Goal: Task Accomplishment & Management: Manage account settings

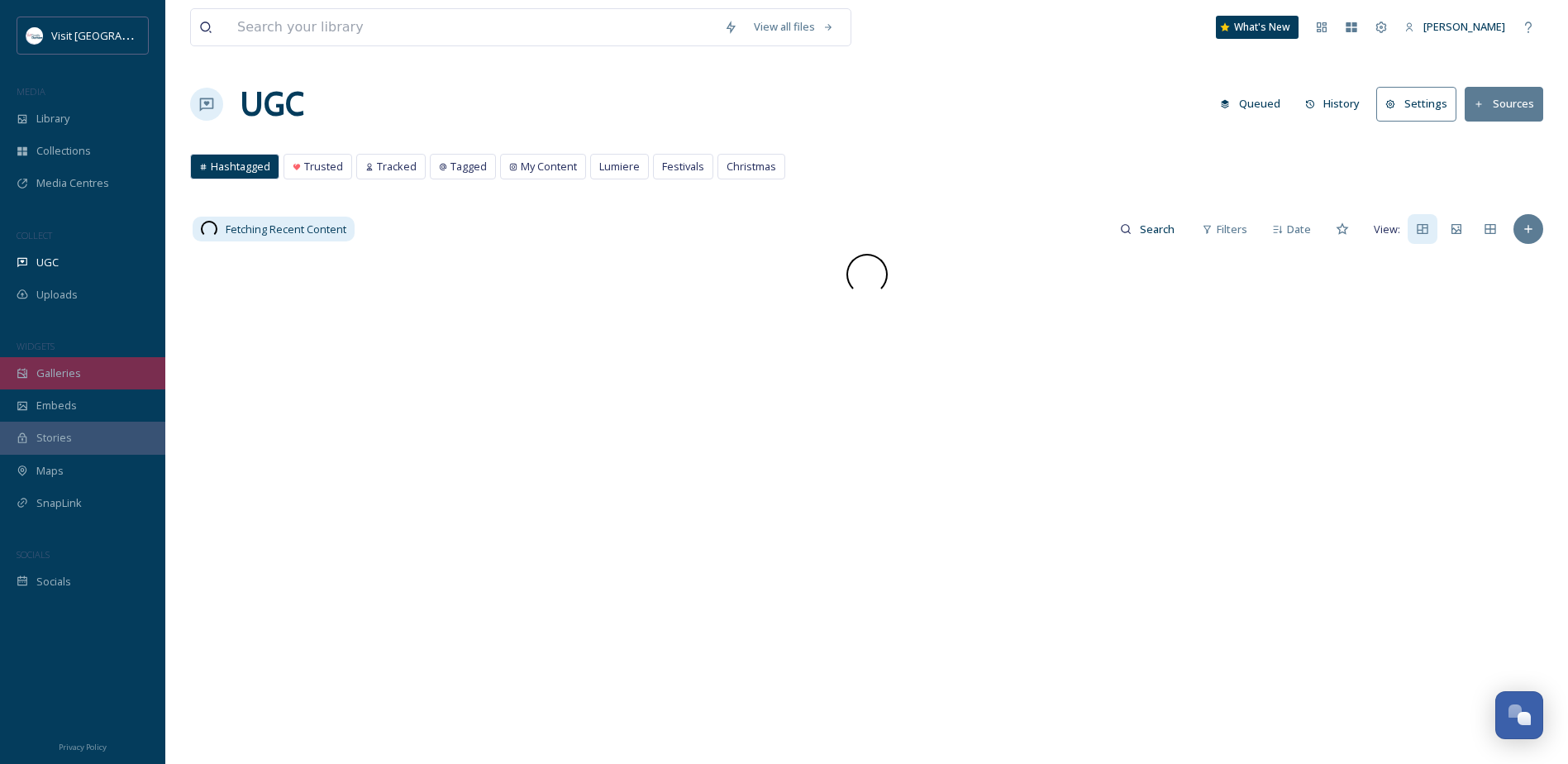
click at [119, 376] on div "Galleries" at bounding box center [83, 373] width 165 height 32
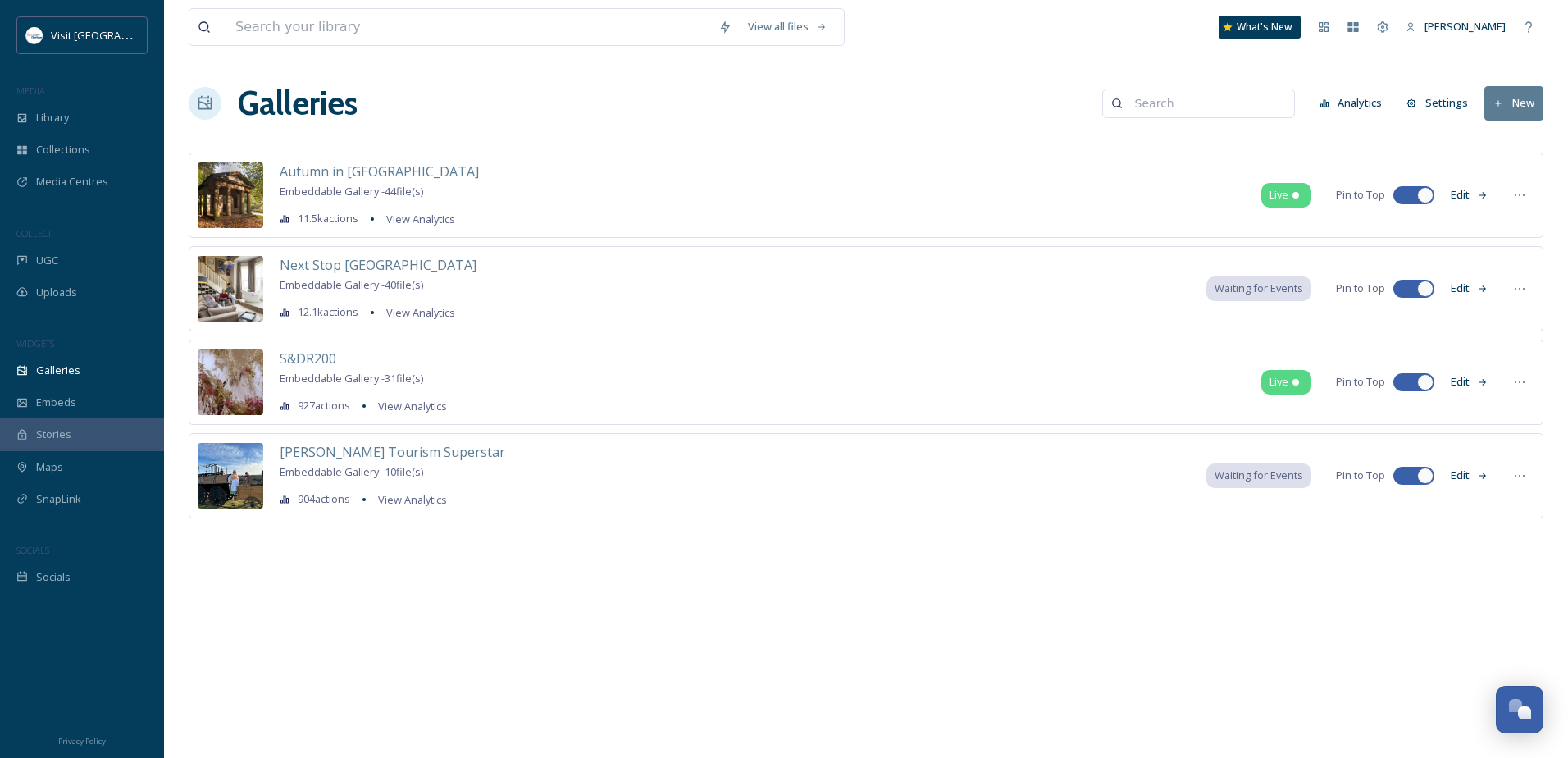
click at [1498, 109] on button "New" at bounding box center [1514, 103] width 59 height 34
click at [1523, 142] on span "Gallery" at bounding box center [1516, 142] width 34 height 16
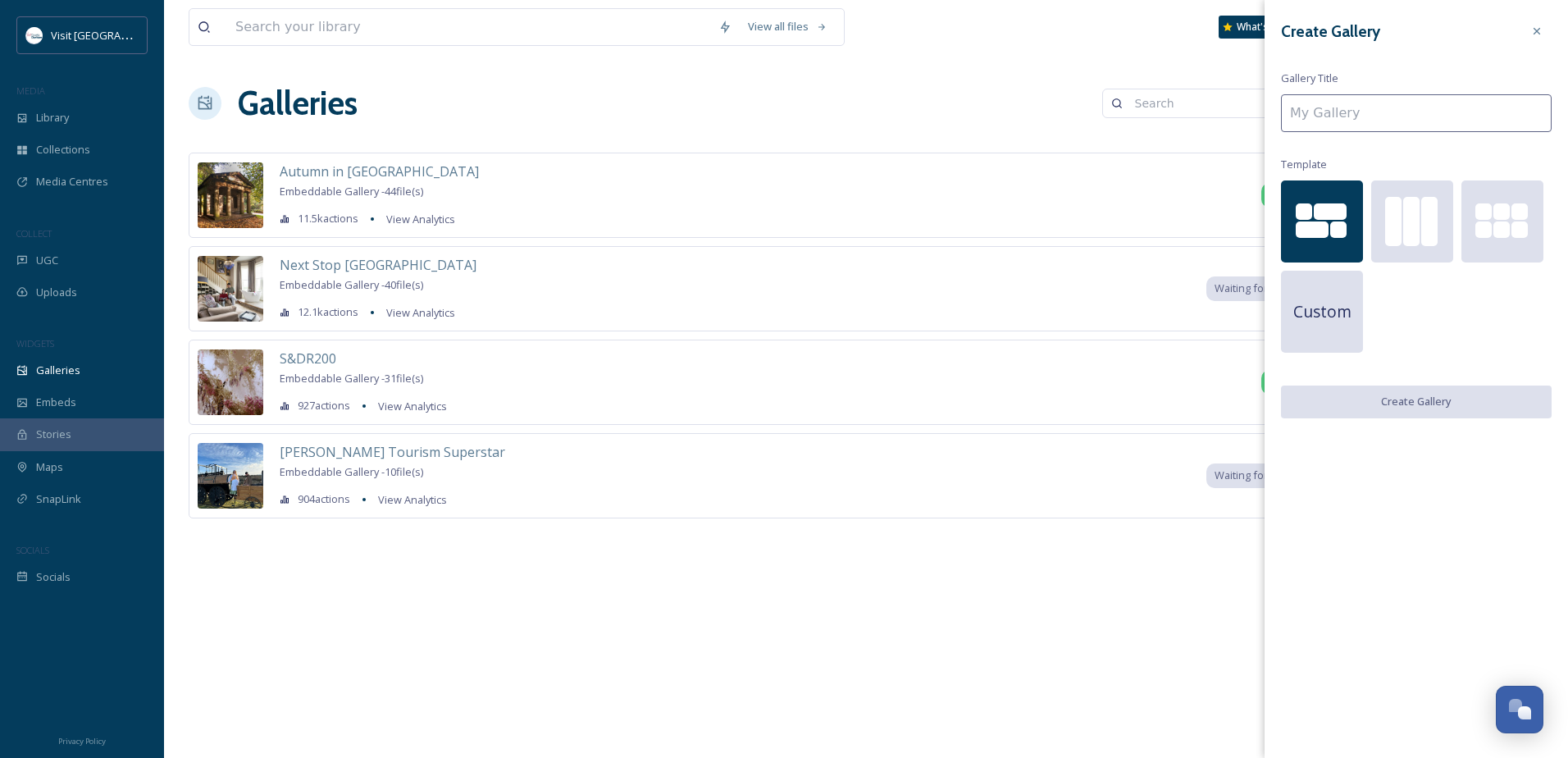
click at [1348, 112] on input at bounding box center [1416, 113] width 271 height 38
type input "Love Durham"
click at [1413, 396] on button "Create Gallery" at bounding box center [1416, 402] width 271 height 34
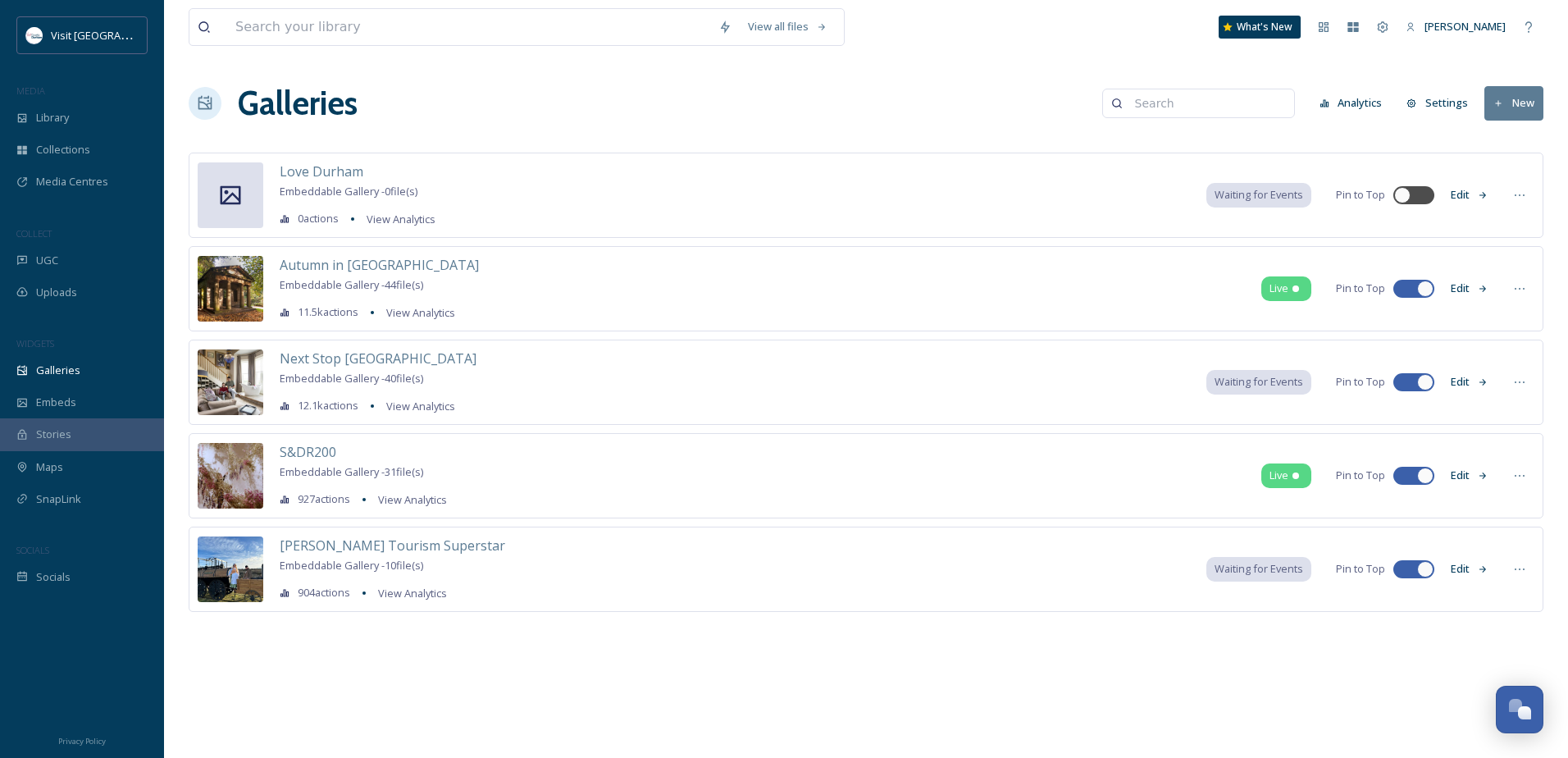
click at [1025, 194] on div "Love Durham Embeddable Gallery - 0 file(s) 0 actions View Analytics Waiting for…" at bounding box center [865, 195] width 1354 height 85
click at [1472, 197] on button "Edit" at bounding box center [1469, 194] width 54 height 32
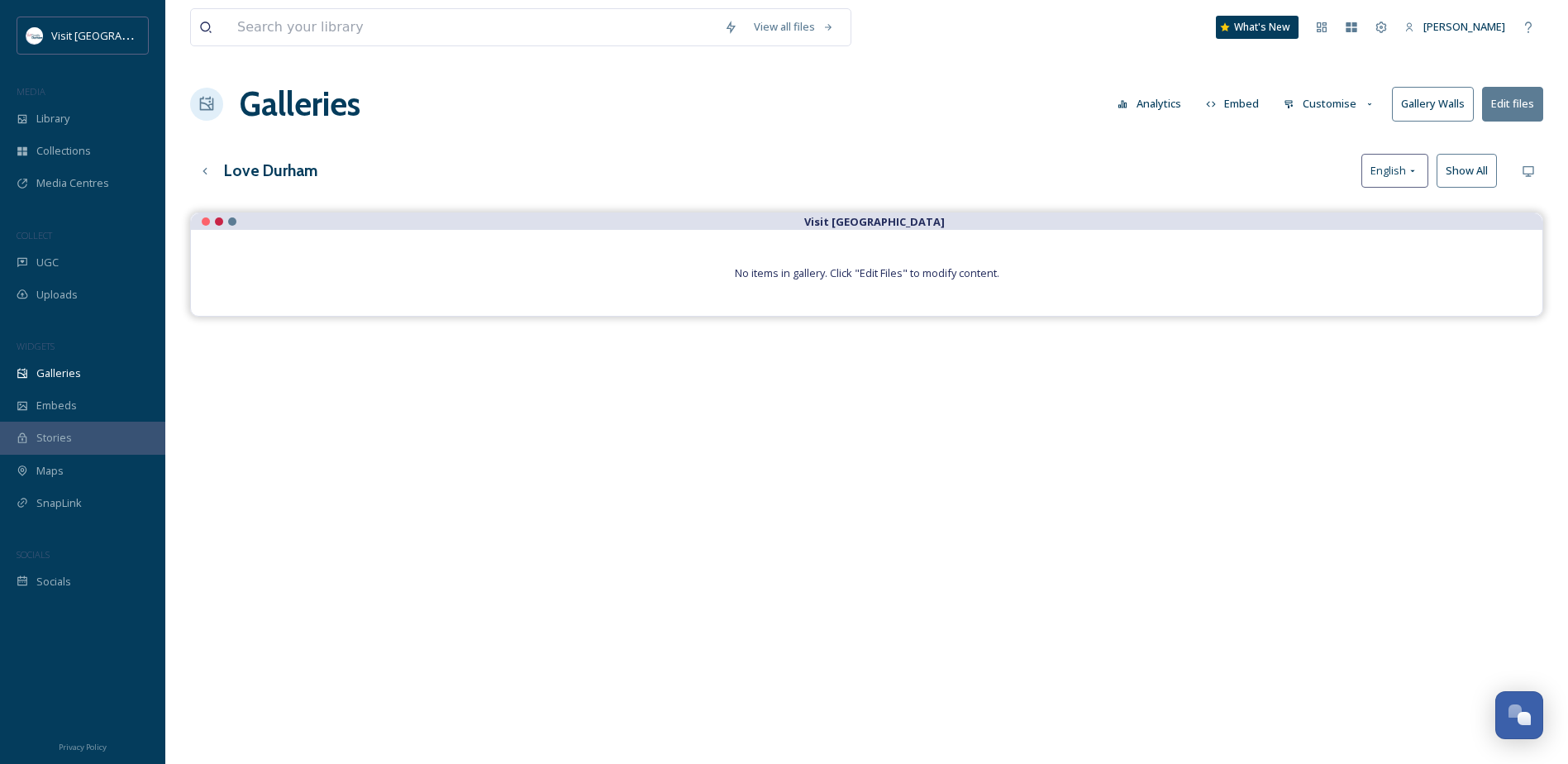
click at [1525, 101] on button "Edit files" at bounding box center [1512, 104] width 61 height 34
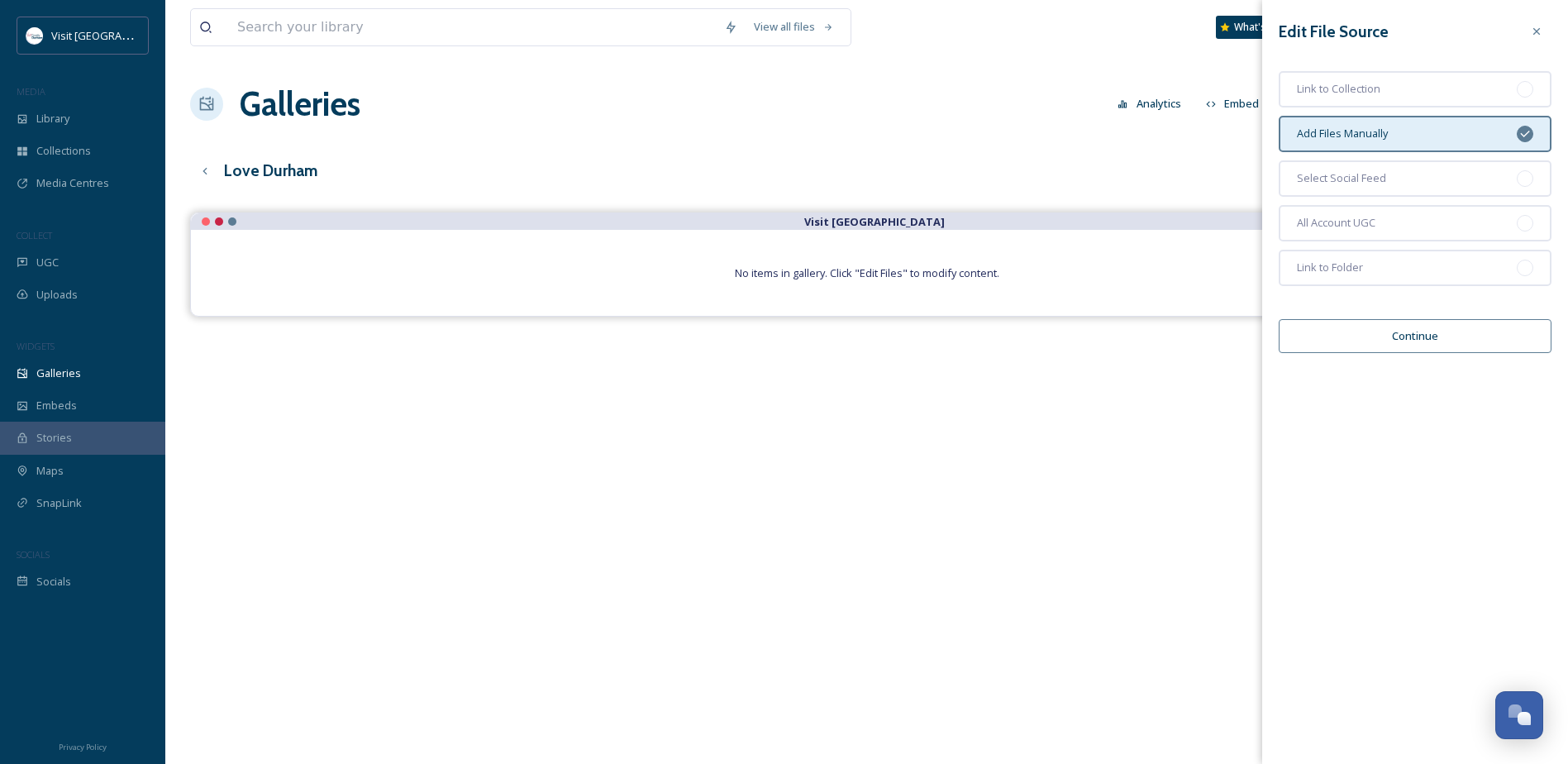
click at [1447, 338] on button "Continue" at bounding box center [1414, 336] width 273 height 34
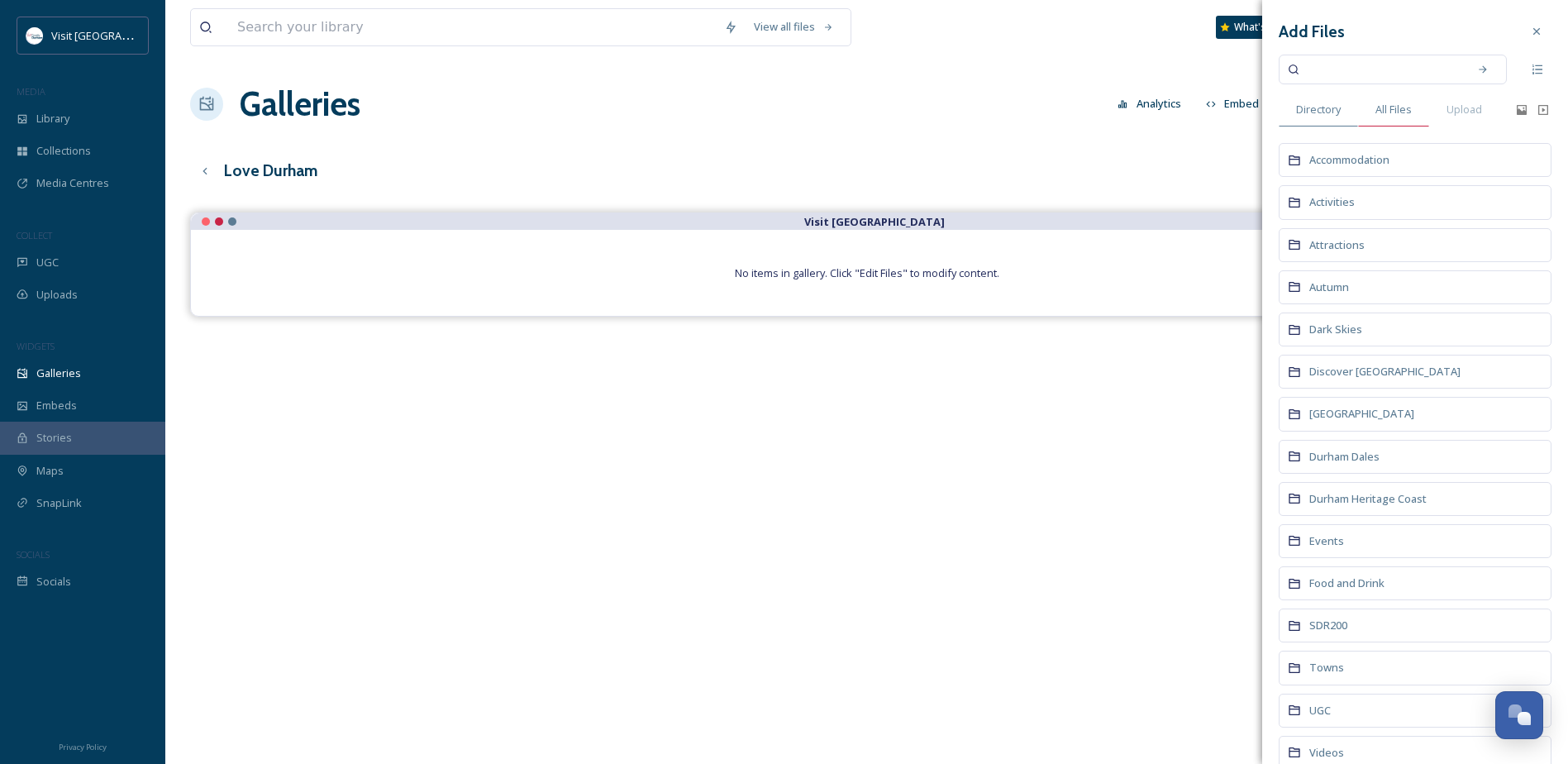
click at [1380, 111] on span "All Files" at bounding box center [1393, 109] width 36 height 16
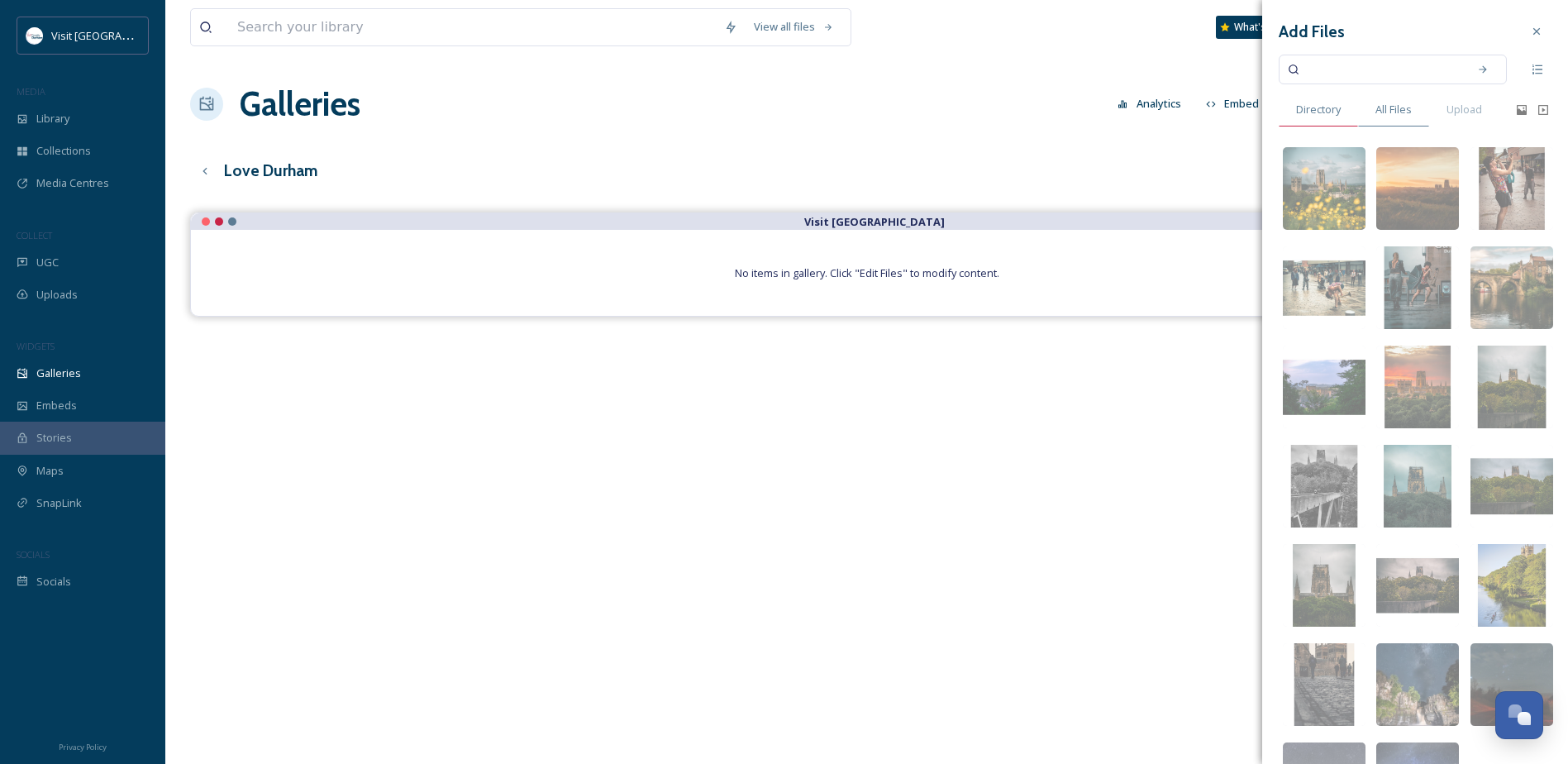
click at [1334, 117] on span "Directory" at bounding box center [1318, 109] width 45 height 16
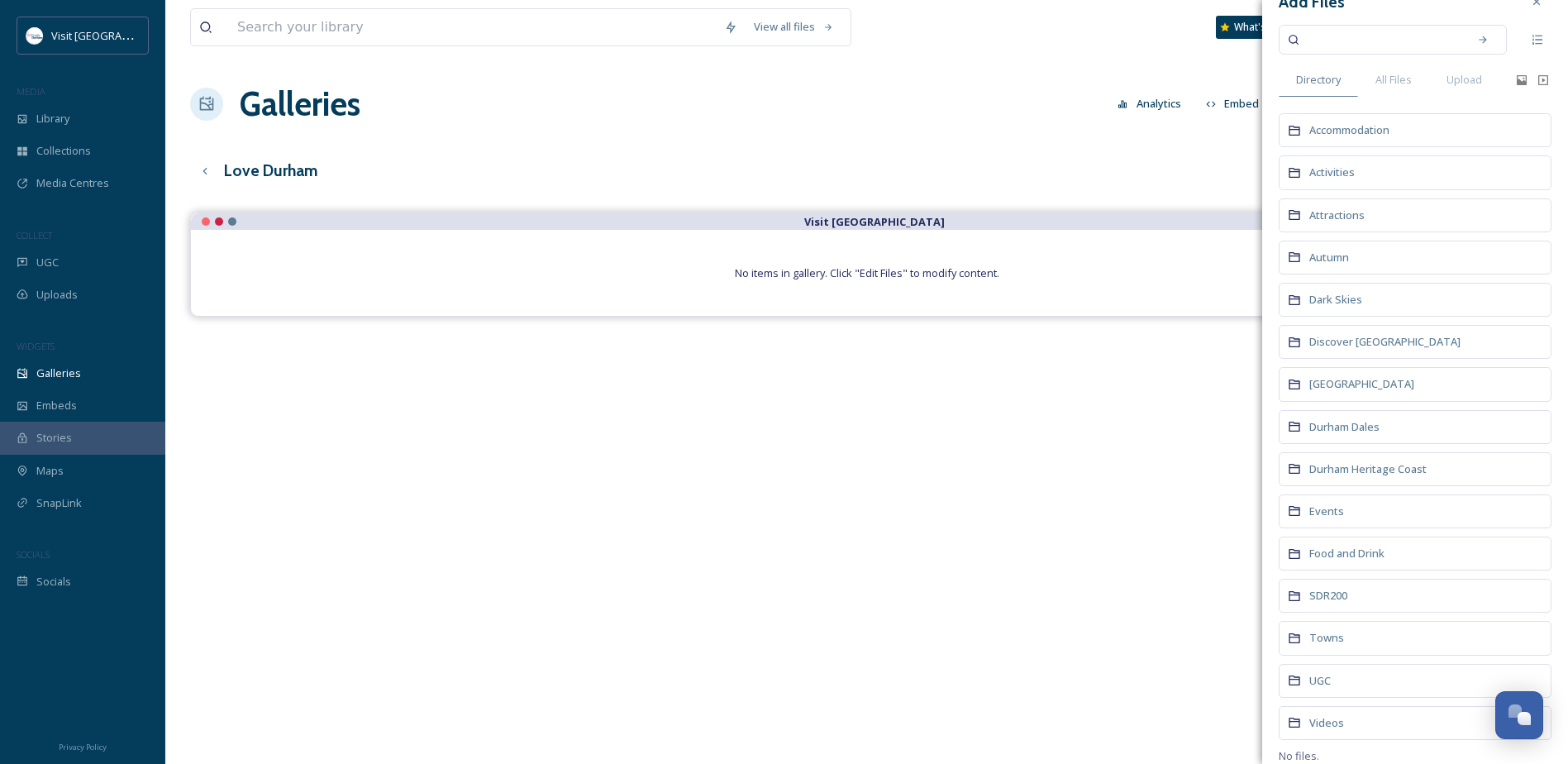
scroll to position [46, 0]
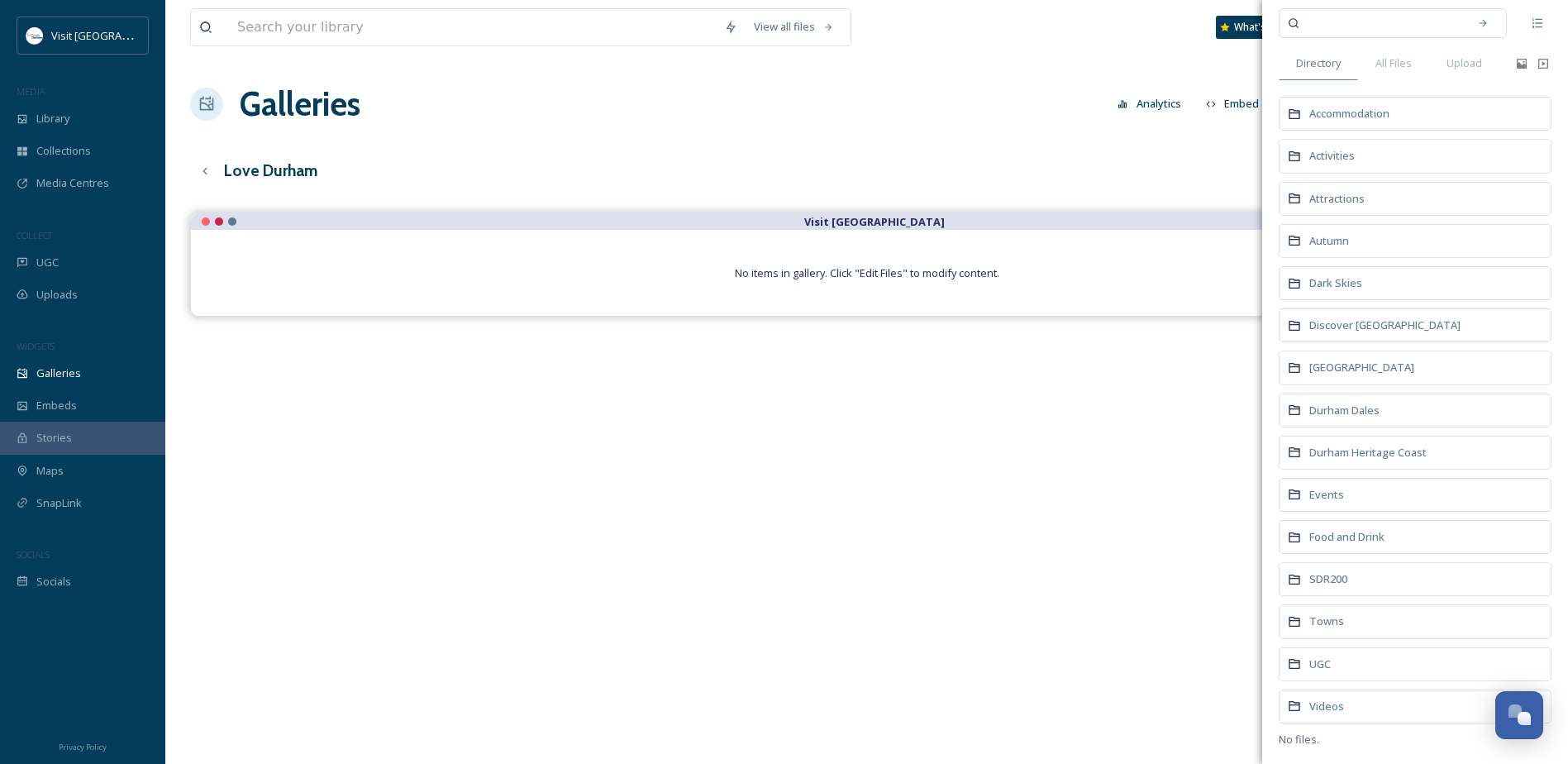
click at [1345, 666] on div "UGC" at bounding box center [1414, 664] width 273 height 34
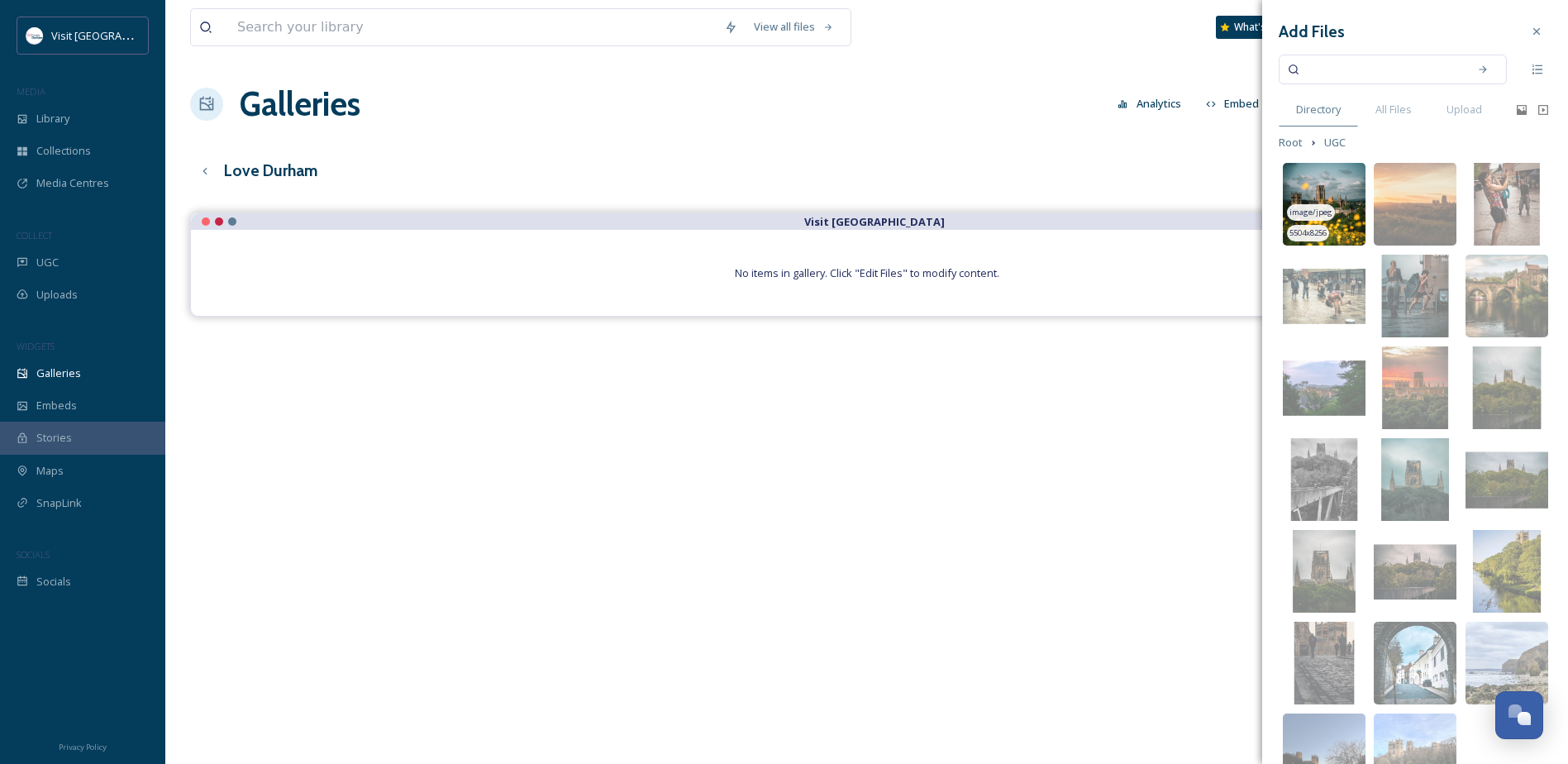
click at [1331, 187] on img at bounding box center [1324, 204] width 83 height 83
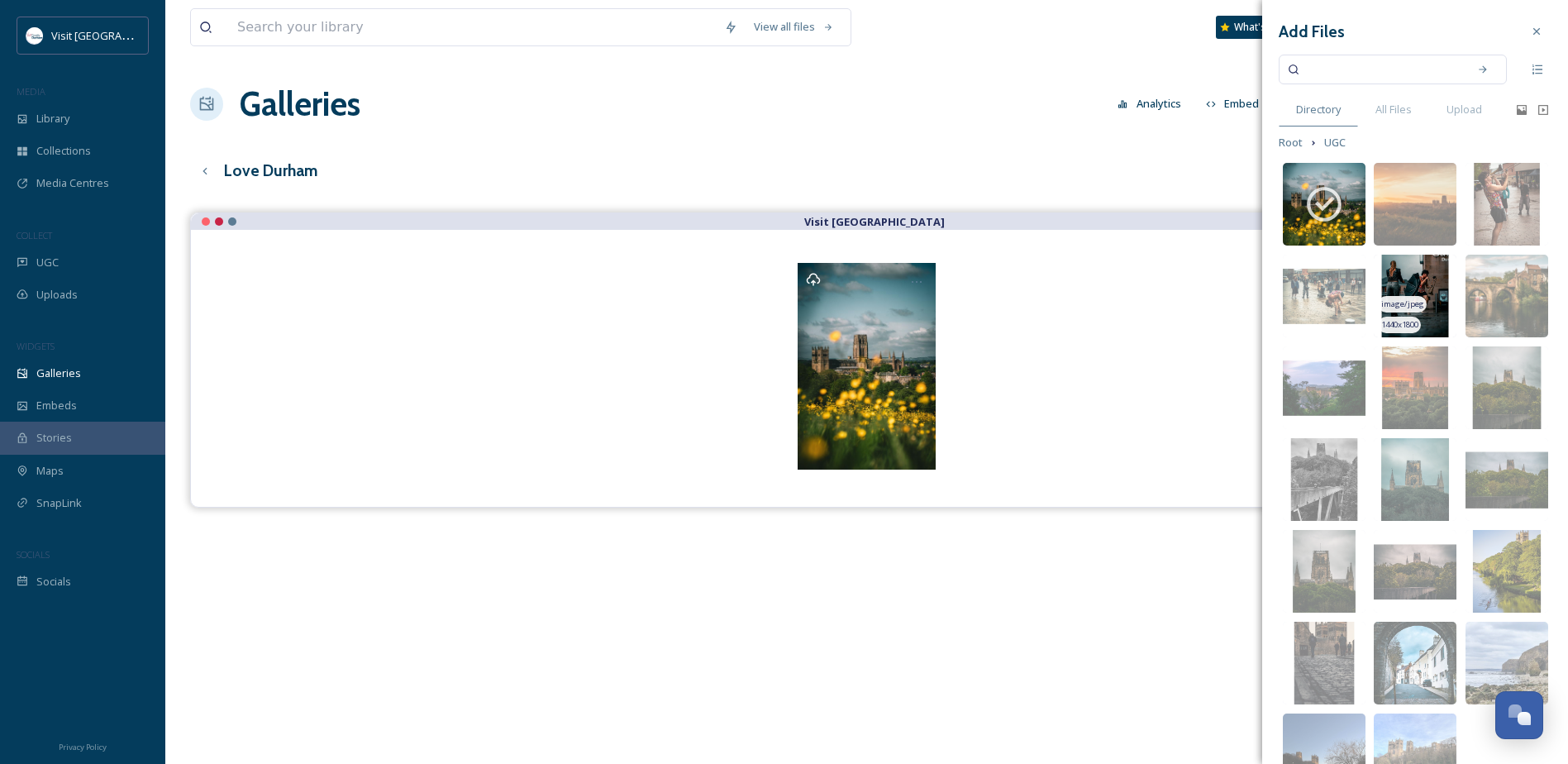
click at [1395, 276] on img at bounding box center [1415, 296] width 83 height 83
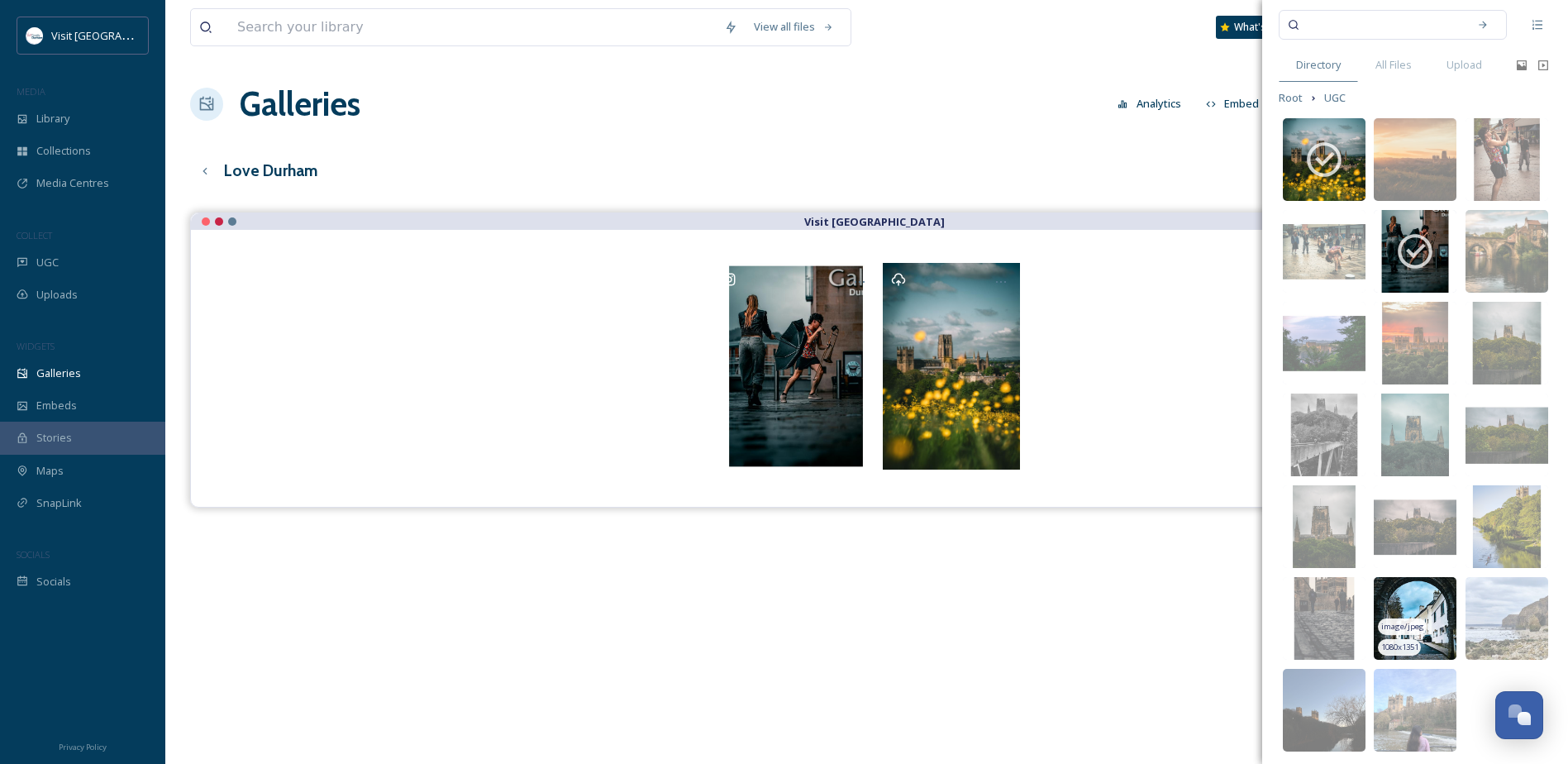
scroll to position [86, 0]
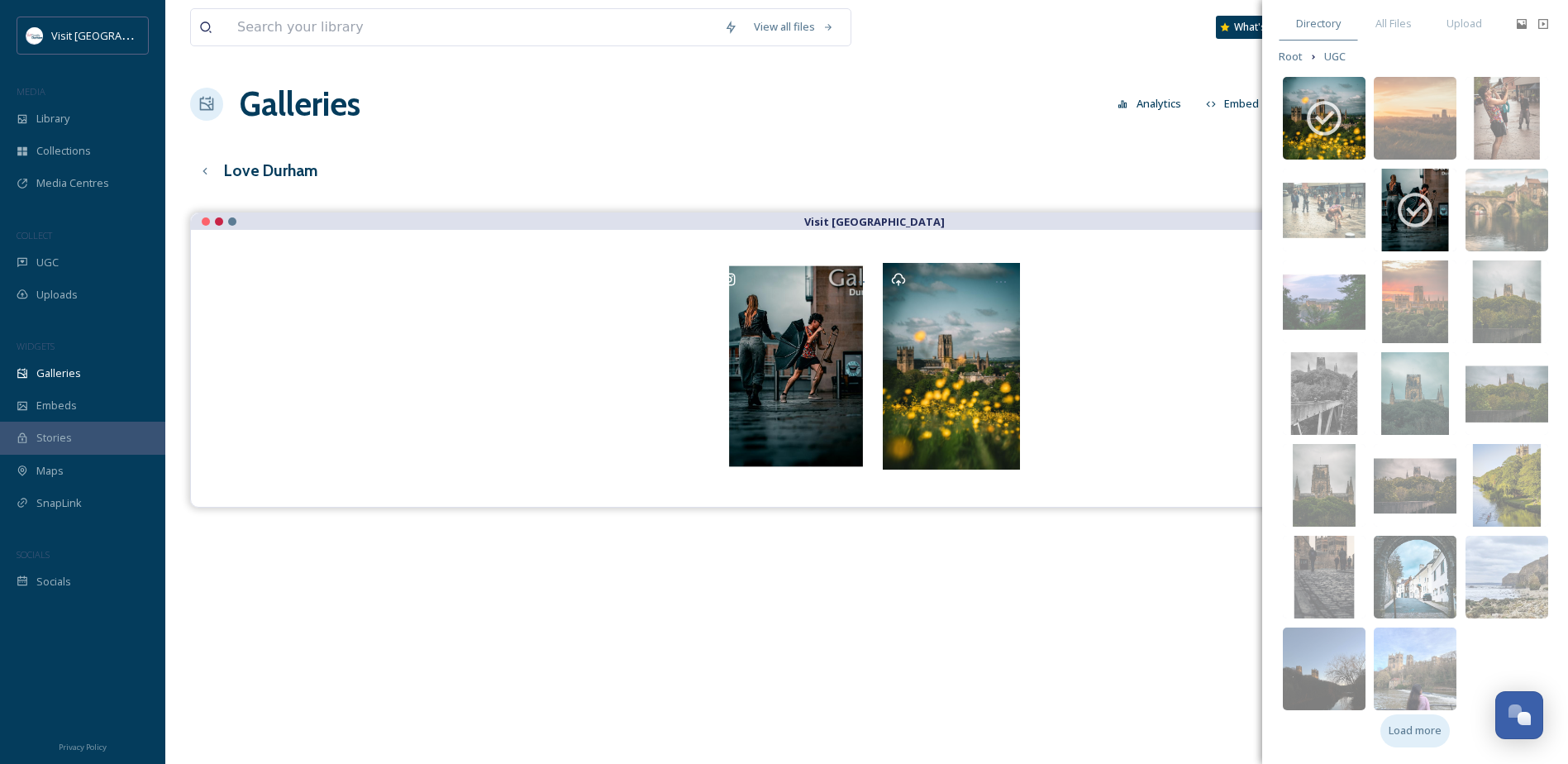
click at [1406, 729] on span "Load more" at bounding box center [1415, 730] width 53 height 16
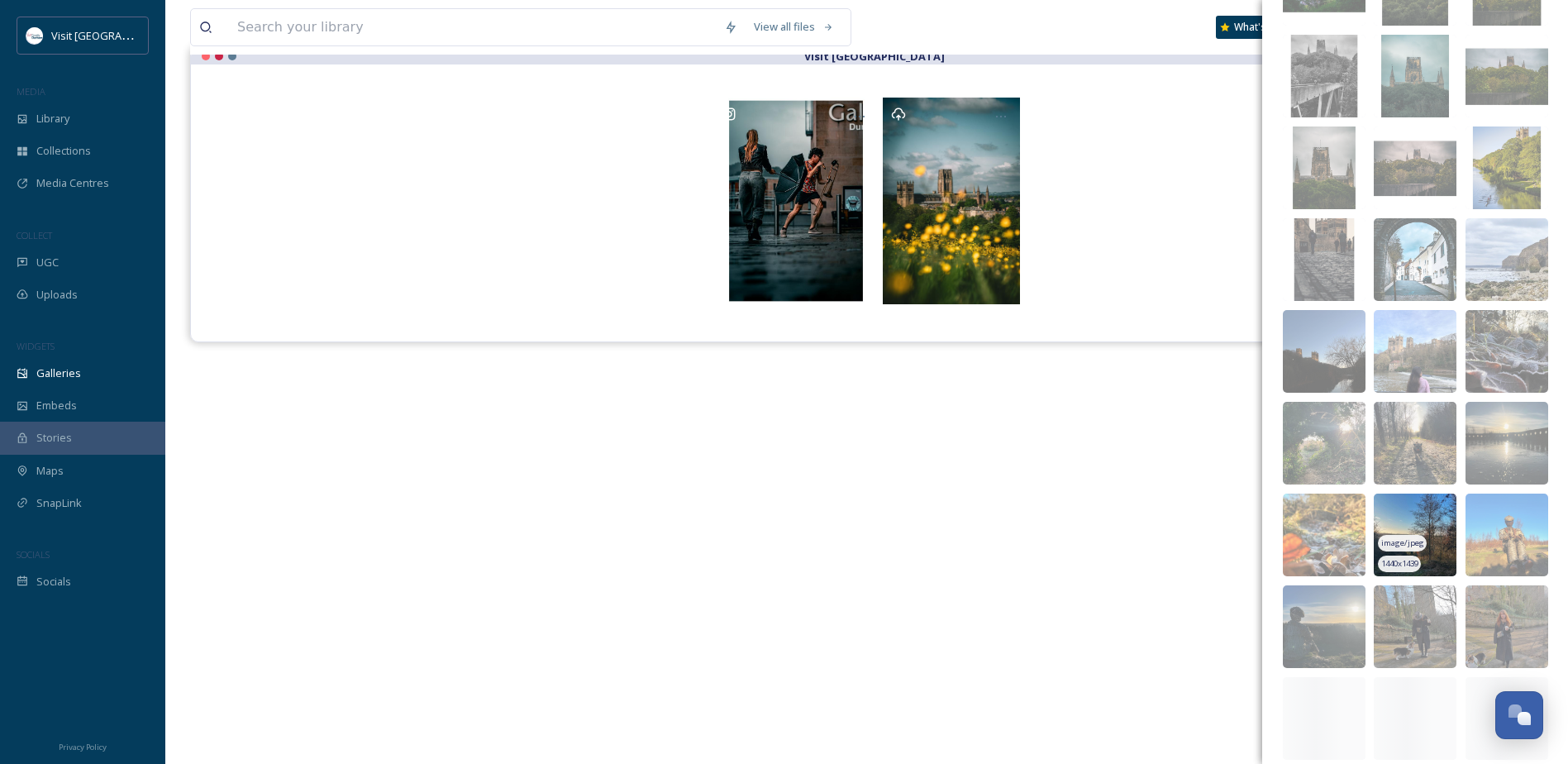
scroll to position [416, 0]
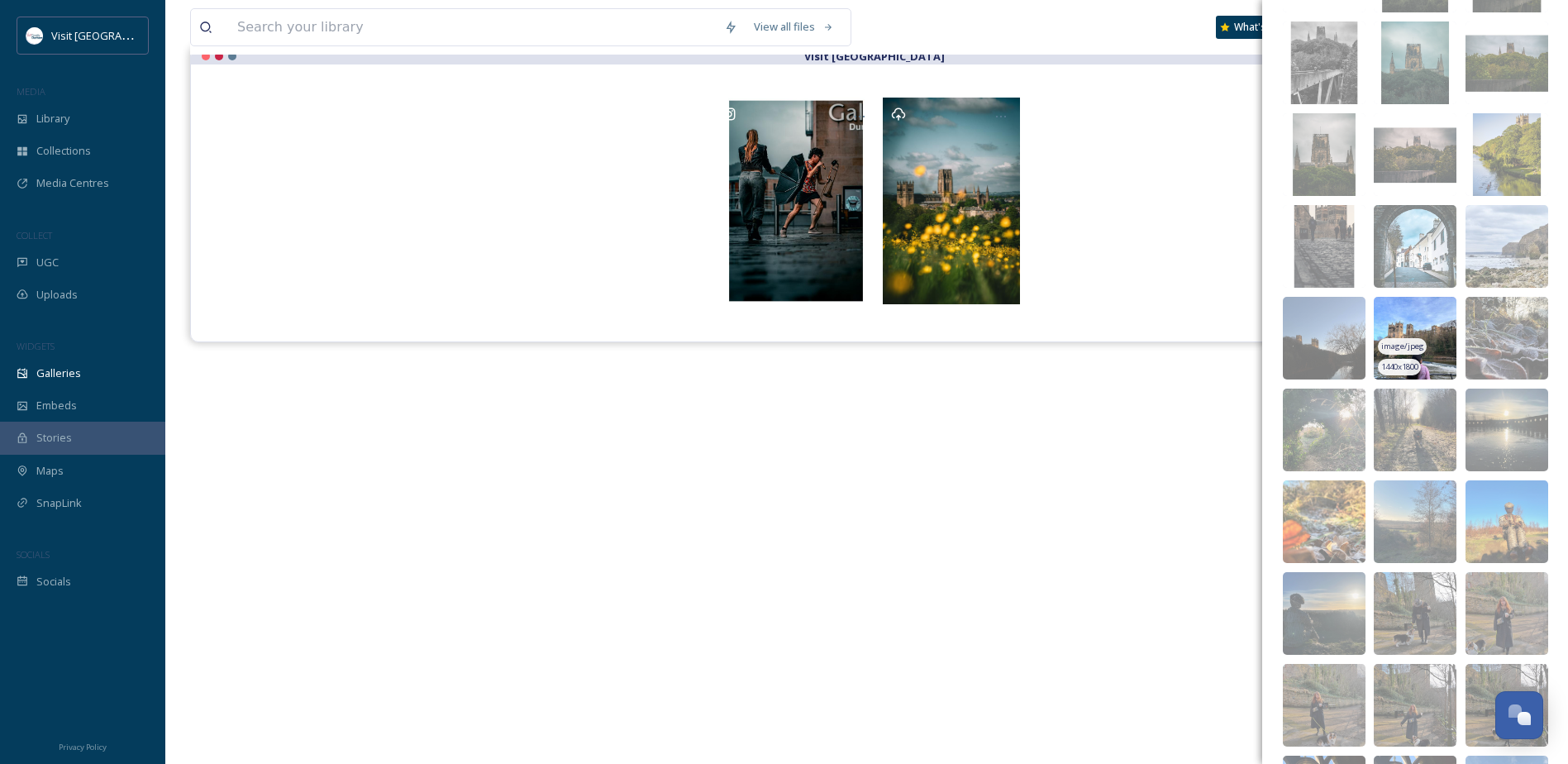
click at [1407, 322] on img at bounding box center [1415, 338] width 83 height 83
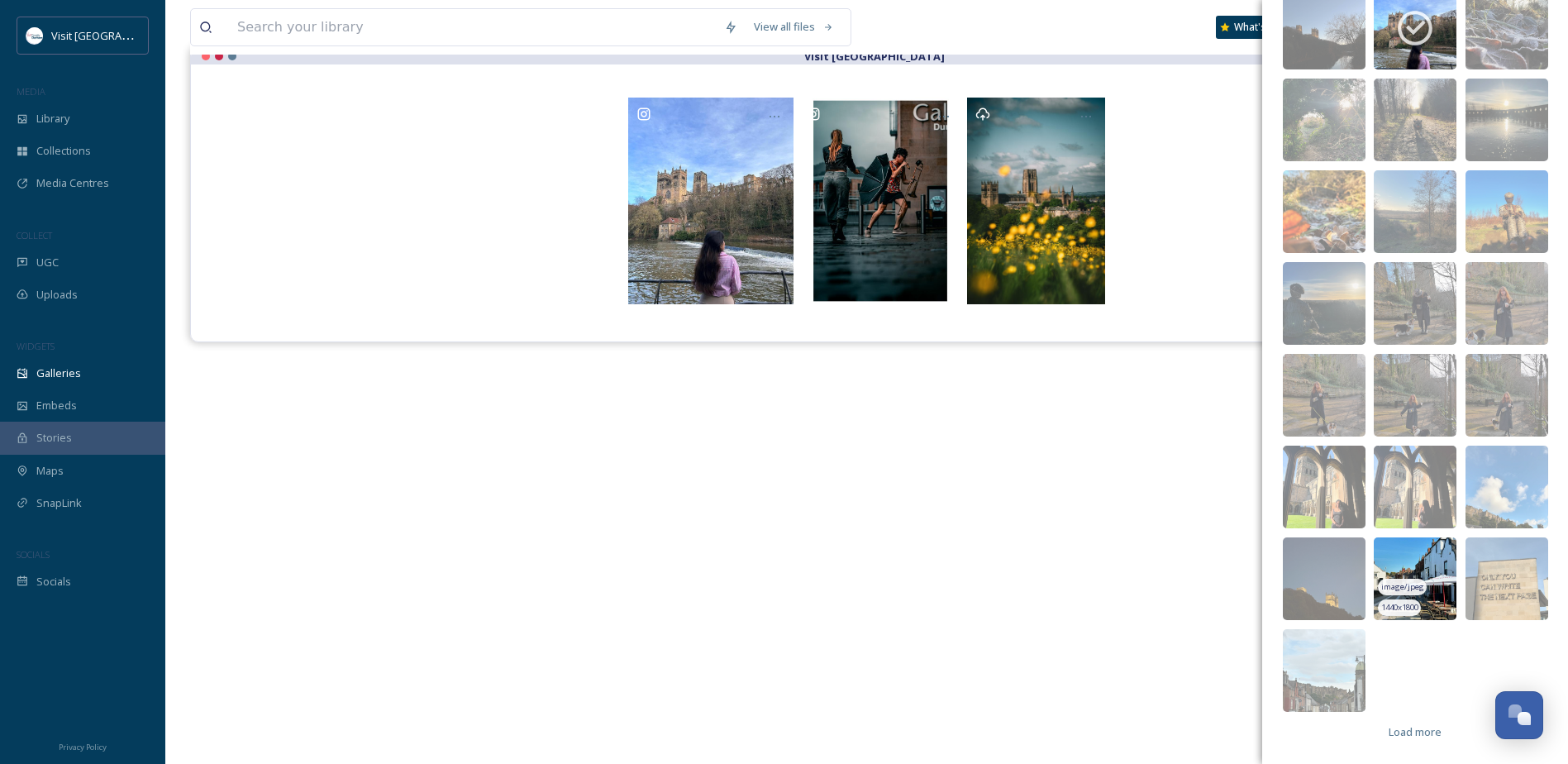
scroll to position [728, 0]
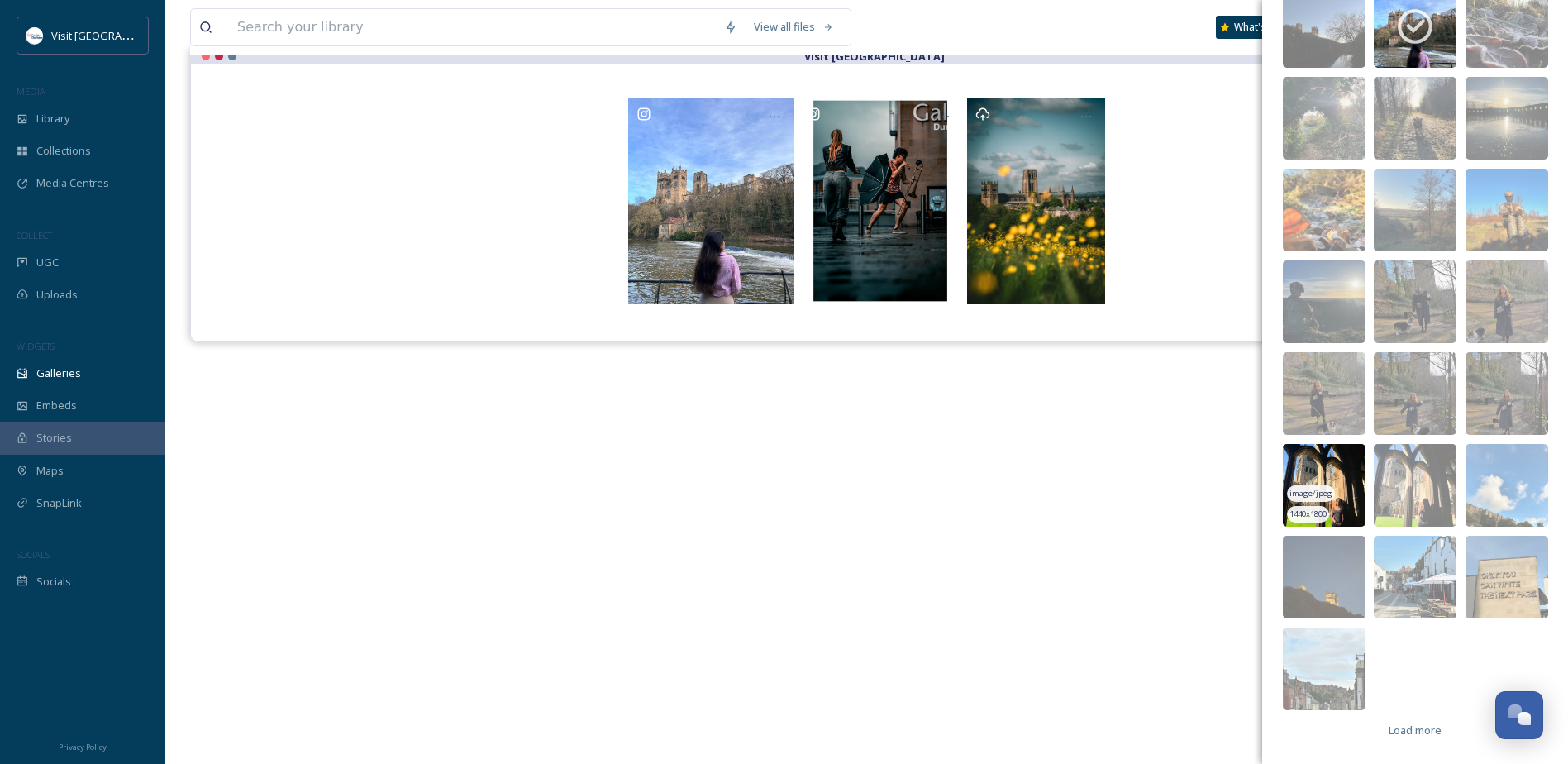
click at [1308, 462] on img at bounding box center [1324, 485] width 83 height 83
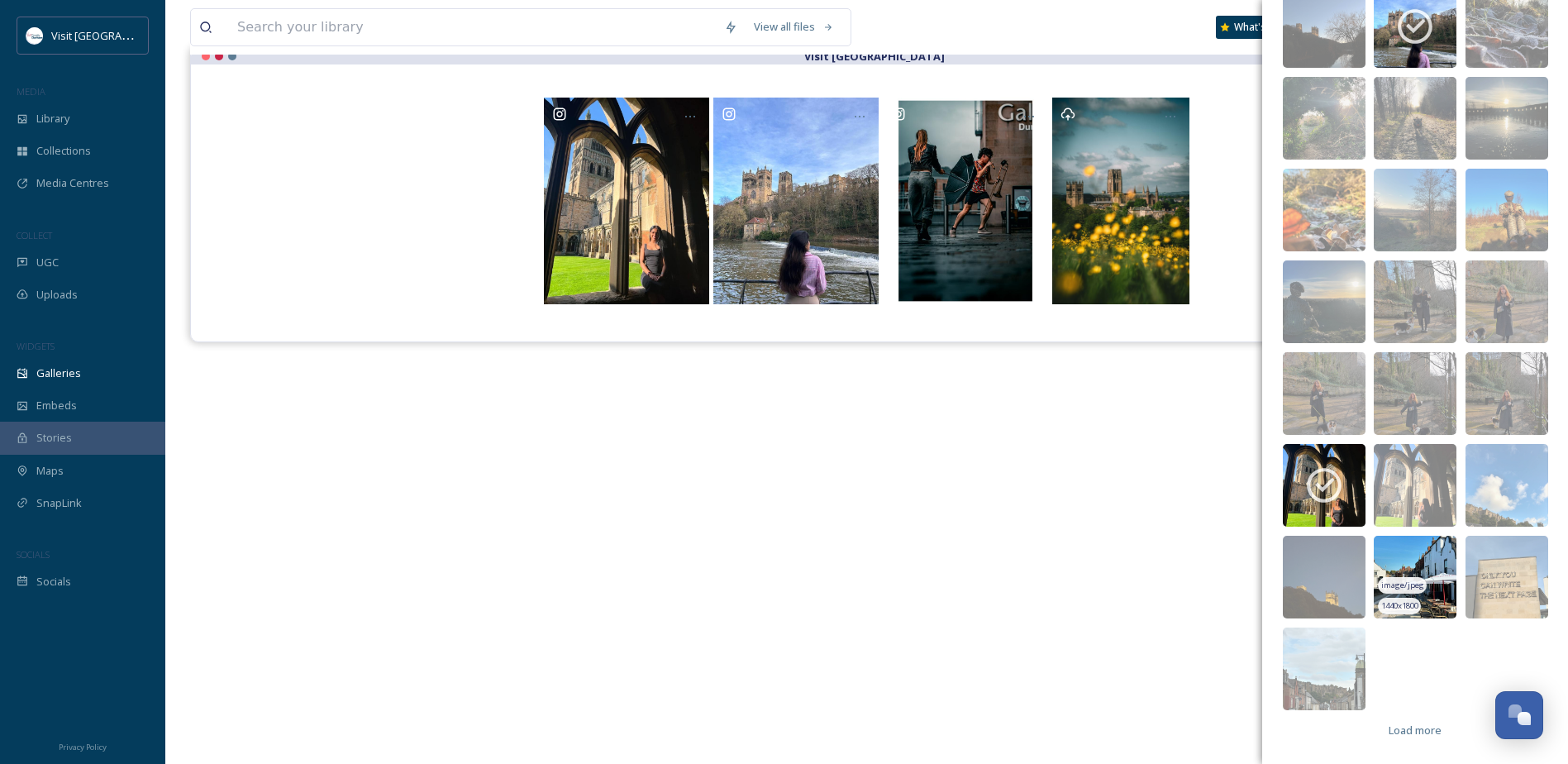
click at [1419, 546] on img at bounding box center [1415, 577] width 83 height 83
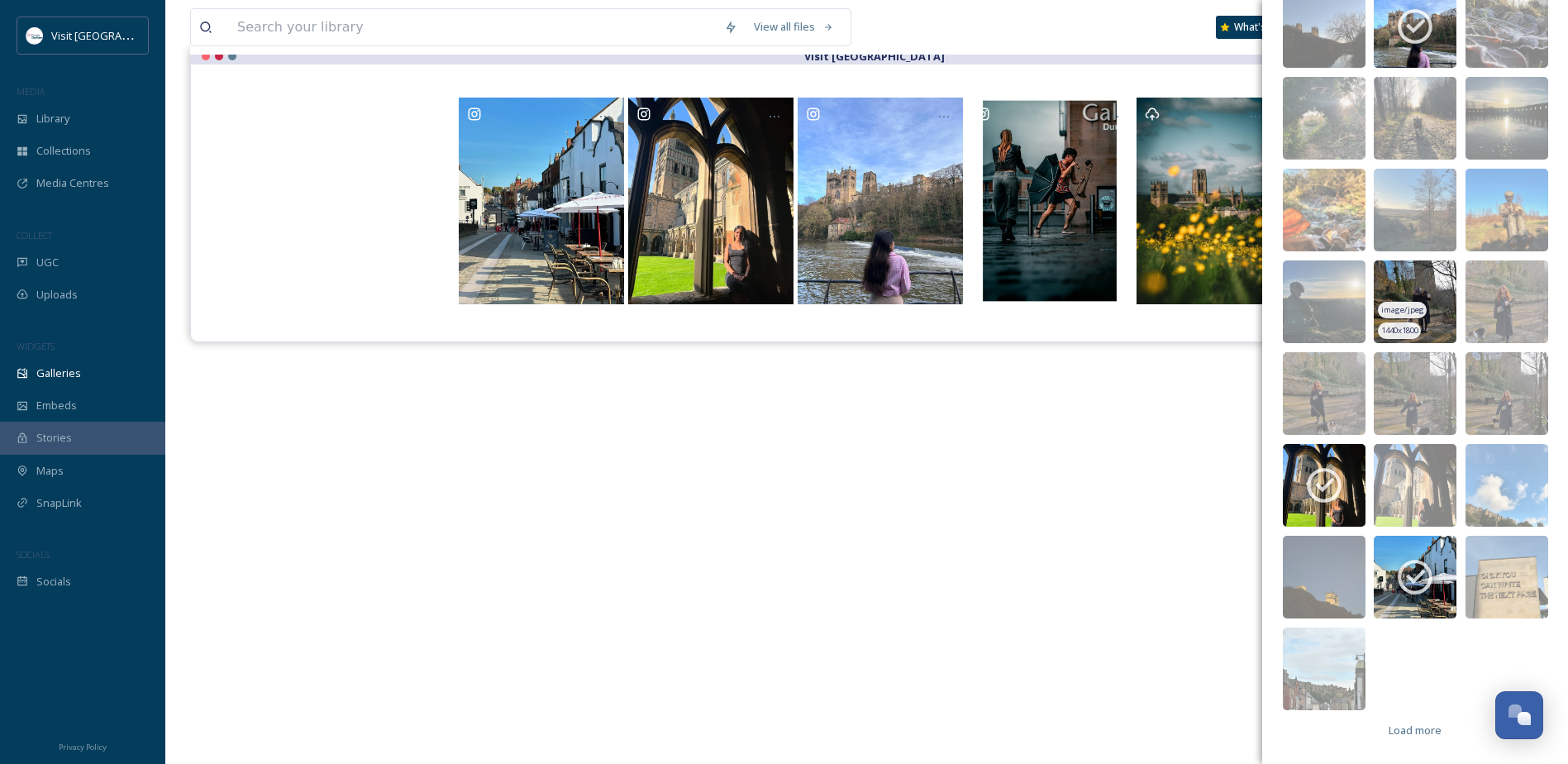
click at [1402, 288] on img at bounding box center [1415, 301] width 83 height 83
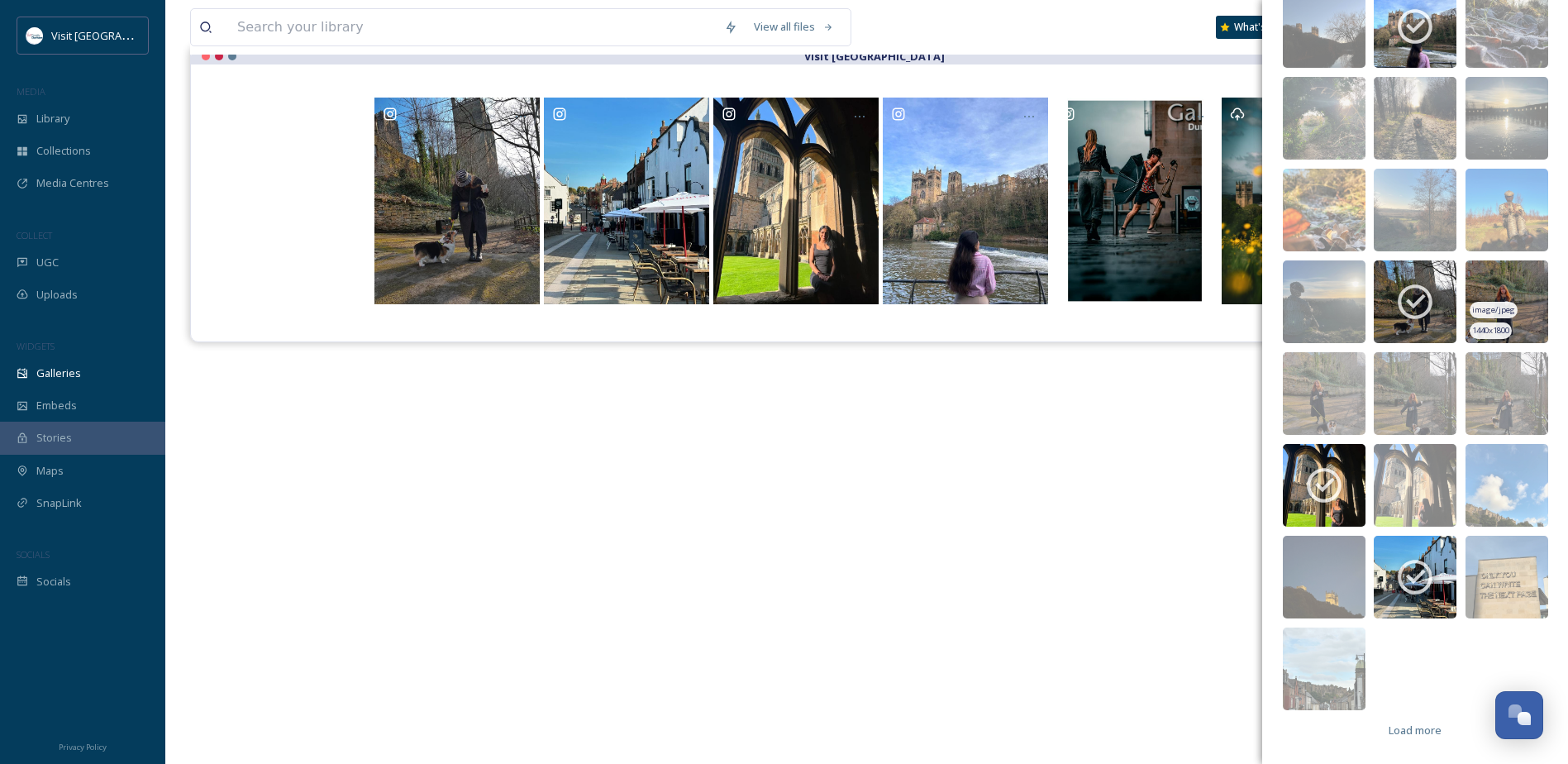
click at [1500, 292] on img at bounding box center [1507, 301] width 83 height 83
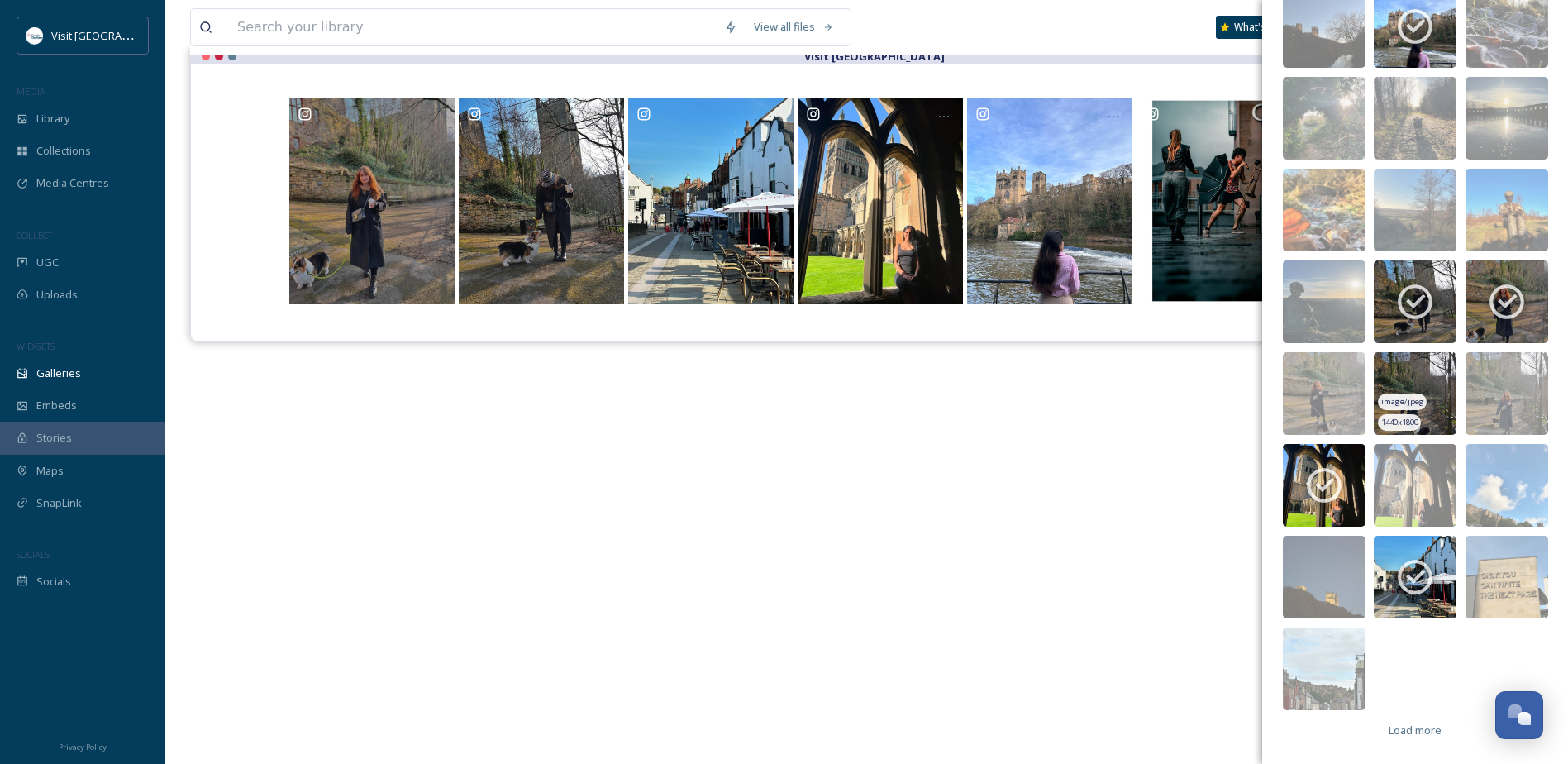
click at [1397, 379] on img at bounding box center [1415, 393] width 83 height 83
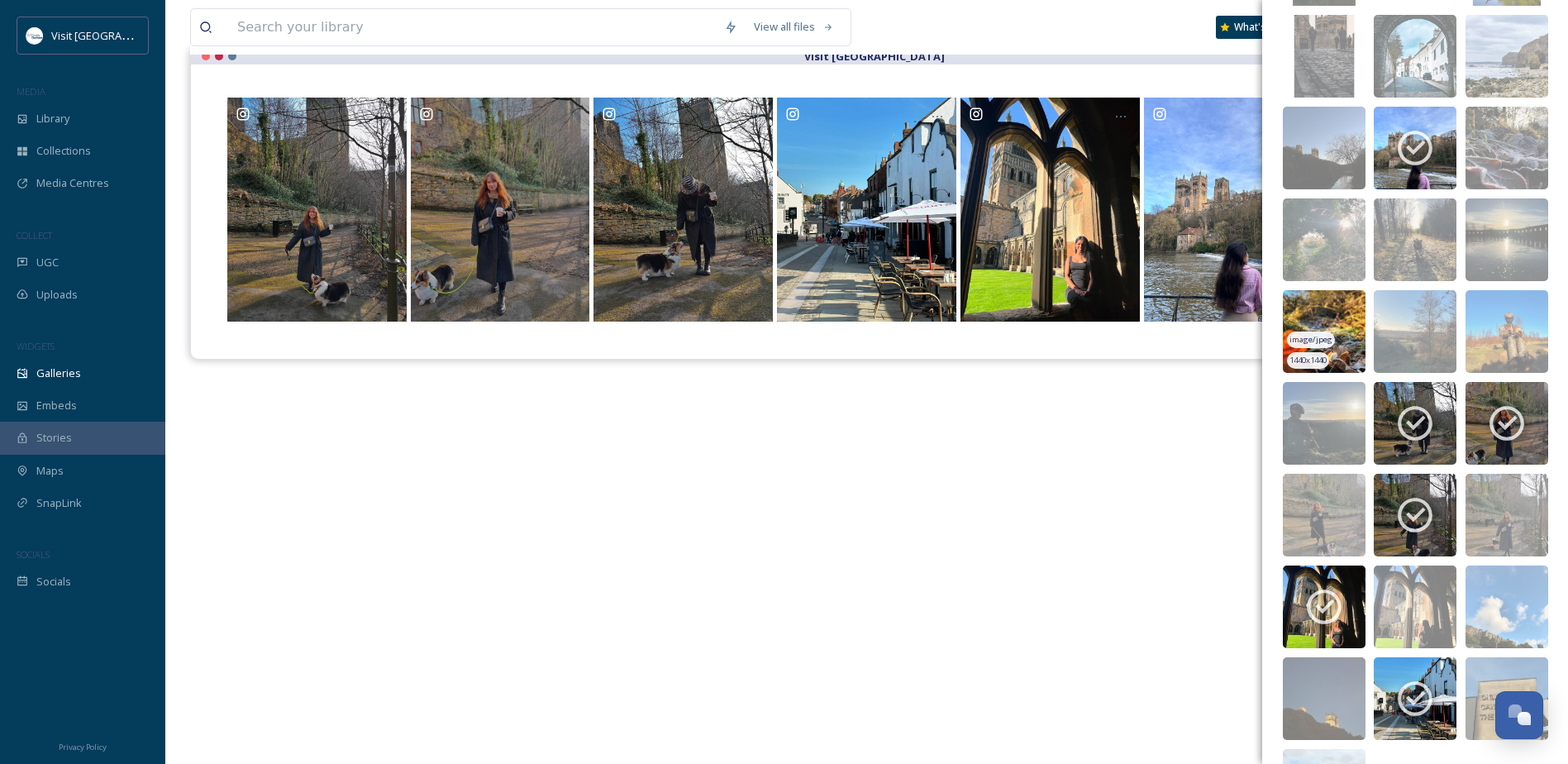
scroll to position [563, 0]
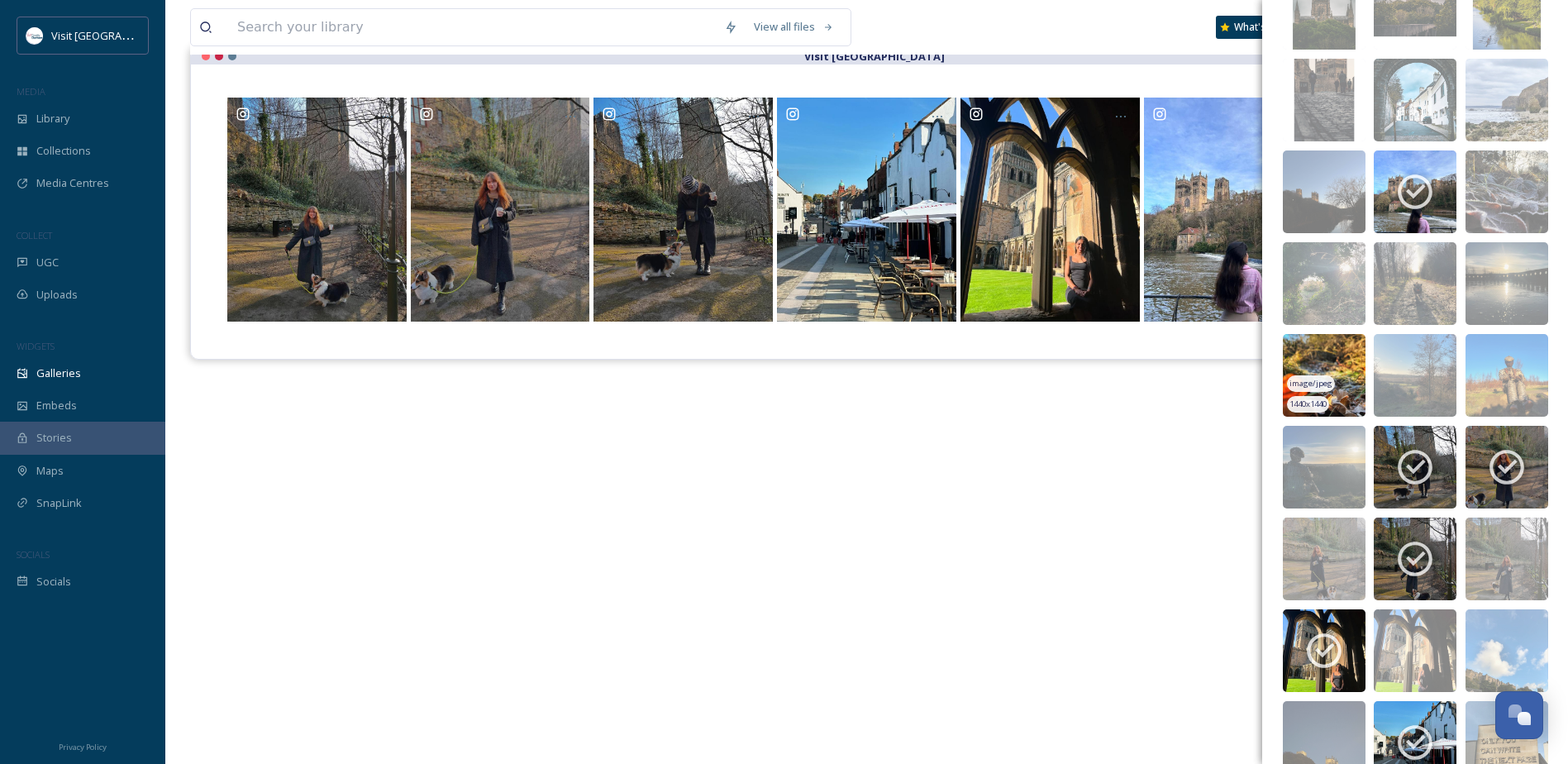
click at [1318, 362] on img at bounding box center [1324, 375] width 83 height 83
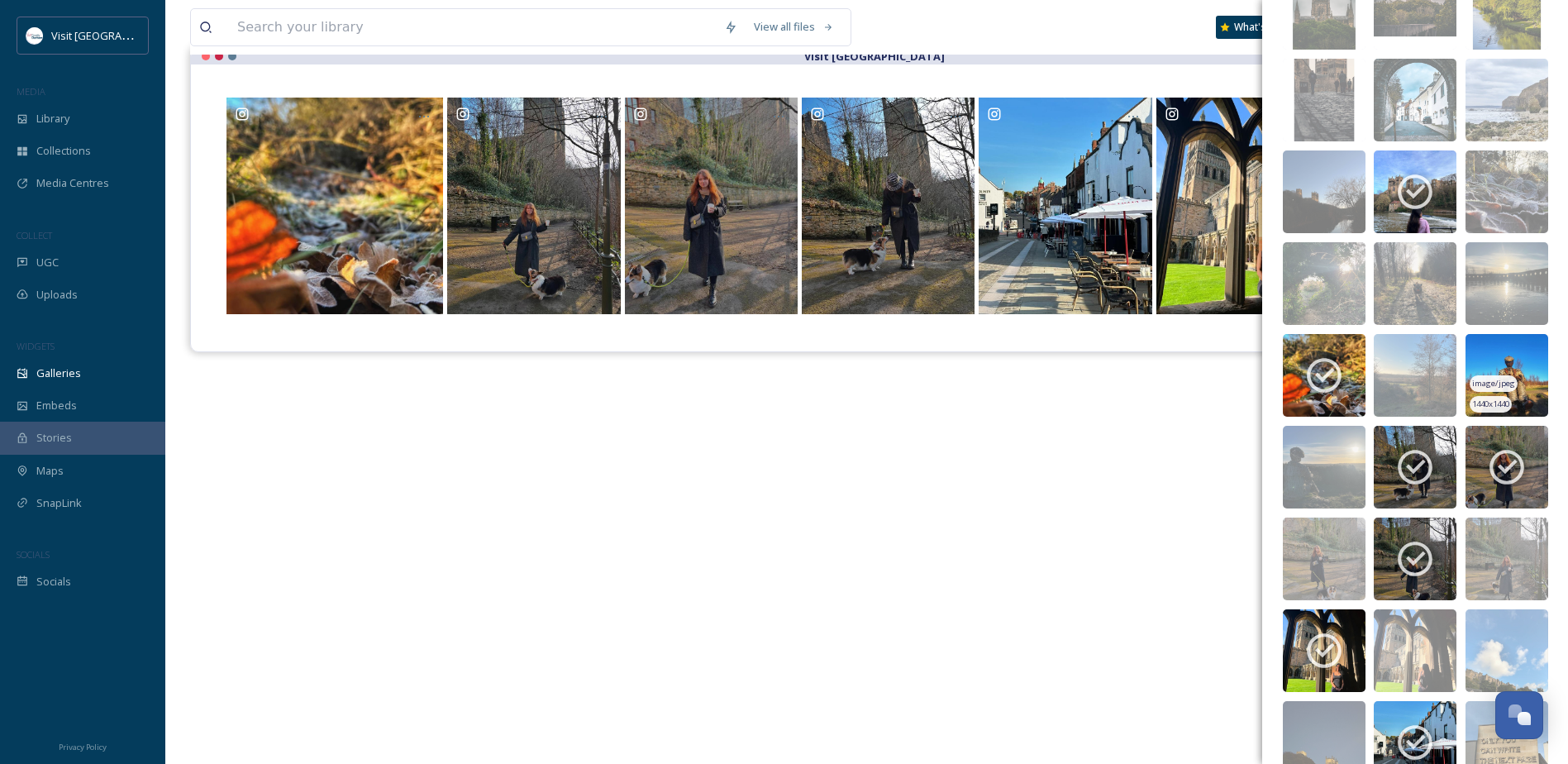
click at [1503, 361] on img at bounding box center [1507, 375] width 83 height 83
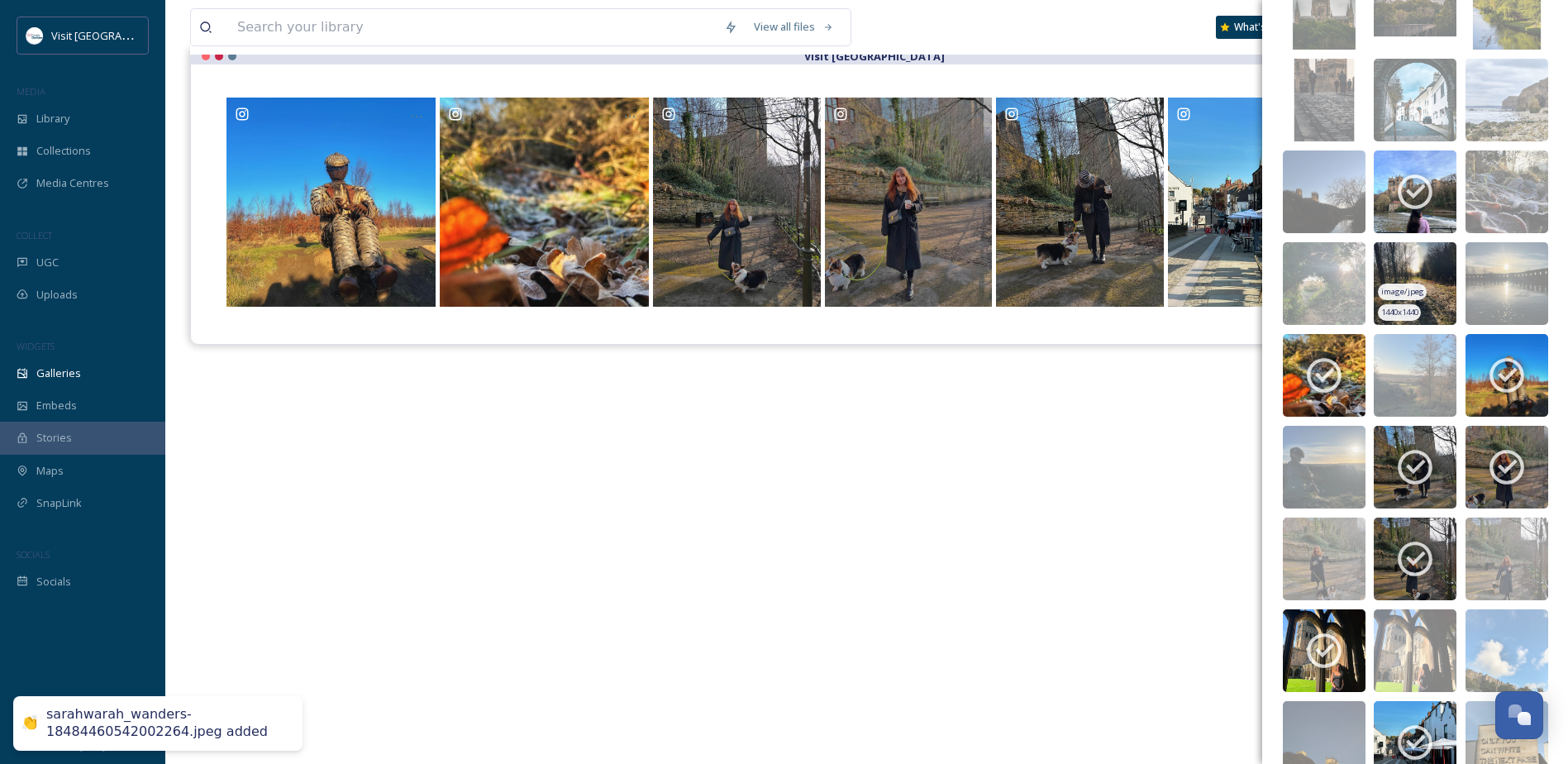
click at [1410, 260] on img at bounding box center [1415, 284] width 83 height 83
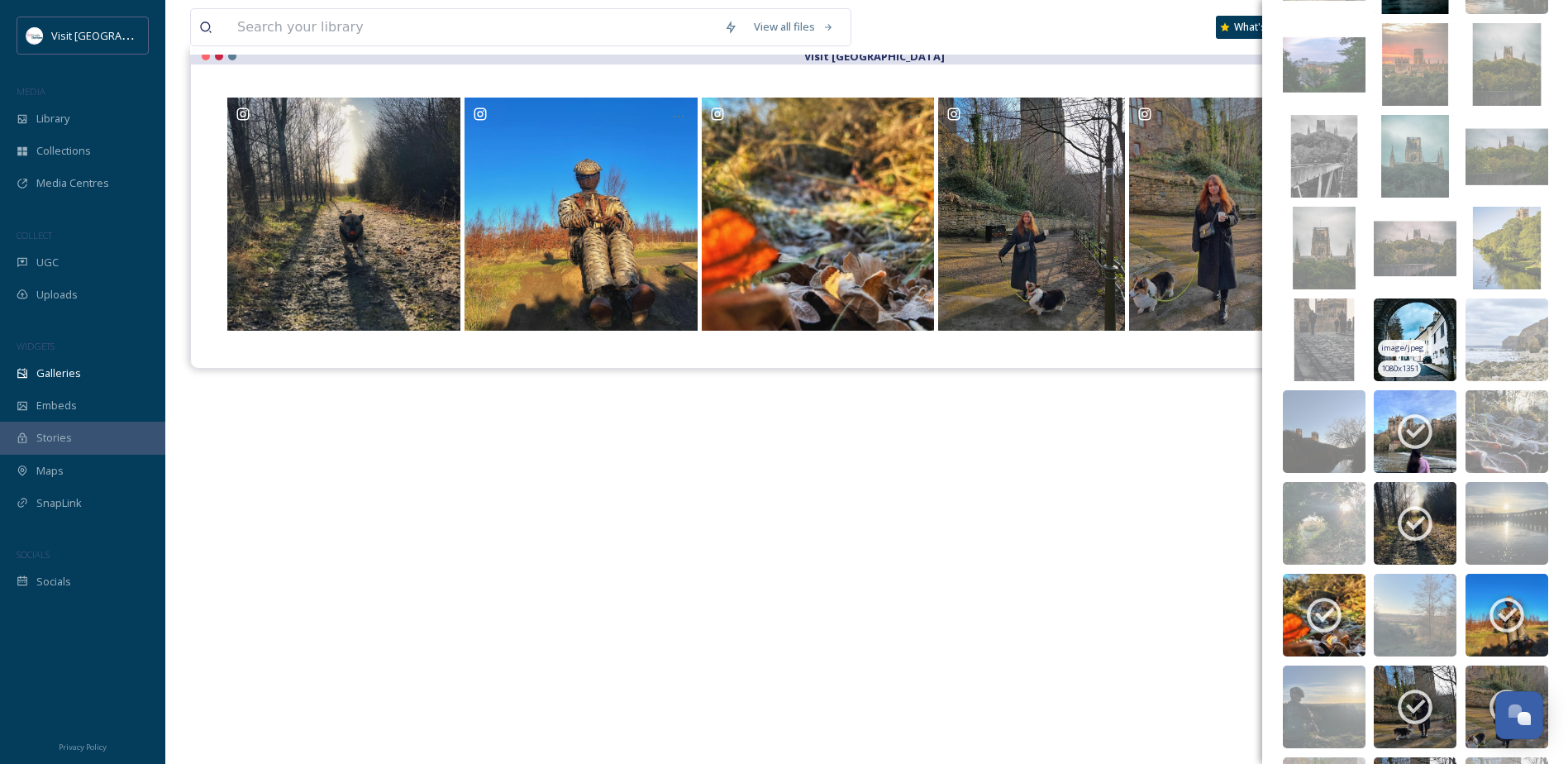
scroll to position [315, 0]
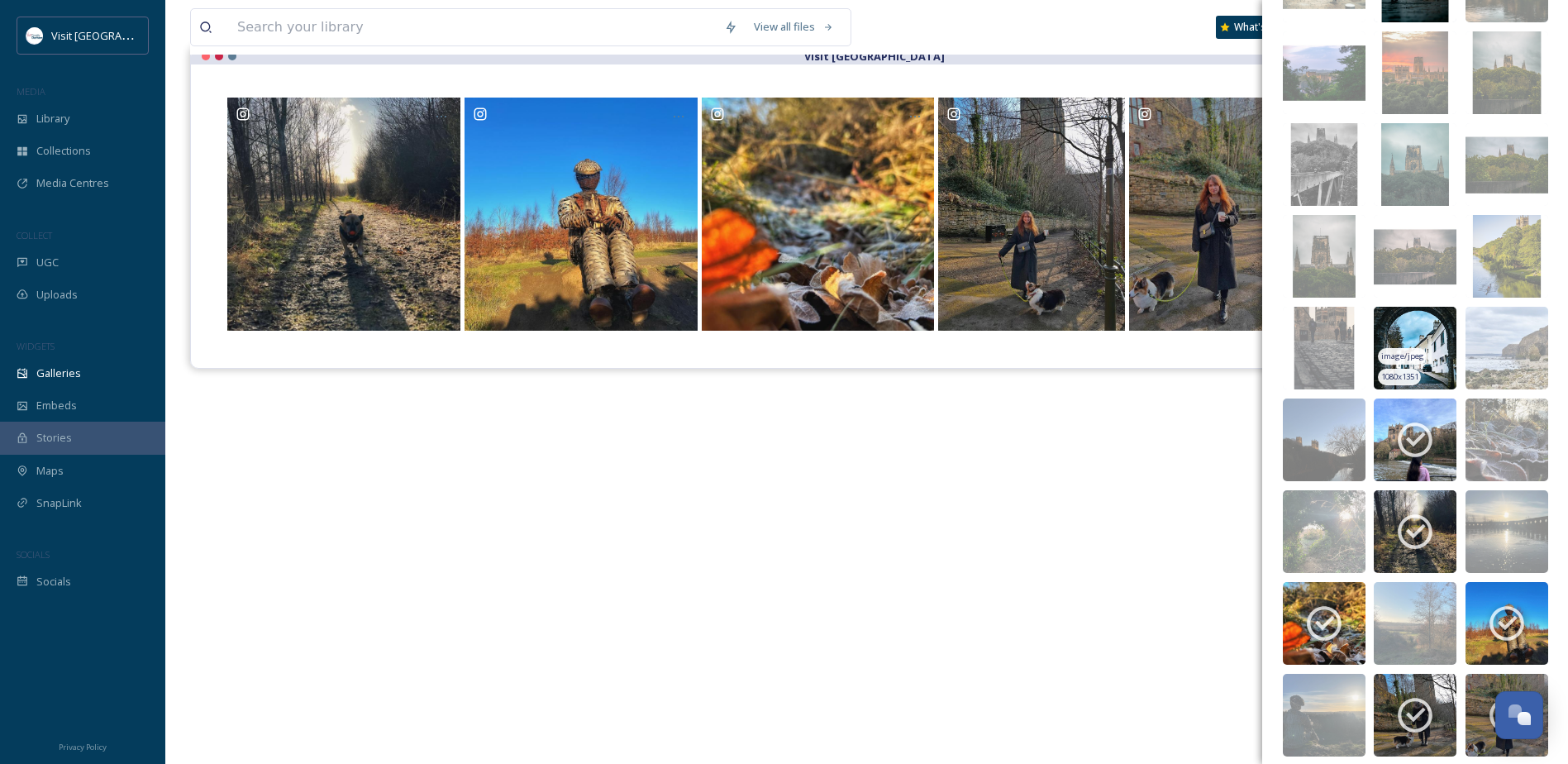
click at [1401, 330] on img at bounding box center [1415, 348] width 83 height 83
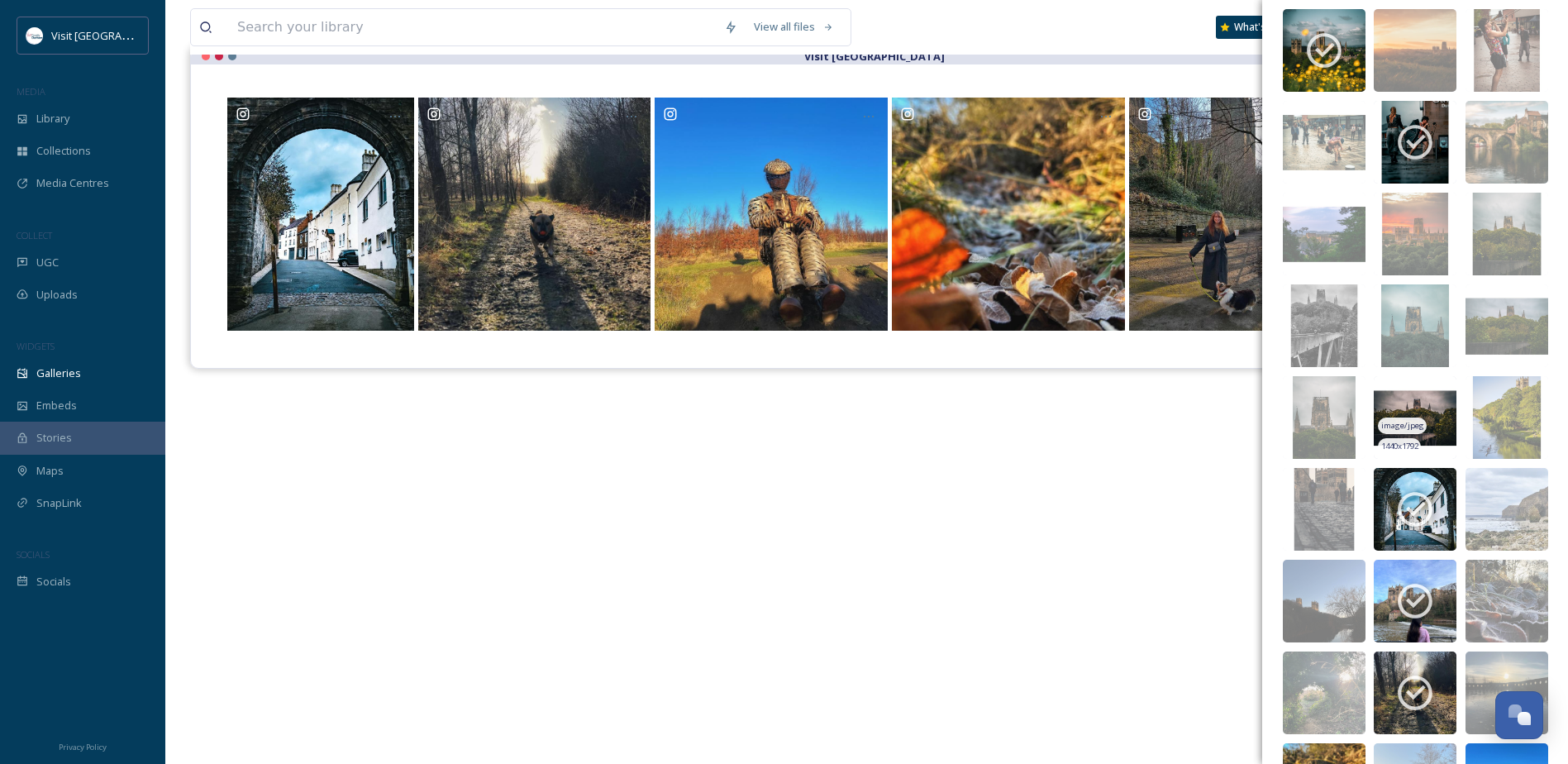
scroll to position [149, 0]
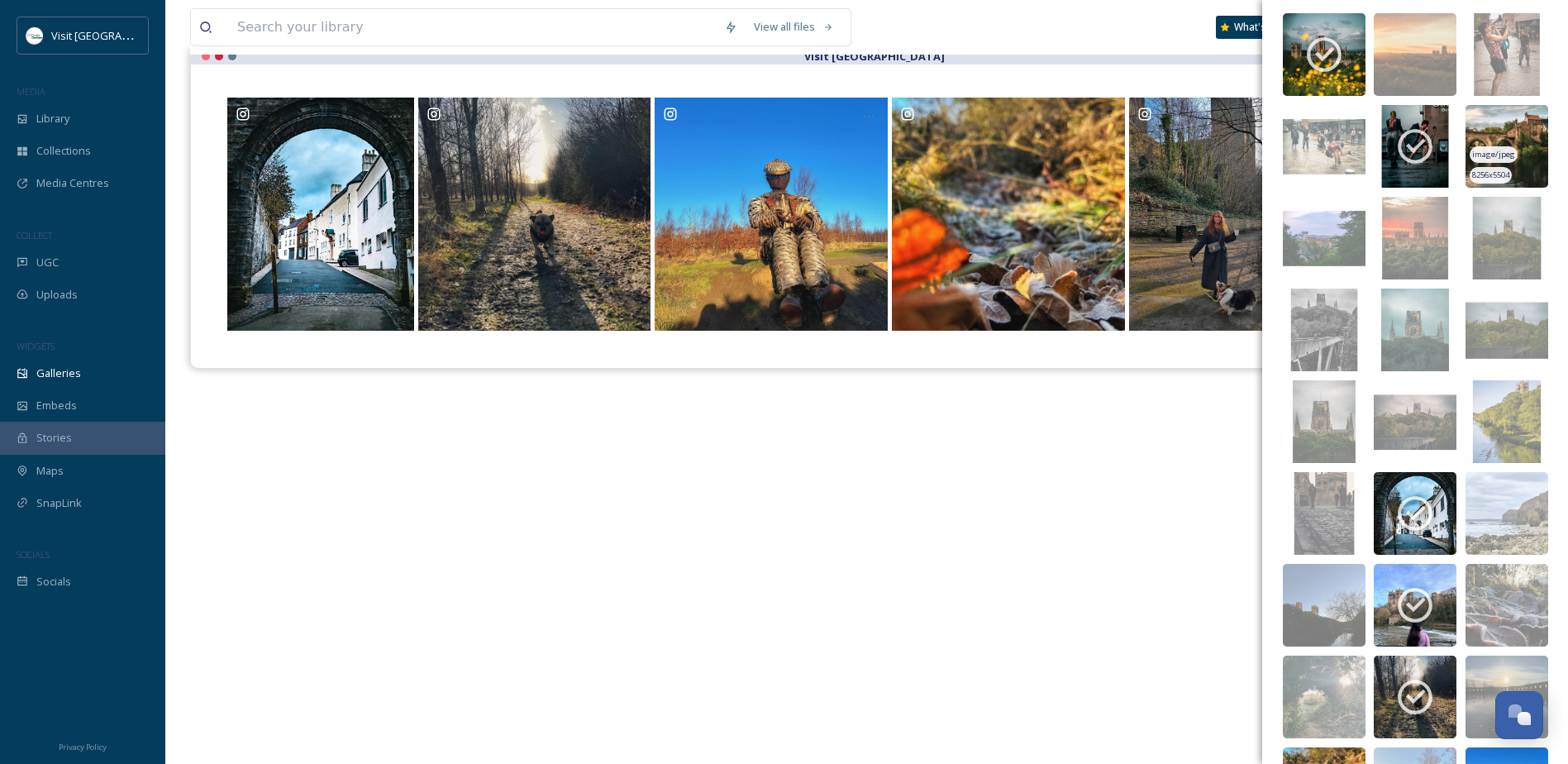
click at [1493, 131] on img at bounding box center [1507, 146] width 83 height 83
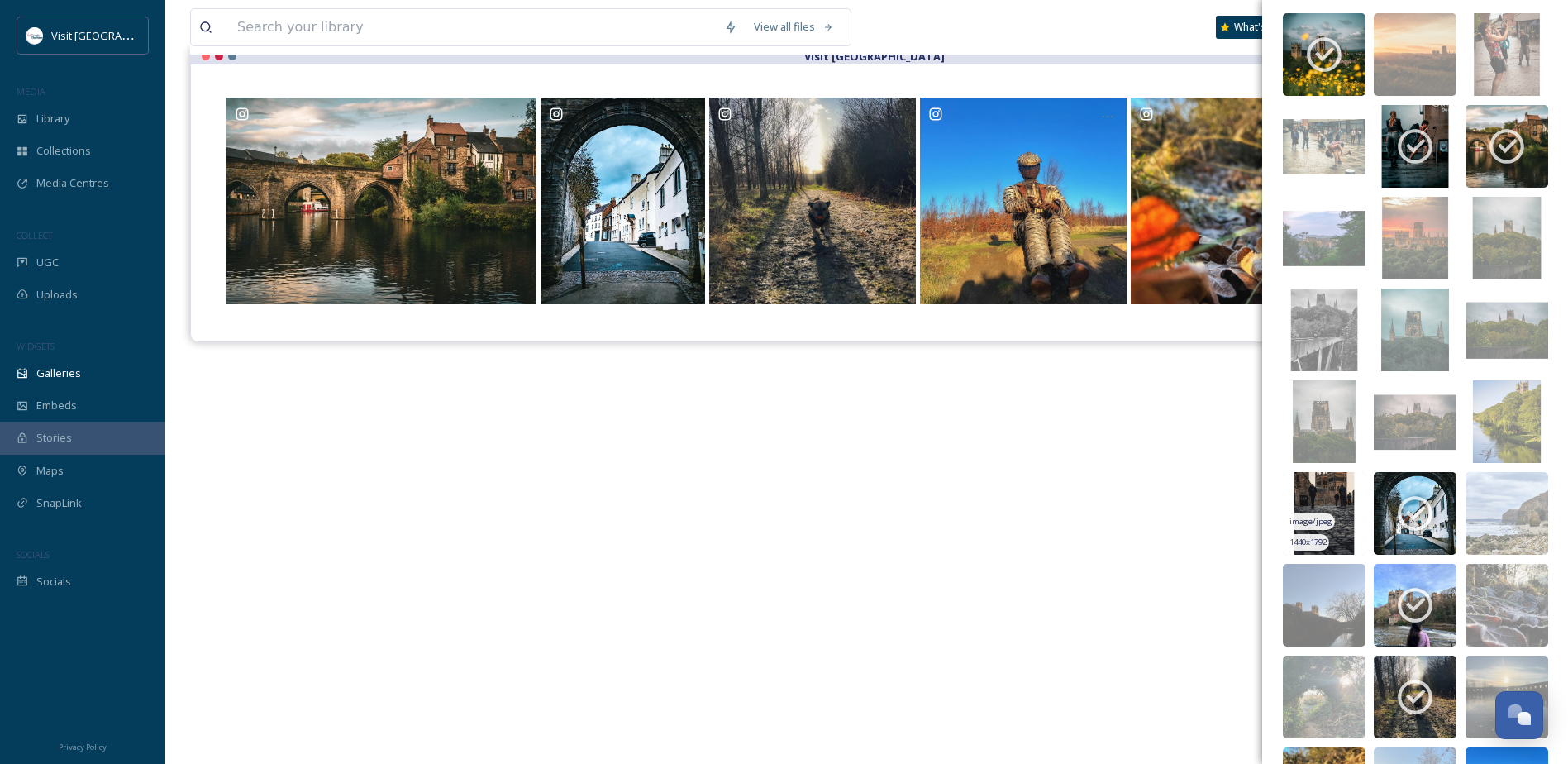
click at [1316, 496] on img at bounding box center [1324, 513] width 83 height 83
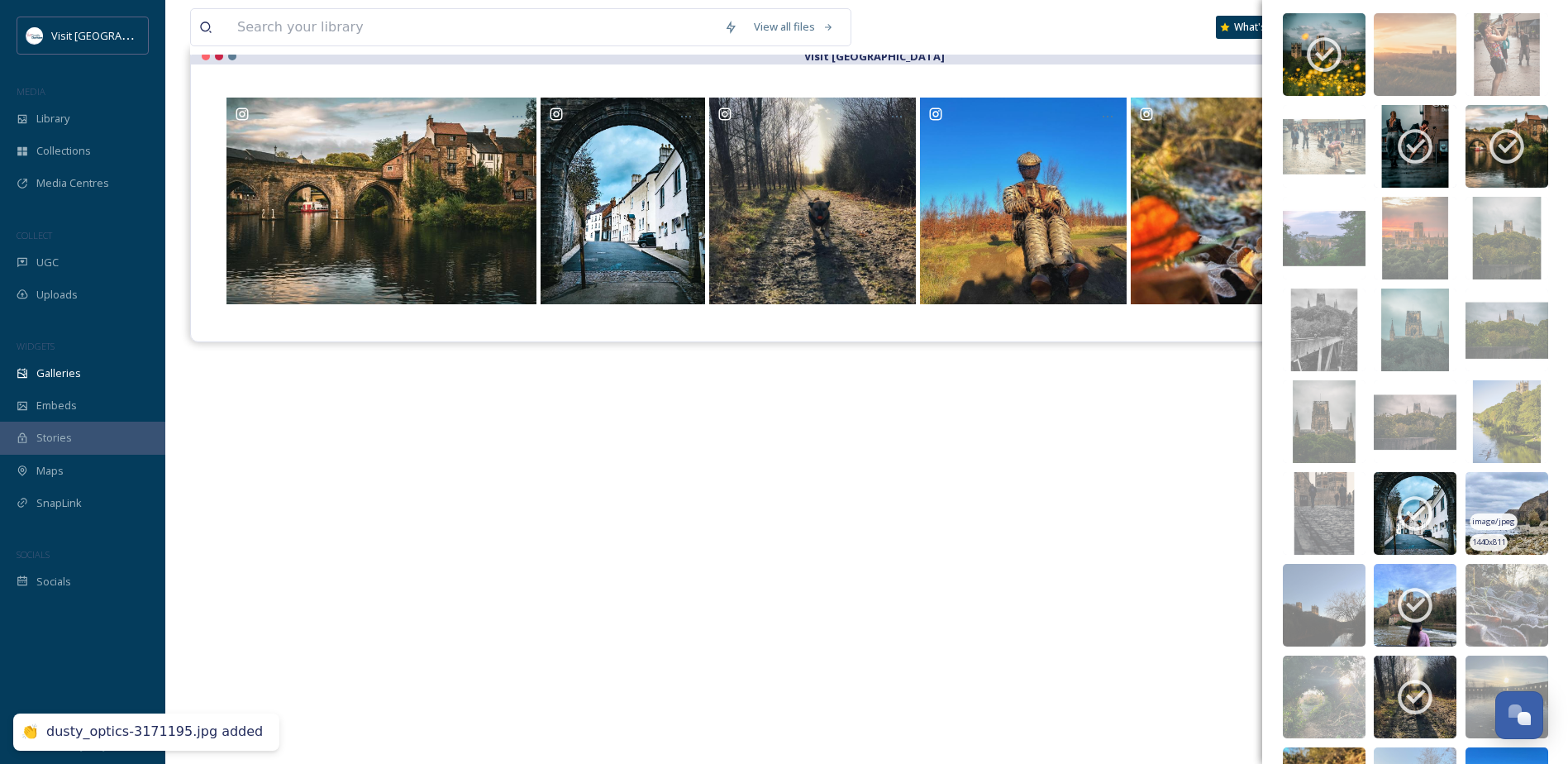
click at [1485, 496] on img at bounding box center [1507, 513] width 83 height 83
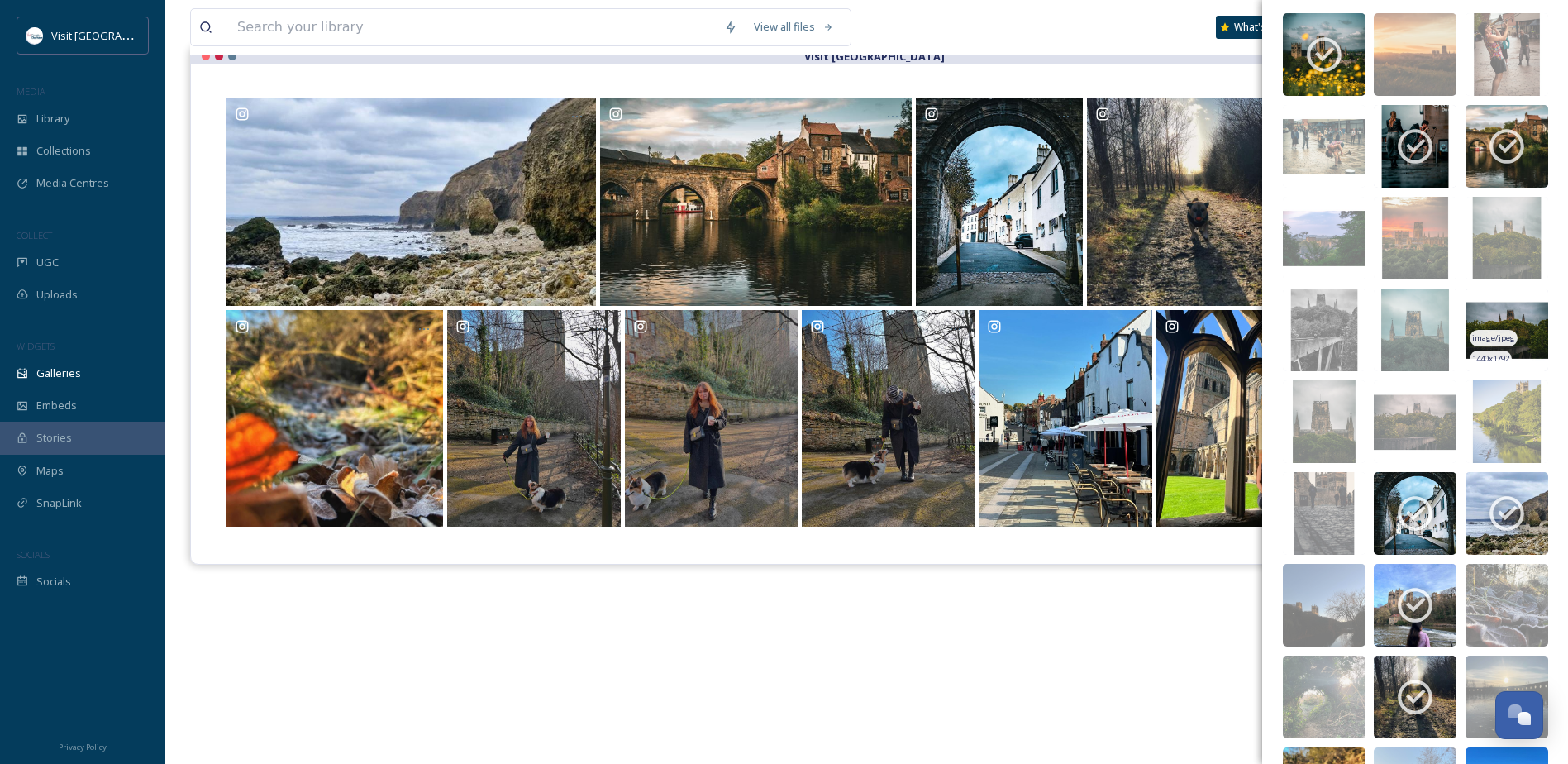
scroll to position [67, 0]
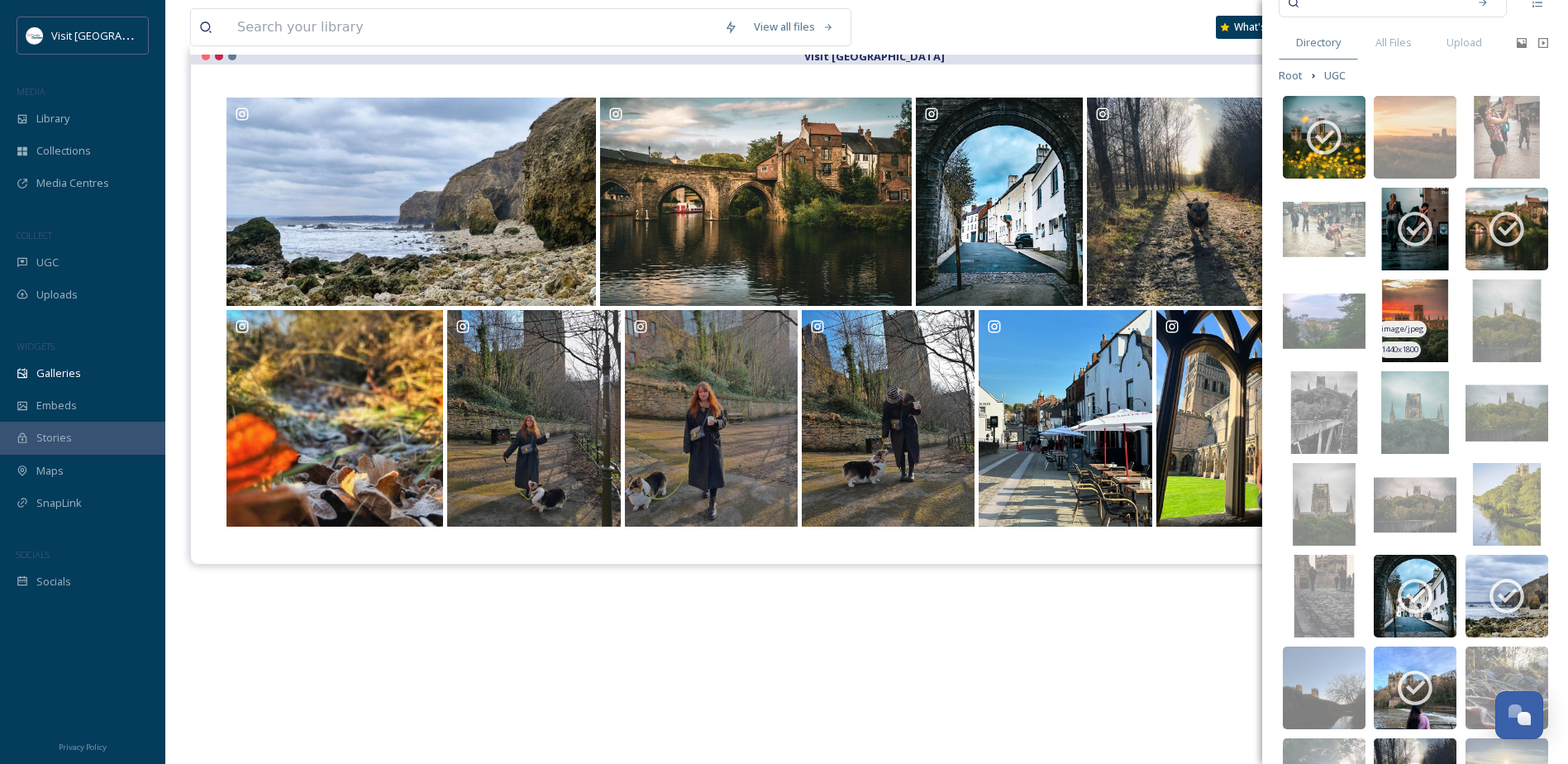
click at [1401, 304] on img at bounding box center [1415, 321] width 83 height 83
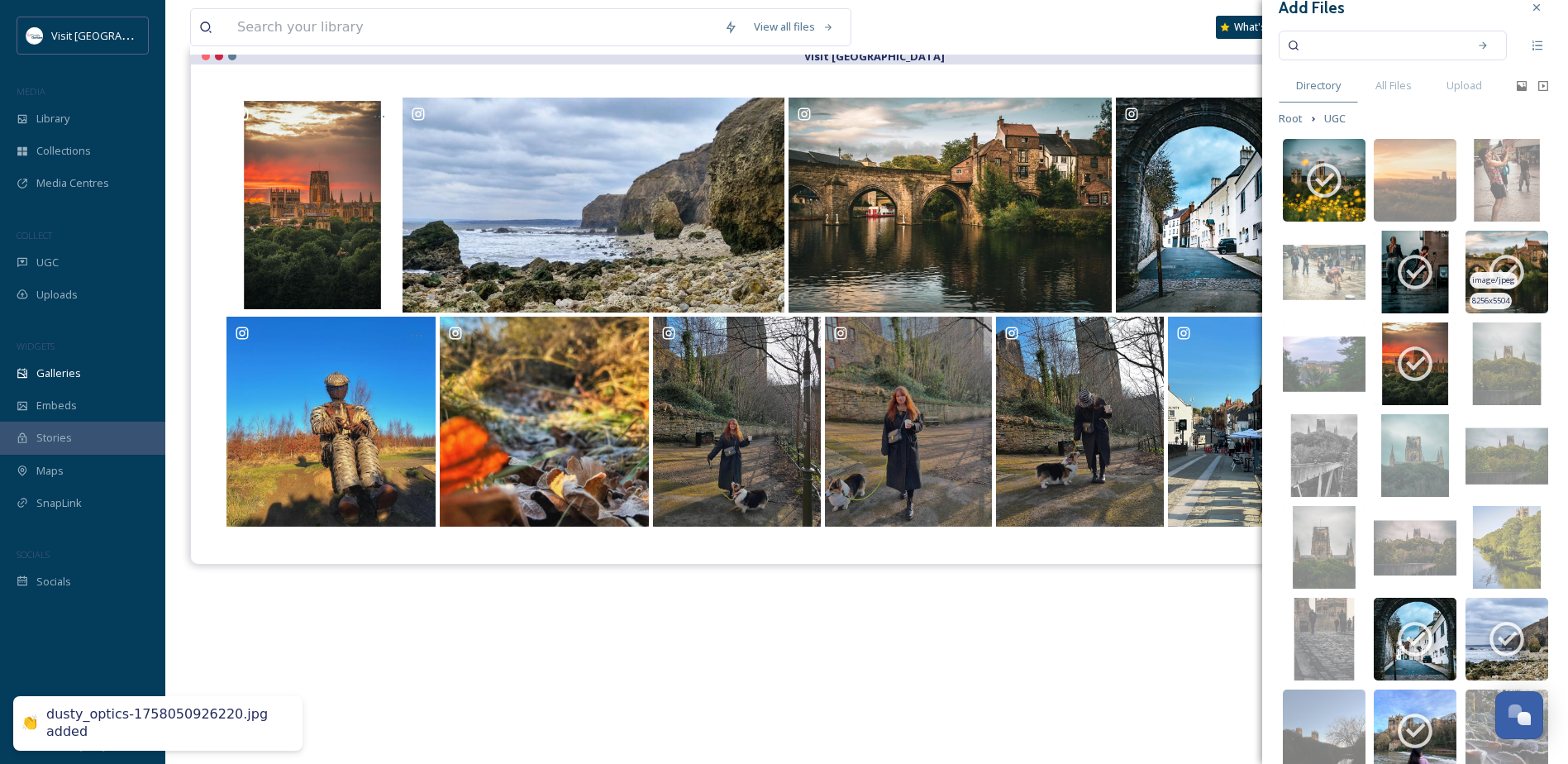
scroll to position [0, 0]
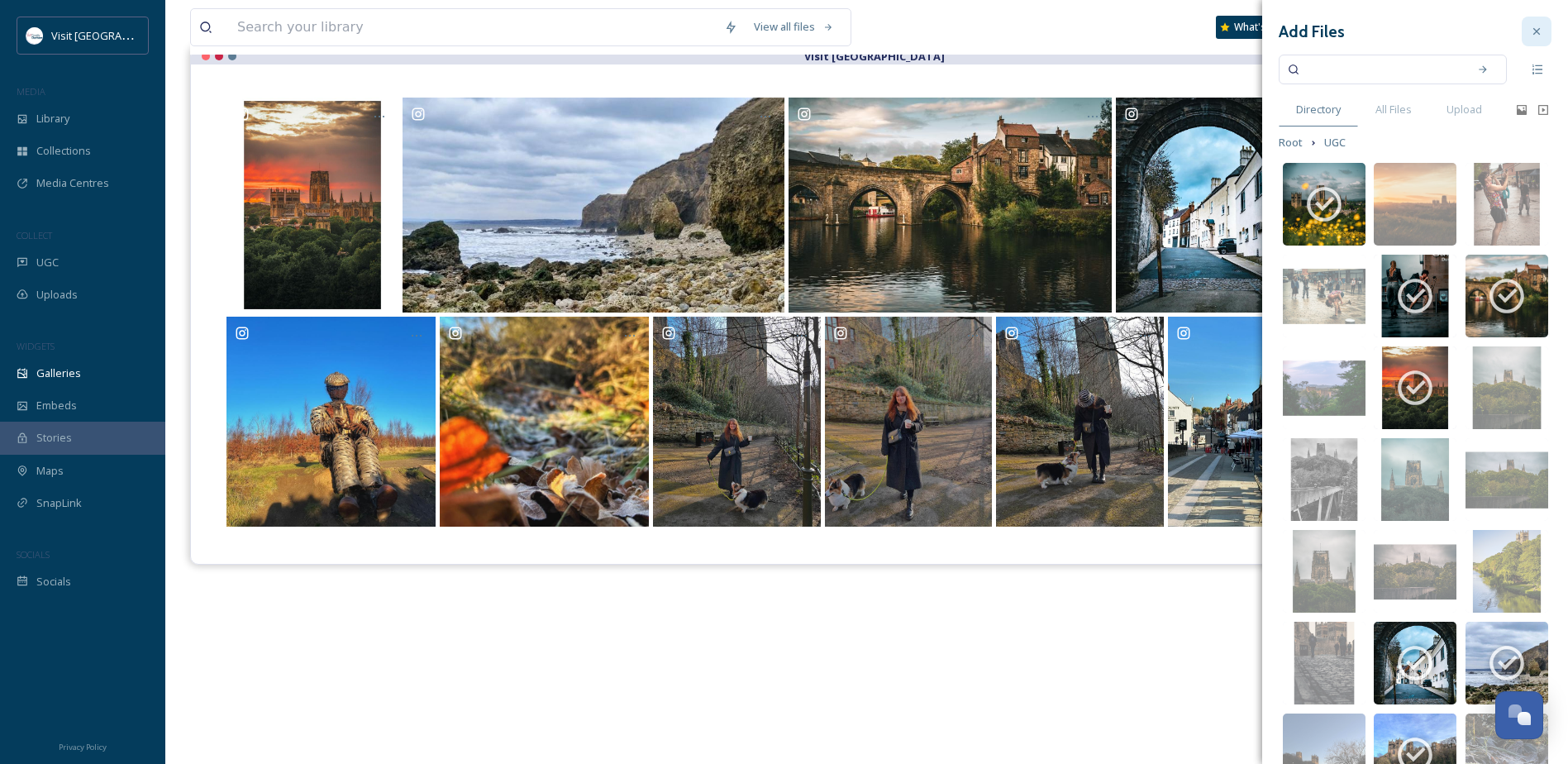
click at [1530, 27] on icon at bounding box center [1537, 31] width 14 height 14
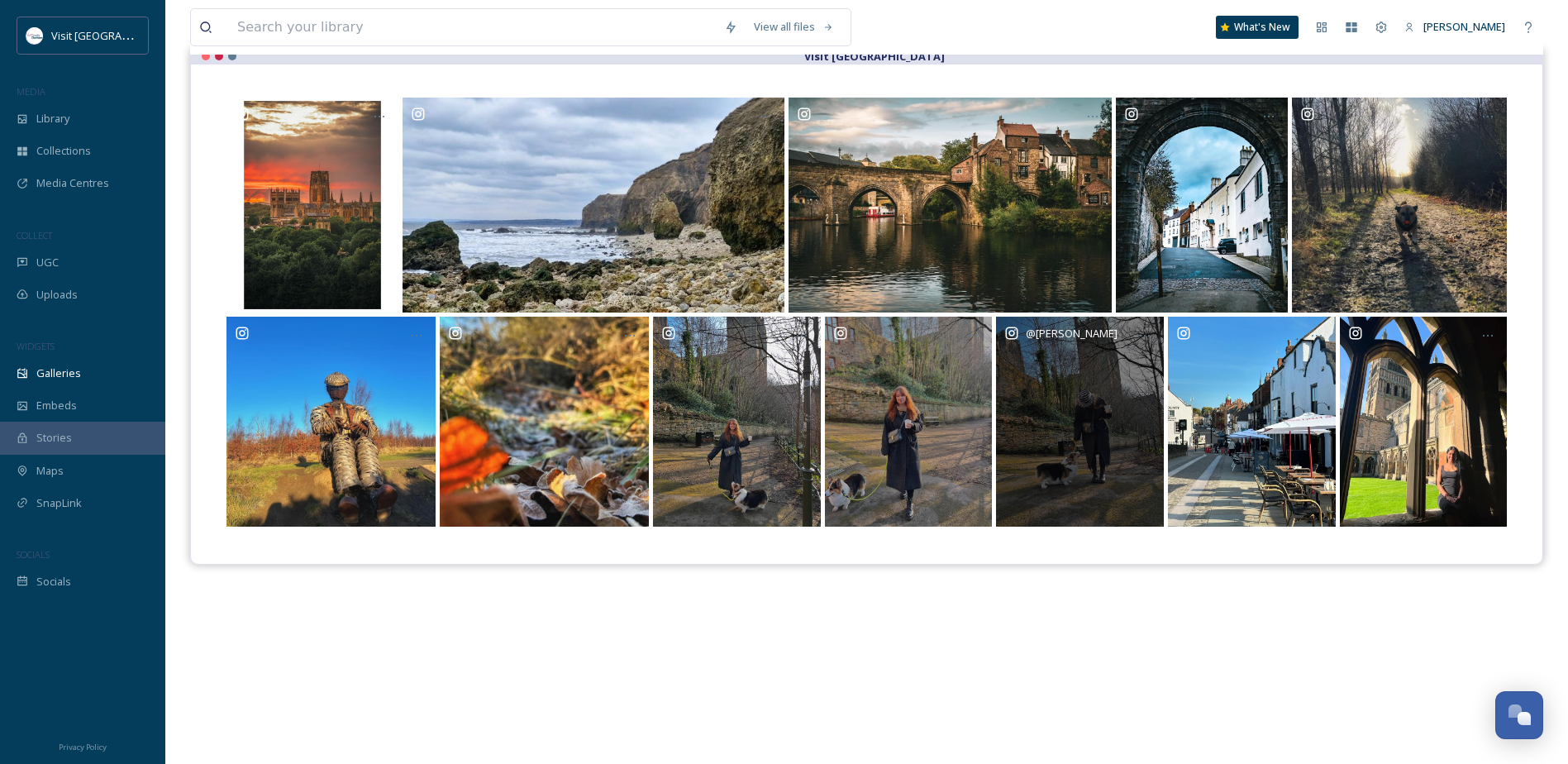
click at [1121, 348] on div "@ a.petrovskaya" at bounding box center [1080, 421] width 168 height 209
click at [1104, 410] on div "@ a.petrovskaya" at bounding box center [1080, 421] width 168 height 209
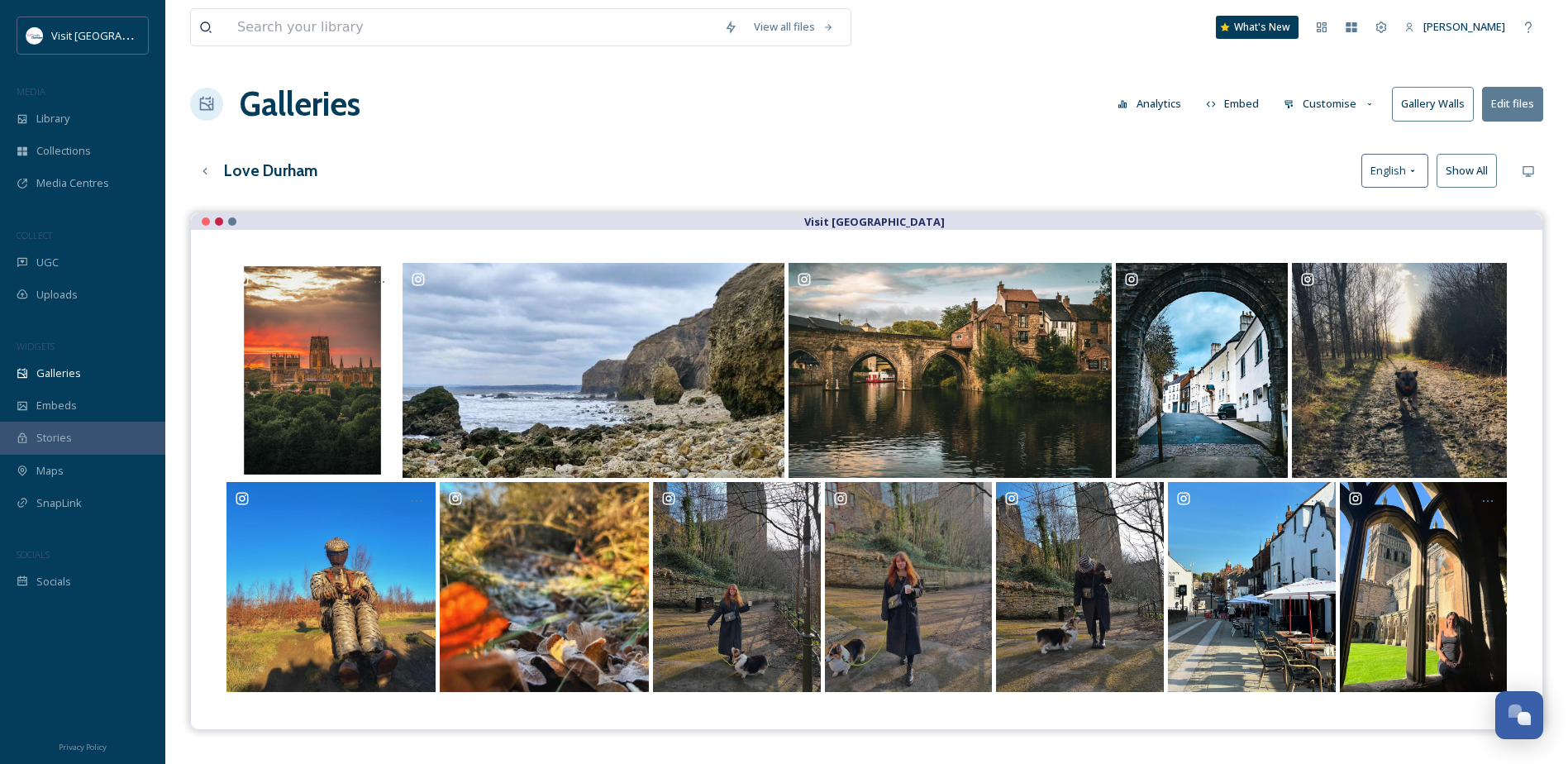
click at [1509, 98] on button "Edit files" at bounding box center [1512, 104] width 61 height 34
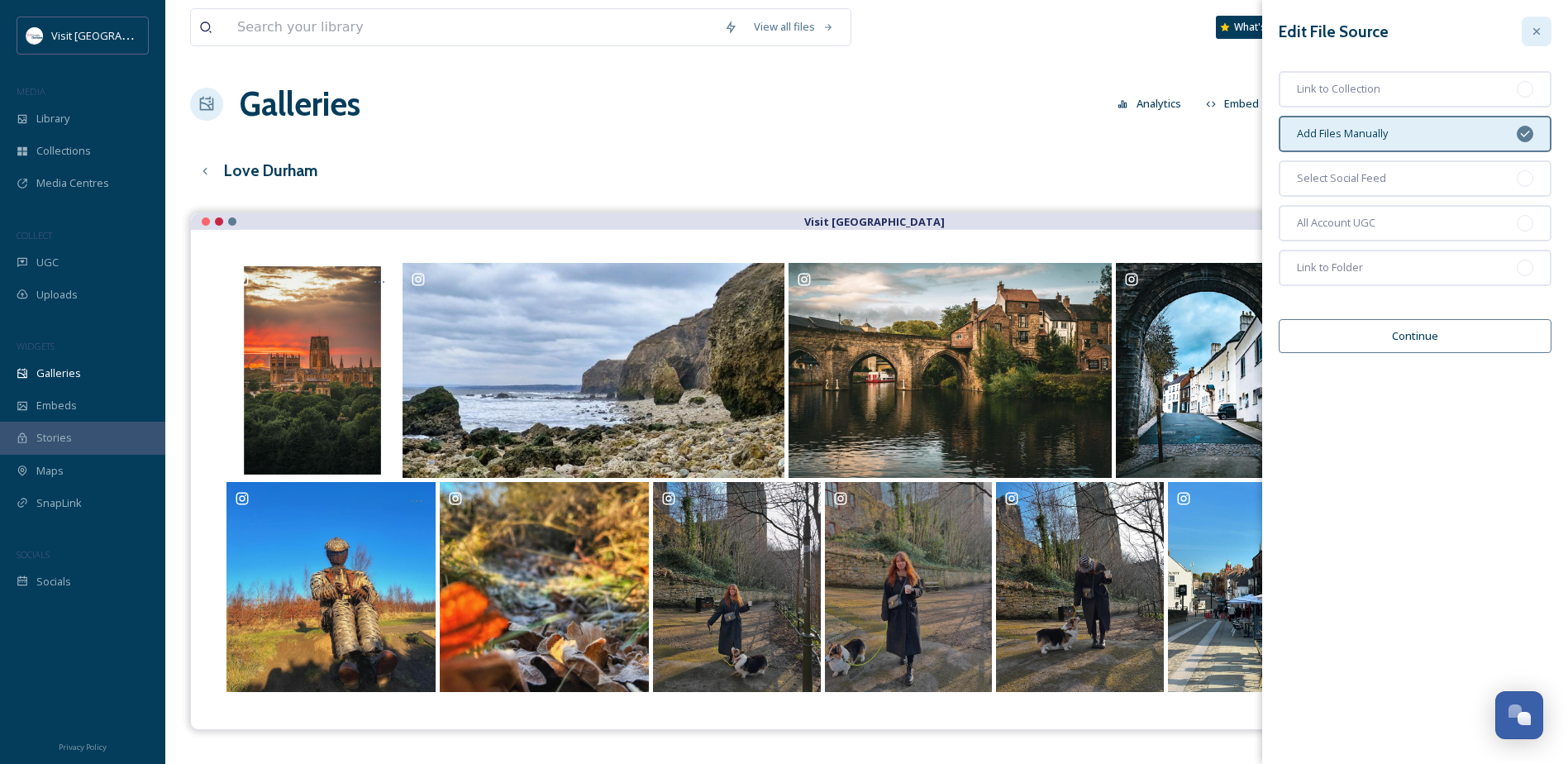
click at [1538, 25] on icon at bounding box center [1537, 31] width 14 height 14
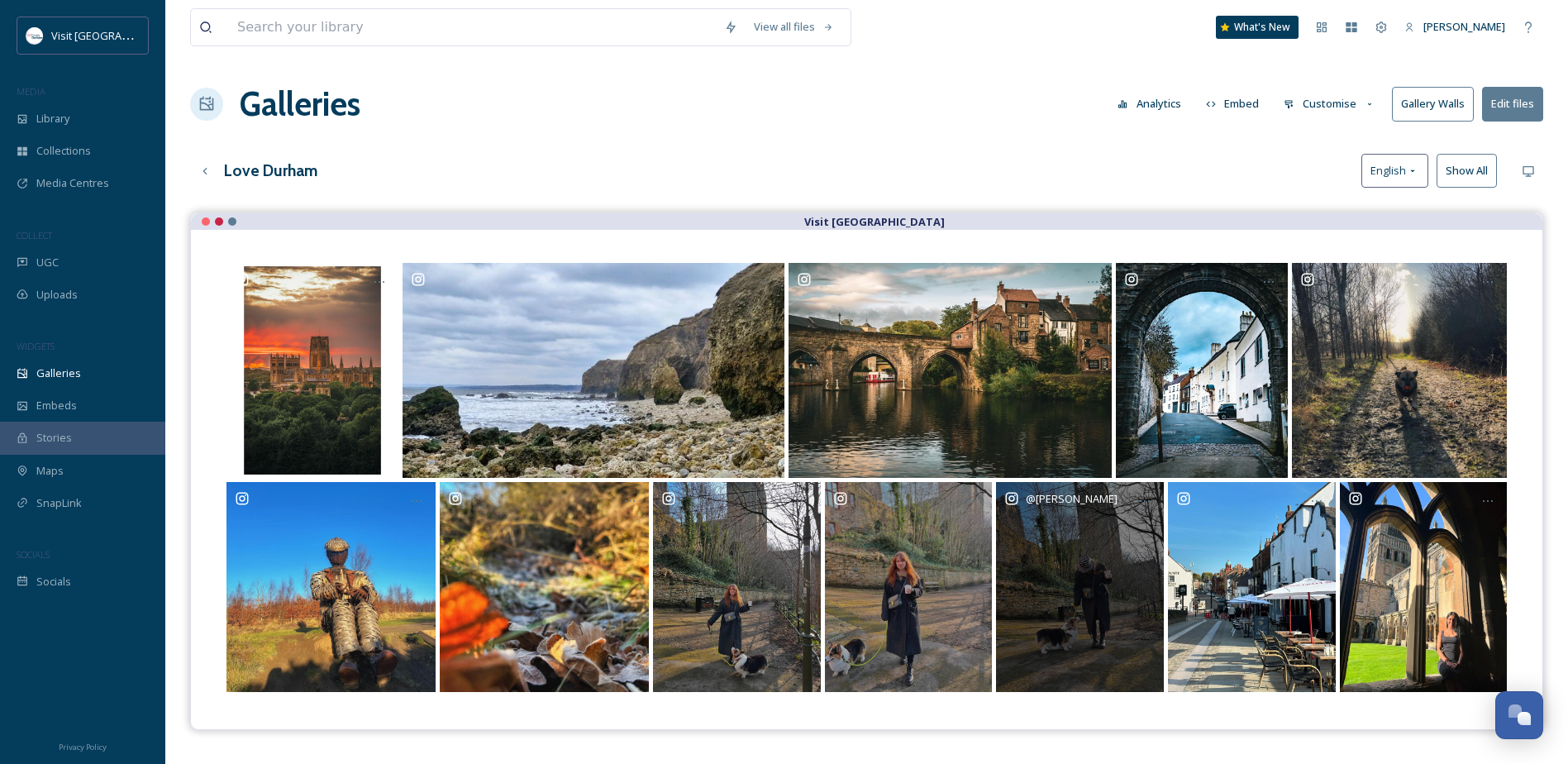
click at [1046, 554] on div "@ a.petrovskaya" at bounding box center [1080, 587] width 168 height 209
click at [1098, 608] on div "@ a.petrovskaya" at bounding box center [1080, 587] width 168 height 209
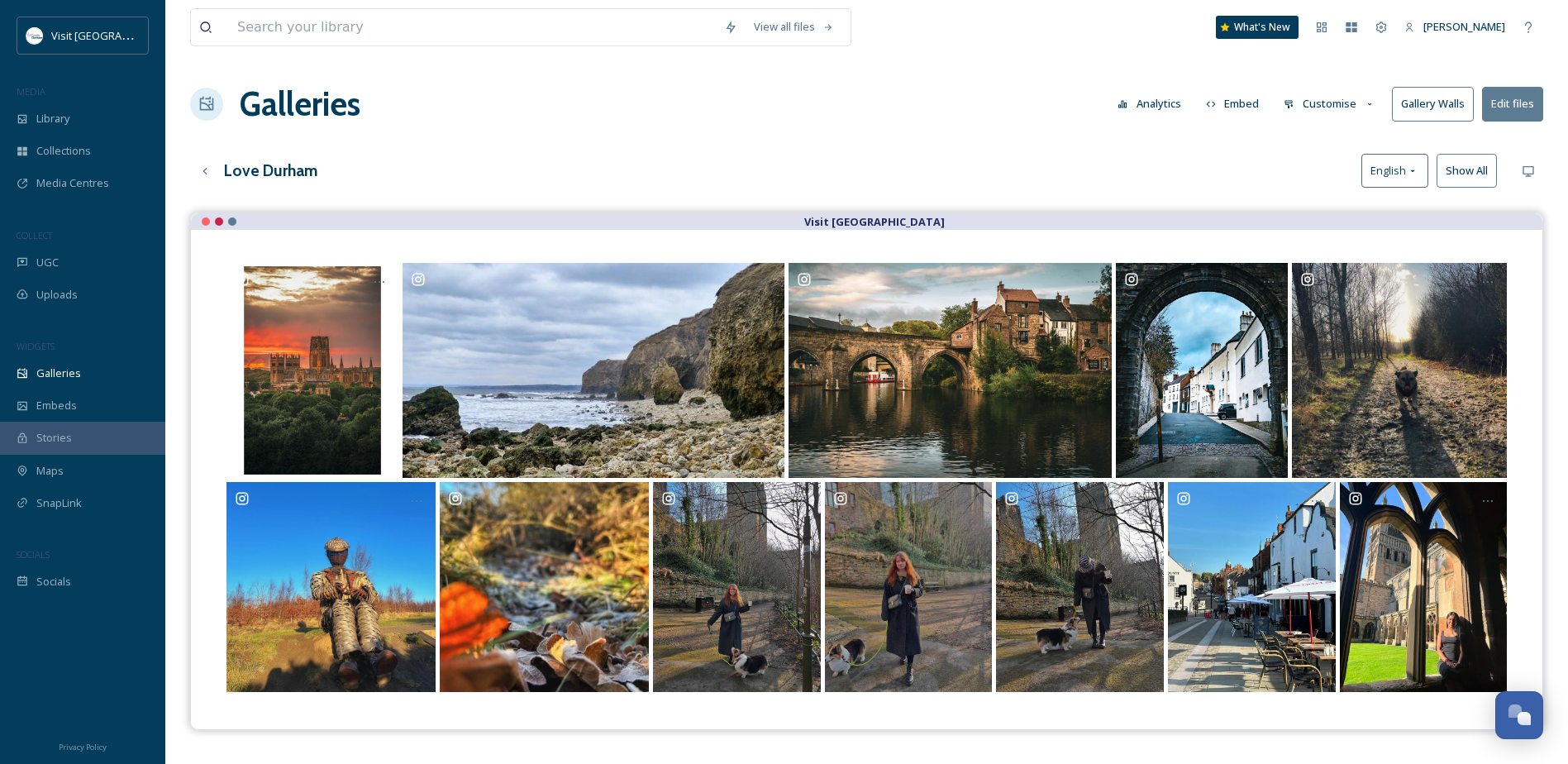
click at [1533, 90] on button "Edit files" at bounding box center [1512, 104] width 61 height 34
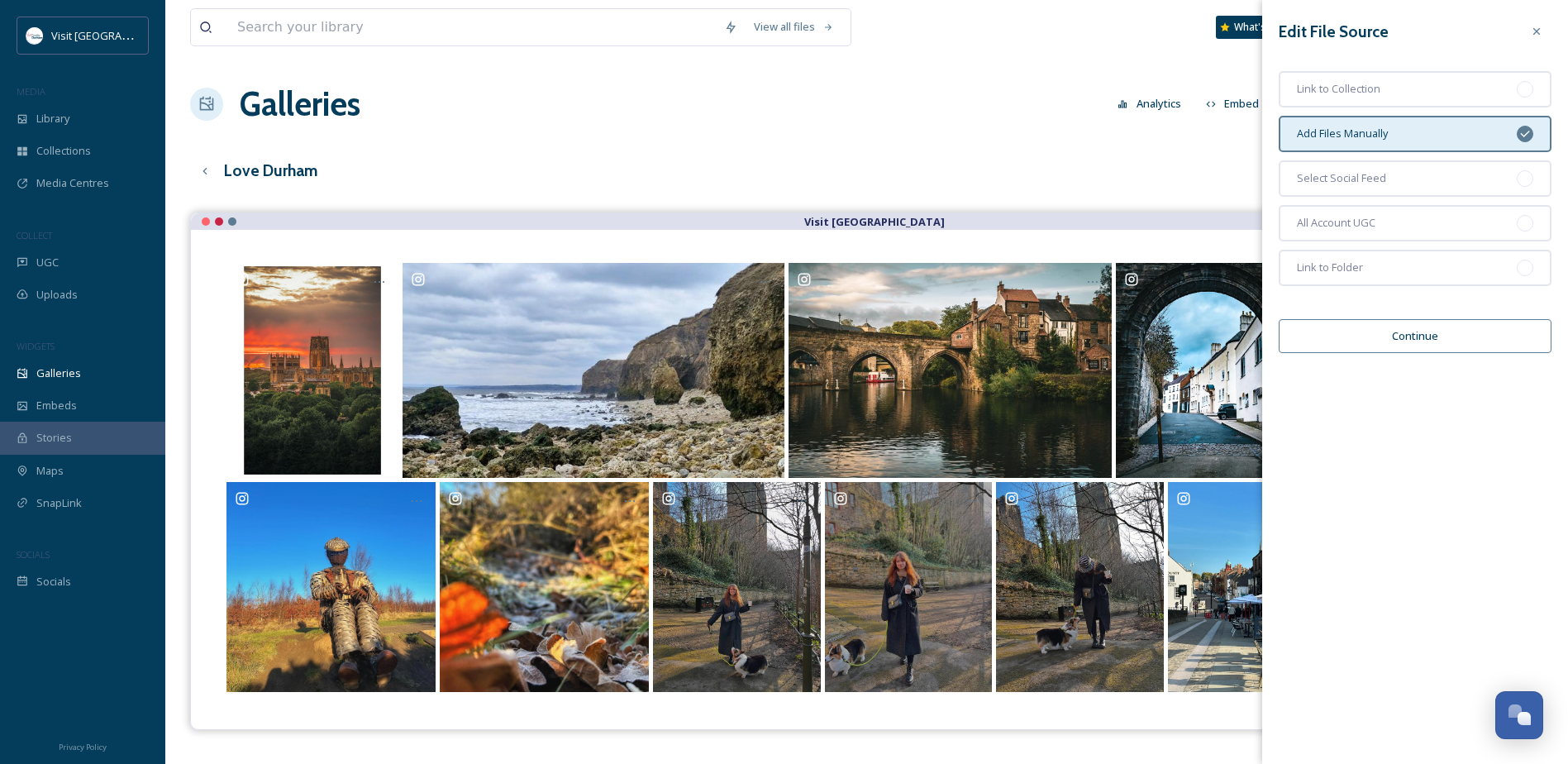
click at [1455, 337] on button "Continue" at bounding box center [1414, 336] width 273 height 34
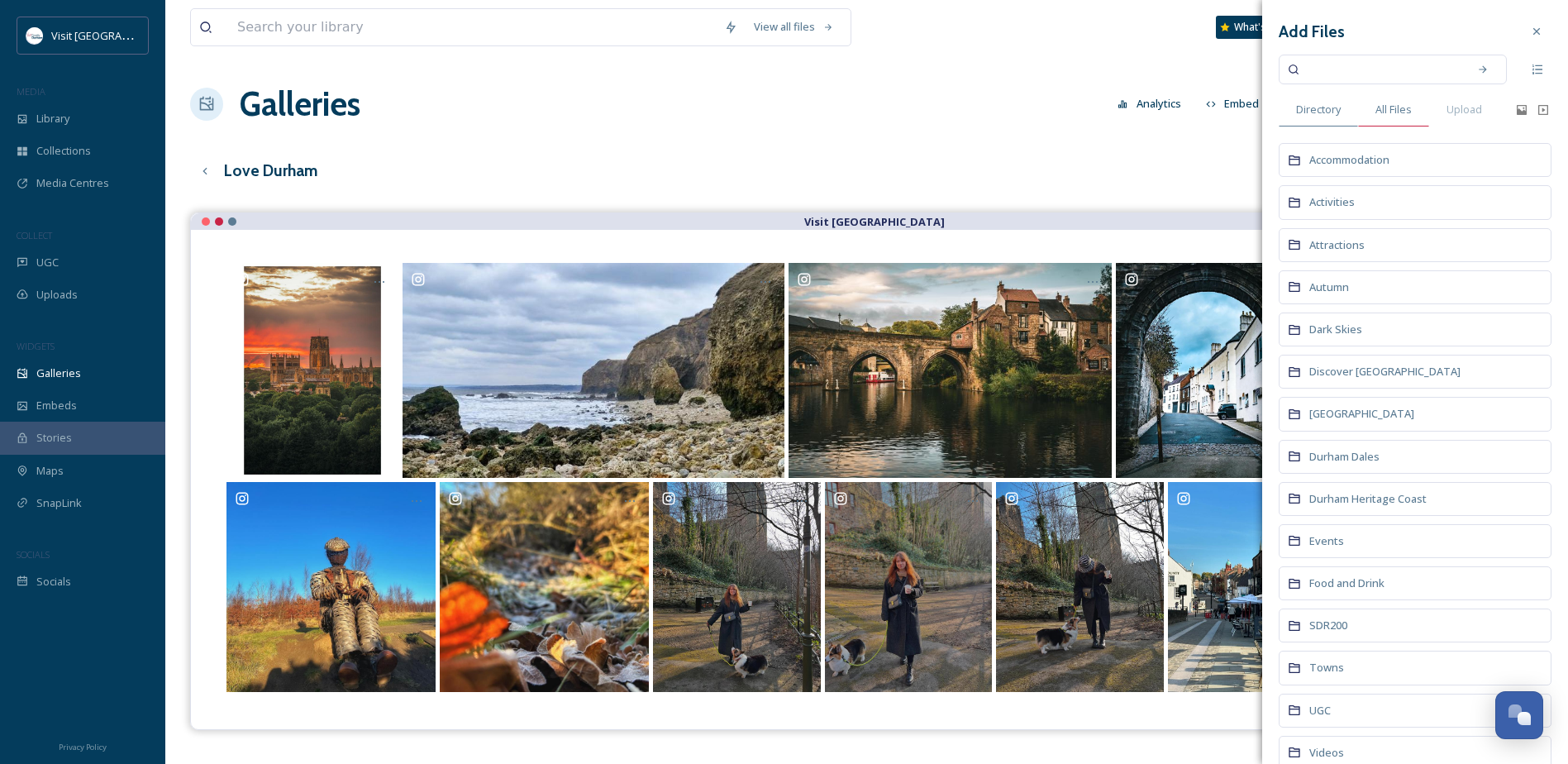
click at [1401, 112] on span "All Files" at bounding box center [1393, 109] width 36 height 16
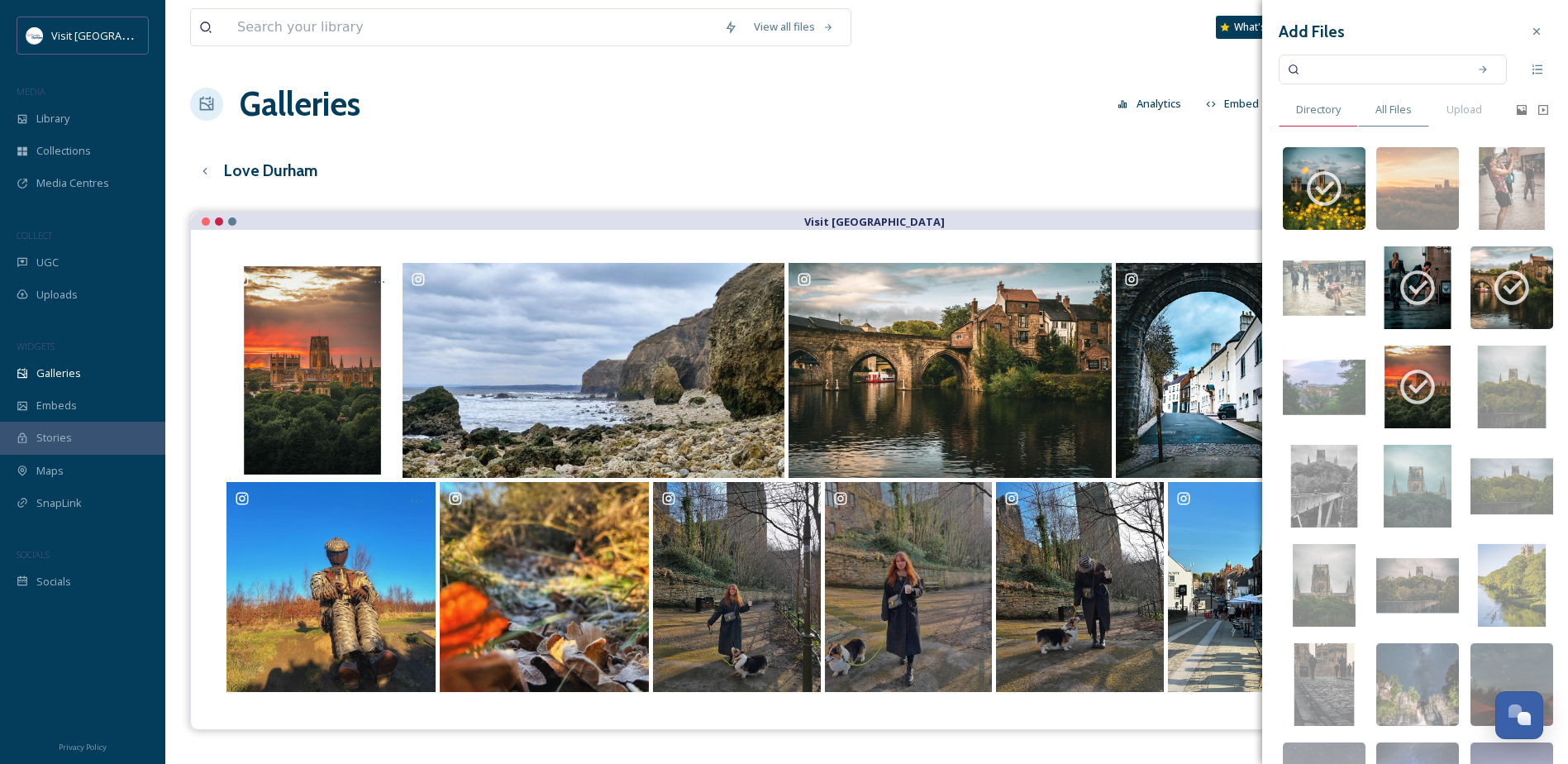
click at [1331, 112] on span "Directory" at bounding box center [1318, 109] width 45 height 16
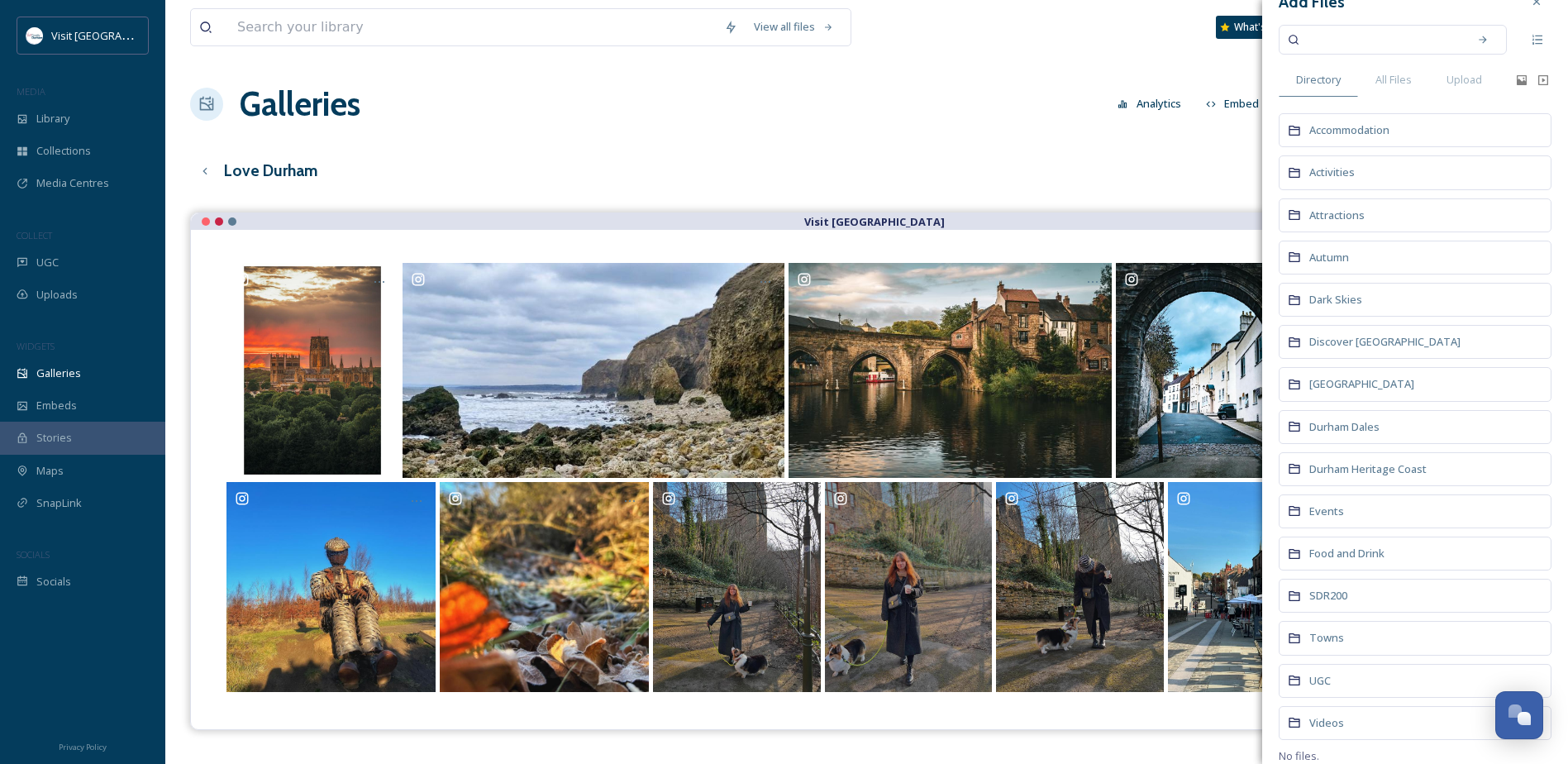
scroll to position [46, 0]
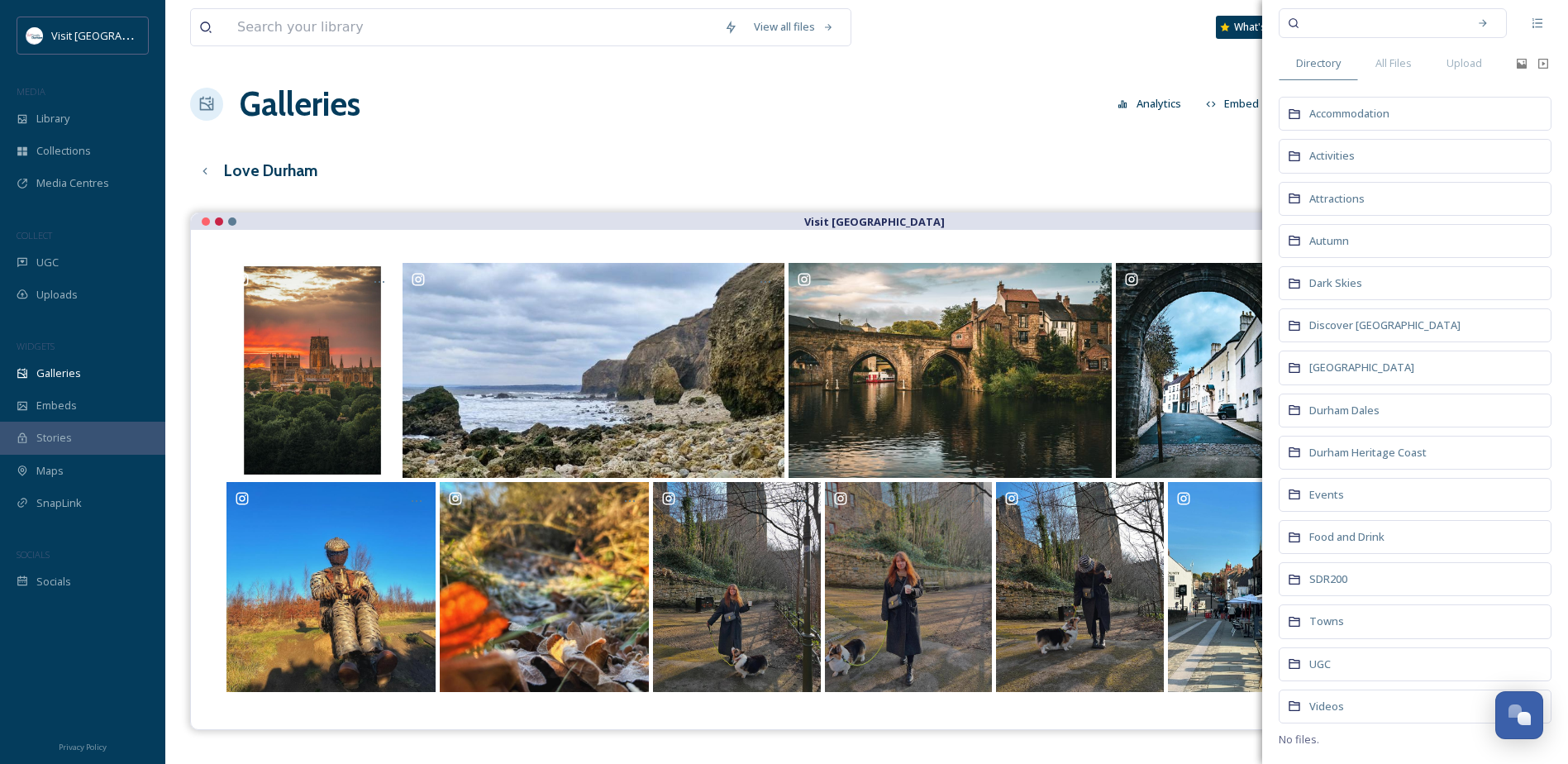
click at [1352, 662] on div "UGC" at bounding box center [1414, 664] width 273 height 34
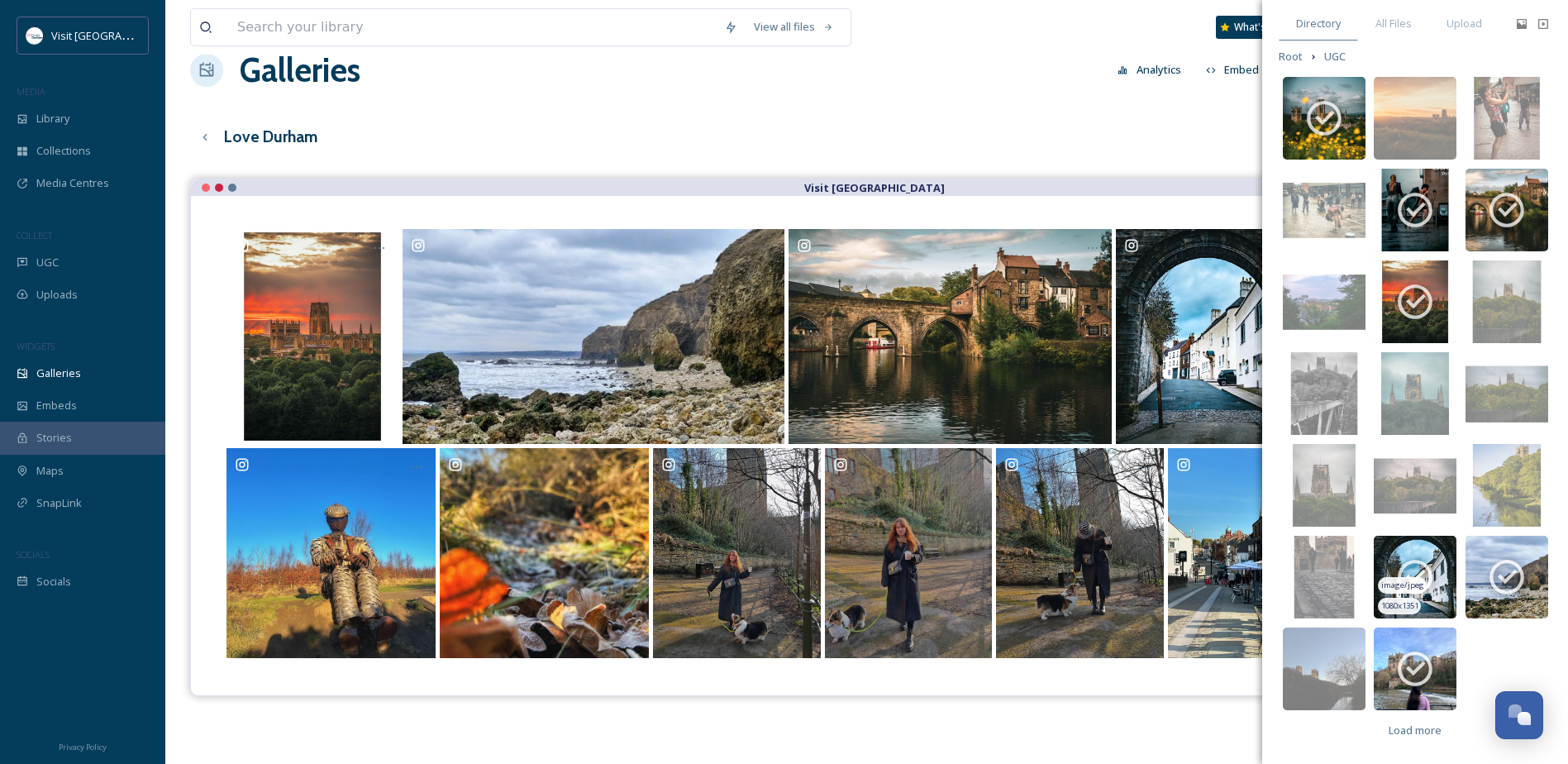
scroll to position [237, 0]
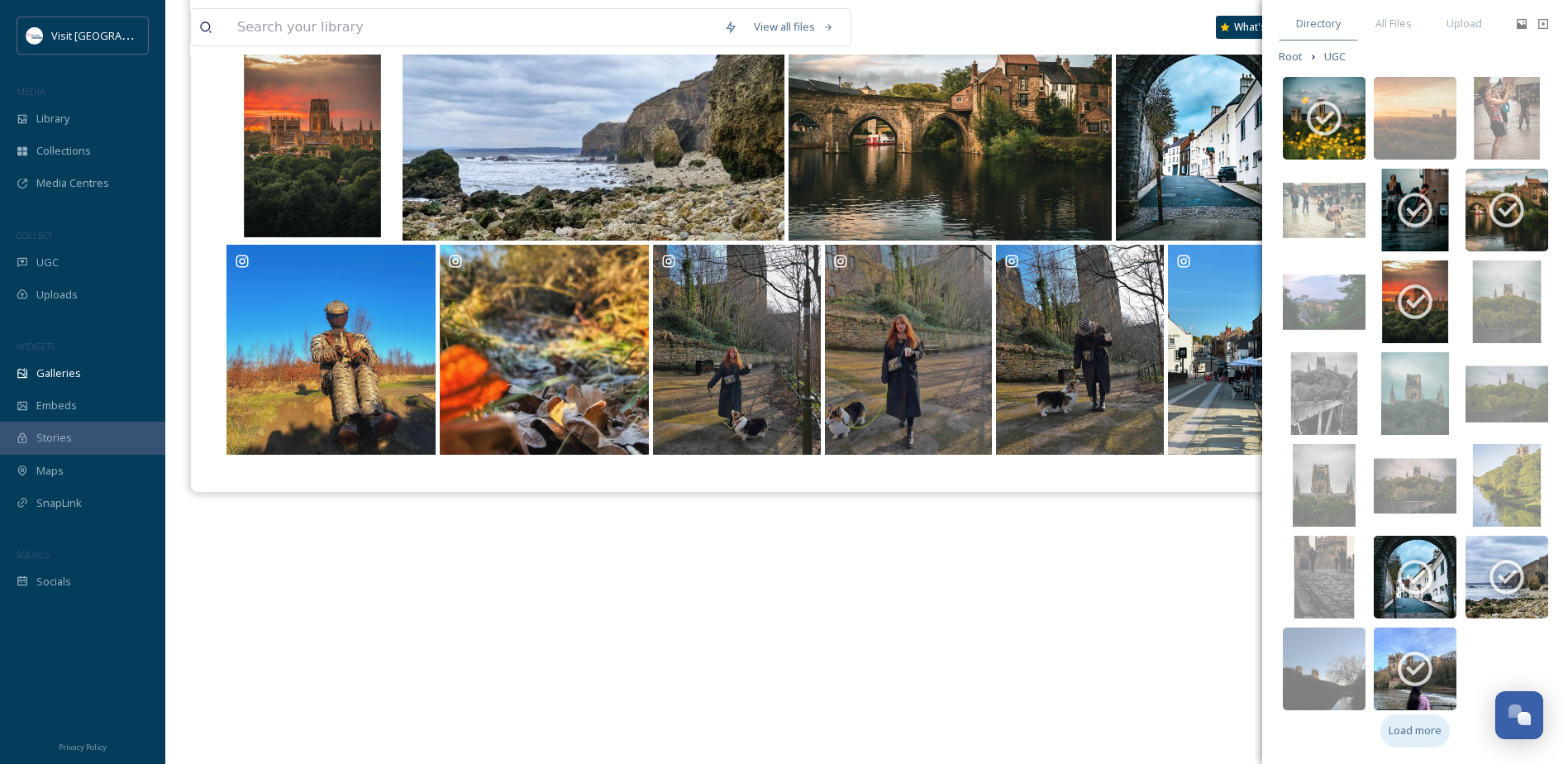
click at [1420, 728] on span "Load more" at bounding box center [1415, 730] width 53 height 16
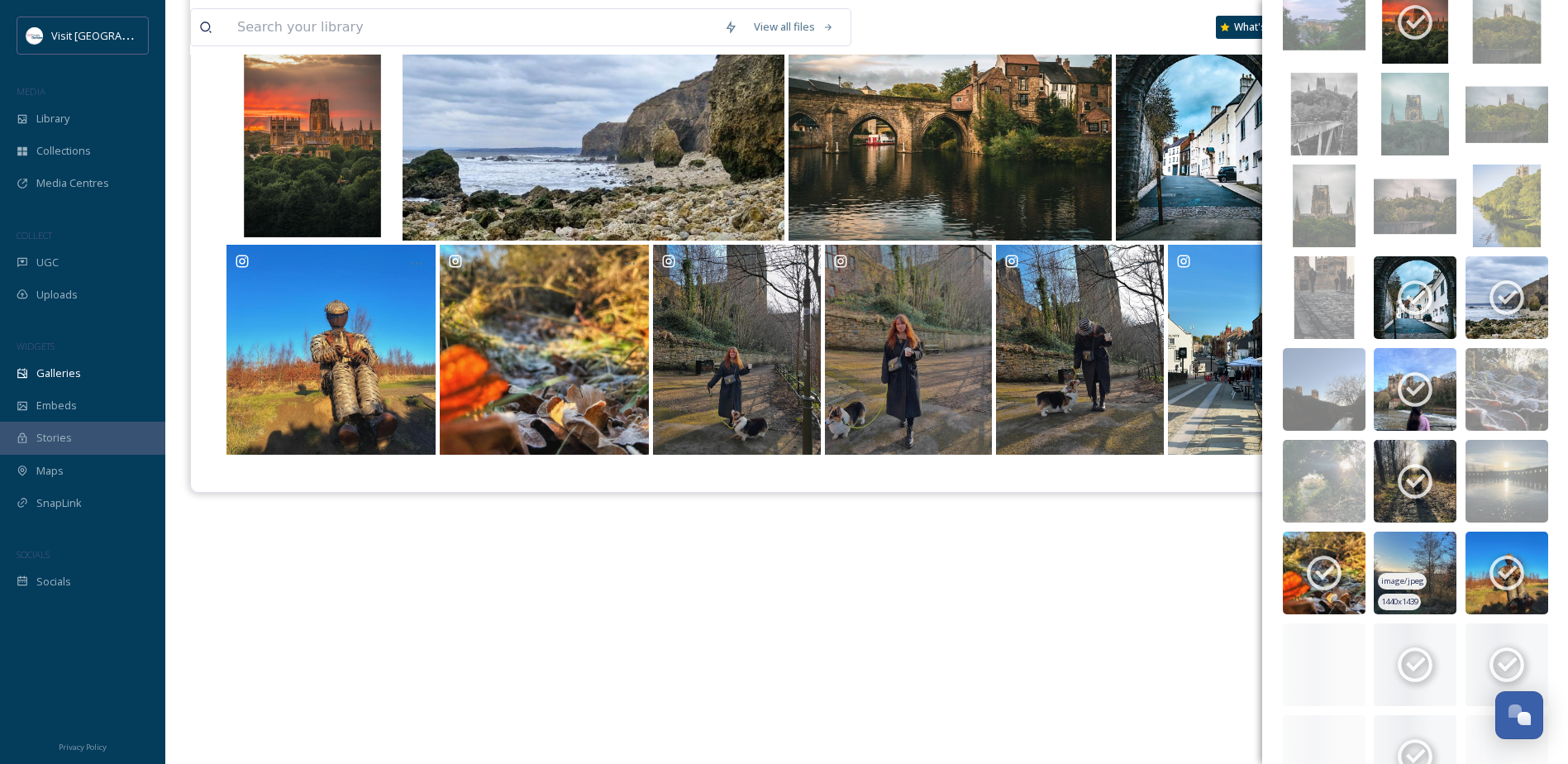
scroll to position [416, 0]
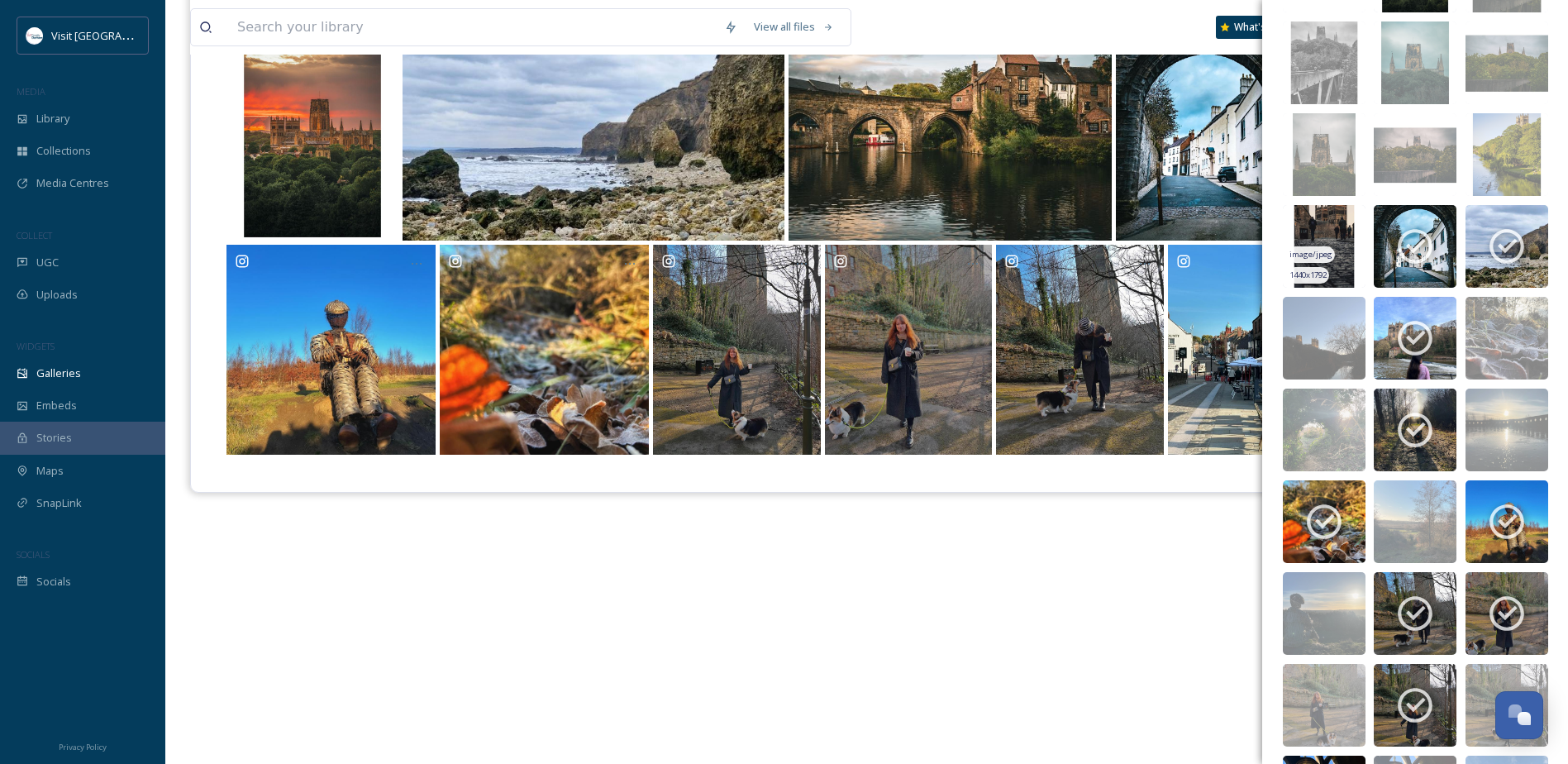
click at [1307, 231] on img at bounding box center [1324, 247] width 83 height 83
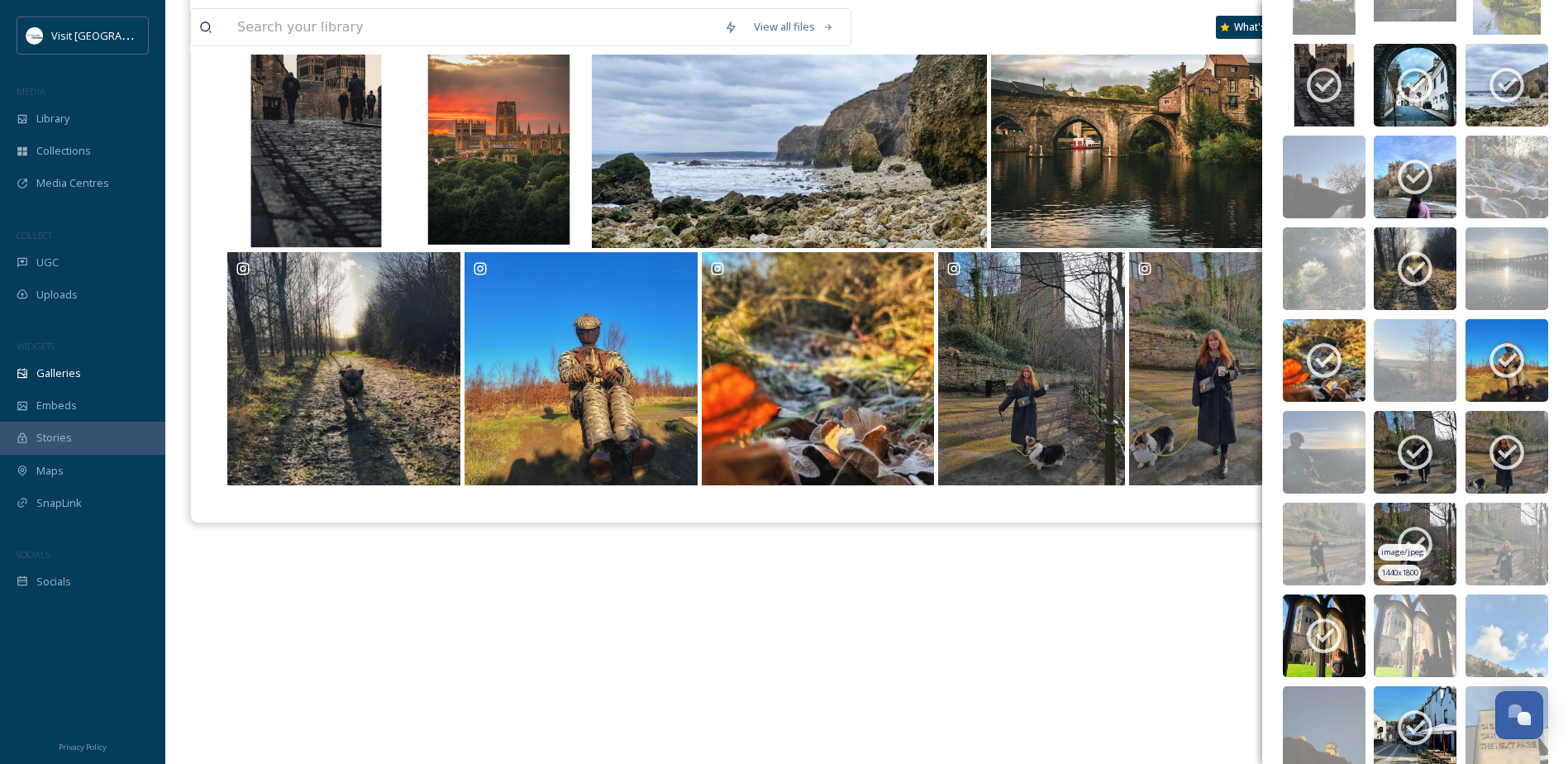
scroll to position [582, 0]
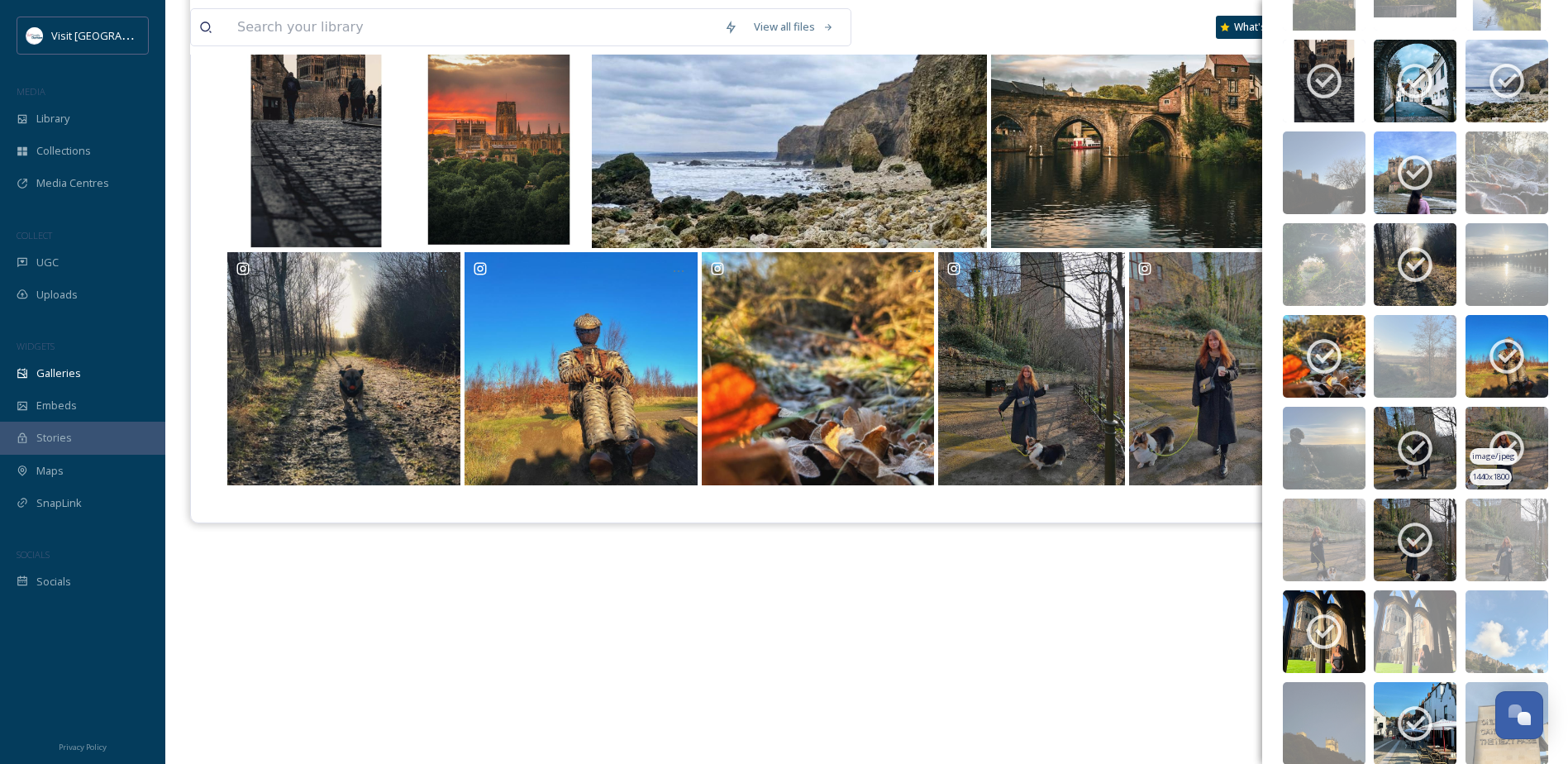
click at [1522, 451] on img at bounding box center [1507, 448] width 83 height 83
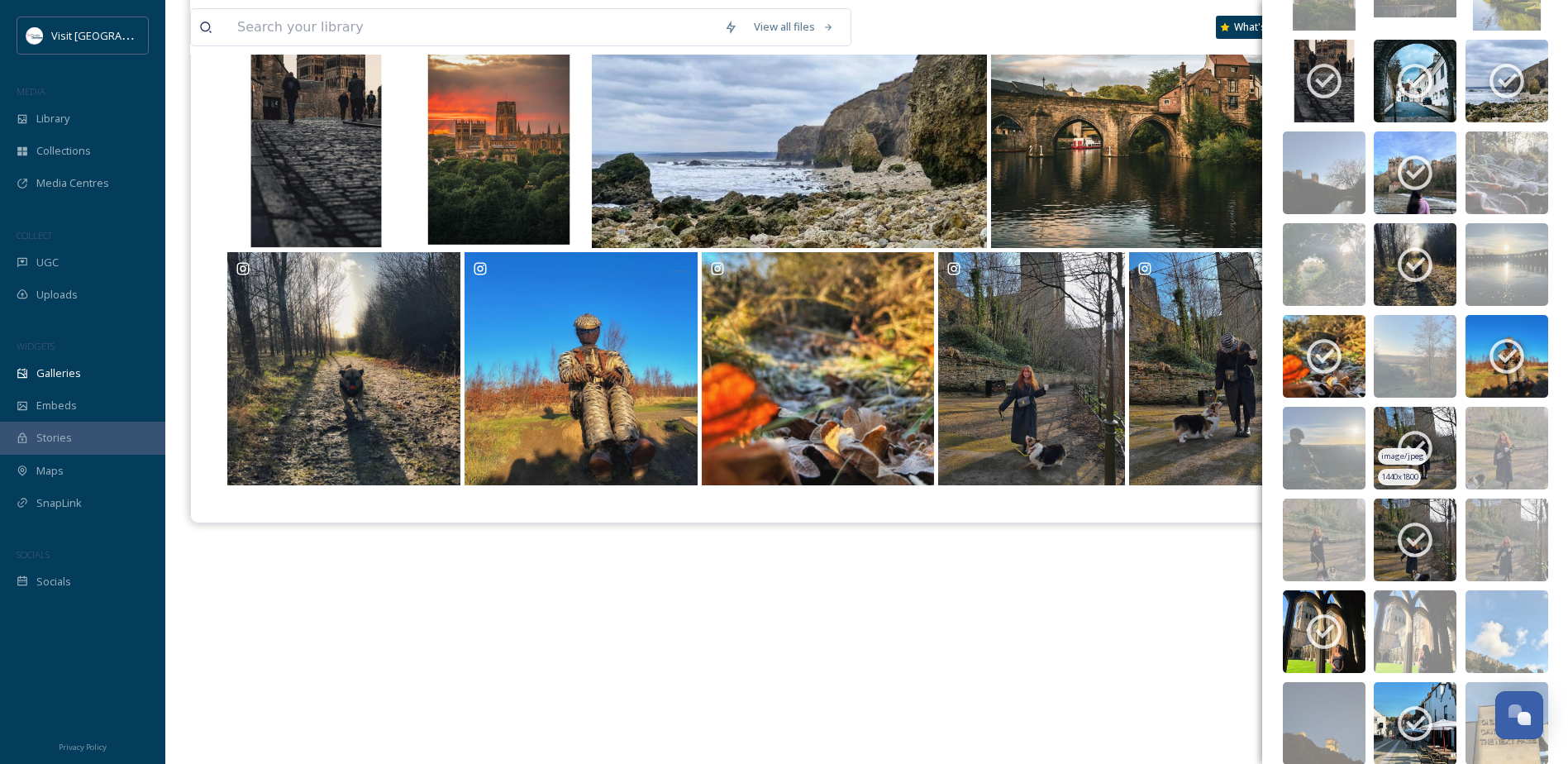
click at [1420, 449] on icon at bounding box center [1414, 447] width 41 height 41
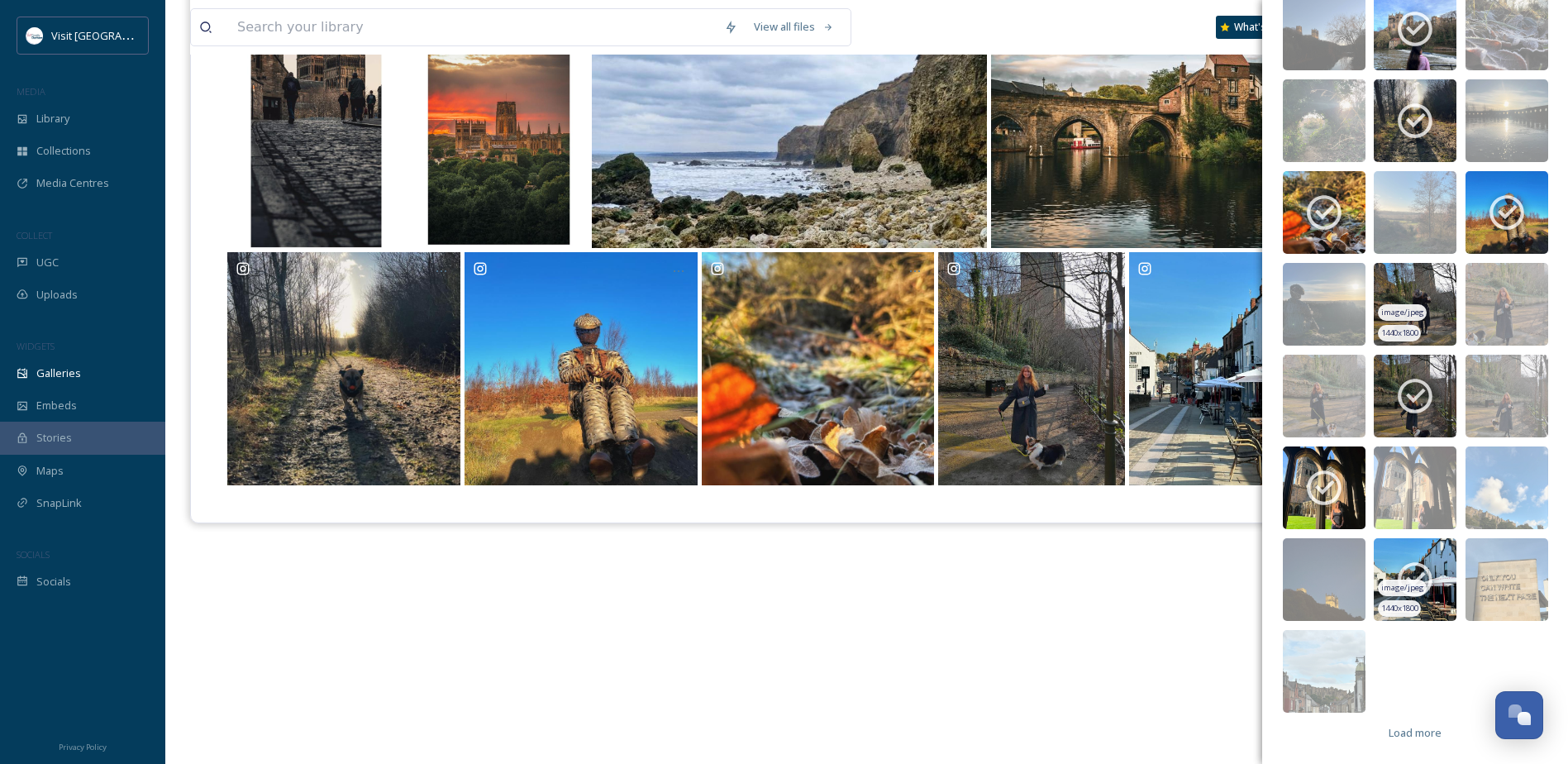
scroll to position [728, 0]
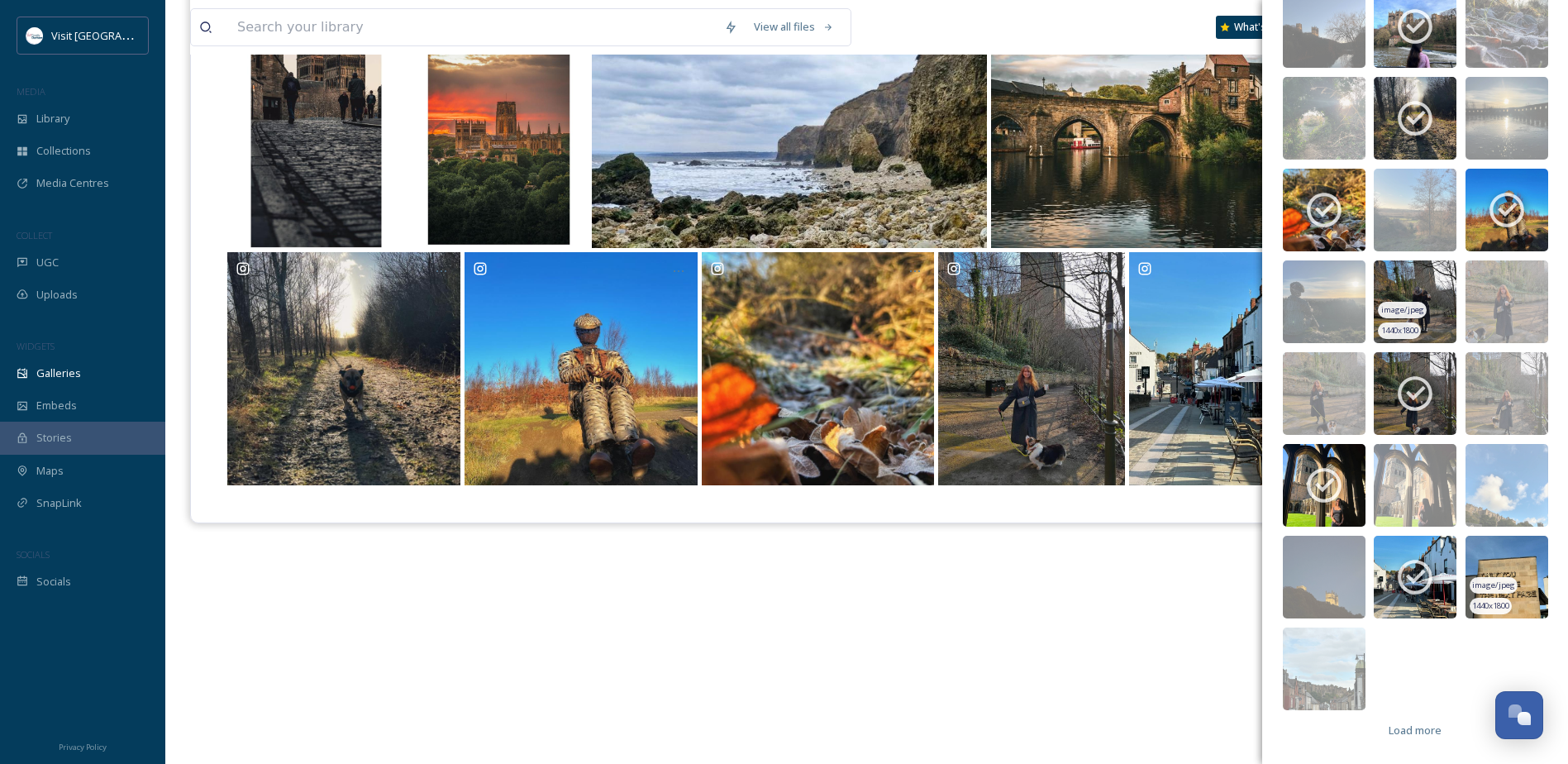
click at [1499, 563] on img at bounding box center [1507, 577] width 83 height 83
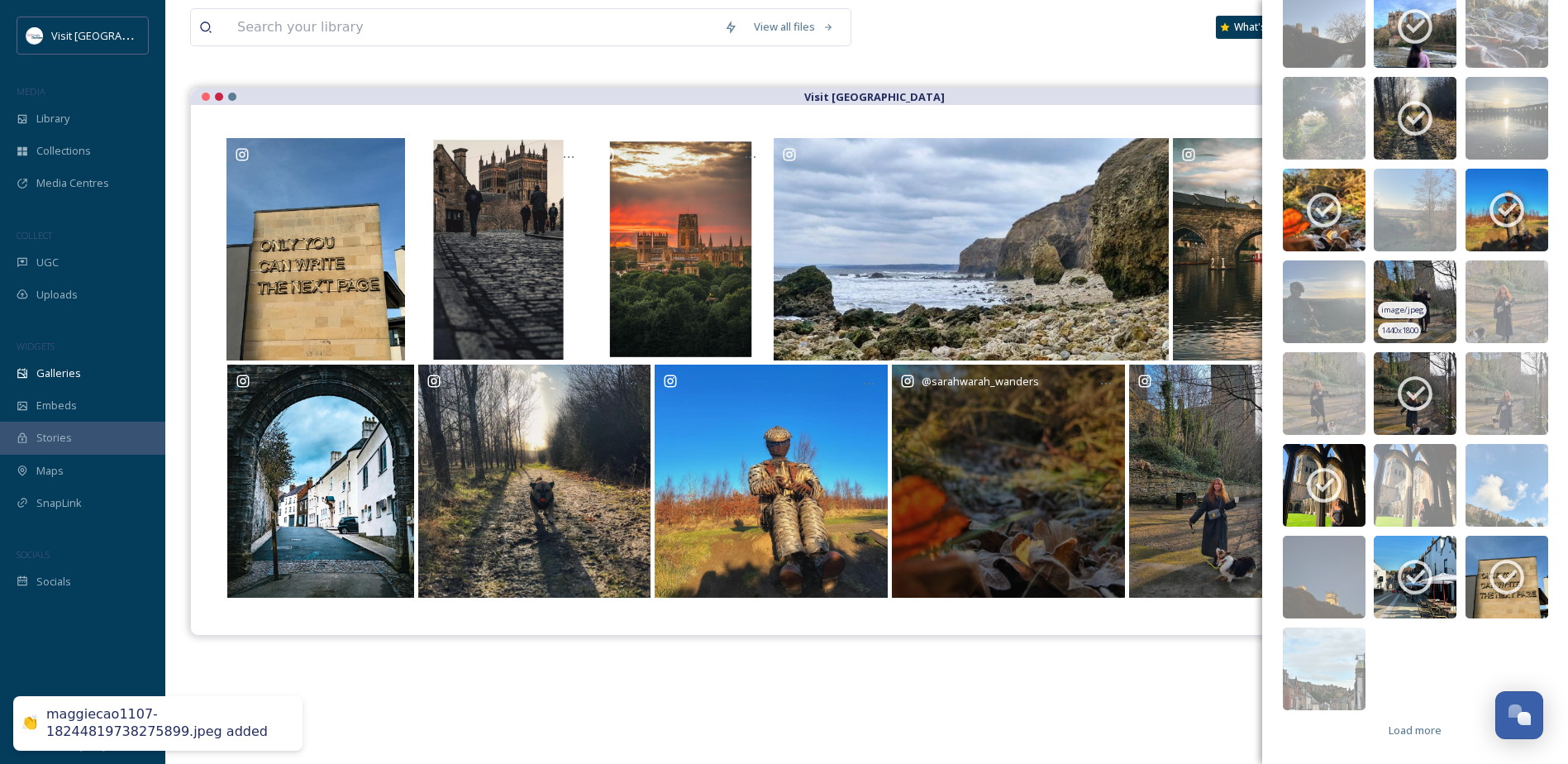
scroll to position [0, 0]
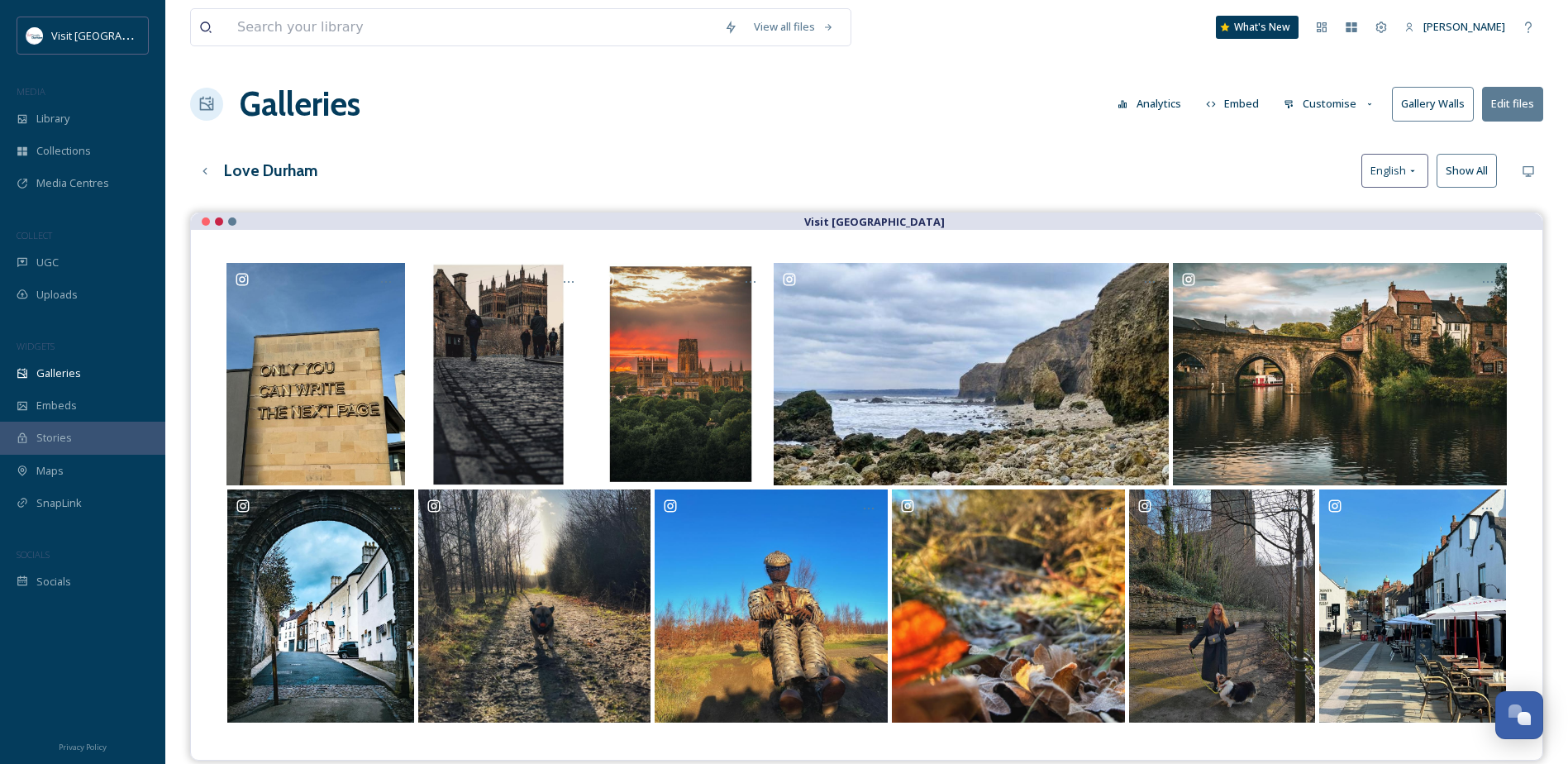
click at [1112, 179] on div "Love Durham English Show All" at bounding box center [866, 171] width 1354 height 34
click at [1307, 105] on button "Customise" at bounding box center [1329, 104] width 108 height 32
click at [1327, 136] on div "Layout" at bounding box center [1333, 142] width 115 height 32
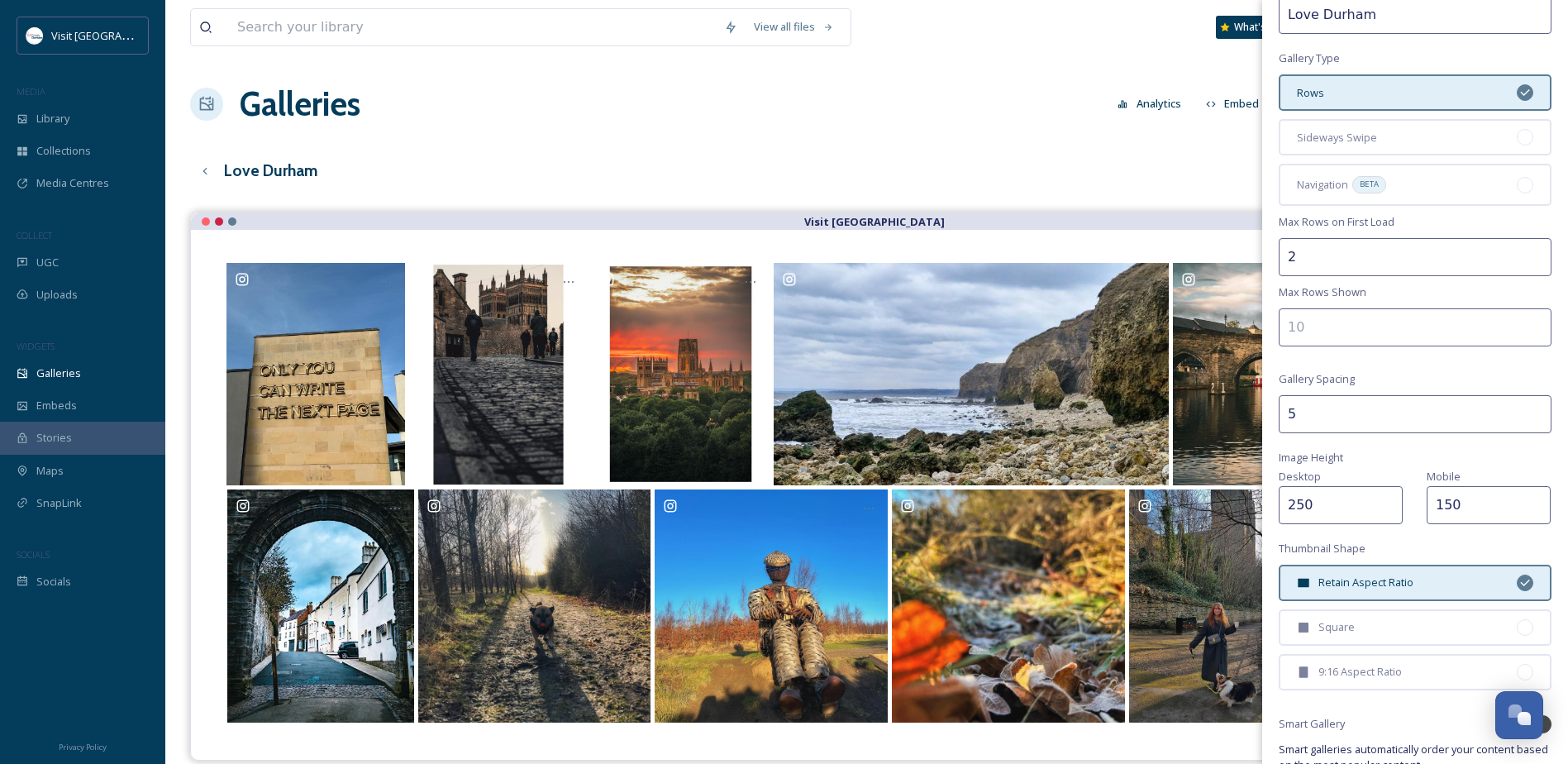
scroll to position [165, 0]
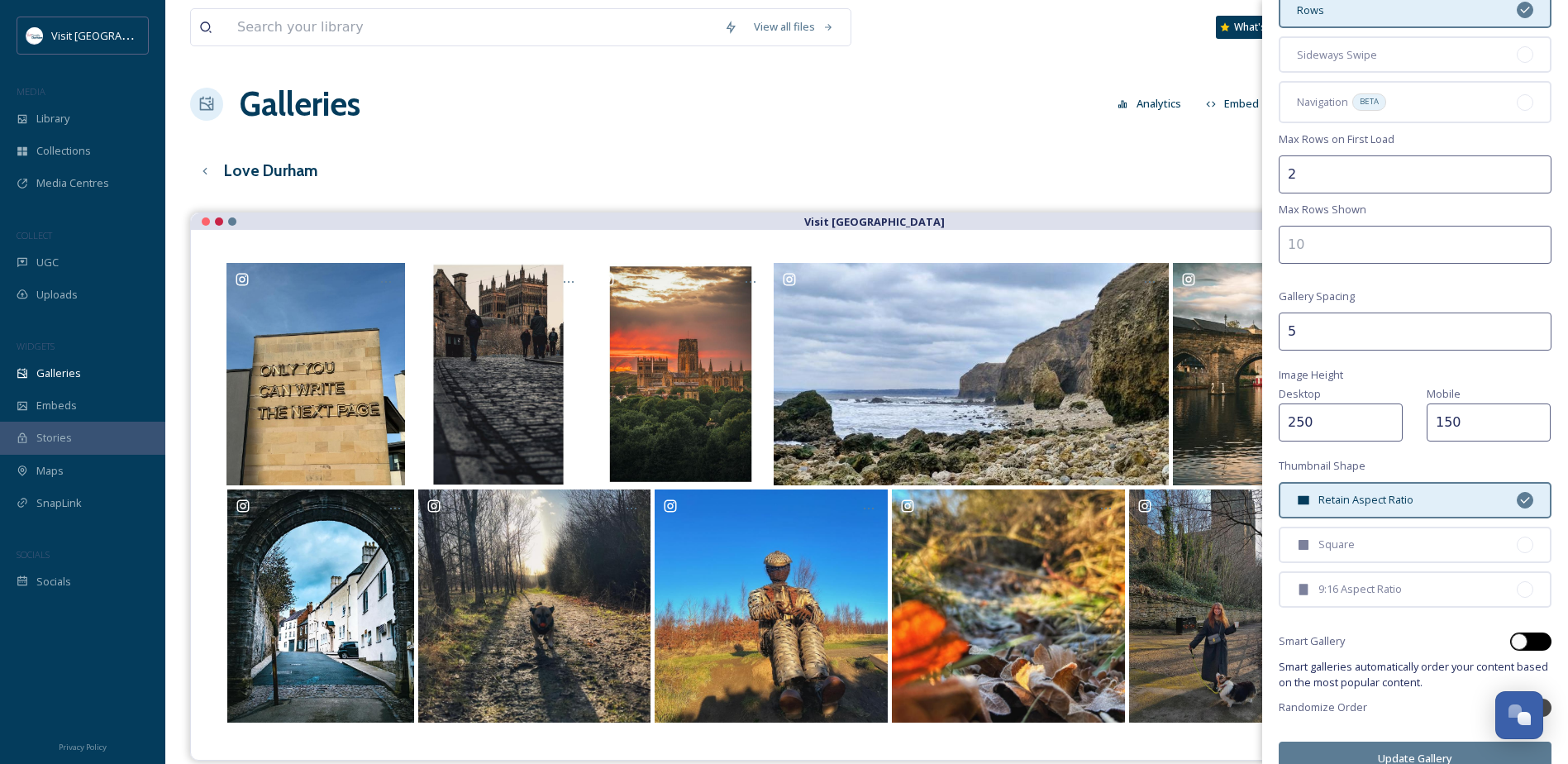
click at [1511, 639] on div at bounding box center [1519, 642] width 17 height 17
click at [1534, 641] on div at bounding box center [1543, 642] width 17 height 17
checkbox input "false"
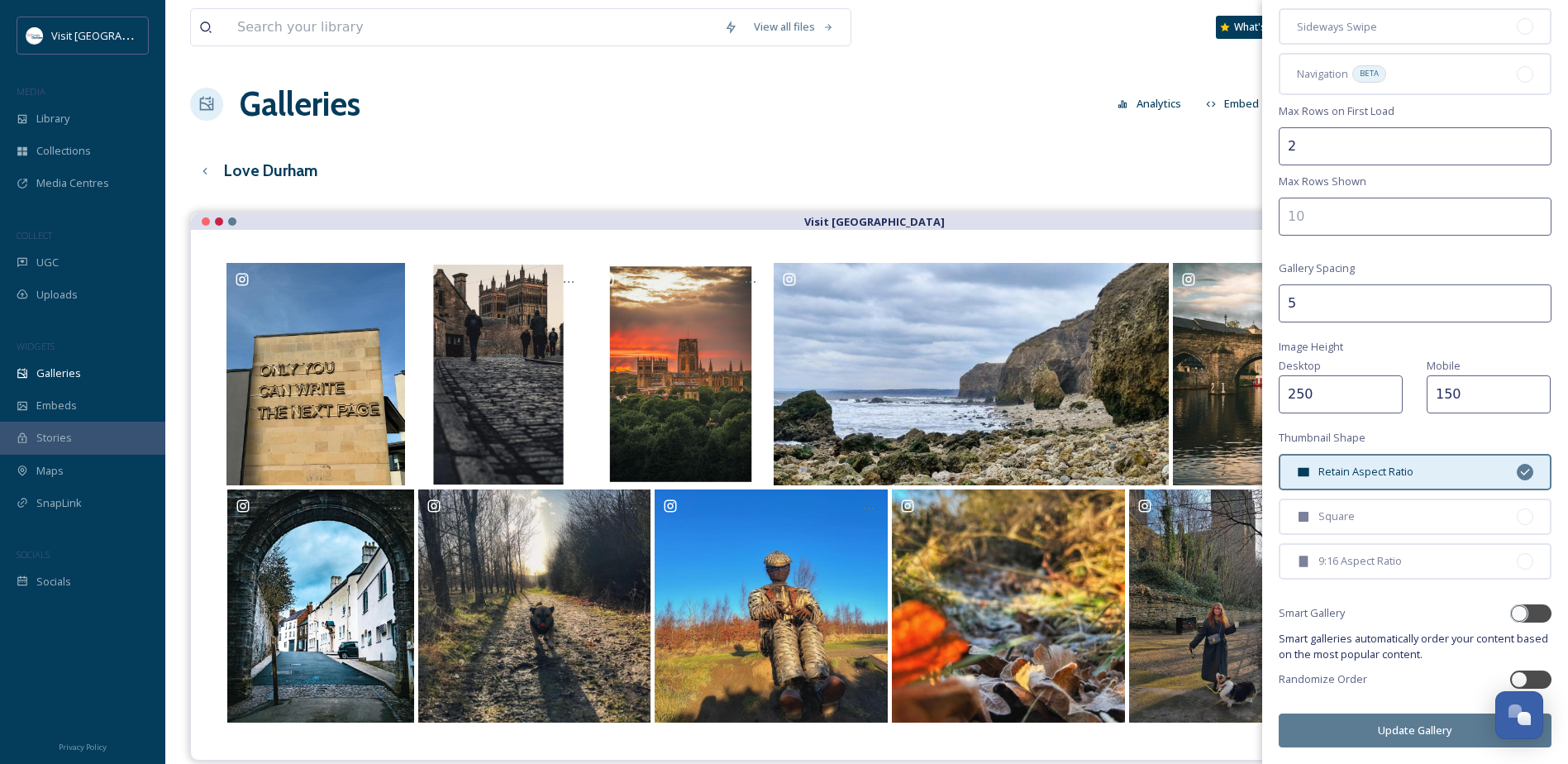
click at [1430, 727] on button "Update Gallery" at bounding box center [1414, 730] width 273 height 34
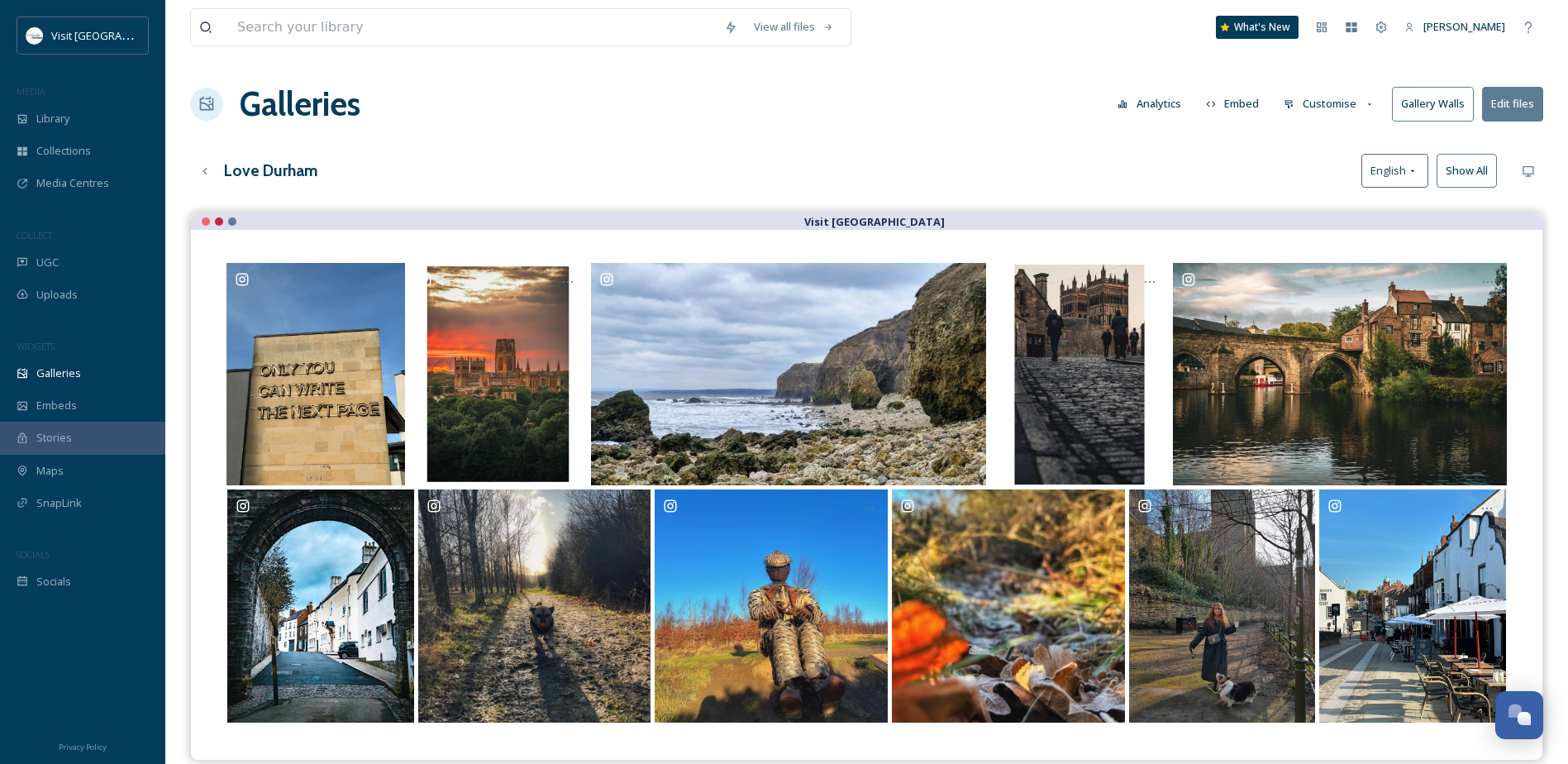
click at [1248, 98] on button "Embed" at bounding box center [1232, 104] width 70 height 32
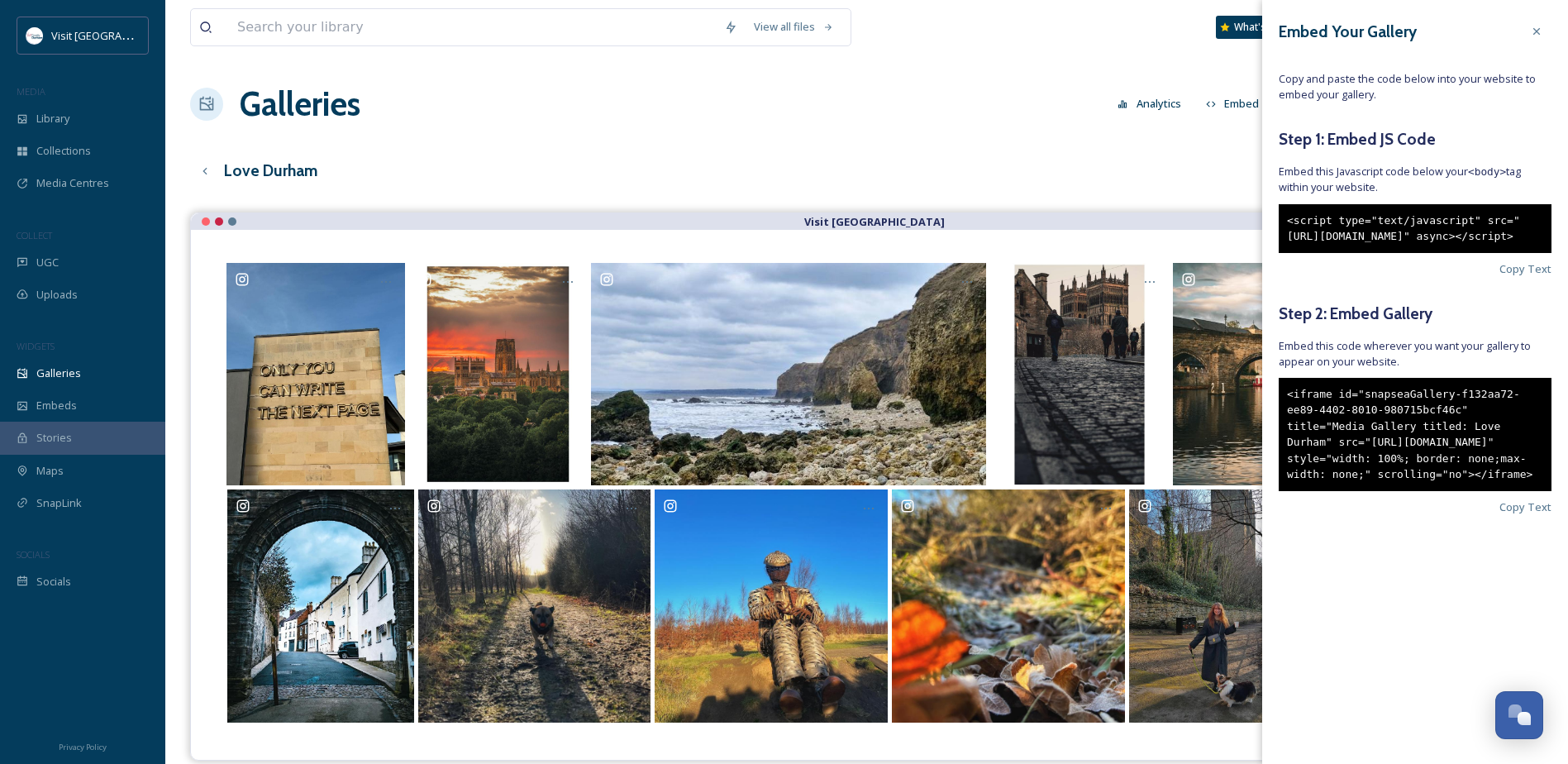
drag, startPoint x: 1355, startPoint y: 271, endPoint x: 1278, endPoint y: 138, distance: 153.7
click at [1278, 138] on div "Embed Your Gallery Copy and paste the code below into your website to embed you…" at bounding box center [1415, 290] width 306 height 581
drag, startPoint x: 1278, startPoint y: 138, endPoint x: 1305, endPoint y: 136, distance: 27.1
copy div "Step 1: Embed JS Code Embed this Javascript code below your <body> tag within y…"
drag, startPoint x: 1422, startPoint y: 390, endPoint x: 1274, endPoint y: 349, distance: 153.6
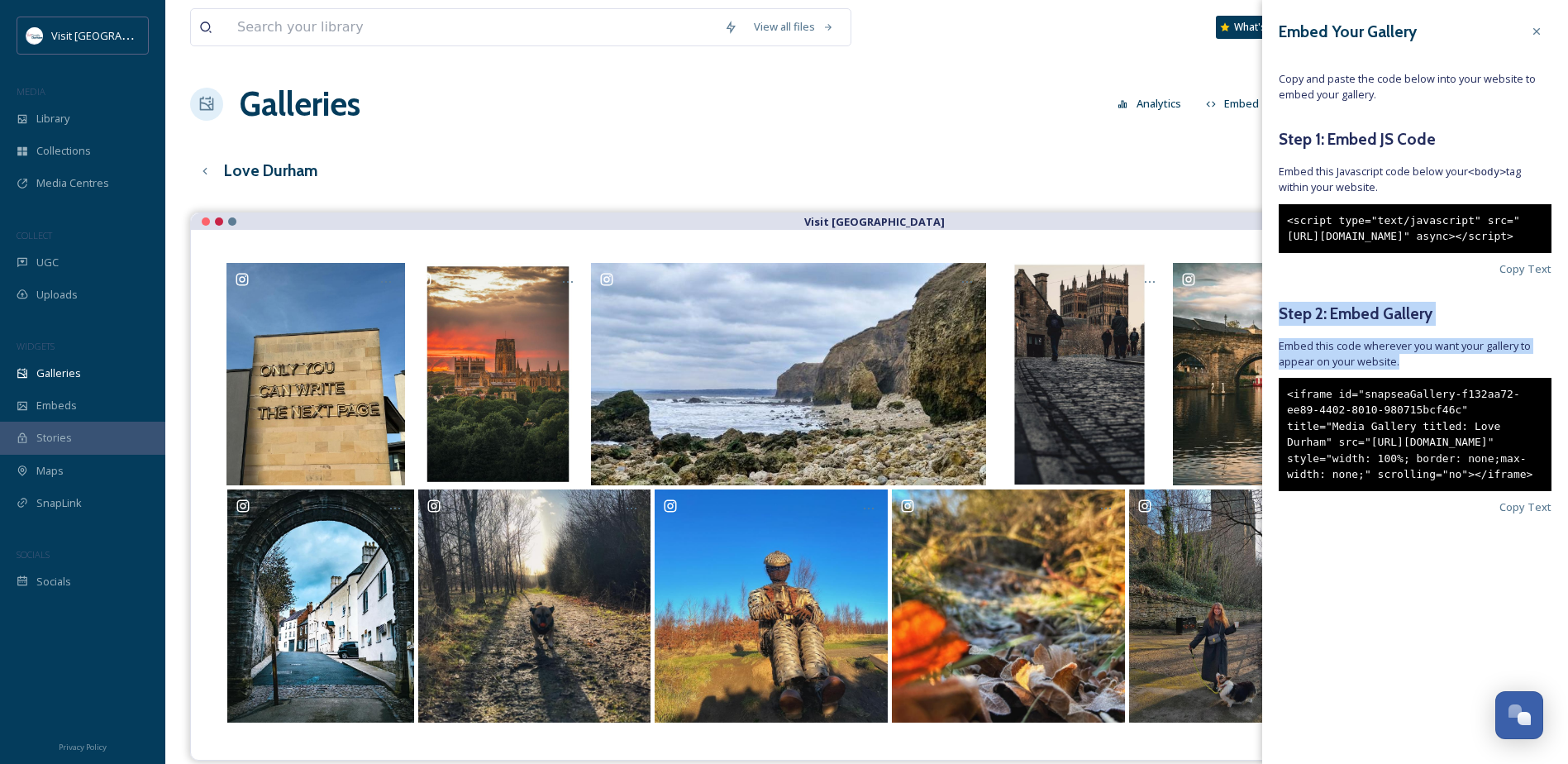
click at [1274, 349] on div "Embed Your Gallery Copy and paste the code below into your website to embed you…" at bounding box center [1415, 290] width 306 height 581
drag, startPoint x: 1274, startPoint y: 349, endPoint x: 1294, endPoint y: 349, distance: 20.0
copy div "Step 2: Embed Gallery Embed this code wherever you want your gallery to appear …"
click at [1528, 515] on span "Copy Text" at bounding box center [1526, 507] width 52 height 16
click at [1544, 277] on span "Copy Text" at bounding box center [1526, 268] width 52 height 16
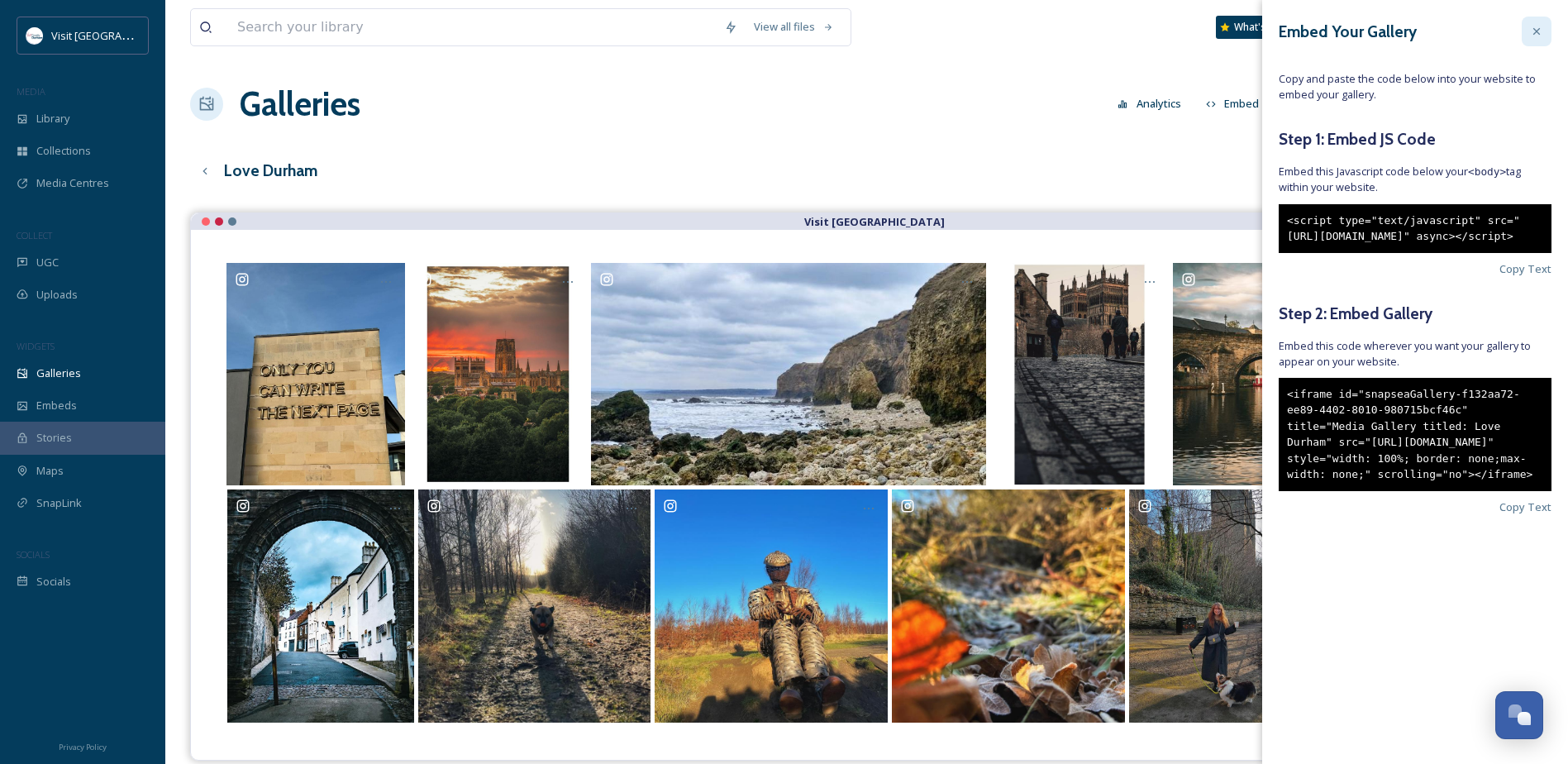
click at [1534, 36] on icon at bounding box center [1537, 31] width 14 height 14
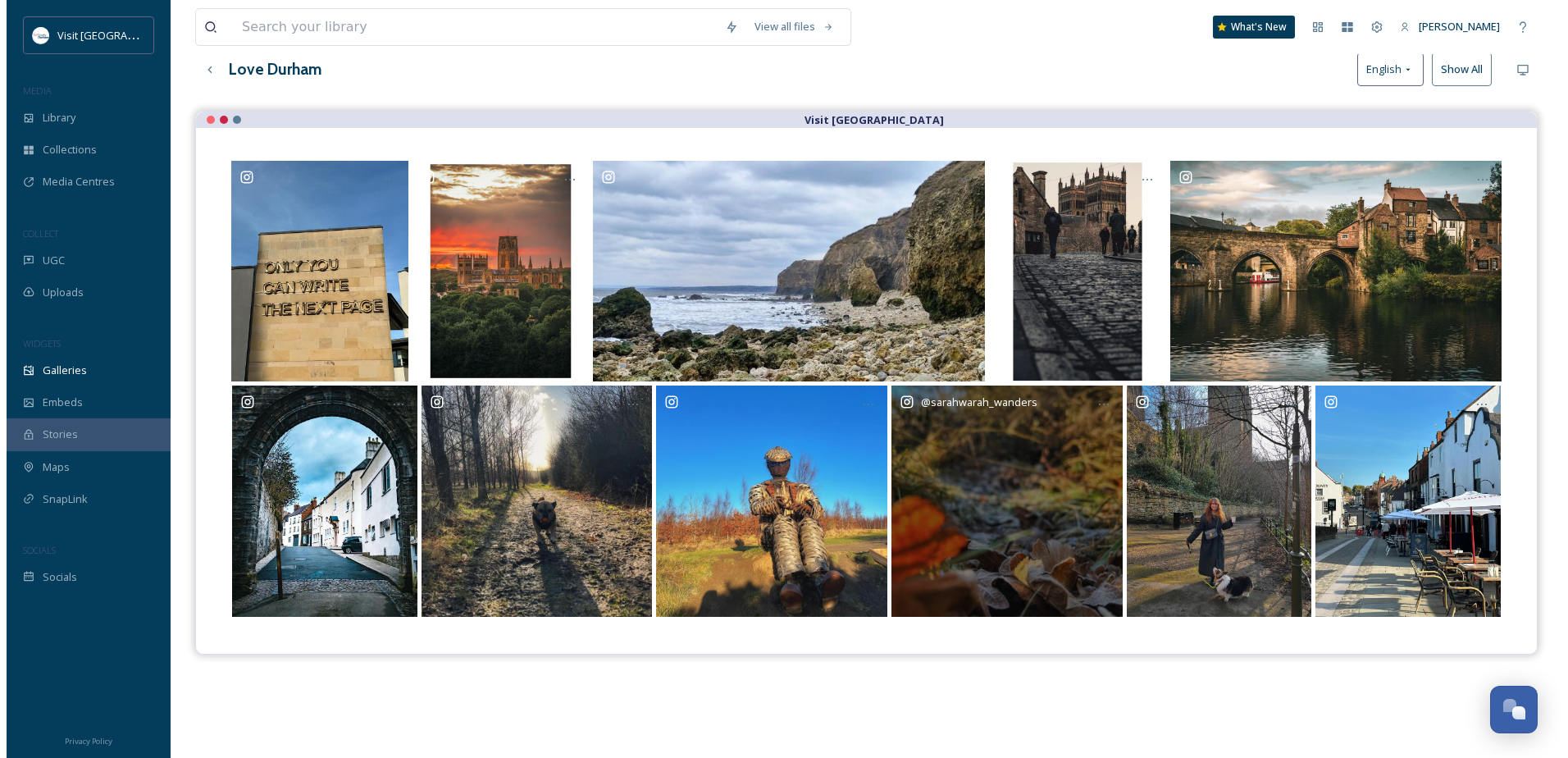
scroll to position [0, 0]
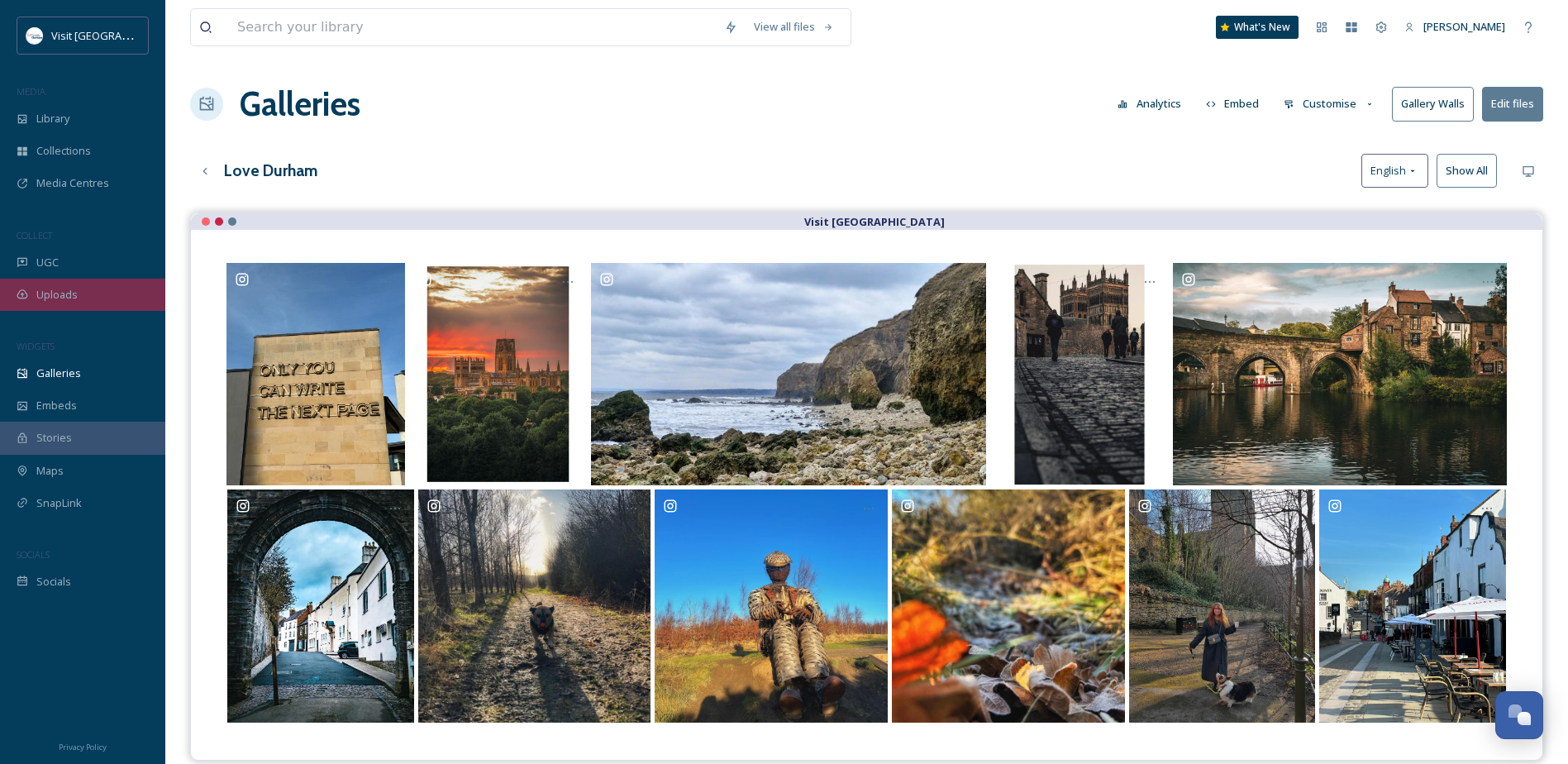
click at [80, 290] on div "Uploads" at bounding box center [83, 295] width 165 height 32
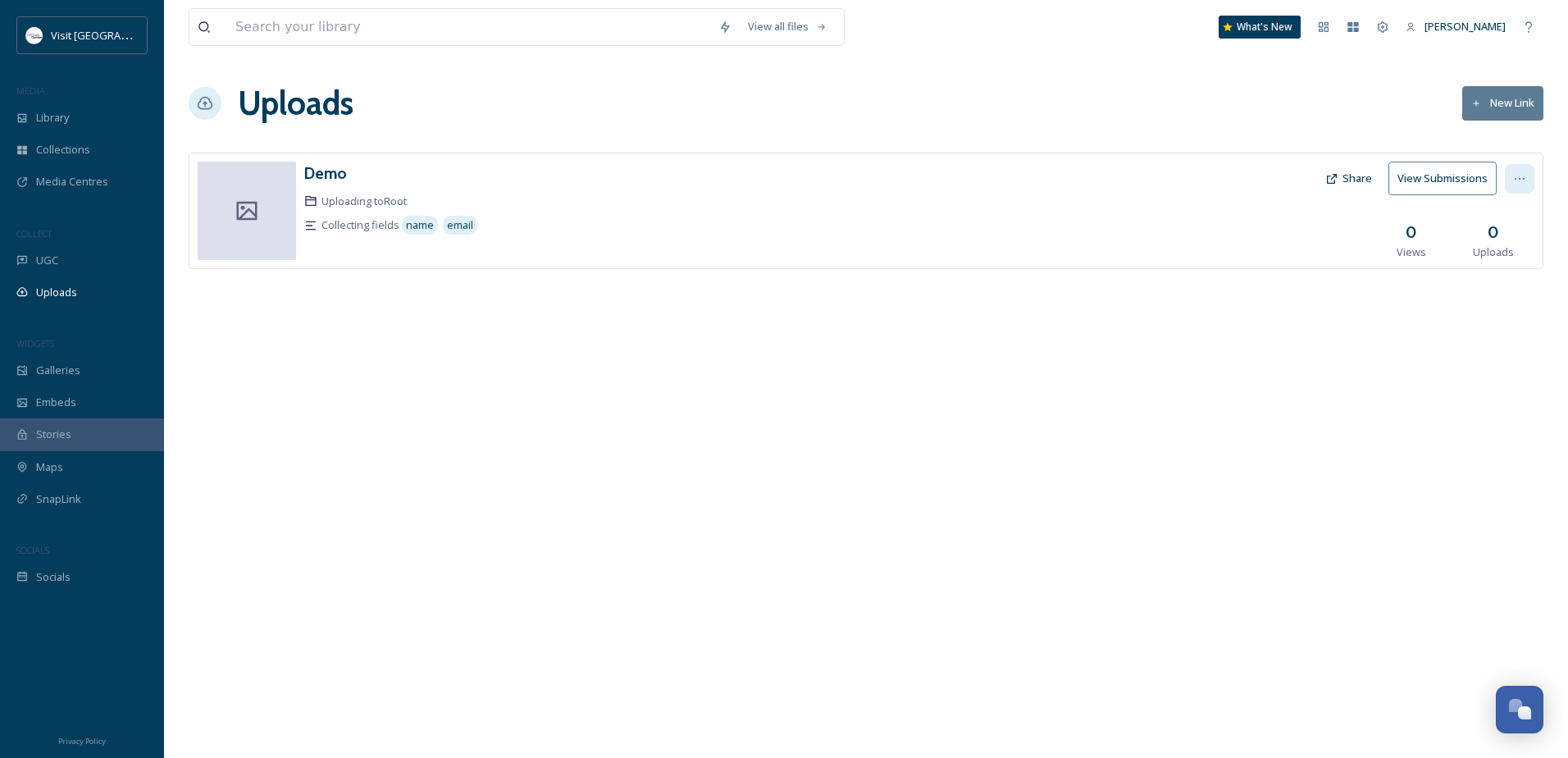
click at [1523, 177] on icon at bounding box center [1519, 179] width 13 height 13
click at [1515, 239] on div "Edit" at bounding box center [1502, 246] width 62 height 32
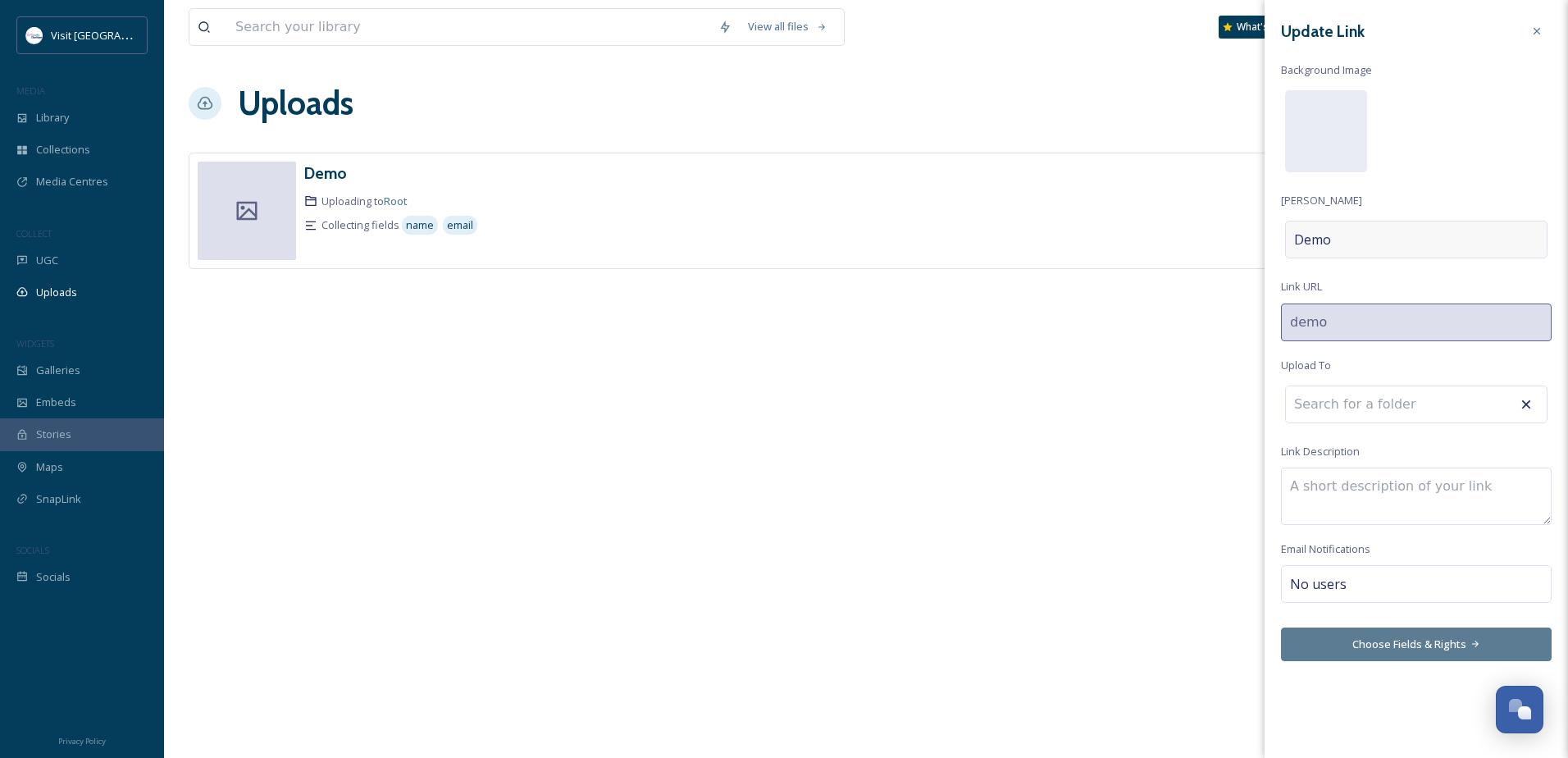
click at [1359, 236] on div "Demo" at bounding box center [1416, 239] width 262 height 38
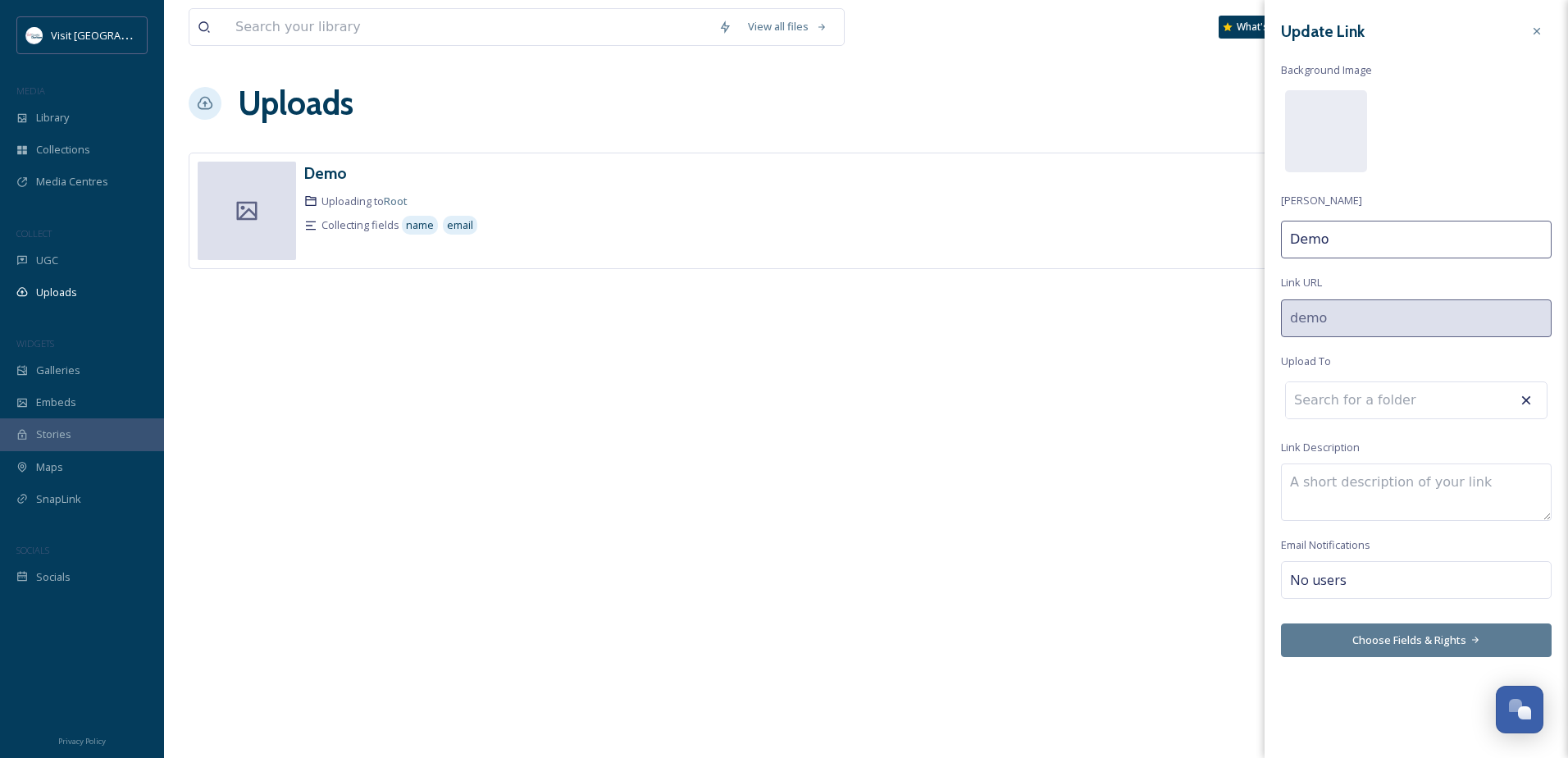
drag, startPoint x: 1315, startPoint y: 243, endPoint x: 1265, endPoint y: 249, distance: 50.4
click at [1265, 249] on div "Update Link Background Image Link Title Demo Link URL demo Upload To Link Descr…" at bounding box center [1416, 337] width 303 height 673
type input "Share your Durham Snaps"
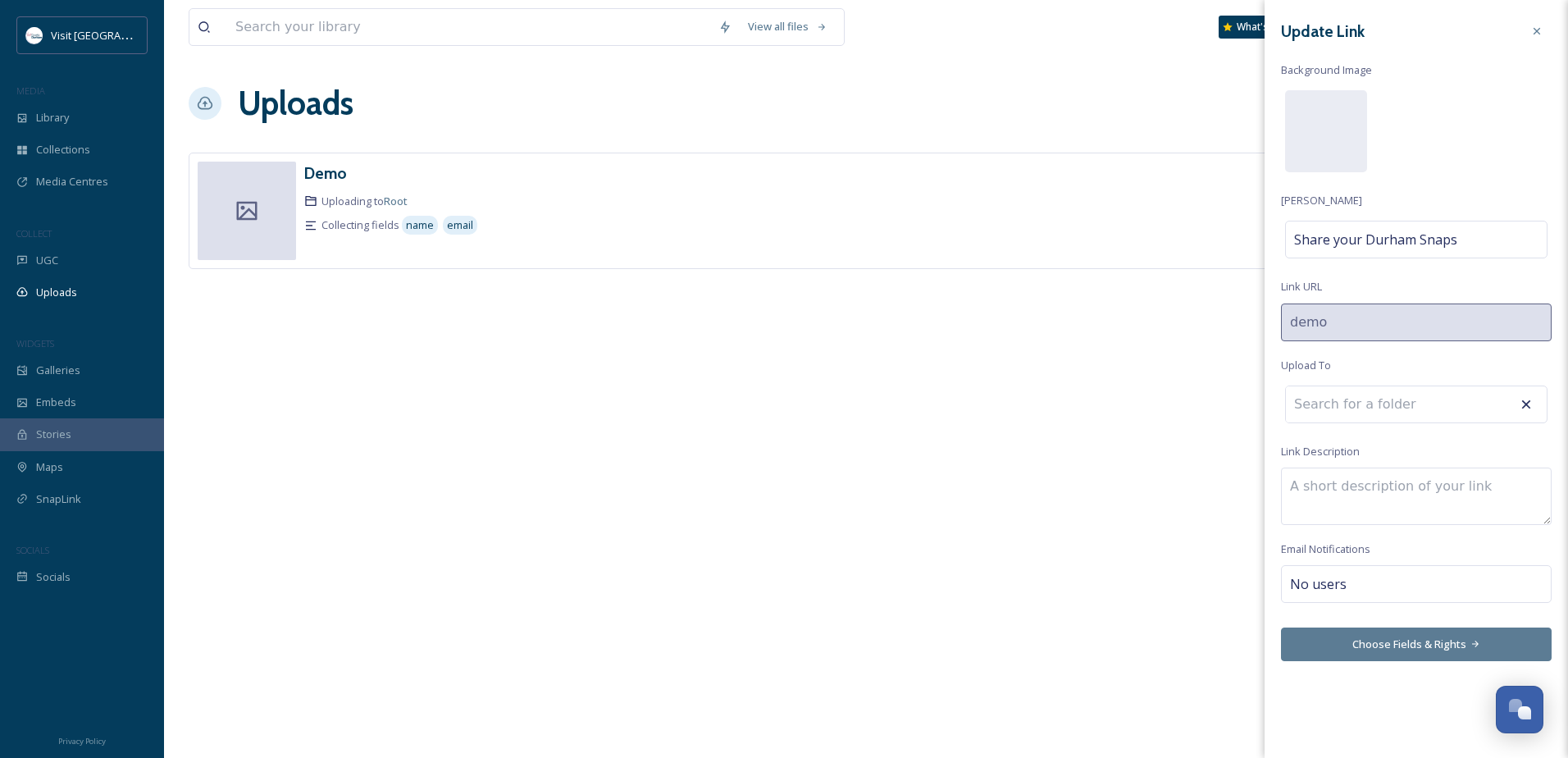
click at [1493, 214] on div "Update Link Background Image Link Title Share your Durham Snaps Link URL demo U…" at bounding box center [1416, 338] width 303 height 678
click at [1498, 178] on div "Update Link Background Image Link Title Share your Durham Snaps Link URL demo U…" at bounding box center [1416, 338] width 303 height 678
click at [1445, 421] on input at bounding box center [1375, 404] width 180 height 36
click at [1442, 405] on input at bounding box center [1375, 404] width 180 height 36
click at [1532, 24] on icon at bounding box center [1537, 31] width 13 height 13
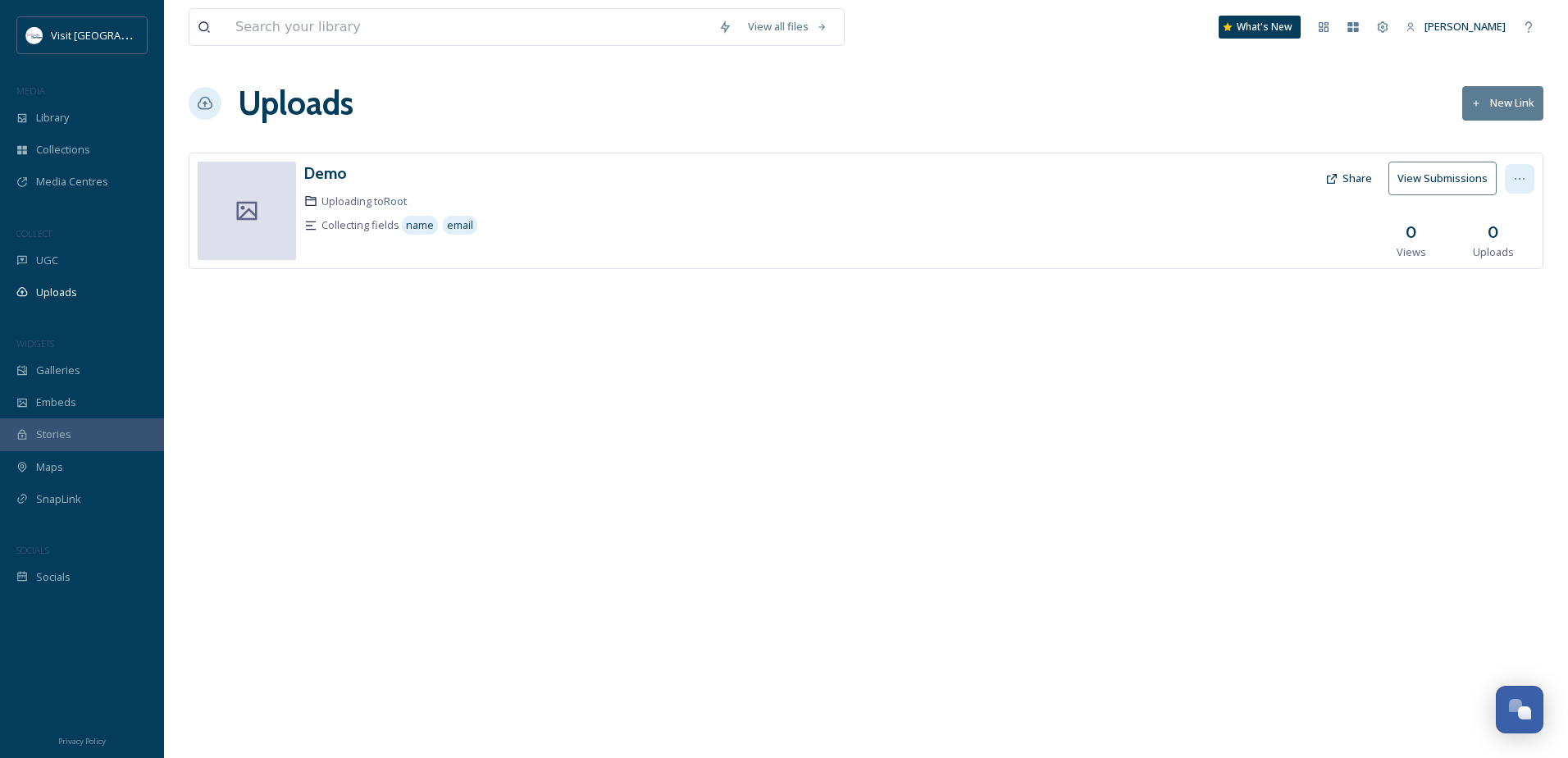
click at [1526, 182] on div at bounding box center [1519, 178] width 29 height 29
click at [1509, 307] on div "Delete" at bounding box center [1502, 296] width 62 height 32
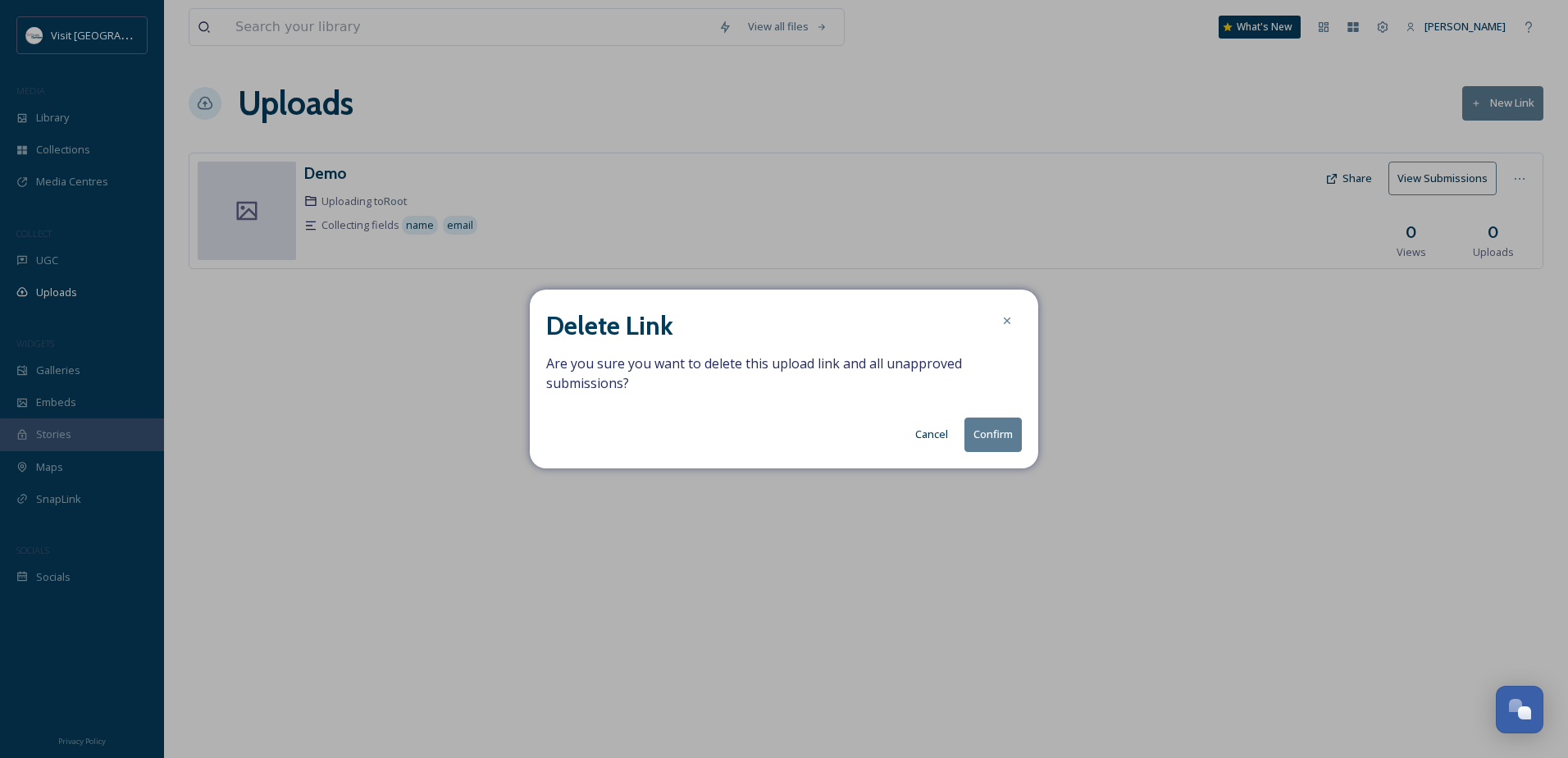
click at [995, 440] on button "Confirm" at bounding box center [993, 434] width 58 height 34
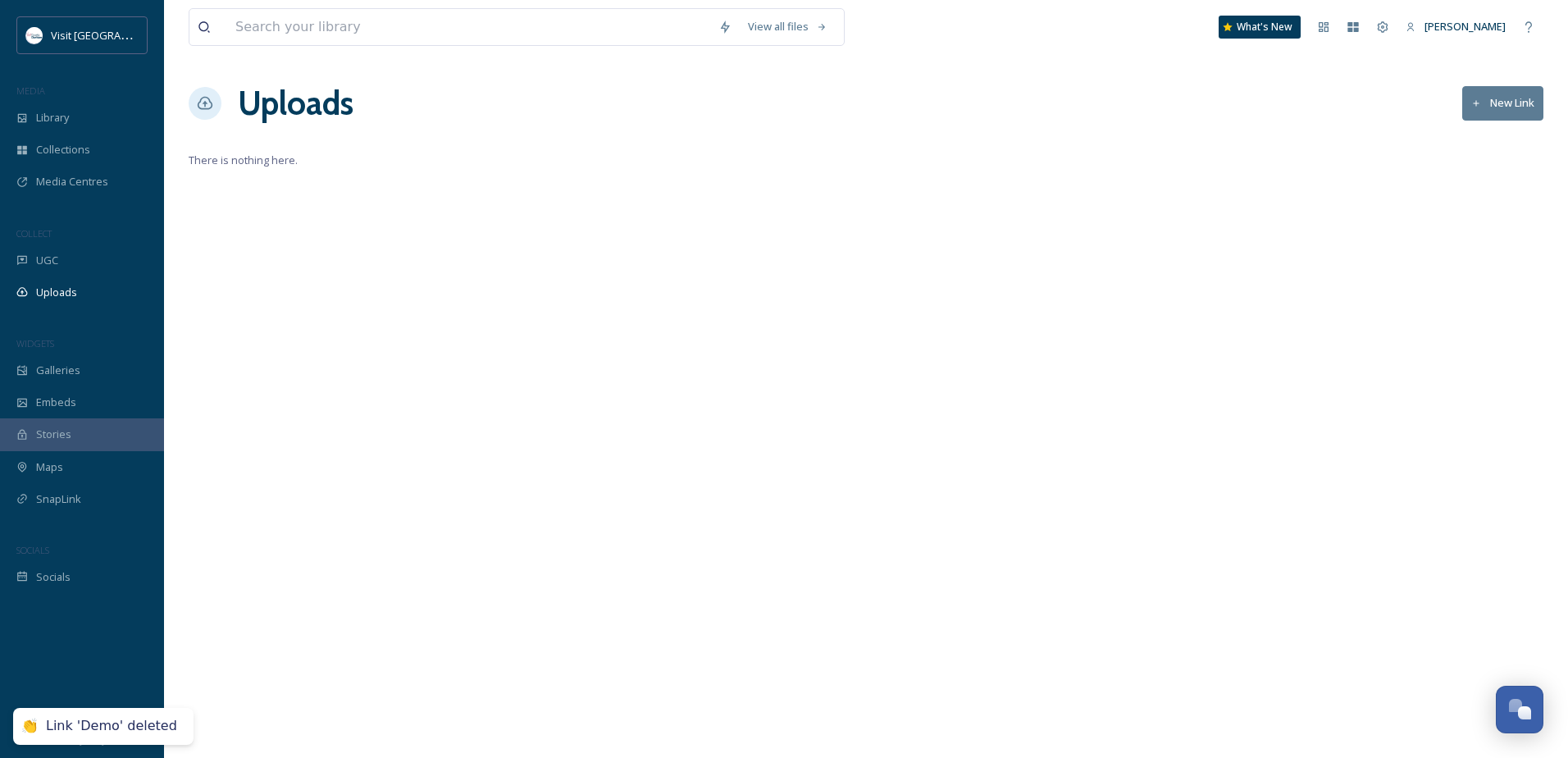
click at [1500, 96] on button "New Link" at bounding box center [1502, 103] width 81 height 34
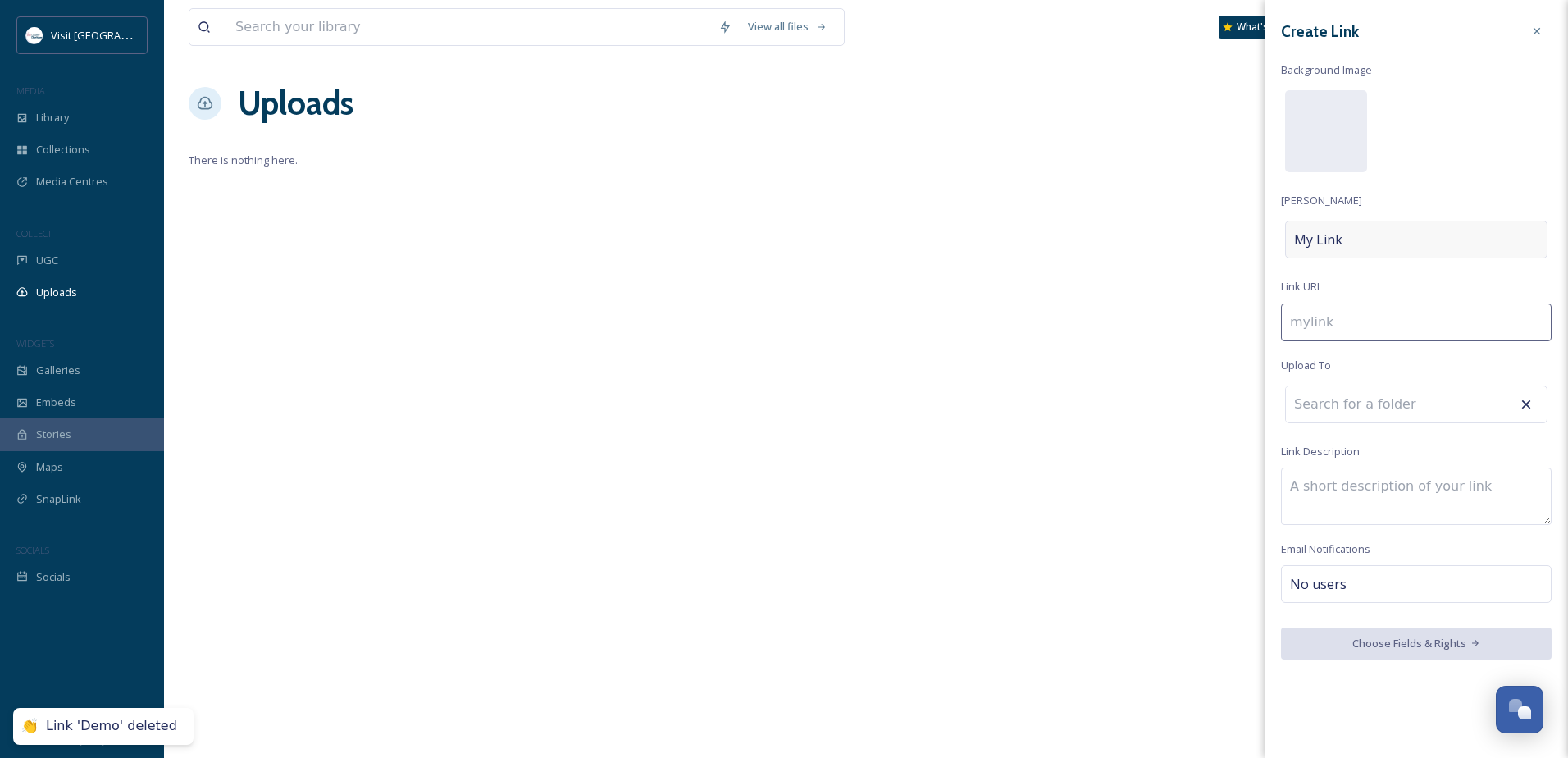
click at [1354, 235] on div "My Link" at bounding box center [1416, 239] width 262 height 38
type input "s"
type input "S"
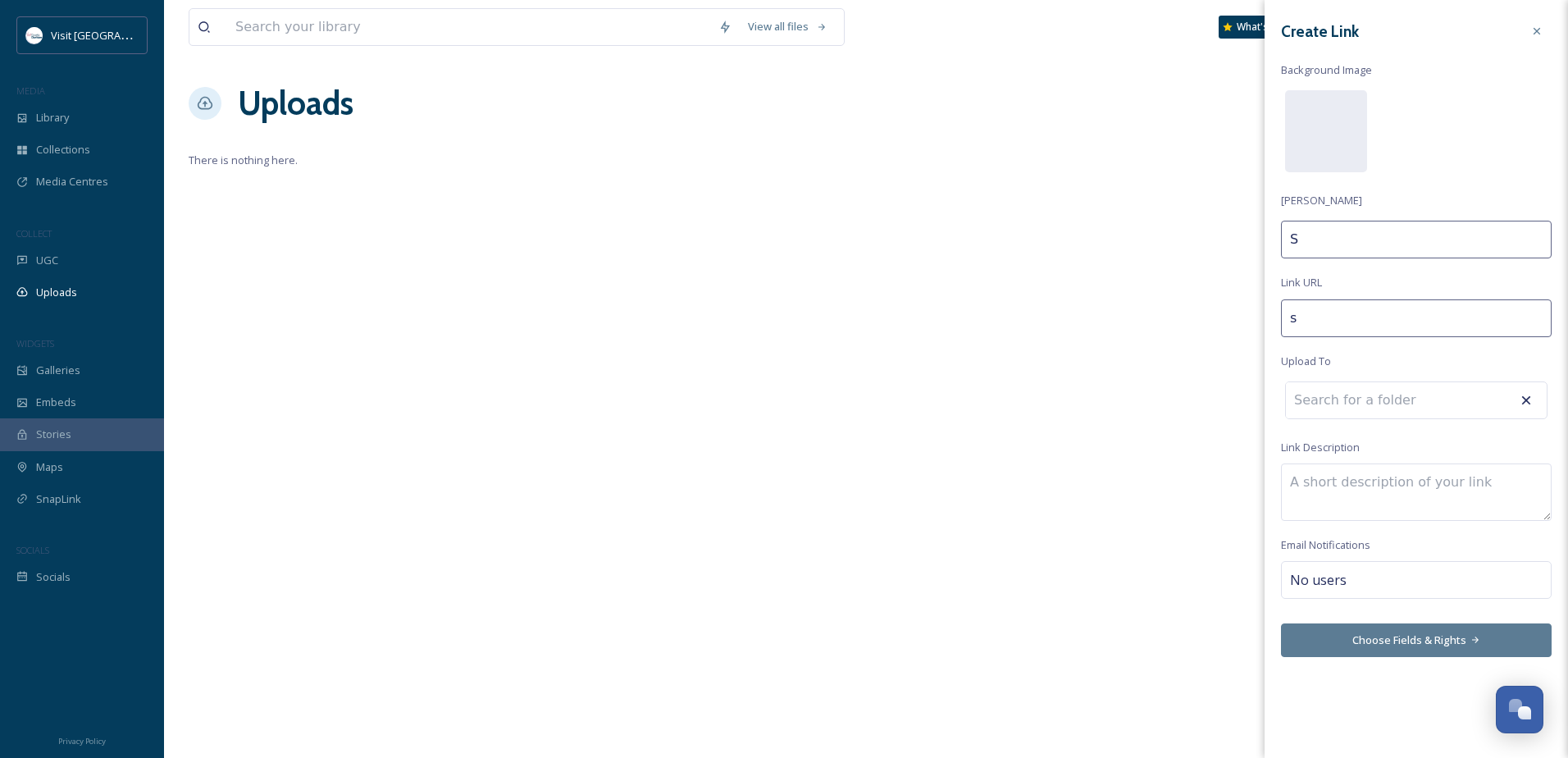
type input "sh"
type input "Sh"
type input "sha"
type input "Sha"
type input "shar"
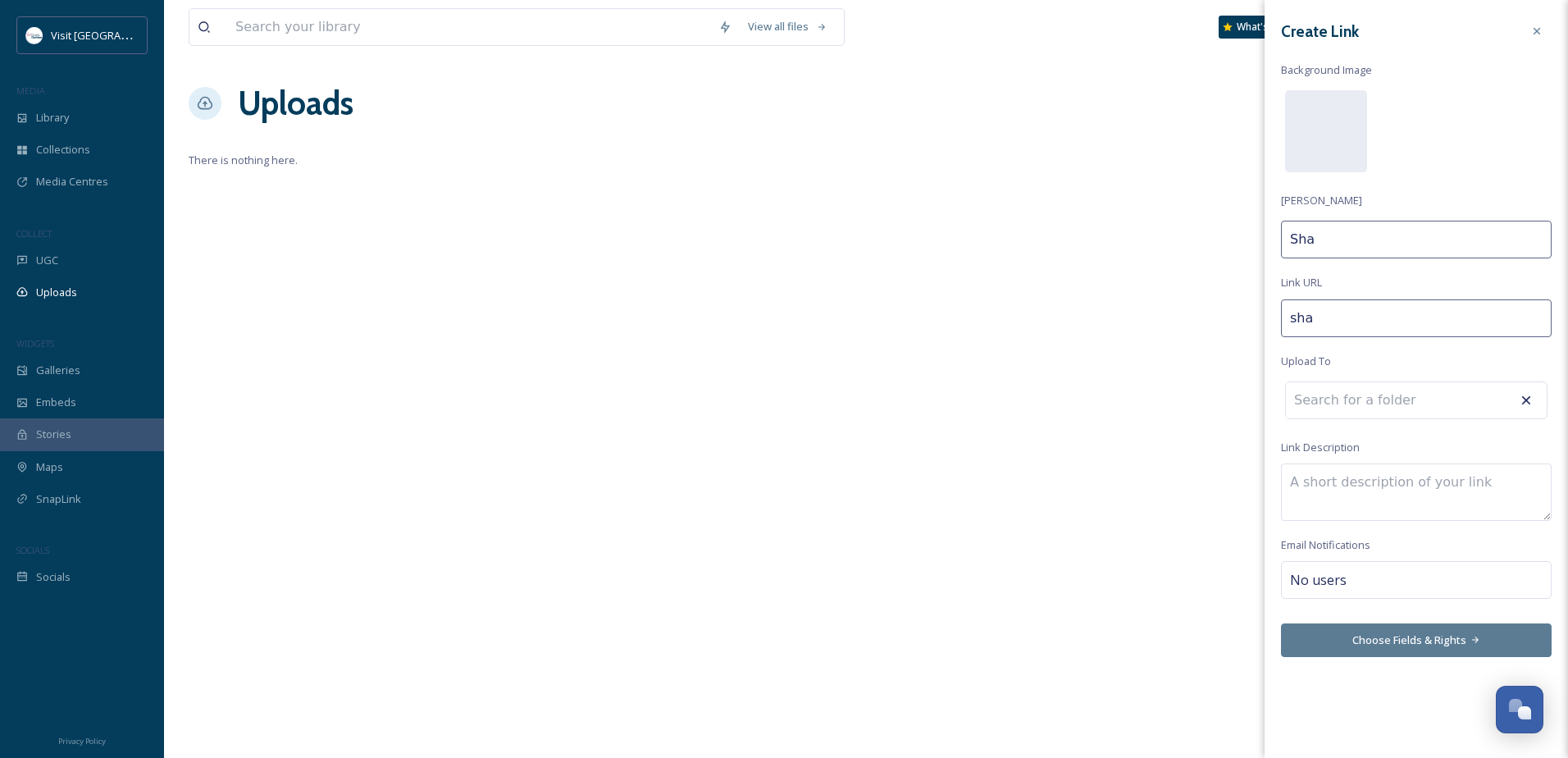
type input "Shar"
type input "share"
type input "Share"
type input "share-"
type input "Share"
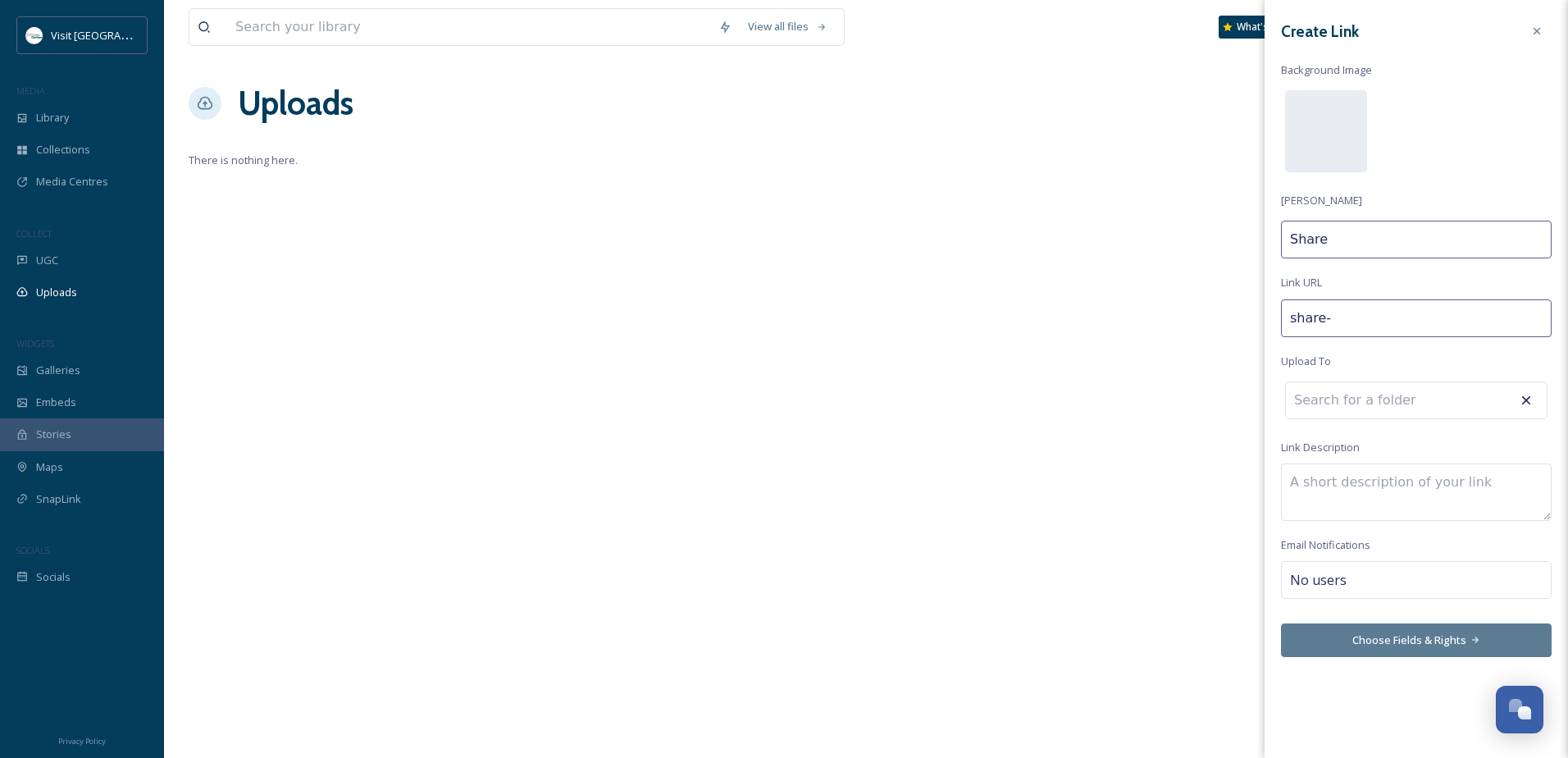
type input "share-y"
type input "Share y"
type input "share-yo"
type input "Share yo"
type input "share-you"
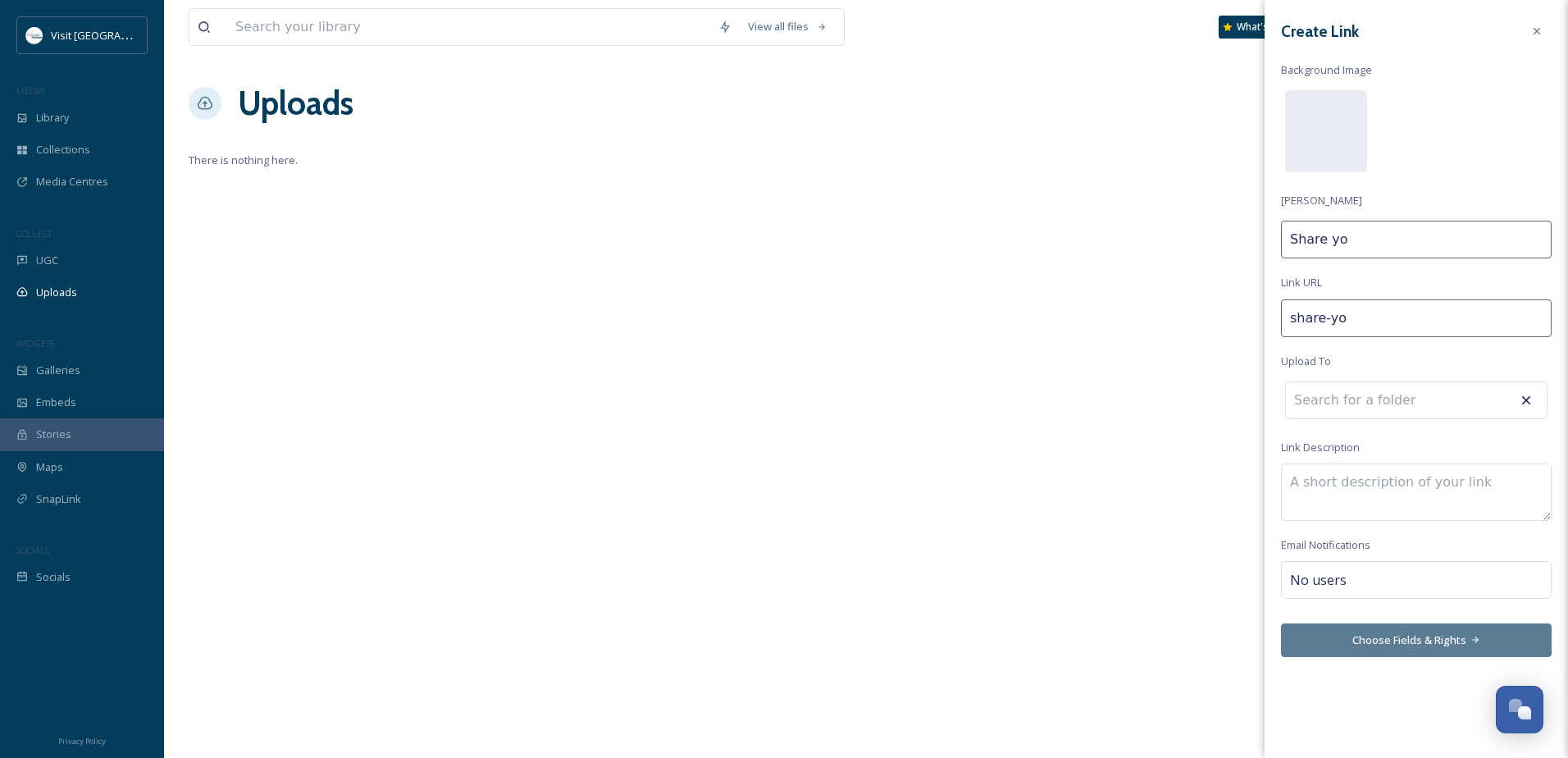
type input "Share you"
type input "share-your"
type input "Share your"
type input "share-your-"
type input "Share your"
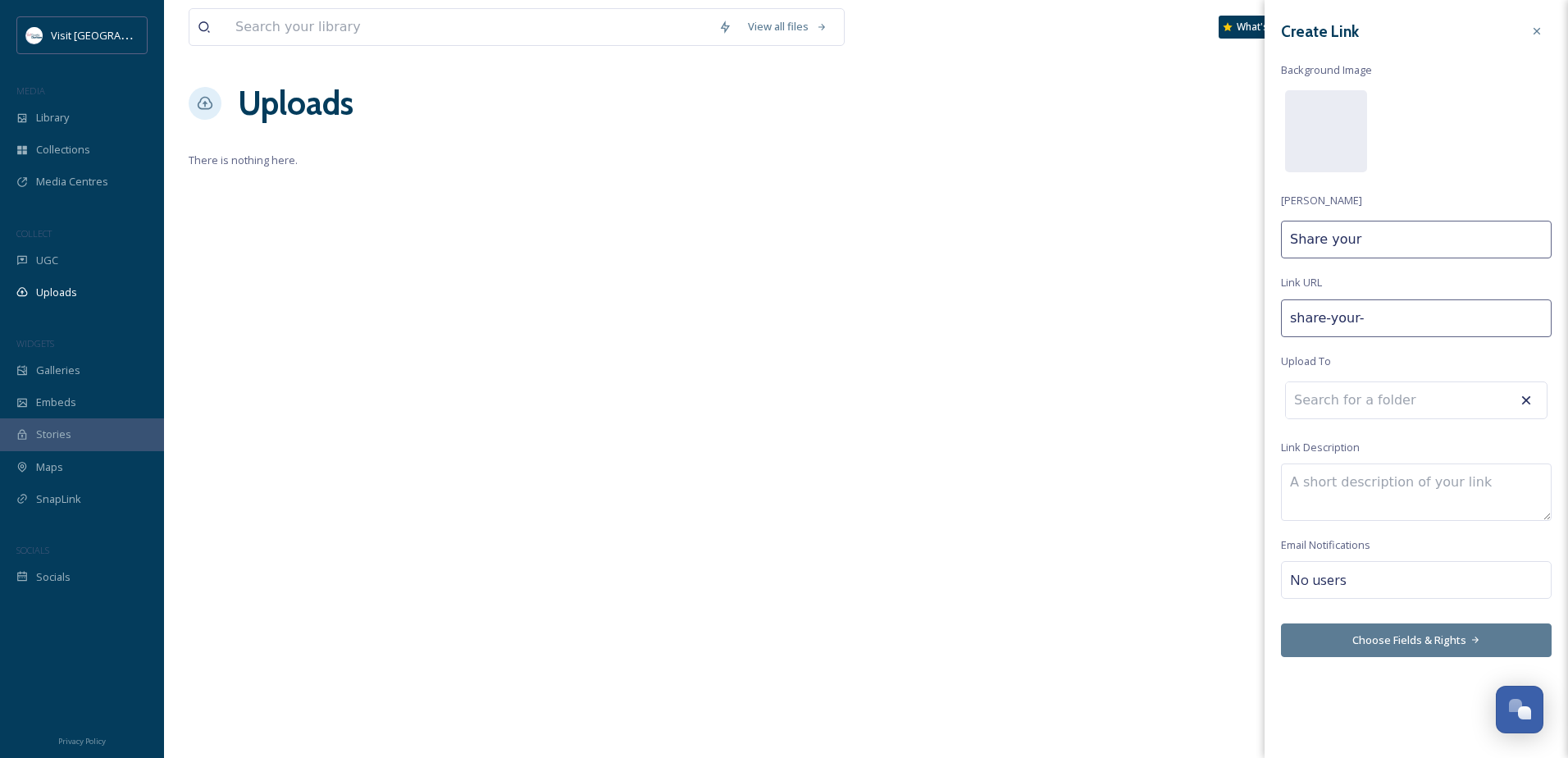
type input "share-your-d"
type input "Share your D"
type input "share-your-du"
type input "Share your Du"
type input "share-your-dur"
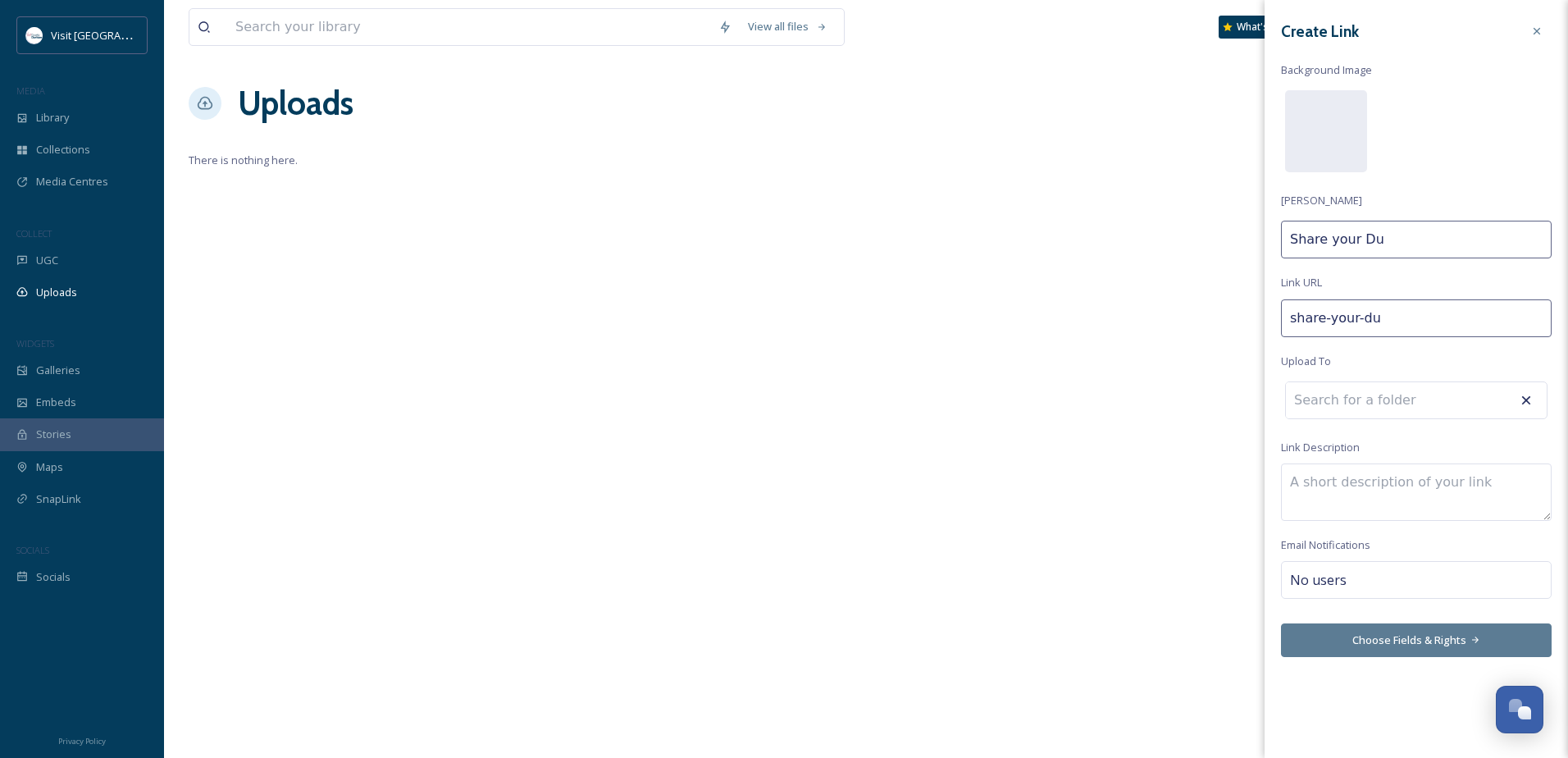
type input "Share your Dur"
type input "share-your-durh"
type input "Share your Durh"
type input "share-your-durha"
type input "Share your Durha"
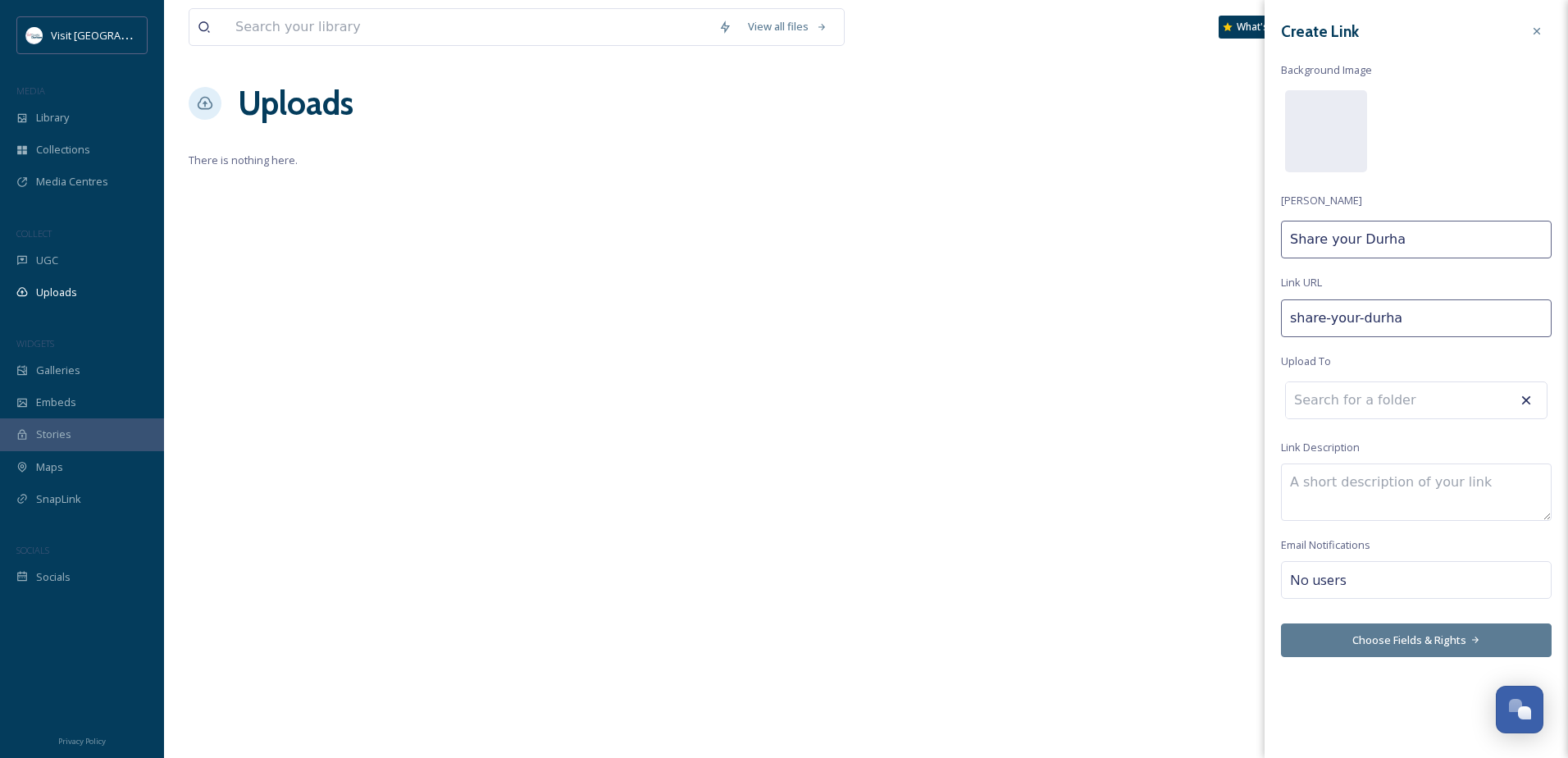
type input "share-your-durham"
type input "Share your Durham"
type input "share-your-durham-"
type input "Share your Durham"
type input "share-your-durham-s"
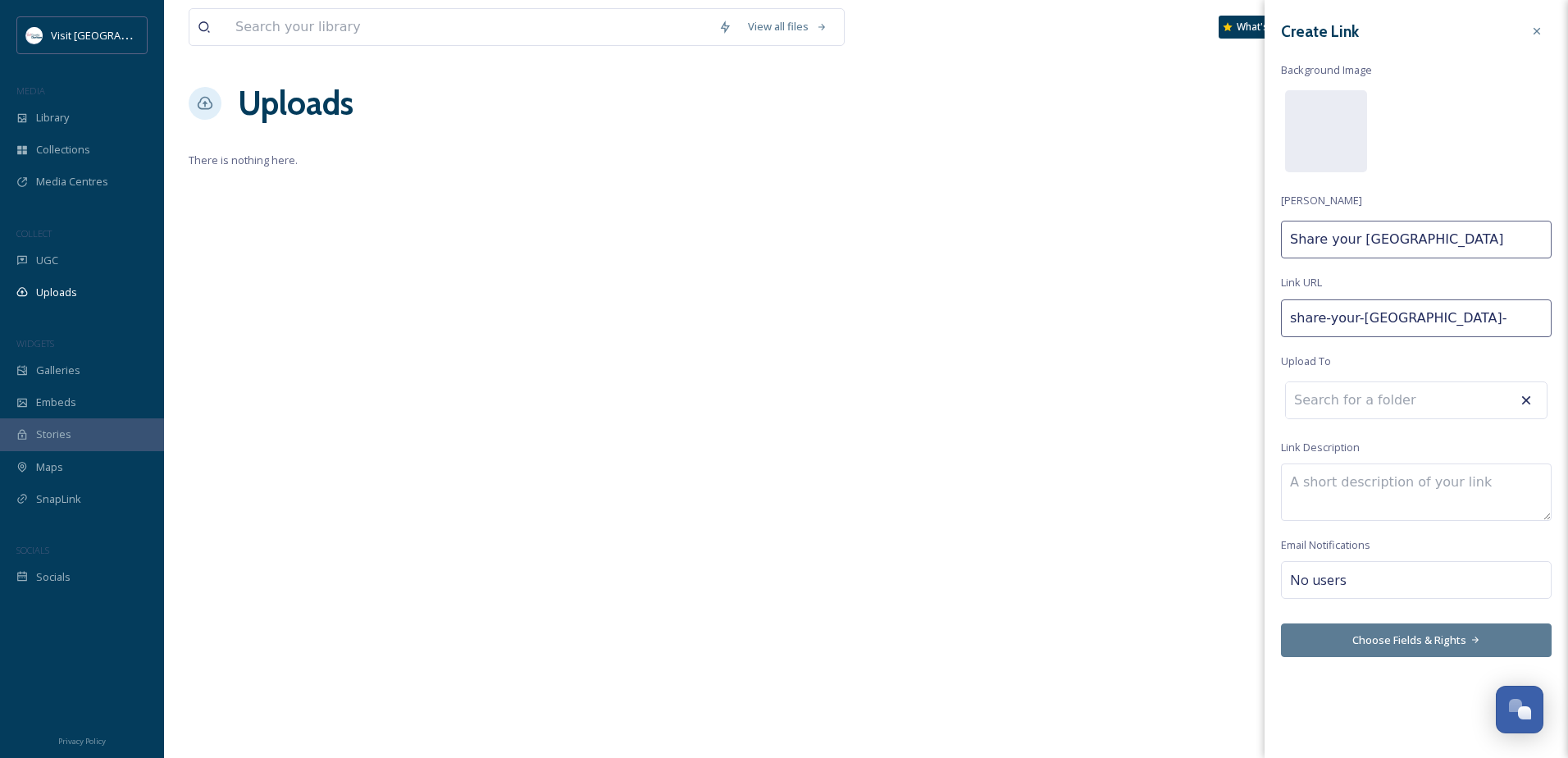
type input "Share your Durham S"
type input "share-your-durham-sn"
type input "Share your Durham Sn"
type input "share-your-durham-sna"
type input "Share your Durham Sna"
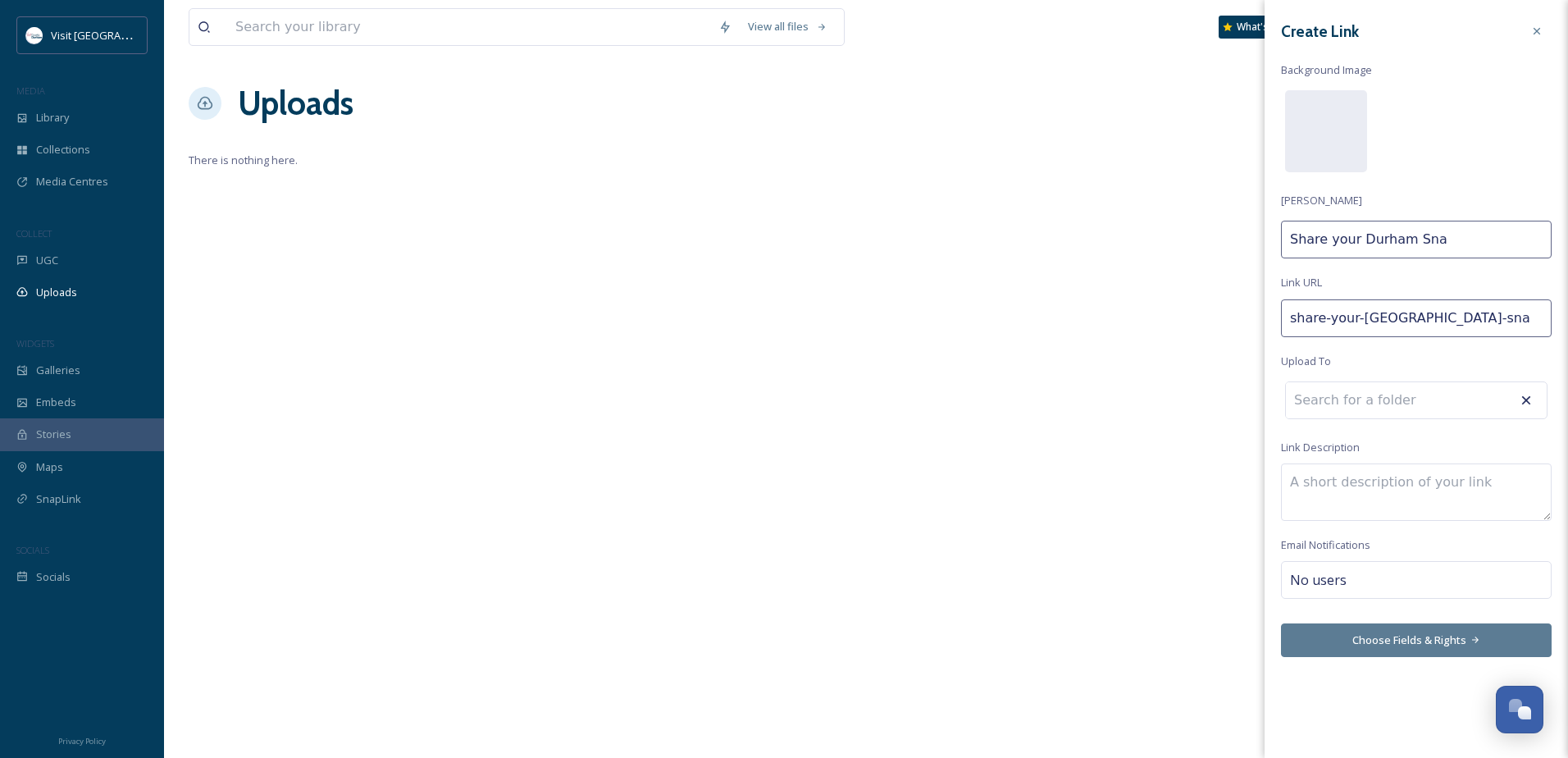
type input "share-your-durham-snap"
type input "Share your Durham Snap"
type input "share-your-[GEOGRAPHIC_DATA]-snaps"
type input "Share your Durham Snaps"
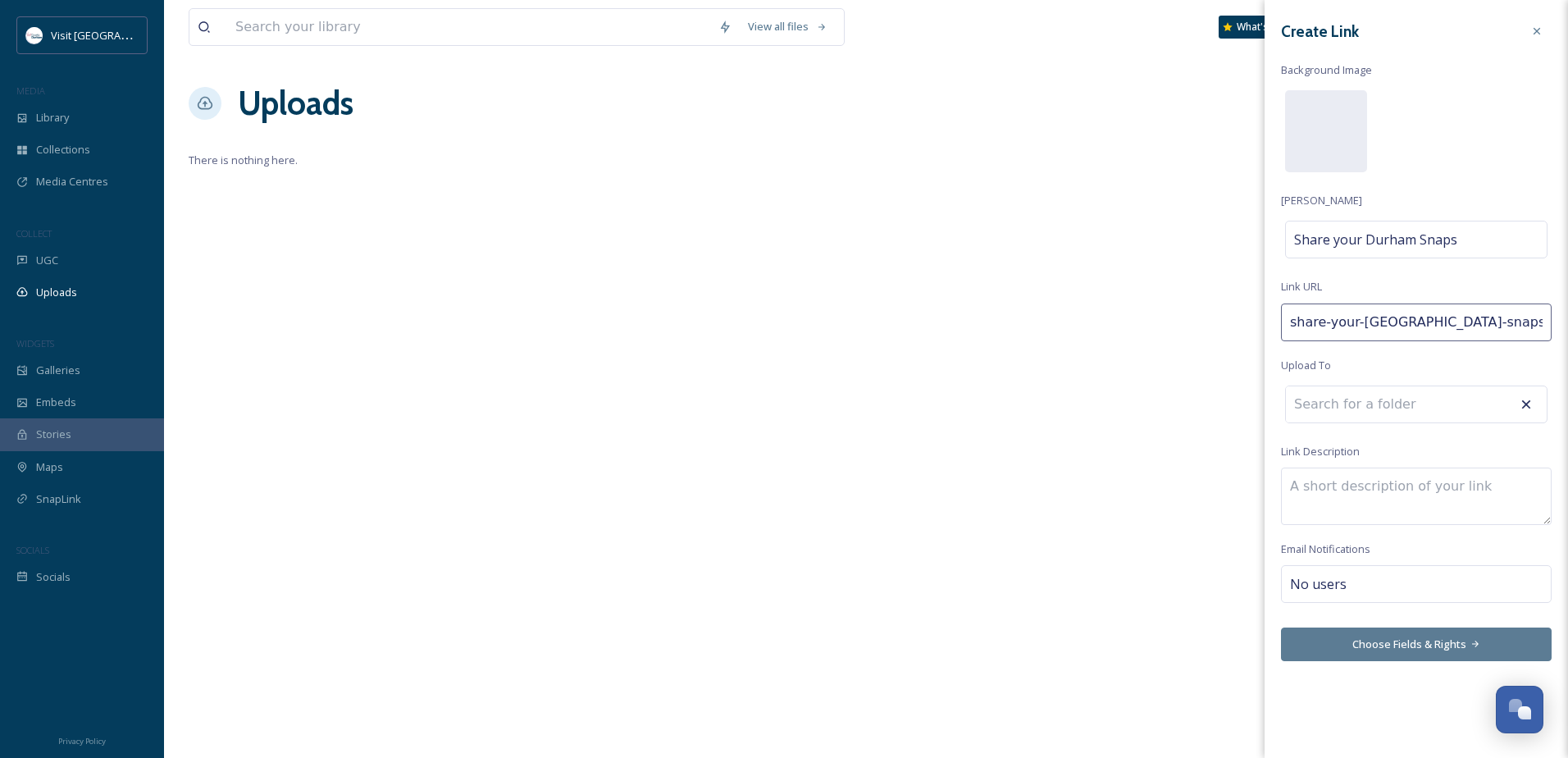
click at [1417, 406] on input at bounding box center [1375, 404] width 180 height 36
click at [1524, 402] on icon at bounding box center [1526, 404] width 9 height 9
click at [1450, 407] on input at bounding box center [1375, 404] width 180 height 36
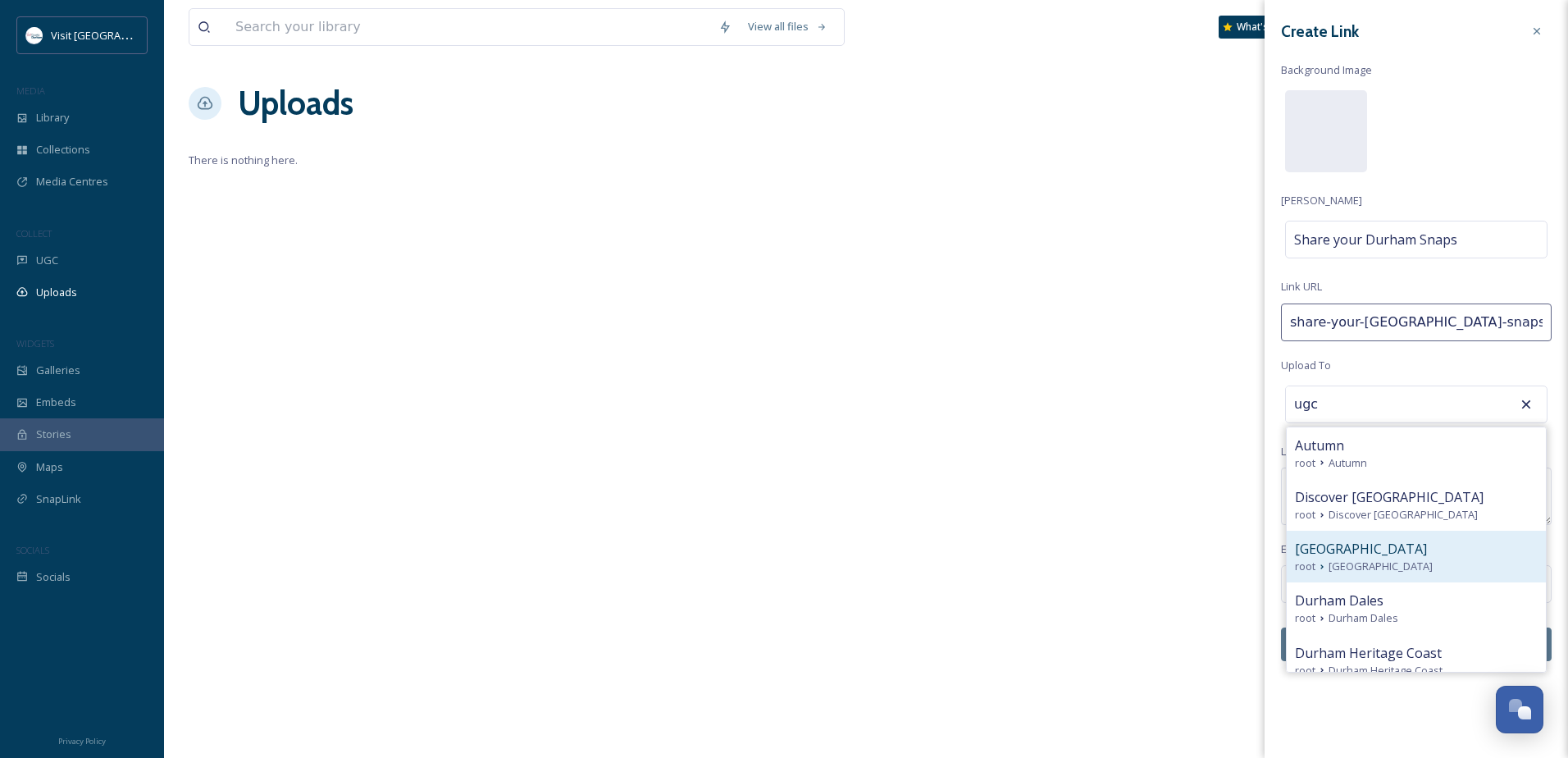
scroll to position [66, 0]
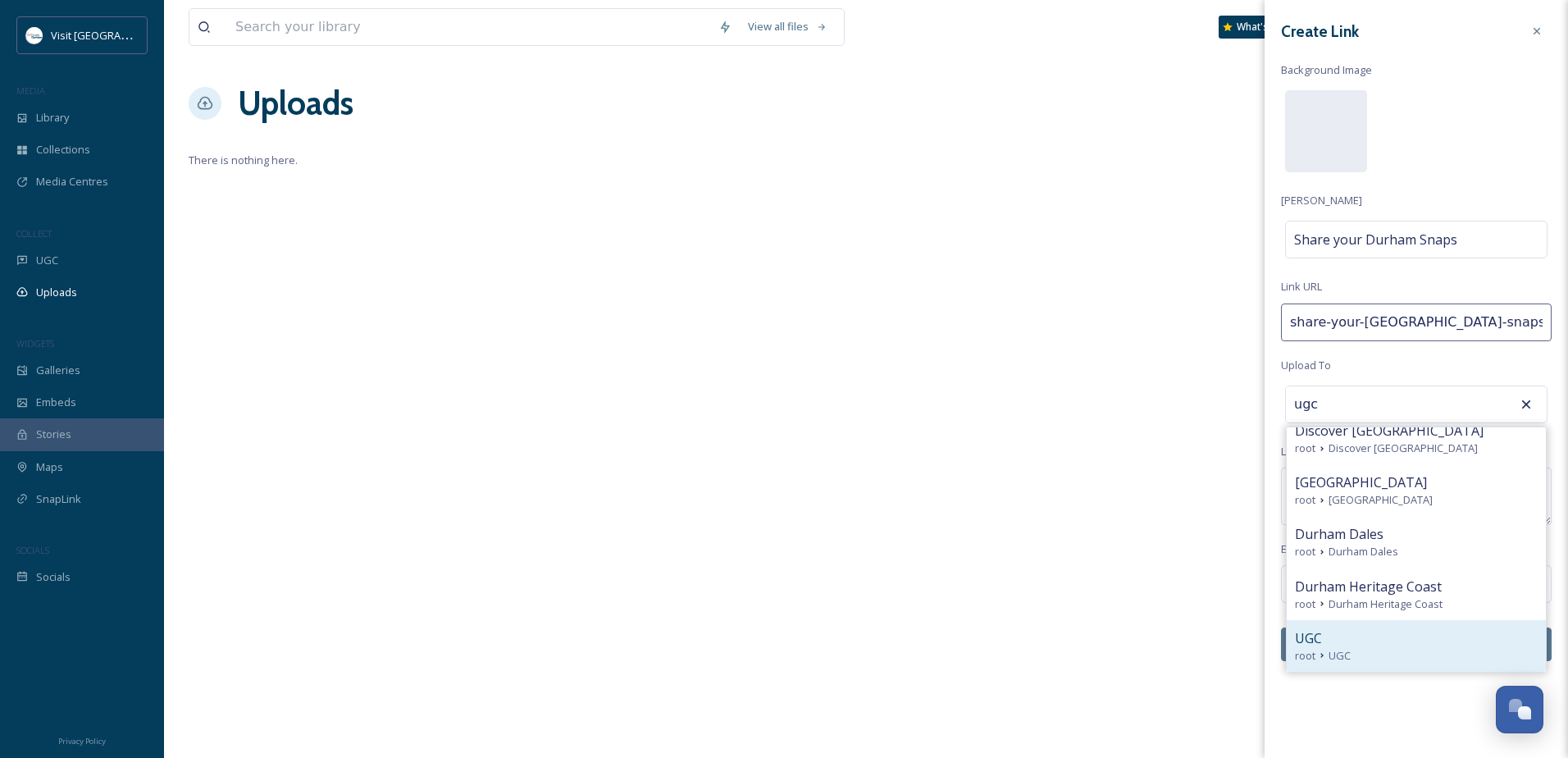
type input "ugc"
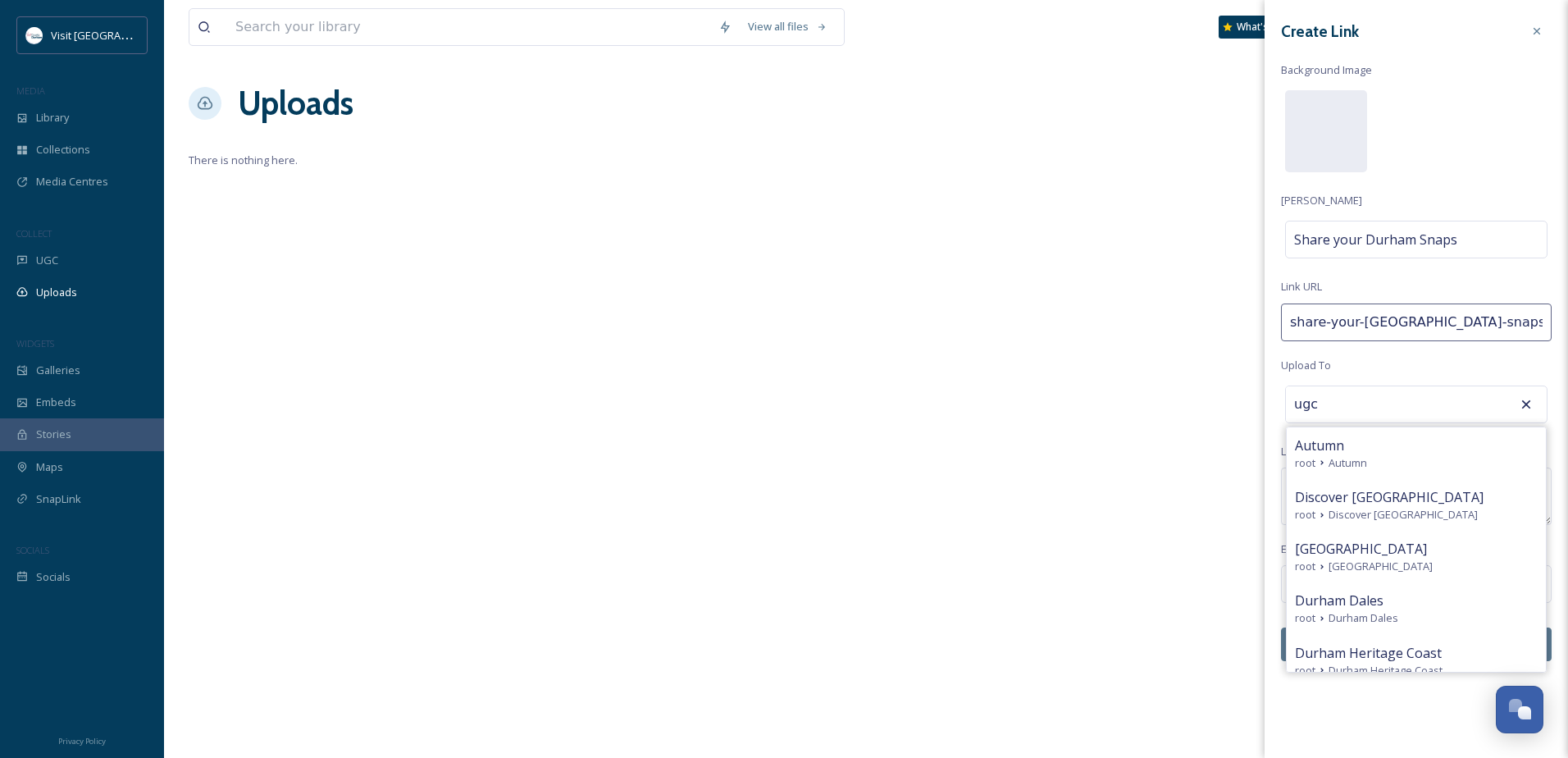
click at [1399, 645] on button "Choose Fields & Rights" at bounding box center [1416, 644] width 271 height 34
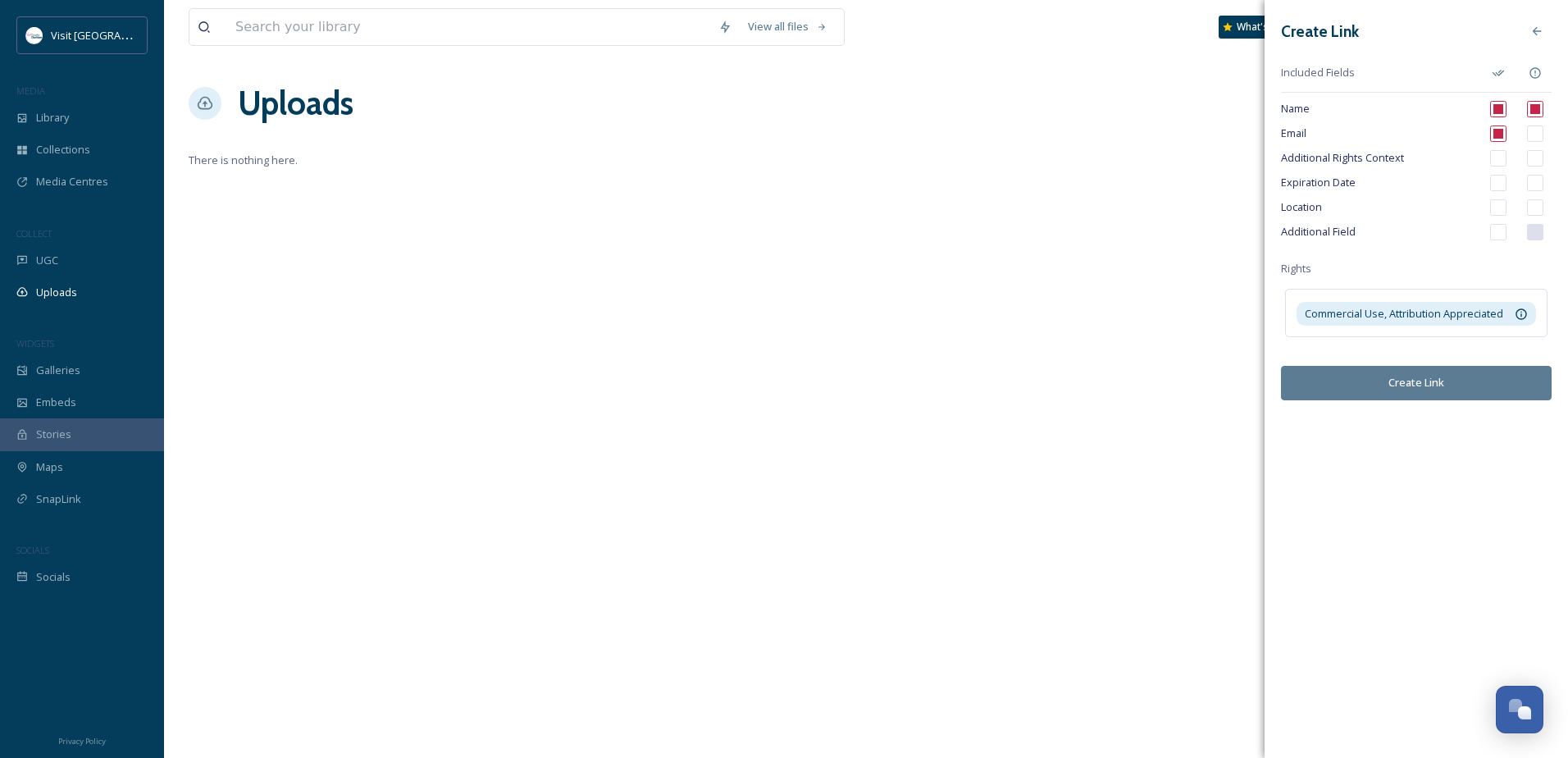
click at [1323, 235] on span "Additional Field" at bounding box center [1379, 231] width 197 height 16
click at [1290, 270] on span "Rights" at bounding box center [1296, 268] width 30 height 16
copy span "i"
click at [1343, 225] on span "Additional Field" at bounding box center [1379, 231] width 197 height 16
click at [1496, 229] on input "checkbox" at bounding box center [1498, 232] width 17 height 17
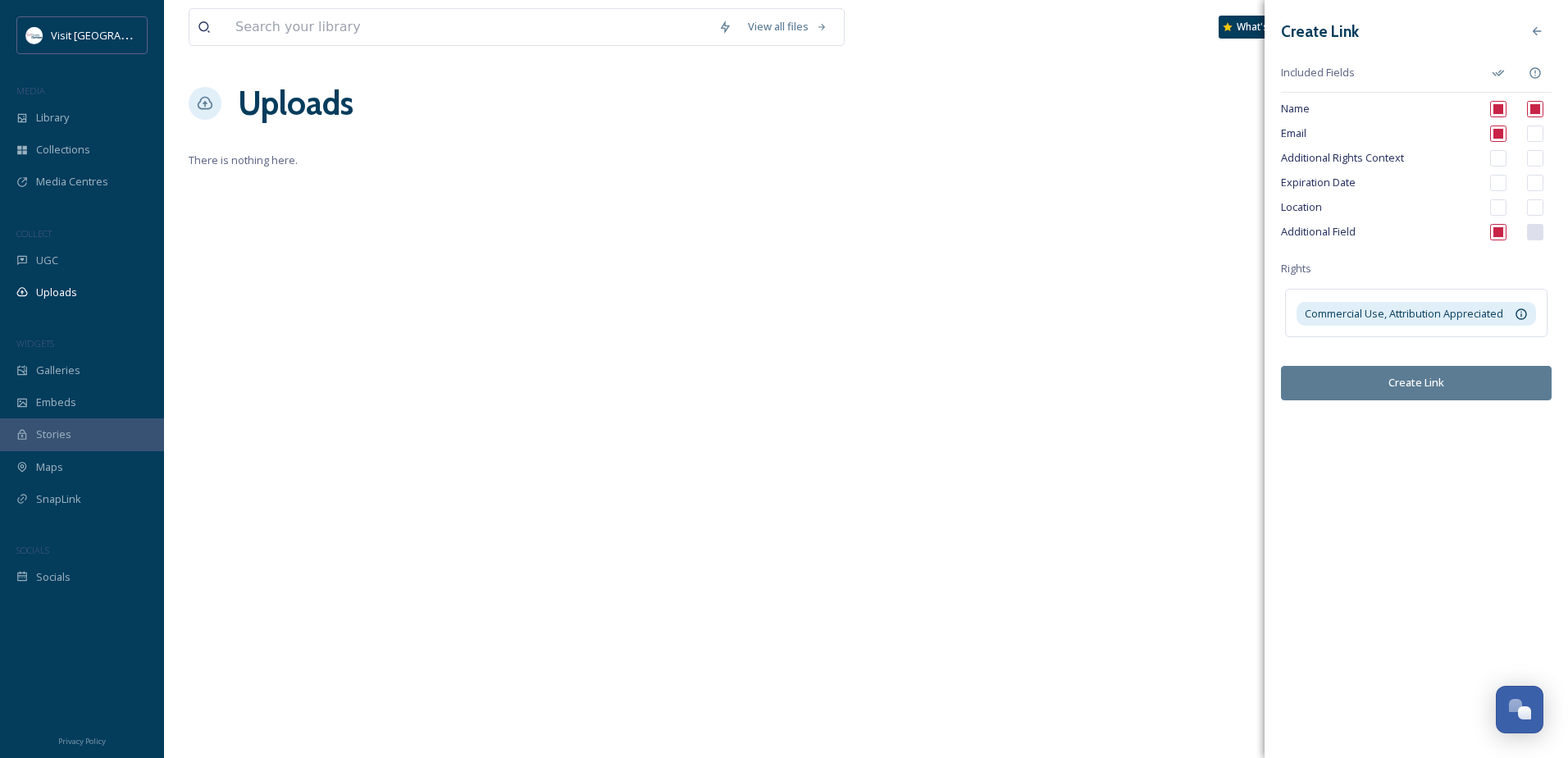
checkbox input "true"
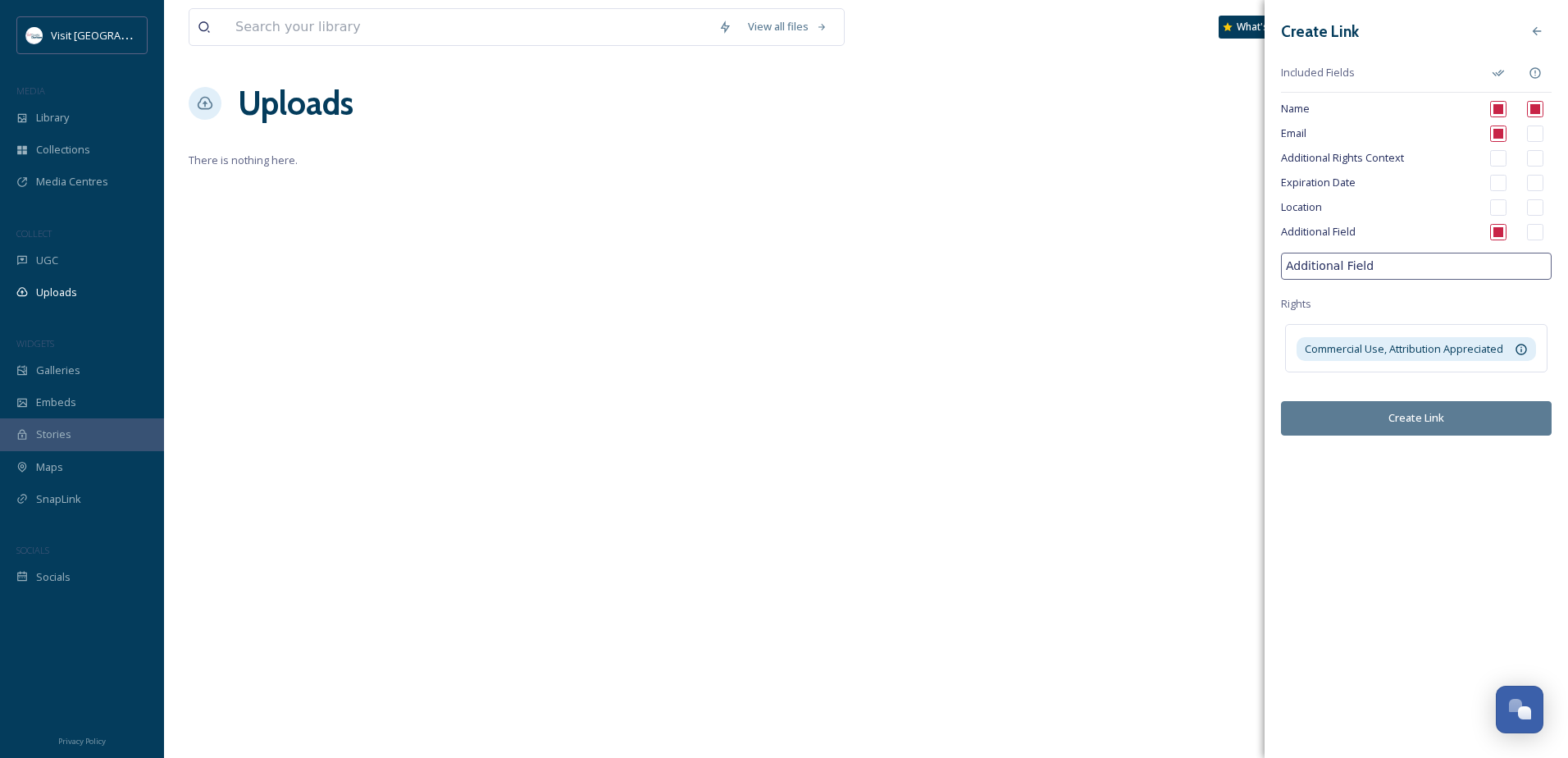
click at [1426, 266] on input "Additional Field" at bounding box center [1416, 266] width 271 height 27
drag, startPoint x: 1374, startPoint y: 265, endPoint x: 1282, endPoint y: 263, distance: 92.0
click at [1281, 263] on input "Additional Field" at bounding box center [1416, 266] width 271 height 27
type input "Instagram handle"
click at [1537, 232] on input "checkbox" at bounding box center [1535, 232] width 17 height 17
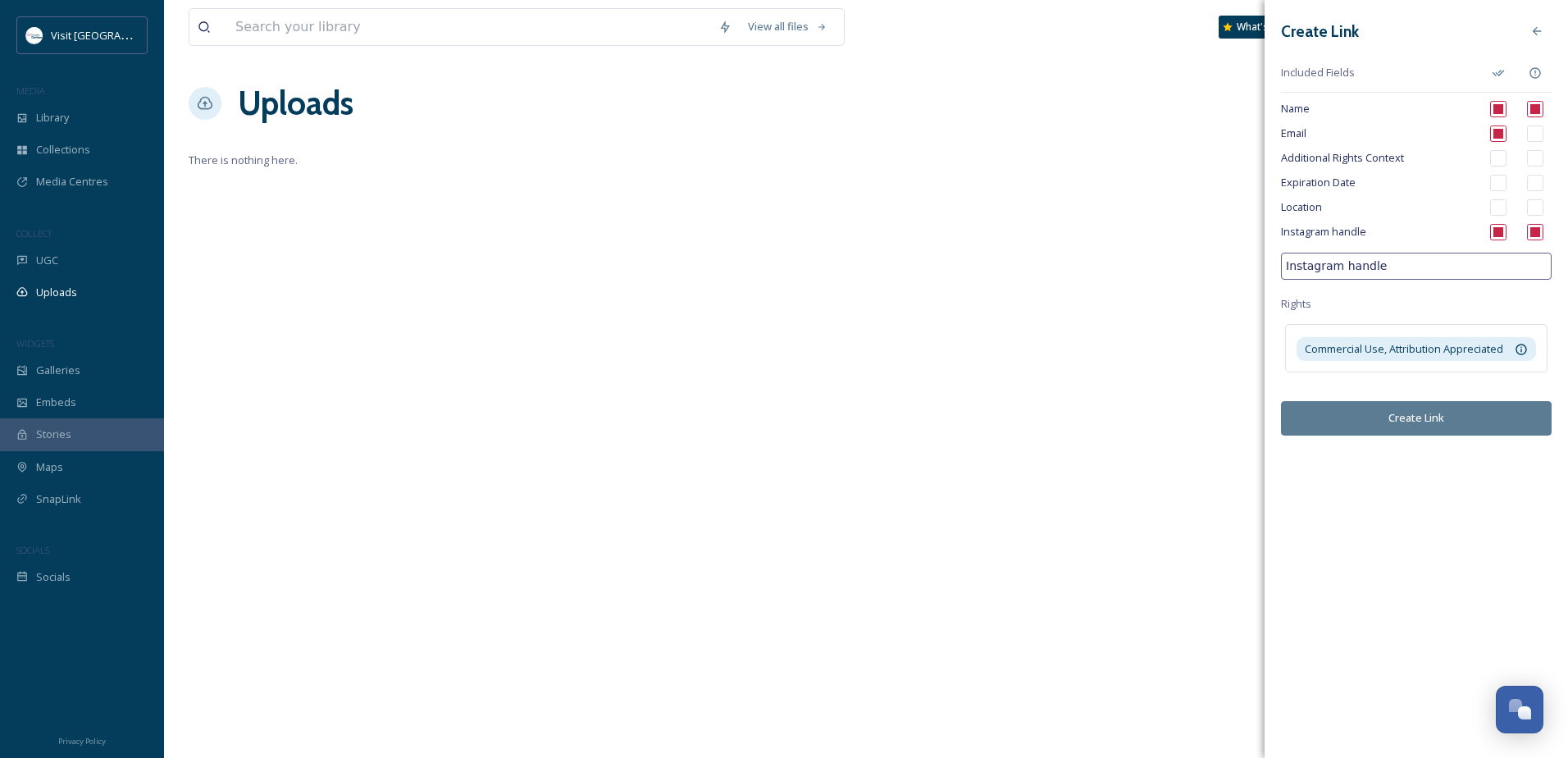
click at [1531, 233] on input "checkbox" at bounding box center [1535, 232] width 17 height 17
checkbox input "false"
click at [1500, 210] on input "checkbox" at bounding box center [1498, 208] width 17 height 17
click at [1497, 207] on input "checkbox" at bounding box center [1498, 208] width 17 height 17
click at [1394, 294] on div "Create Link Included Fields Name Email Additional Rights Context Expiration Dat…" at bounding box center [1416, 225] width 303 height 451
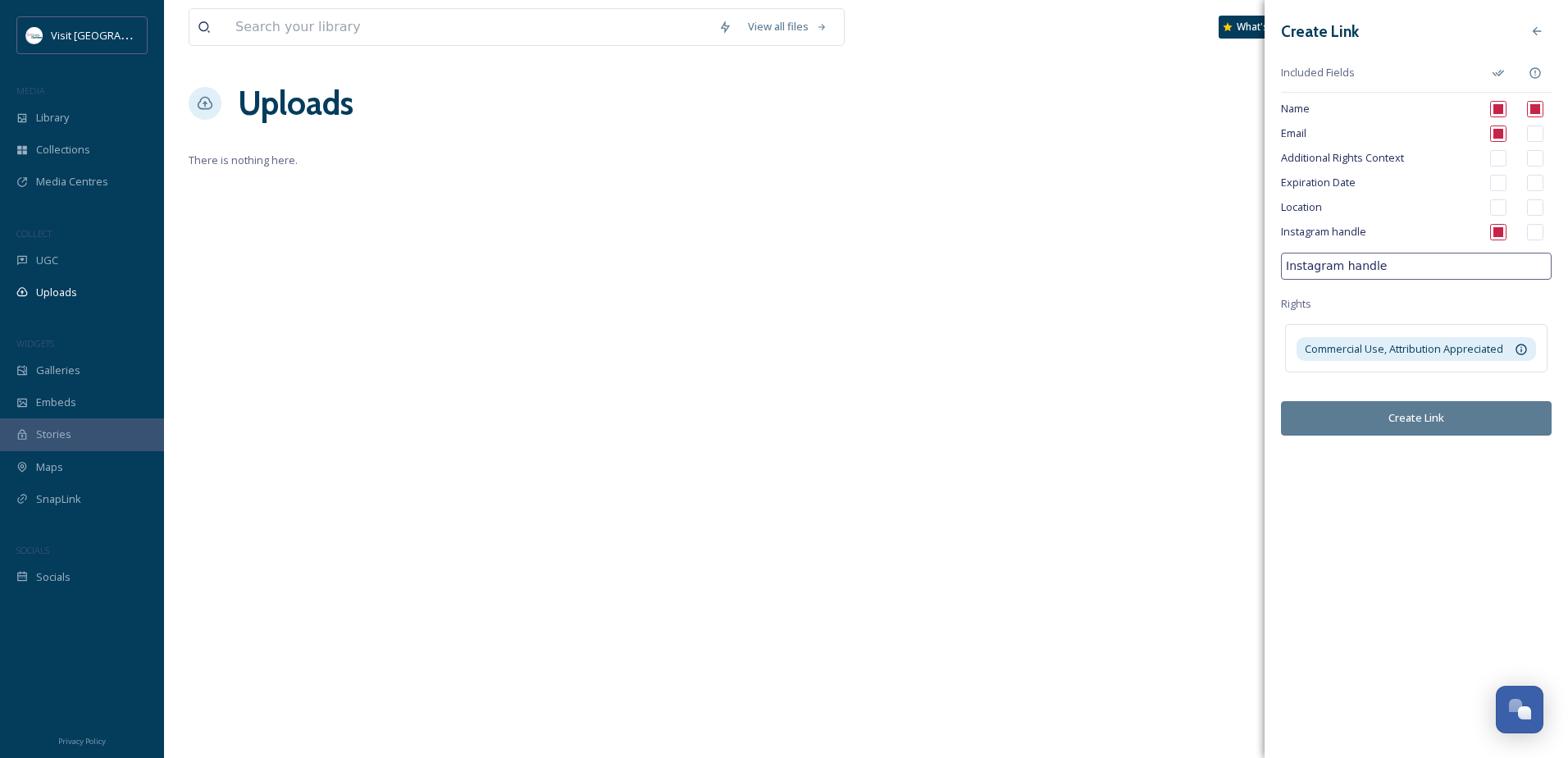
click at [1460, 295] on div "Create Link Included Fields Name Email Additional Rights Context Expiration Dat…" at bounding box center [1416, 225] width 303 height 451
click at [1355, 303] on div "Create Link Included Fields Name Email Additional Rights Context Expiration Dat…" at bounding box center [1416, 225] width 303 height 451
click at [1495, 208] on input "checkbox" at bounding box center [1498, 208] width 17 height 17
checkbox input "true"
click at [1535, 208] on input "checkbox" at bounding box center [1535, 208] width 17 height 17
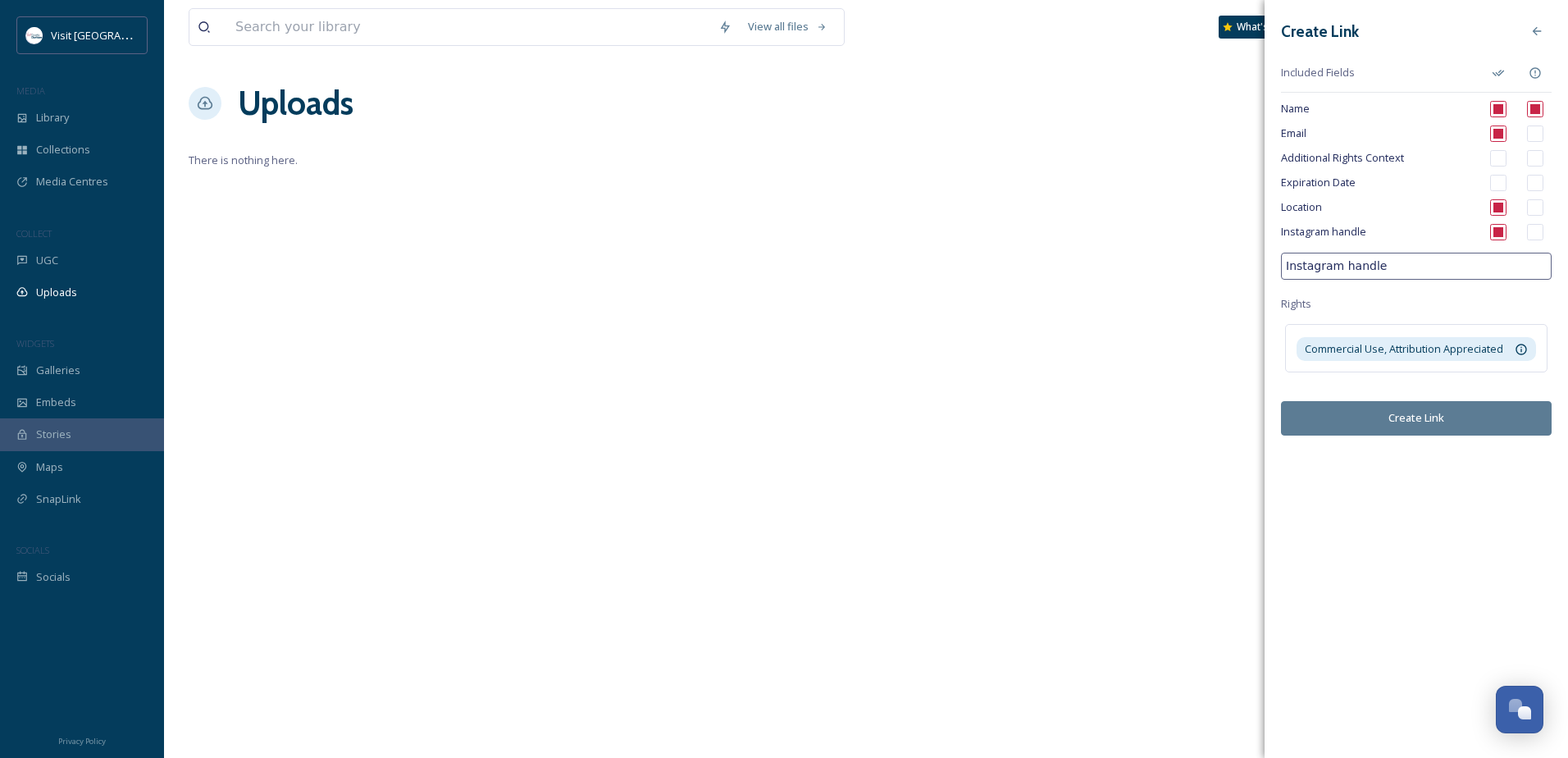
checkbox input "true"
click at [1395, 270] on input "Instagram handle" at bounding box center [1416, 266] width 271 height 27
click at [1426, 291] on div "Create Link Included Fields Name Email Additional Rights Context Expiration Dat…" at bounding box center [1416, 225] width 303 height 451
click at [1381, 267] on input "Instagram handle" at bounding box center [1416, 266] width 271 height 27
click at [1534, 24] on icon at bounding box center [1537, 31] width 13 height 13
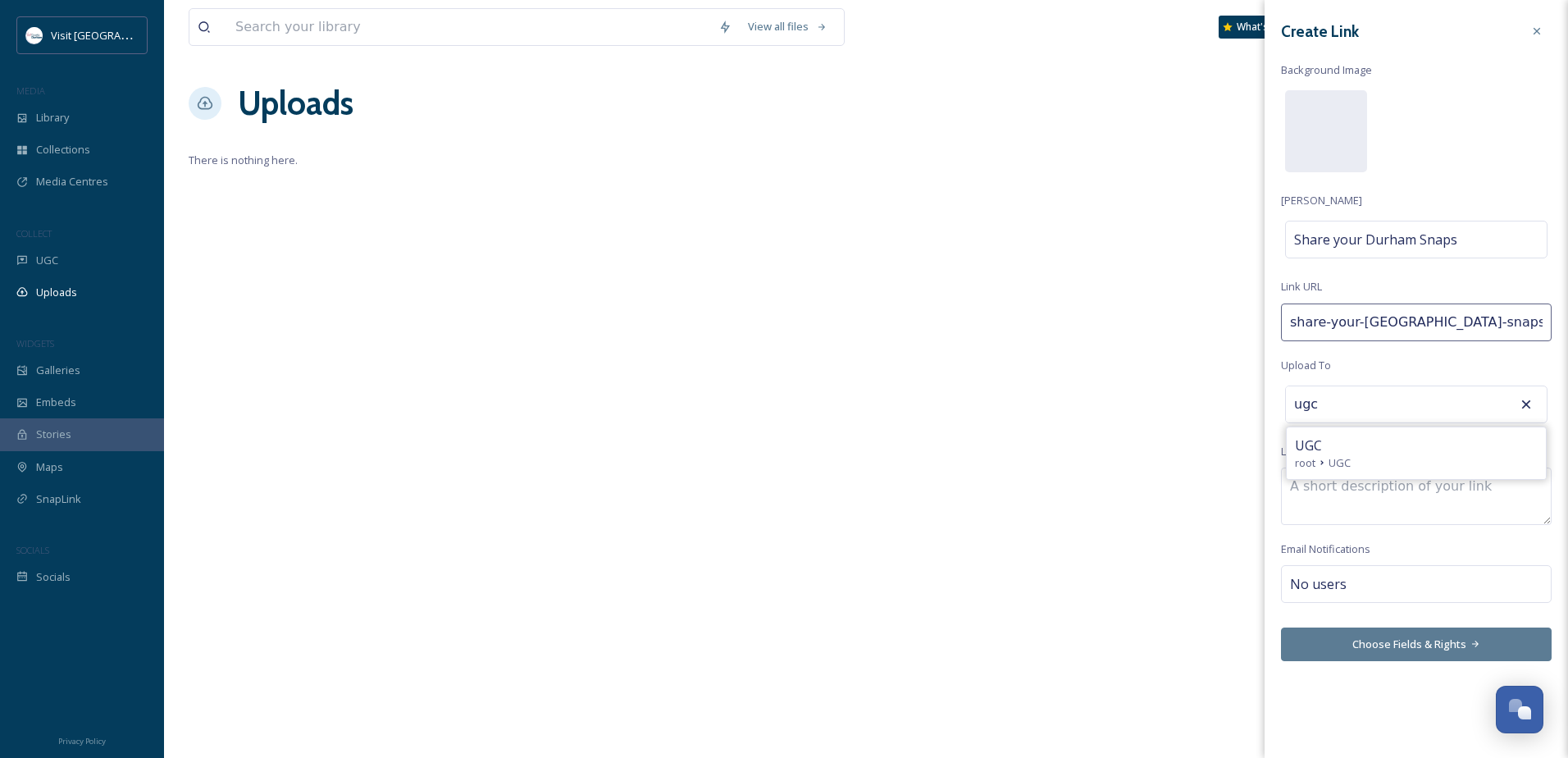
click at [1439, 360] on div "Create Link Background Image Link Title Share your Durham Snaps Link URL share-…" at bounding box center [1416, 338] width 303 height 678
click at [1439, 490] on textarea at bounding box center [1416, 496] width 271 height 58
click at [1349, 503] on textarea at bounding box center [1416, 496] width 271 height 58
paste textarea "Have you been out and about capturing our stunning landscapes, fascinating hist…"
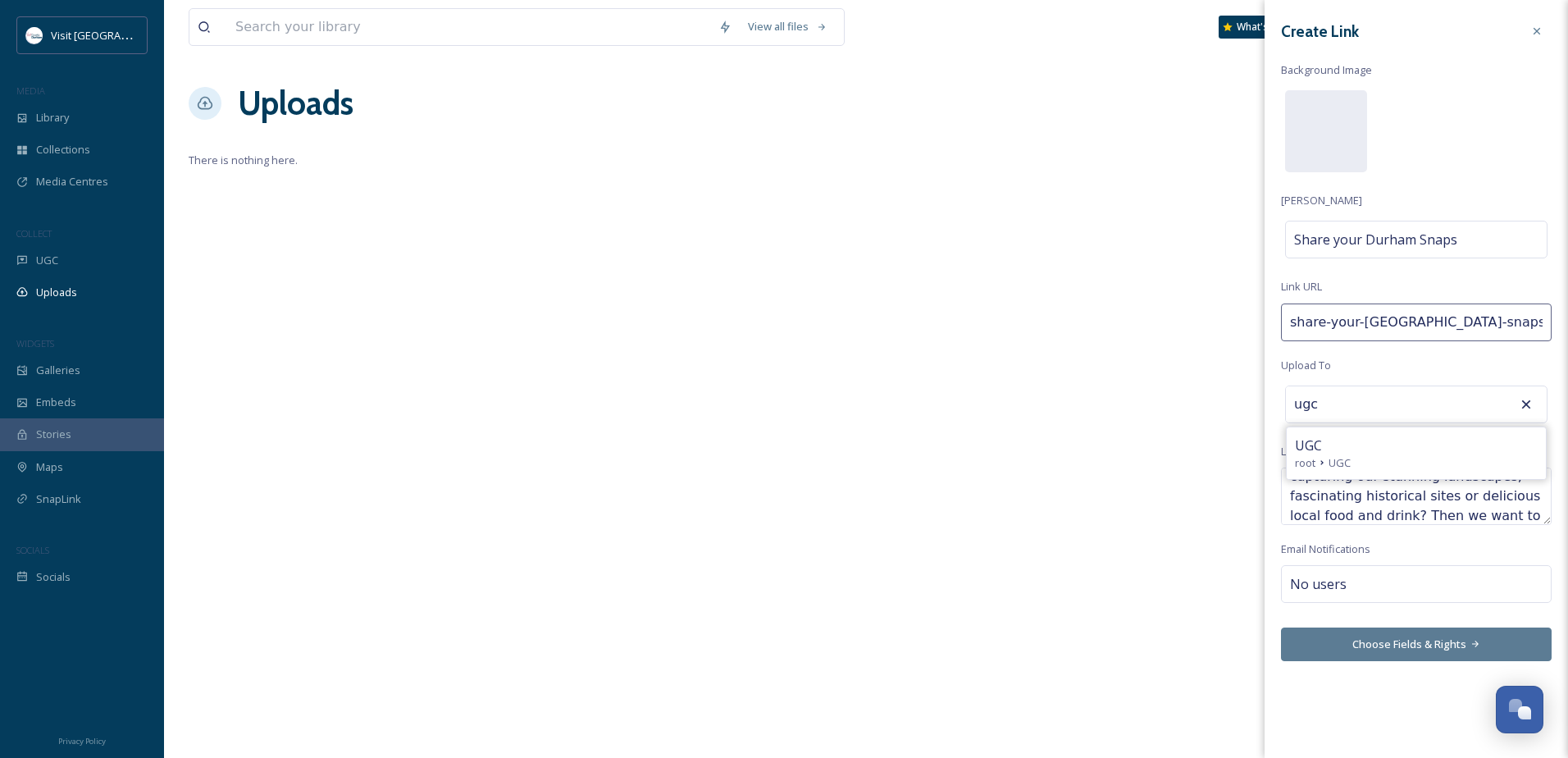
type textarea "Have you been out and about capturing our stunning landscapes, fascinating hist…"
click at [1508, 358] on div "Create Link Background Image Link Title Share your Durham Snaps Link URL share-…" at bounding box center [1416, 338] width 303 height 678
click at [1536, 449] on div "UGC" at bounding box center [1416, 445] width 243 height 19
type input "UGC"
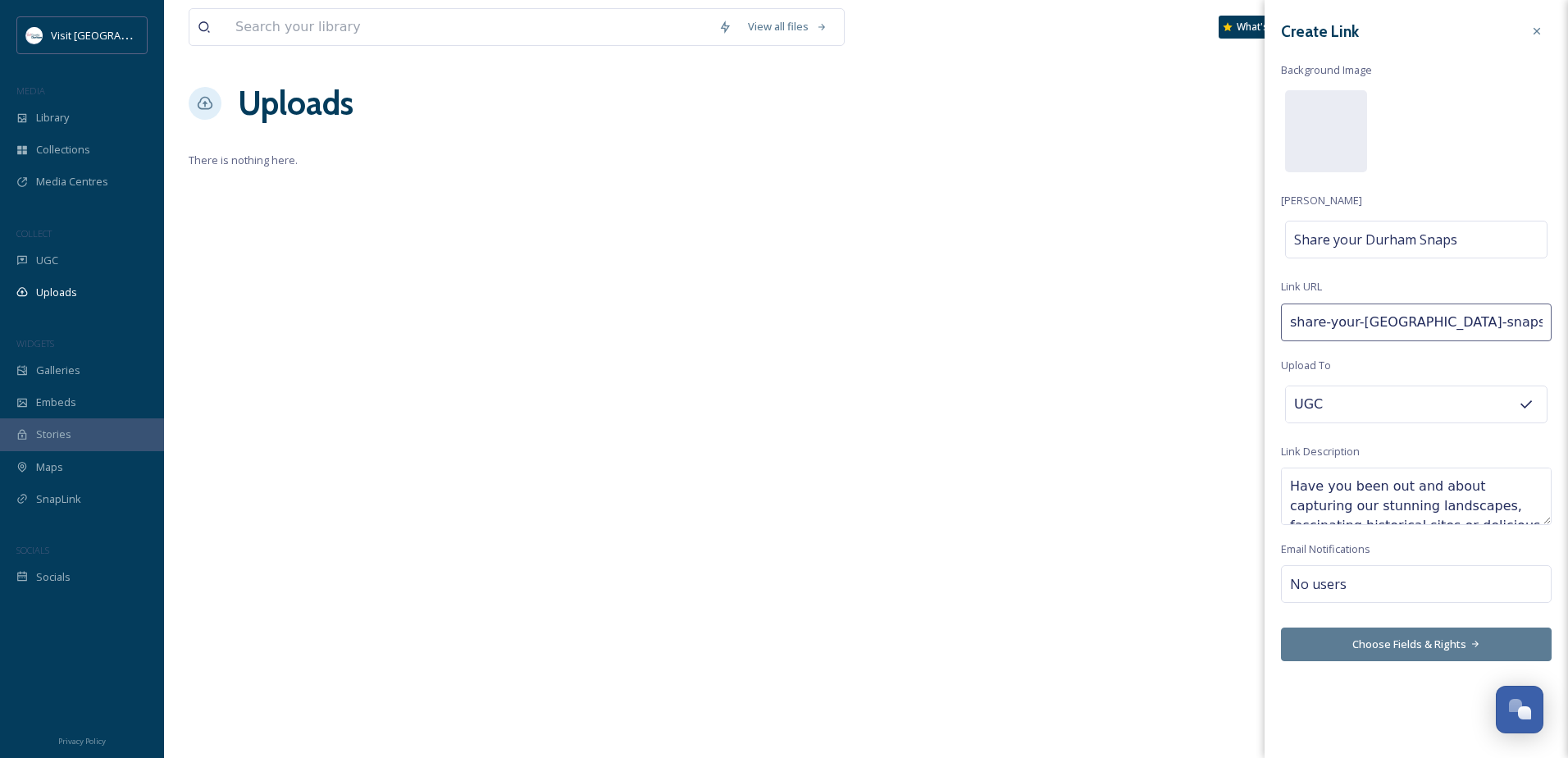
drag, startPoint x: 1492, startPoint y: 513, endPoint x: 1250, endPoint y: 467, distance: 246.3
click at [1250, 467] on div "View all files What's New Nicola Lisgo Uploads New Link There is nothing here. …" at bounding box center [866, 379] width 1404 height 758
click at [1503, 490] on textarea "Have you been out and about capturing our stunning landscapes, fascinating hist…" at bounding box center [1416, 496] width 271 height 58
drag, startPoint x: 1465, startPoint y: 487, endPoint x: 1529, endPoint y: 496, distance: 64.6
click at [1464, 487] on textarea "Have you been out and about capturing our stunning landscapes, fascinating hist…" at bounding box center [1416, 496] width 271 height 58
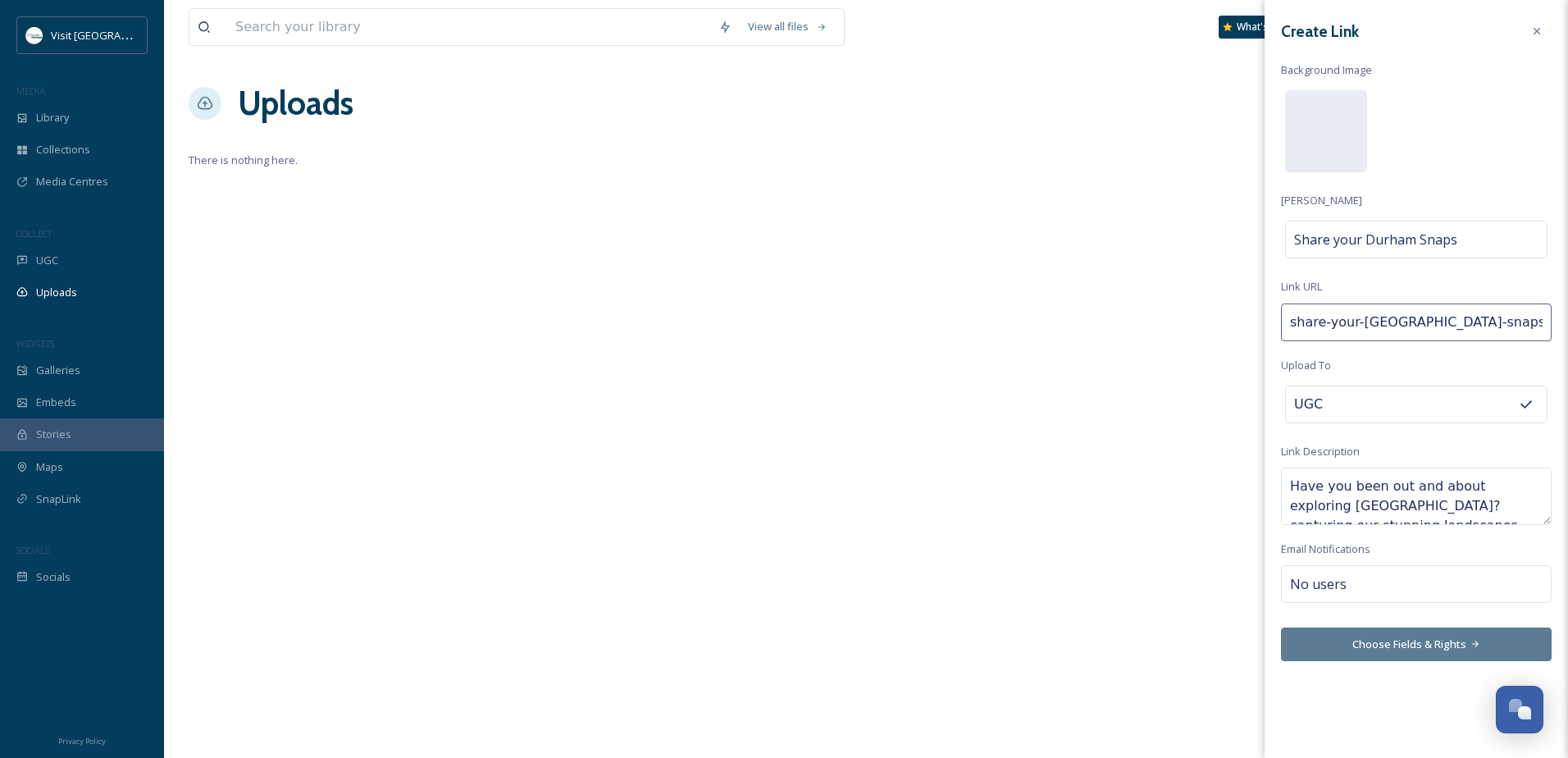
scroll to position [59, 0]
drag, startPoint x: 1347, startPoint y: 506, endPoint x: 1526, endPoint y: 524, distance: 179.9
click at [1526, 524] on textarea "Have you been out and about exploring Durham? capturing our stunning landscapes…" at bounding box center [1416, 496] width 271 height 58
paste textarea "we want to showcase what you love about Durham"
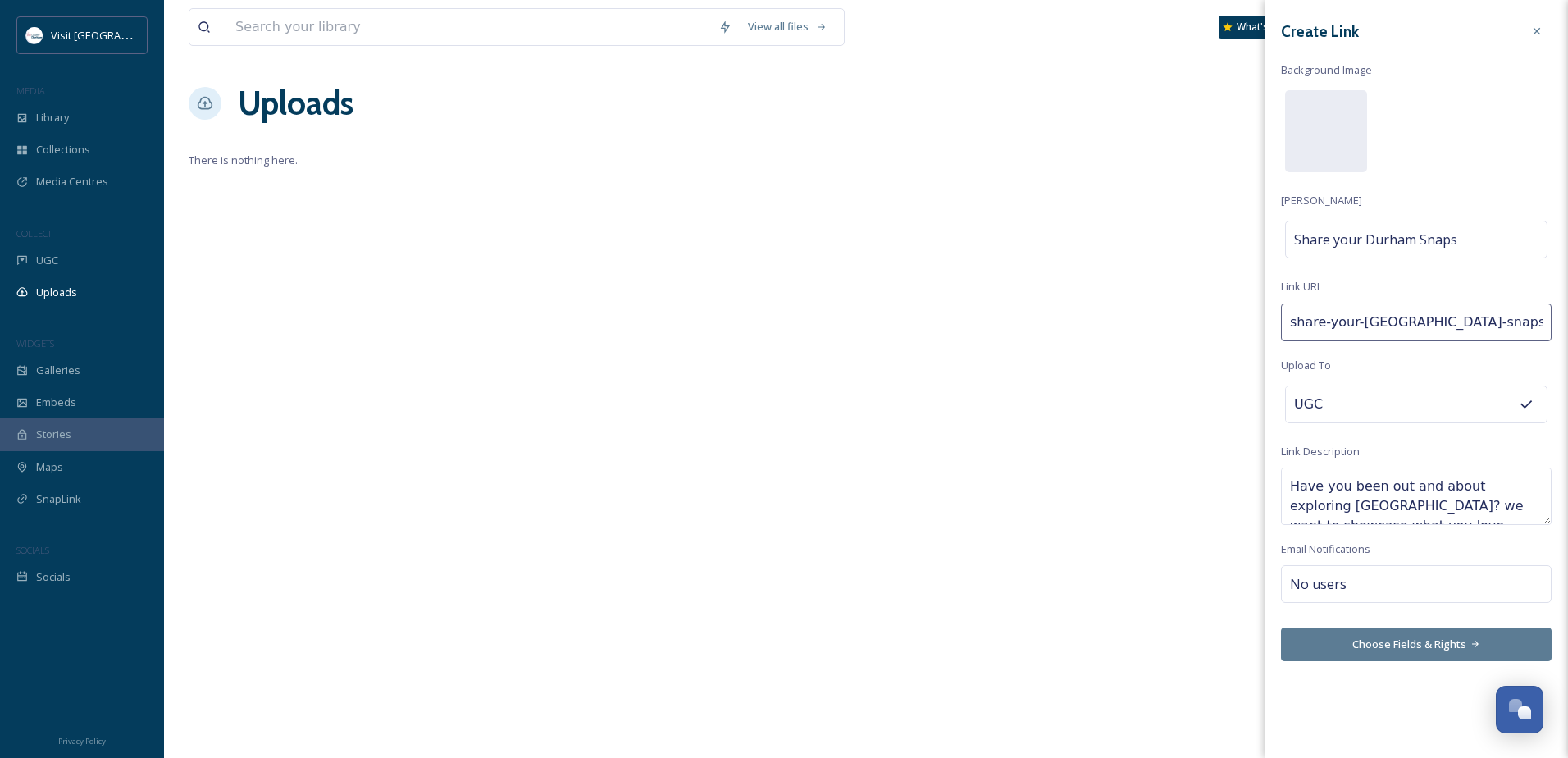
scroll to position [10, 0]
click at [1351, 498] on textarea "Have you been out and about exploring Durham? we want to showcase what you love…" at bounding box center [1416, 496] width 271 height 58
click at [1421, 514] on textarea "Have you been out and about exploring Durham? We want to showcase what you love…" at bounding box center [1416, 496] width 271 height 58
click at [1447, 504] on textarea "Have you been out and about exploring Durham? We want to showcase what you love…" at bounding box center [1416, 496] width 271 height 58
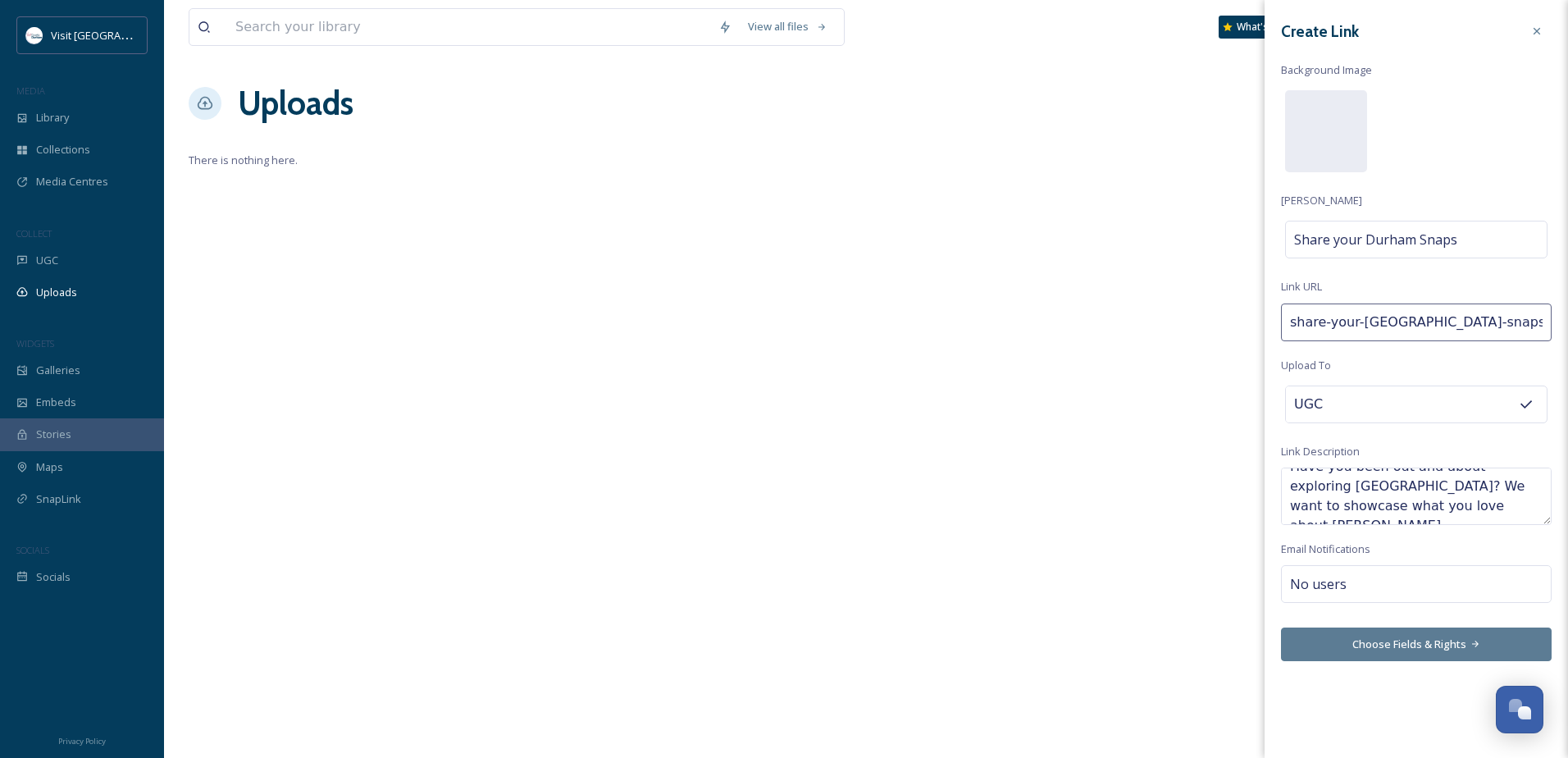
paste textarea "Share your snaps and you could be featured on our website or social media chann…"
drag, startPoint x: 1505, startPoint y: 477, endPoint x: 1566, endPoint y: 487, distance: 61.8
click at [1506, 477] on textarea "Have you been out and about exploring Durham? We want to showcase what you love…" at bounding box center [1416, 496] width 271 height 58
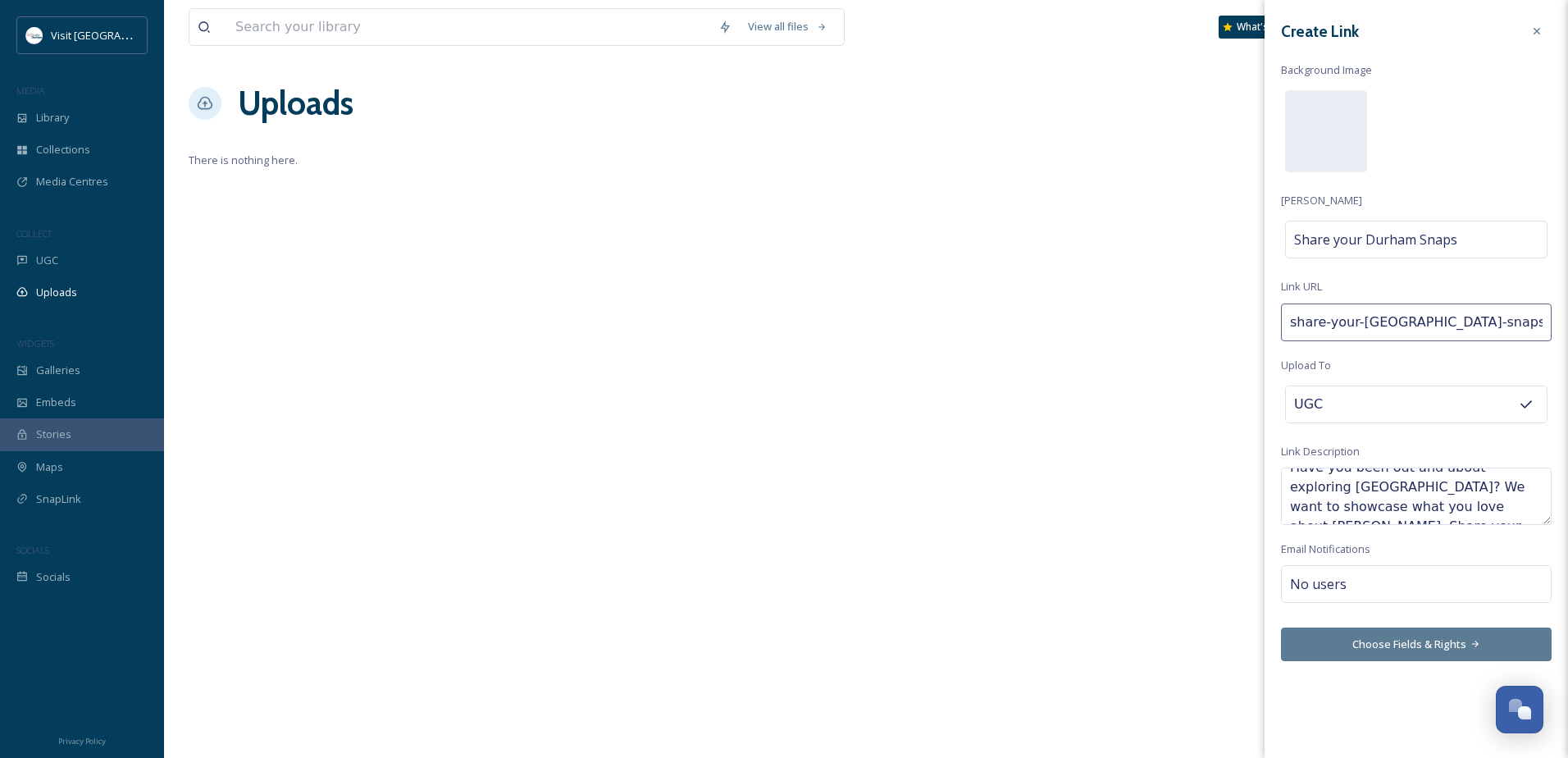
drag, startPoint x: 1509, startPoint y: 480, endPoint x: 1480, endPoint y: 511, distance: 42.4
click at [1480, 510] on textarea "Have you been out and about exploring Durham? We want to showcase what you love…" at bounding box center [1416, 496] width 271 height 58
click at [1509, 509] on textarea "Have you been out and about exploring Durham? We want to showcase what you love…" at bounding box center [1416, 496] width 271 height 58
type textarea "Have you been out and about exploring [GEOGRAPHIC_DATA]? We want to showcase wh…"
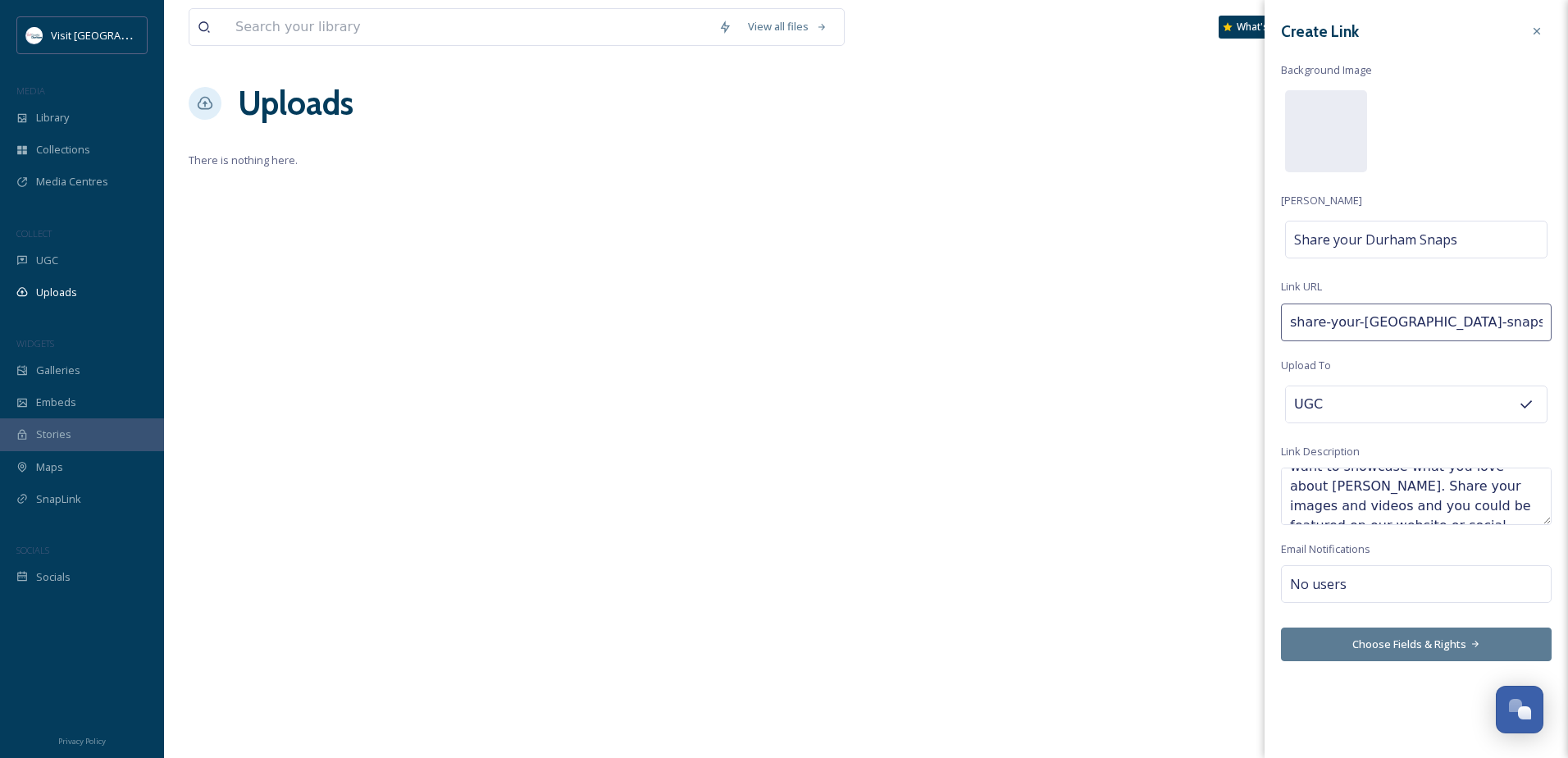
click at [1424, 588] on div "No users" at bounding box center [1416, 583] width 271 height 38
click at [1413, 588] on input at bounding box center [1372, 583] width 164 height 19
type input "nicola"
click at [1359, 627] on div "[PERSON_NAME]" at bounding box center [1416, 622] width 267 height 32
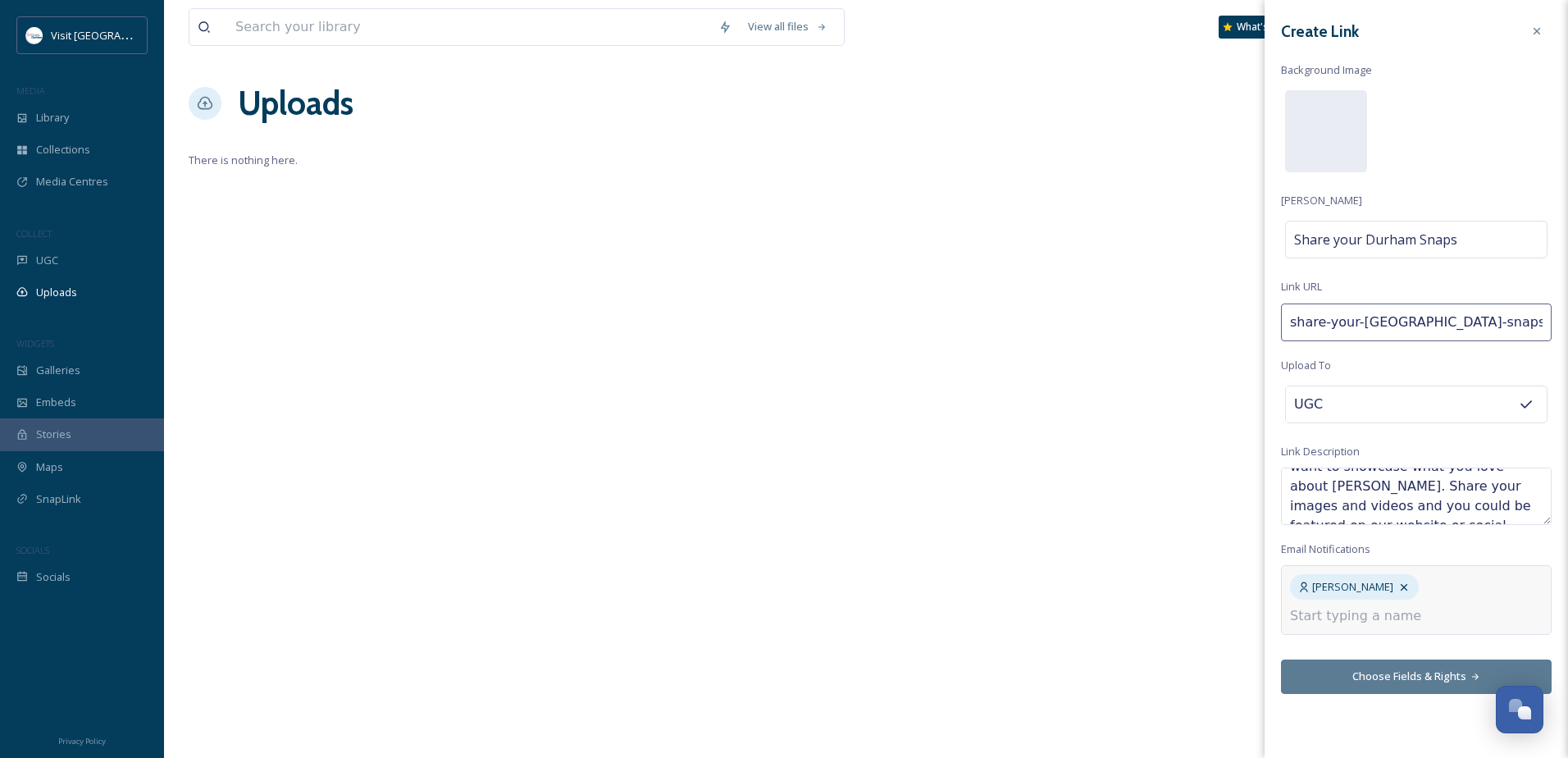
click at [1426, 678] on div "Create Link Background Image Link Title Share your Durham Snaps Link URL share-…" at bounding box center [1416, 379] width 303 height 758
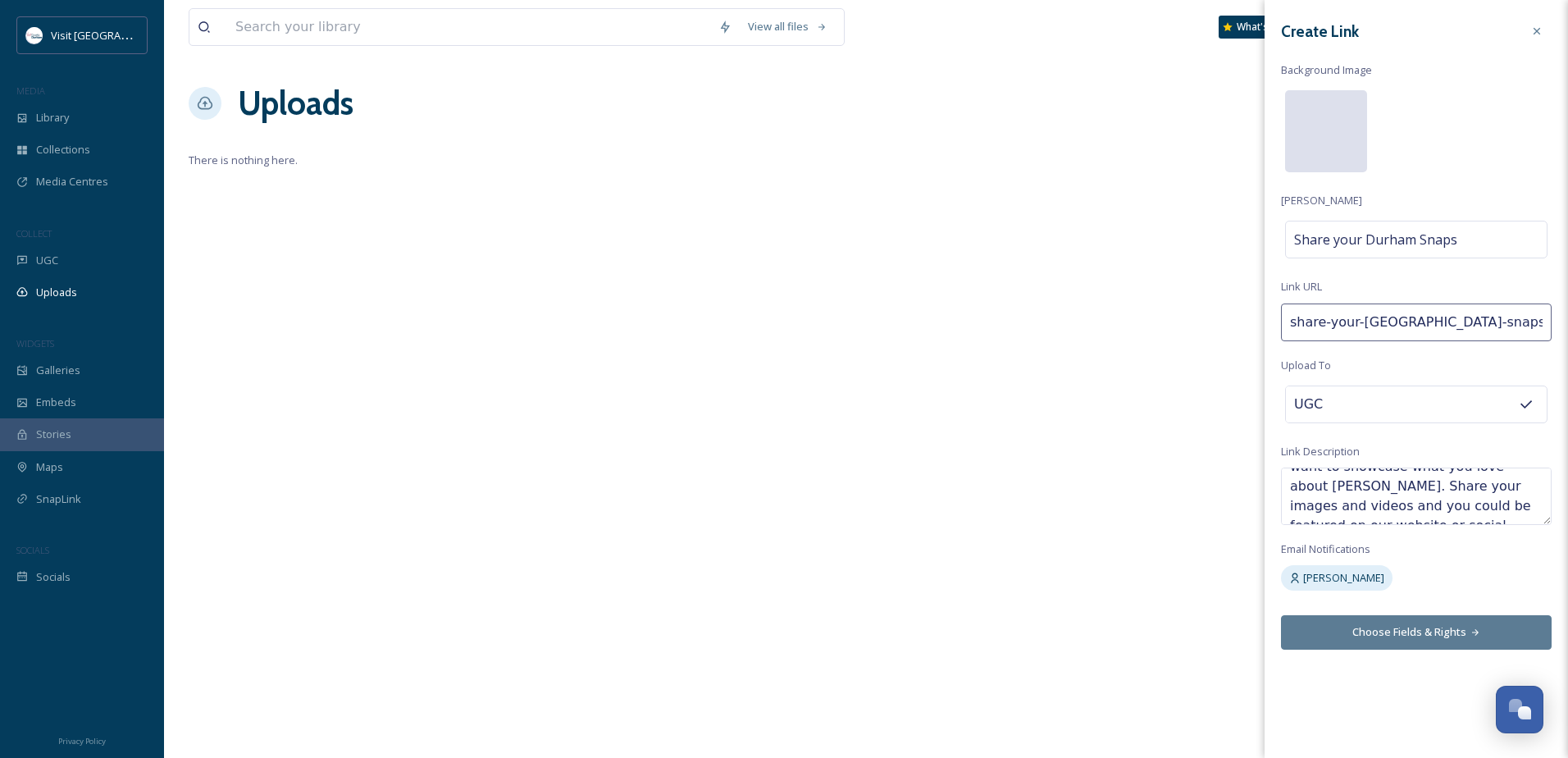
click at [1338, 99] on div at bounding box center [1326, 131] width 82 height 82
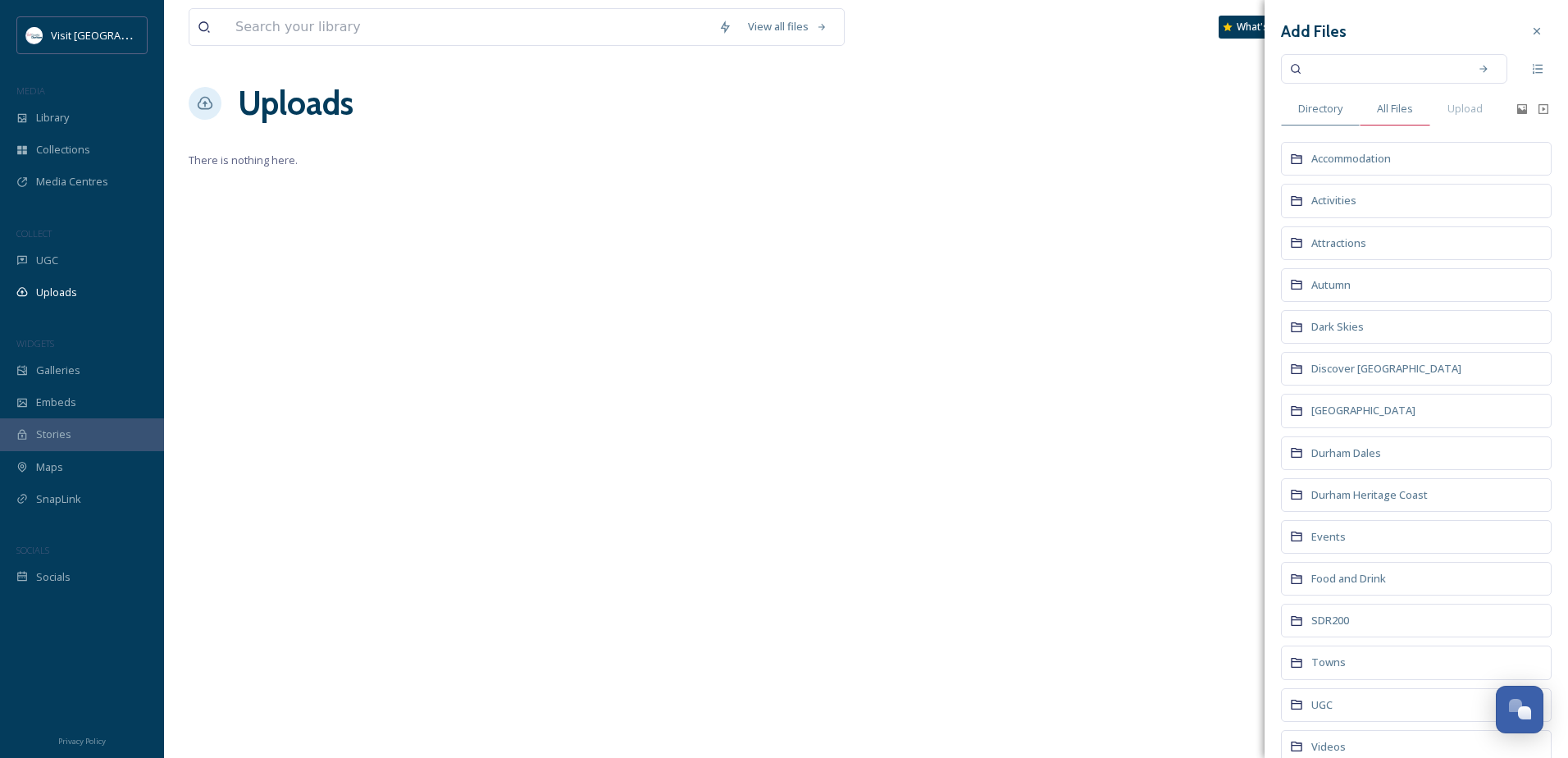
click at [1388, 101] on span "All Files" at bounding box center [1395, 108] width 36 height 16
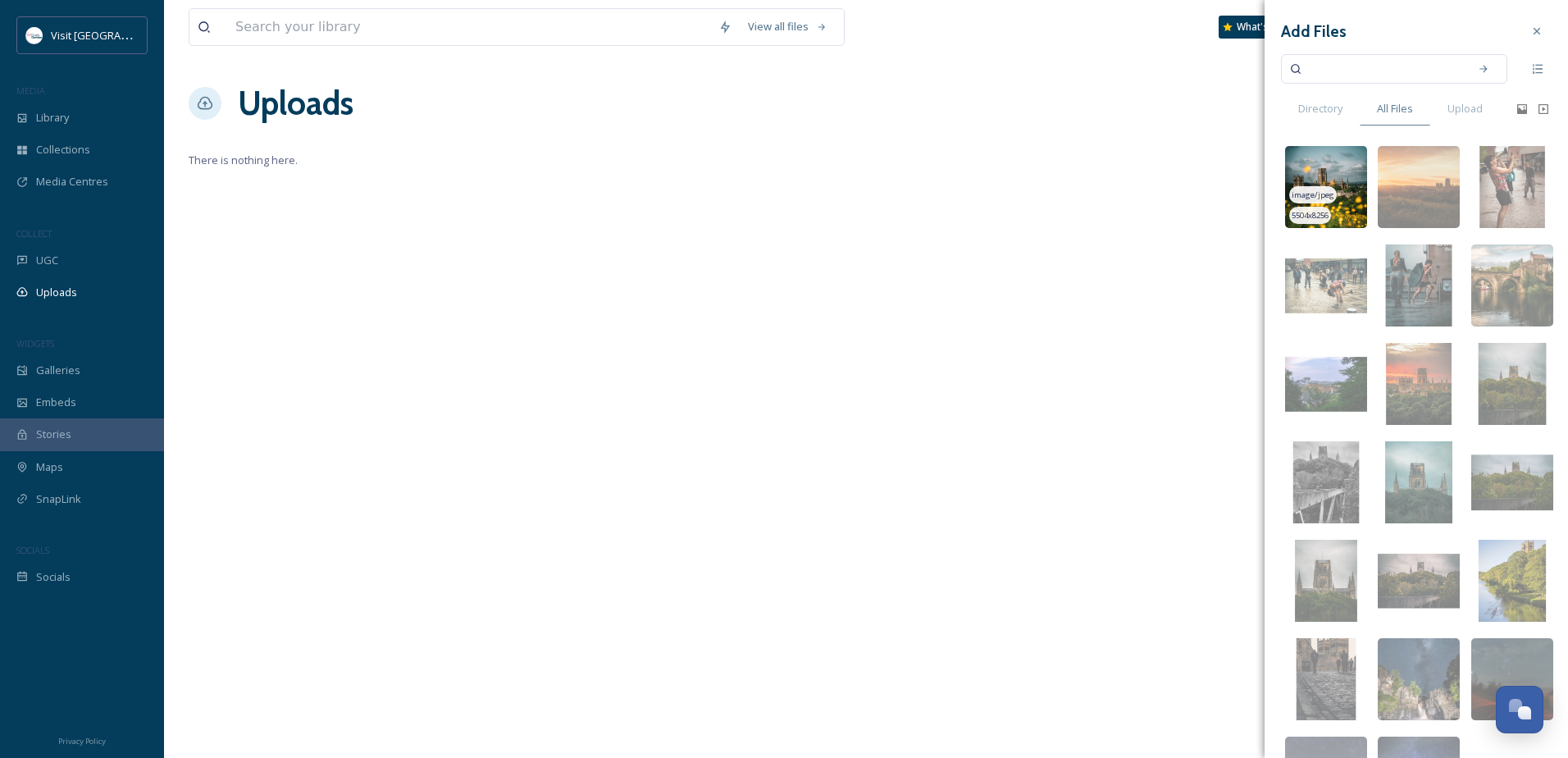
click at [1318, 164] on img at bounding box center [1326, 187] width 82 height 82
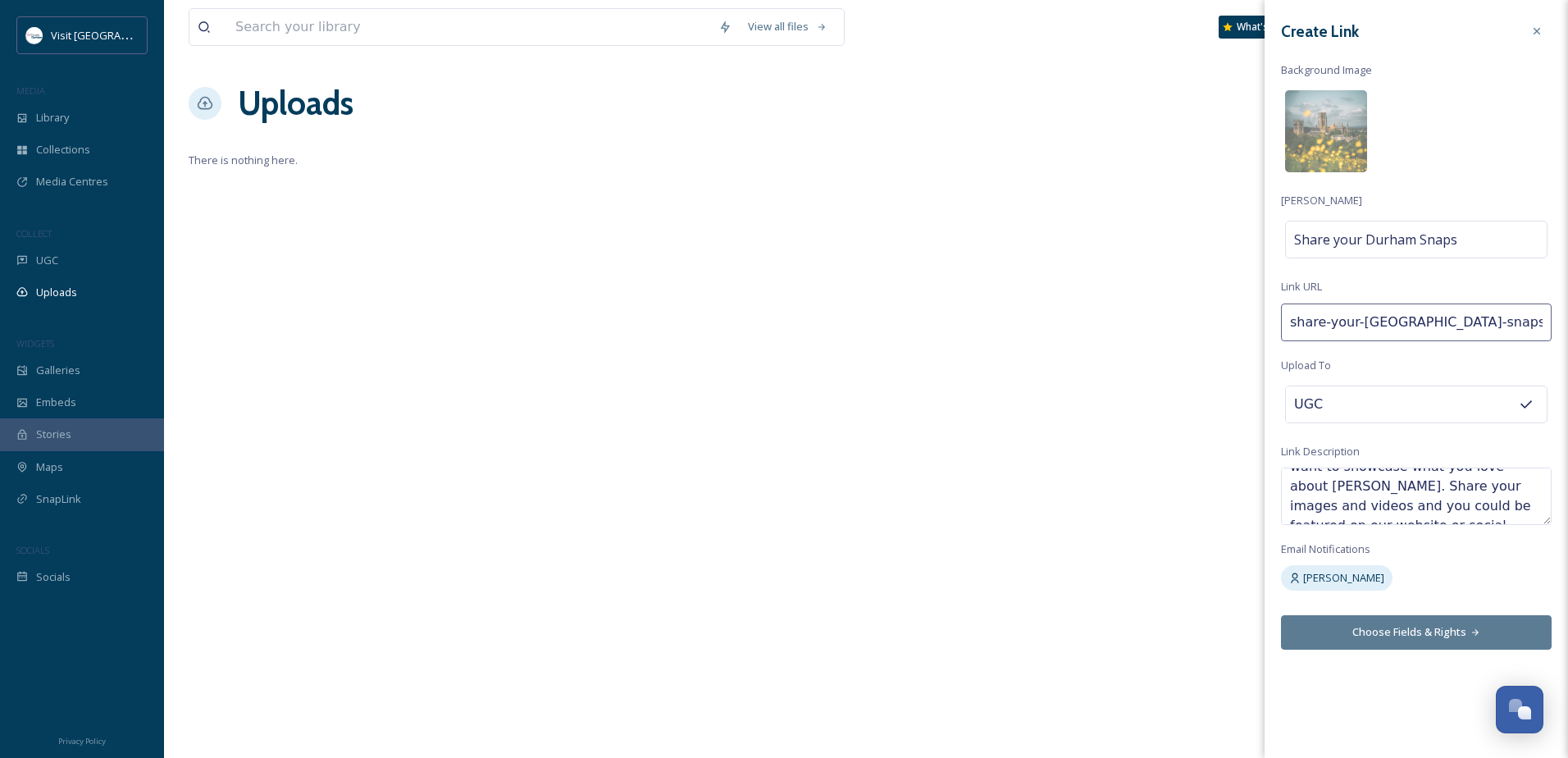
click at [1433, 627] on button "Choose Fields & Rights" at bounding box center [1416, 632] width 271 height 34
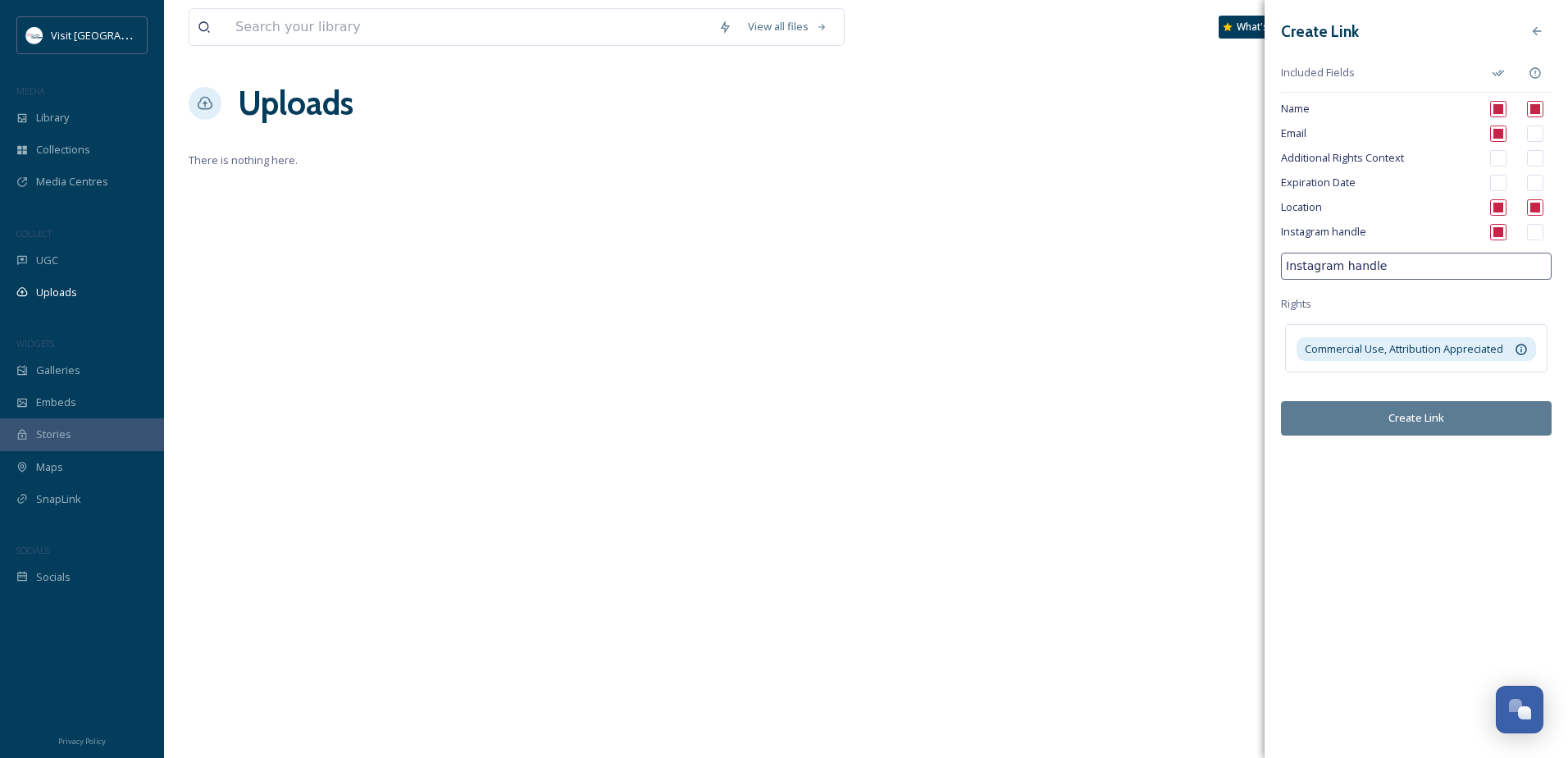
click at [1429, 410] on button "Create Link" at bounding box center [1416, 418] width 271 height 34
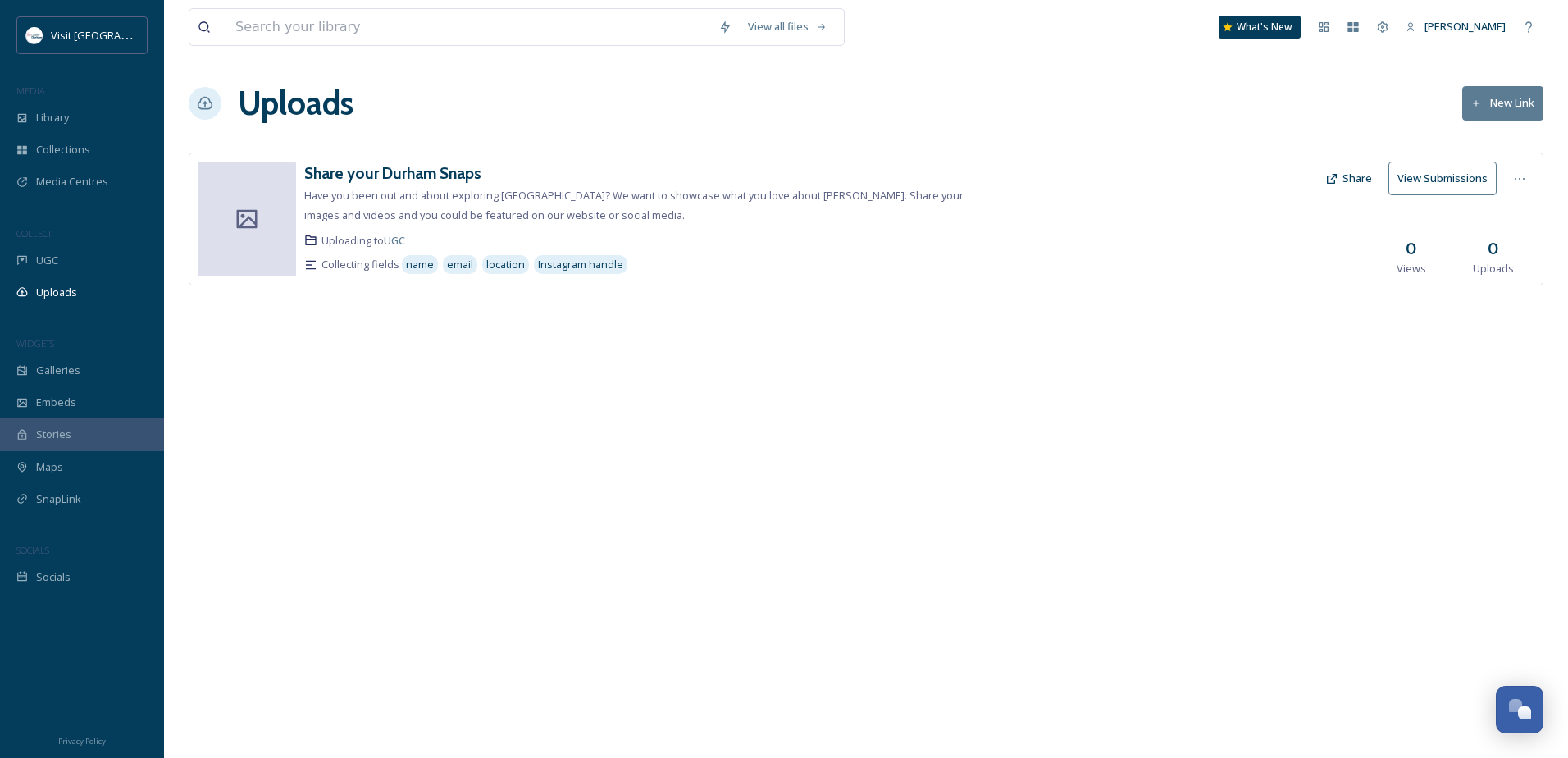
click at [1358, 178] on button "Share" at bounding box center [1348, 178] width 63 height 32
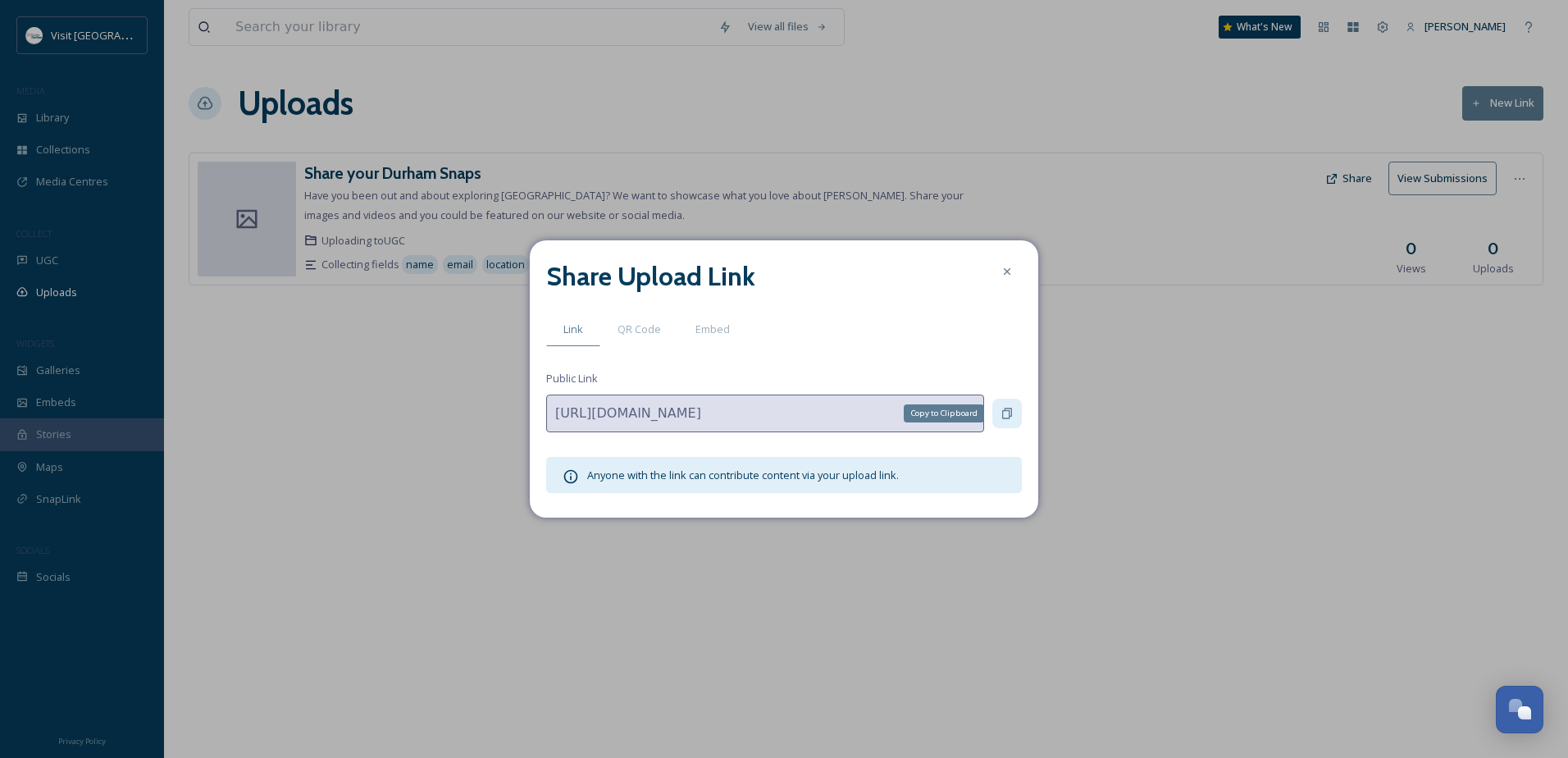
click at [1008, 414] on icon at bounding box center [1007, 414] width 10 height 11
click at [705, 329] on span "Embed" at bounding box center [712, 329] width 34 height 16
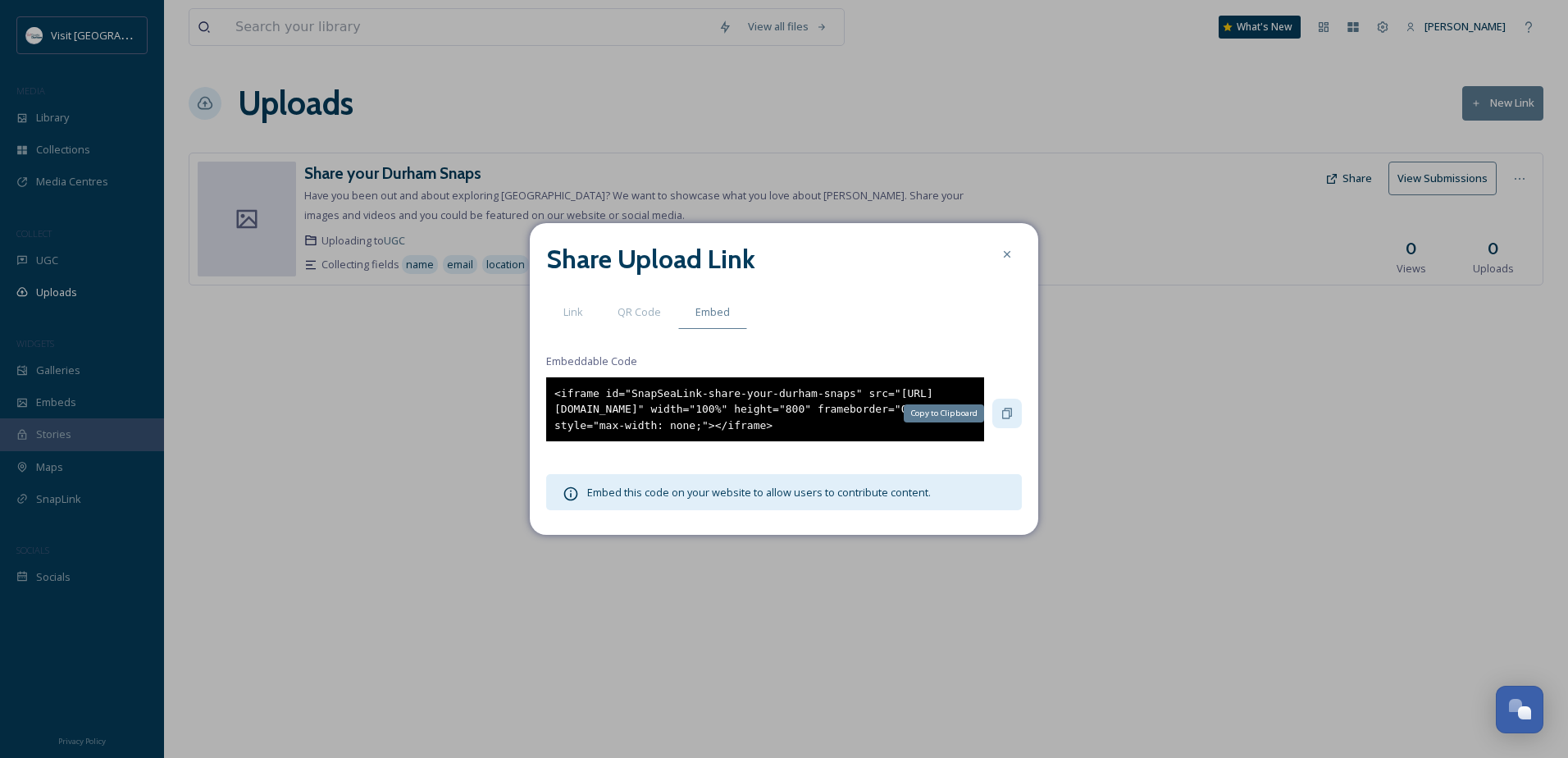
click at [1009, 410] on icon at bounding box center [1007, 414] width 10 height 11
click at [651, 304] on span "QR Code" at bounding box center [639, 312] width 44 height 16
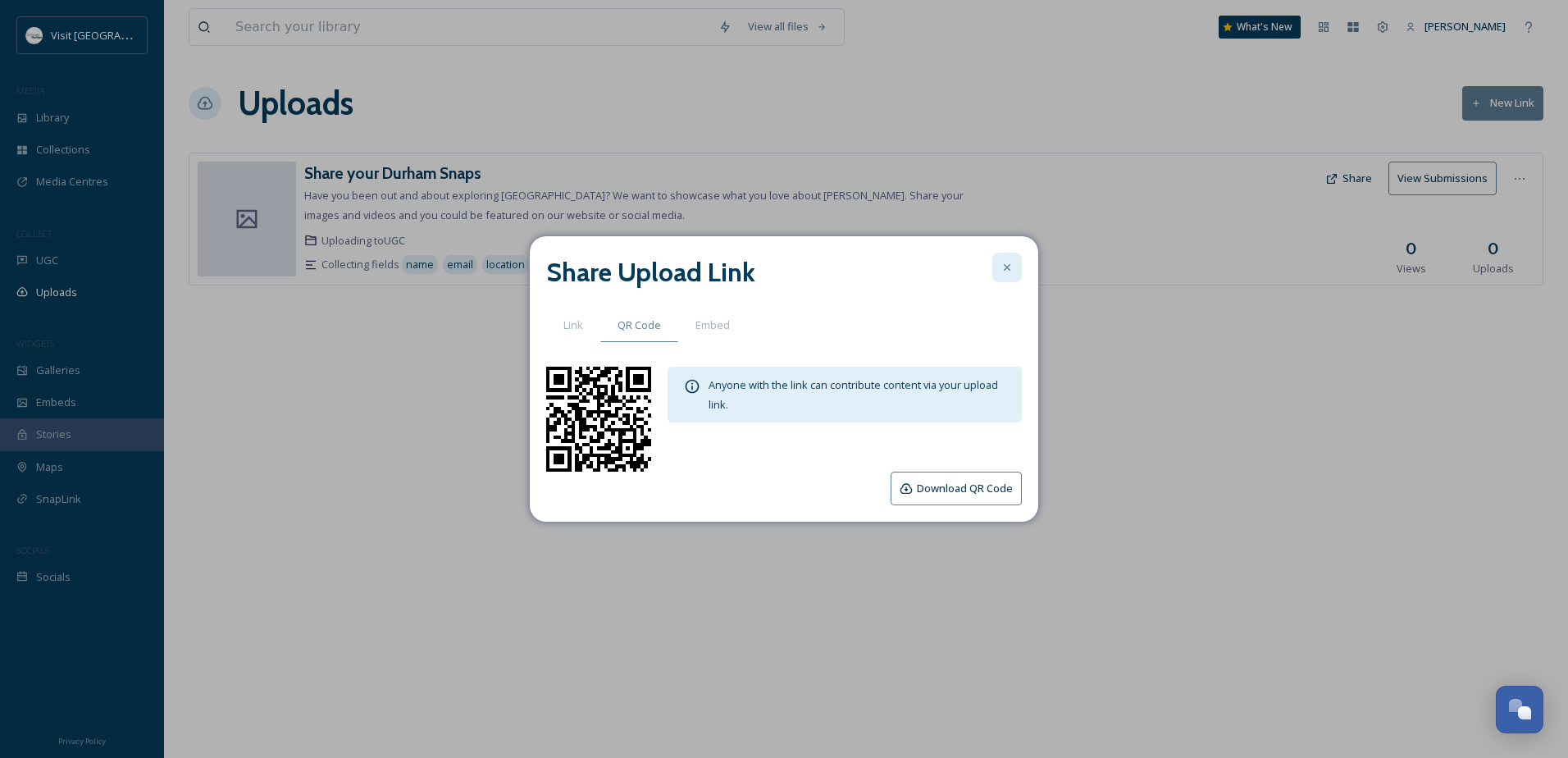
click at [1003, 266] on icon at bounding box center [1007, 267] width 13 height 13
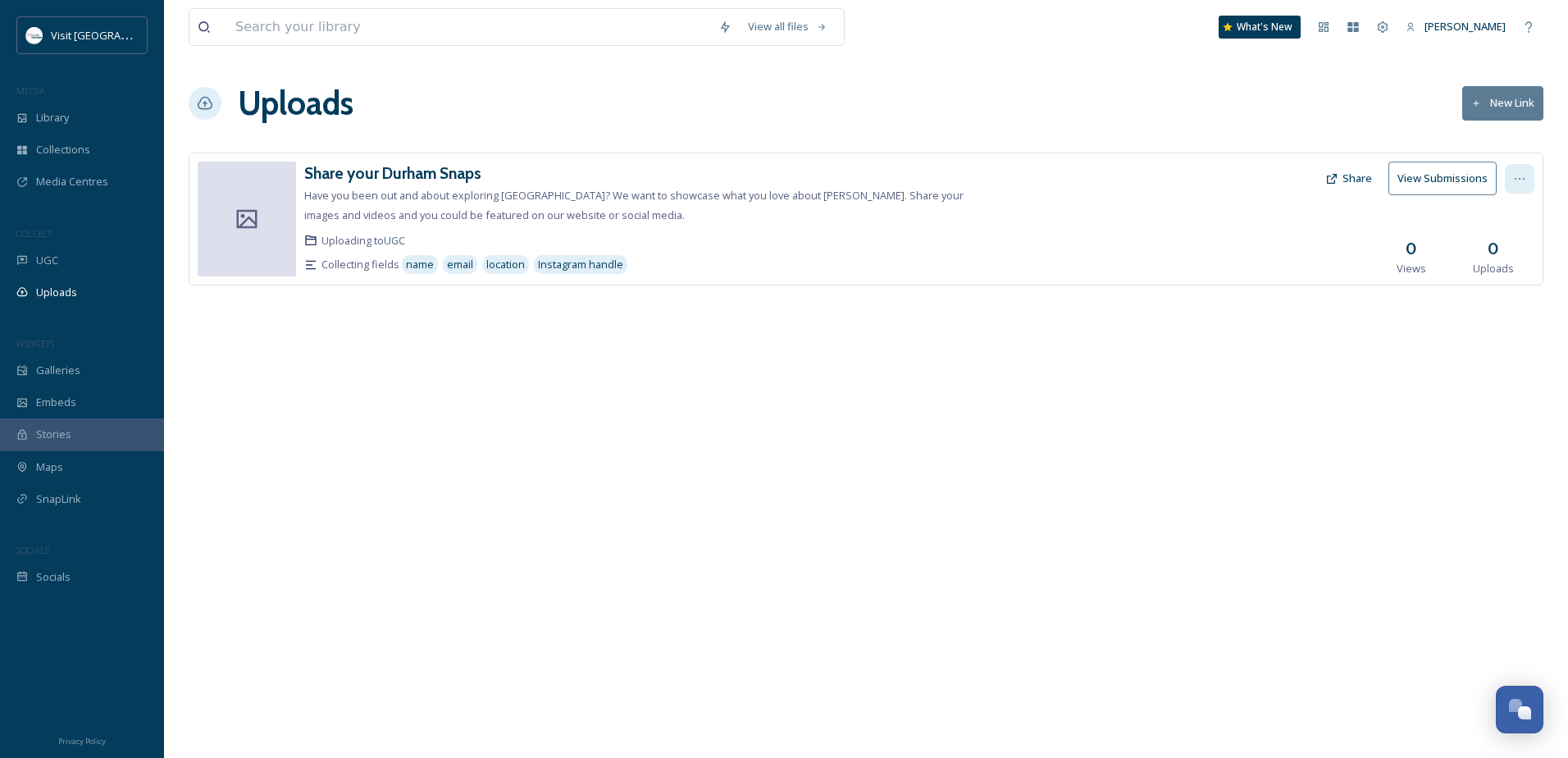
click at [1514, 183] on icon at bounding box center [1519, 179] width 13 height 13
click at [1511, 249] on div "Edit" at bounding box center [1502, 246] width 62 height 32
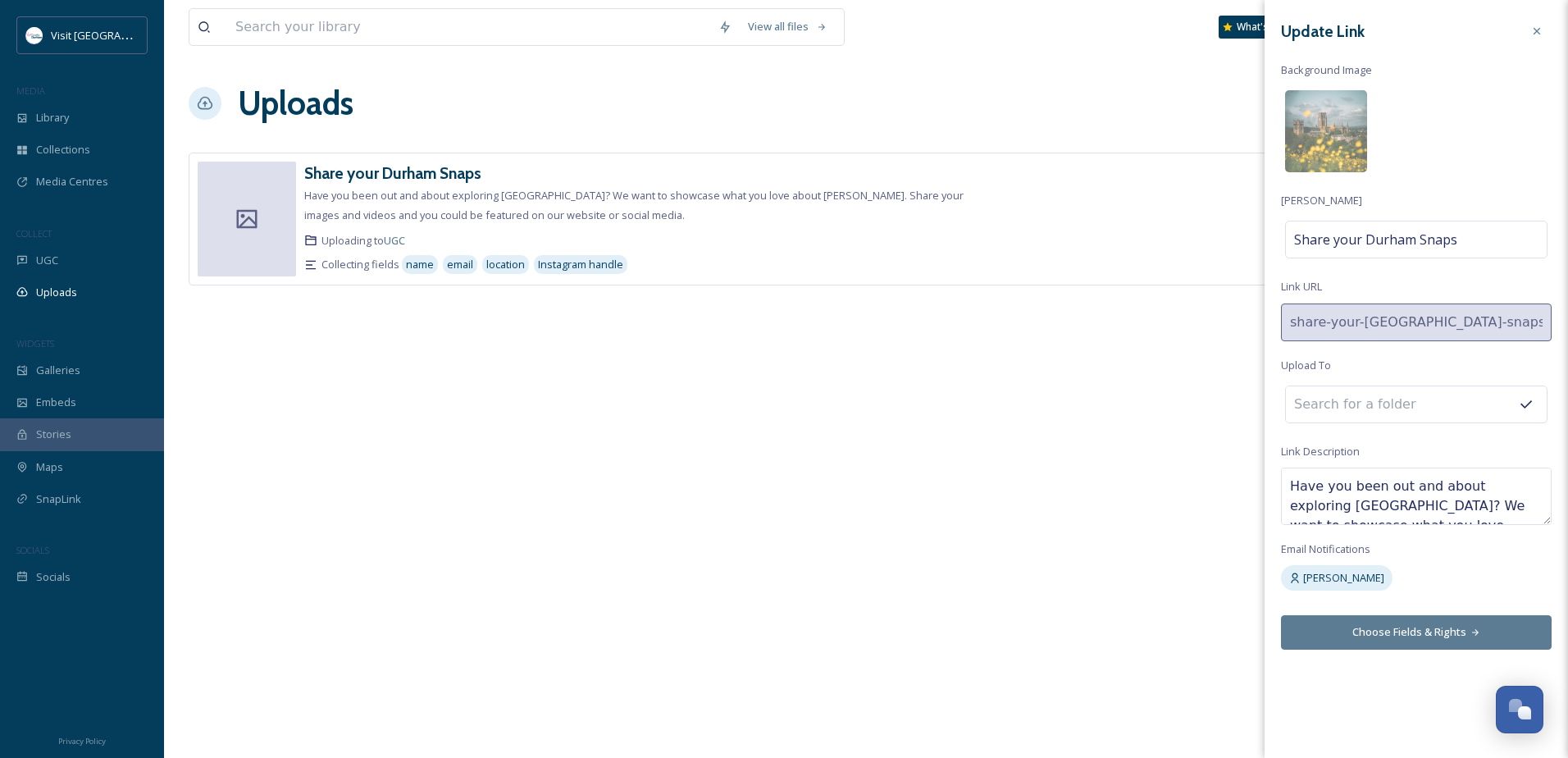
click at [1455, 628] on button "Choose Fields & Rights" at bounding box center [1416, 632] width 271 height 34
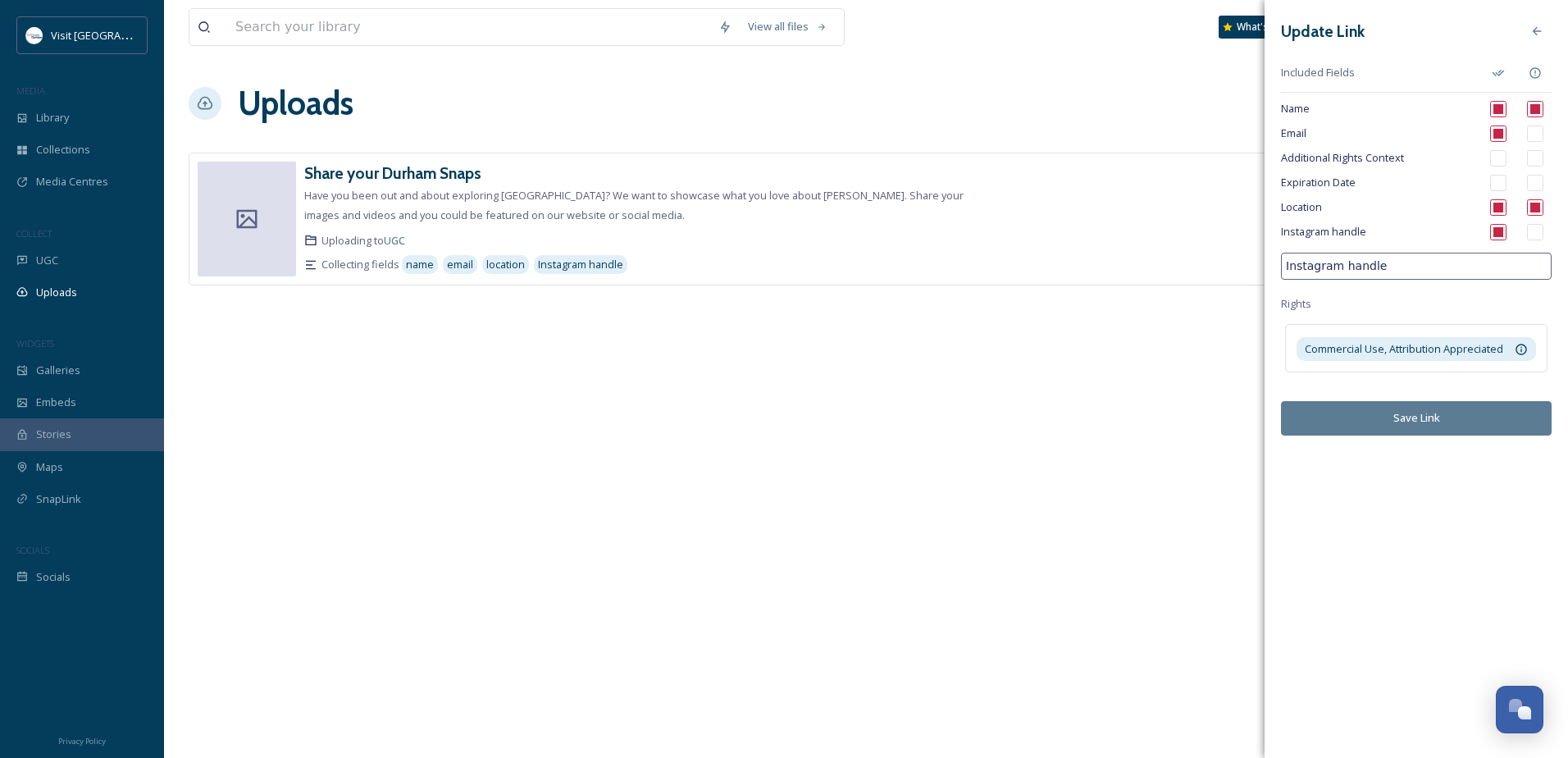
drag, startPoint x: 1385, startPoint y: 266, endPoint x: 1339, endPoint y: 264, distance: 46.0
click at [1339, 264] on input "Instagram handle" at bounding box center [1416, 266] width 271 height 27
type input "Instagram user name"
click at [1457, 416] on button "Save Link" at bounding box center [1416, 418] width 271 height 34
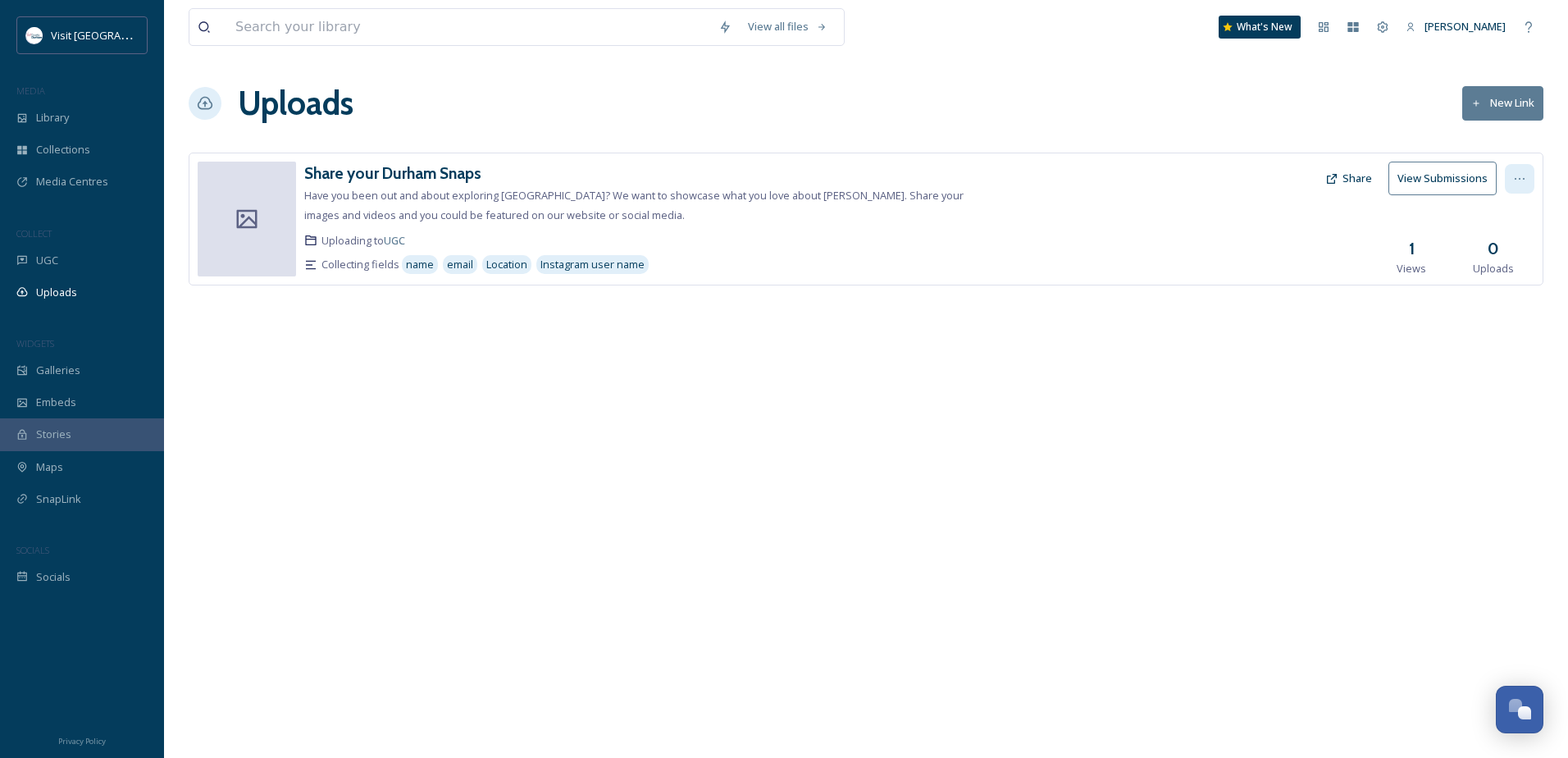
click at [1517, 176] on icon at bounding box center [1519, 179] width 13 height 13
click at [1509, 246] on div "Edit" at bounding box center [1502, 246] width 62 height 32
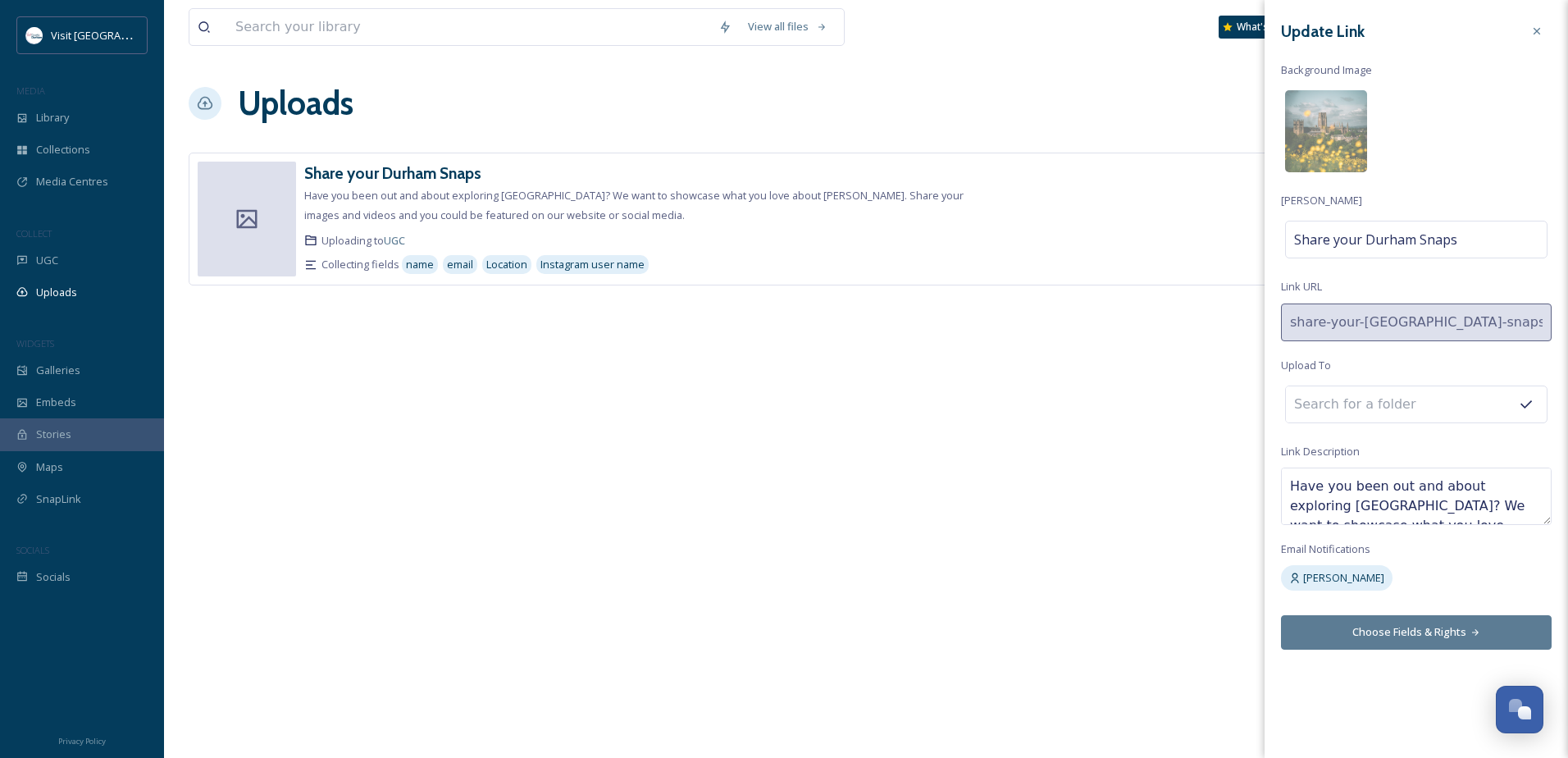
click at [1436, 621] on button "Choose Fields & Rights" at bounding box center [1416, 632] width 271 height 34
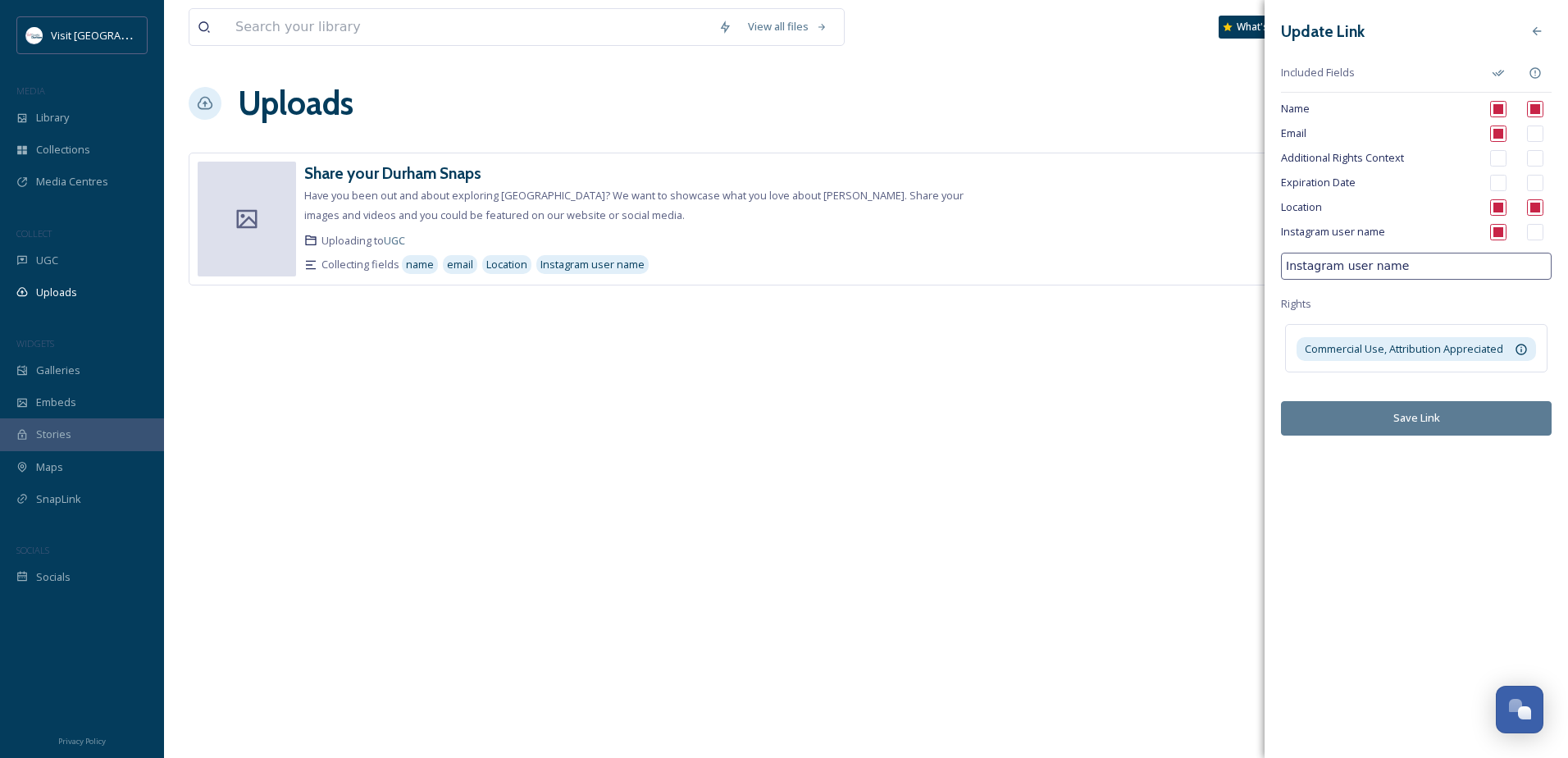
drag, startPoint x: 1402, startPoint y: 259, endPoint x: 1341, endPoint y: 263, distance: 61.1
click at [1341, 263] on input "Instagram user name" at bounding box center [1416, 266] width 271 height 27
type input "Instagram handle"
click at [1457, 410] on button "Save Link" at bounding box center [1416, 418] width 271 height 34
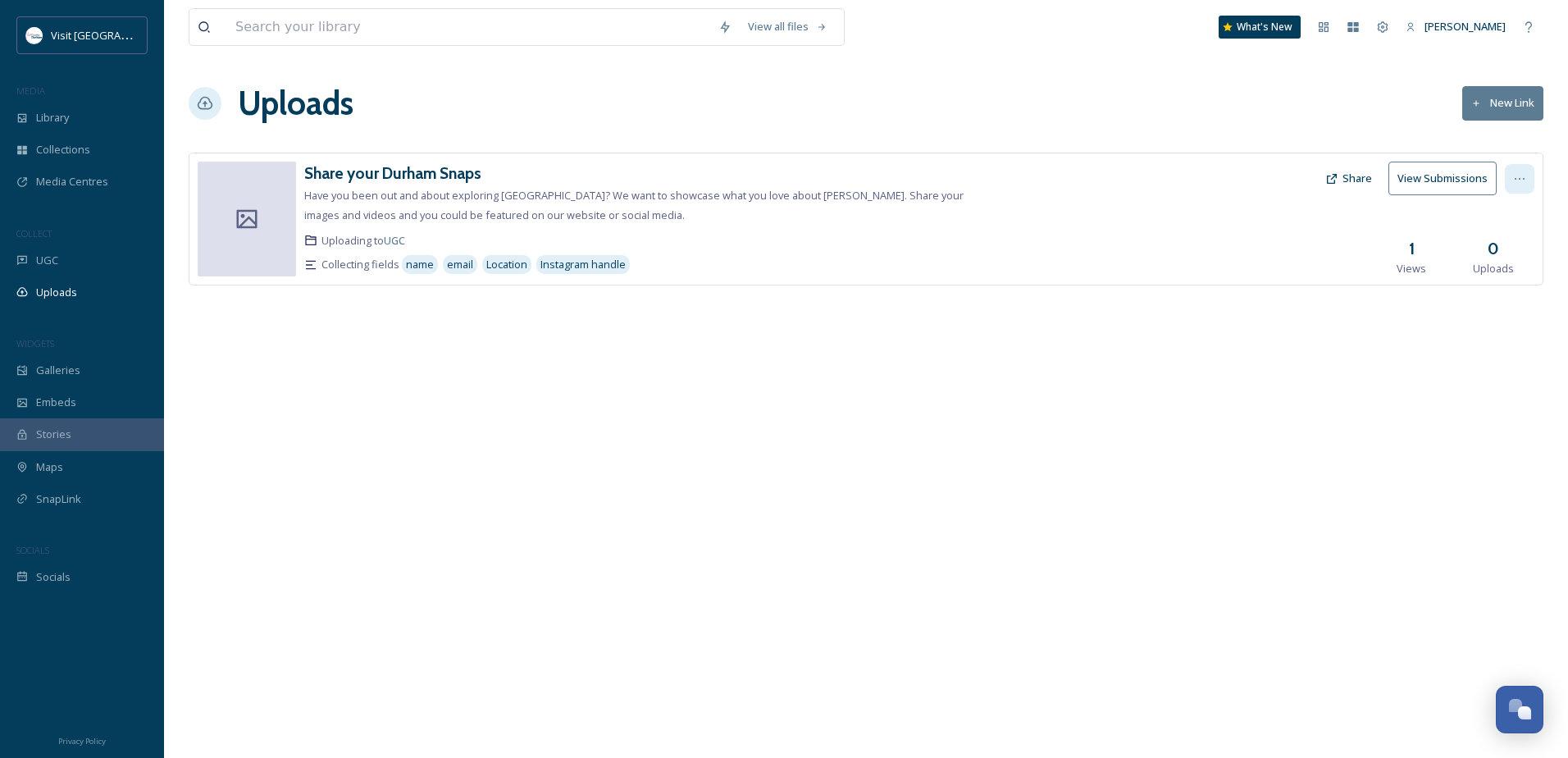
click at [1530, 177] on div at bounding box center [1519, 178] width 29 height 29
click at [1520, 240] on div "Edit" at bounding box center [1502, 246] width 62 height 32
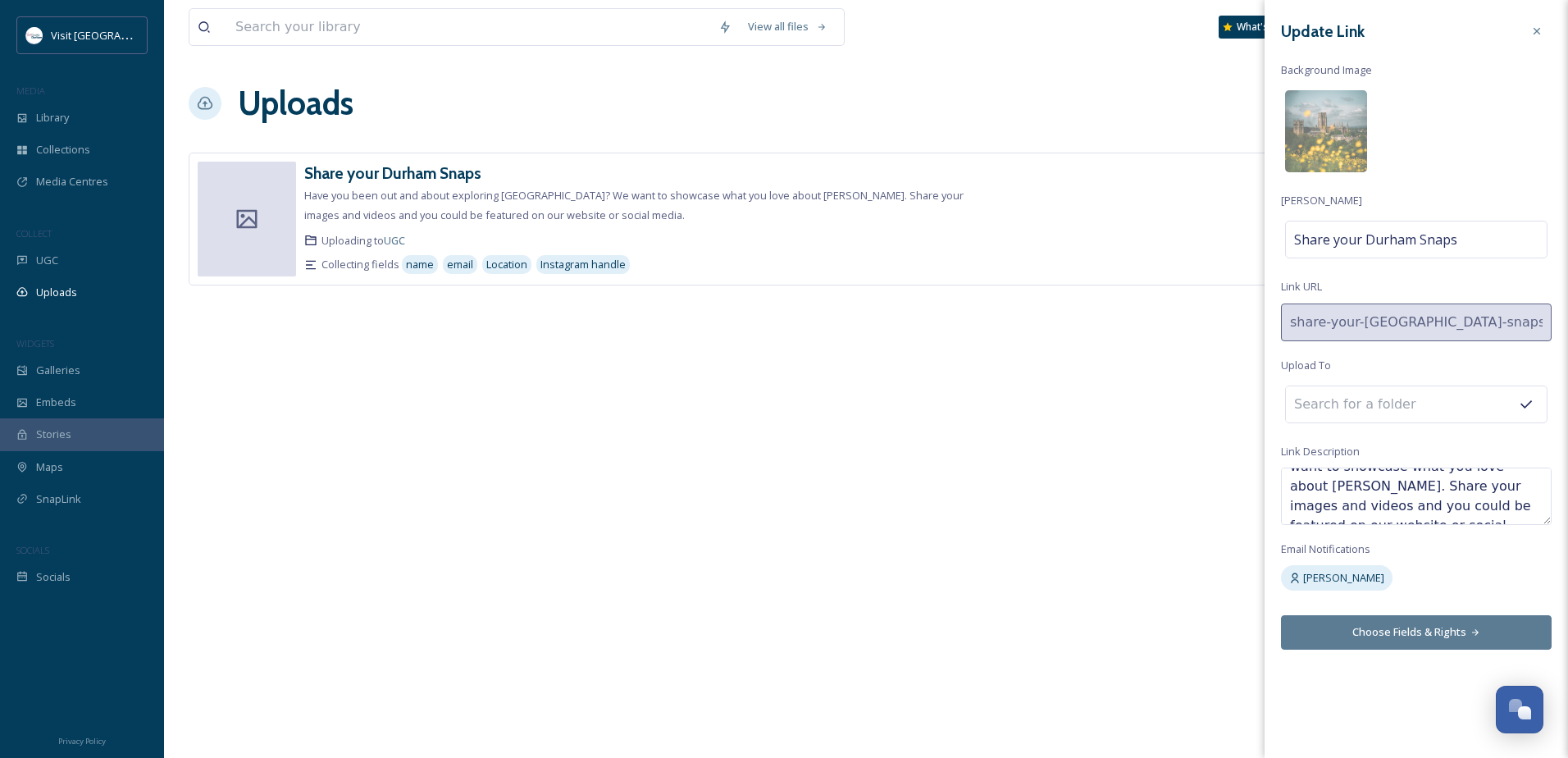
click at [1488, 631] on button "Choose Fields & Rights" at bounding box center [1416, 632] width 271 height 34
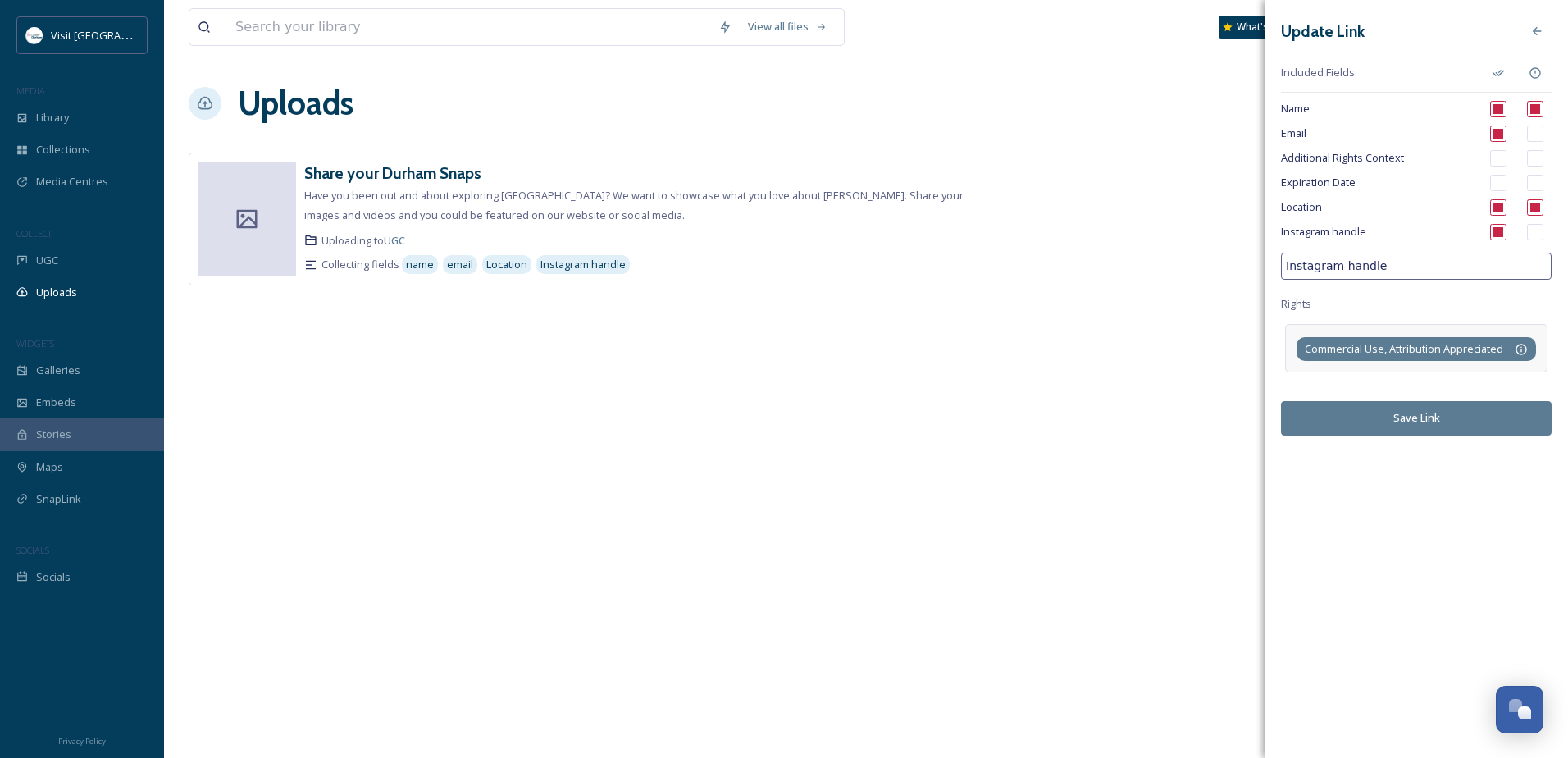
click at [1398, 338] on div "Commercial Use, Attribution Appreciated This allows the client to use your post…" at bounding box center [1416, 348] width 240 height 23
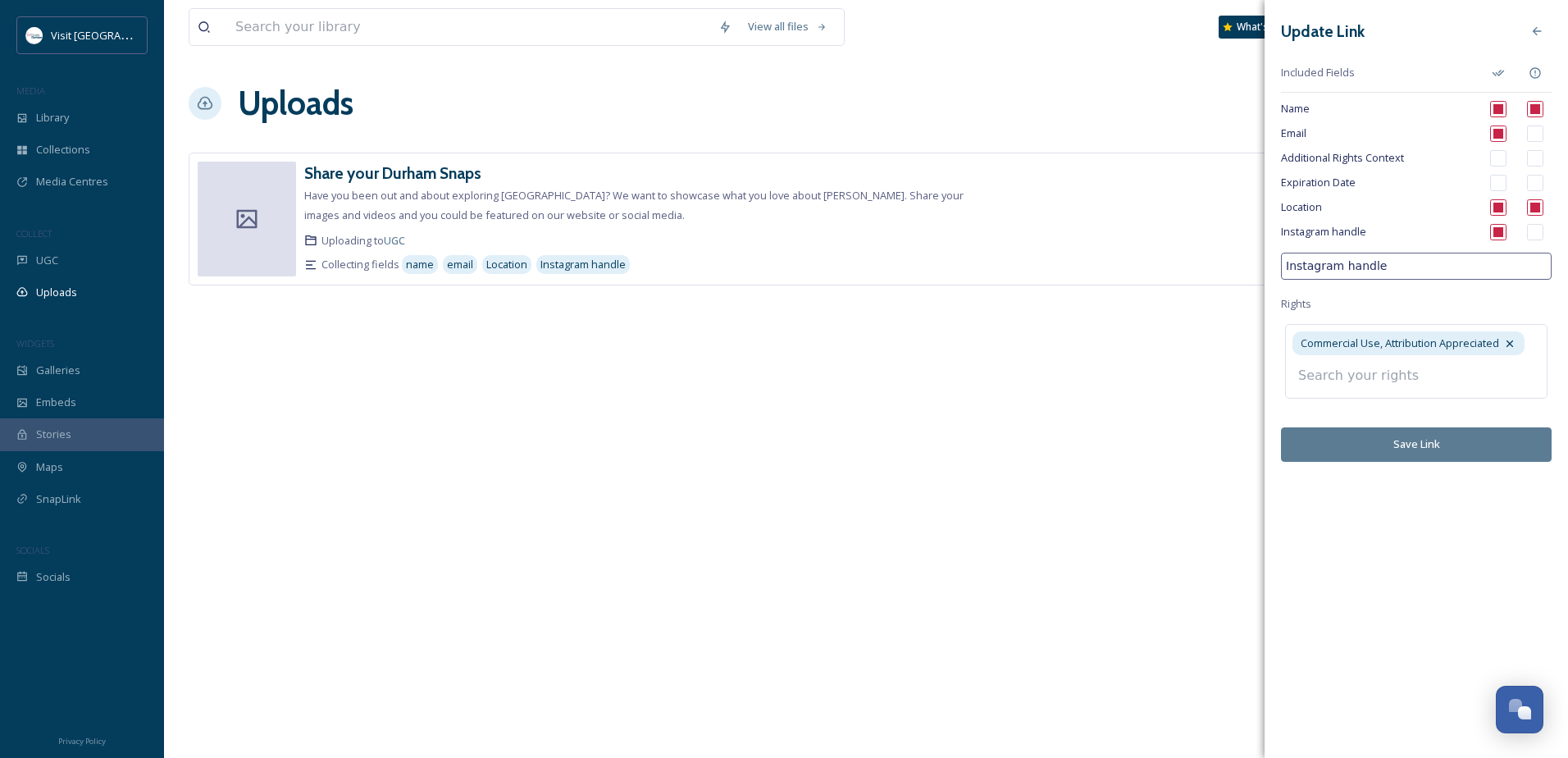
click at [1416, 369] on input at bounding box center [1380, 375] width 180 height 36
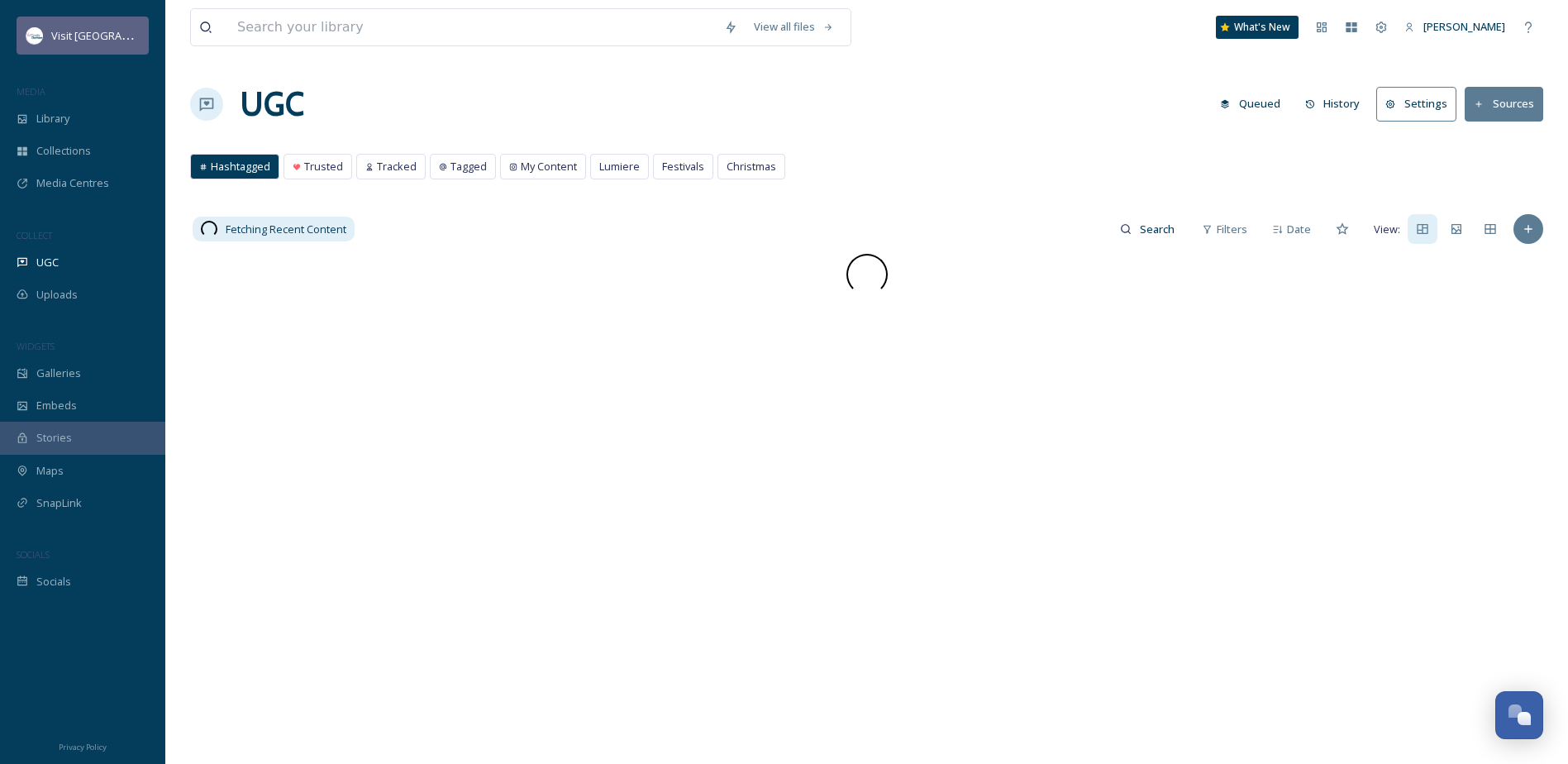
click at [115, 46] on div "Visit [GEOGRAPHIC_DATA]" at bounding box center [83, 35] width 133 height 38
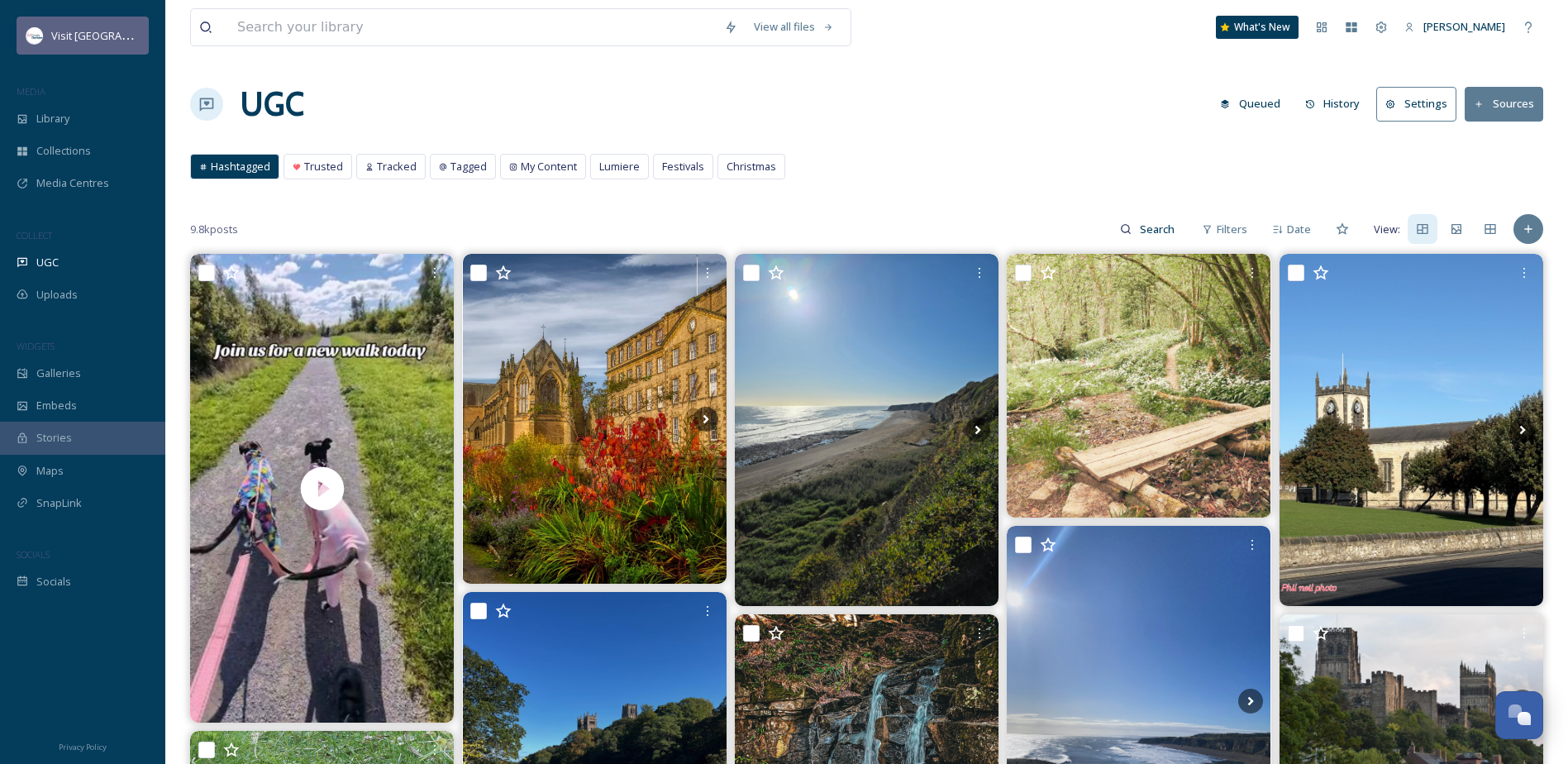
click at [109, 24] on div "Visit [GEOGRAPHIC_DATA]" at bounding box center [83, 35] width 133 height 38
click at [1388, 26] on icon at bounding box center [1381, 27] width 14 height 14
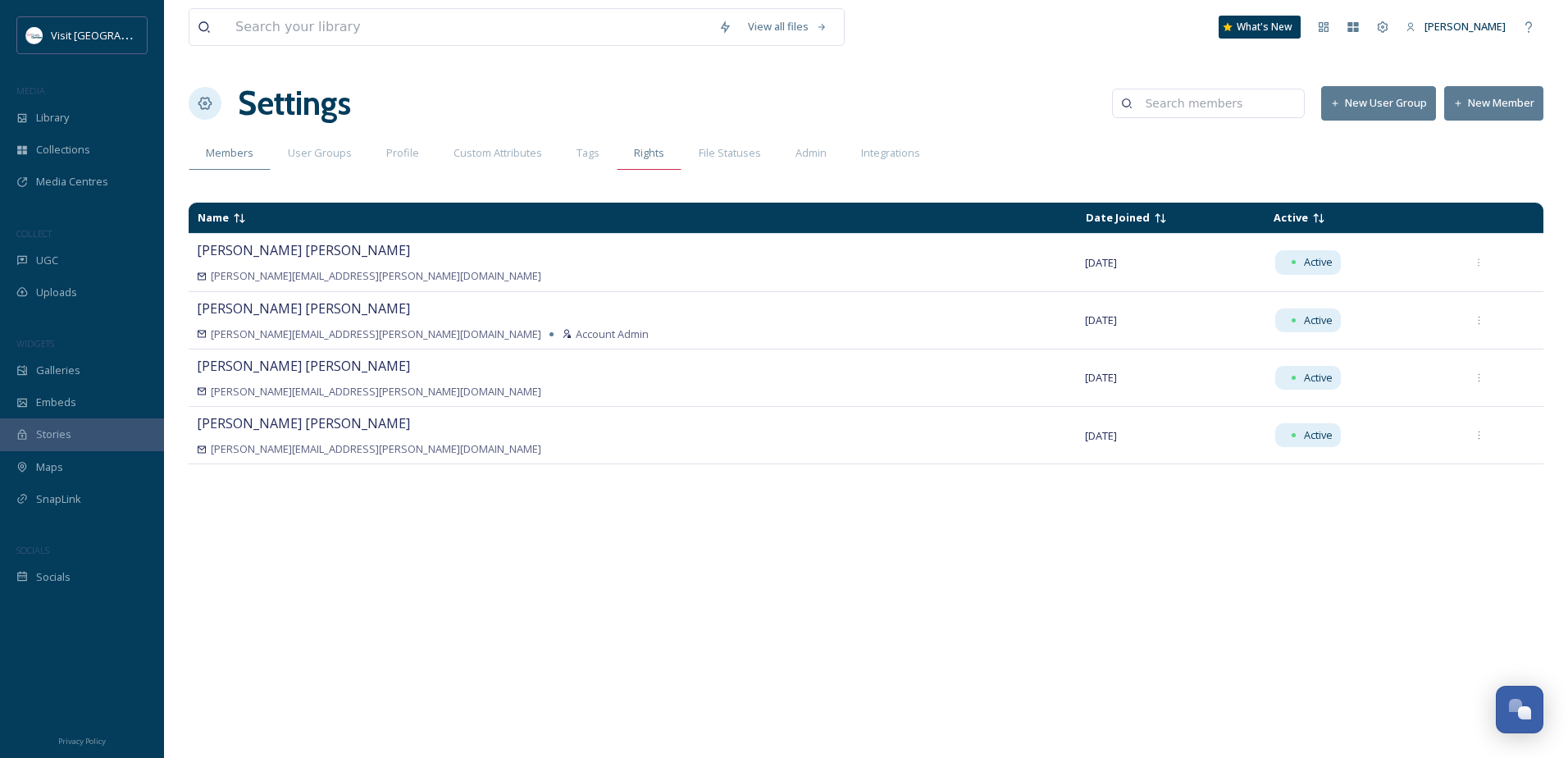
click at [634, 159] on span "Rights" at bounding box center [649, 152] width 30 height 16
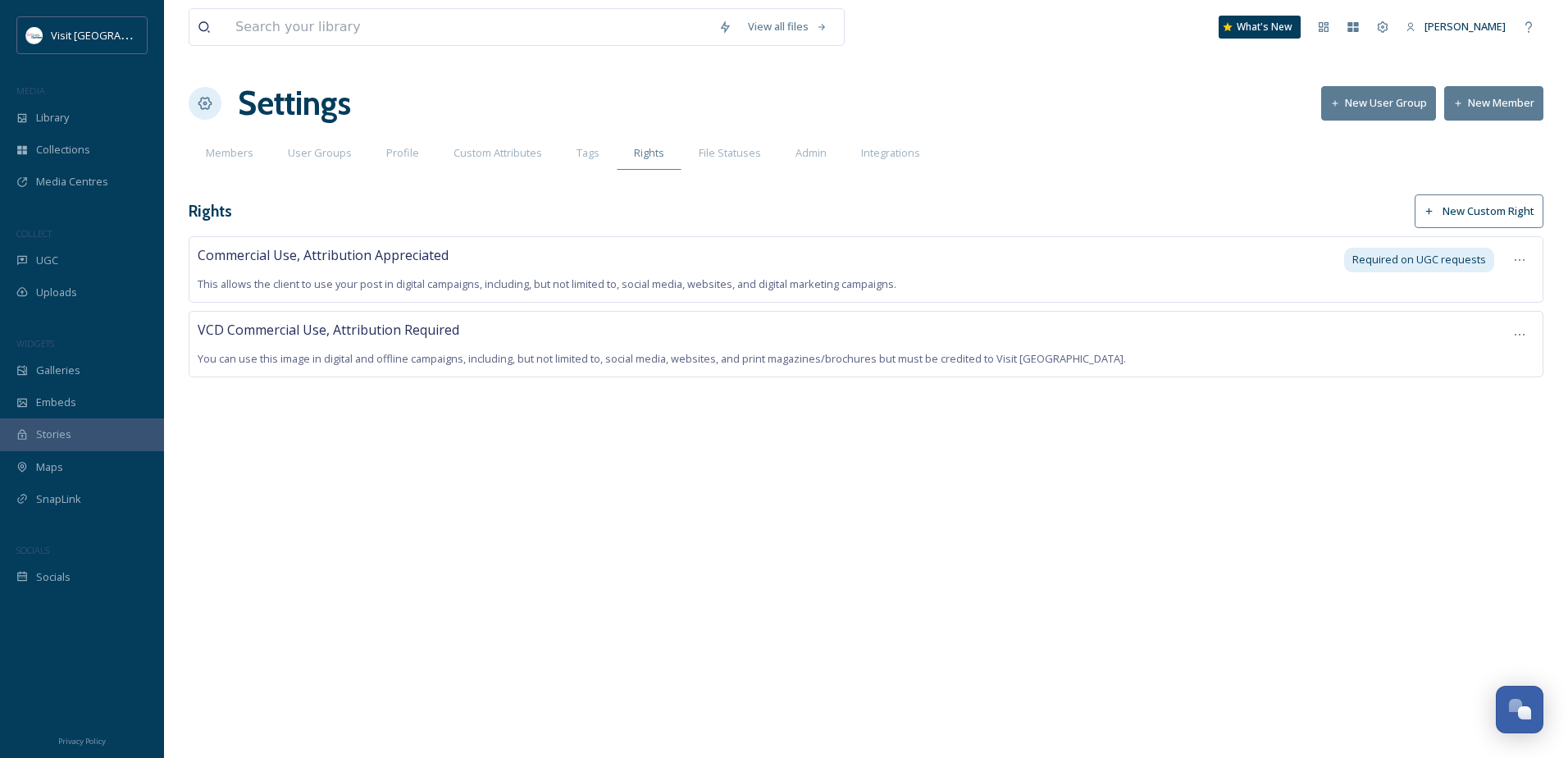
click at [528, 339] on div "VCD Commercial Use, Attribution Required You can use this image in digital and …" at bounding box center [847, 344] width 1299 height 49
click at [1523, 339] on icon at bounding box center [1519, 335] width 13 height 13
click at [1414, 383] on div "Commercial Use, Attribution Appreciated This allows the client to use your post…" at bounding box center [865, 331] width 1354 height 190
click at [814, 155] on span "Admin" at bounding box center [811, 152] width 31 height 16
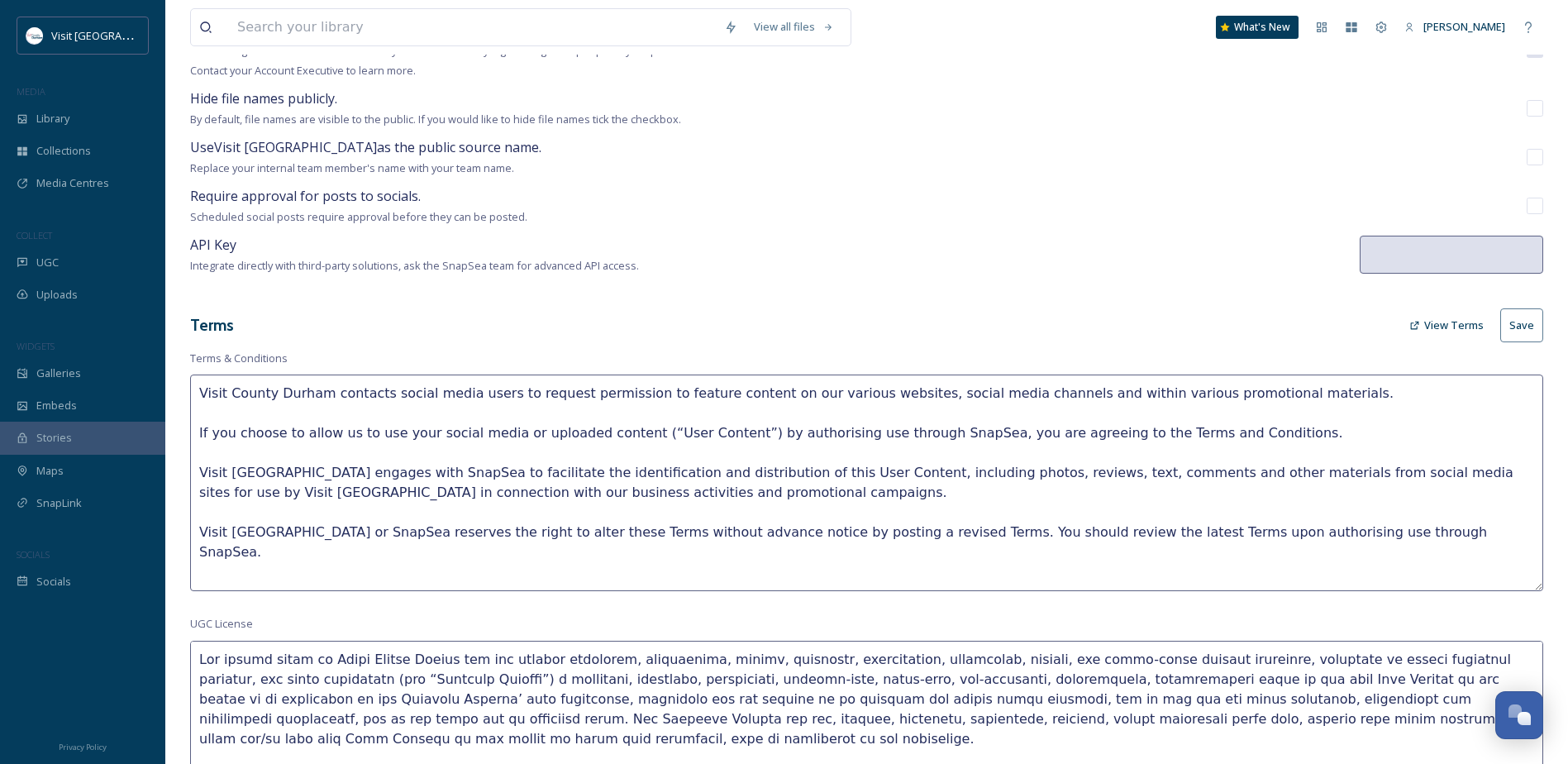
scroll to position [248, 0]
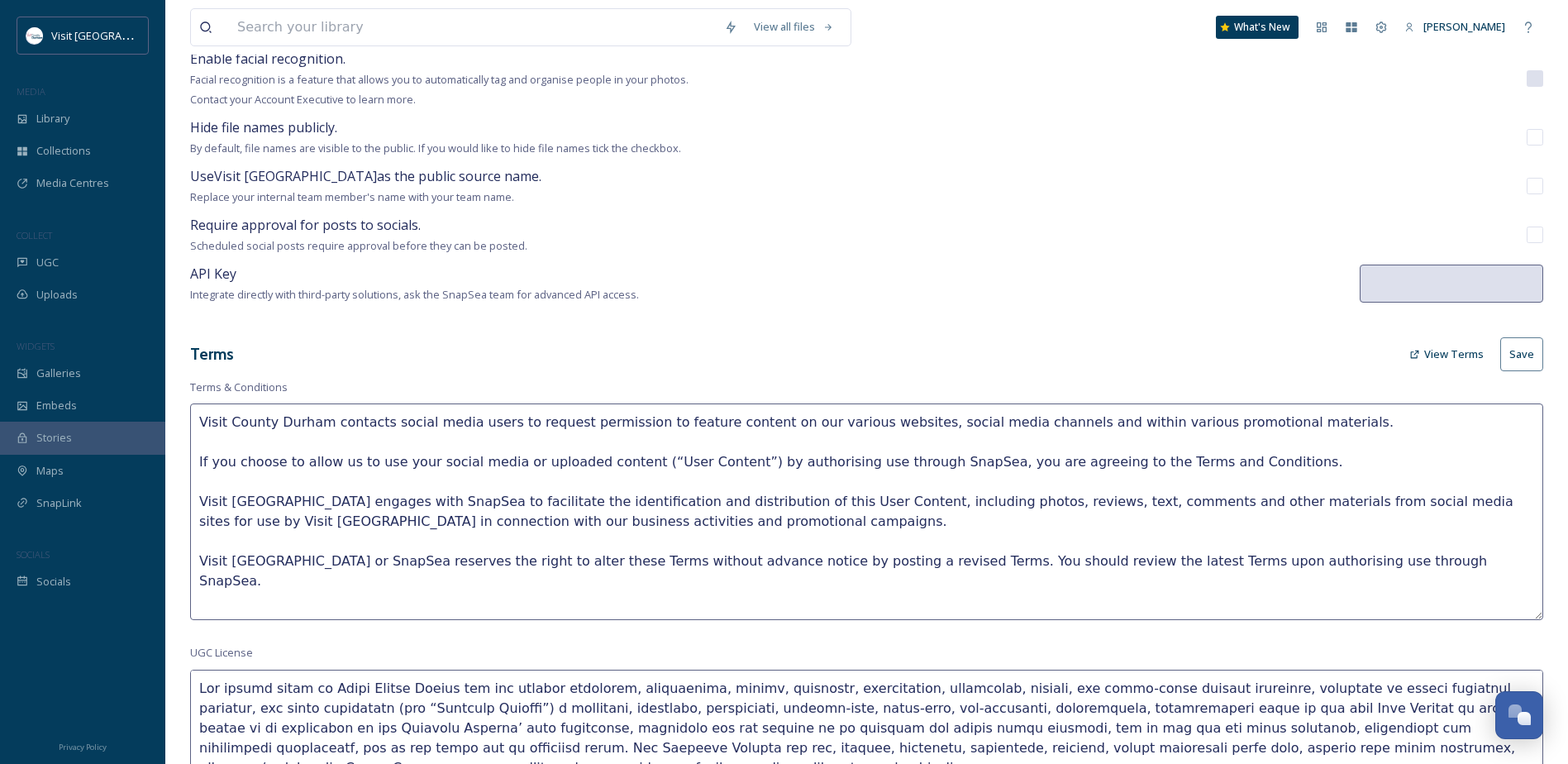
click at [568, 590] on textarea "Visit County Durham contacts social media users to request permission to featur…" at bounding box center [866, 512] width 1354 height 216
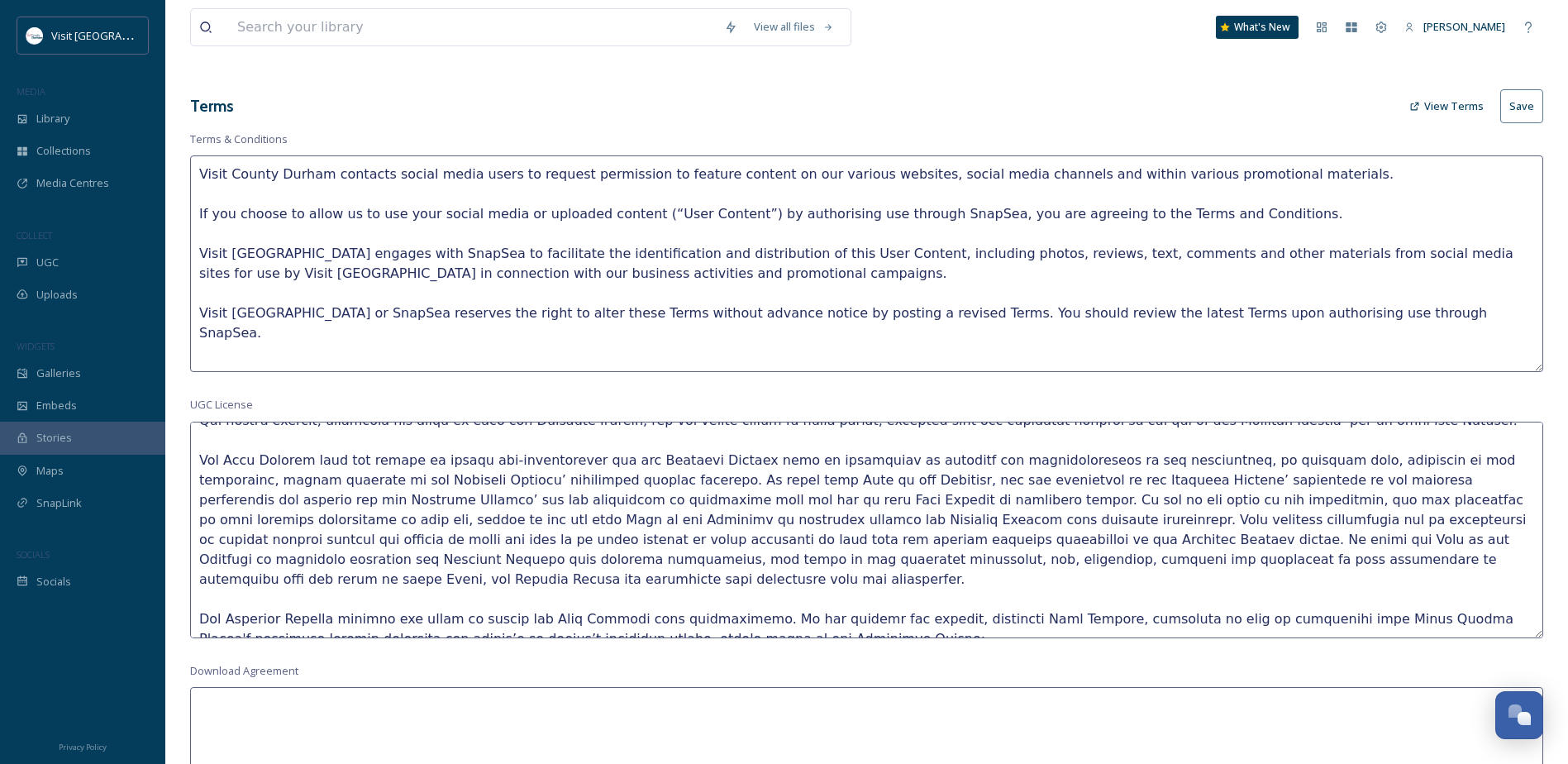
scroll to position [578, 0]
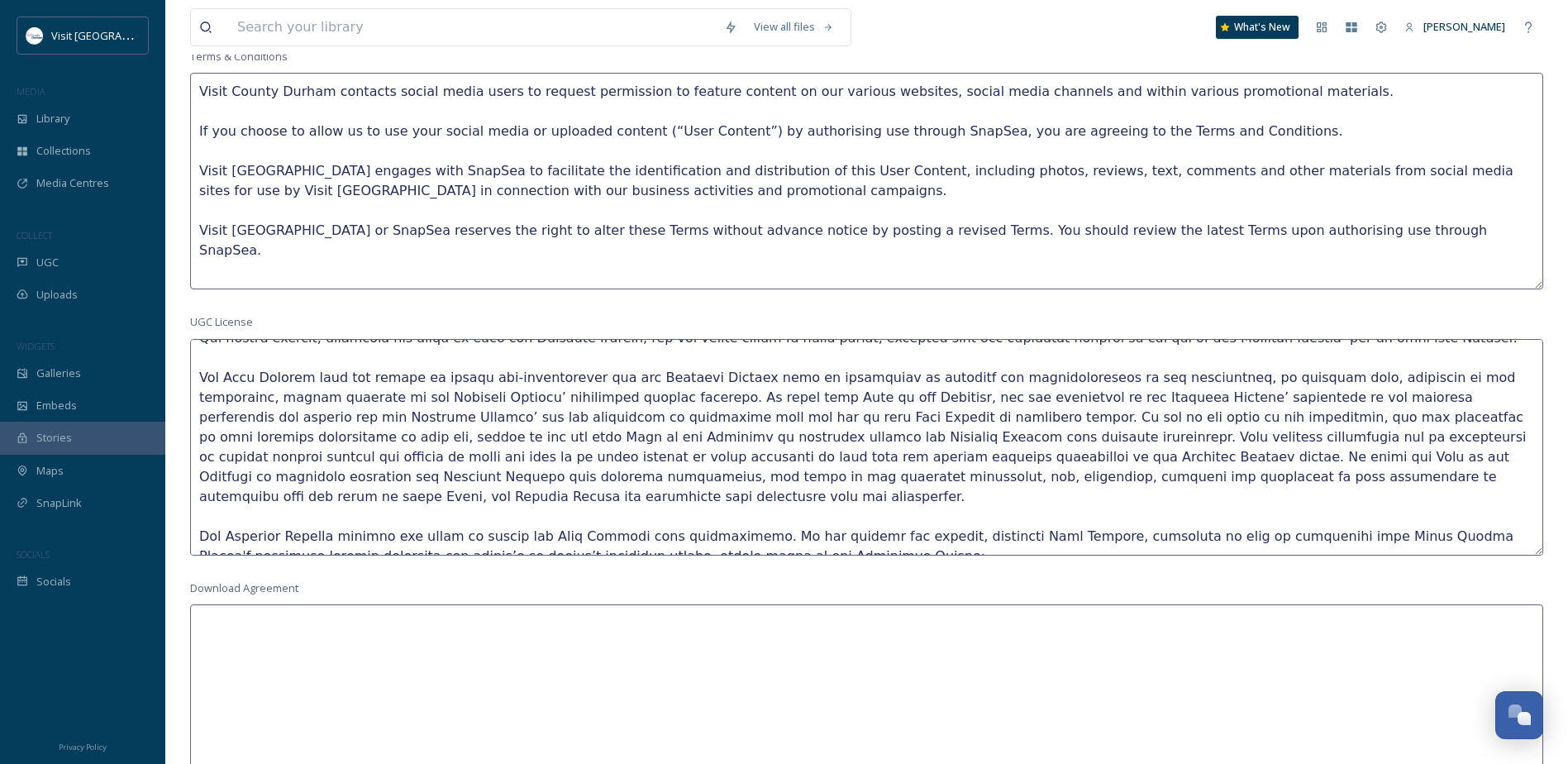
click at [675, 495] on textarea at bounding box center [866, 447] width 1354 height 216
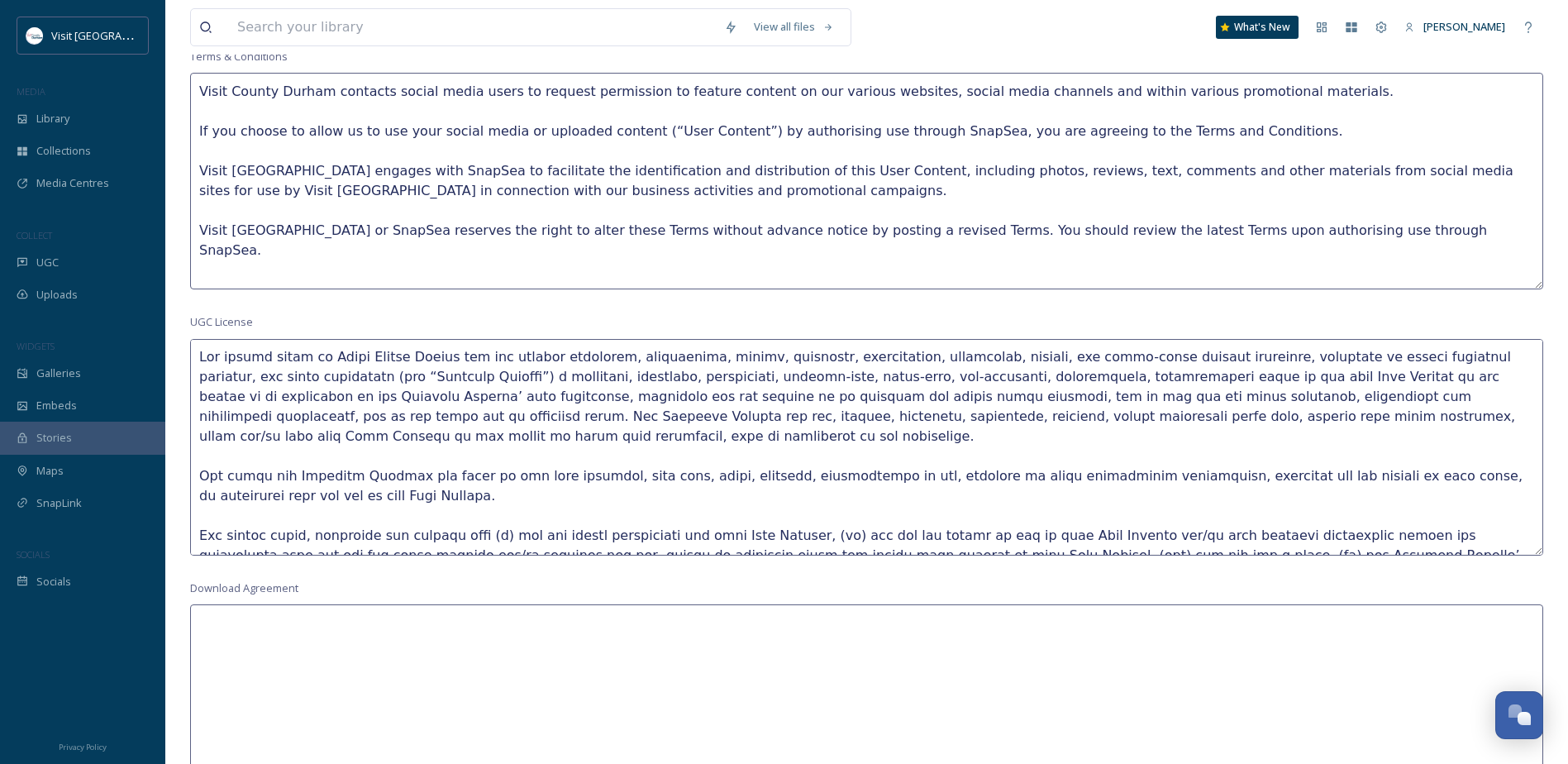
scroll to position [0, 0]
click at [878, 492] on textarea at bounding box center [866, 447] width 1354 height 216
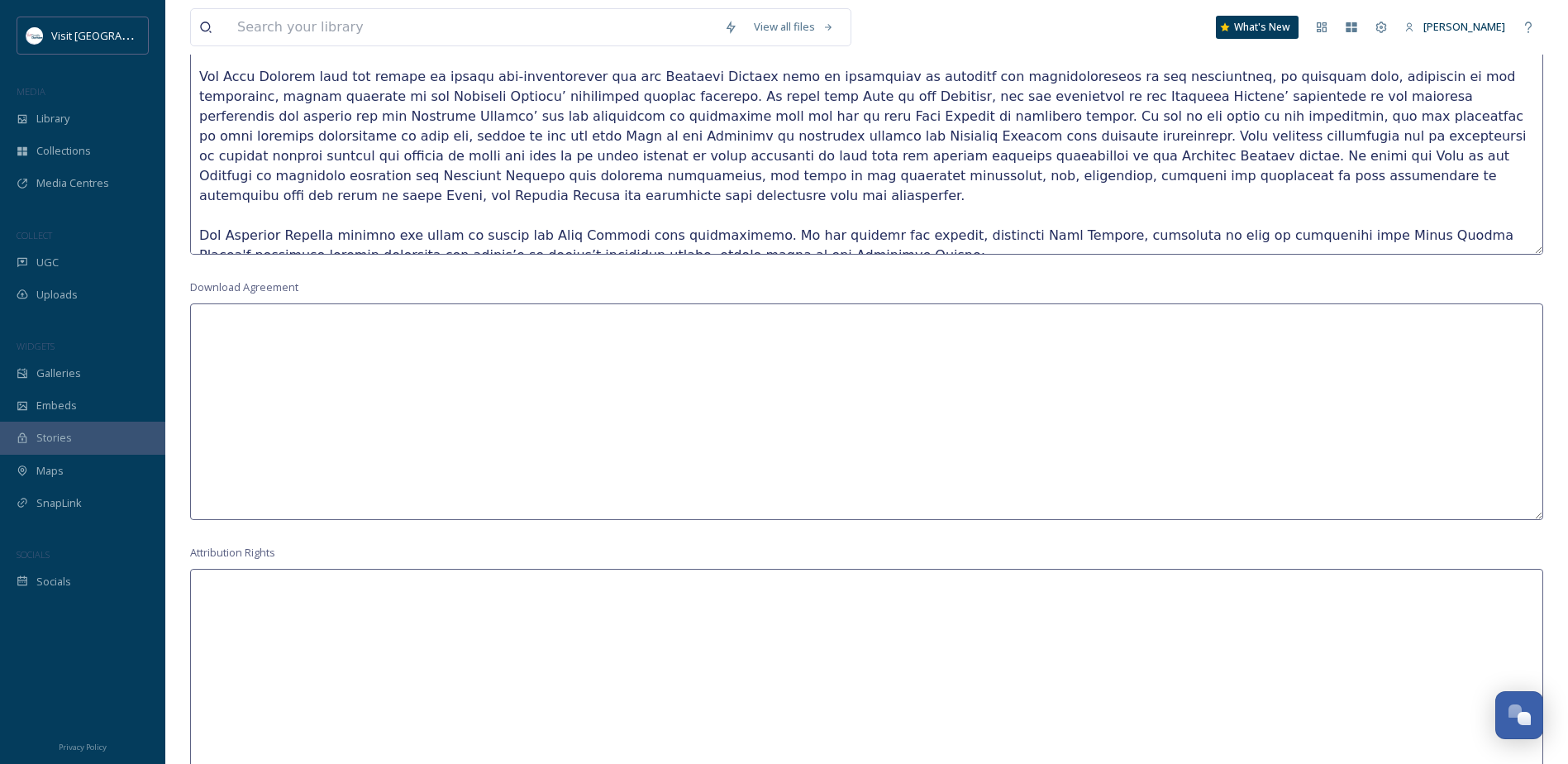
scroll to position [909, 0]
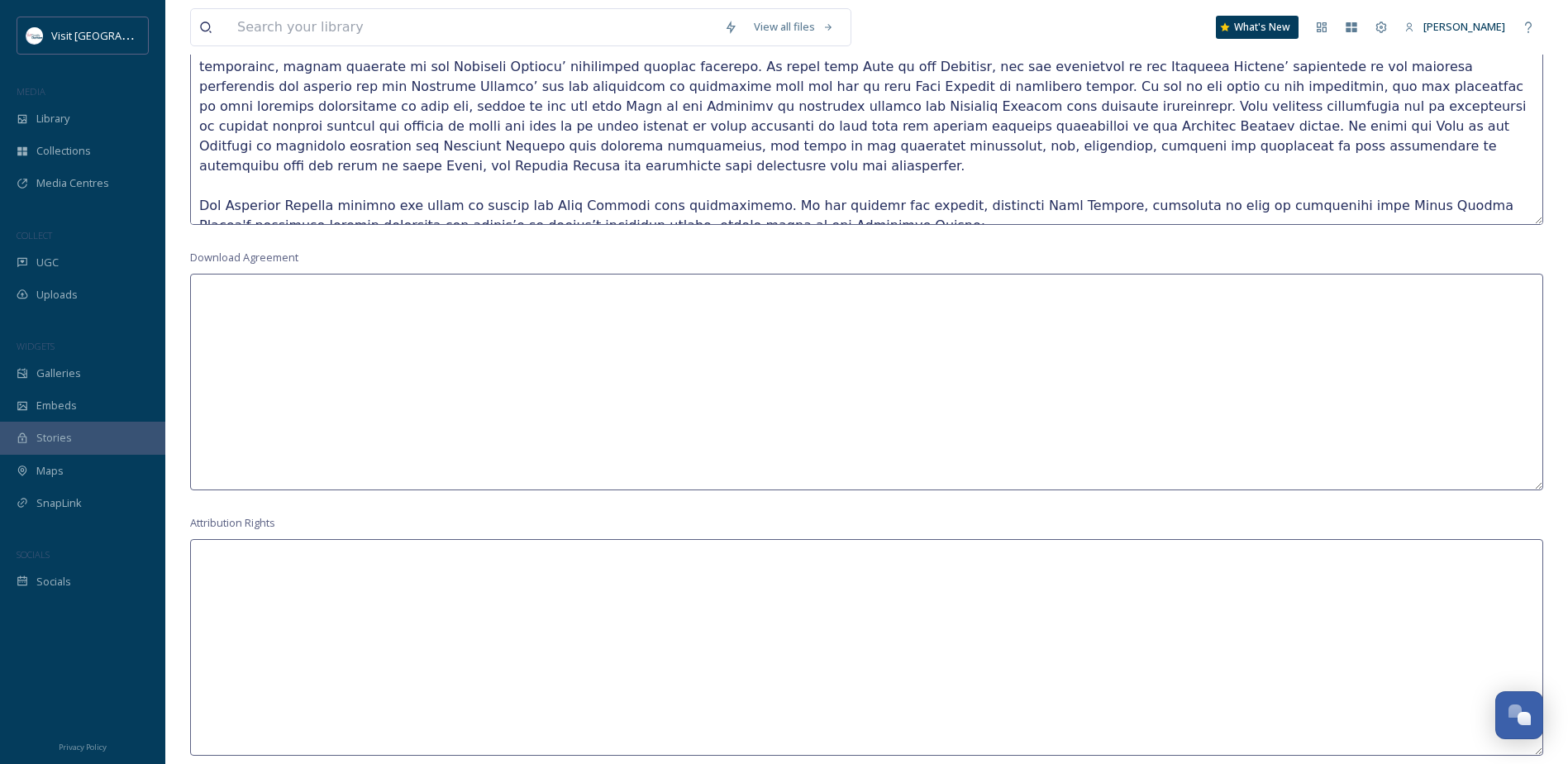
click at [328, 306] on textarea at bounding box center [866, 382] width 1354 height 216
click at [529, 301] on textarea at bounding box center [866, 382] width 1354 height 216
paste textarea "These assets are for use by registered NewcastleGateshead Initiative partners o…"
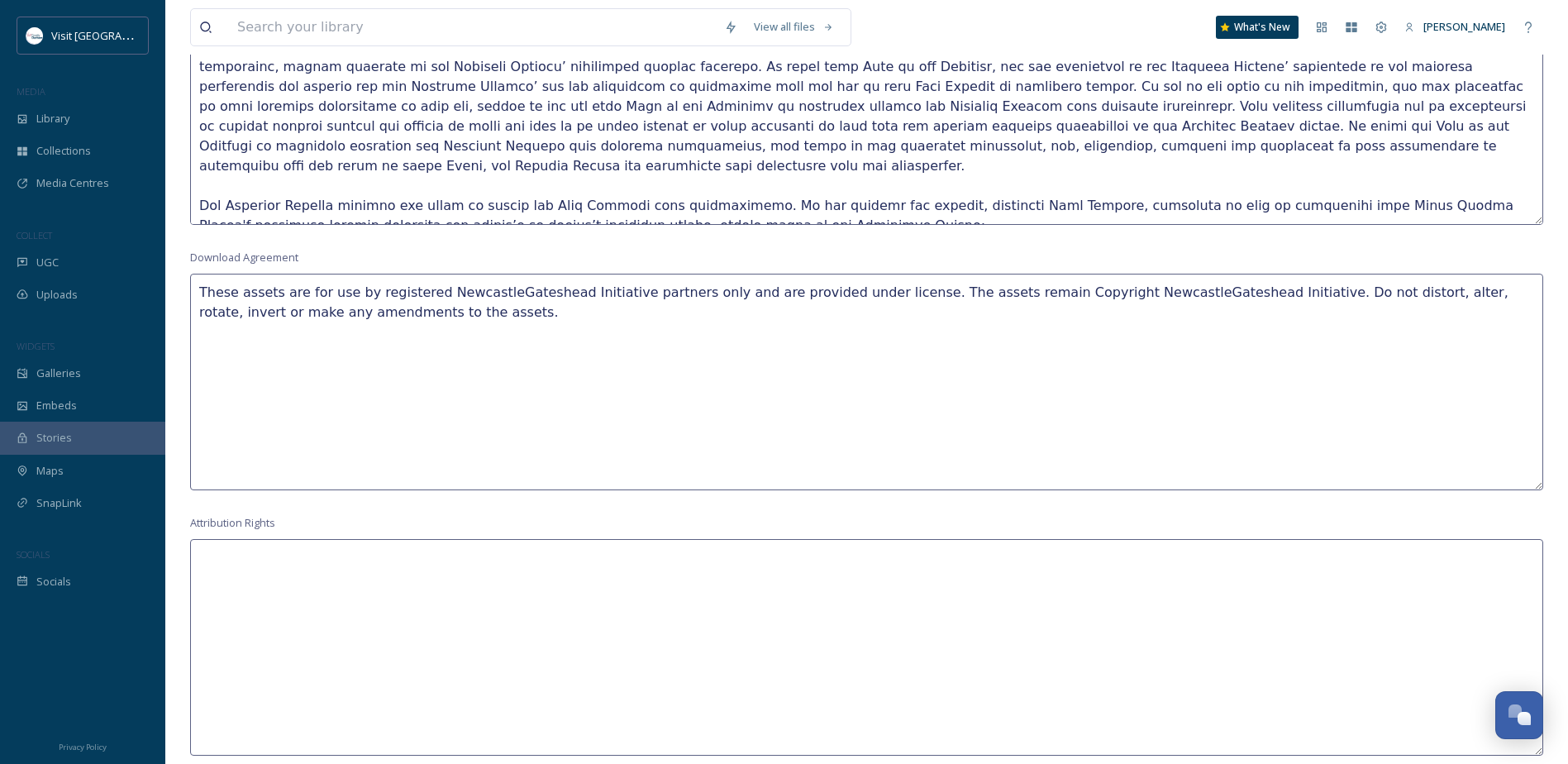
drag, startPoint x: 596, startPoint y: 290, endPoint x: 424, endPoint y: 281, distance: 172.2
click at [424, 281] on textarea "These assets are for use by registered NewcastleGateshead Initiative partners o…" at bounding box center [866, 382] width 1354 height 216
click at [793, 305] on textarea "These assets are for use by registered Visit County Durham partners only and ar…" at bounding box center [866, 382] width 1354 height 216
drag, startPoint x: 1157, startPoint y: 286, endPoint x: 986, endPoint y: 288, distance: 171.0
click at [986, 288] on textarea "These assets are for use by registered Visit County Durham partners only and ar…" at bounding box center [866, 382] width 1354 height 216
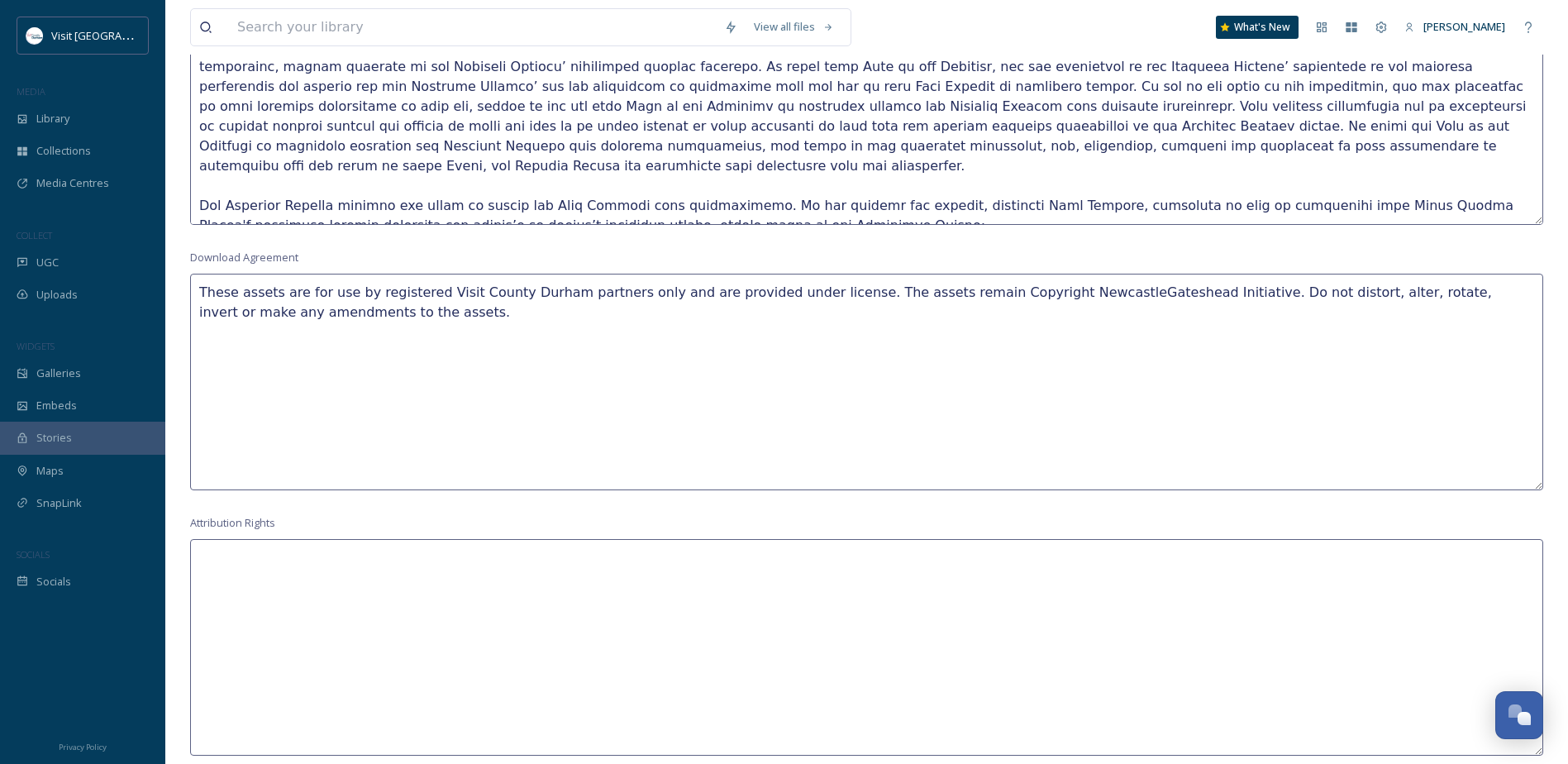
click at [1250, 331] on textarea "These assets are for use by registered Visit County Durham partners only and ar…" at bounding box center [866, 382] width 1354 height 216
drag, startPoint x: 429, startPoint y: 317, endPoint x: 111, endPoint y: 270, distance: 321.5
click at [111, 270] on div "Visit County Durham MEDIA Library Collections Media Centres COLLECT UGC Uploads…" at bounding box center [784, 217] width 1568 height 2253
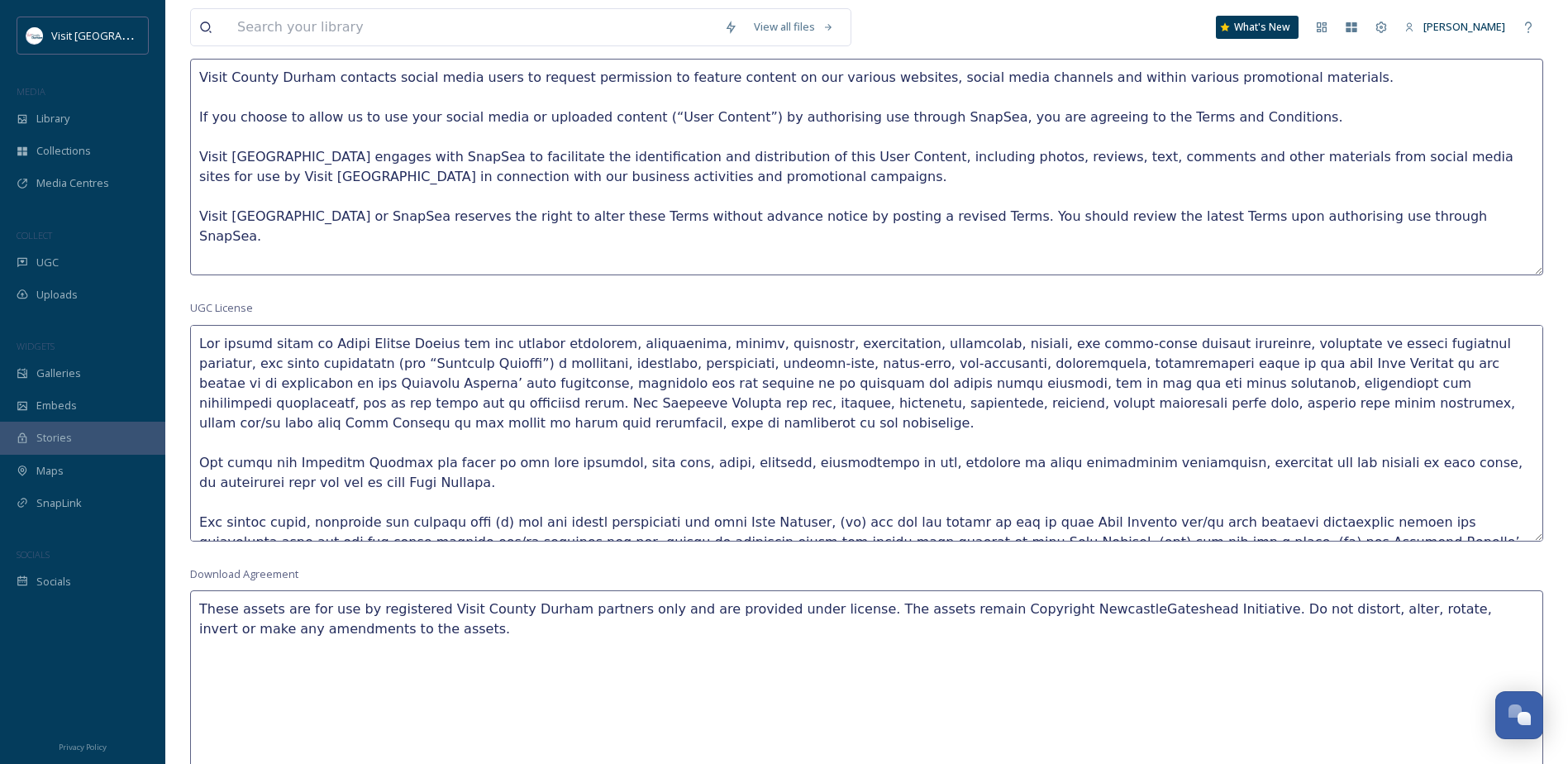
scroll to position [410, 0]
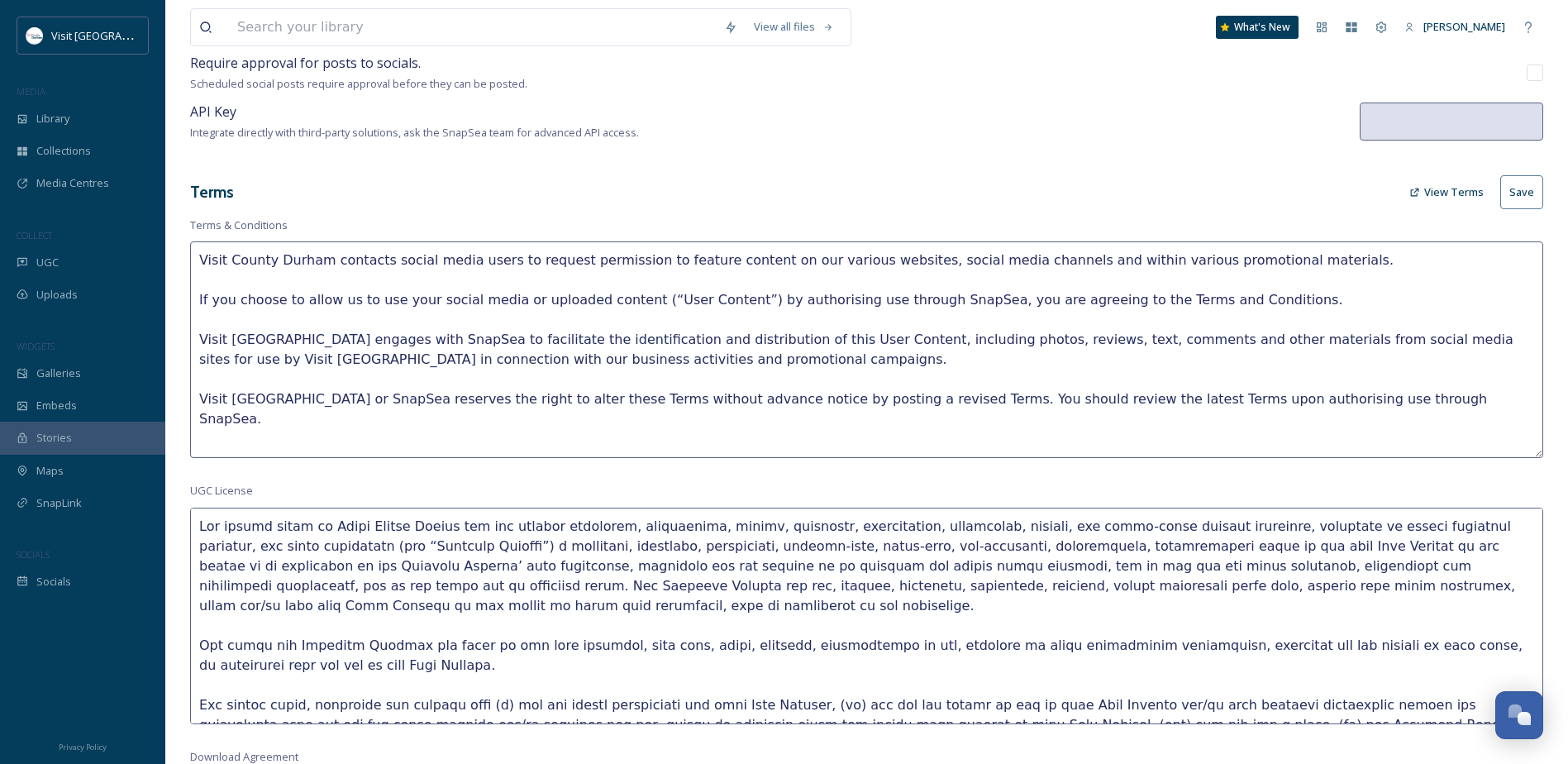
click at [556, 357] on textarea "Visit County Durham contacts social media users to request permission to featur…" at bounding box center [866, 349] width 1354 height 216
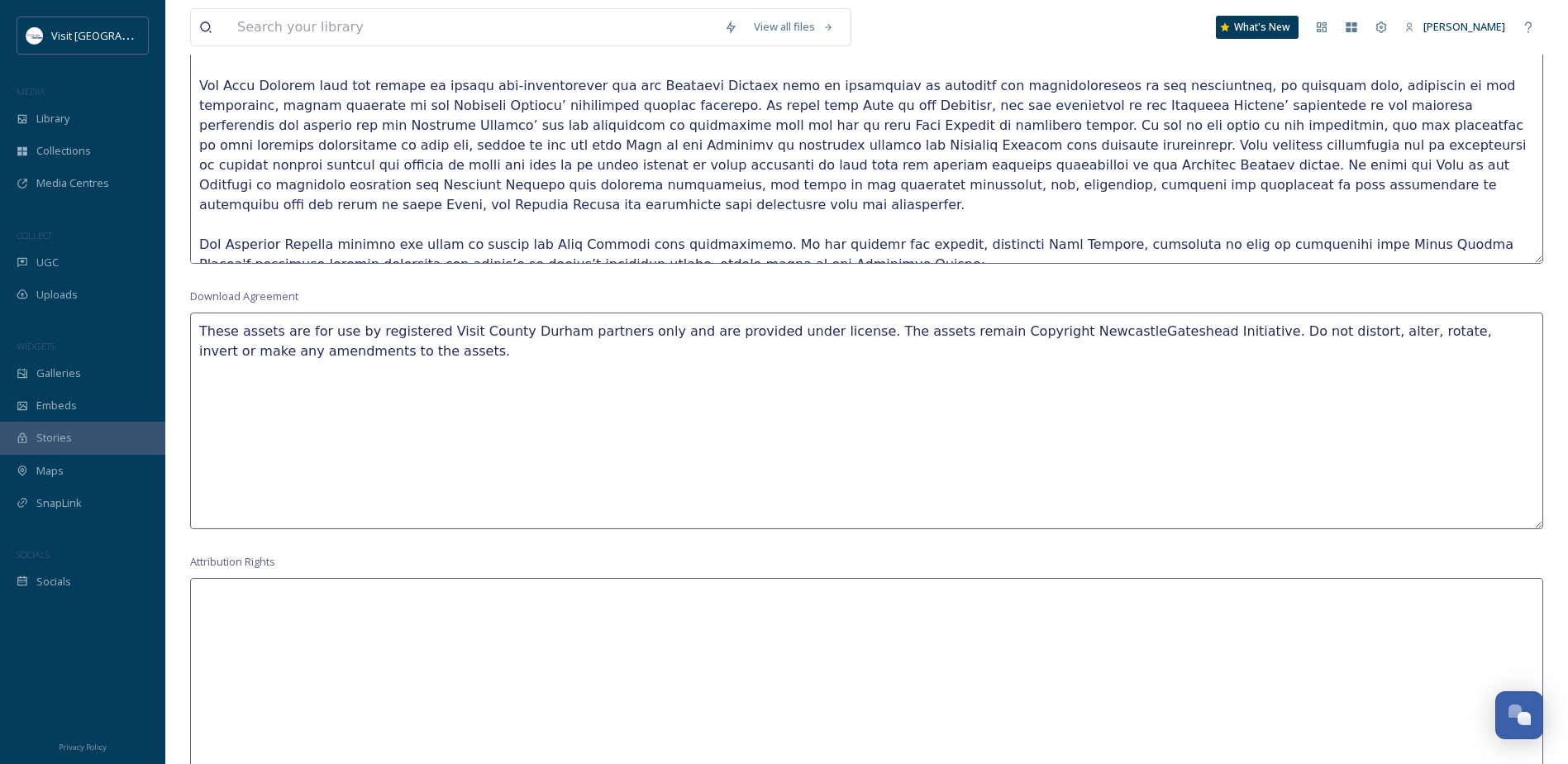
scroll to position [989, 0]
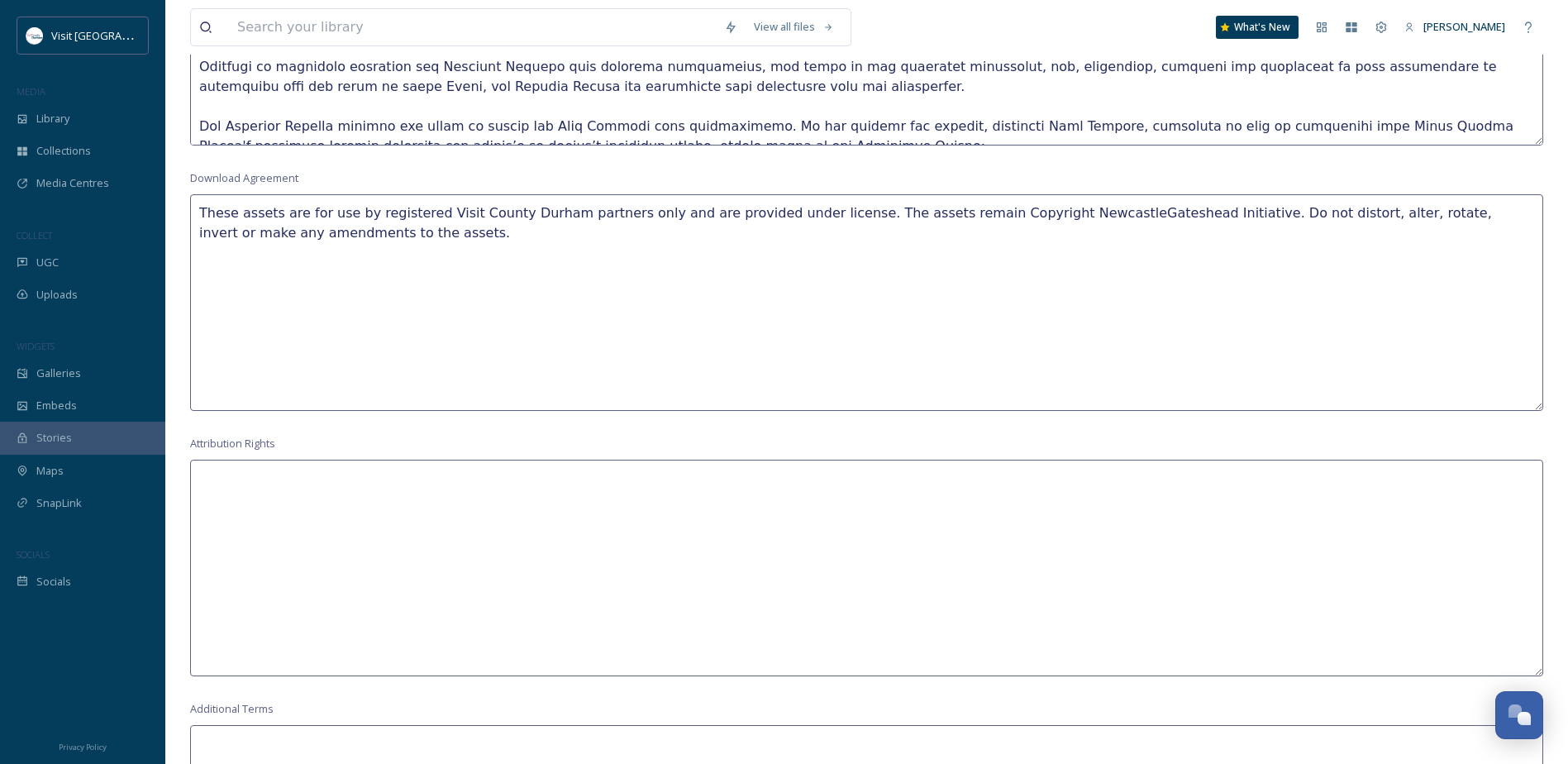
click at [471, 232] on textarea "These assets are for use by registered Visit County Durham partners only and ar…" at bounding box center [866, 302] width 1354 height 216
drag, startPoint x: 1106, startPoint y: 208, endPoint x: 981, endPoint y: 213, distance: 125.1
click at [981, 213] on textarea "These assets are for use by registered Visit County Durham partners only and ar…" at bounding box center [866, 302] width 1354 height 216
click at [1288, 222] on textarea "These assets are for use by registered Visit County Durham partners only and ar…" at bounding box center [866, 302] width 1354 height 216
drag, startPoint x: 1157, startPoint y: 206, endPoint x: 1106, endPoint y: 213, distance: 51.5
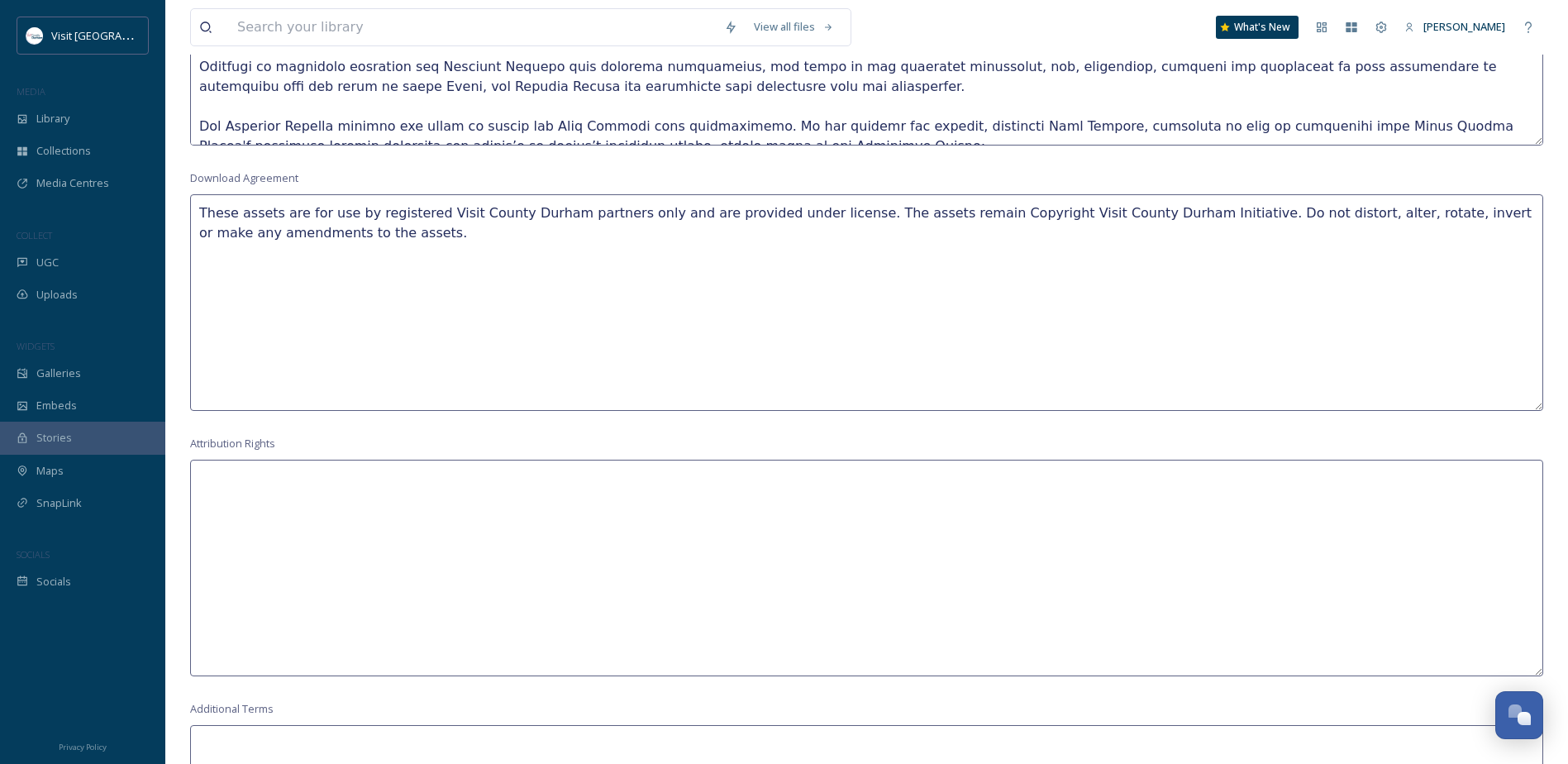
click at [1106, 213] on textarea "These assets are for use by registered Visit County Durham partners only and ar…" at bounding box center [866, 302] width 1354 height 216
click at [1271, 248] on textarea "These assets are for use by registered Visit County Durham partners only and ar…" at bounding box center [866, 302] width 1354 height 216
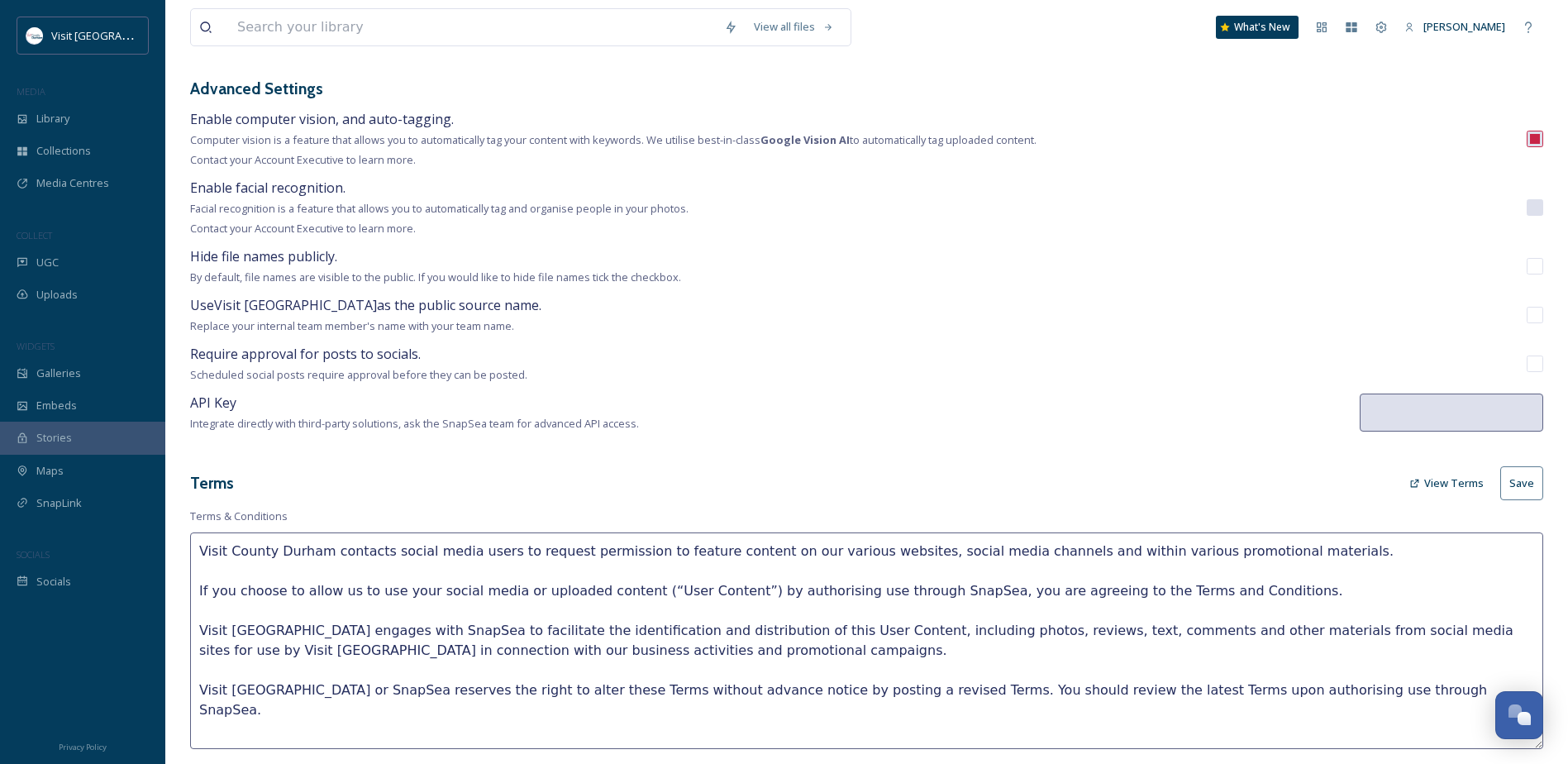
scroll to position [0, 0]
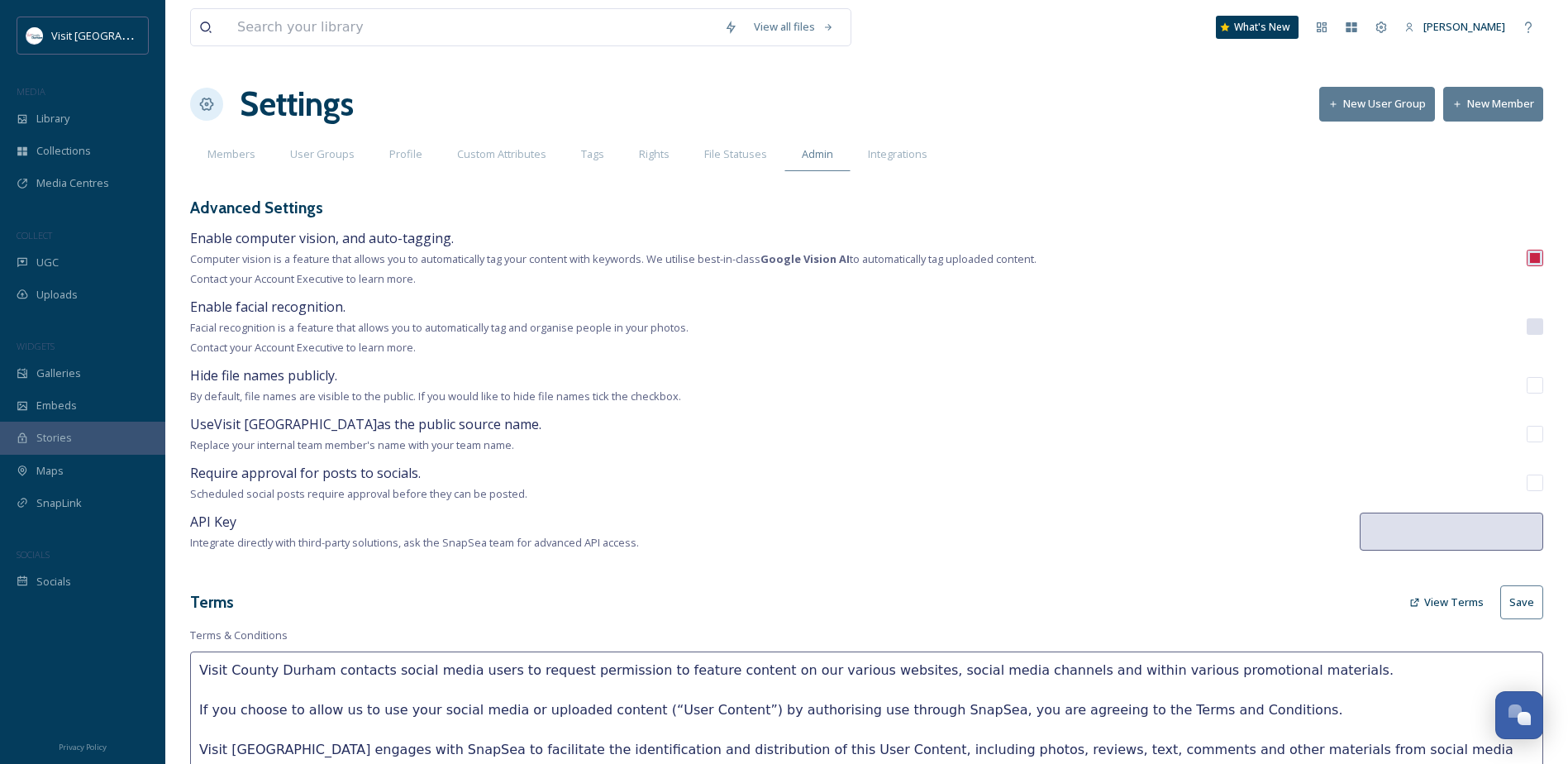
type textarea "These assets are for use by registered Visit County Durham partners only and ar…"
click at [1528, 599] on button "Save" at bounding box center [1522, 602] width 43 height 34
click at [1534, 431] on input "checkbox" at bounding box center [1535, 434] width 17 height 17
checkbox input "true"
click at [1528, 602] on button "Save" at bounding box center [1522, 602] width 43 height 34
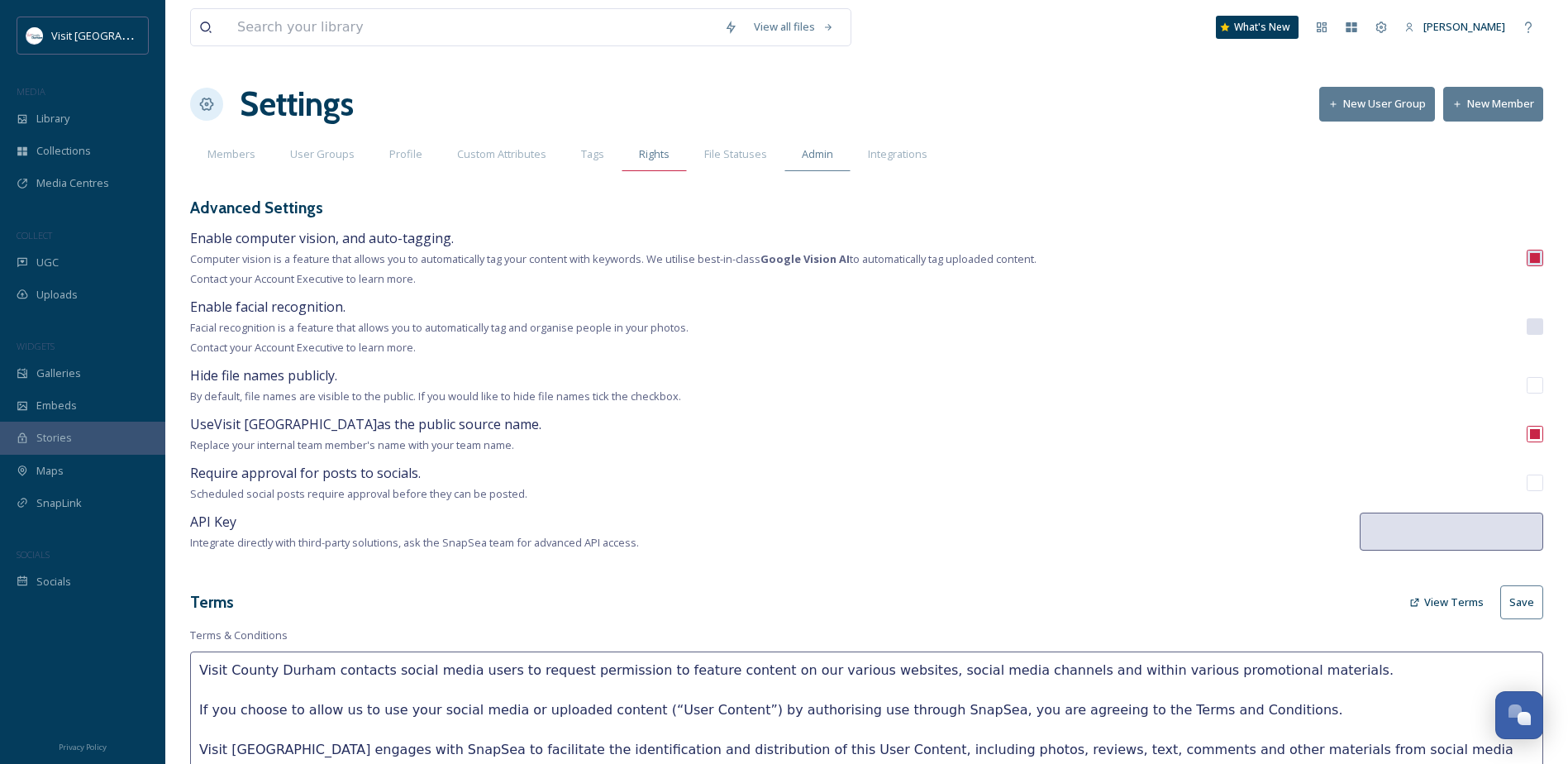
click at [652, 164] on div "Rights" at bounding box center [654, 154] width 65 height 34
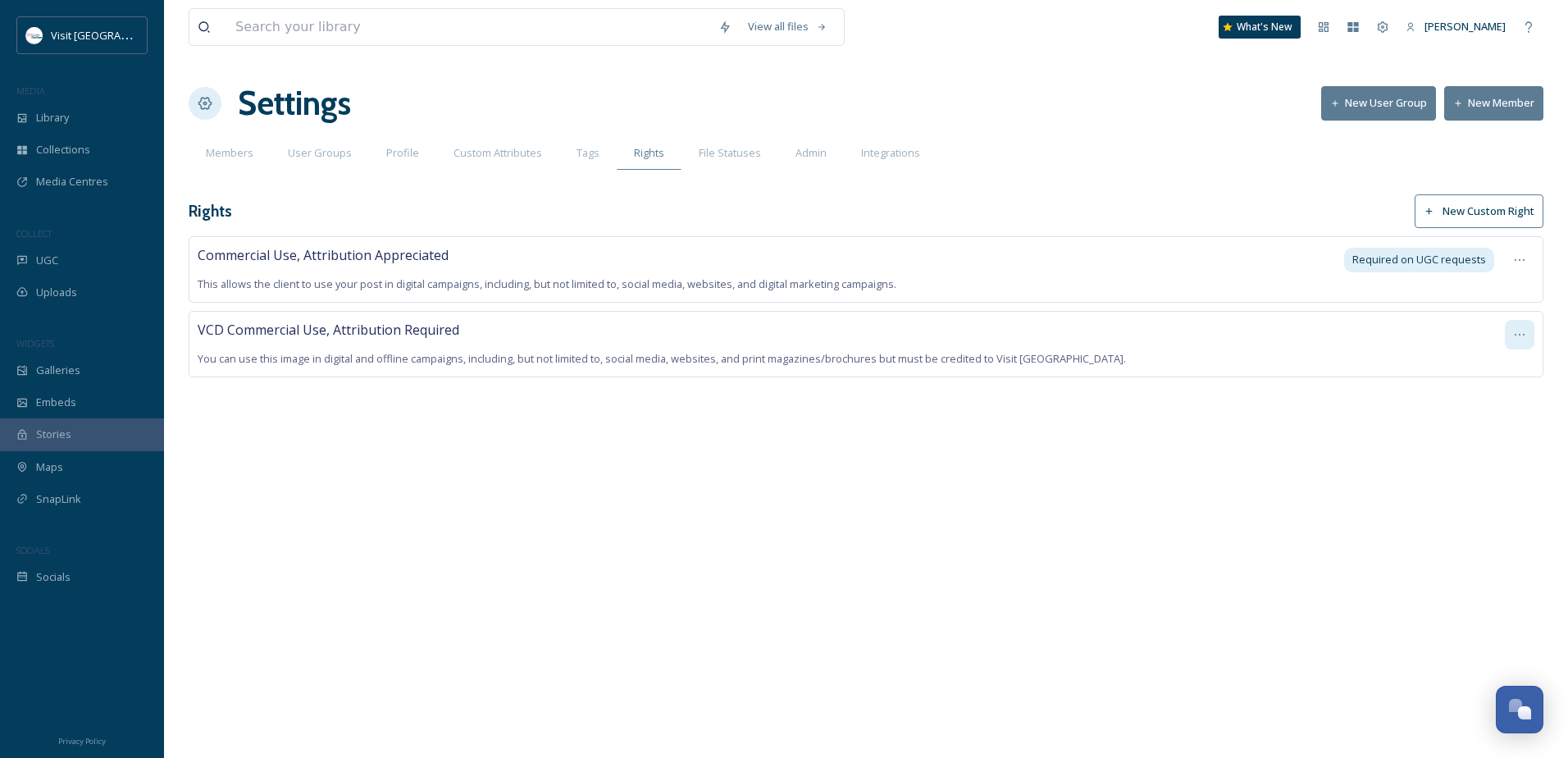
click at [1520, 334] on icon at bounding box center [1519, 335] width 13 height 13
click at [1342, 346] on div "VCD Commercial Use, Attribution Required You can use this image in digital and …" at bounding box center [847, 344] width 1299 height 49
click at [1116, 359] on div "VCD Commercial Use, Attribution Required You can use this image in digital and …" at bounding box center [847, 344] width 1299 height 49
click at [1406, 343] on div "VCD Commercial Use, Attribution Required You can use this image in digital and …" at bounding box center [847, 344] width 1299 height 49
click at [1510, 336] on div at bounding box center [1519, 334] width 29 height 29
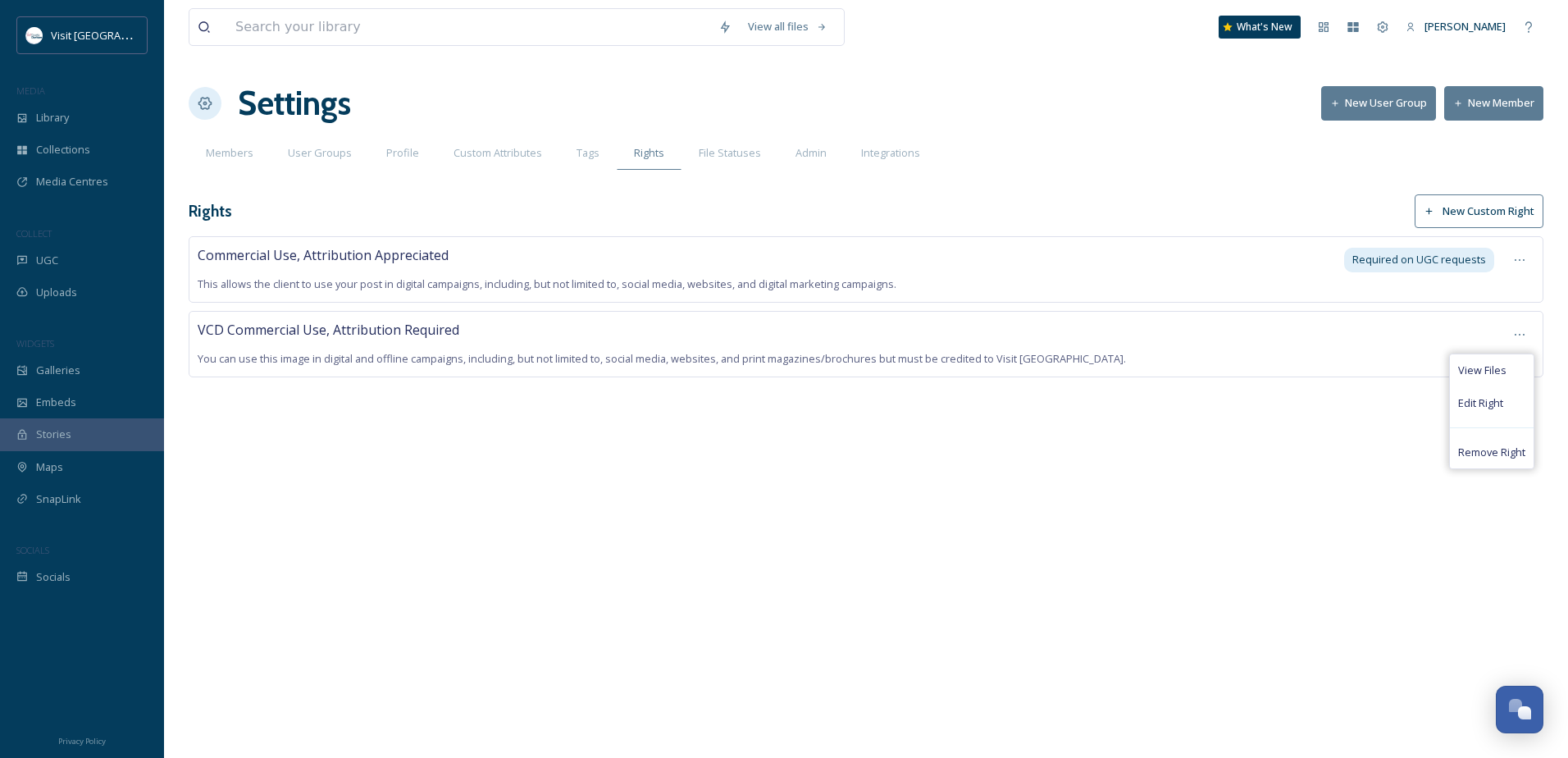
click at [1251, 356] on div "VCD Commercial Use, Attribution Required You can use this image in digital and …" at bounding box center [847, 344] width 1299 height 49
click at [1523, 333] on icon at bounding box center [1519, 335] width 13 height 13
click at [1477, 369] on span "View Files" at bounding box center [1483, 370] width 49 height 16
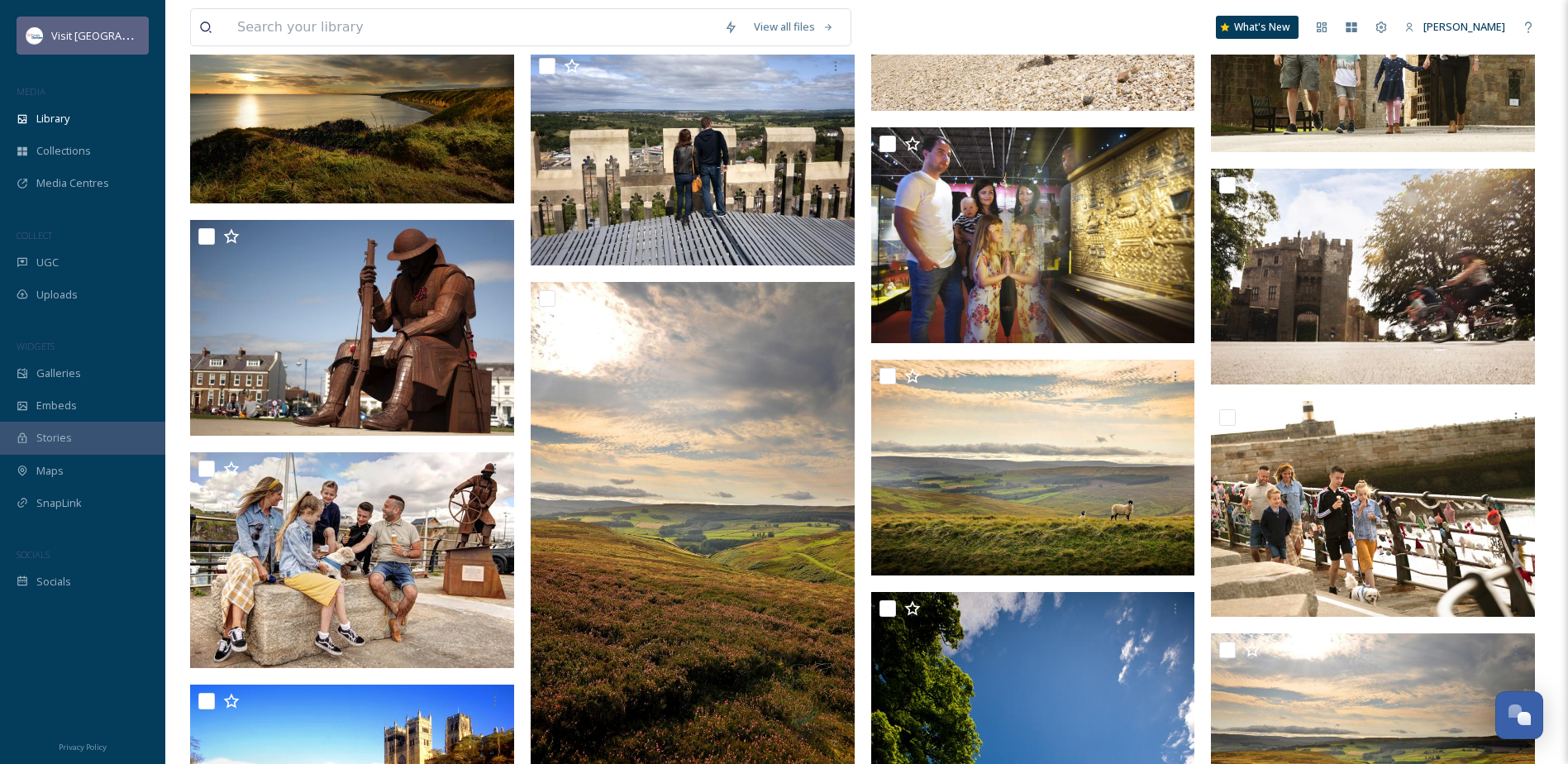
scroll to position [8312, 0]
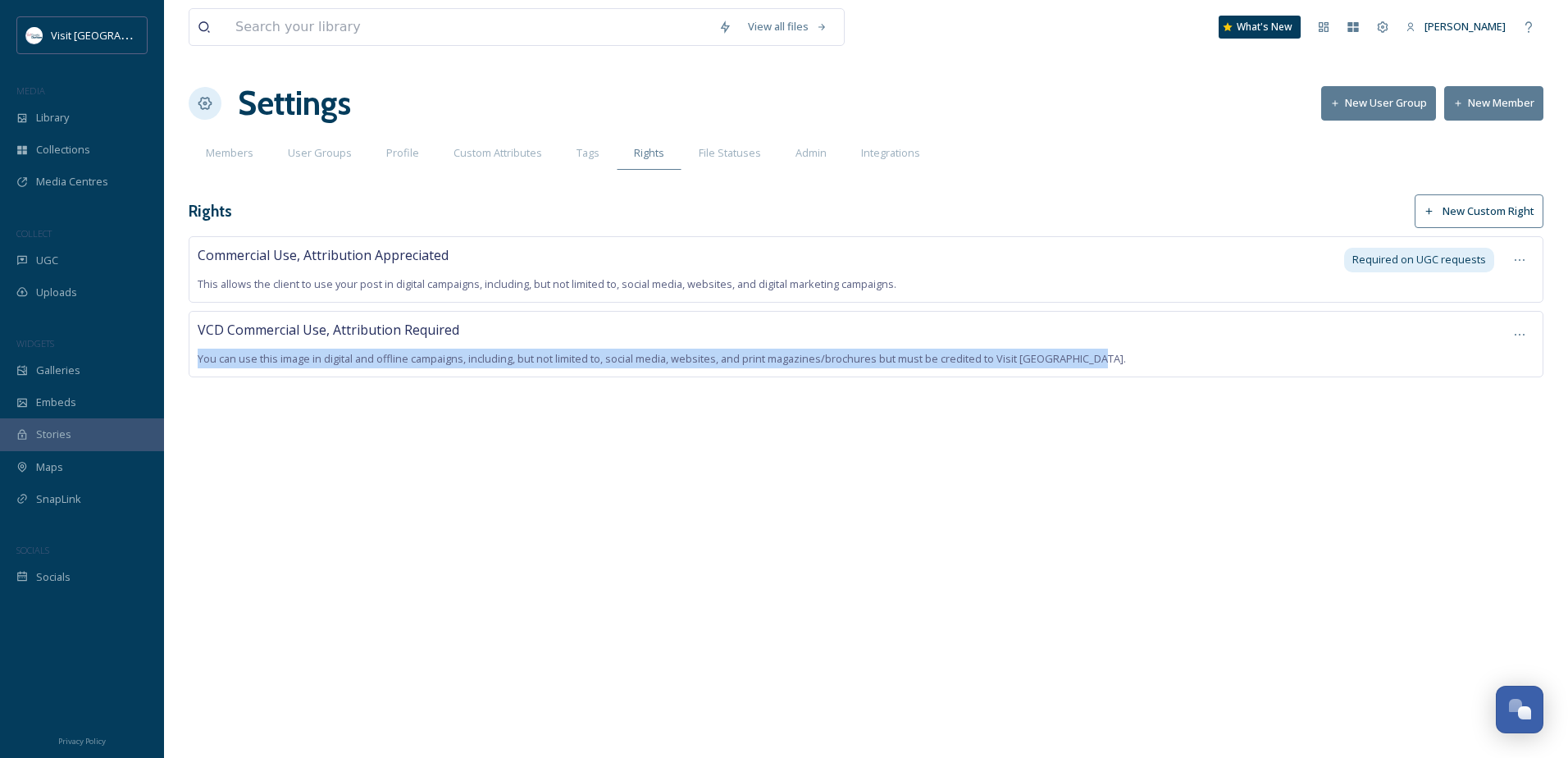
drag, startPoint x: 196, startPoint y: 357, endPoint x: 1103, endPoint y: 358, distance: 907.0
click at [1103, 358] on div "VCD Commercial Use, Attribution Required You can use this image in digital and …" at bounding box center [865, 343] width 1354 height 66
click at [1101, 364] on span "You can use this image in digital and offline campaigns, including, but not lim…" at bounding box center [662, 358] width 928 height 15
drag, startPoint x: 1109, startPoint y: 360, endPoint x: 199, endPoint y: 329, distance: 910.5
click at [199, 329] on div "VCD Commercial Use, Attribution Required You can use this image in digital and …" at bounding box center [847, 344] width 1299 height 49
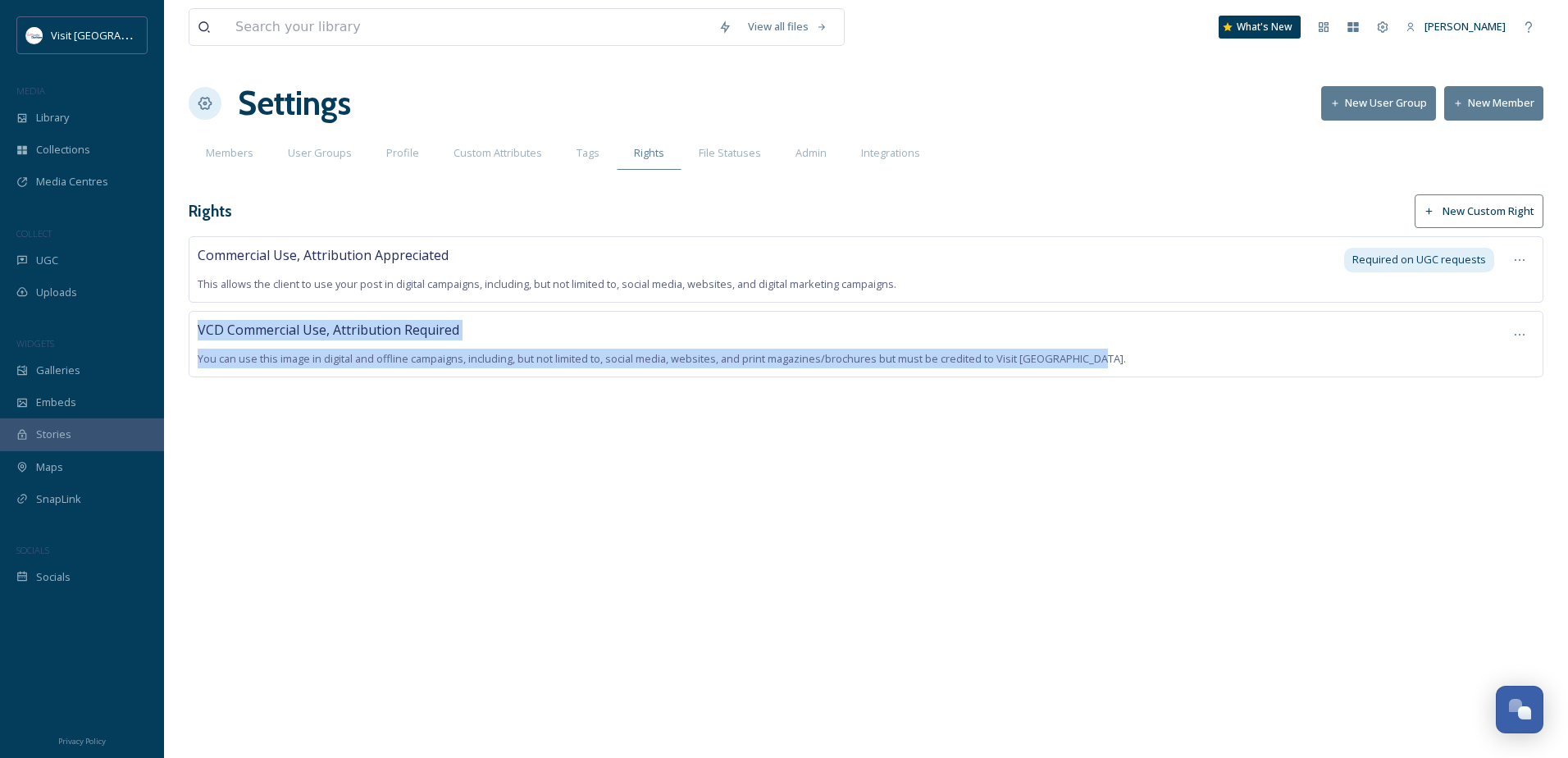
drag, startPoint x: 199, startPoint y: 329, endPoint x: 219, endPoint y: 329, distance: 20.0
copy div "VCD Commercial Use, Attribution Required You can use this image in digital and …"
click at [1416, 343] on div "VCD Commercial Use, Attribution Required You can use this image in digital and …" at bounding box center [847, 344] width 1299 height 49
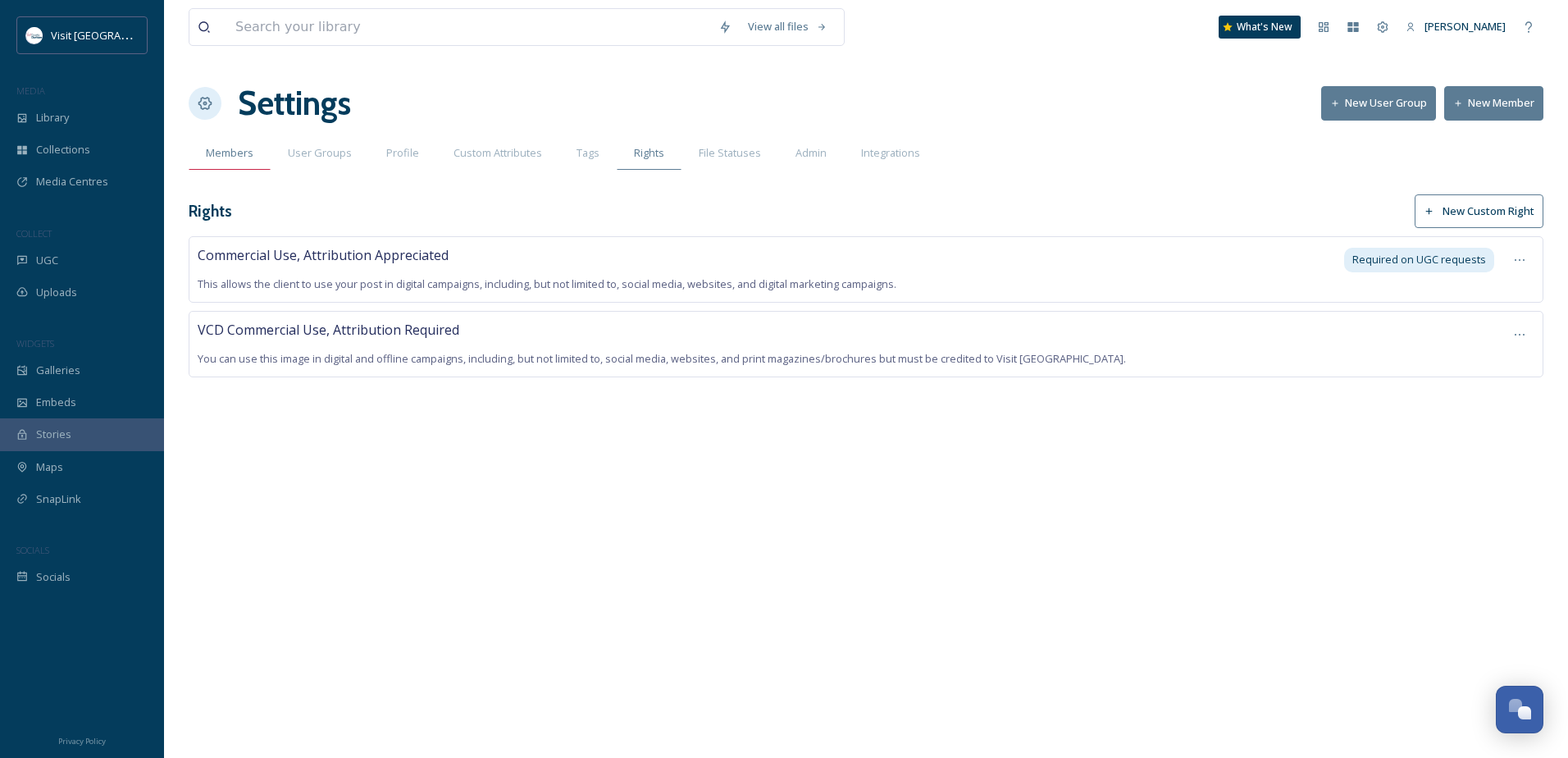
click at [235, 160] on span "Members" at bounding box center [230, 152] width 48 height 16
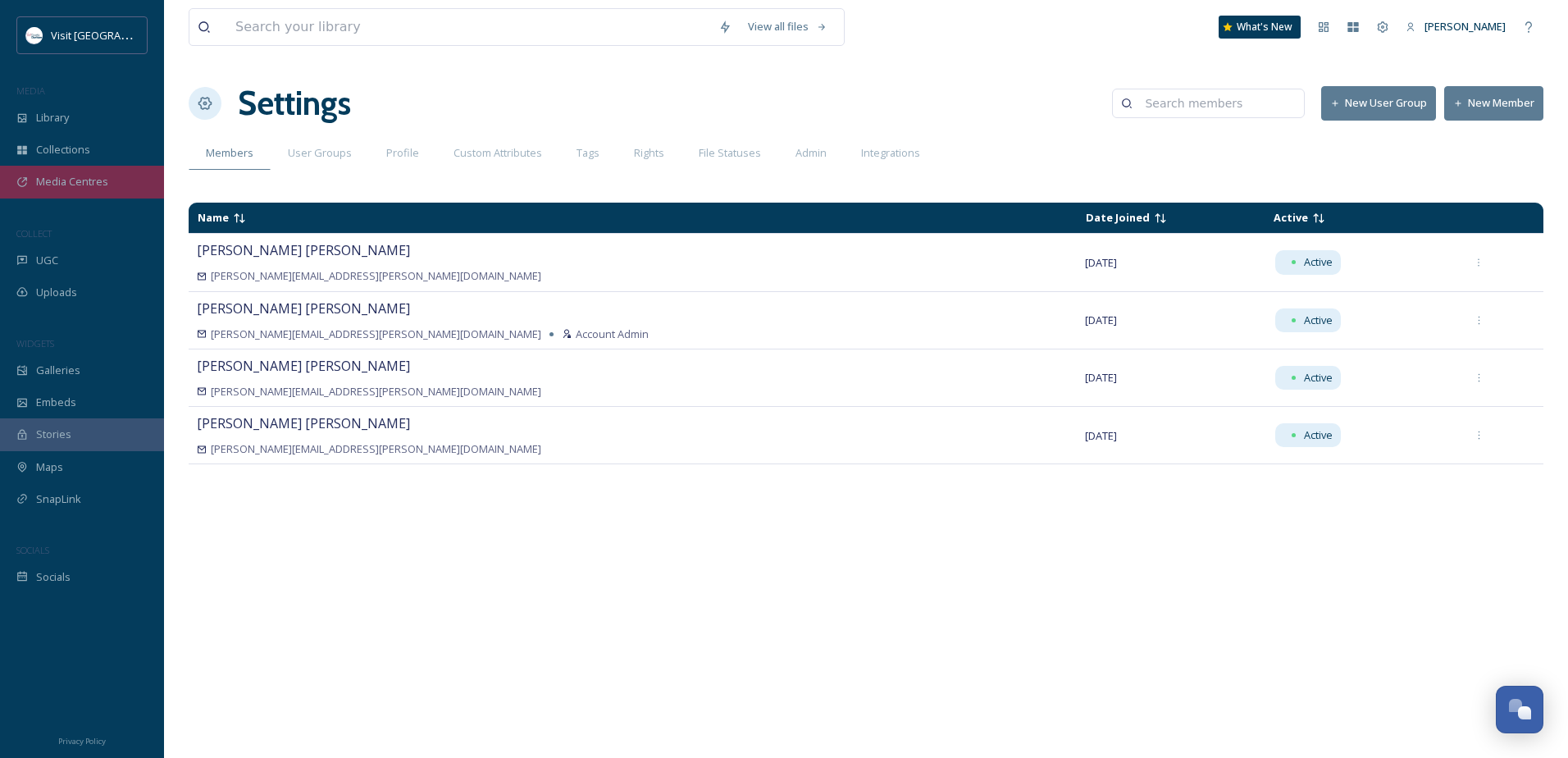
click at [85, 184] on span "Media Centres" at bounding box center [72, 182] width 72 height 16
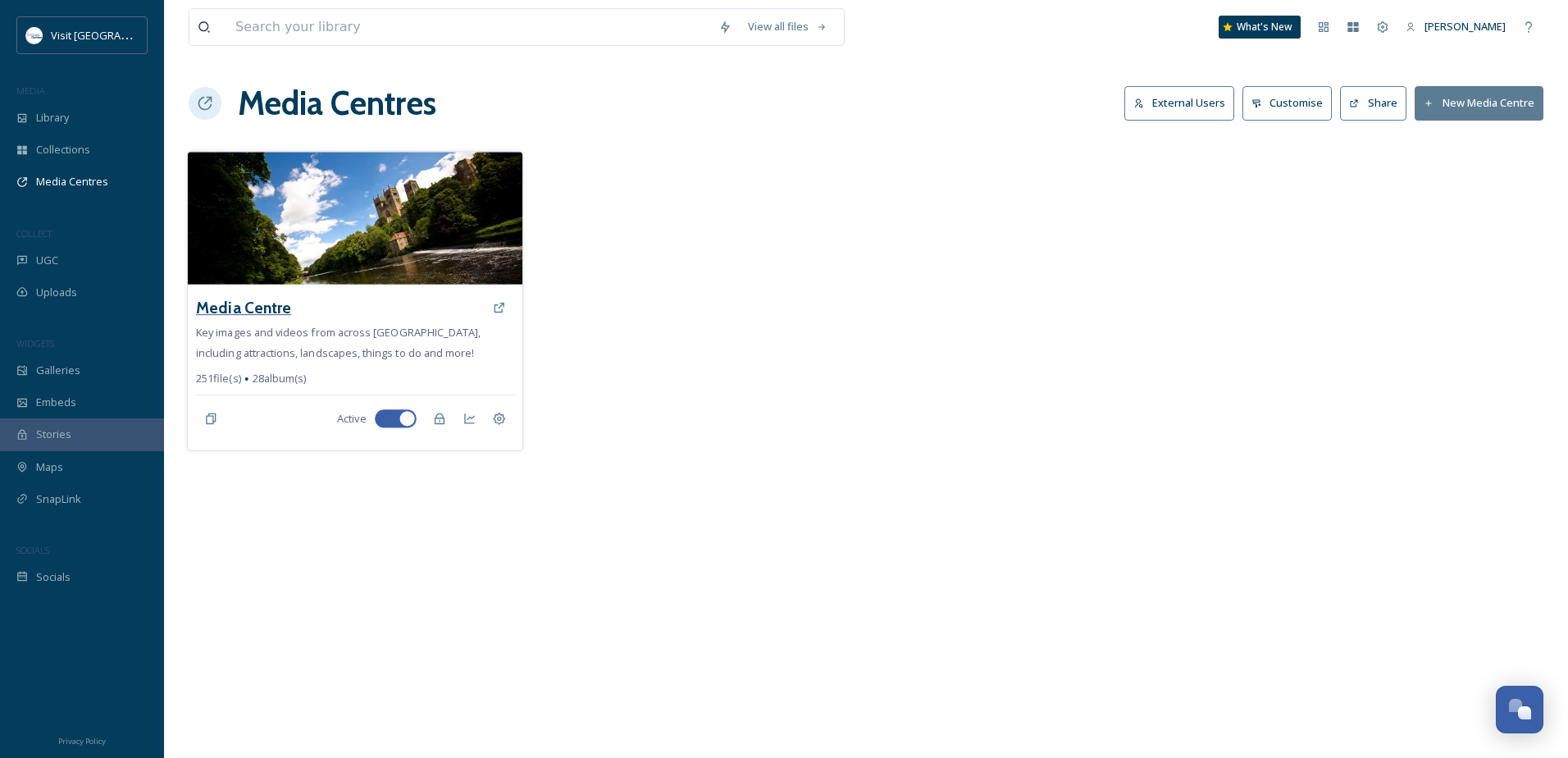
click at [254, 305] on h3 "Media Centre" at bounding box center [244, 307] width 95 height 23
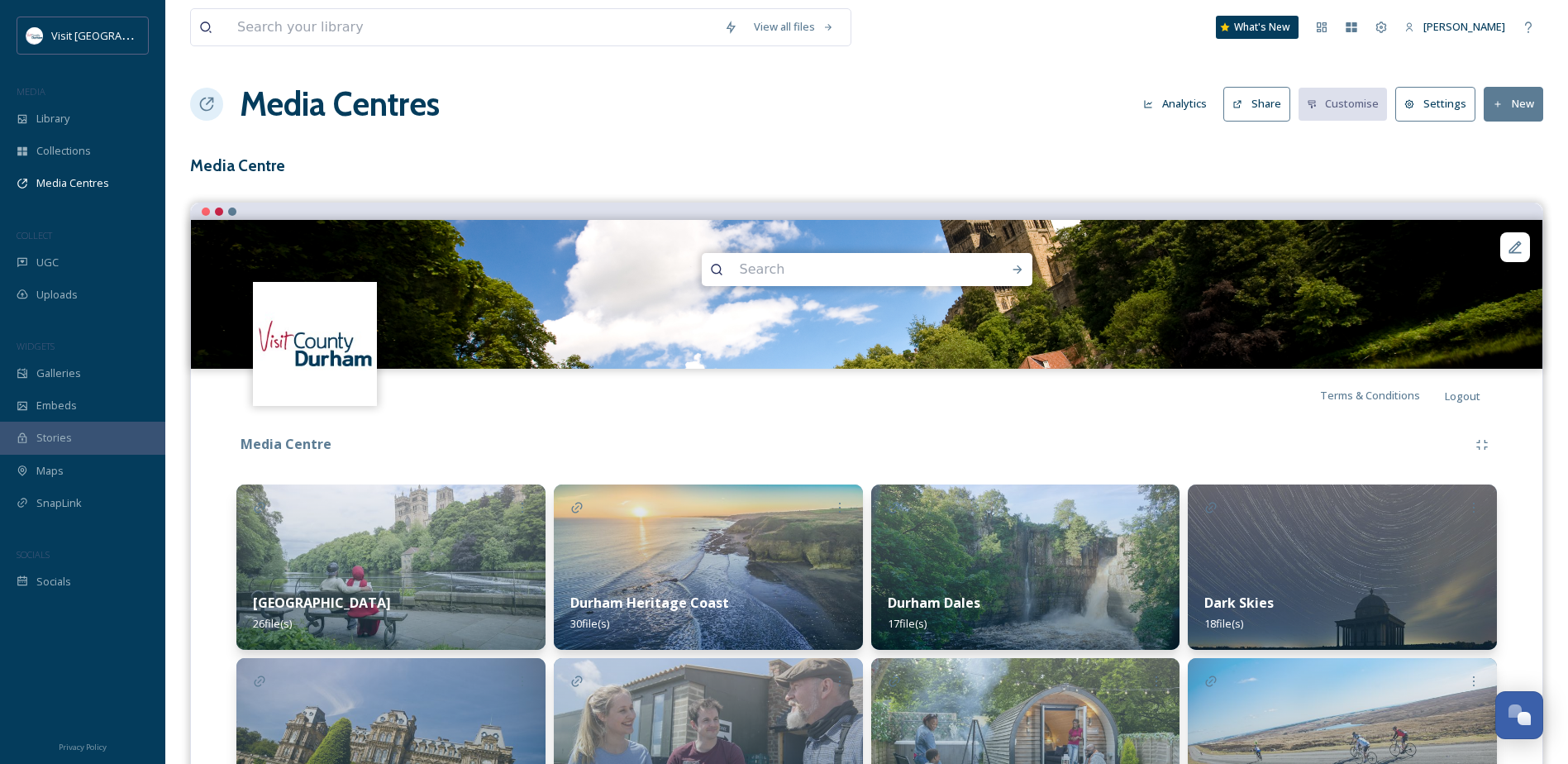
click at [1351, 404] on link "Terms & Conditions" at bounding box center [1382, 394] width 125 height 19
click at [1451, 95] on button "Settings" at bounding box center [1435, 104] width 80 height 34
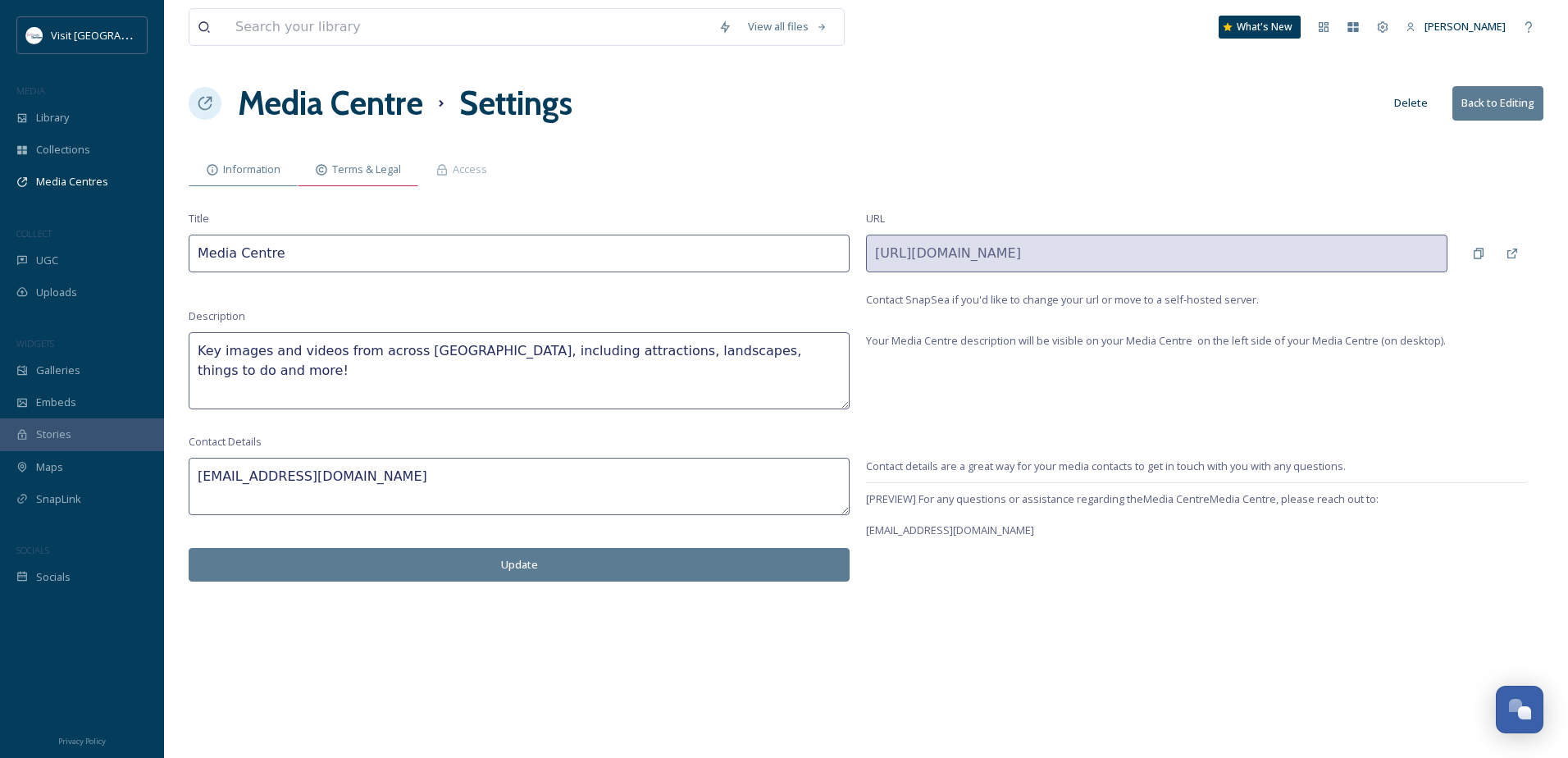
click at [384, 171] on span "Terms & Legal" at bounding box center [366, 169] width 69 height 16
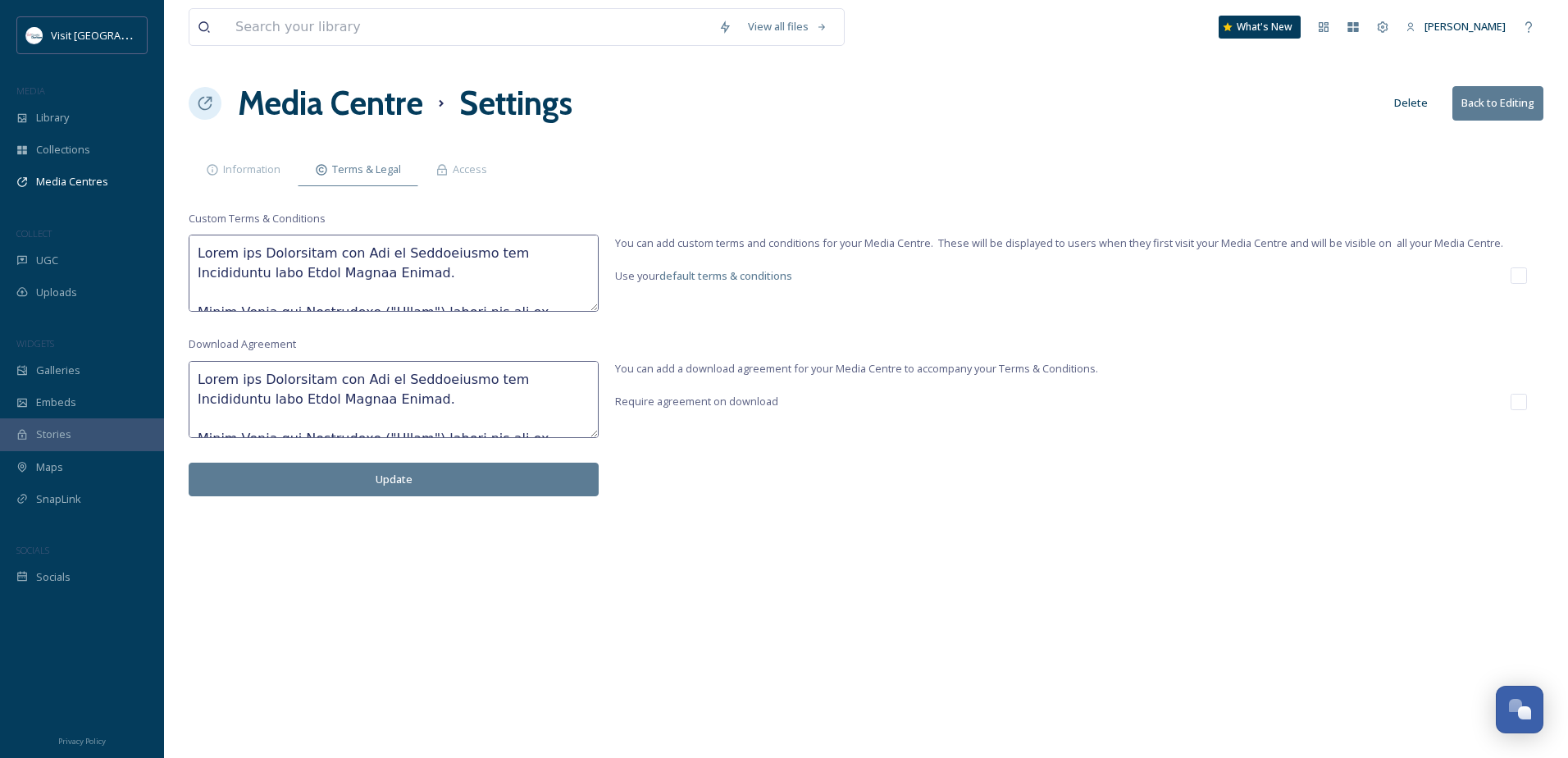
click at [380, 274] on textarea at bounding box center [393, 273] width 410 height 77
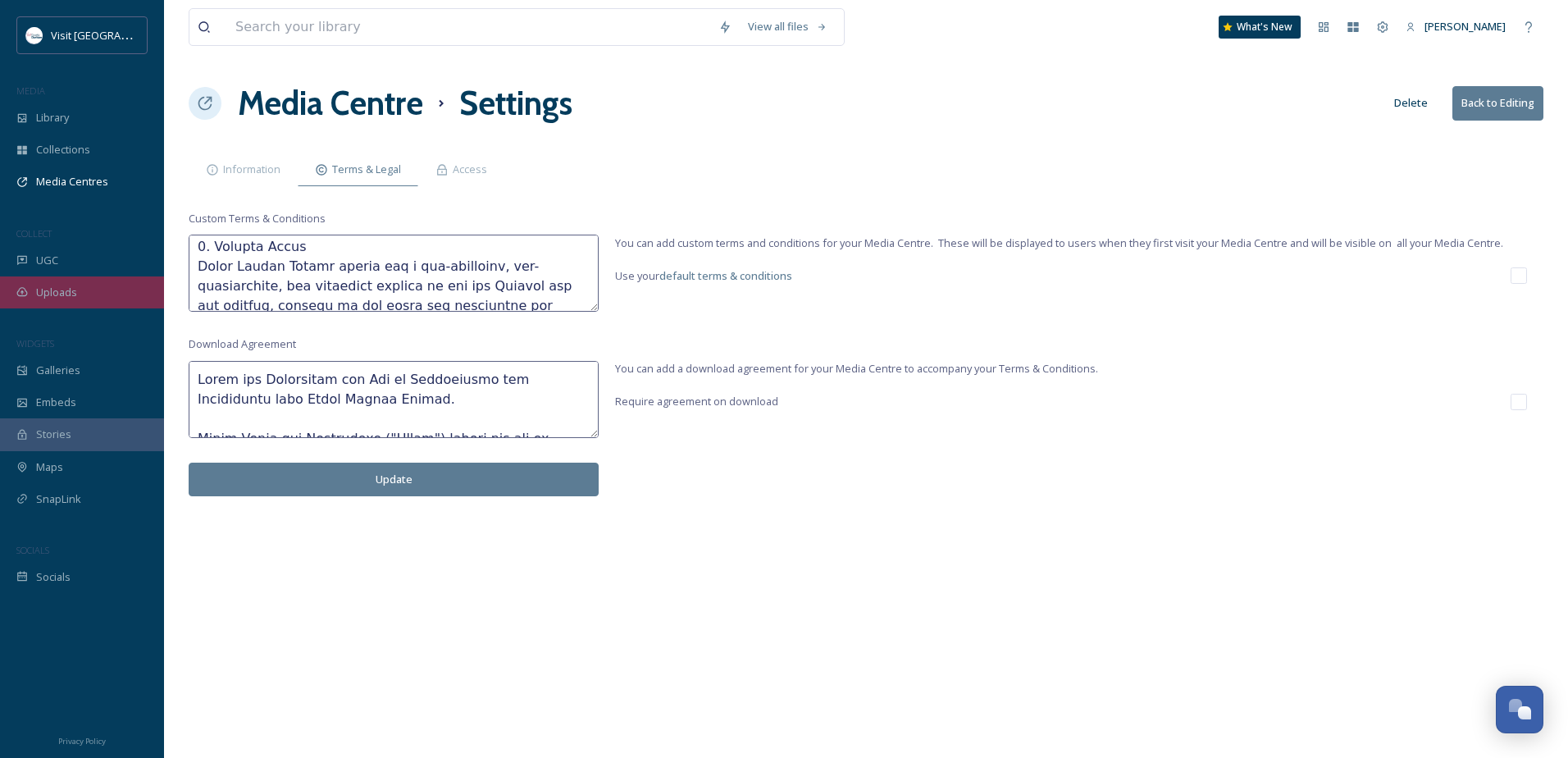
drag, startPoint x: 291, startPoint y: 417, endPoint x: 151, endPoint y: 296, distance: 185.0
click at [151, 296] on div "Visit County Durham MEDIA Library Collections Media Centres COLLECT UGC Uploads…" at bounding box center [784, 379] width 1568 height 758
drag, startPoint x: 328, startPoint y: 397, endPoint x: 452, endPoint y: 379, distance: 125.3
click at [452, 379] on textarea at bounding box center [393, 400] width 410 height 77
click at [497, 380] on textarea at bounding box center [393, 400] width 410 height 77
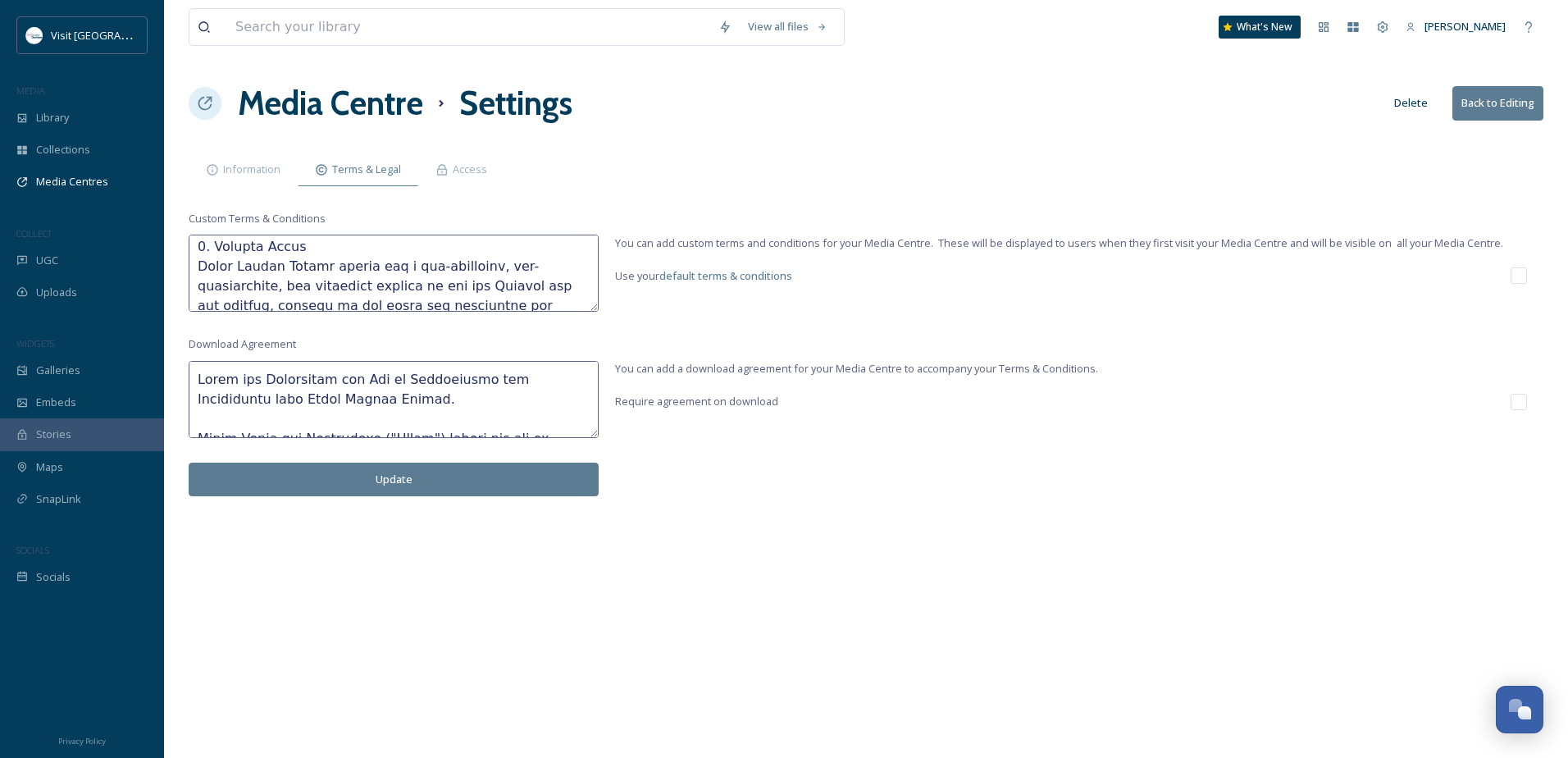
drag, startPoint x: 274, startPoint y: 419, endPoint x: 81, endPoint y: 340, distance: 208.5
click at [81, 340] on div "Visit County Durham MEDIA Library Collections Media Centres COLLECT UGC Uploads…" at bounding box center [784, 379] width 1568 height 758
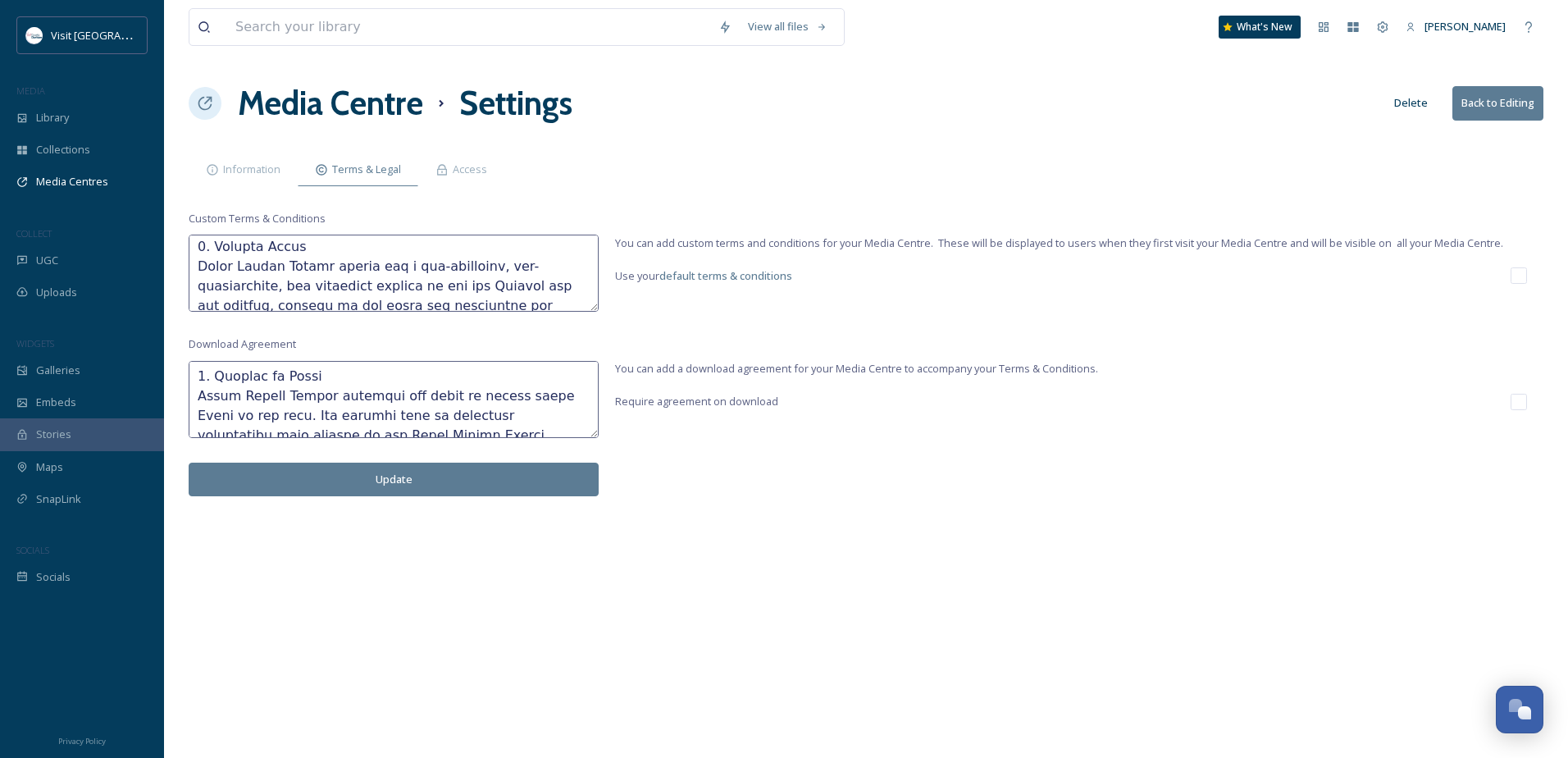
scroll to position [2968, 0]
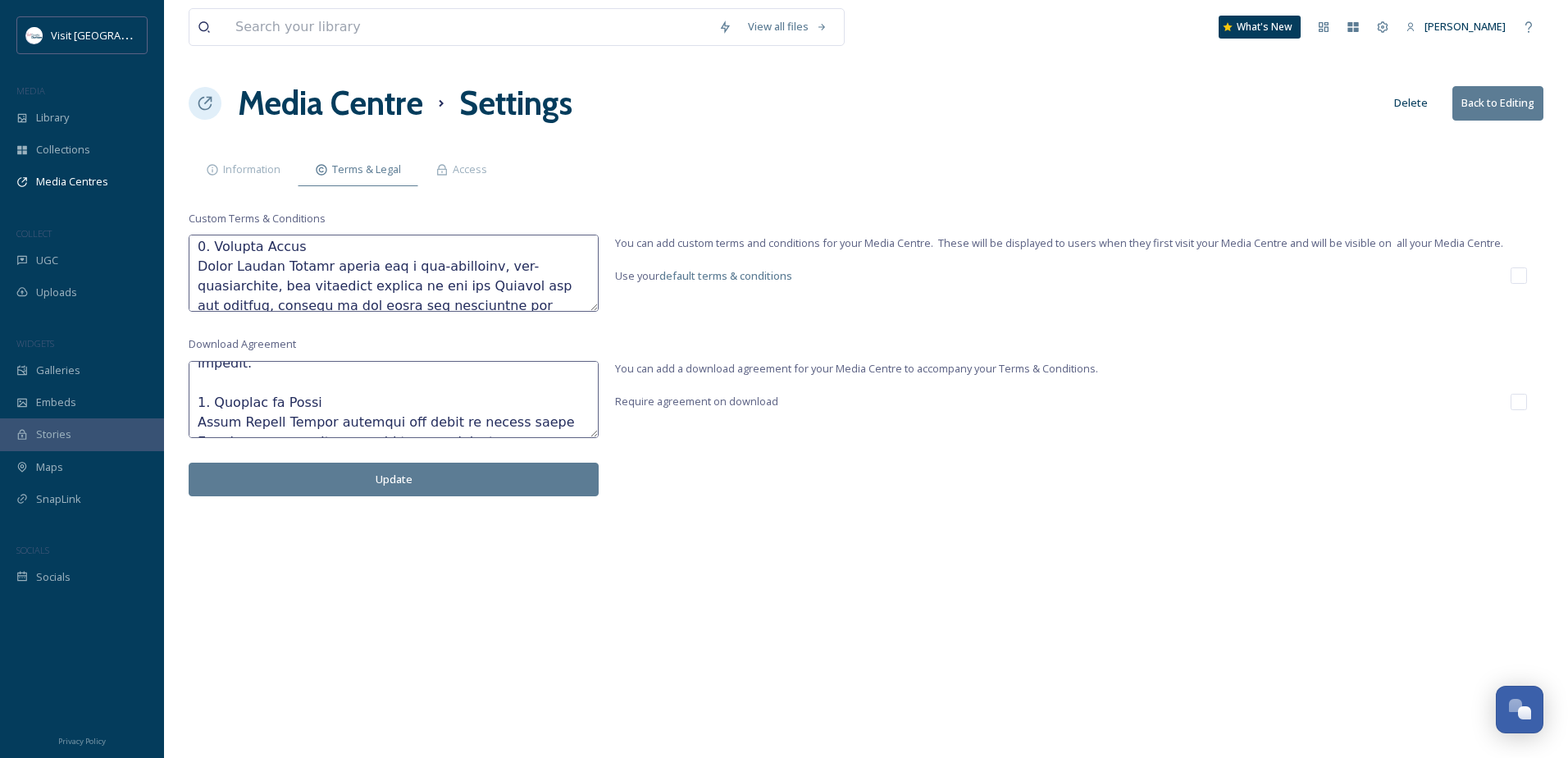
click at [311, 400] on textarea at bounding box center [393, 400] width 410 height 77
click at [358, 384] on textarea at bounding box center [393, 400] width 410 height 77
drag, startPoint x: 358, startPoint y: 384, endPoint x: 379, endPoint y: 430, distance: 50.6
click at [379, 430] on textarea at bounding box center [393, 400] width 410 height 77
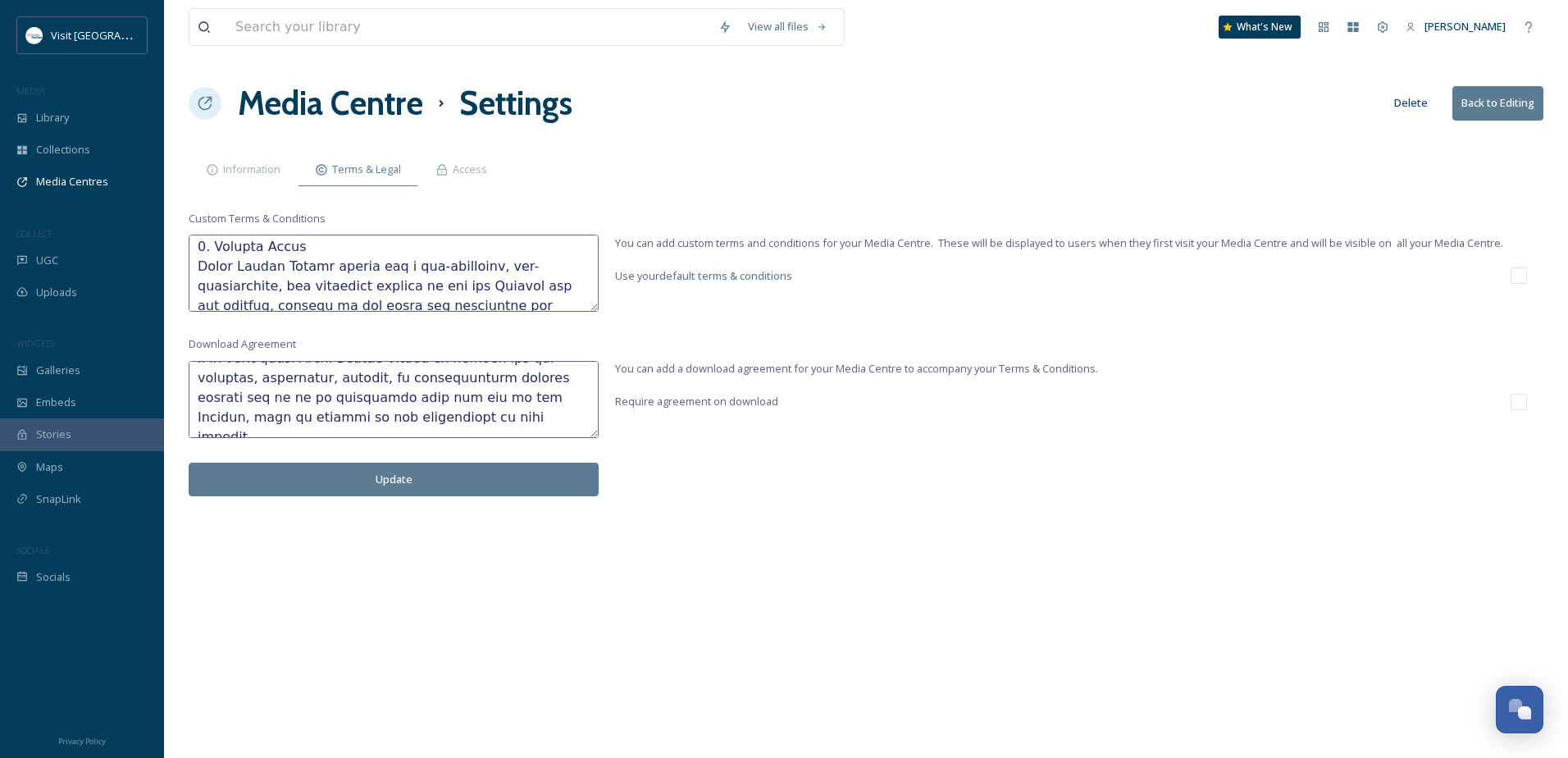
scroll to position [2923, 0]
click at [400, 404] on textarea at bounding box center [393, 400] width 410 height 77
click at [377, 417] on textarea at bounding box center [393, 400] width 410 height 77
drag, startPoint x: 374, startPoint y: 423, endPoint x: 382, endPoint y: 410, distance: 15.3
click at [382, 410] on textarea at bounding box center [393, 400] width 410 height 77
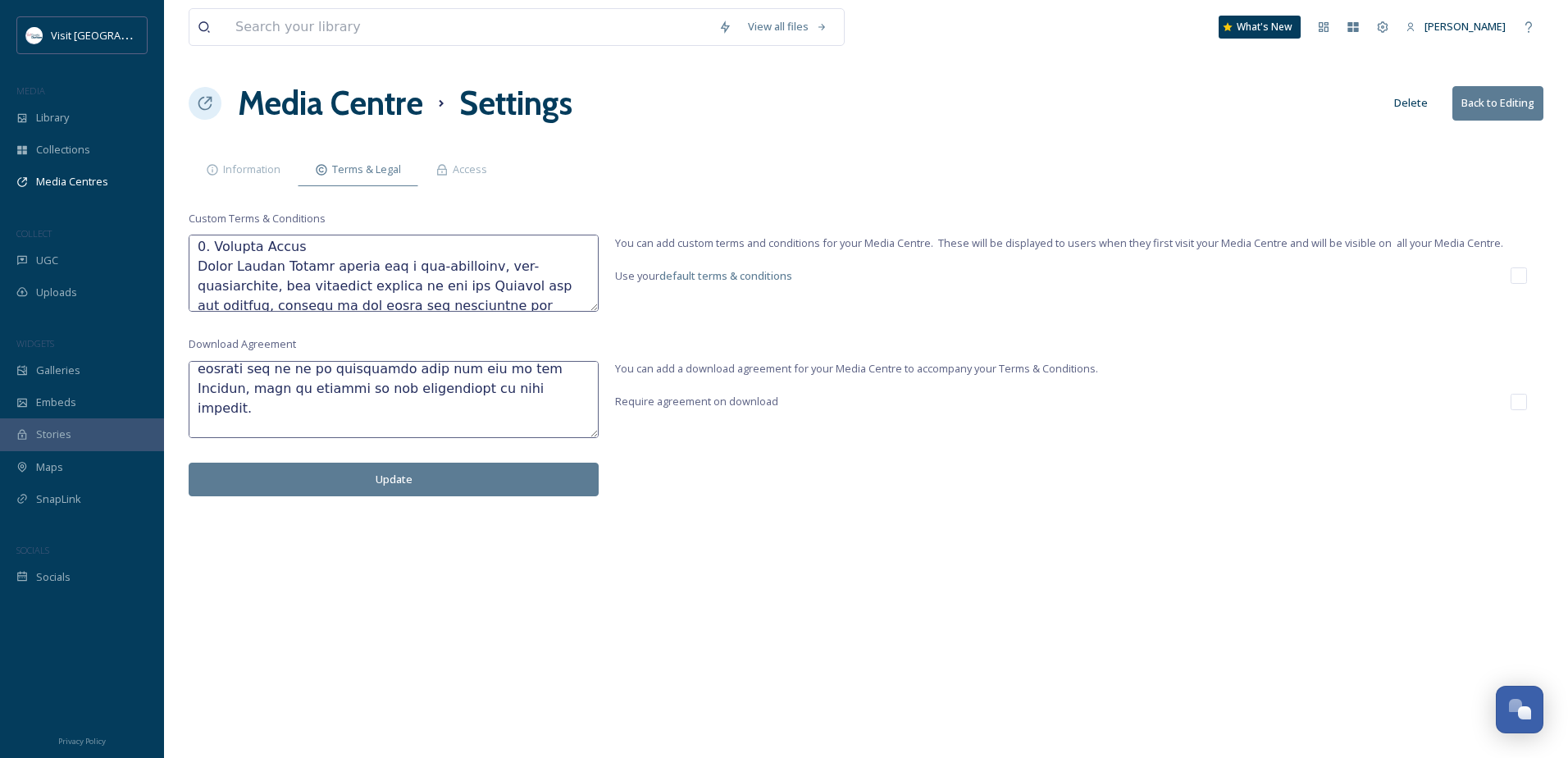
paste textarea "Visit County Durham | East Wing | 1st Floor | Corten House | Aykley Heads | Dur…"
drag, startPoint x: 499, startPoint y: 408, endPoint x: 375, endPoint y: 403, distance: 124.1
click at [375, 403] on textarea at bounding box center [393, 400] width 410 height 77
click at [487, 425] on textarea at bounding box center [393, 400] width 410 height 77
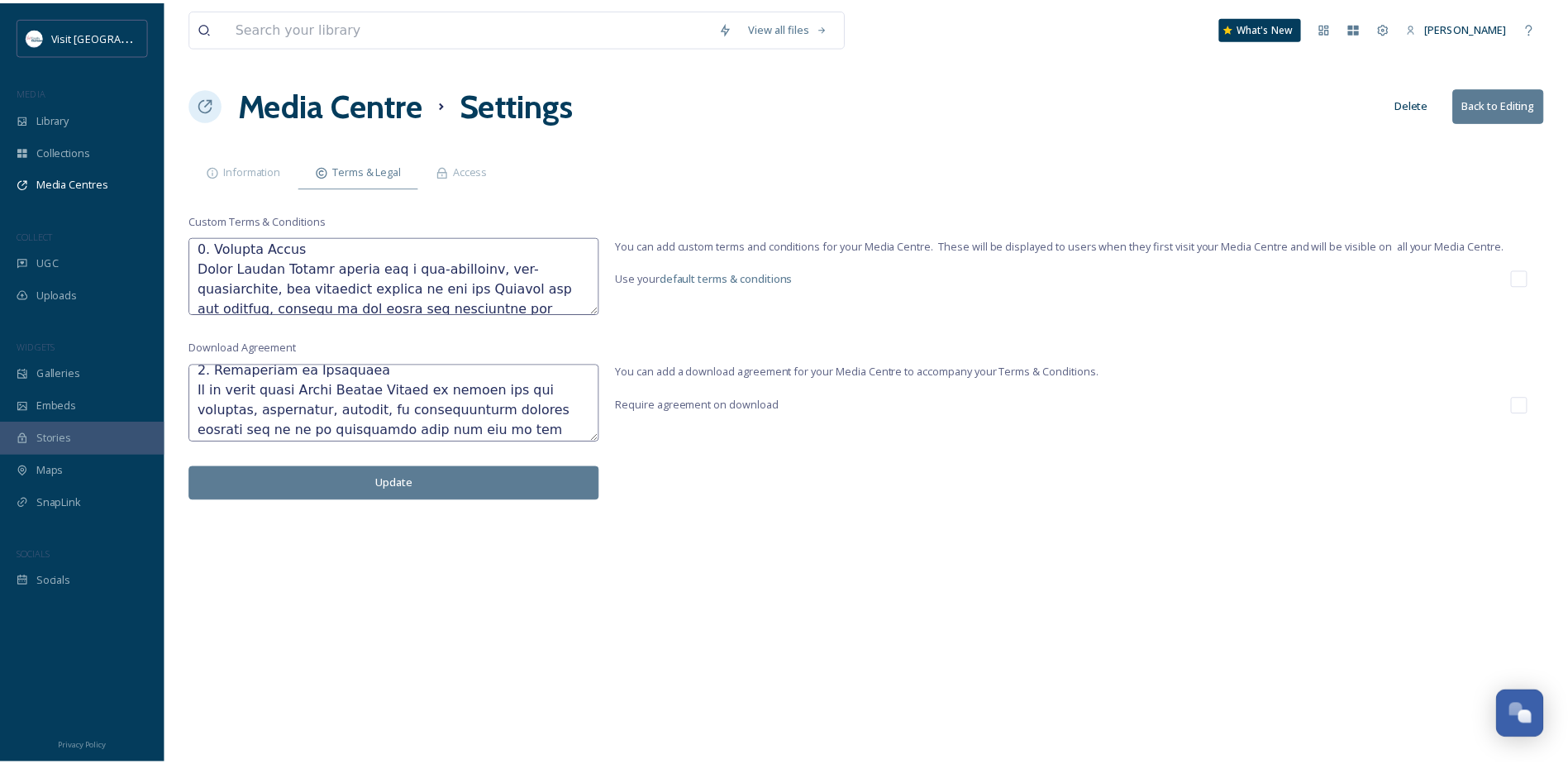
scroll to position [2864, 0]
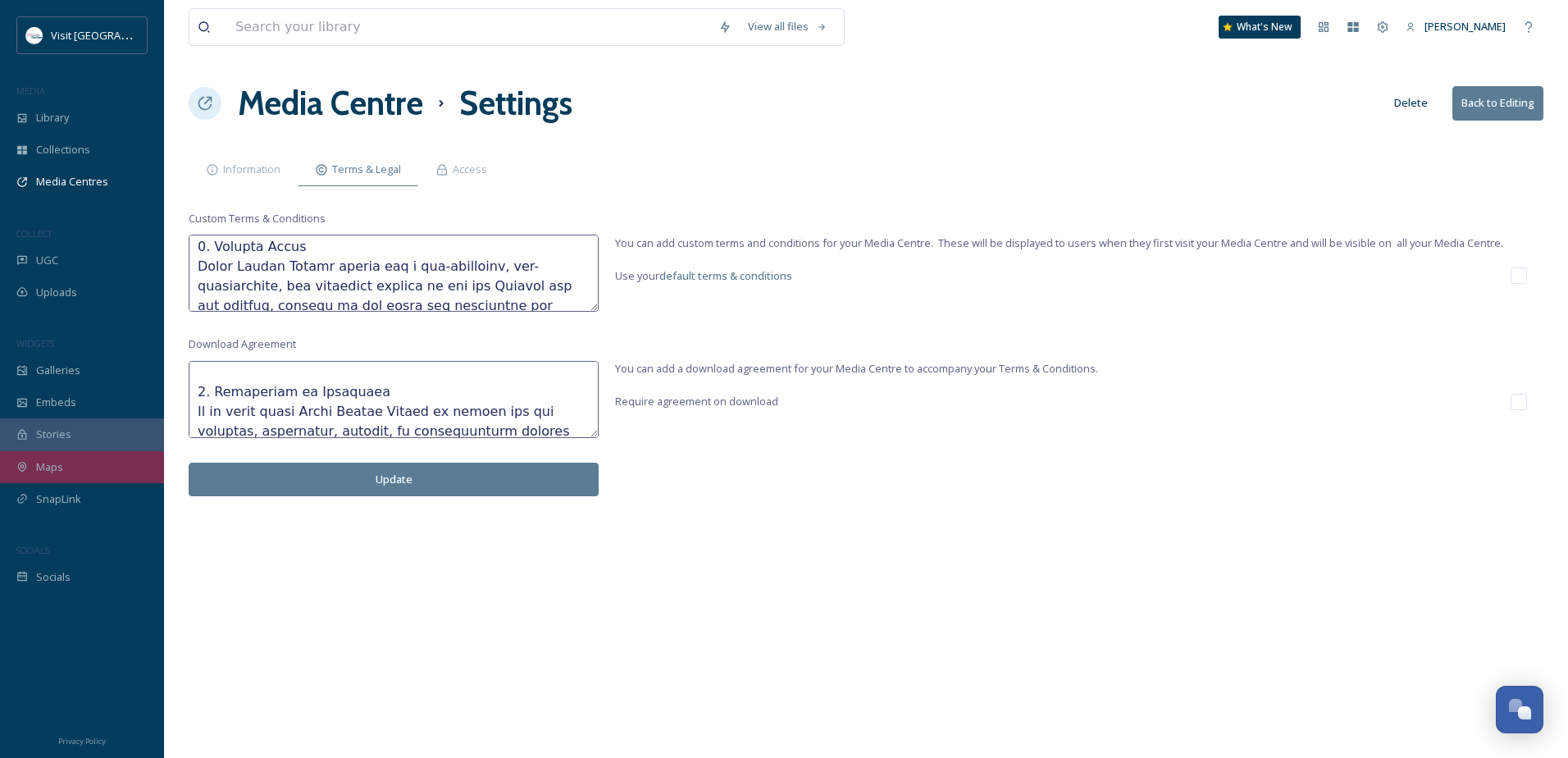
type textarea "Terms and Conditions for Use of Photography and Videography from Visit County D…"
click at [97, 286] on div "Uploads" at bounding box center [82, 292] width 164 height 32
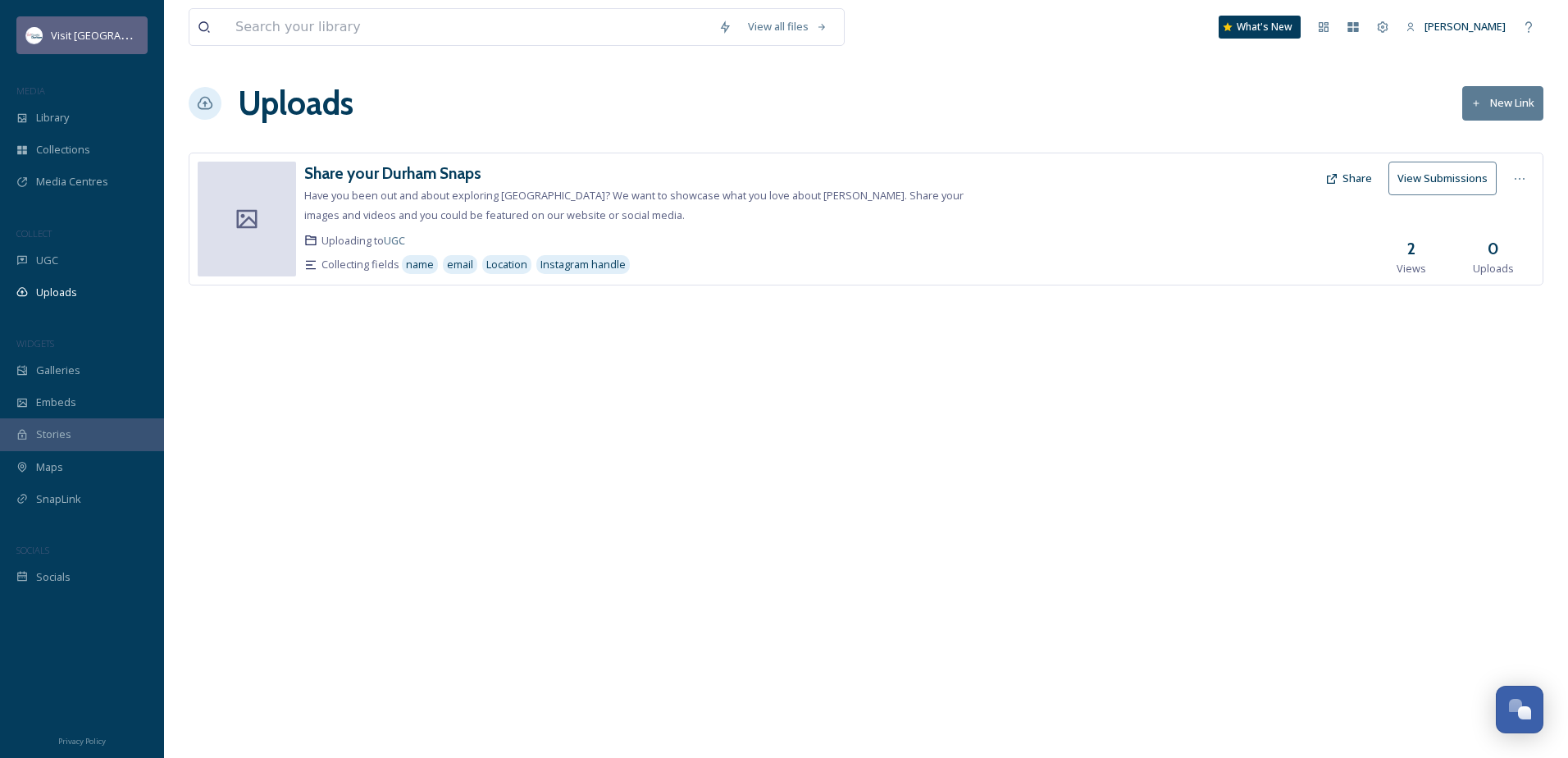
click at [107, 34] on span "Visit [GEOGRAPHIC_DATA]" at bounding box center [115, 34] width 127 height 16
click at [1389, 29] on icon at bounding box center [1383, 27] width 13 height 13
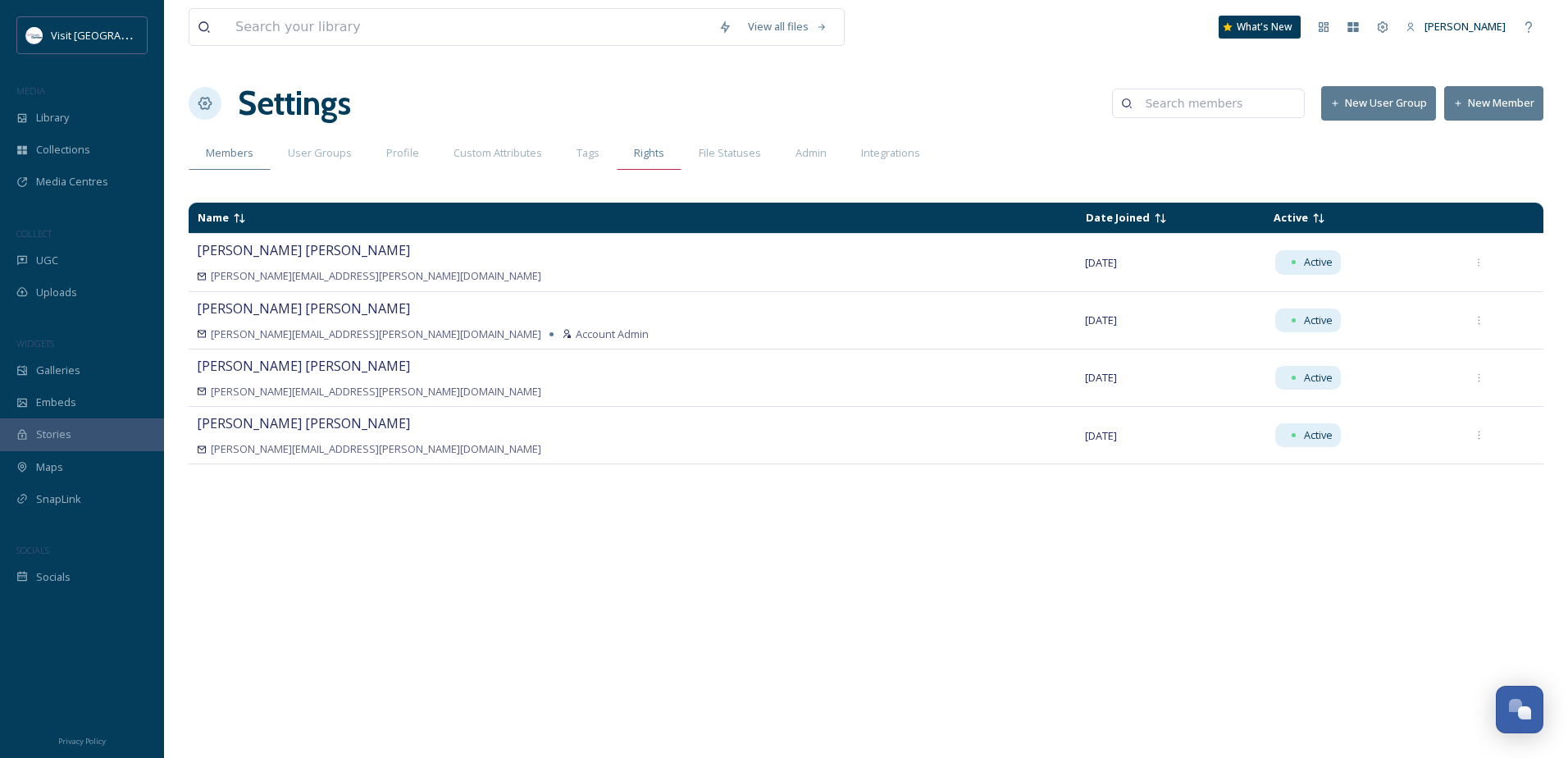
click at [671, 145] on div "Rights" at bounding box center [648, 153] width 64 height 34
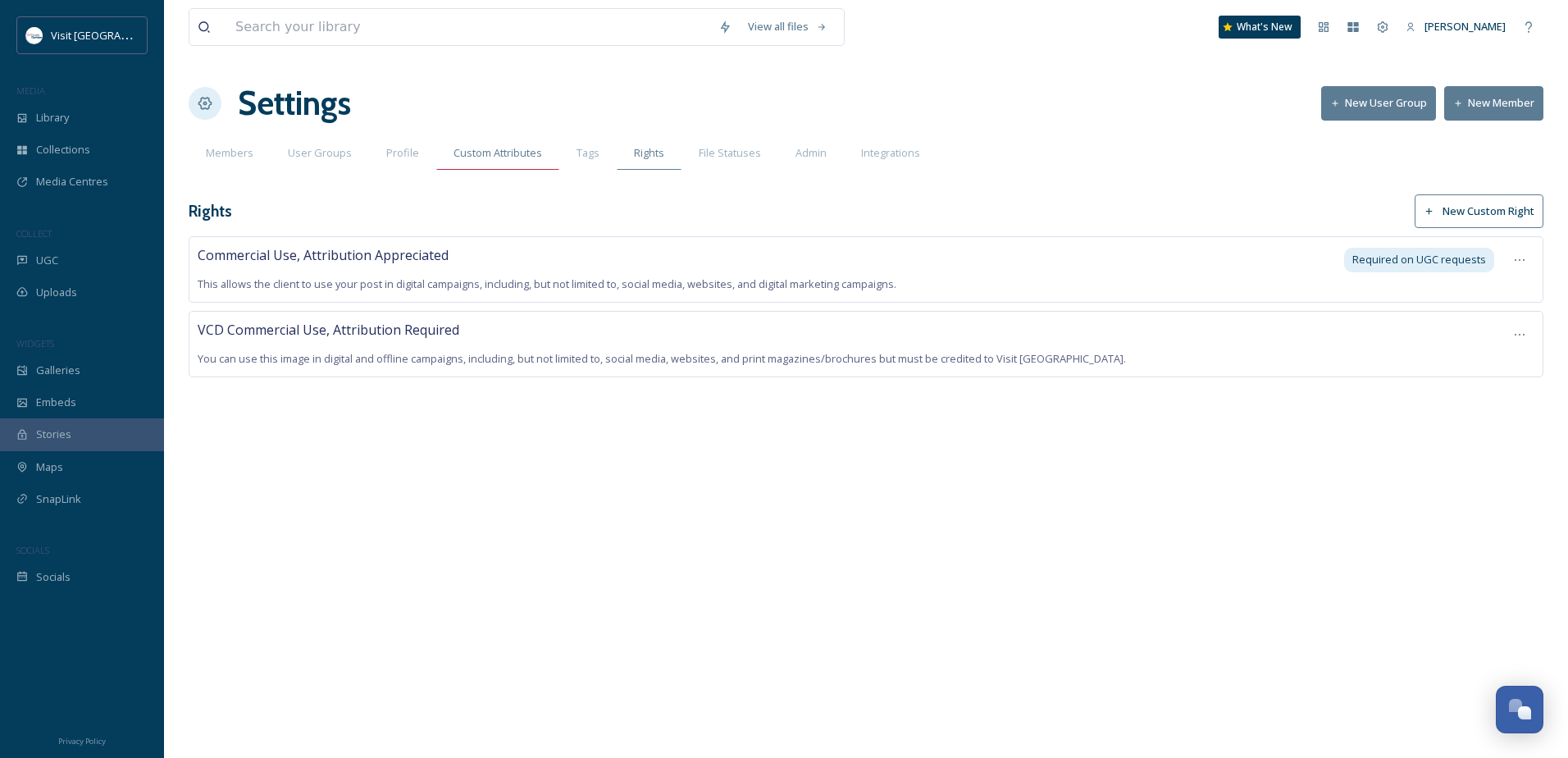
click at [499, 160] on span "Custom Attributes" at bounding box center [498, 152] width 89 height 16
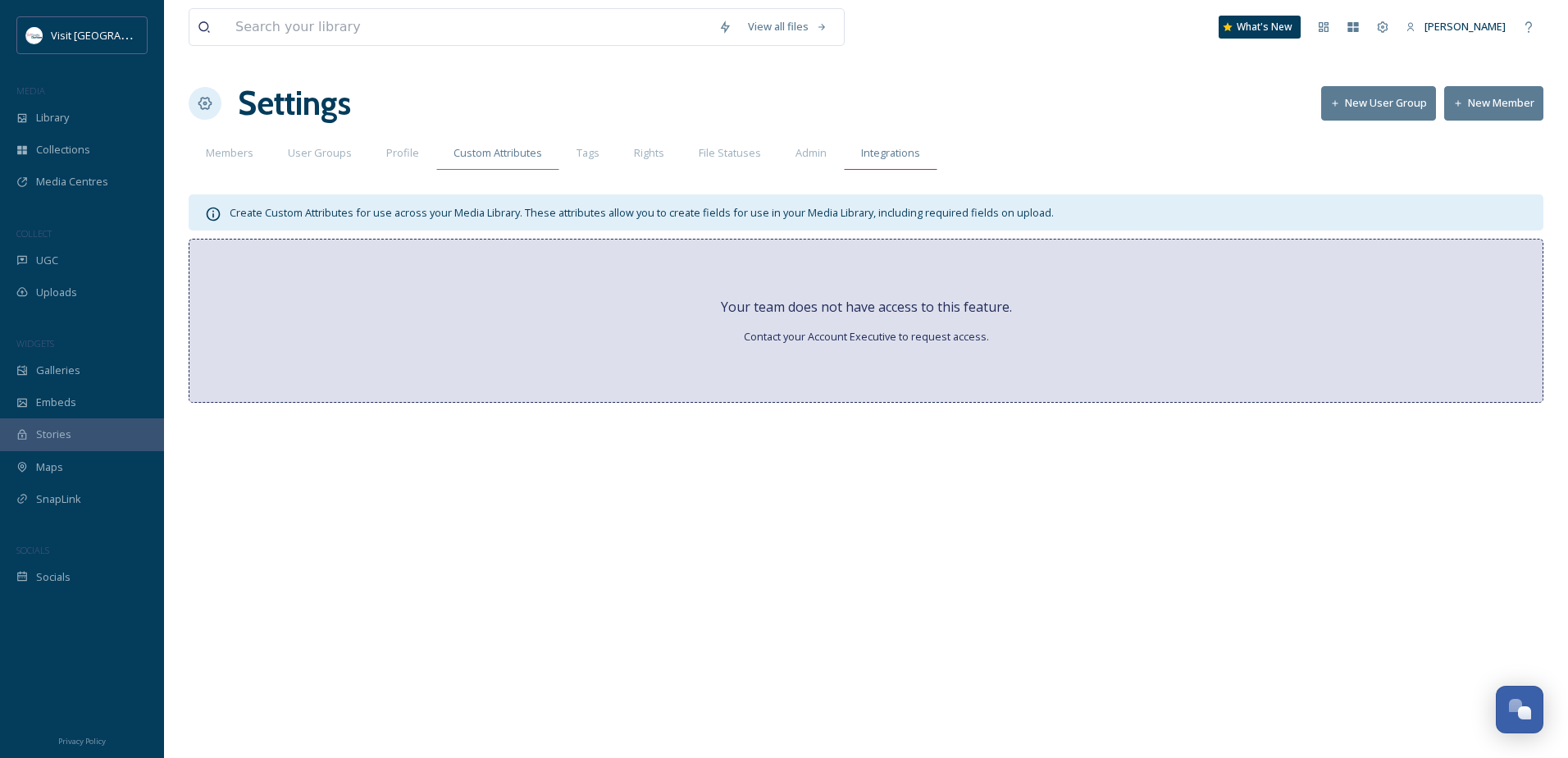
click at [905, 158] on span "Integrations" at bounding box center [890, 152] width 59 height 16
click at [816, 157] on span "Admin" at bounding box center [811, 152] width 31 height 16
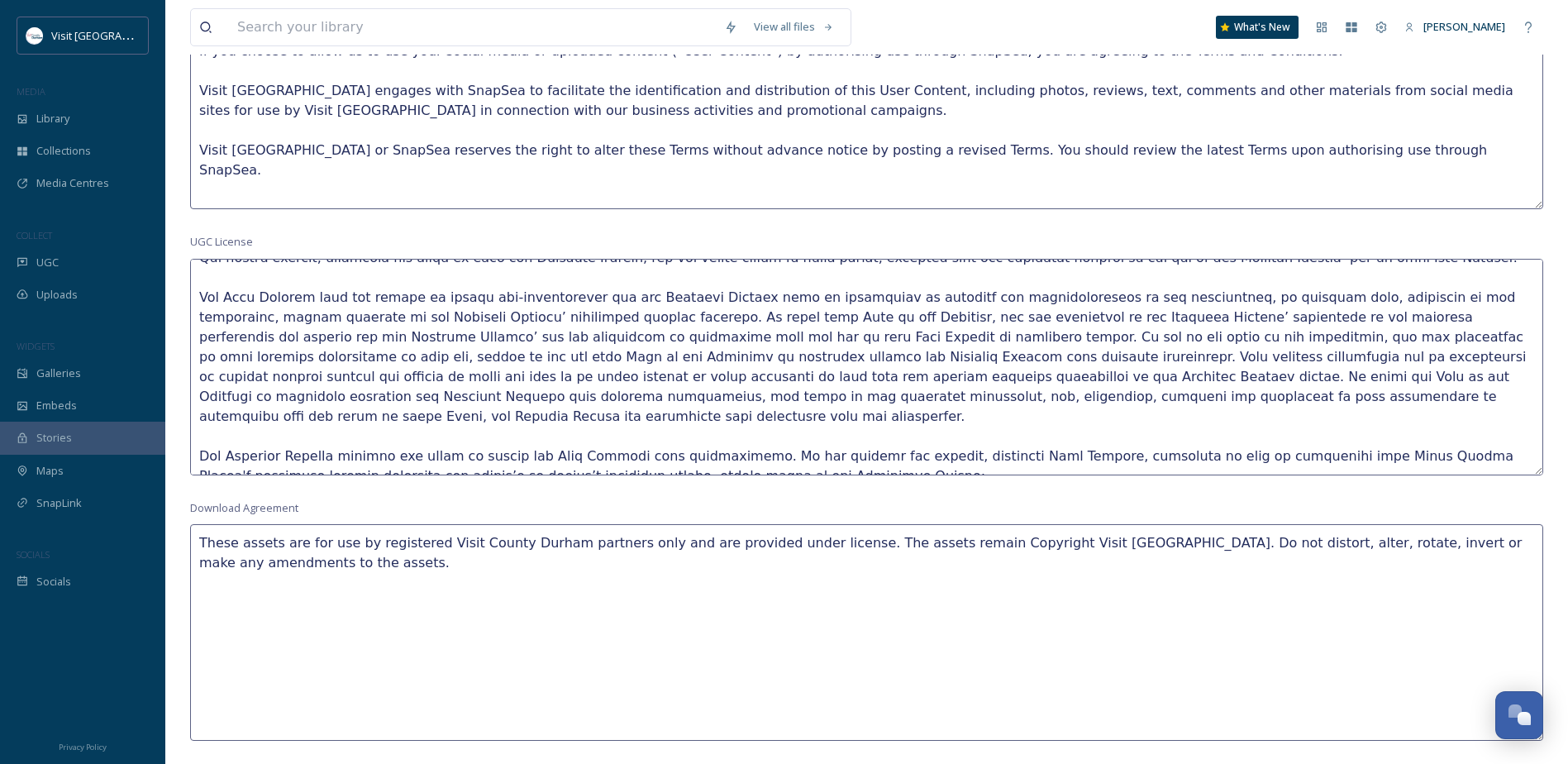
scroll to position [909, 0]
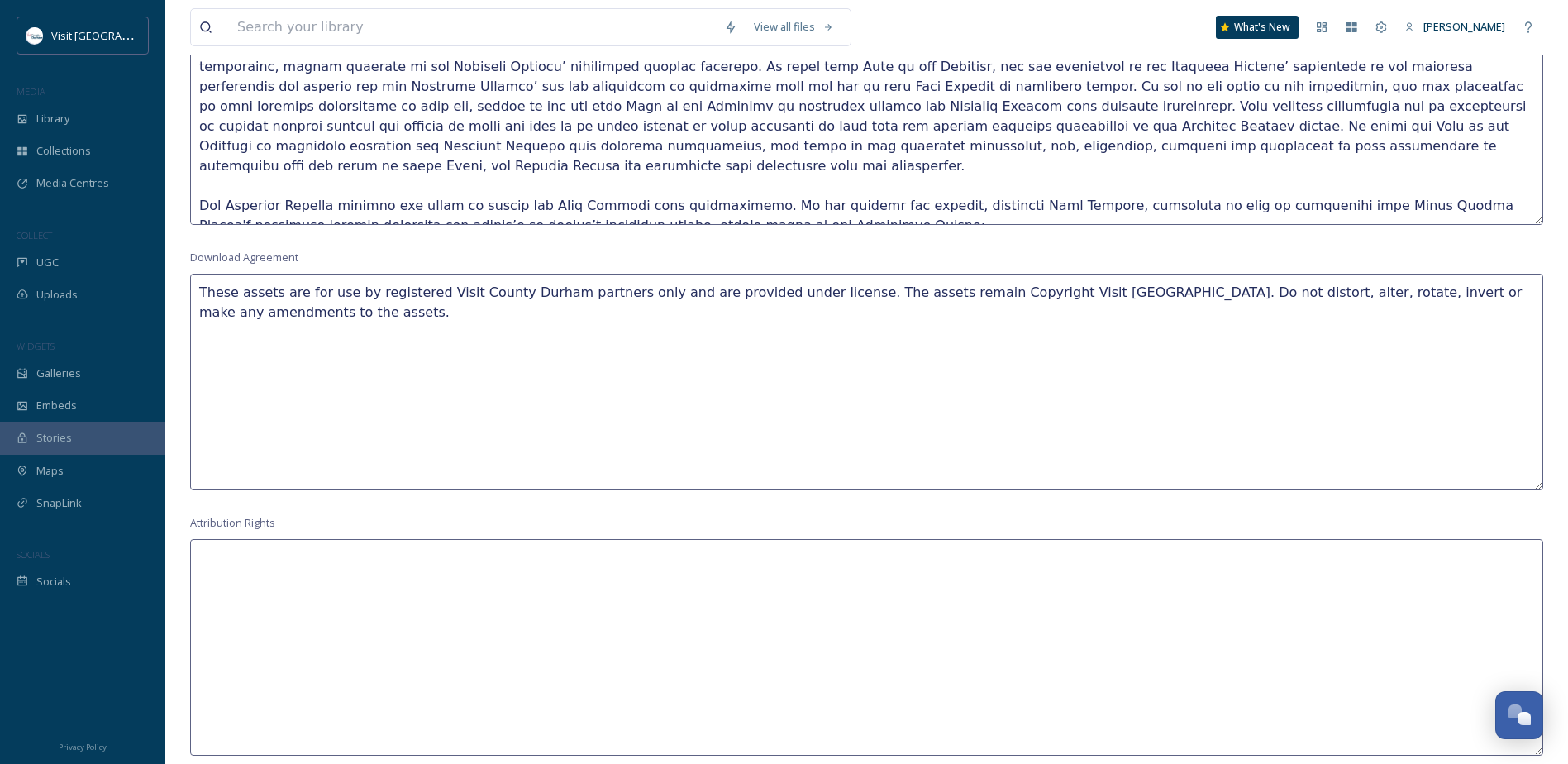
drag, startPoint x: 310, startPoint y: 326, endPoint x: 187, endPoint y: 270, distance: 135.1
click at [187, 270] on div "View all files What's New Nicola Lisgo Settings New User Group New Member Membe…" at bounding box center [866, 217] width 1403 height 2253
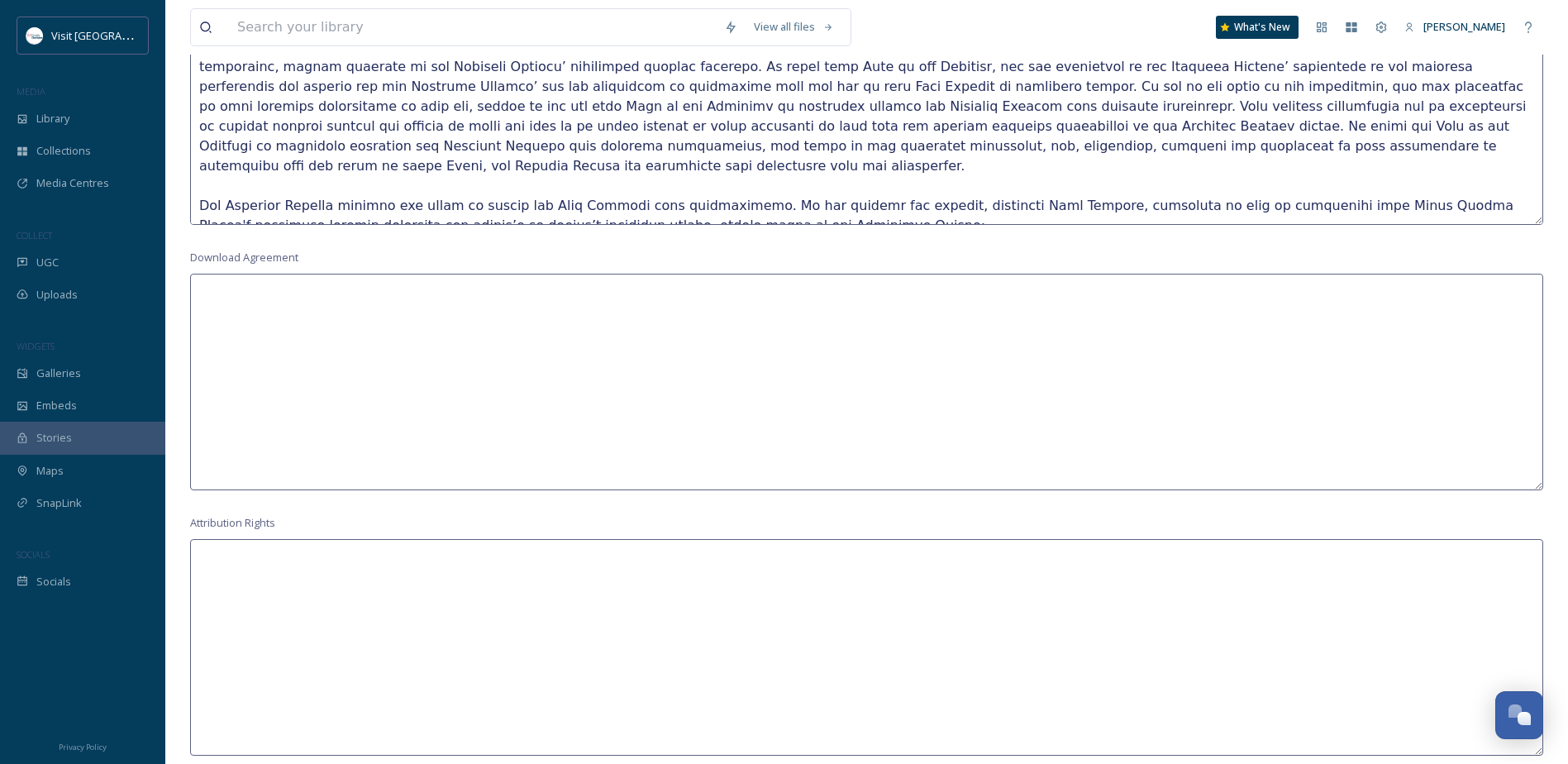
paste textarea "These Terms and Conditions ("Terms") govern the use of photos and videos provid…"
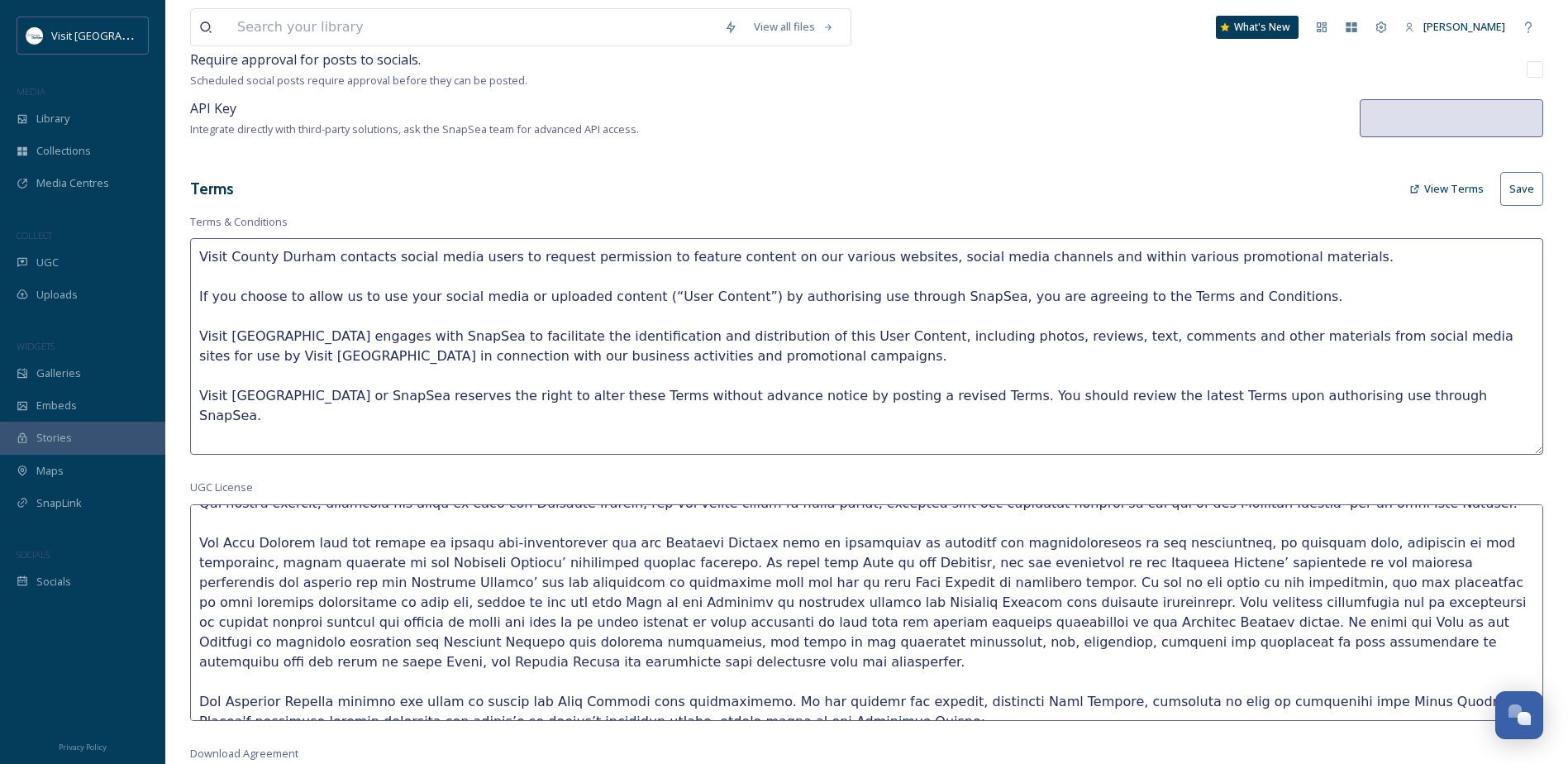
scroll to position [331, 0]
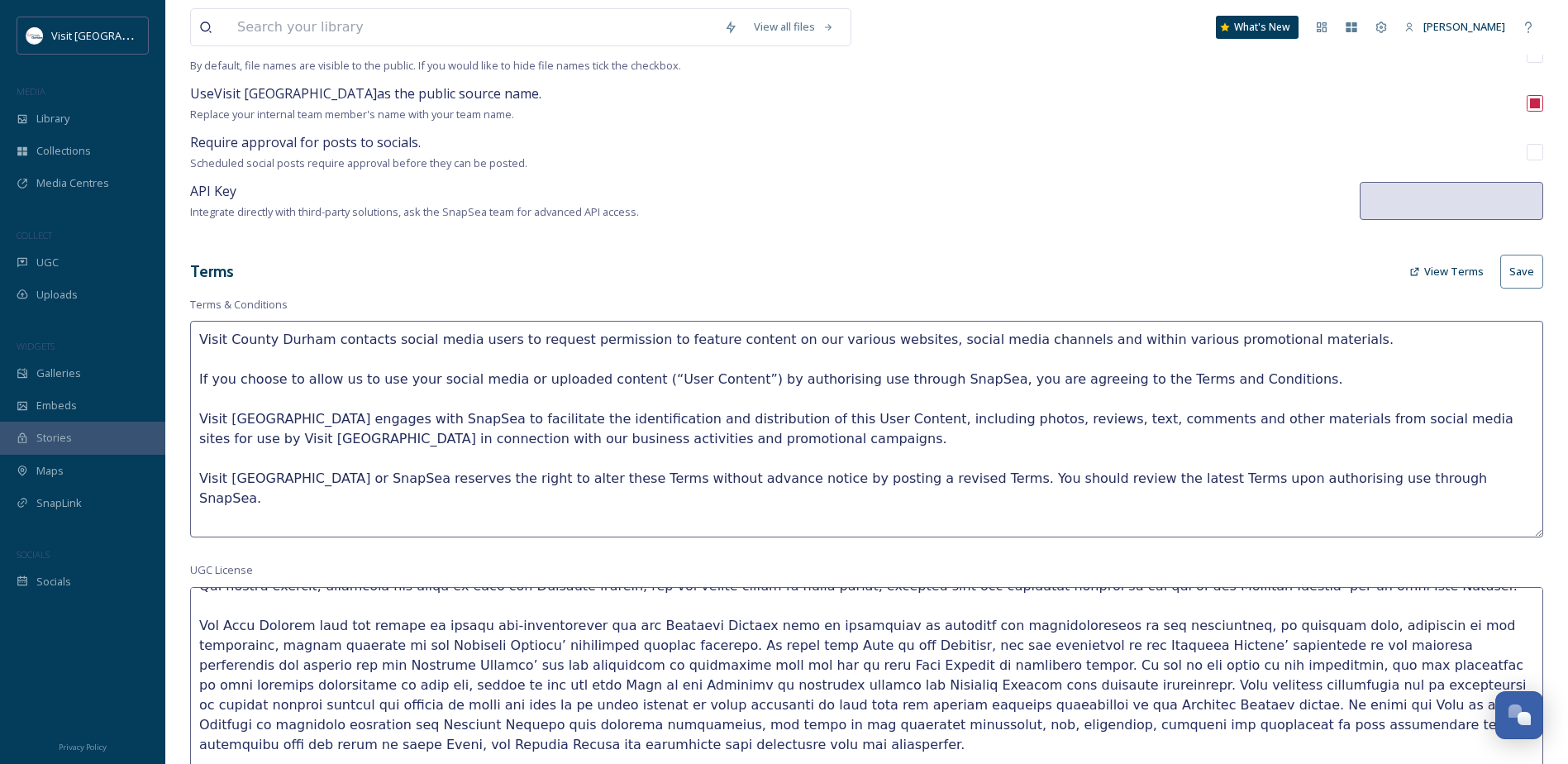
click at [1529, 262] on button "Save" at bounding box center [1522, 272] width 43 height 34
type textarea "These Terms and Conditions ("Terms") govern the use of photos and videos provid…"
click at [654, 372] on textarea "Visit County Durham contacts social media users to request permission to featur…" at bounding box center [866, 429] width 1354 height 216
click at [545, 487] on textarea "Visit County Durham contacts social media users to request permission to featur…" at bounding box center [866, 429] width 1354 height 216
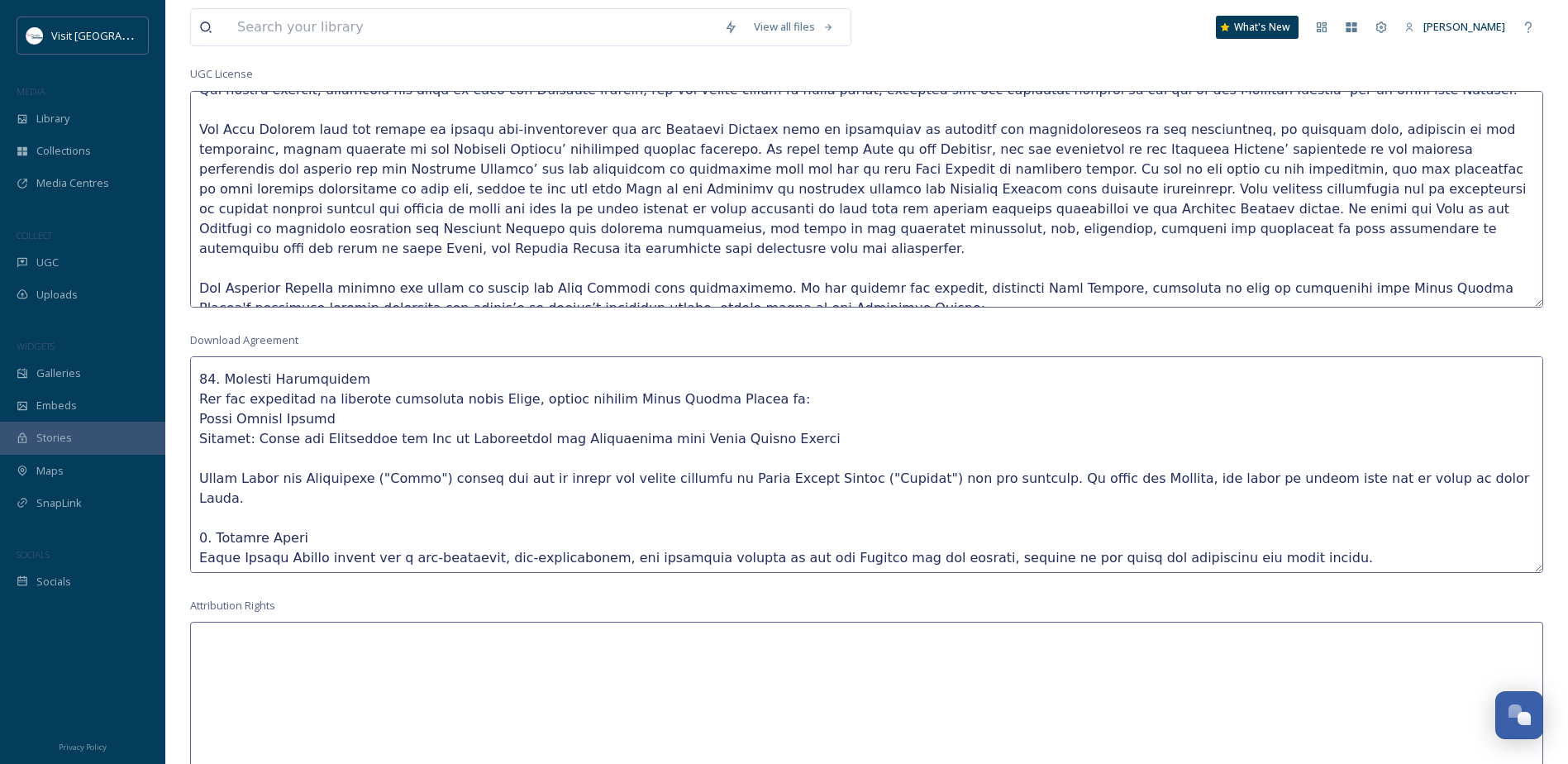
scroll to position [1124, 0]
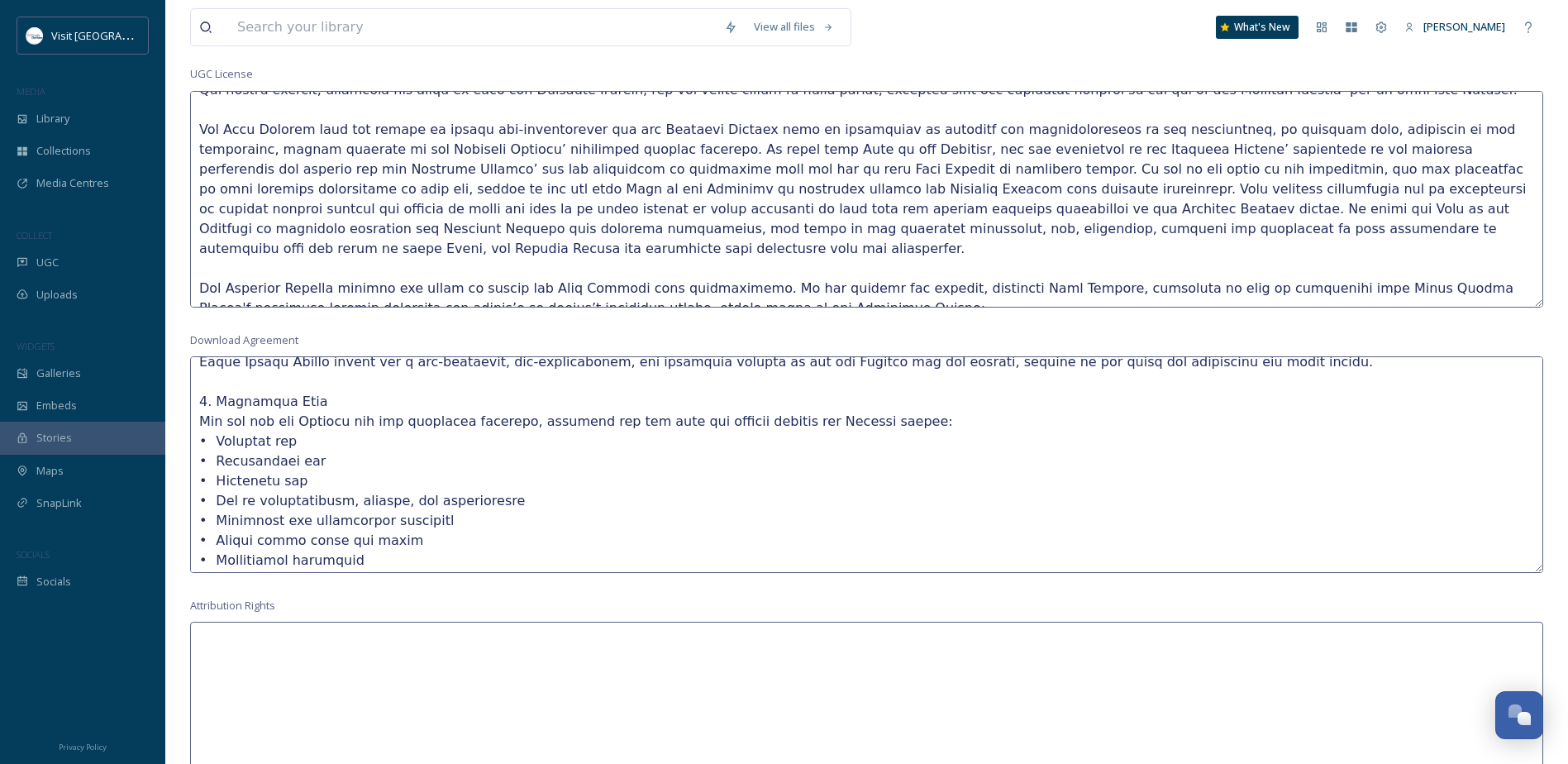
click at [366, 627] on textarea at bounding box center [866, 729] width 1354 height 216
paste textarea "• Terms and Conditions - Media Centre (All available uses) Terms and Conditions…"
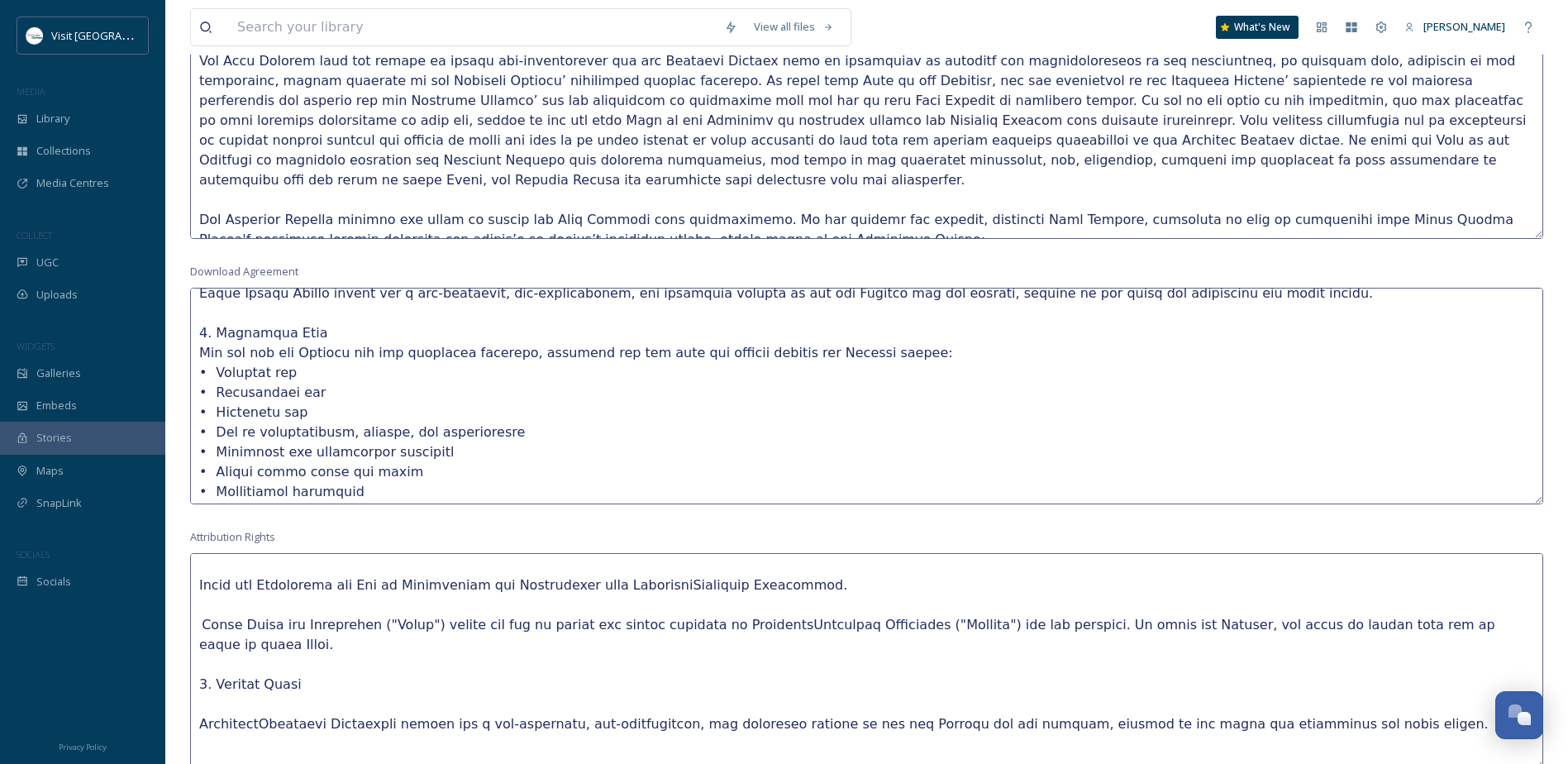
scroll to position [0, 0]
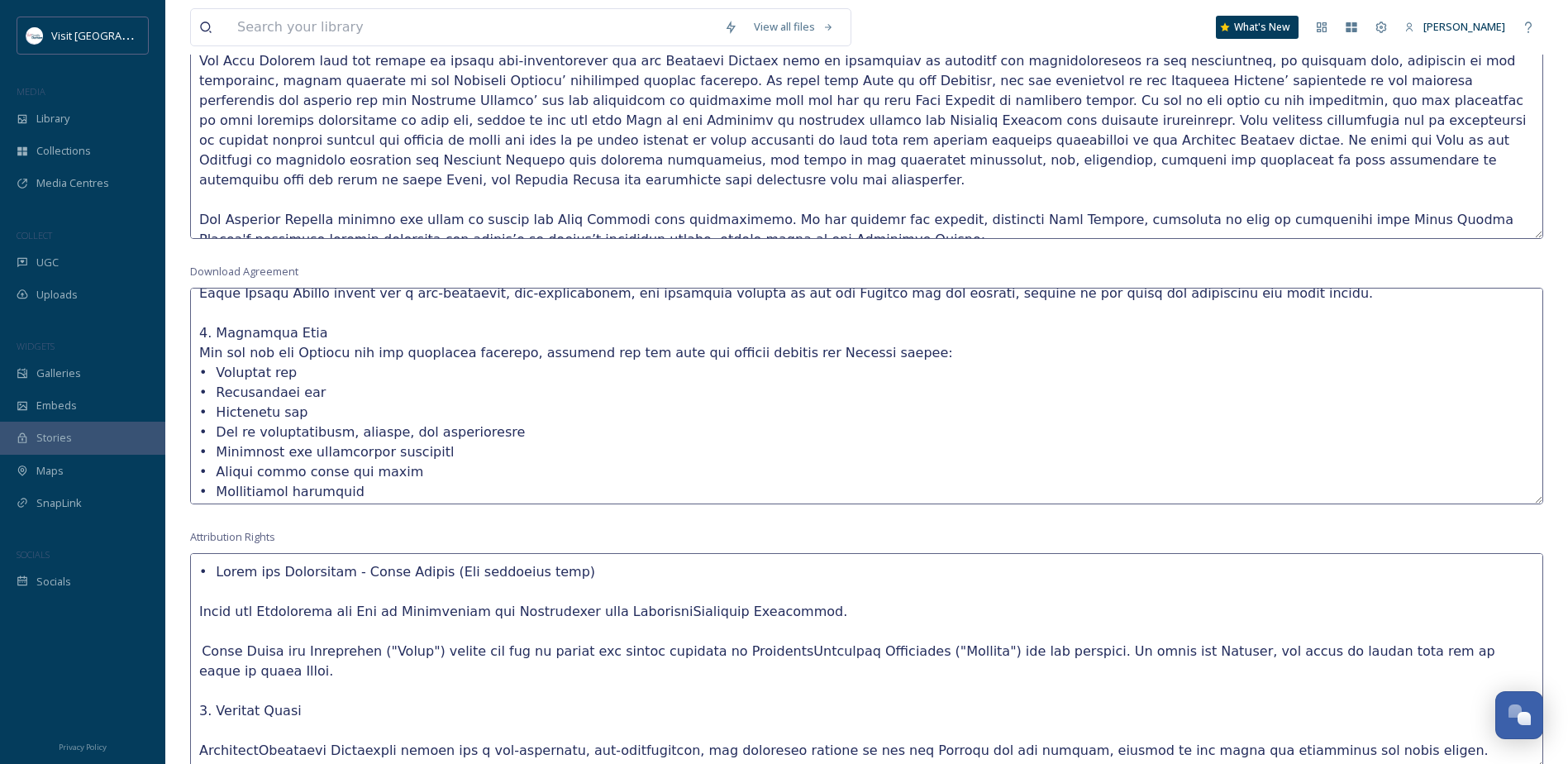
drag, startPoint x: 804, startPoint y: 609, endPoint x: 605, endPoint y: 610, distance: 199.0
click at [605, 610] on textarea at bounding box center [866, 661] width 1354 height 216
click at [893, 648] on textarea at bounding box center [866, 661] width 1354 height 216
drag, startPoint x: 890, startPoint y: 648, endPoint x: 716, endPoint y: 648, distance: 174.0
click at [716, 648] on textarea at bounding box center [866, 661] width 1354 height 216
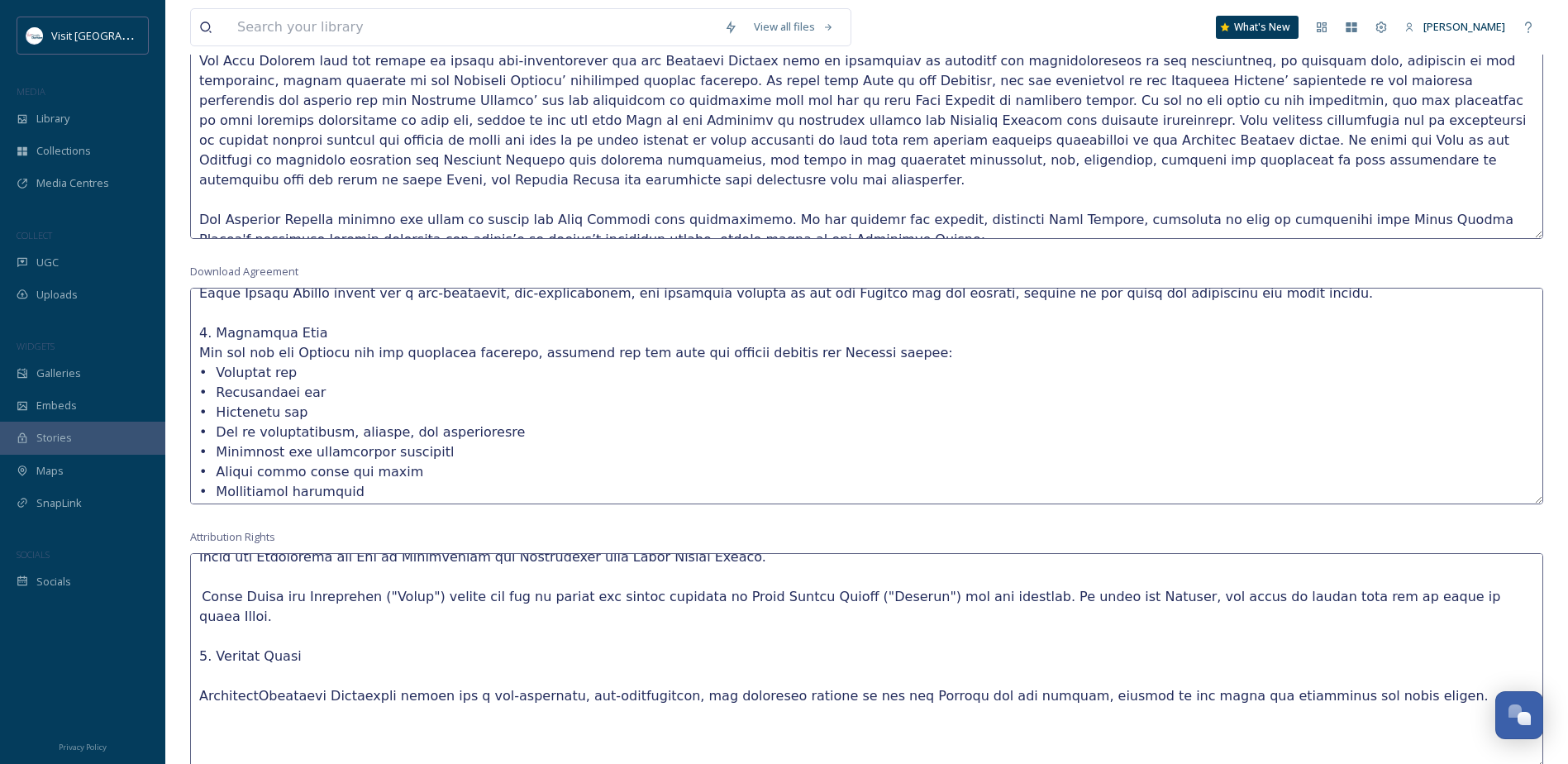
scroll to position [83, 0]
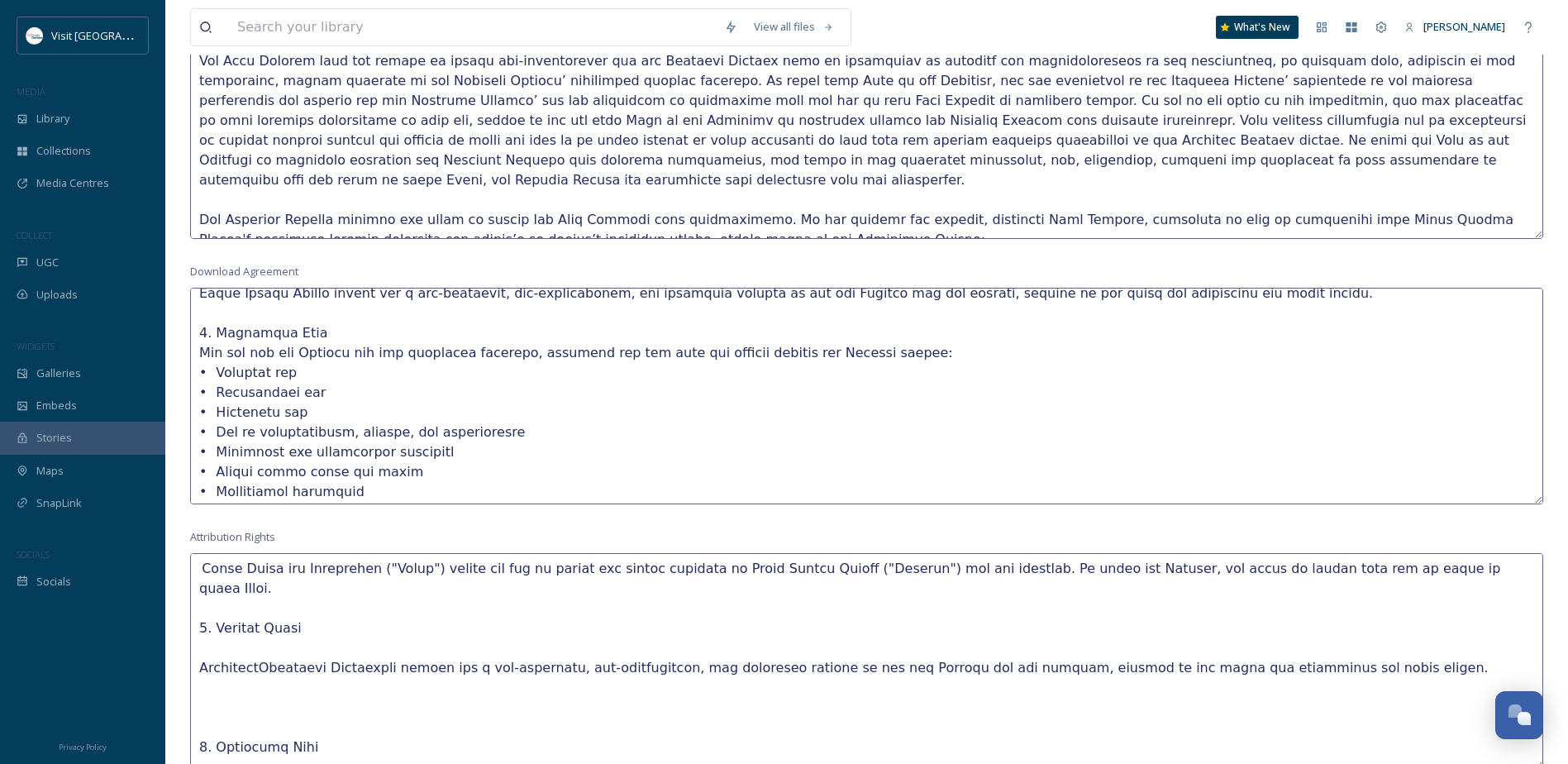
drag, startPoint x: 372, startPoint y: 646, endPoint x: 195, endPoint y: 648, distance: 177.0
click at [195, 648] on textarea at bounding box center [866, 661] width 1354 height 216
click at [197, 720] on textarea at bounding box center [866, 661] width 1354 height 216
click at [199, 742] on textarea at bounding box center [866, 661] width 1354 height 216
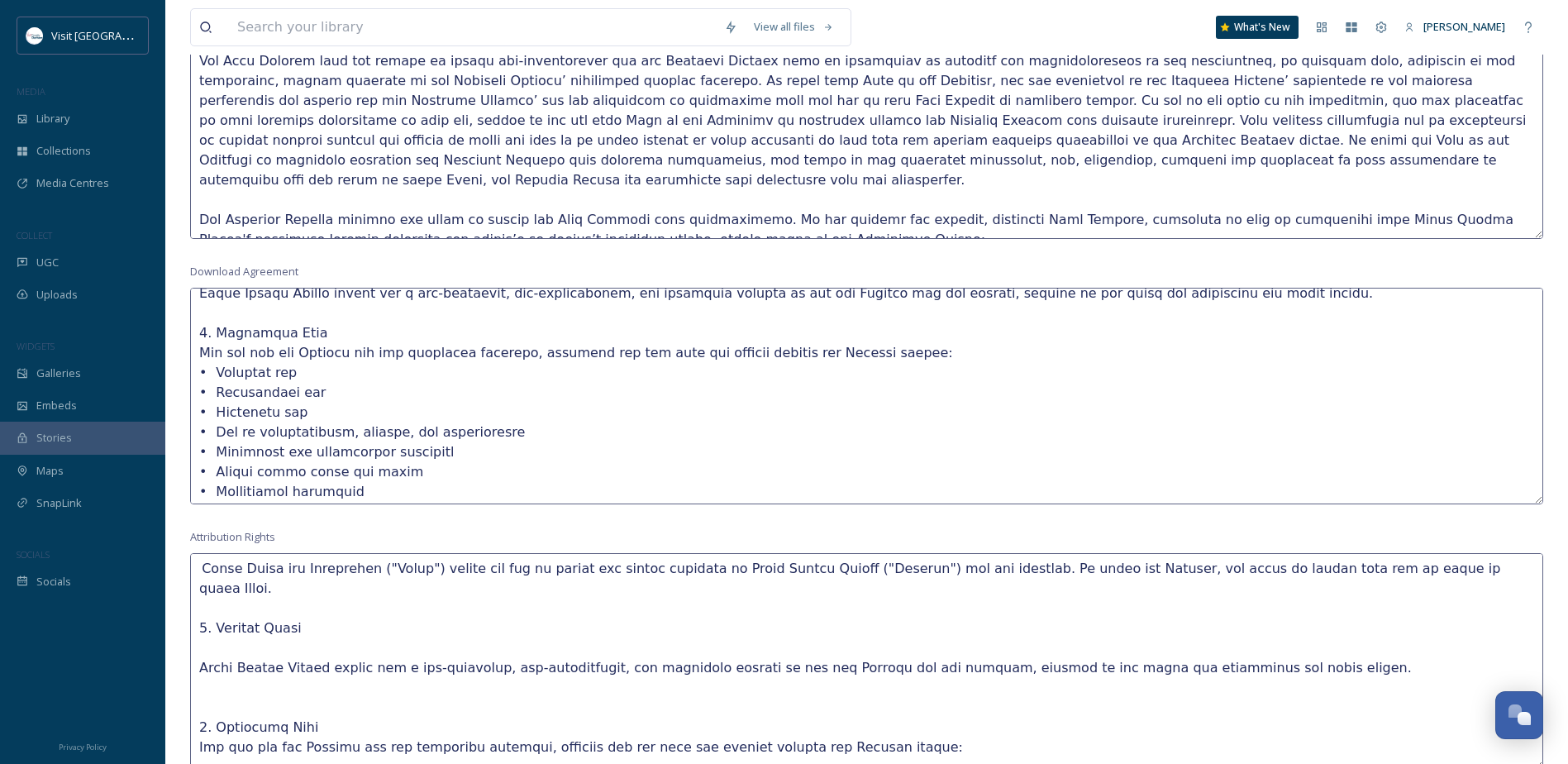
click at [199, 641] on textarea at bounding box center [866, 661] width 1354 height 216
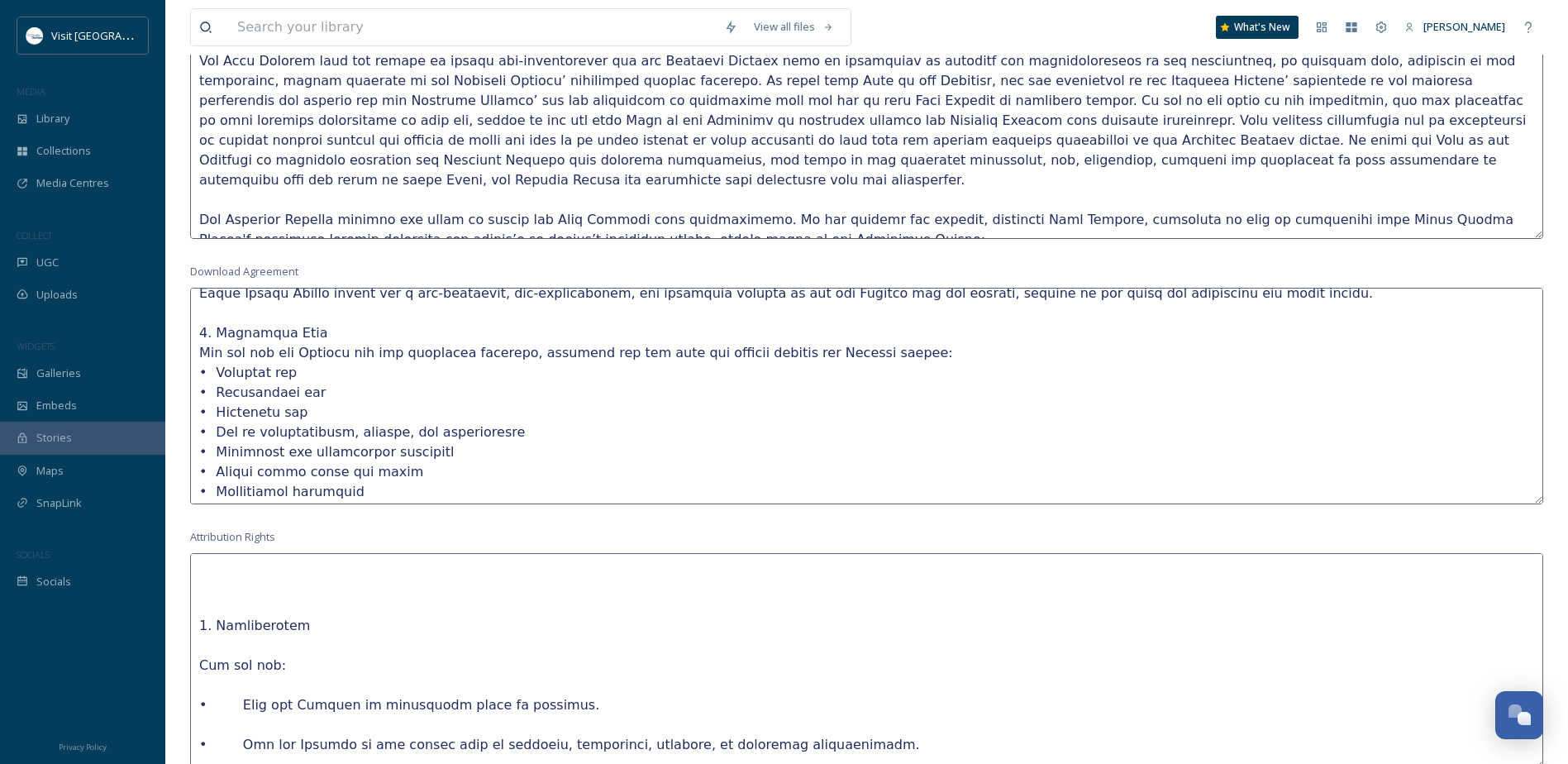
scroll to position [578, 0]
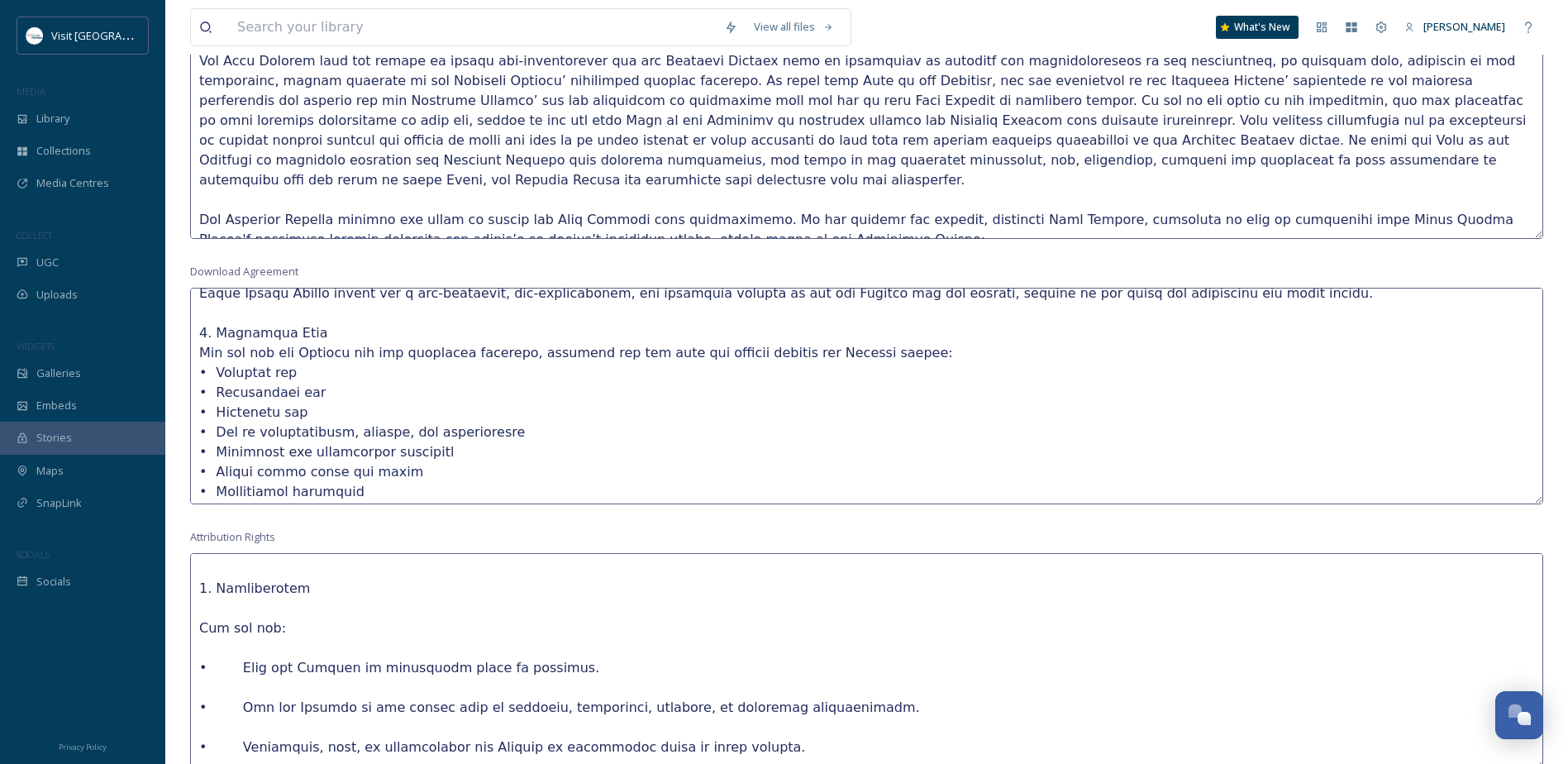
click at [203, 623] on textarea at bounding box center [866, 661] width 1354 height 216
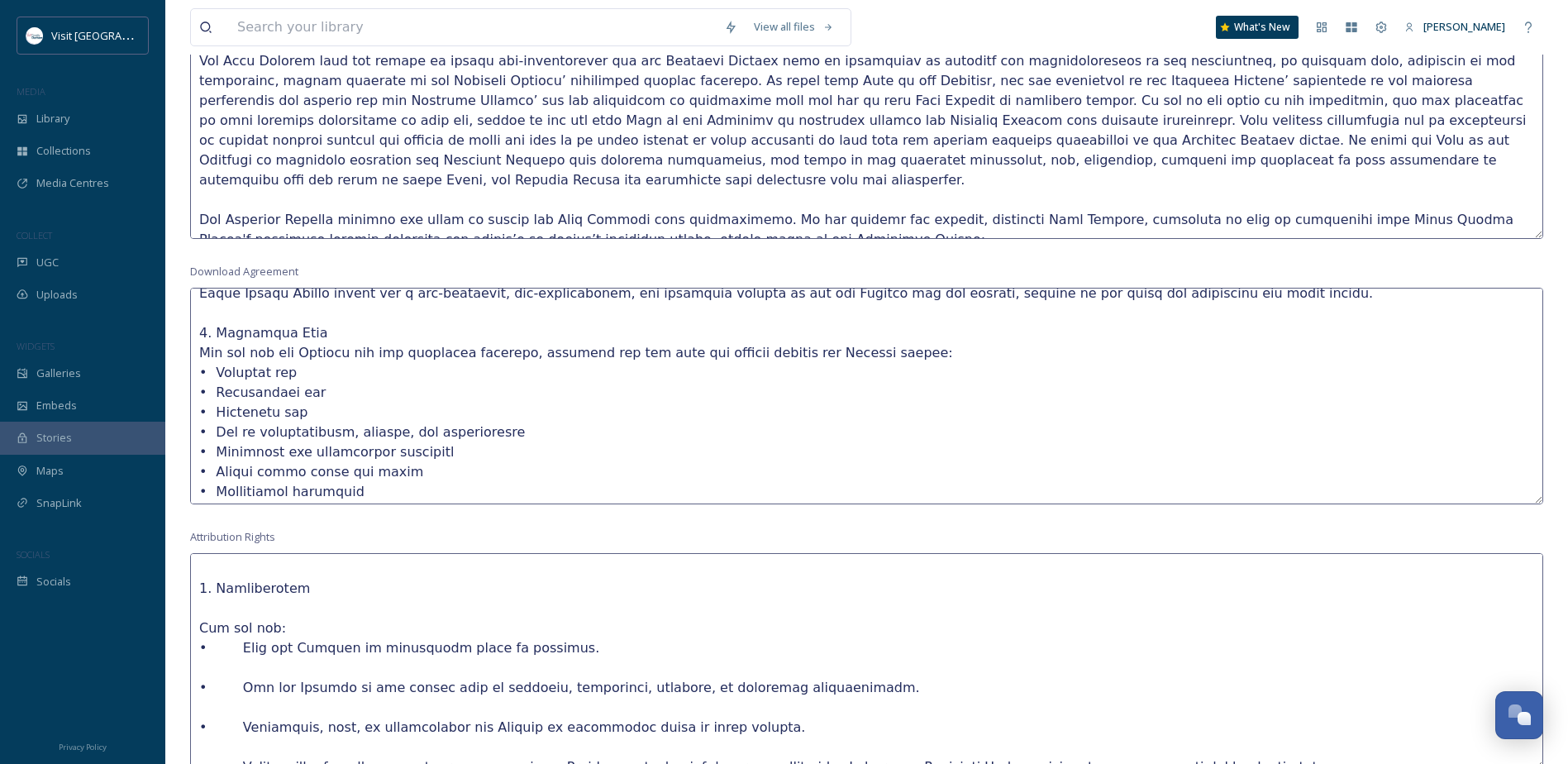
click at [229, 639] on textarea at bounding box center [866, 661] width 1354 height 216
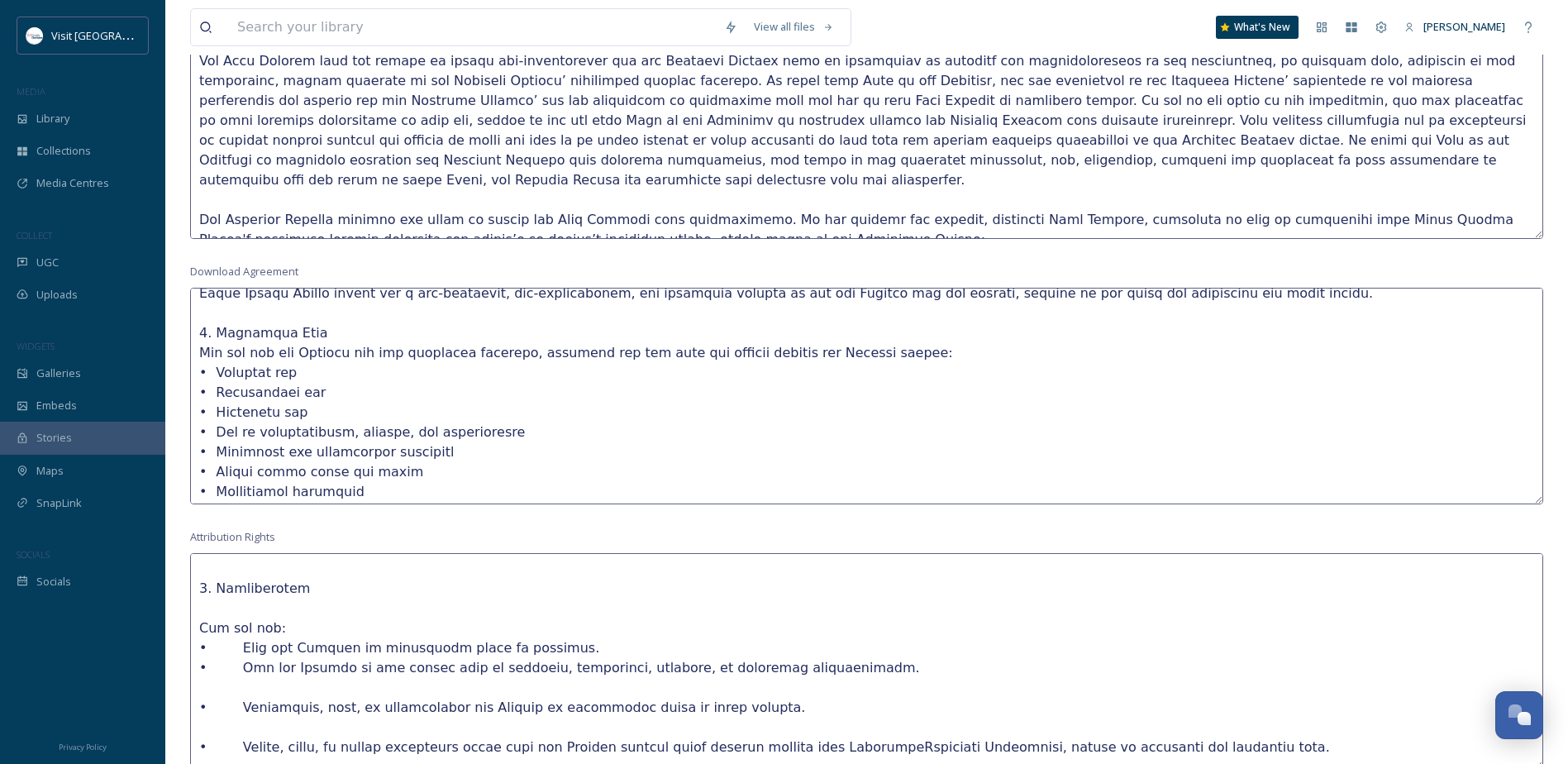
click at [245, 663] on textarea at bounding box center [866, 661] width 1354 height 216
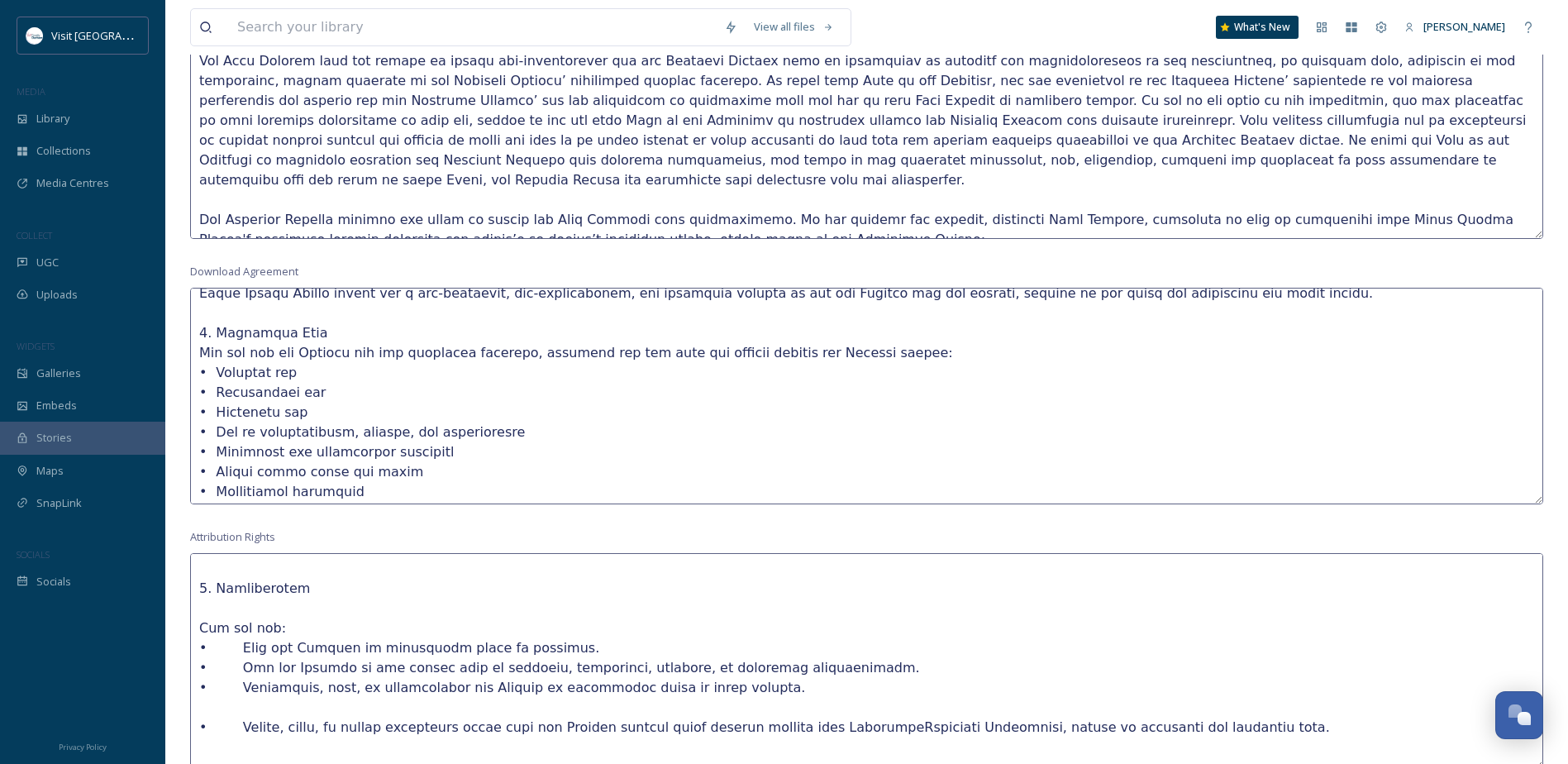
click at [241, 682] on textarea at bounding box center [866, 661] width 1354 height 216
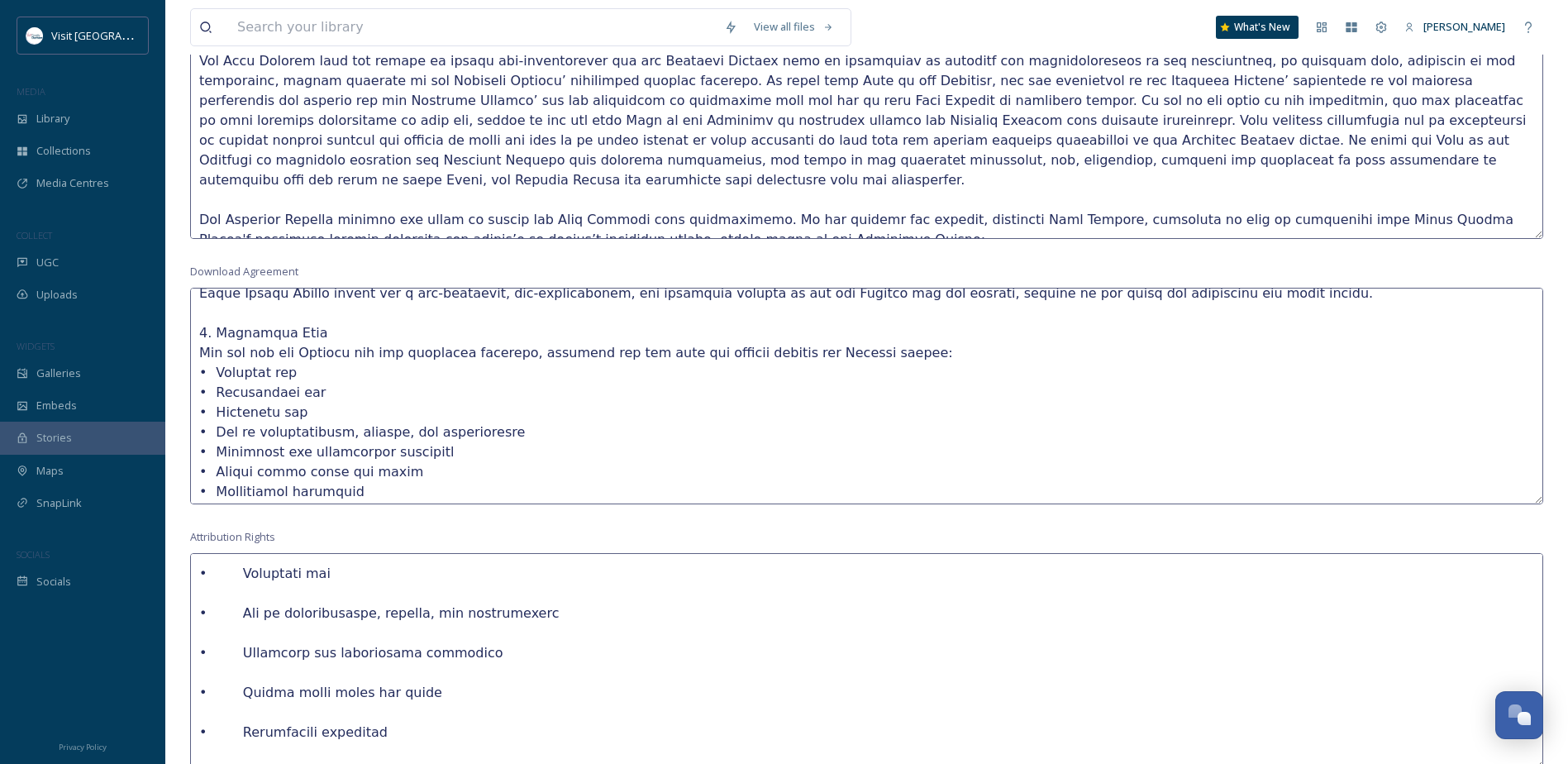
scroll to position [331, 0]
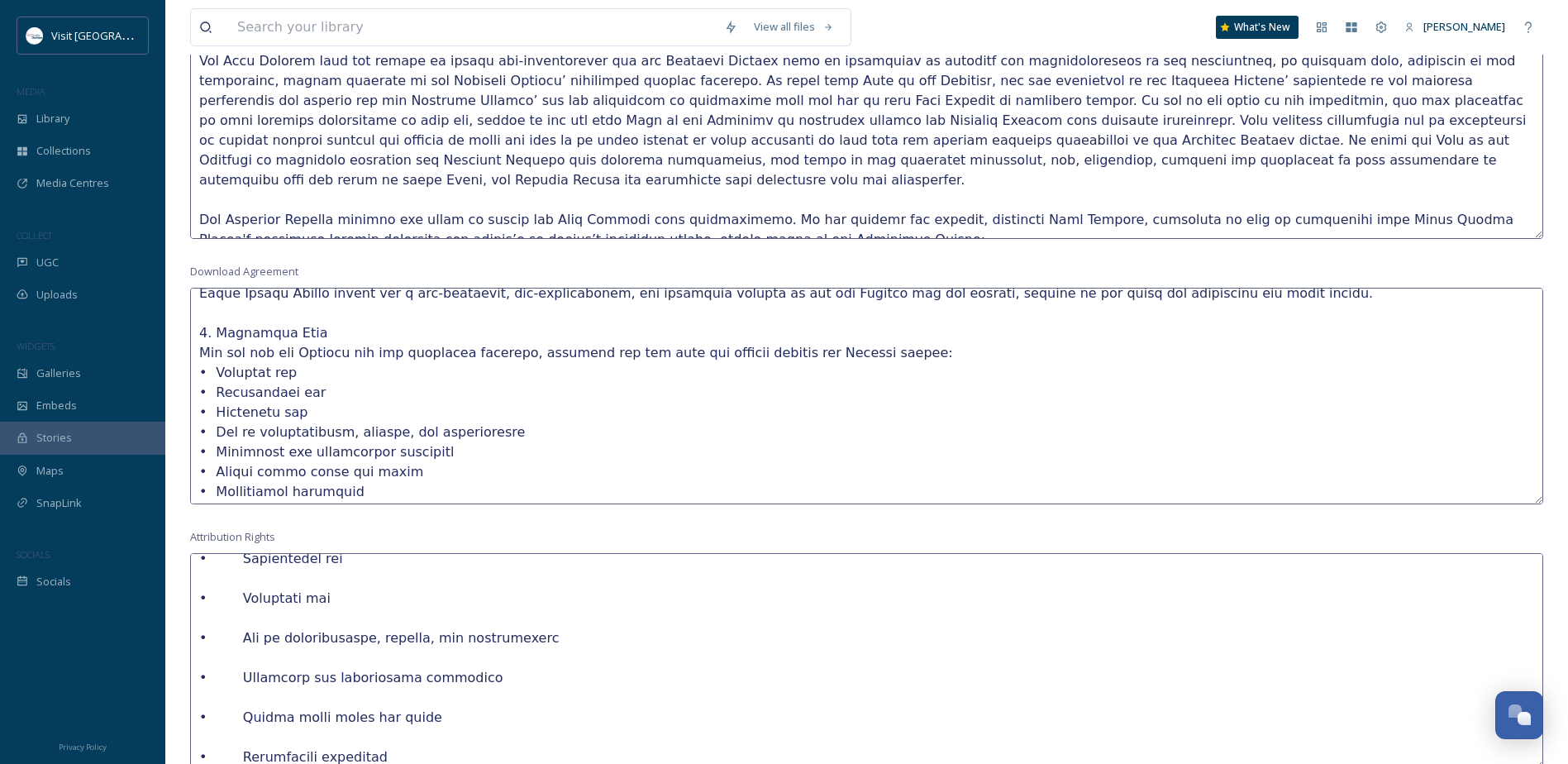
click at [237, 709] on textarea at bounding box center [866, 661] width 1354 height 216
click at [242, 673] on textarea at bounding box center [866, 661] width 1354 height 216
click at [259, 639] on textarea at bounding box center [866, 661] width 1354 height 216
click at [258, 588] on textarea at bounding box center [866, 661] width 1354 height 216
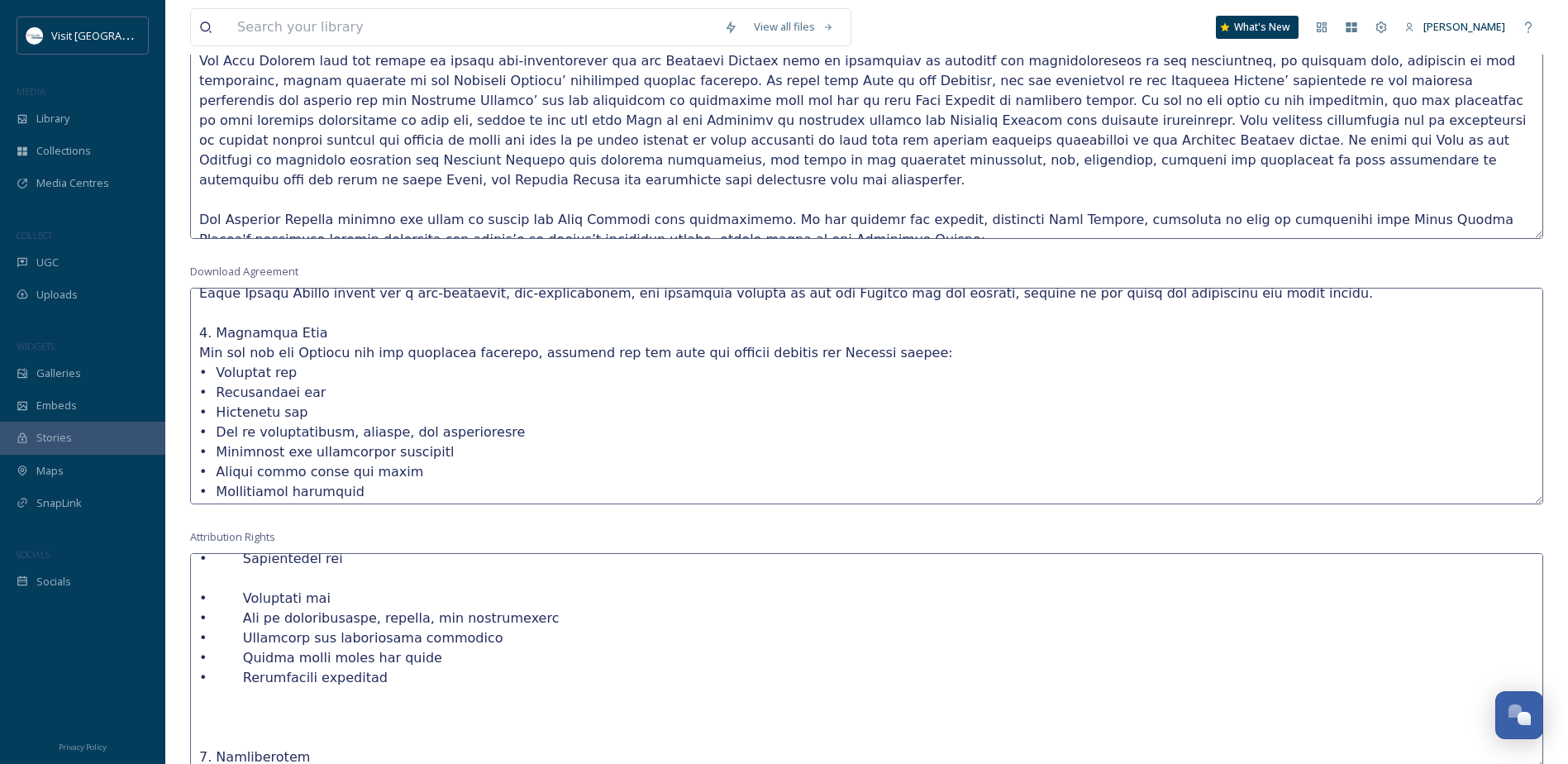
scroll to position [311, 0]
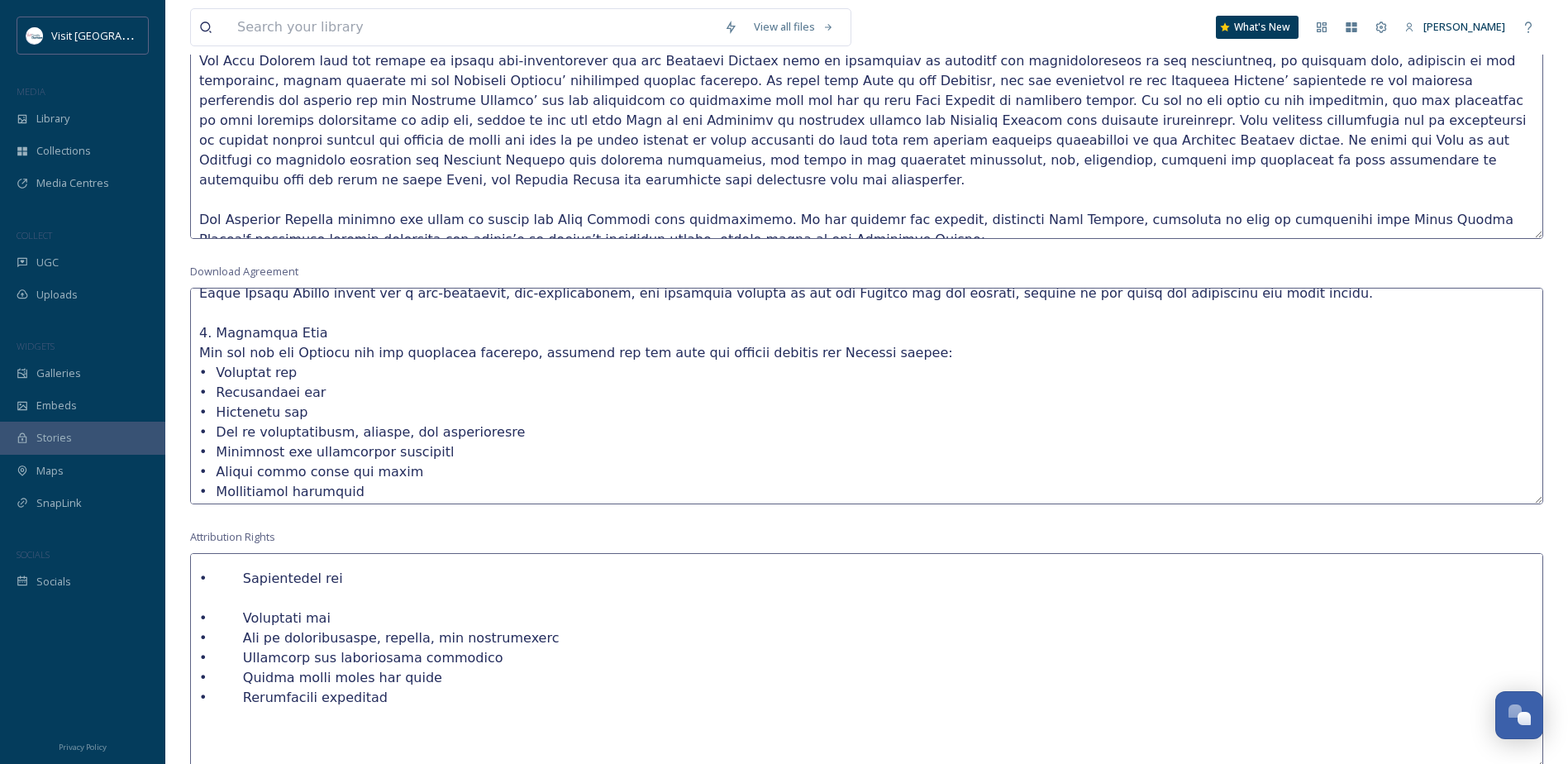
click at [270, 575] on textarea at bounding box center [866, 661] width 1354 height 216
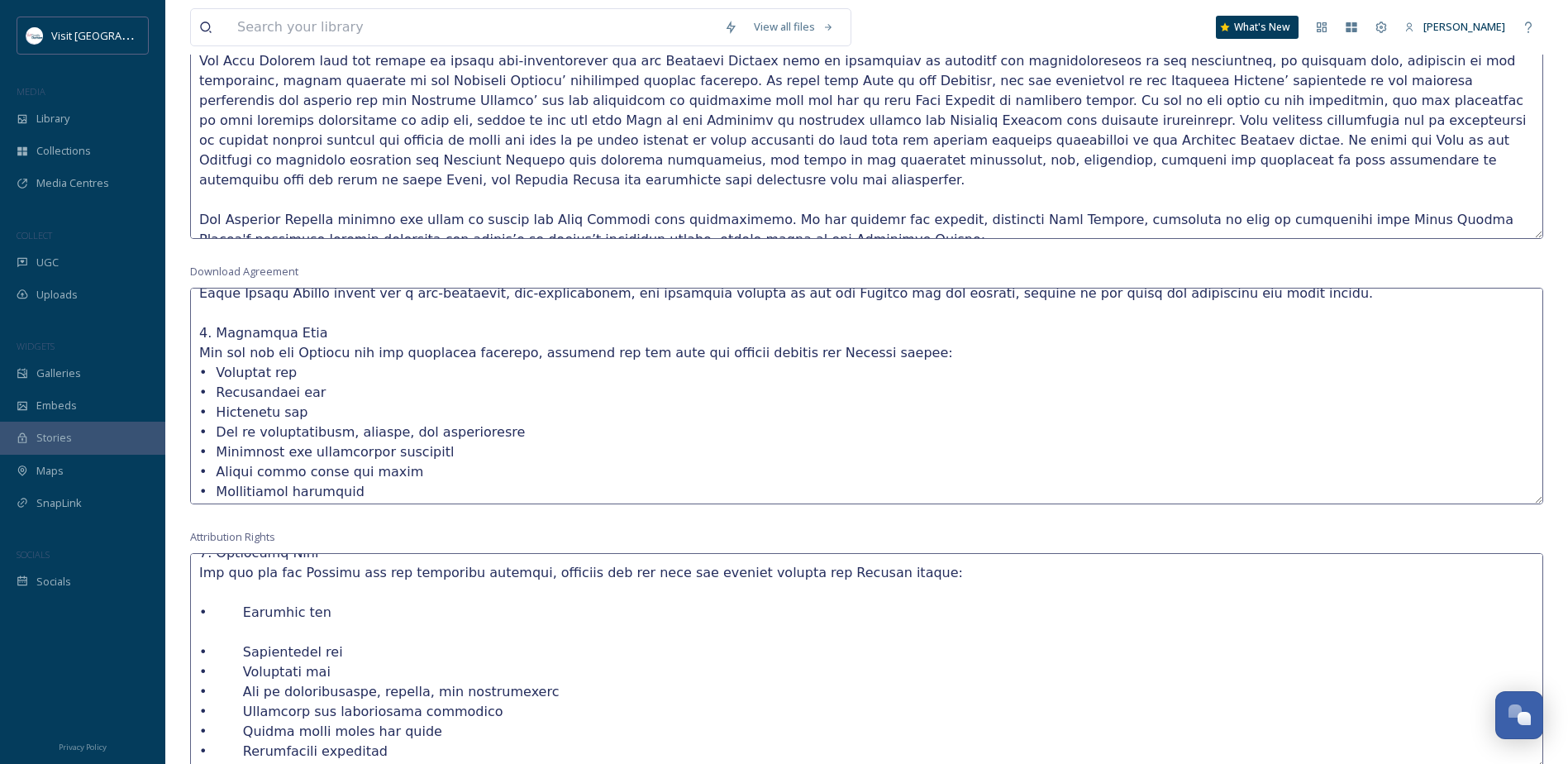
scroll to position [209, 0]
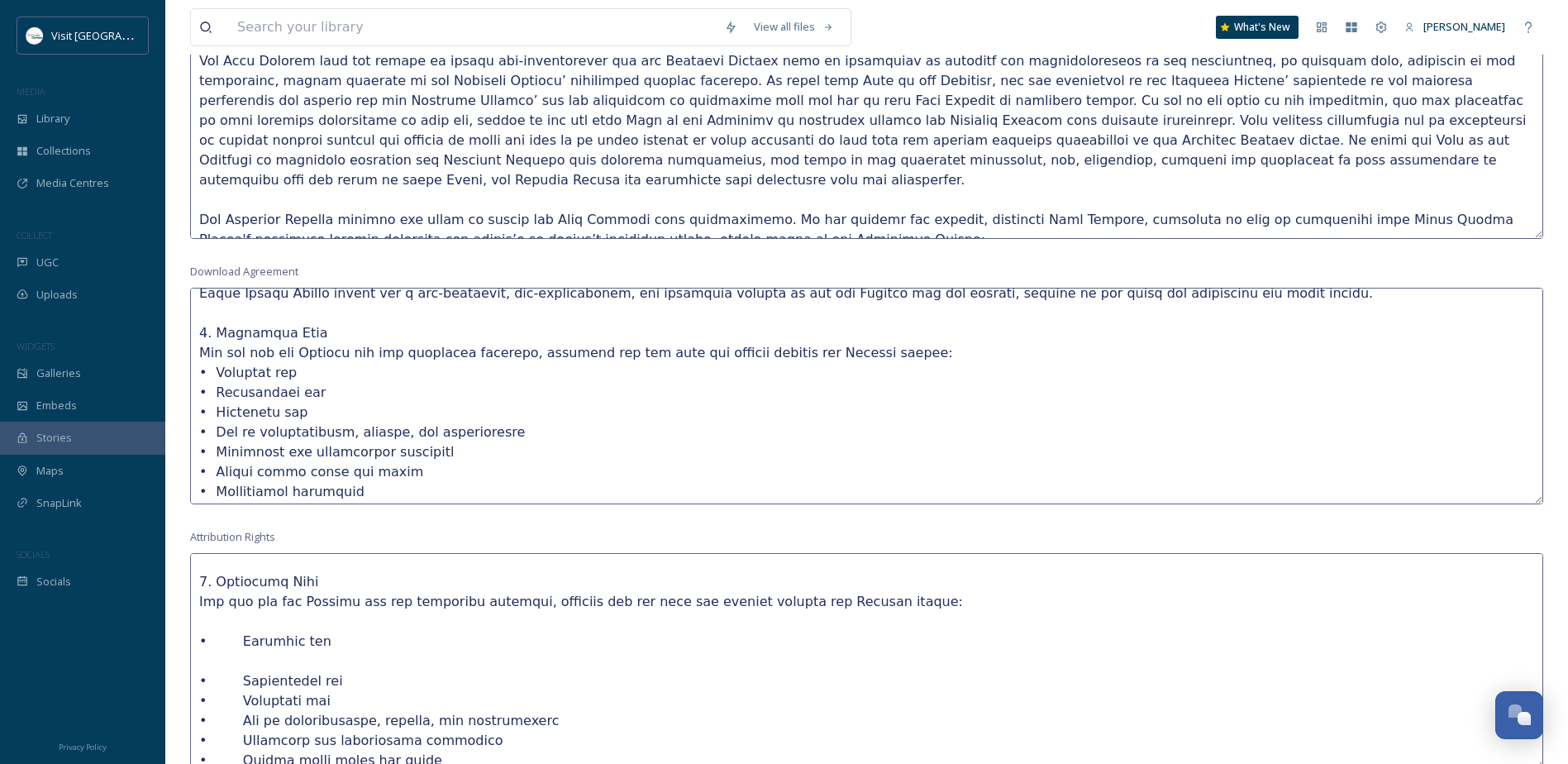
click at [259, 639] on textarea at bounding box center [866, 661] width 1354 height 216
type textarea "• Terms and Conditions - Media Centre (All available uses) Terms and Conditions…"
click at [532, 415] on textarea at bounding box center [866, 396] width 1354 height 216
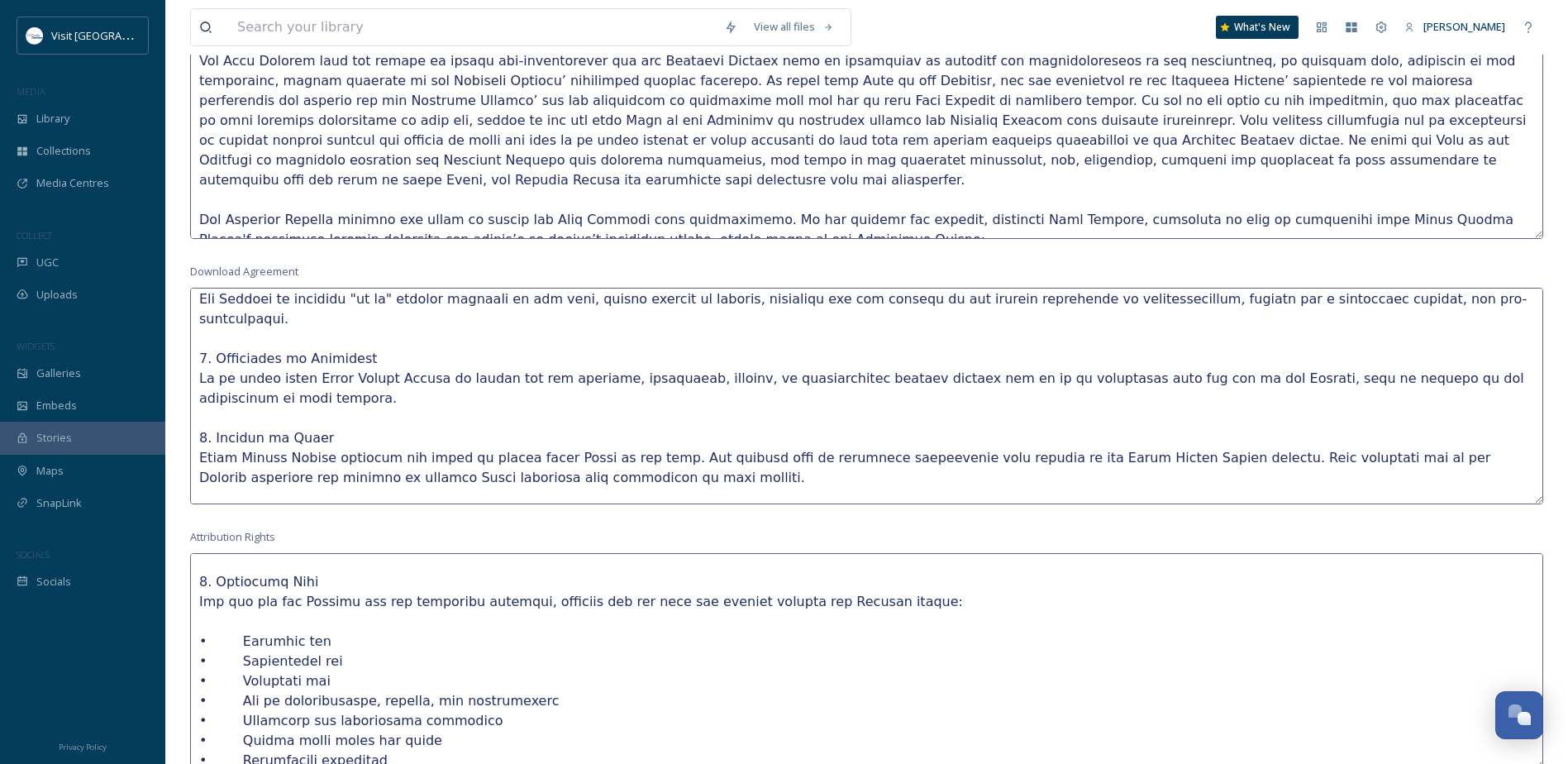
scroll to position [1785, 0]
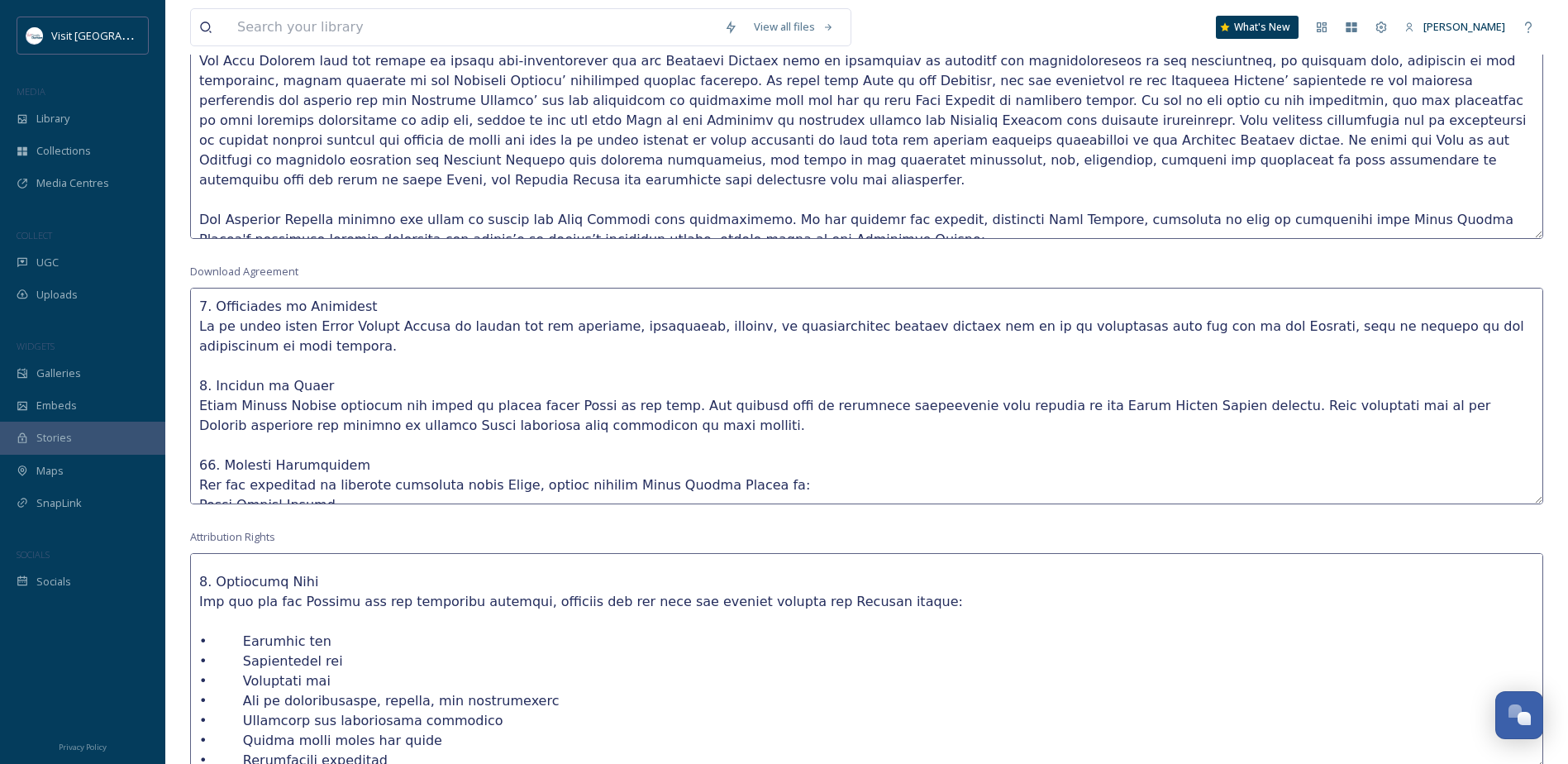
click at [353, 589] on textarea at bounding box center [866, 661] width 1354 height 216
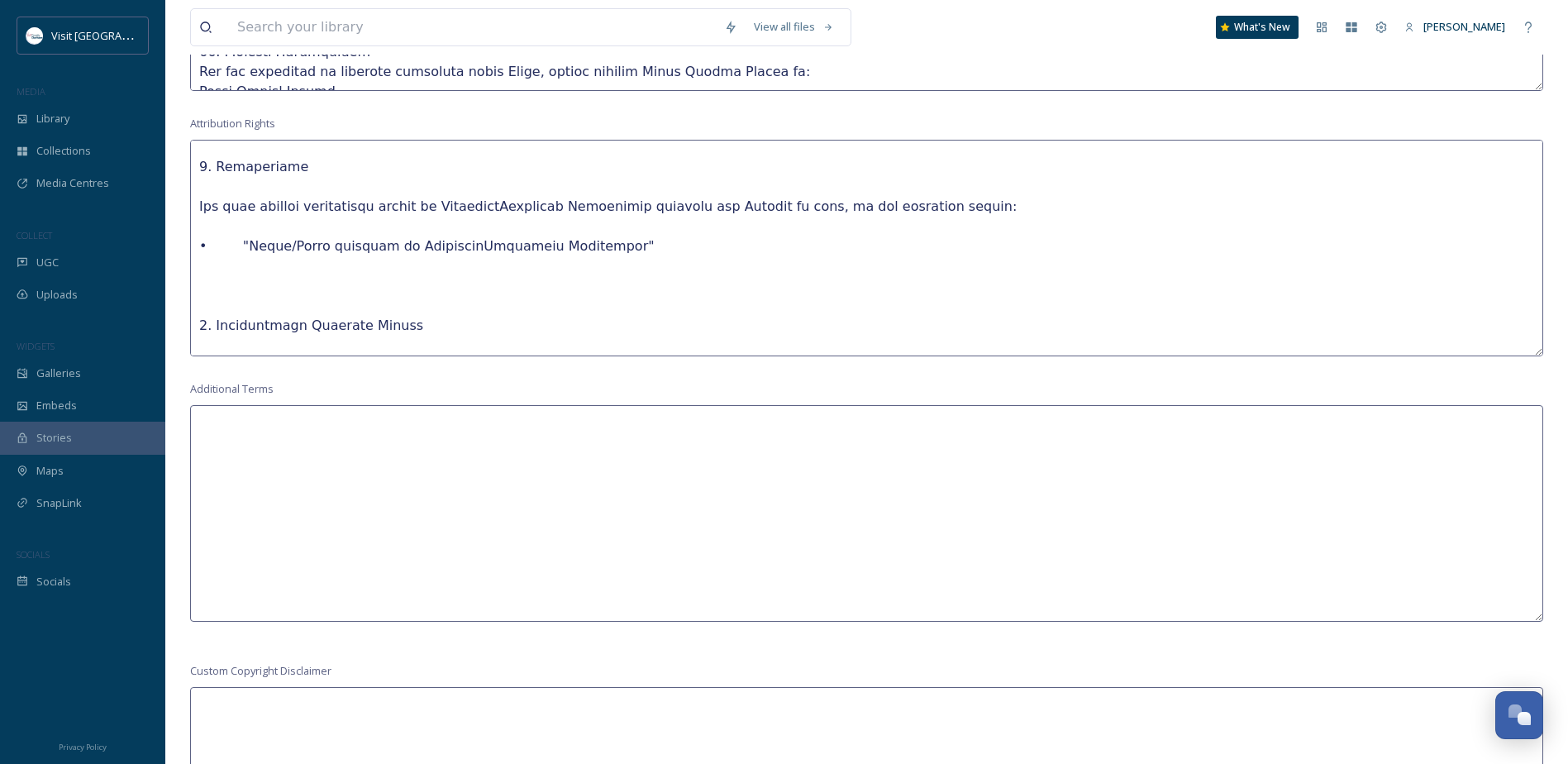
scroll to position [0, 0]
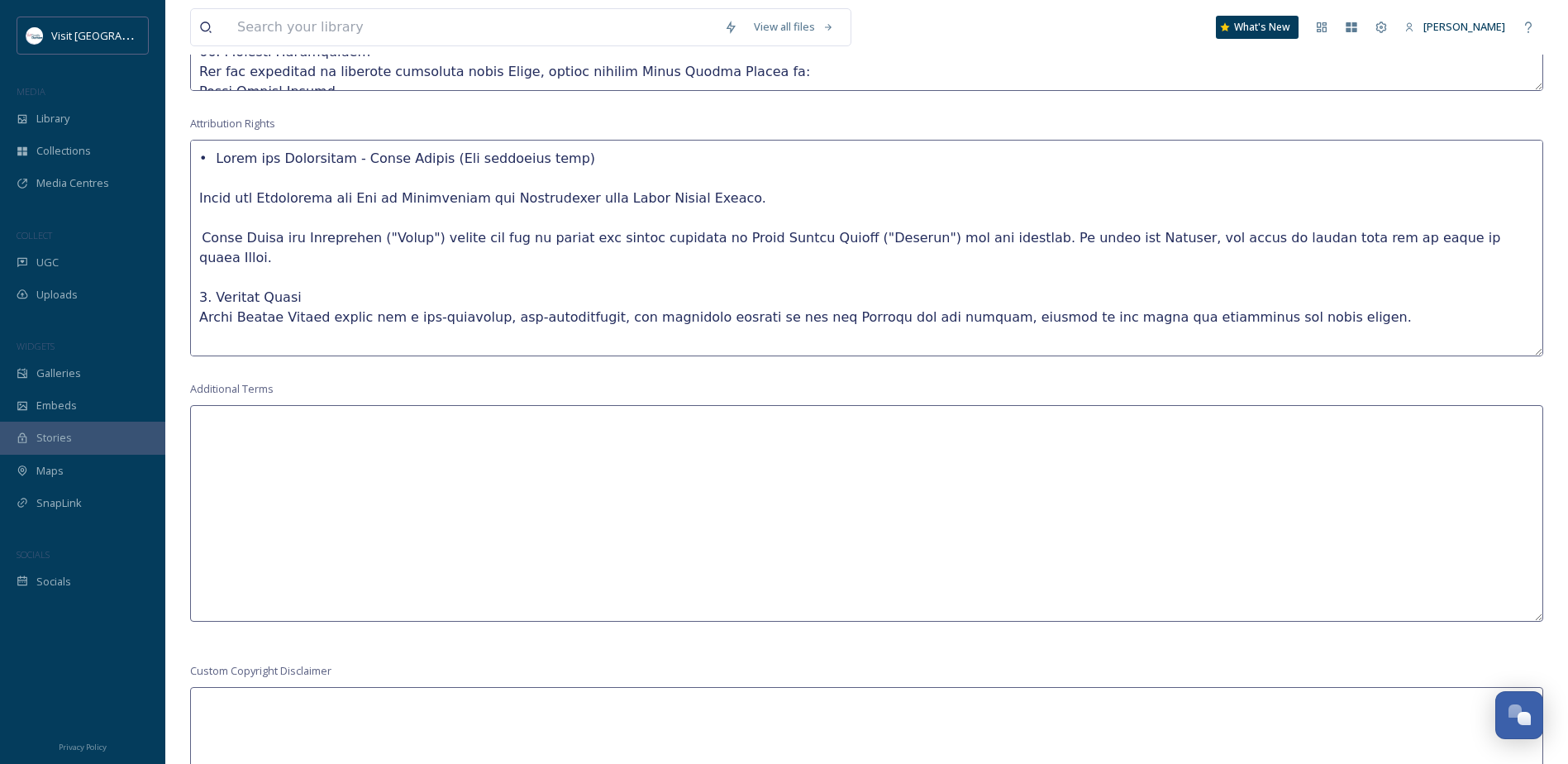
drag, startPoint x: 1001, startPoint y: 319, endPoint x: -6, endPoint y: 56, distance: 1040.8
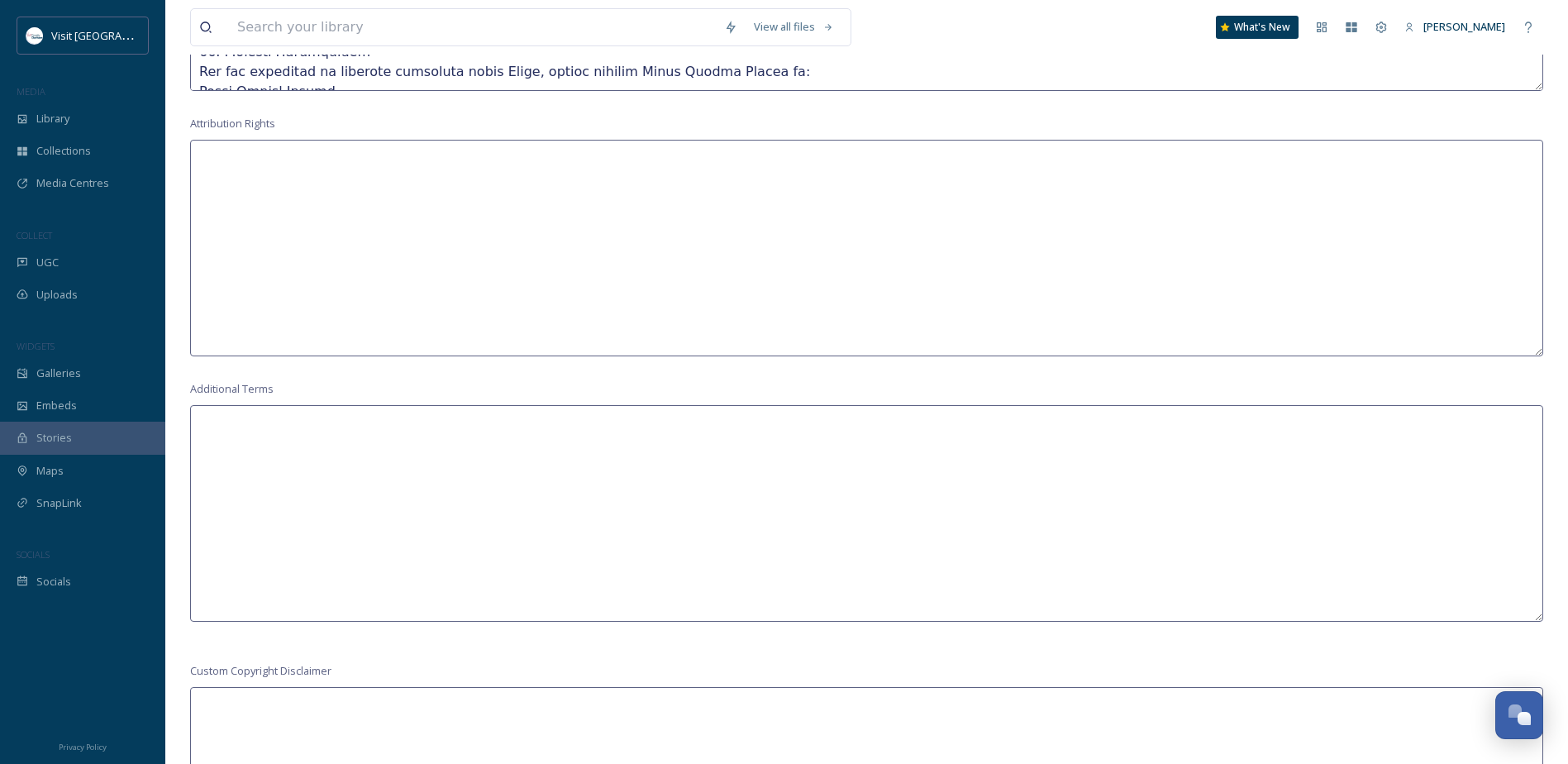
click at [331, 433] on textarea at bounding box center [866, 513] width 1354 height 216
paste textarea "• Terms and Conditions - Media Centre (All available uses) Terms and Conditions…"
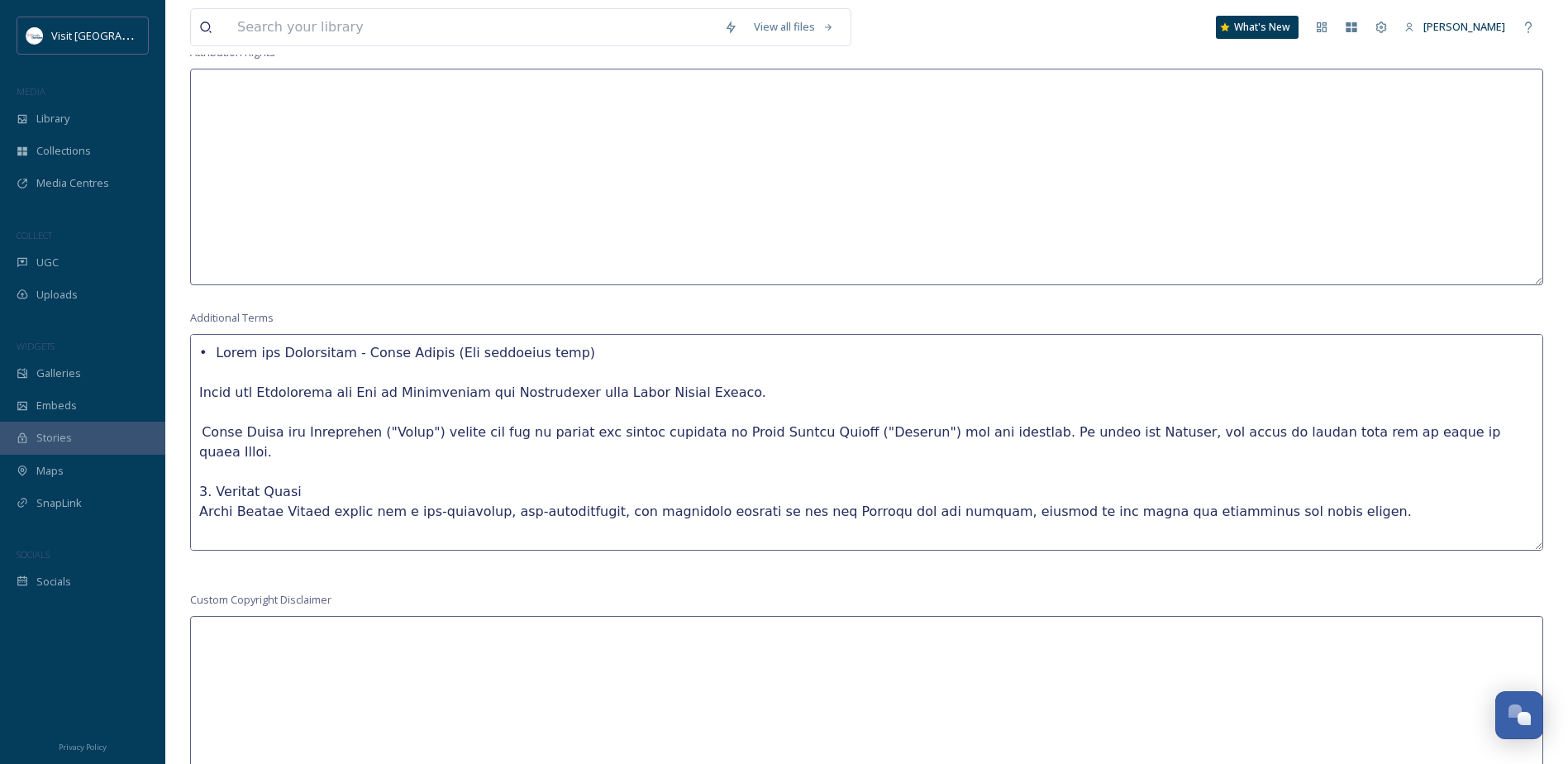
scroll to position [1473, 0]
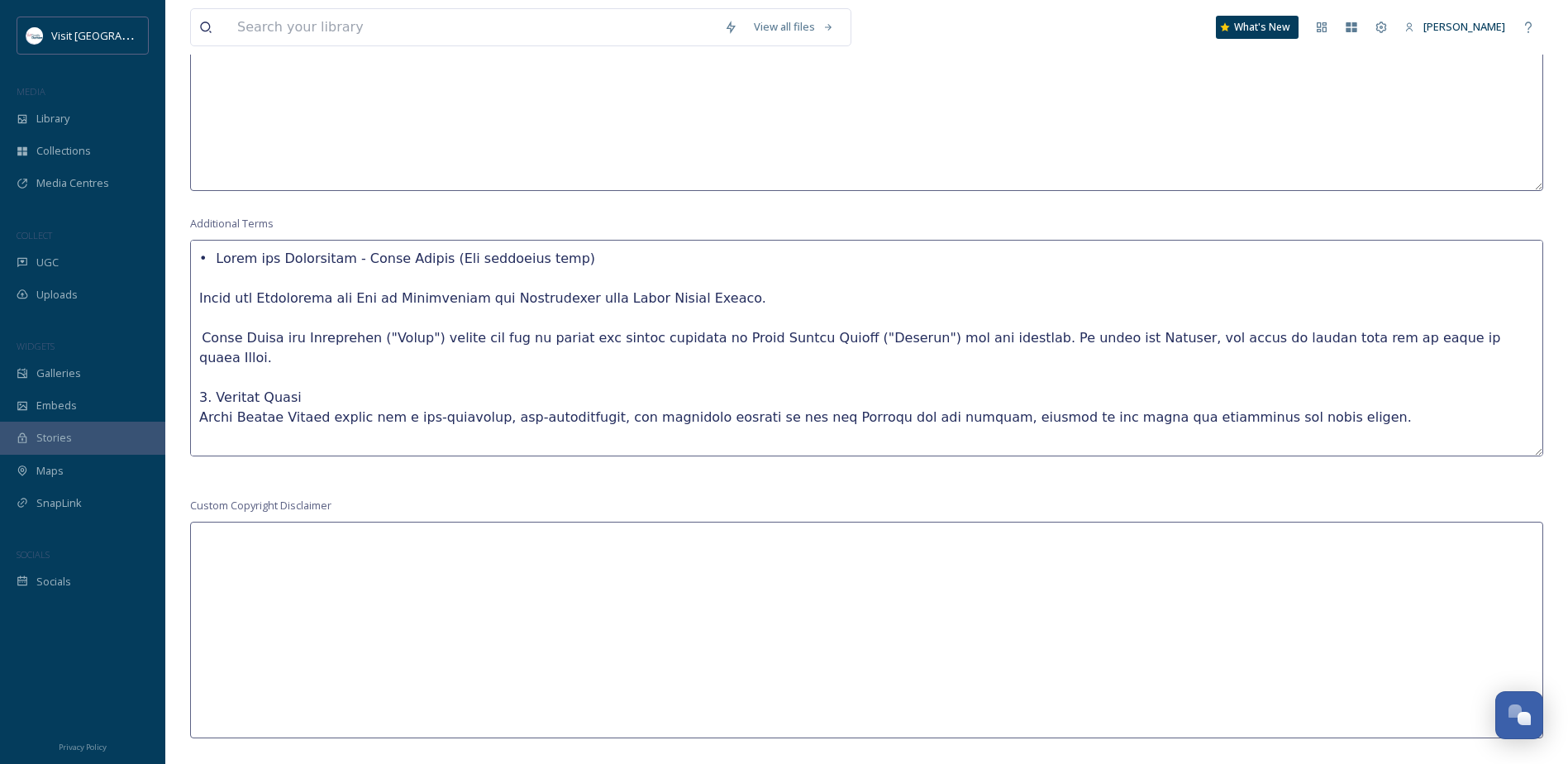
click at [215, 252] on textarea at bounding box center [866, 348] width 1354 height 216
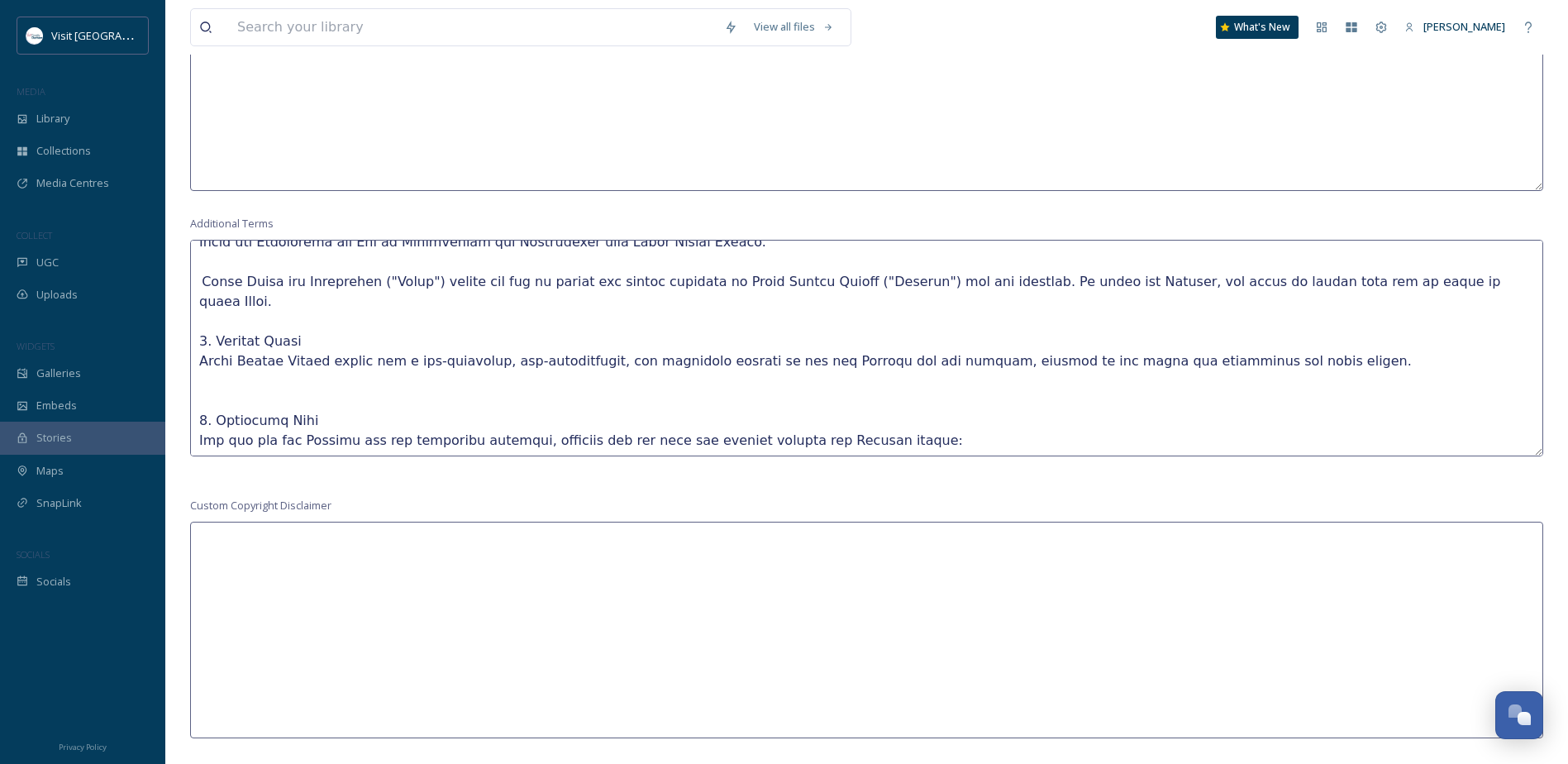
scroll to position [83, 0]
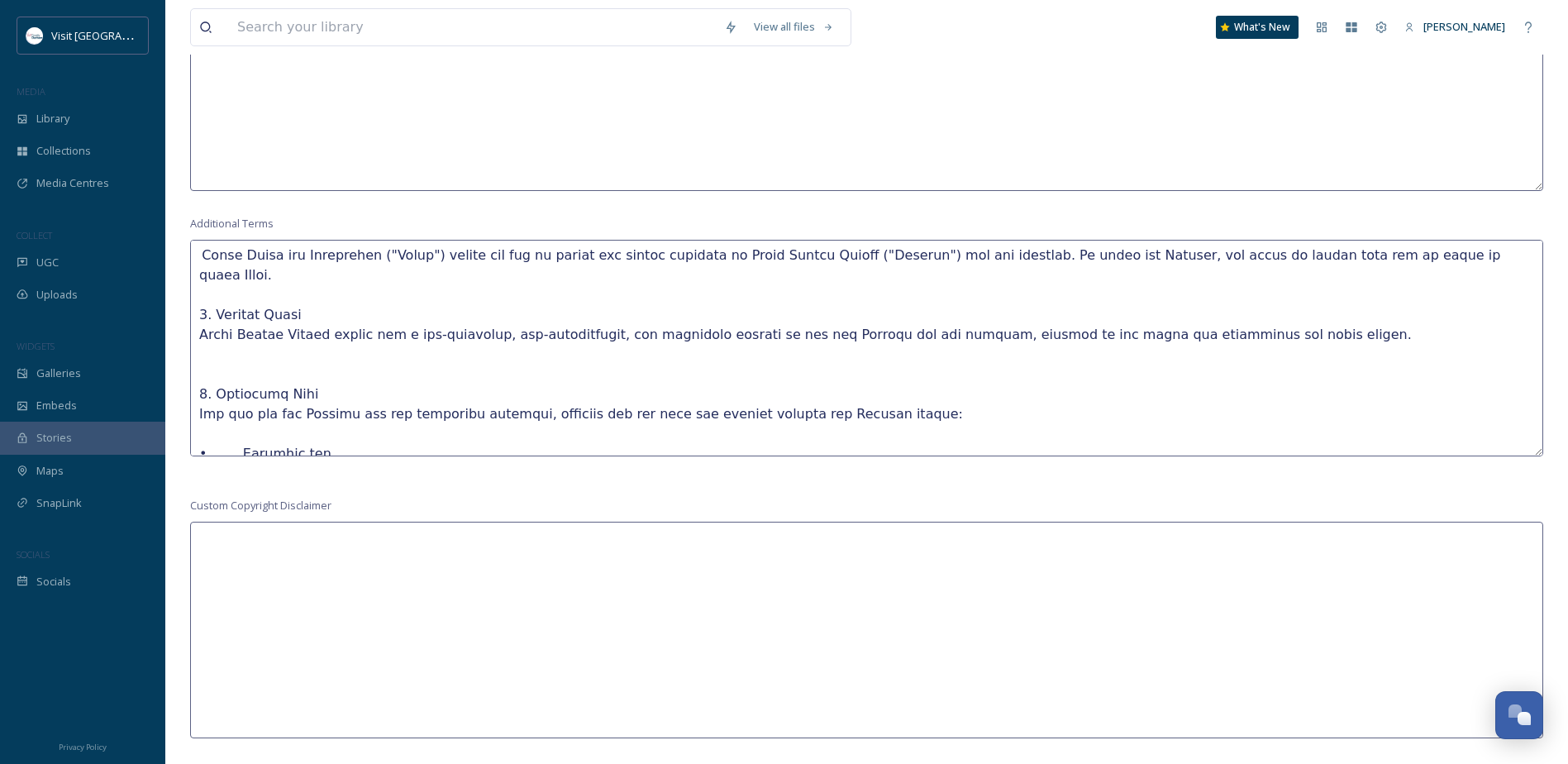
click at [241, 339] on textarea at bounding box center [866, 348] width 1354 height 216
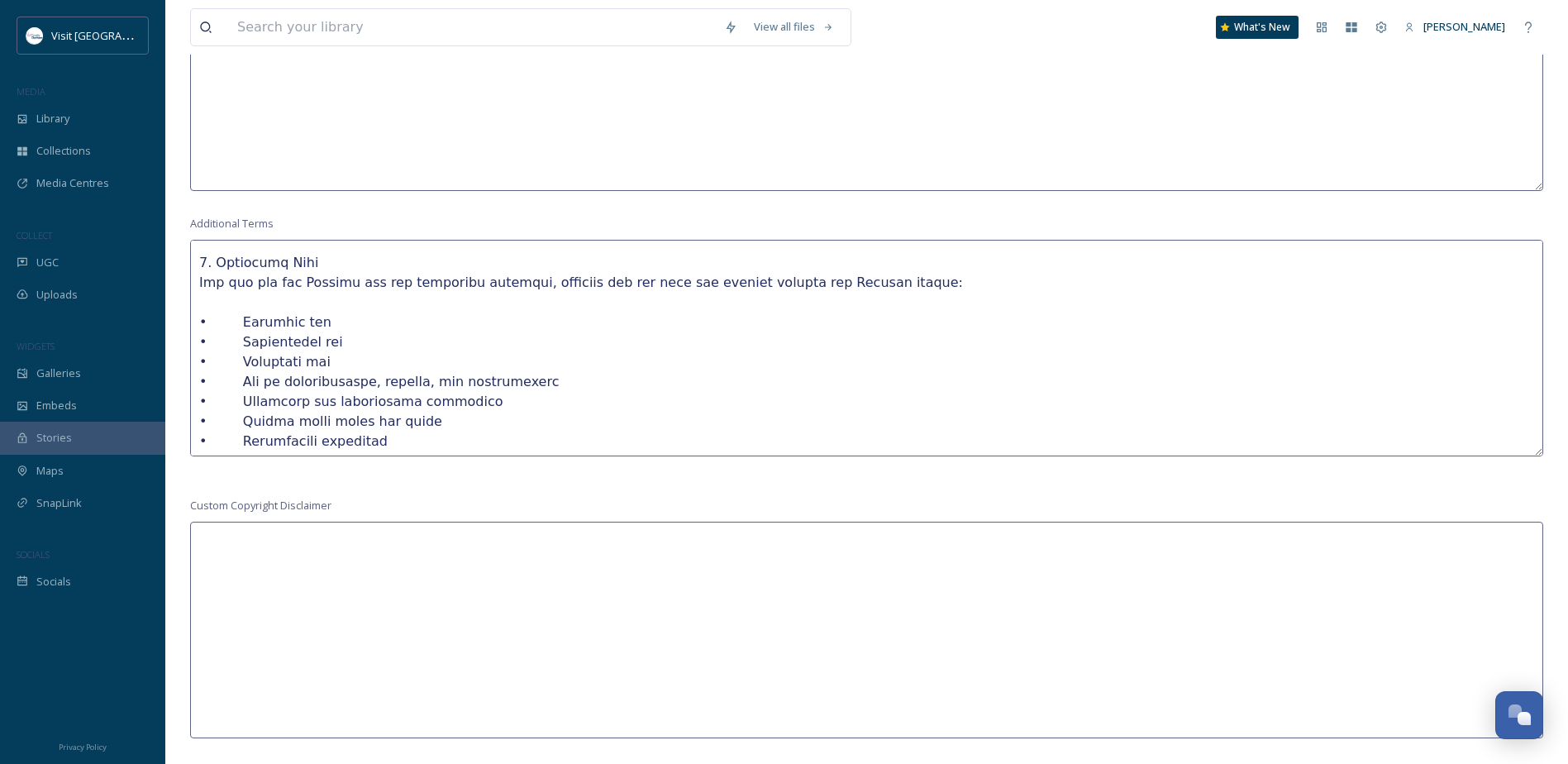
scroll to position [165, 0]
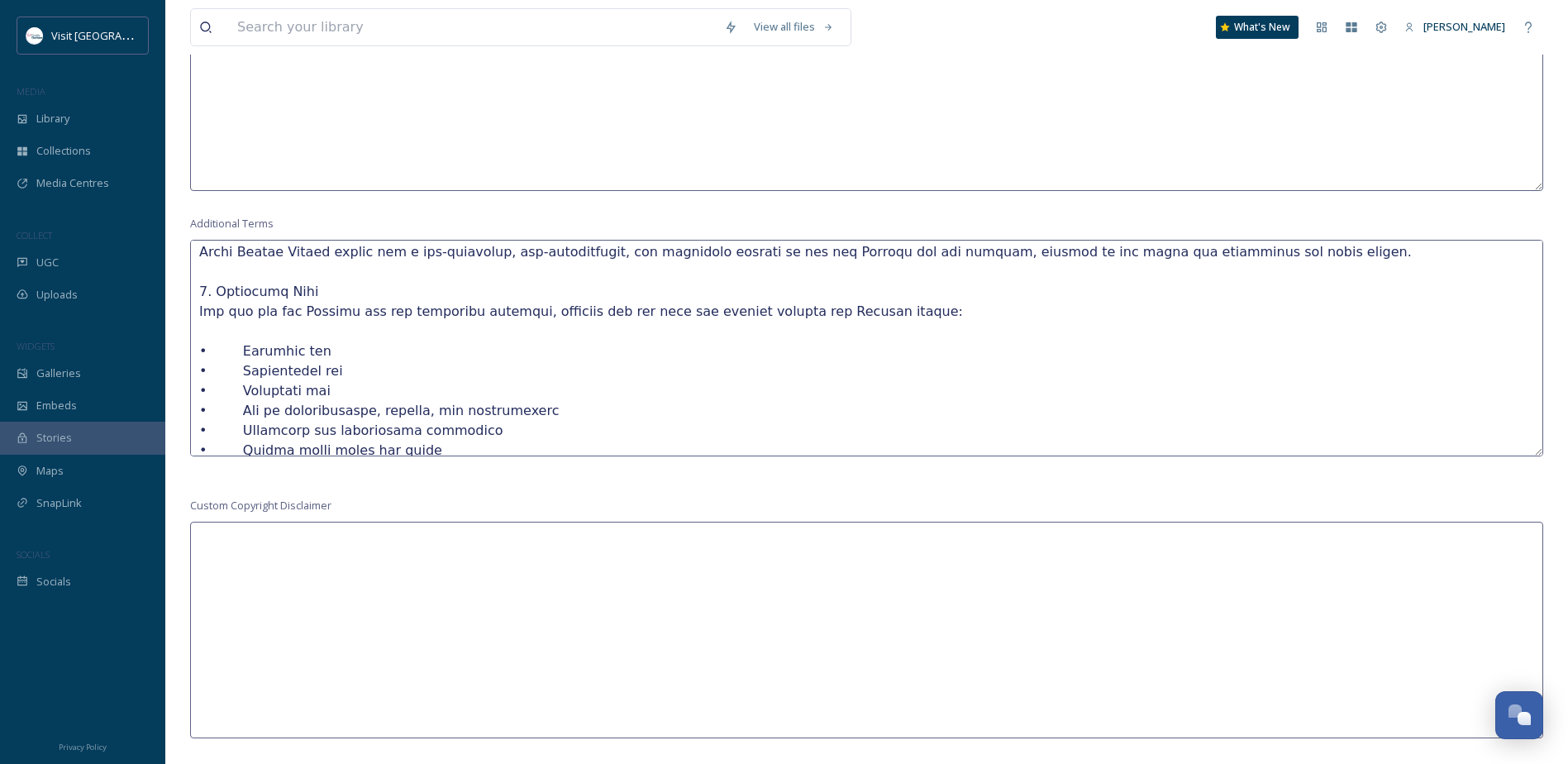
click at [266, 308] on textarea at bounding box center [866, 348] width 1354 height 216
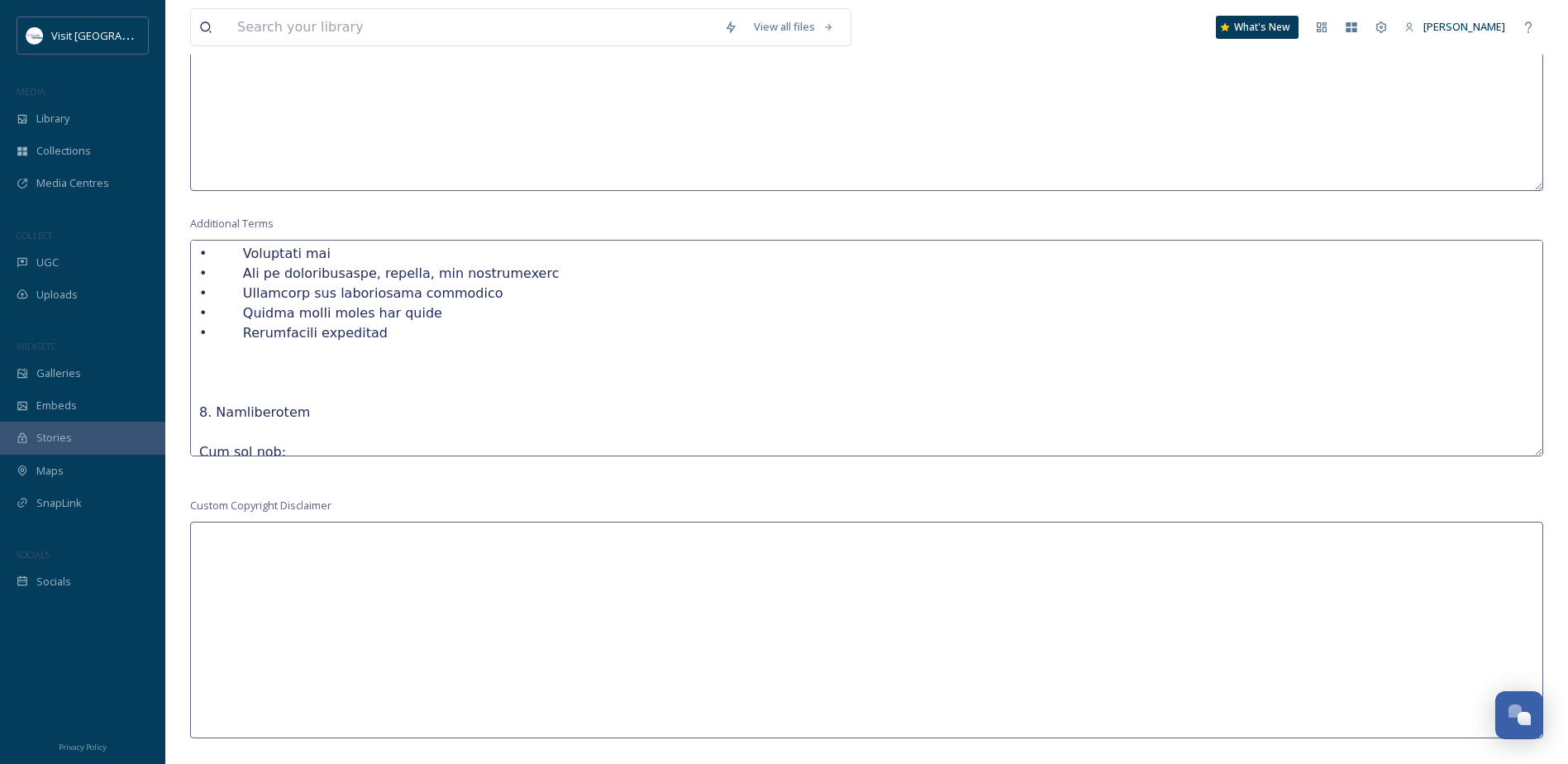
scroll to position [331, 0]
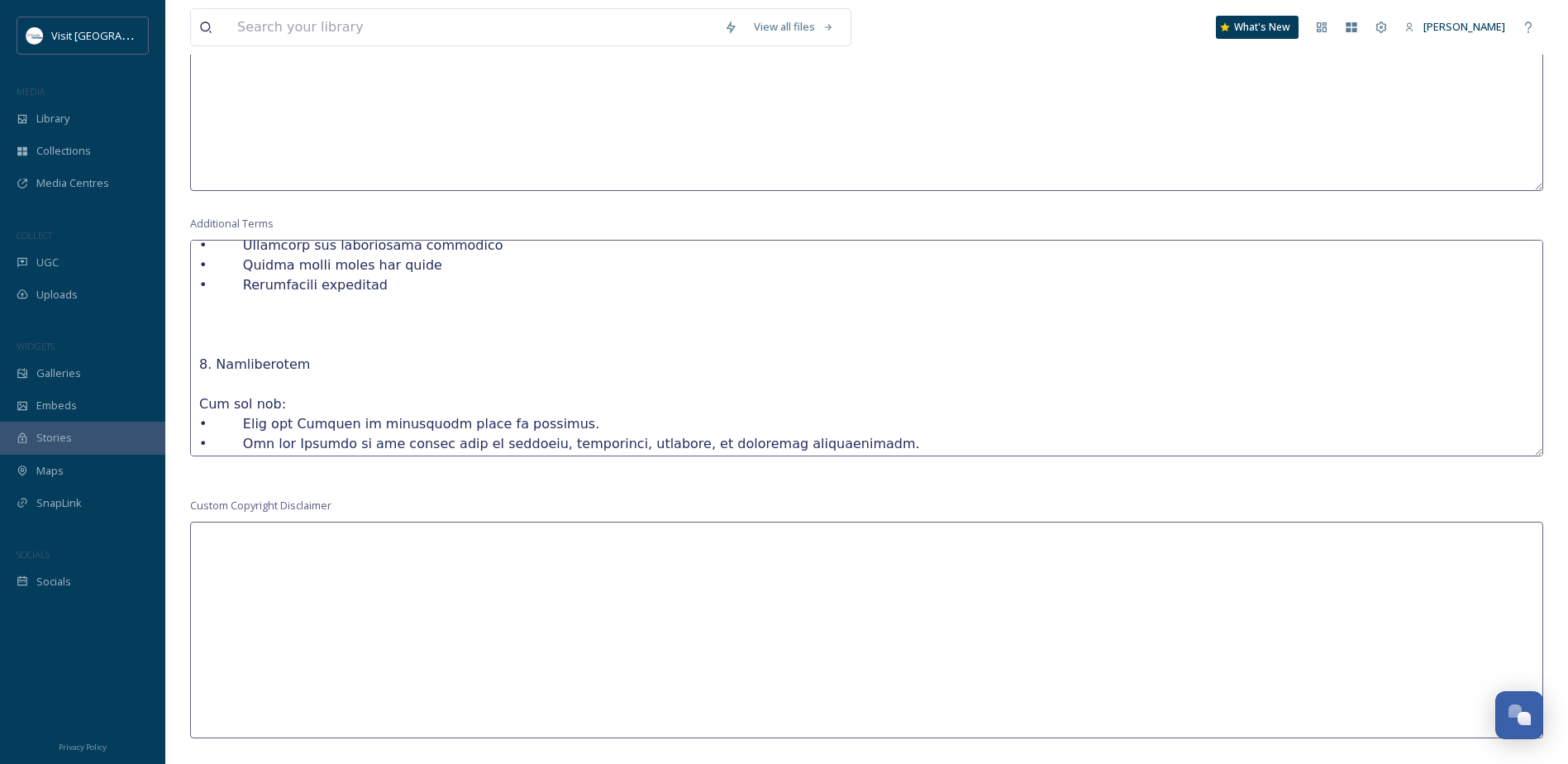
click at [255, 320] on textarea at bounding box center [866, 348] width 1354 height 216
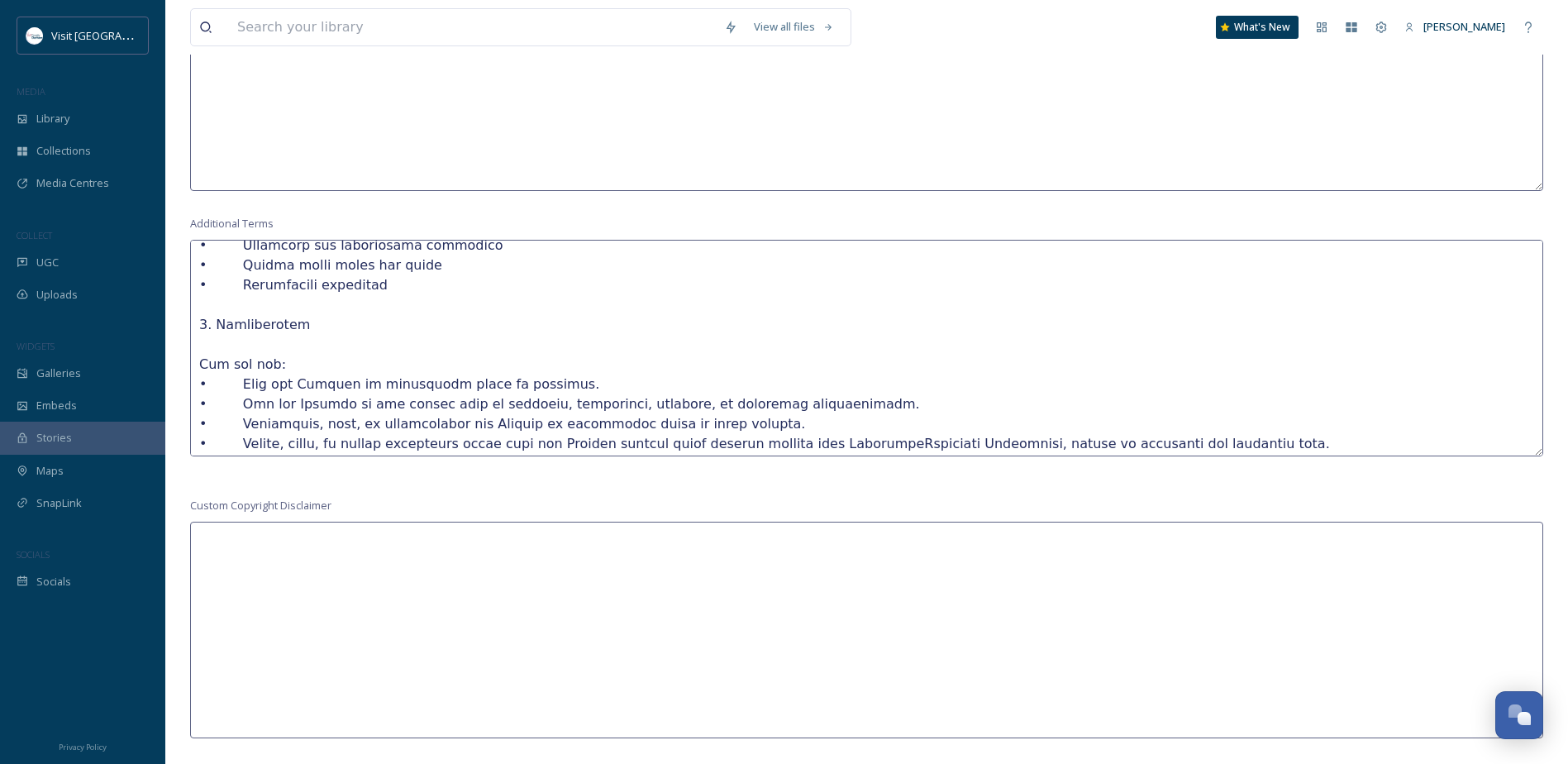
click at [261, 325] on textarea at bounding box center [866, 348] width 1354 height 216
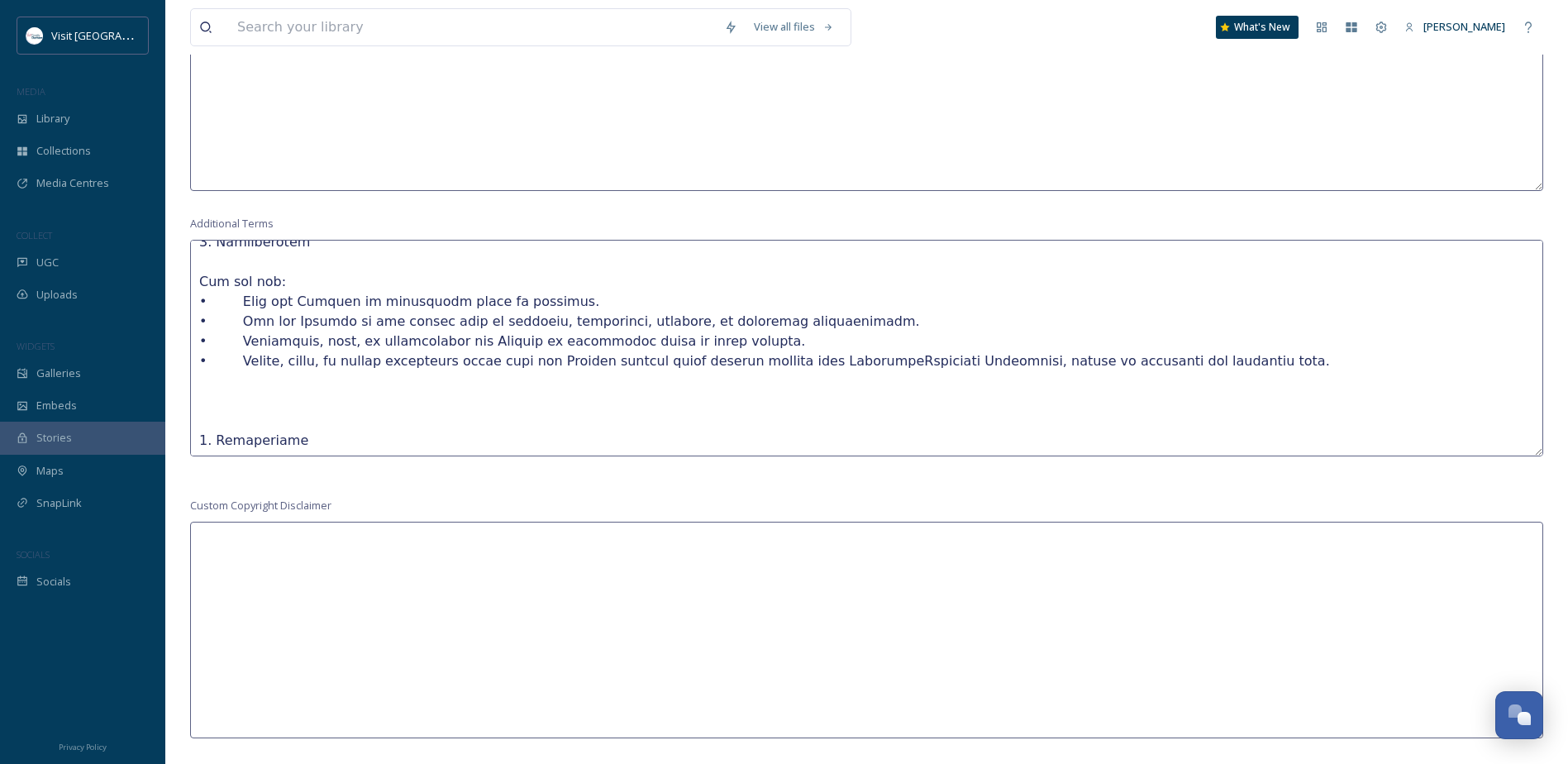
click at [219, 392] on textarea at bounding box center [866, 348] width 1354 height 216
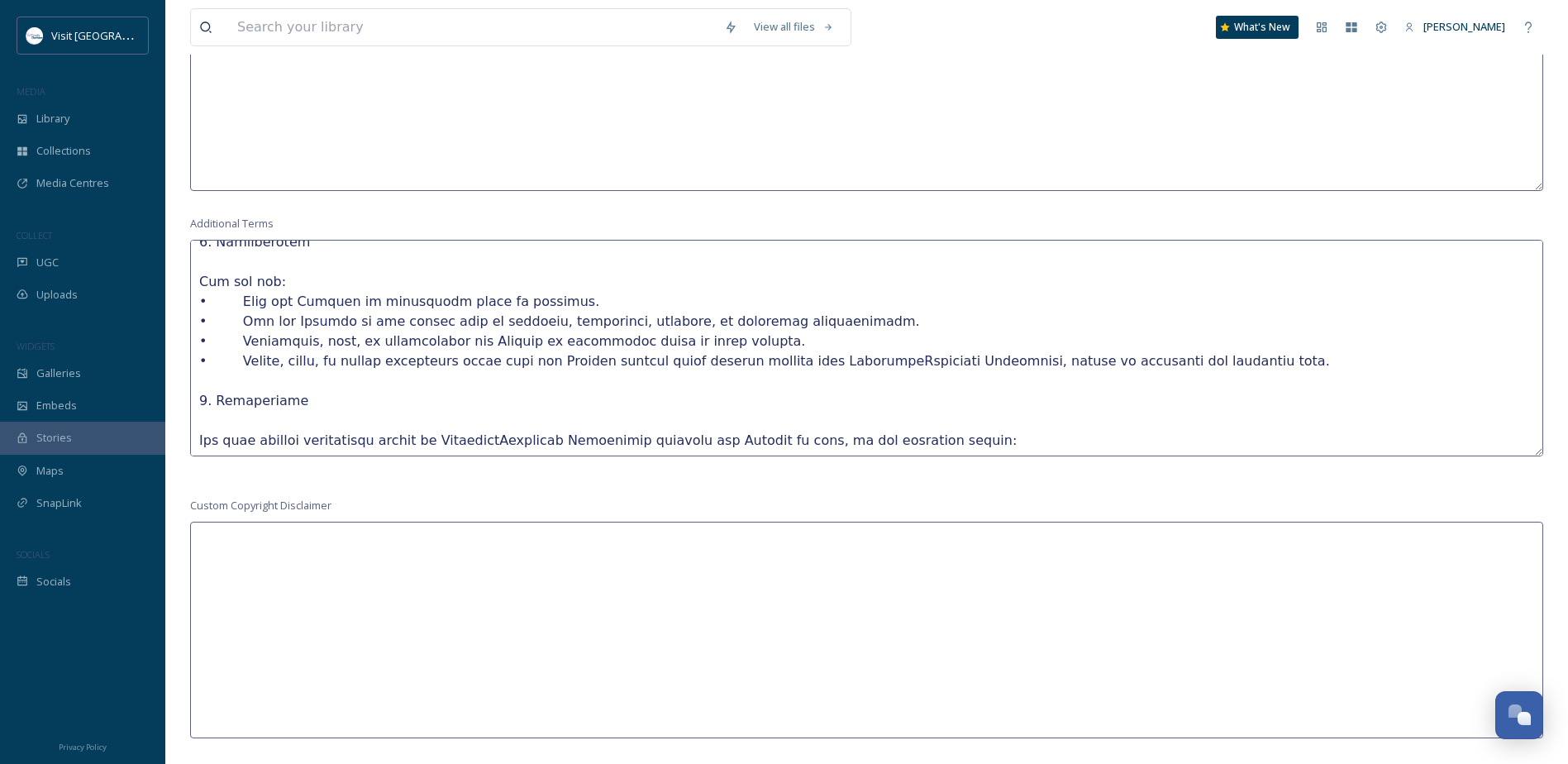
click at [239, 398] on textarea at bounding box center [866, 348] width 1354 height 216
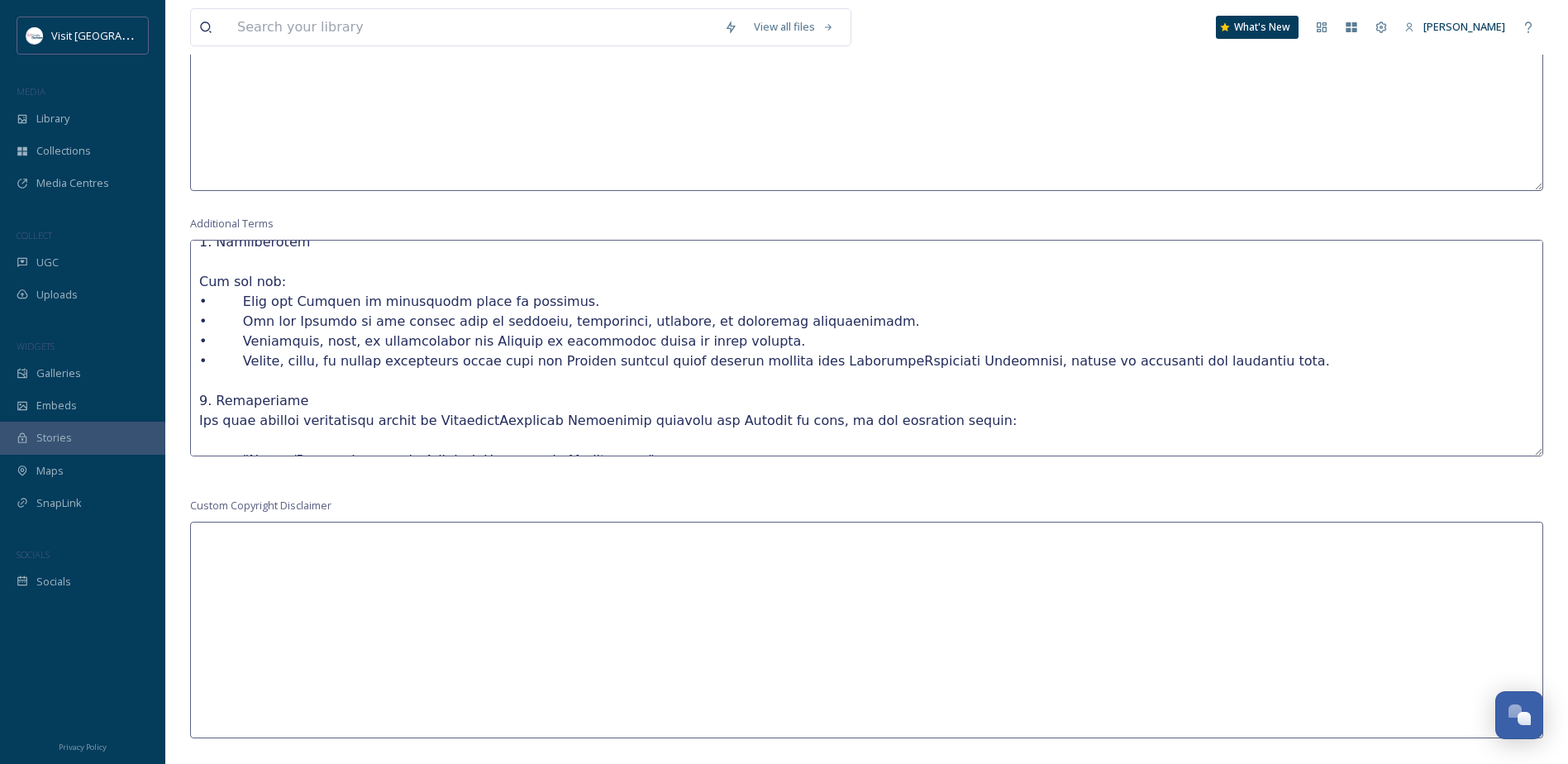
drag, startPoint x: 605, startPoint y: 396, endPoint x: 431, endPoint y: 401, distance: 174.1
click at [431, 401] on textarea at bounding box center [866, 348] width 1354 height 216
click at [431, 412] on textarea at bounding box center [866, 348] width 1354 height 216
drag, startPoint x: 554, startPoint y: 416, endPoint x: 386, endPoint y: 413, distance: 168.0
click at [386, 413] on textarea at bounding box center [866, 348] width 1354 height 216
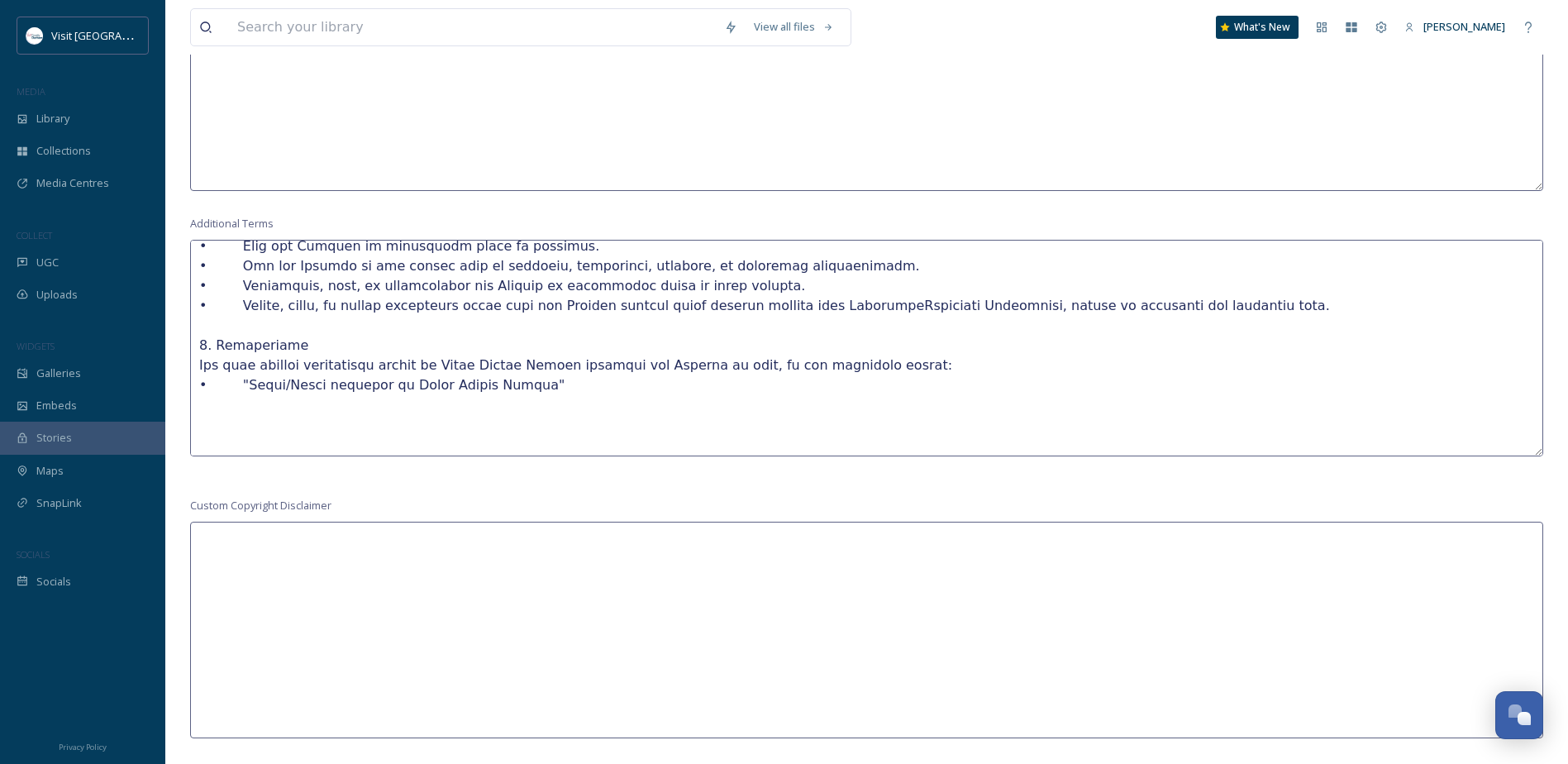
scroll to position [496, 0]
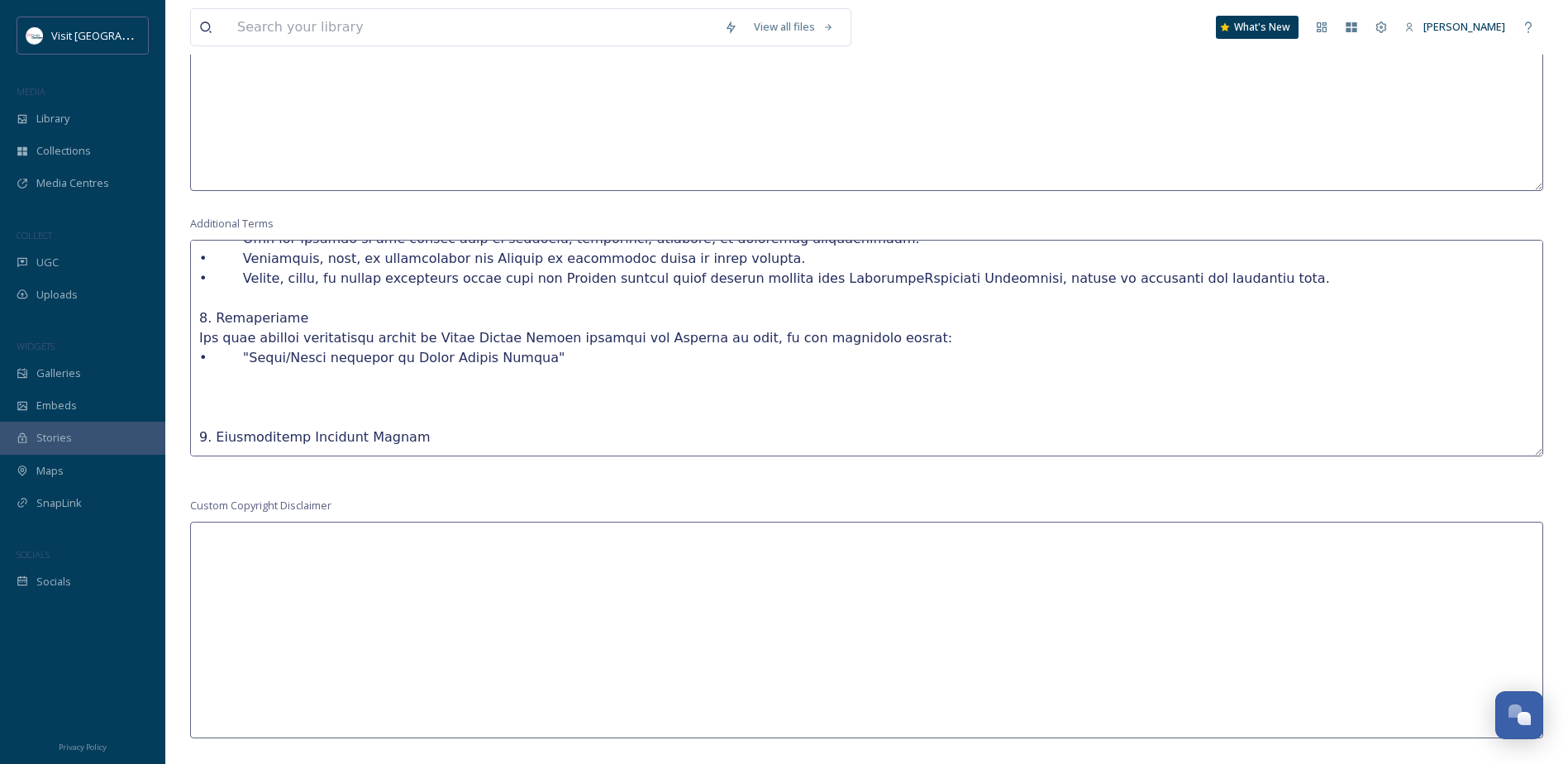
click at [239, 385] on textarea at bounding box center [866, 348] width 1354 height 216
drag, startPoint x: 225, startPoint y: 333, endPoint x: 198, endPoint y: 335, distance: 27.1
click at [198, 335] on textarea at bounding box center [866, 348] width 1354 height 216
click at [223, 366] on textarea at bounding box center [866, 348] width 1354 height 216
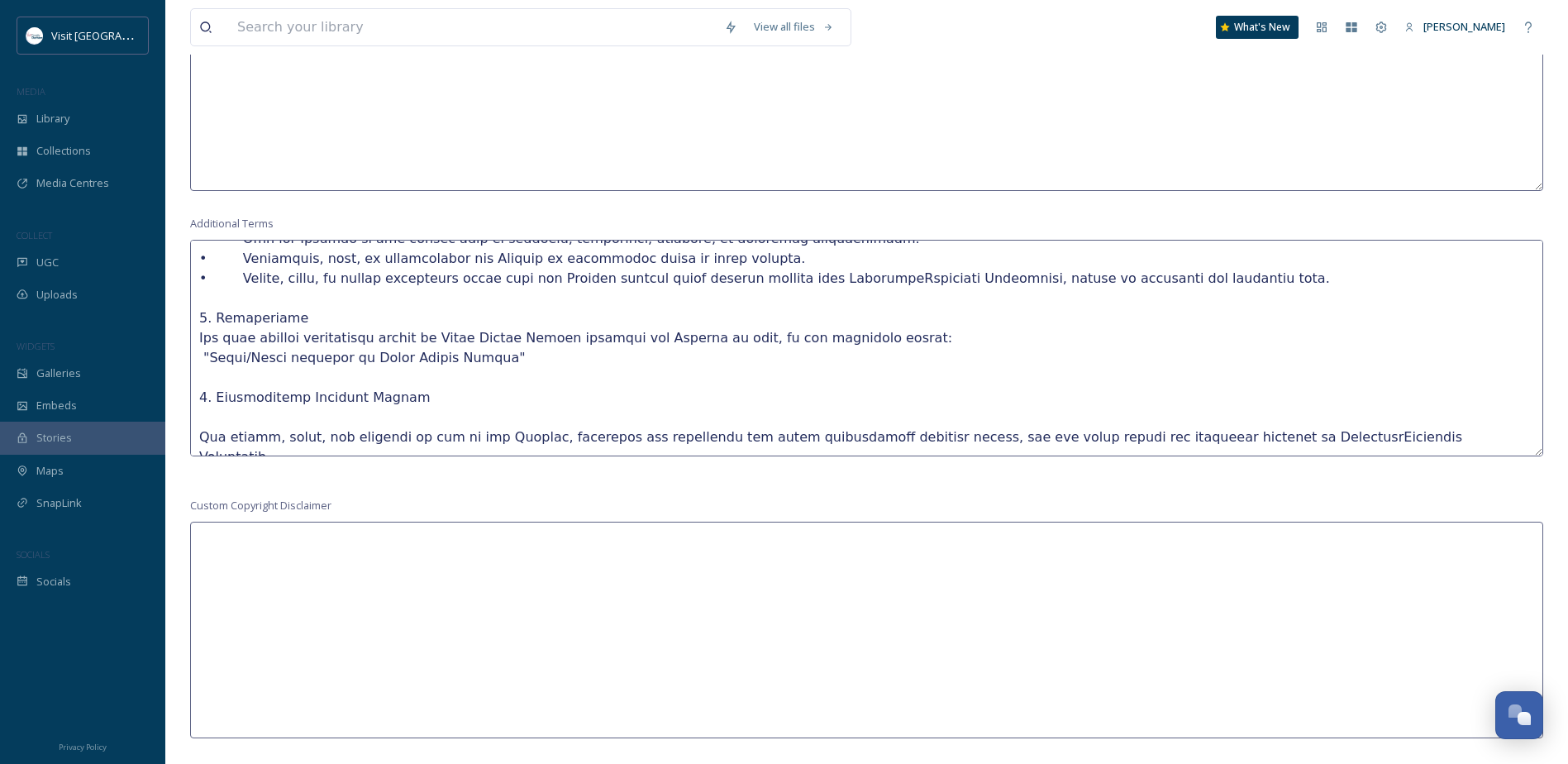
click at [201, 409] on textarea at bounding box center [866, 348] width 1354 height 216
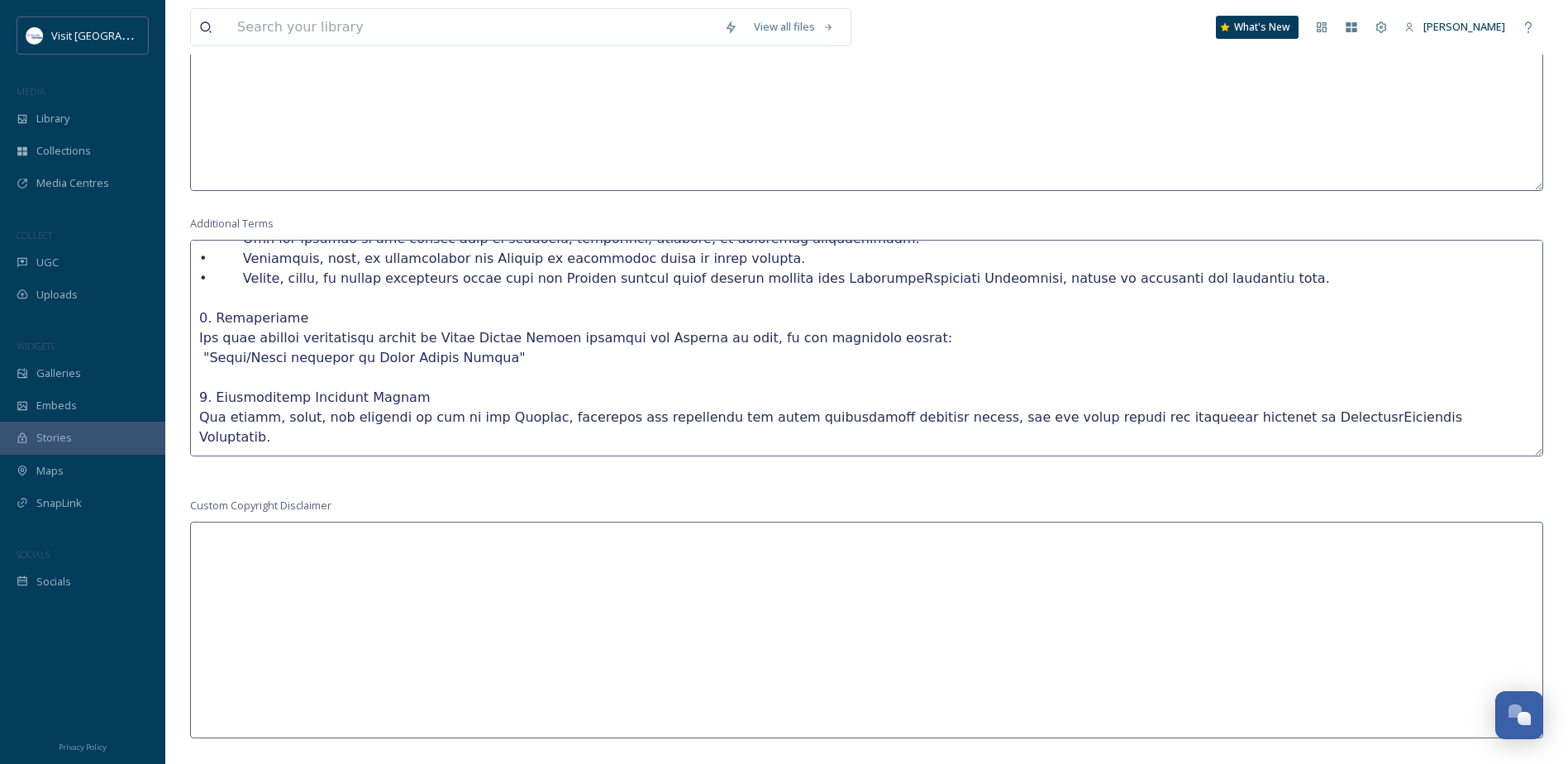
drag, startPoint x: 1298, startPoint y: 398, endPoint x: 1121, endPoint y: 393, distance: 177.1
click at [1121, 393] on textarea at bounding box center [866, 348] width 1354 height 216
click at [493, 425] on textarea at bounding box center [866, 348] width 1354 height 216
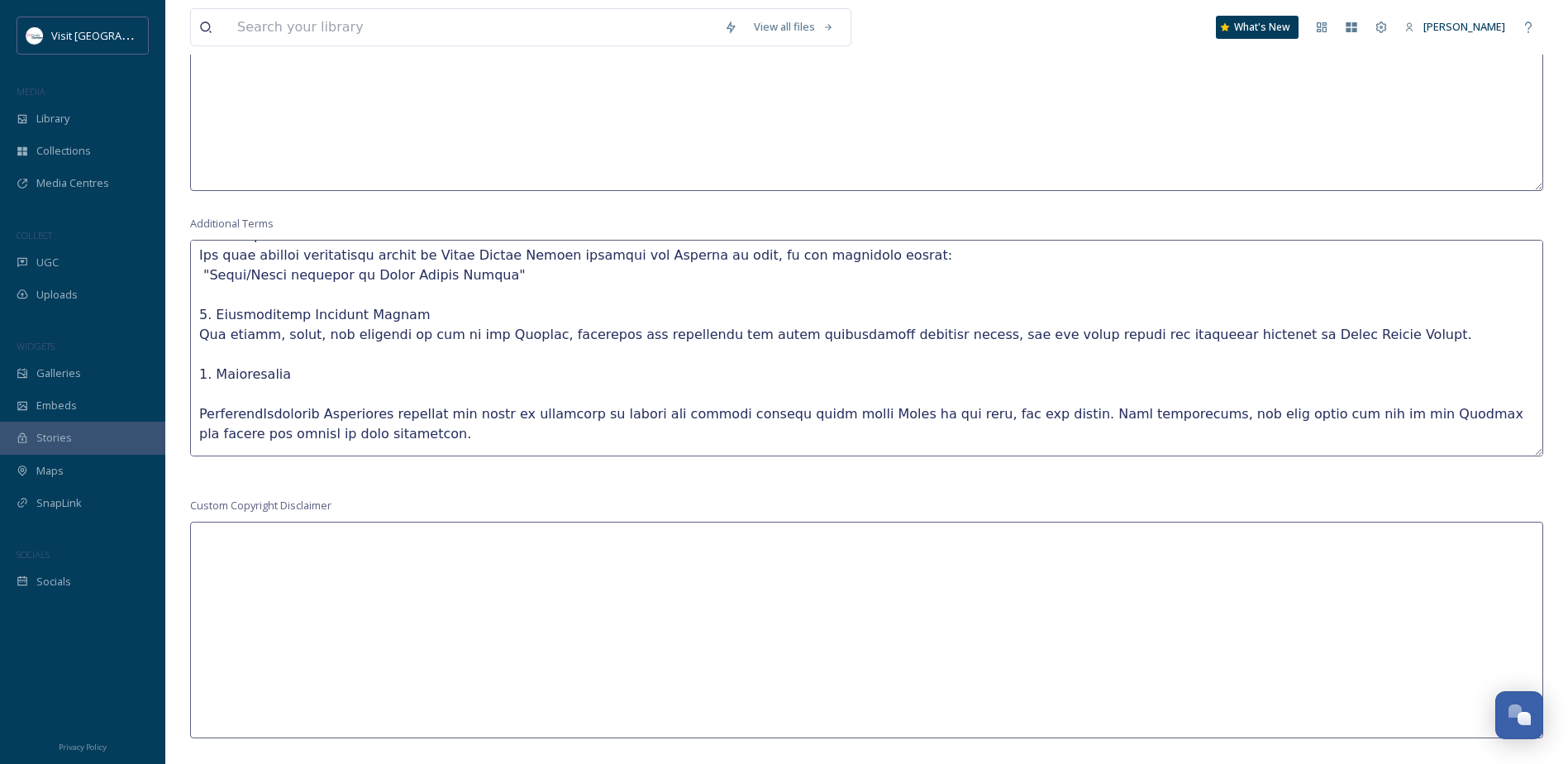
click at [201, 386] on textarea at bounding box center [866, 348] width 1354 height 216
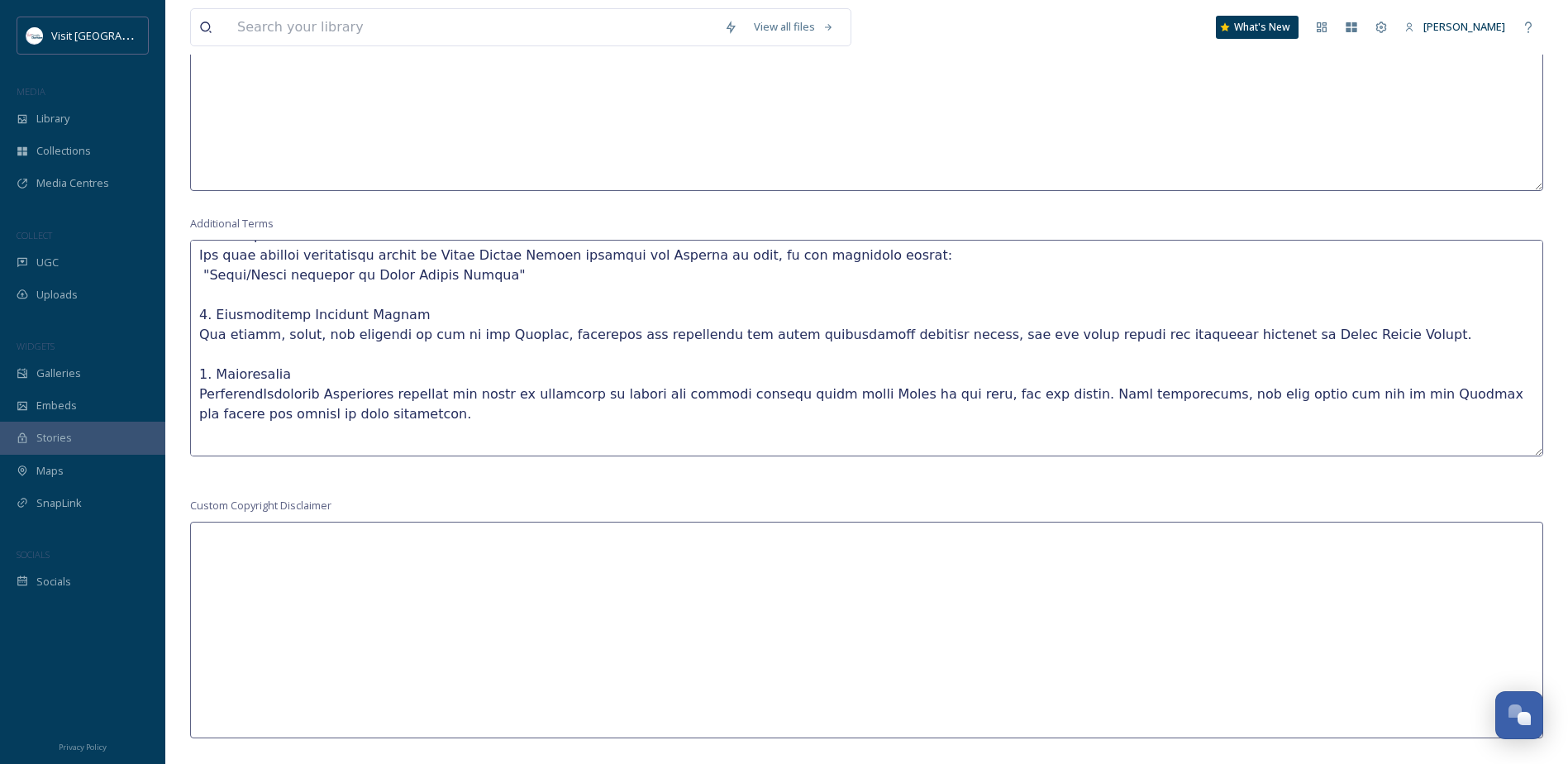
drag, startPoint x: 372, startPoint y: 371, endPoint x: 202, endPoint y: 372, distance: 170.0
click at [202, 372] on textarea at bounding box center [866, 348] width 1354 height 216
click at [528, 385] on textarea at bounding box center [866, 348] width 1354 height 216
click at [247, 422] on textarea at bounding box center [866, 348] width 1354 height 216
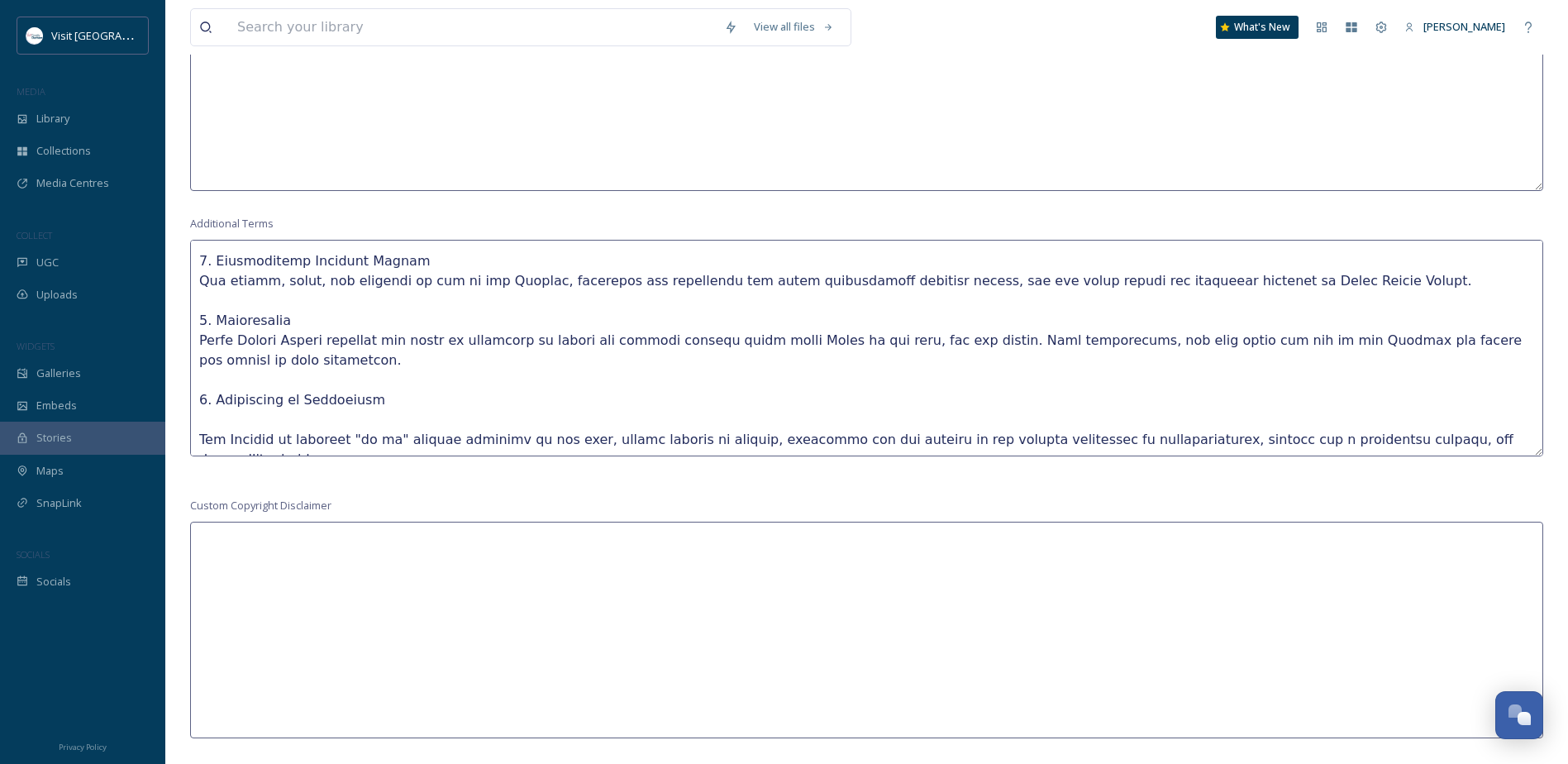
scroll to position [661, 0]
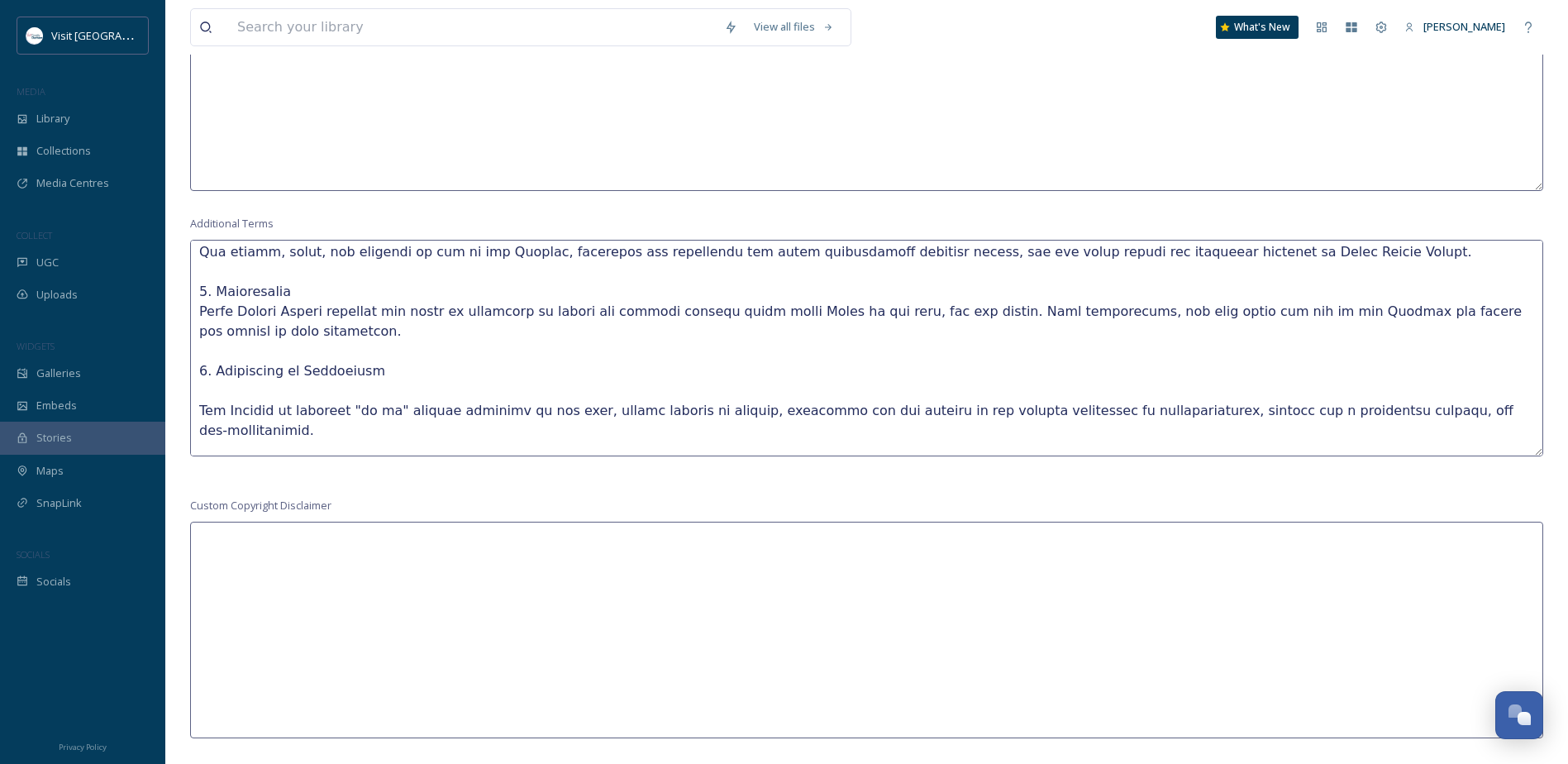
click at [201, 382] on textarea at bounding box center [866, 348] width 1354 height 216
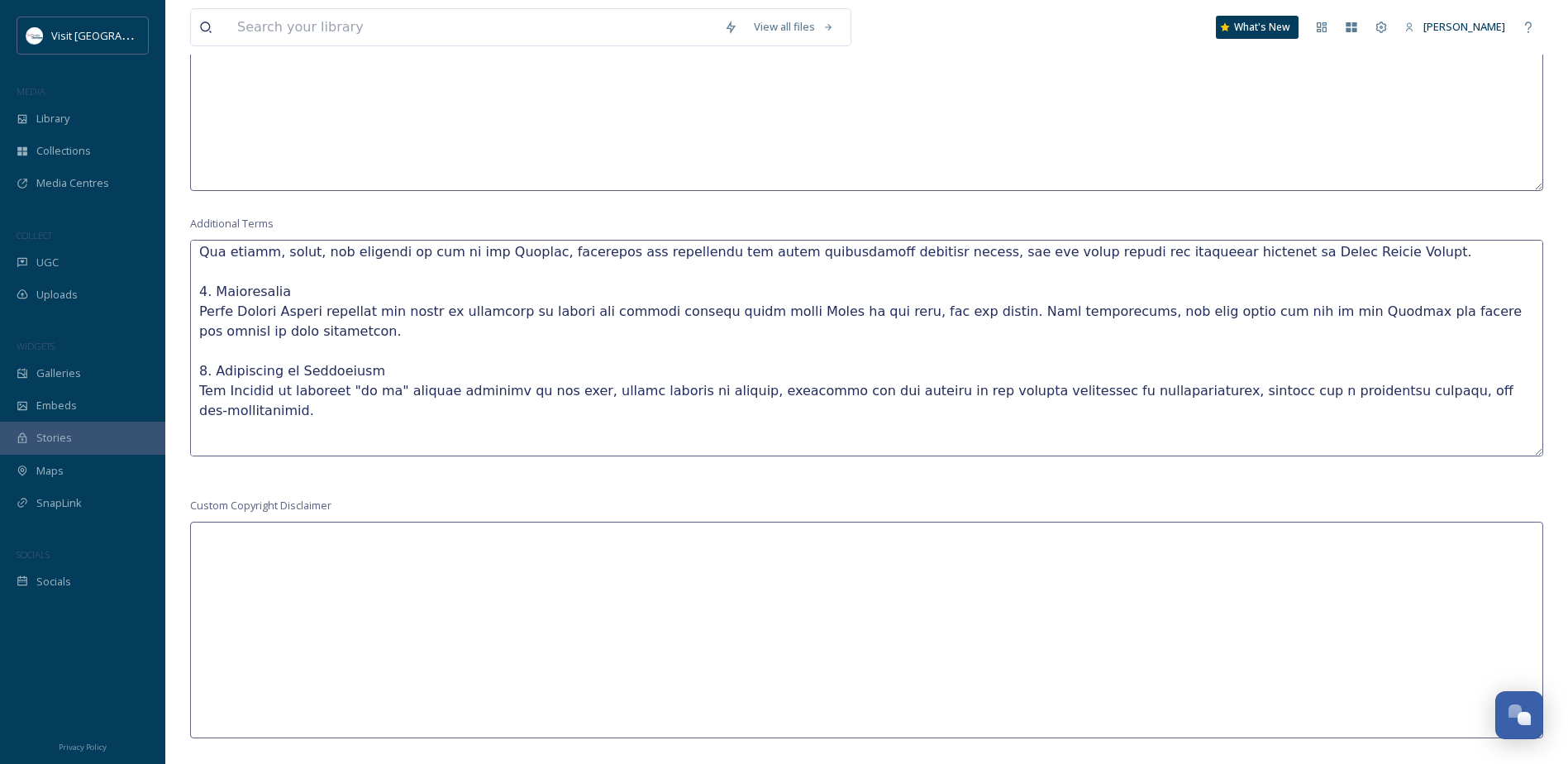
click at [199, 442] on textarea at bounding box center [866, 348] width 1354 height 216
click at [196, 442] on textarea at bounding box center [866, 348] width 1354 height 216
drag, startPoint x: 474, startPoint y: 425, endPoint x: 301, endPoint y: 430, distance: 173.1
click at [301, 430] on textarea at bounding box center [866, 348] width 1354 height 216
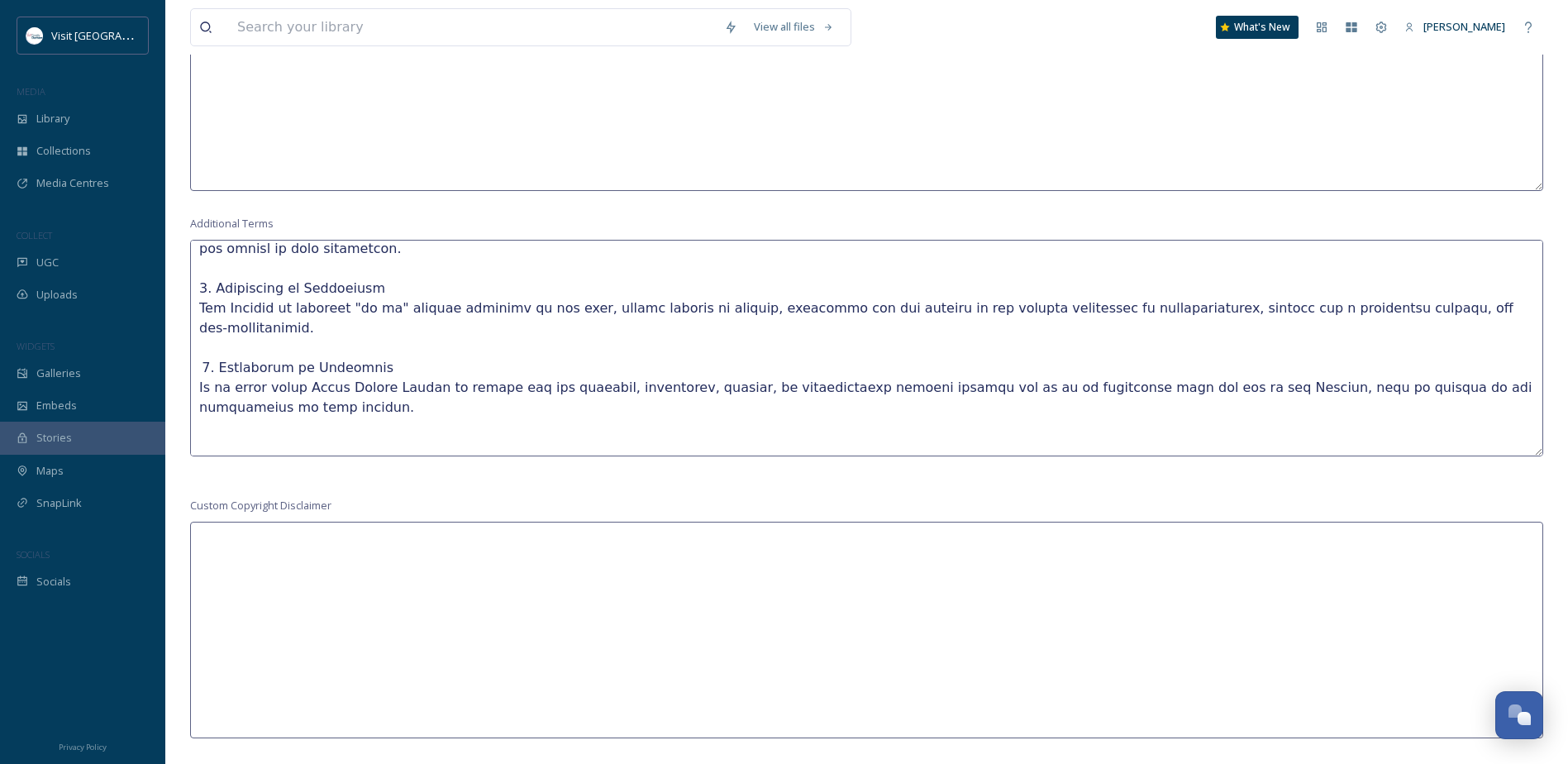
click at [200, 421] on textarea at bounding box center [866, 348] width 1354 height 216
click at [198, 420] on textarea at bounding box center [866, 348] width 1354 height 216
drag, startPoint x: 371, startPoint y: 402, endPoint x: 176, endPoint y: 402, distance: 195.0
click at [745, 420] on textarea at bounding box center [866, 348] width 1354 height 216
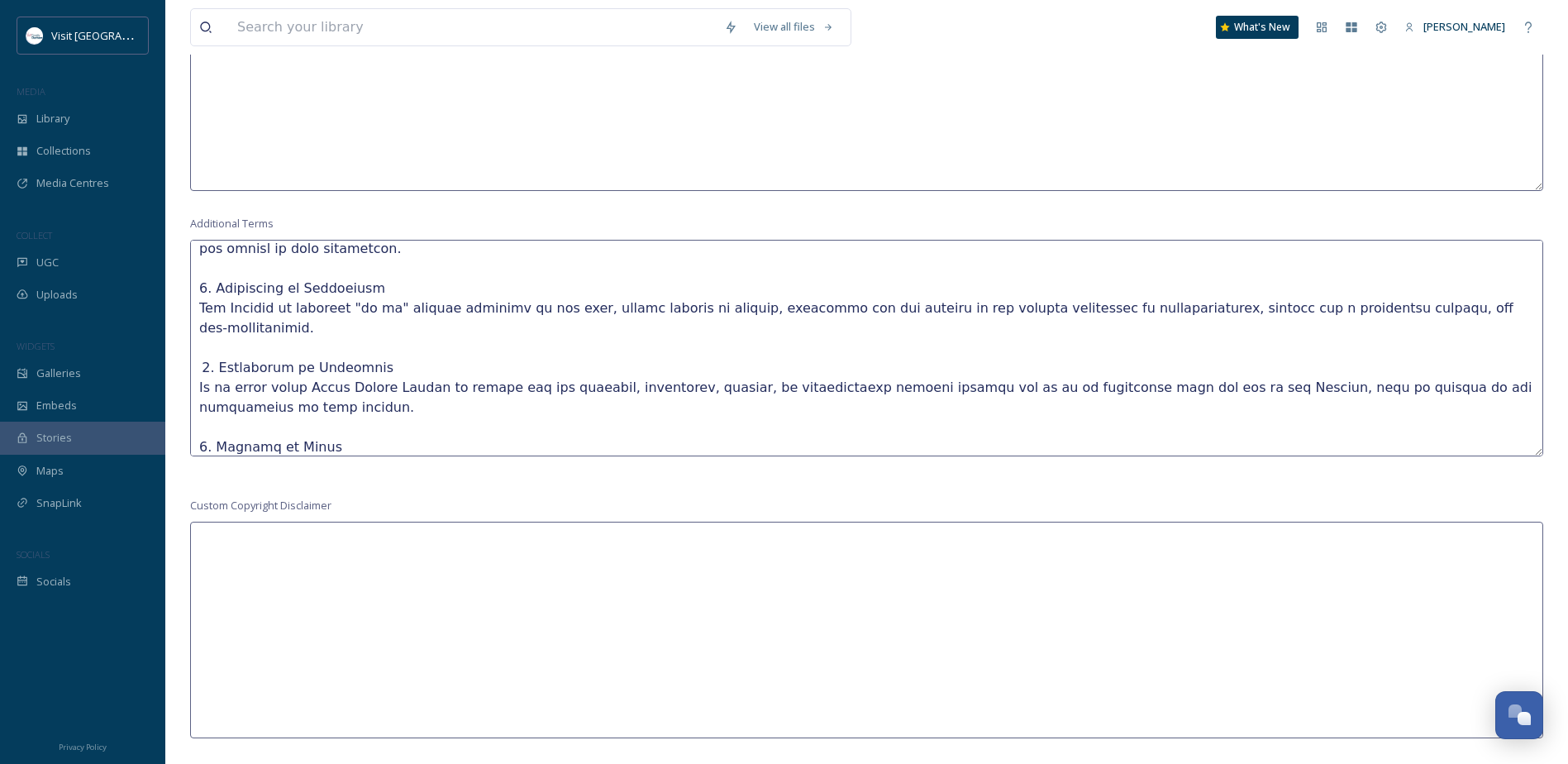
scroll to position [826, 0]
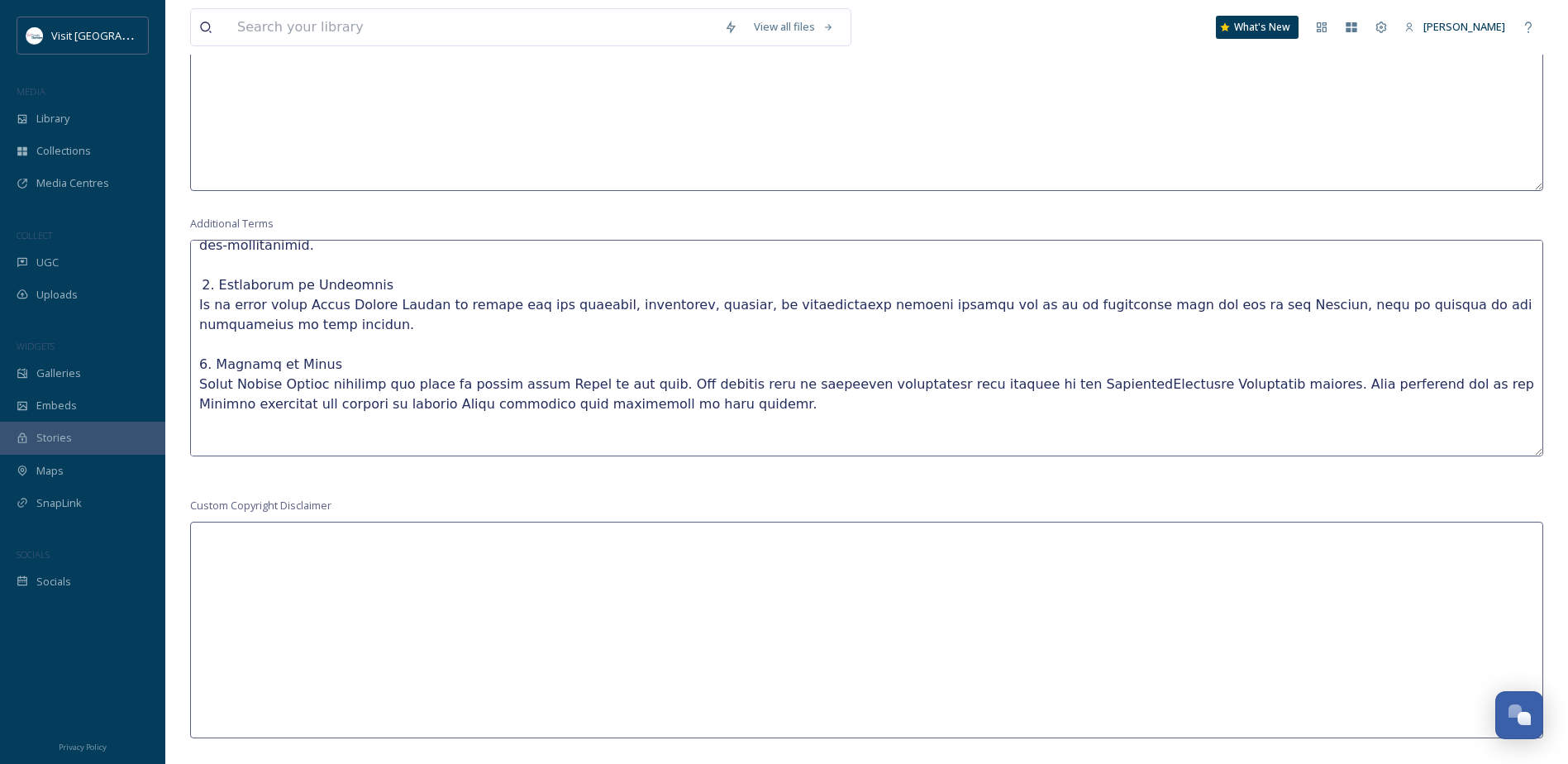
click at [198, 420] on textarea at bounding box center [866, 348] width 1354 height 216
click at [197, 418] on textarea at bounding box center [866, 348] width 1354 height 216
click at [203, 377] on textarea at bounding box center [866, 348] width 1354 height 216
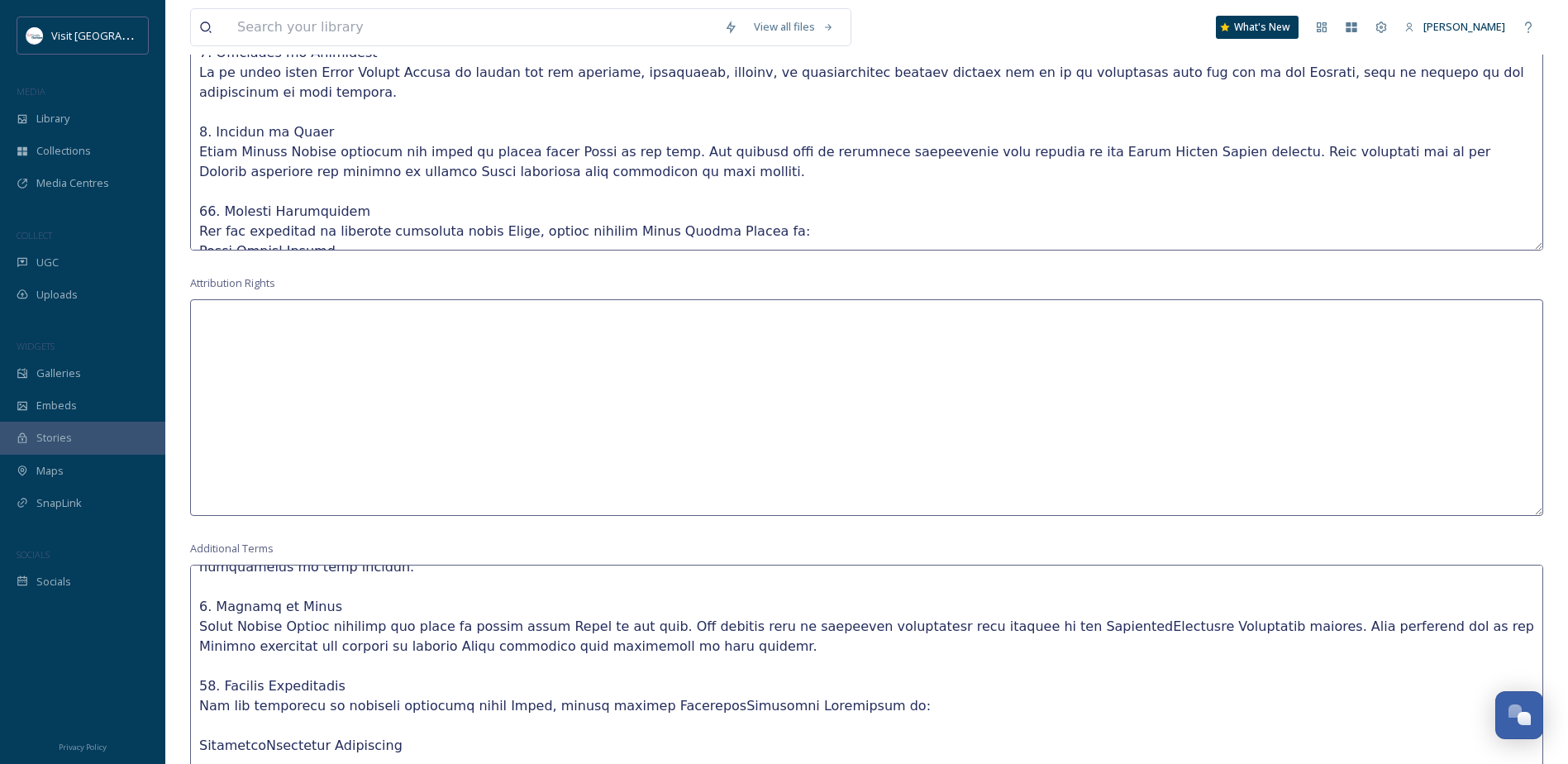
scroll to position [1143, 0]
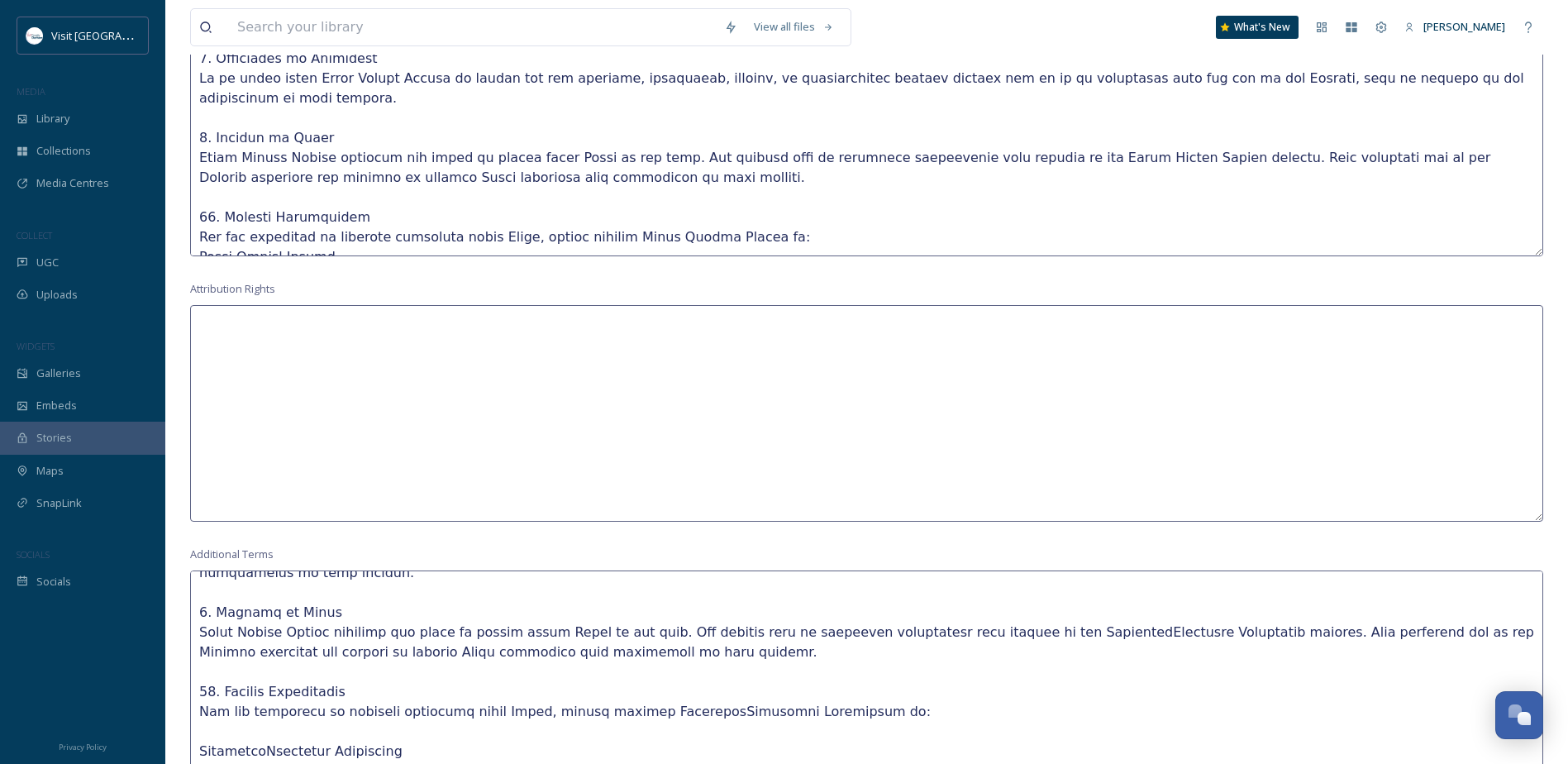
drag, startPoint x: 345, startPoint y: 202, endPoint x: 246, endPoint y: 133, distance: 120.7
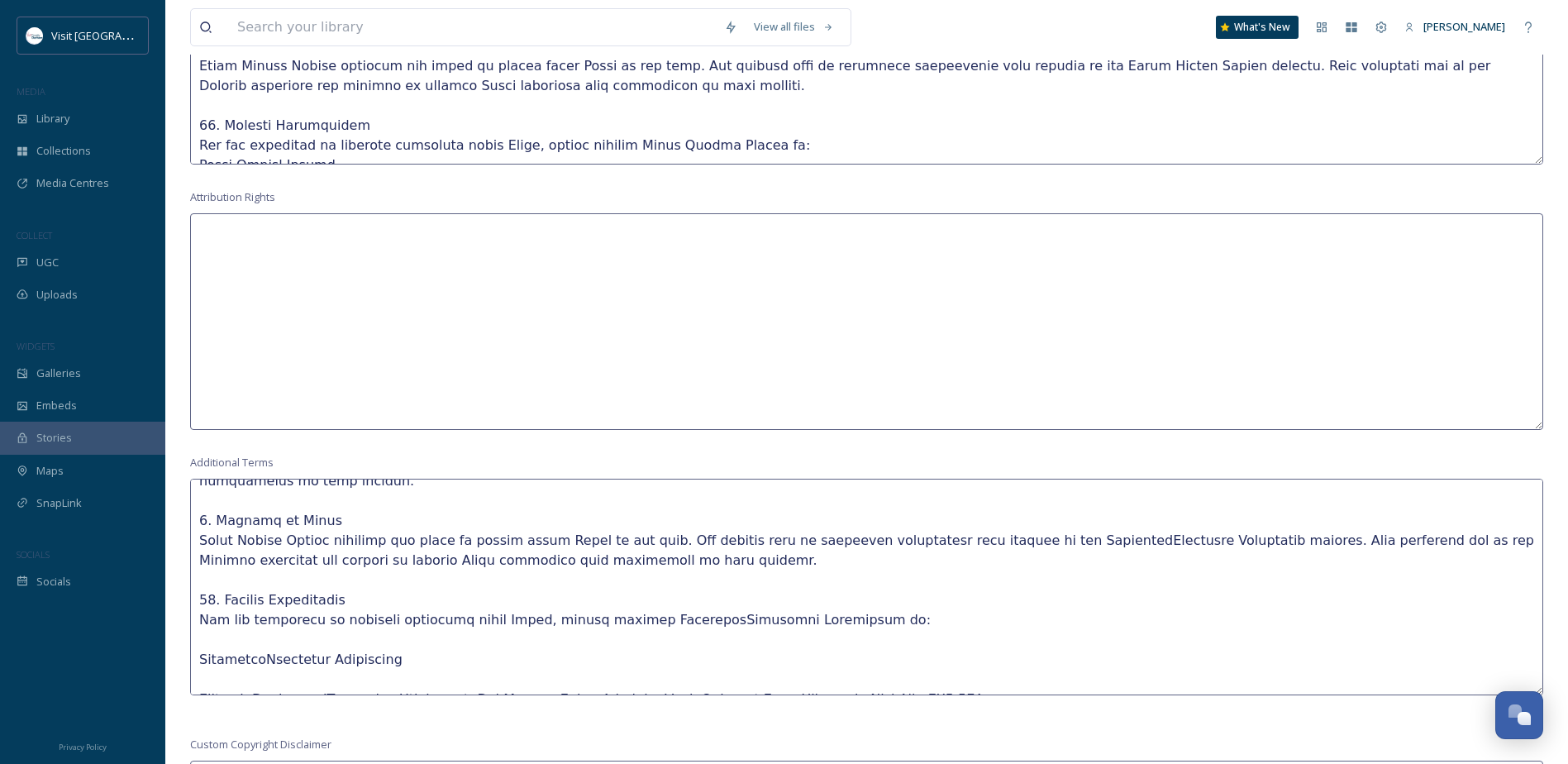
scroll to position [1473, 0]
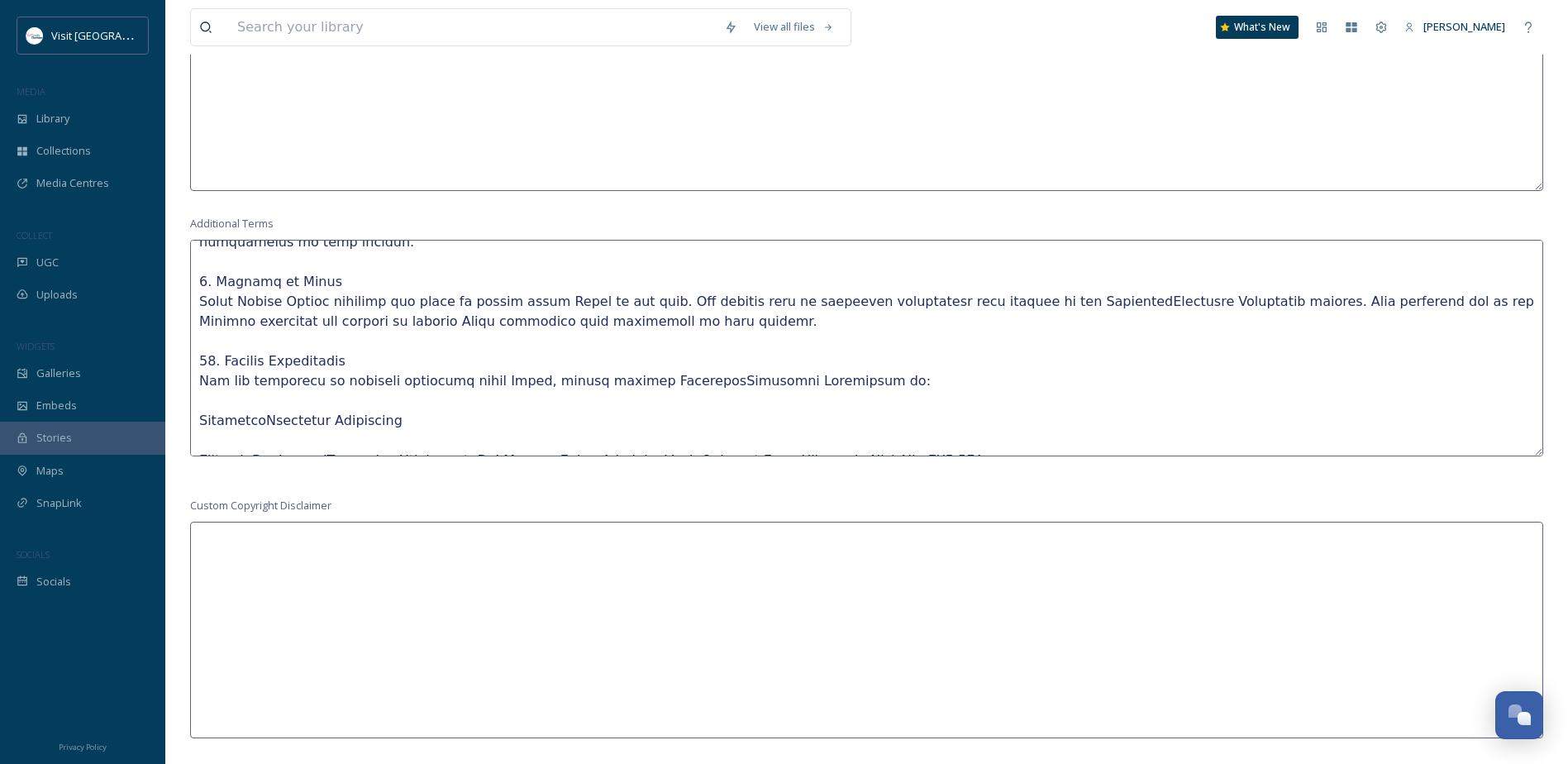
click at [363, 406] on textarea at bounding box center [866, 348] width 1354 height 216
drag, startPoint x: 363, startPoint y: 437, endPoint x: 201, endPoint y: 317, distance: 201.6
click at [201, 317] on textarea at bounding box center [866, 348] width 1354 height 216
paste textarea "Visit County Durham at: Visit County Durham Address: Visit County Durham | East…"
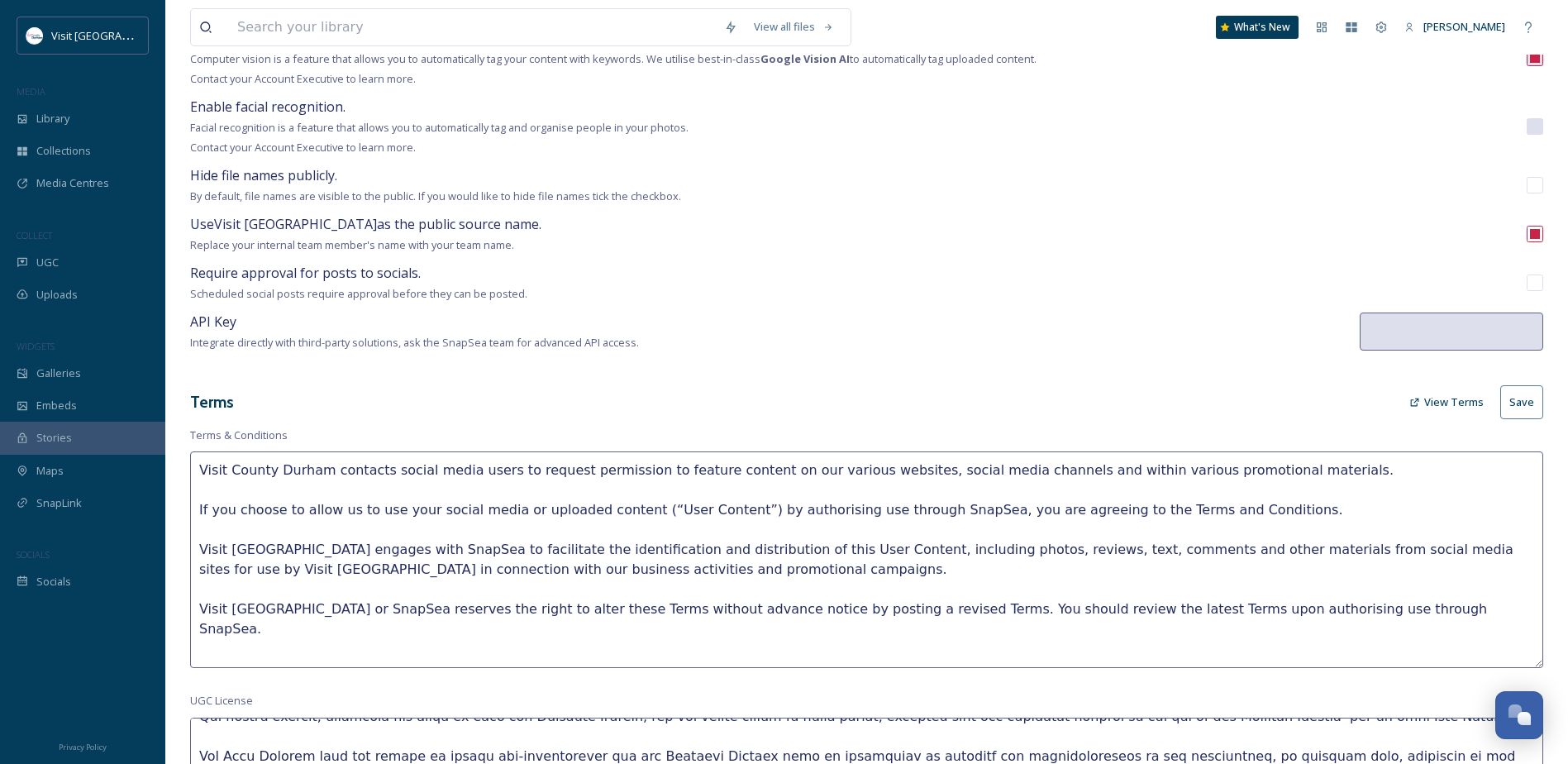
scroll to position [79, 0]
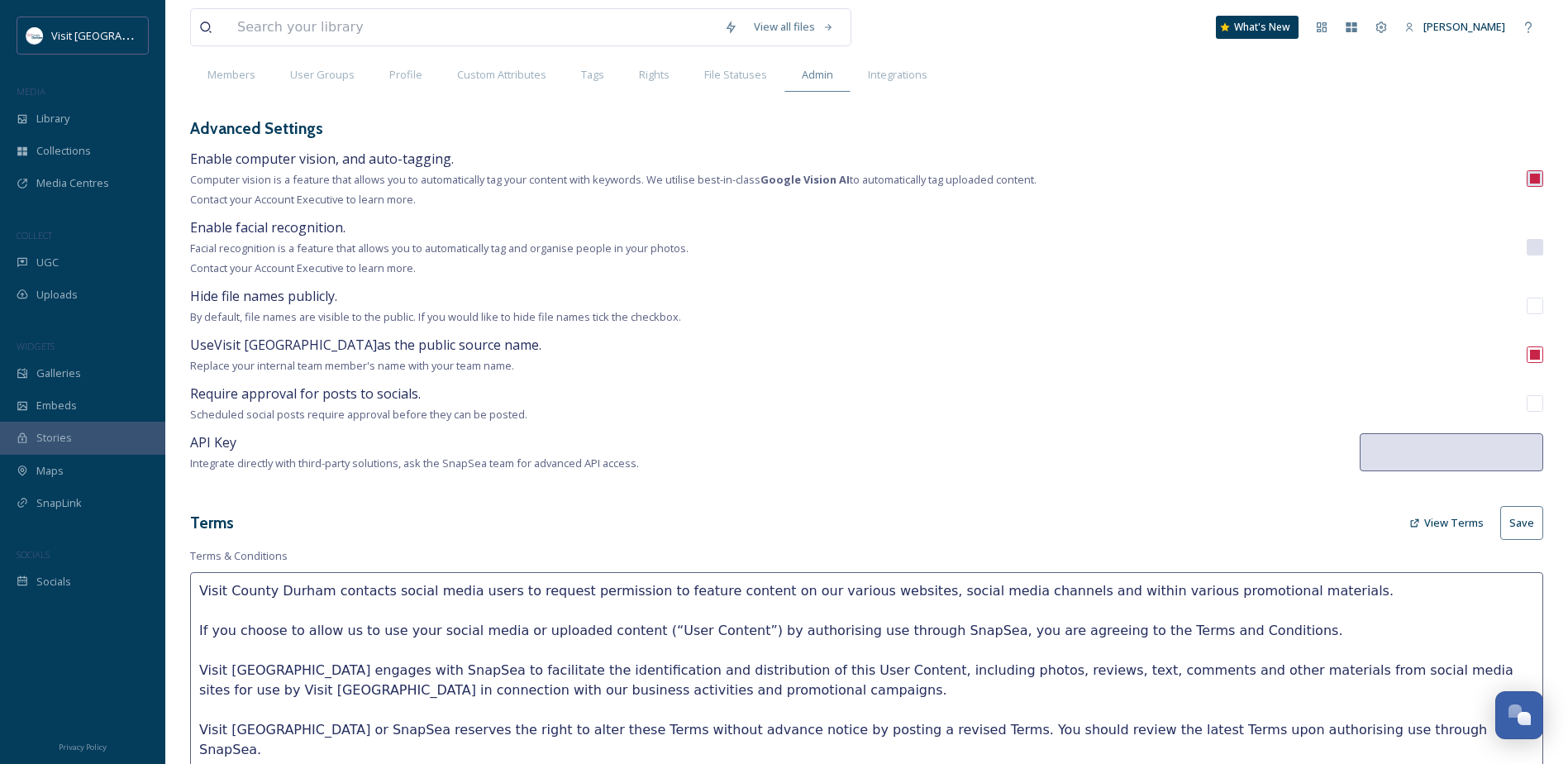
type textarea "• Terms and Conditions - Media Centre (All available uses) Terms and Conditions…"
click at [1522, 518] on button "Save" at bounding box center [1522, 523] width 43 height 34
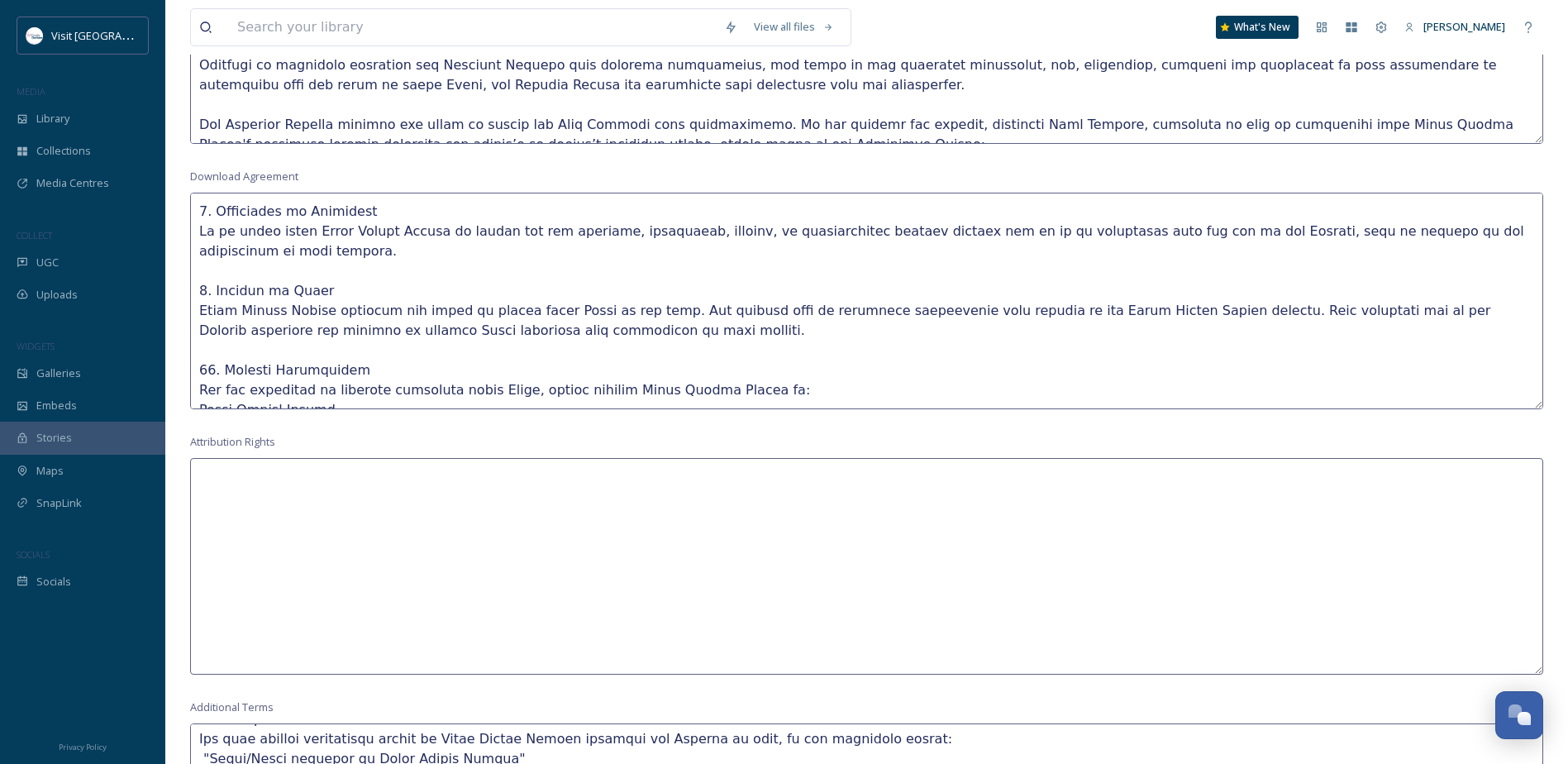
scroll to position [989, 0]
click at [1043, 375] on textarea at bounding box center [866, 302] width 1354 height 216
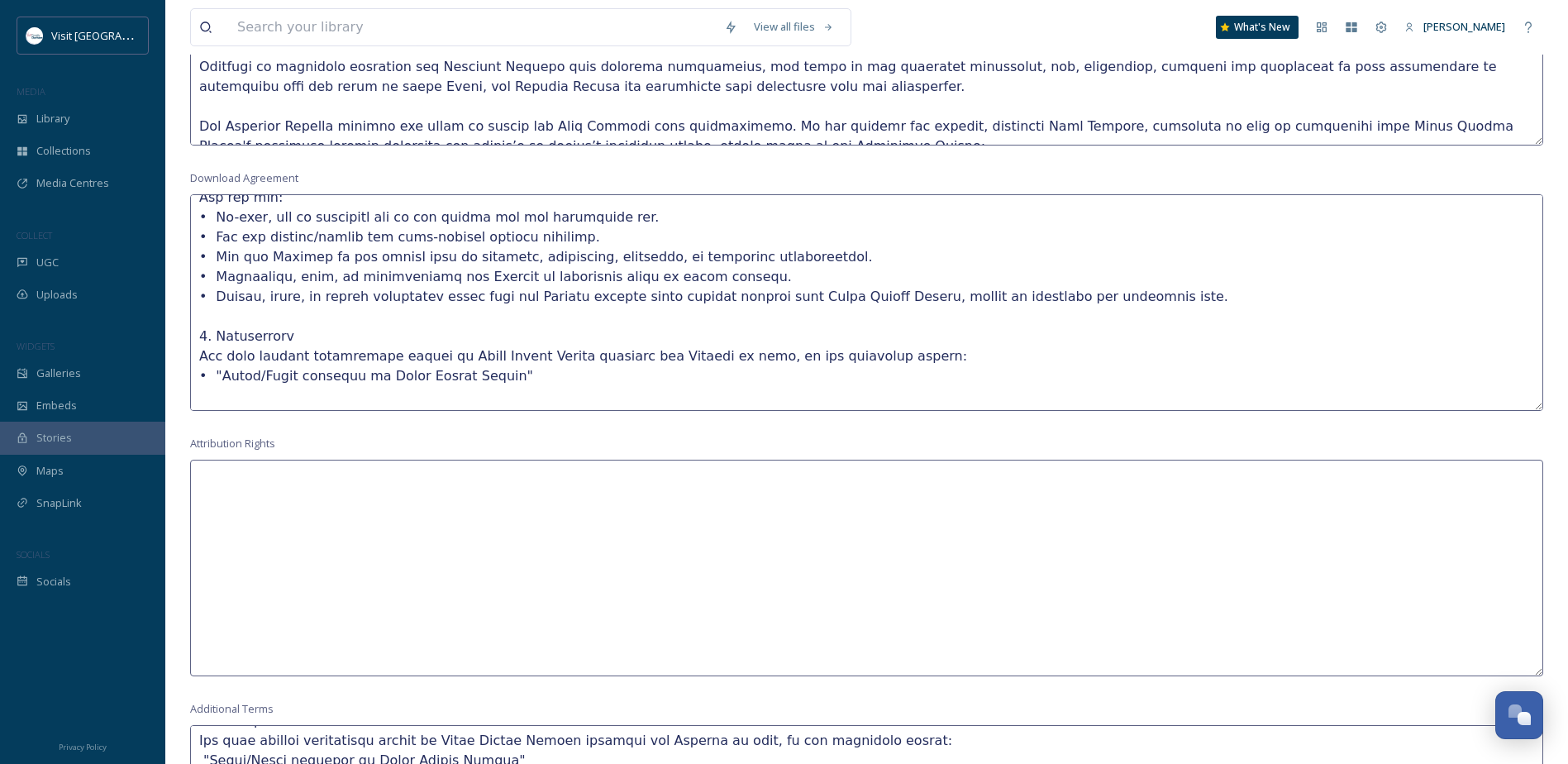
scroll to position [0, 0]
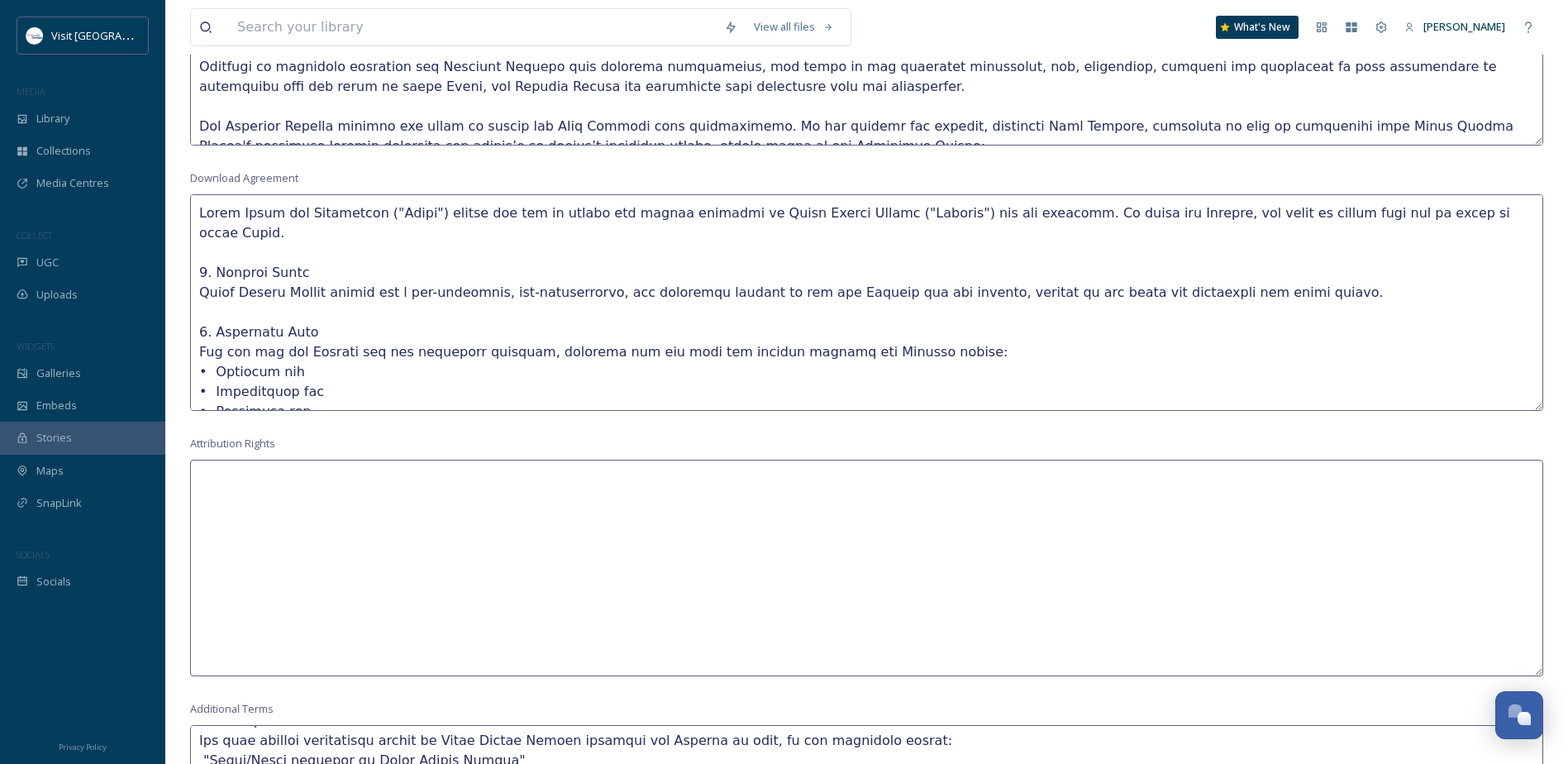
drag, startPoint x: 498, startPoint y: 390, endPoint x: 183, endPoint y: 147, distance: 397.8
click at [183, 147] on div "View all files What's New Nicola Lisgo Settings New User Group New Member Membe…" at bounding box center [866, 138] width 1403 height 2253
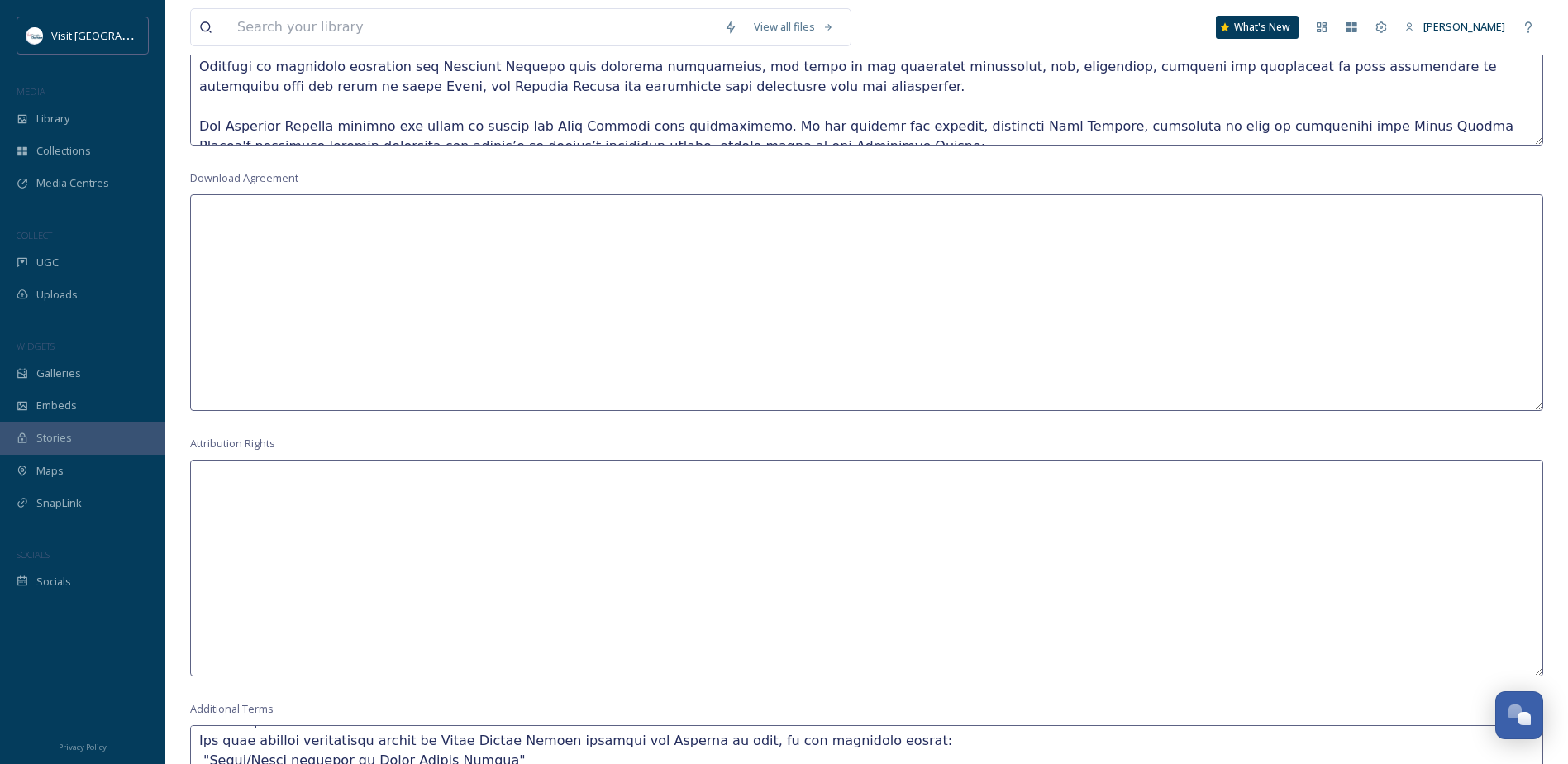
paste textarea "• These assets are for use by registered NewcastleGateshead Initiative partners…"
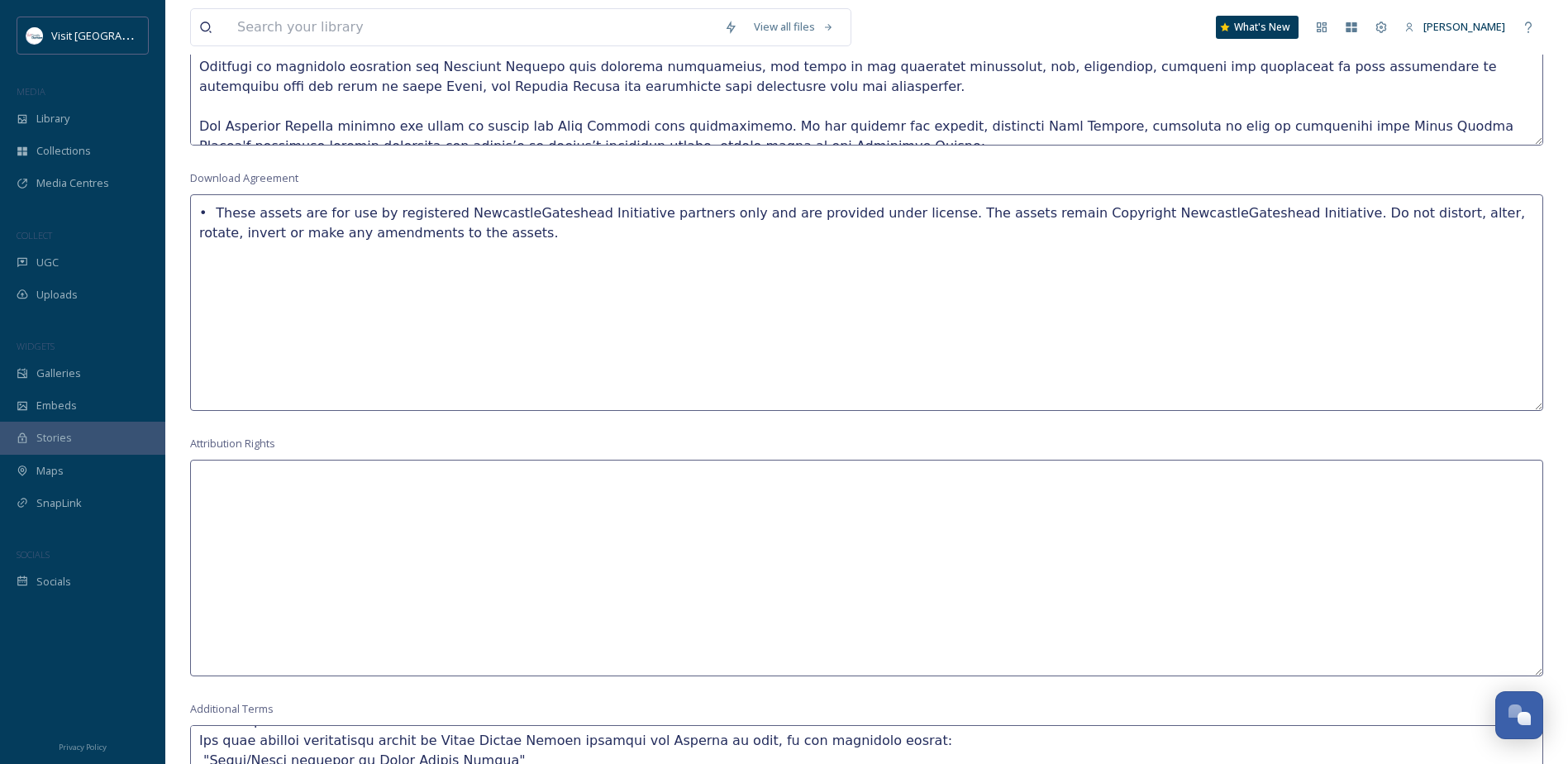
drag, startPoint x: 215, startPoint y: 208, endPoint x: 187, endPoint y: 207, distance: 28.0
click at [187, 207] on div "View all files What's New Nicola Lisgo Settings New User Group New Member Membe…" at bounding box center [866, 138] width 1403 height 2253
drag, startPoint x: 597, startPoint y: 208, endPoint x: 535, endPoint y: 208, distance: 62.0
click at [535, 208] on textarea "These assets are for use by registered NewcastleGateshead Initiative partners o…" at bounding box center [866, 302] width 1354 height 216
drag, startPoint x: 647, startPoint y: 208, endPoint x: 360, endPoint y: 214, distance: 287.1
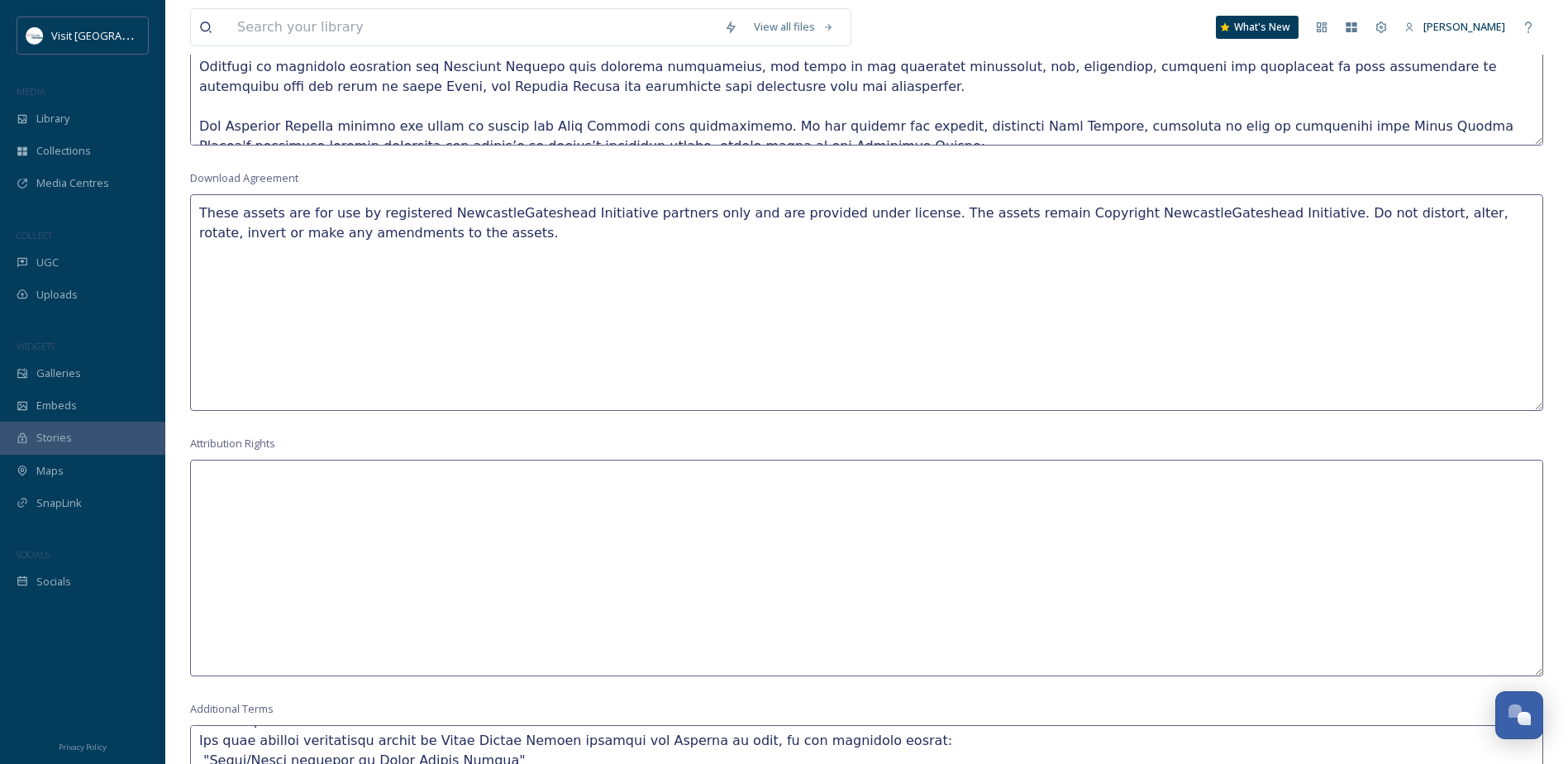
click at [360, 214] on textarea "These assets are for use by registered NewcastleGateshead Initiative partners o…" at bounding box center [866, 302] width 1354 height 216
drag, startPoint x: 419, startPoint y: 209, endPoint x: 278, endPoint y: 214, distance: 141.1
click at [278, 214] on textarea "These assets are for use by only and are provided under license. The assets rem…" at bounding box center [866, 302] width 1354 height 216
drag, startPoint x: 779, startPoint y: 209, endPoint x: 607, endPoint y: 209, distance: 172.0
click at [607, 209] on textarea "These assets are provided under license. The assets remain Copyright NewcastleG…" at bounding box center [866, 302] width 1354 height 216
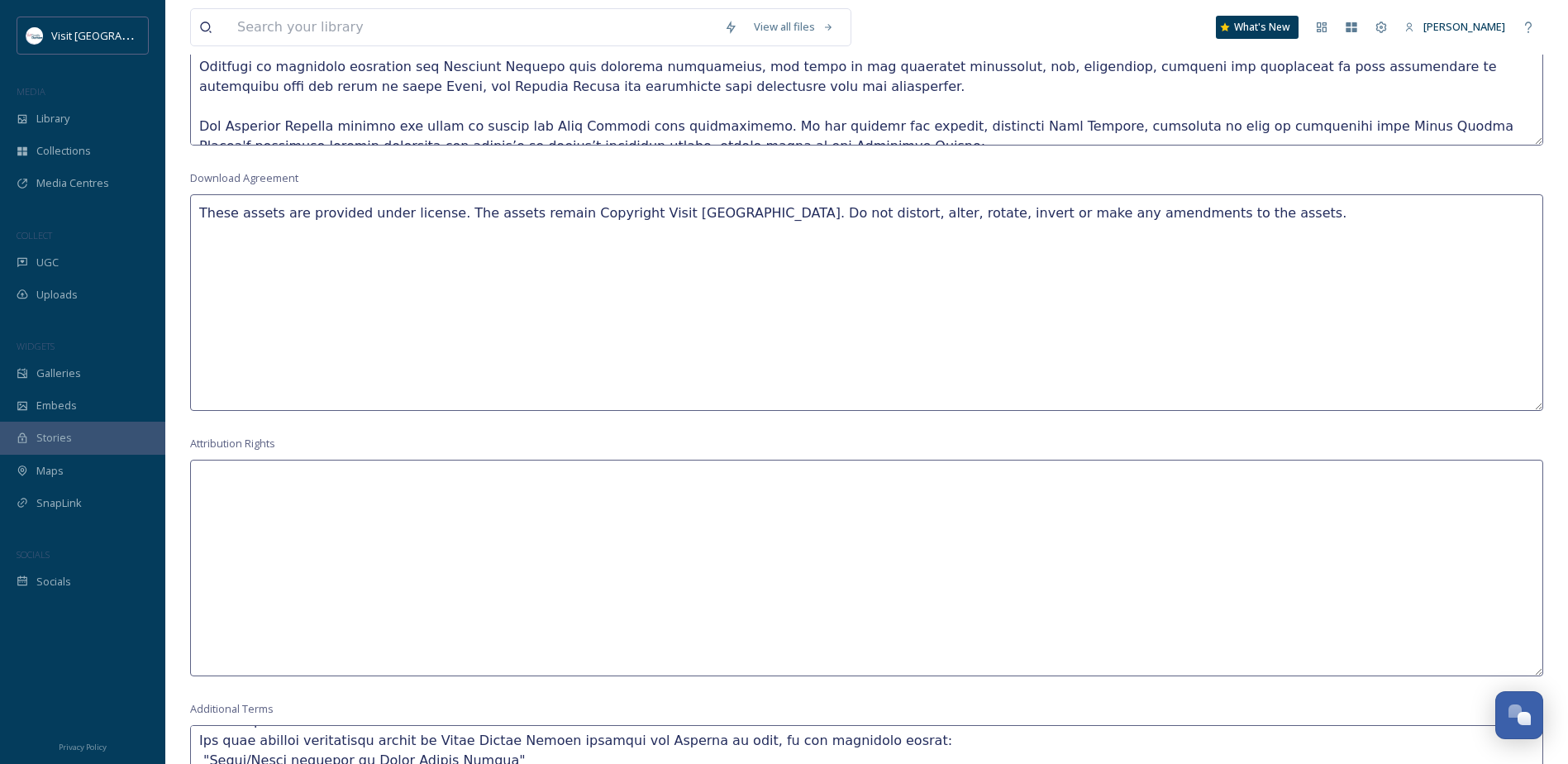
click at [1191, 206] on textarea "These assets are provided under license. The assets remain Copyright Visit Coun…" at bounding box center [866, 302] width 1354 height 216
click at [228, 240] on textarea "These assets are provided under license. The assets remain Copyright Visit Coun…" at bounding box center [866, 302] width 1354 height 216
paste textarea "You must provide appropriate credit to Visit County Durham whenever the Content…"
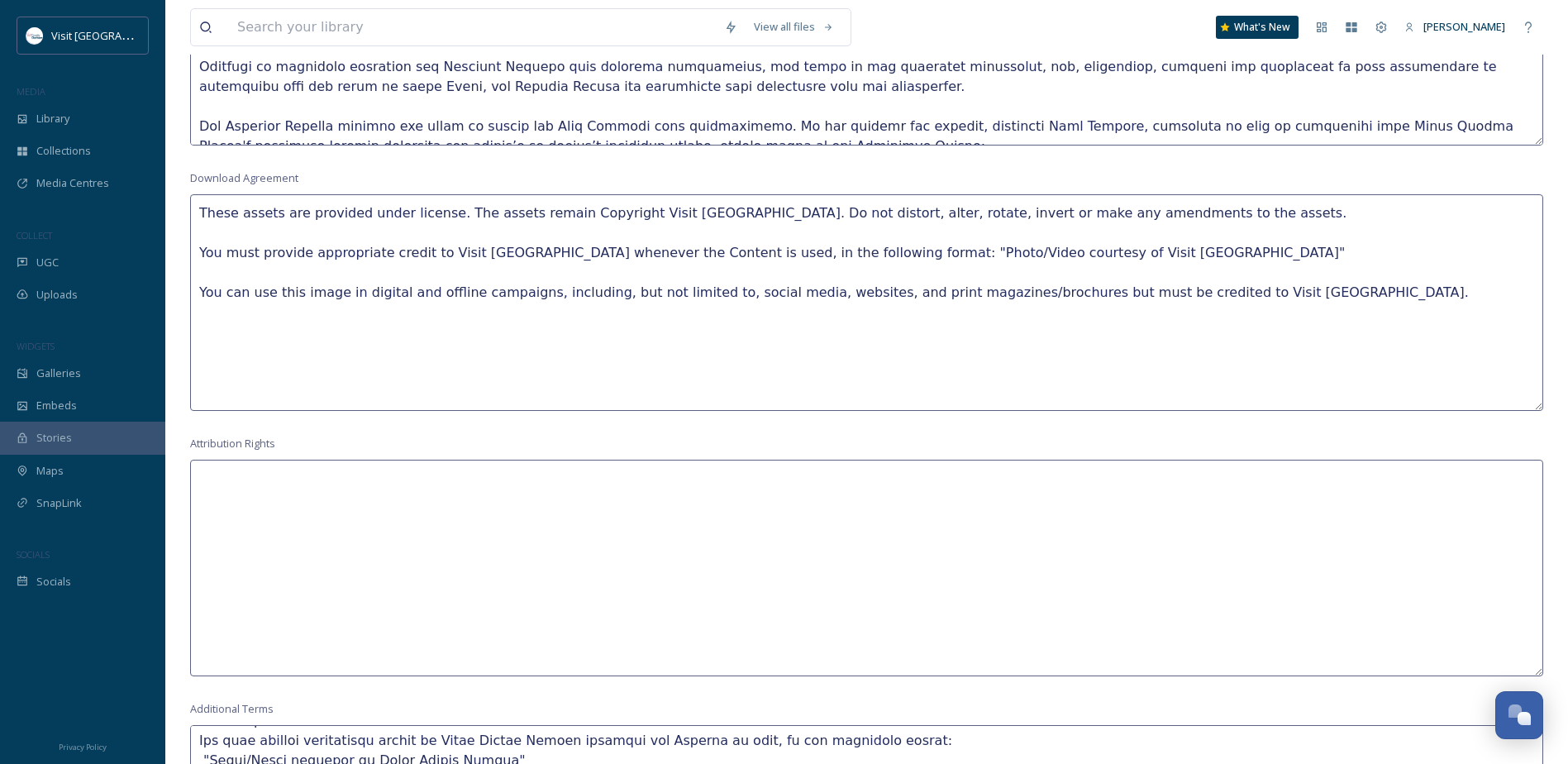
click at [448, 326] on textarea "These assets are provided under license. The assets remain Copyright Visit Coun…" at bounding box center [866, 302] width 1354 height 216
click at [592, 314] on textarea "These assets are provided under license. The assets remain Copyright Visit Coun…" at bounding box center [866, 302] width 1354 height 216
click at [653, 317] on textarea "These assets are provided under license. The assets remain Copyright Visit Coun…" at bounding box center [866, 302] width 1354 height 216
click at [1180, 356] on textarea "These assets are provided under license. The assets remain Copyright Visit Coun…" at bounding box center [866, 302] width 1354 height 216
drag, startPoint x: 1295, startPoint y: 292, endPoint x: 1017, endPoint y: 292, distance: 278.0
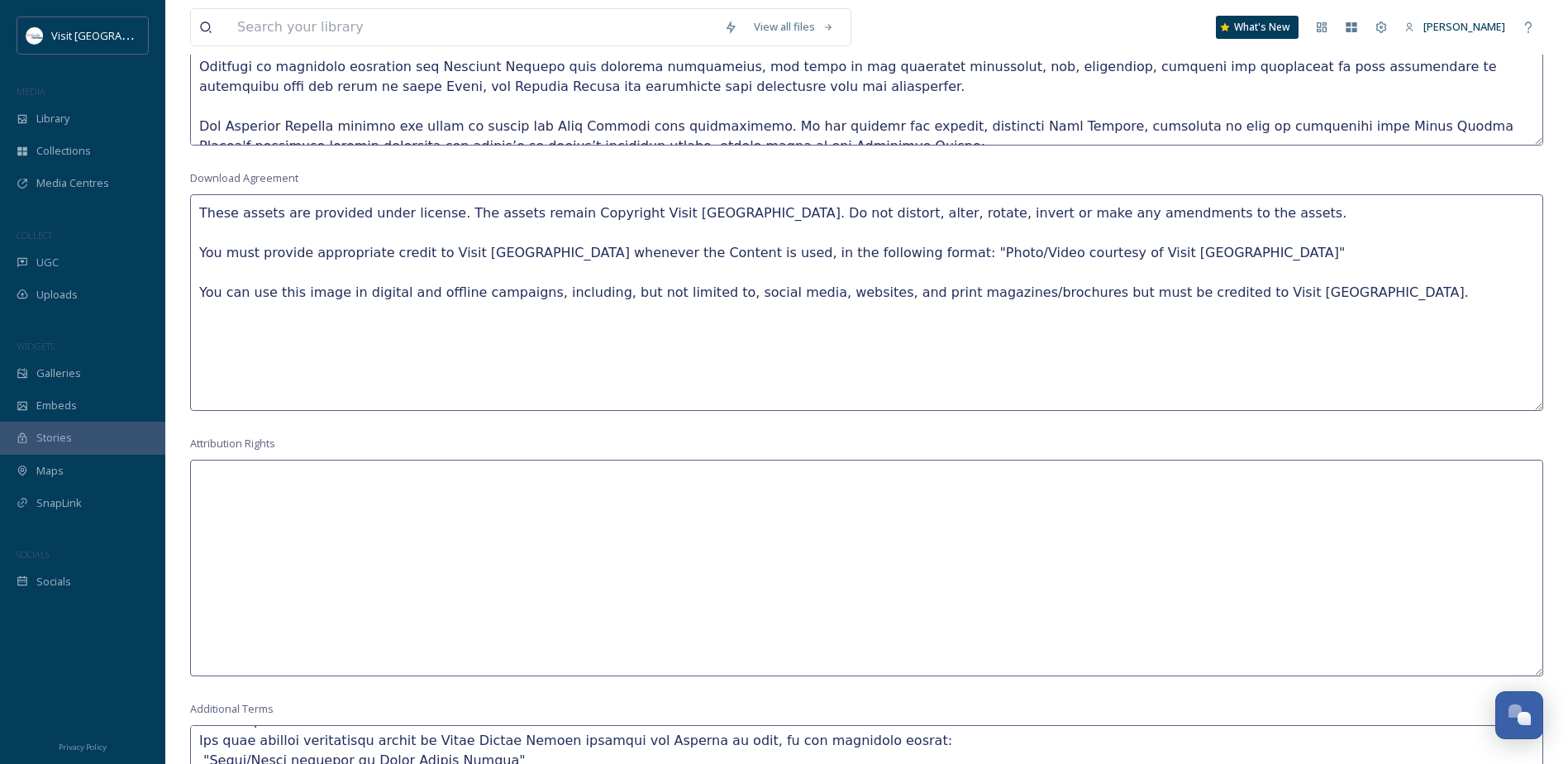
click at [1017, 292] on textarea "These assets are provided under license. The assets remain Copyright Visit Coun…" at bounding box center [866, 302] width 1354 height 216
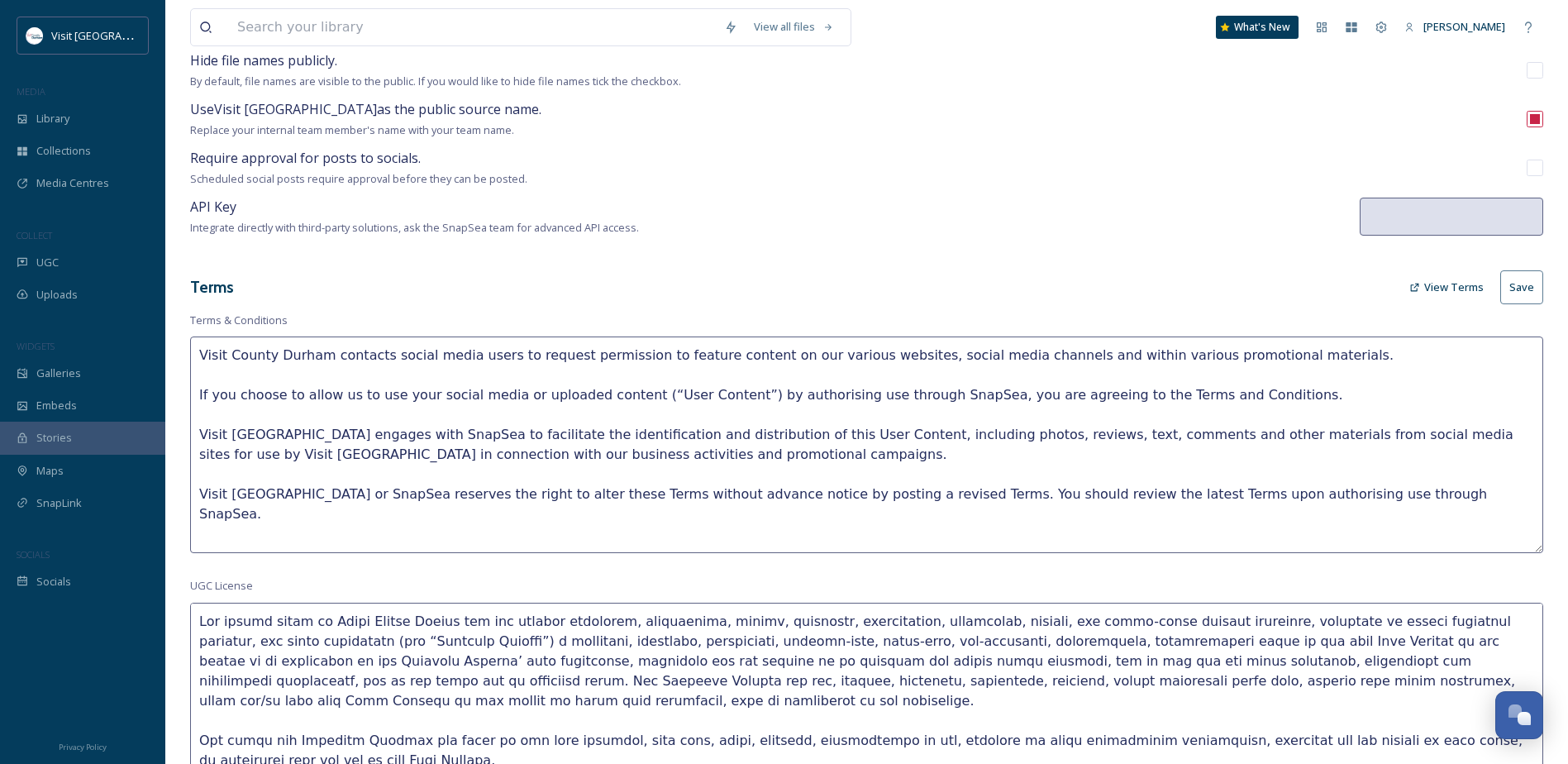
scroll to position [79, 0]
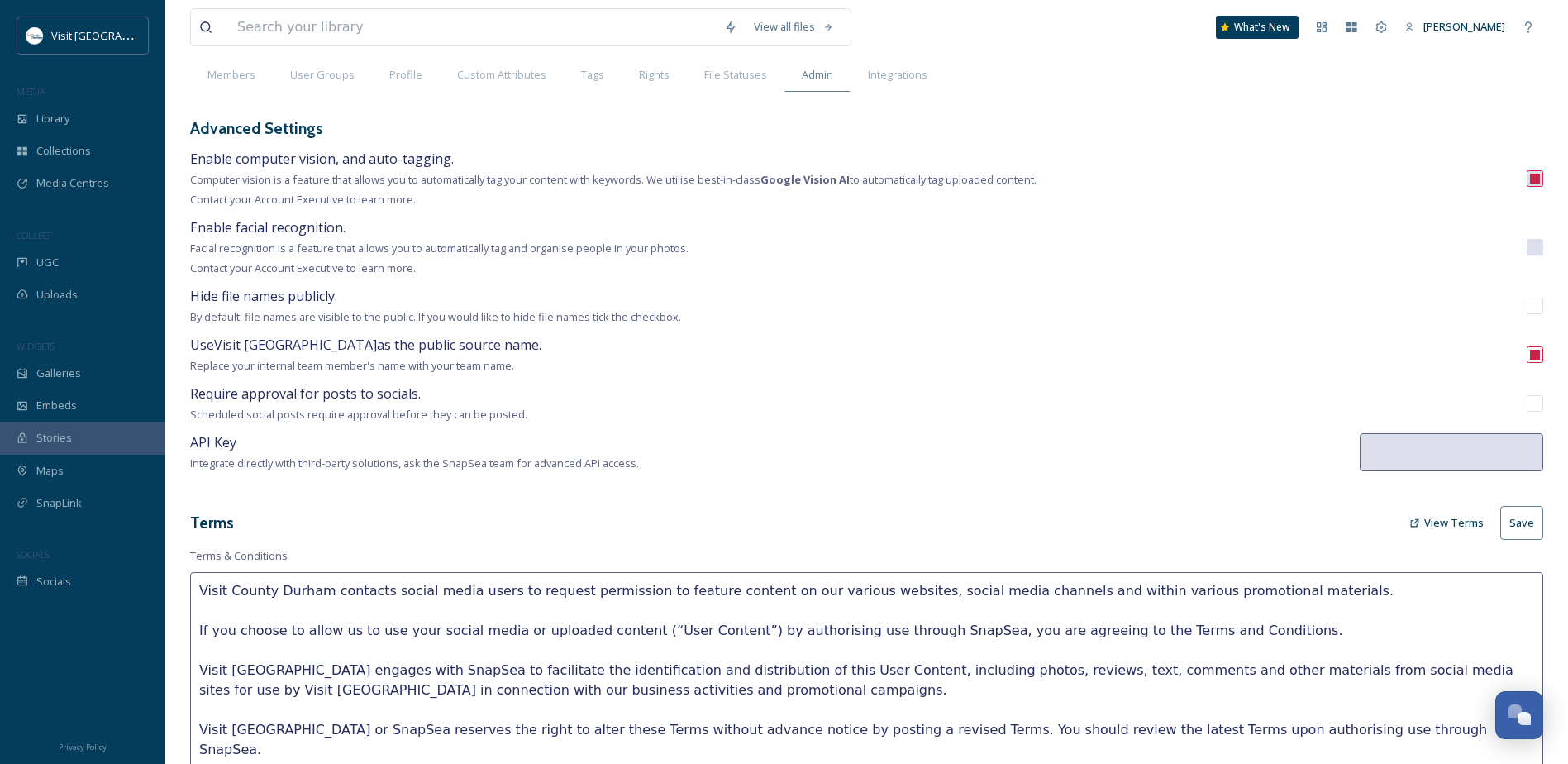
click at [1524, 523] on button "Save" at bounding box center [1522, 523] width 43 height 34
type textarea "These assets are provided under license. The assets remain Copyright Visit Coun…"
click at [84, 295] on div "Uploads" at bounding box center [83, 295] width 165 height 32
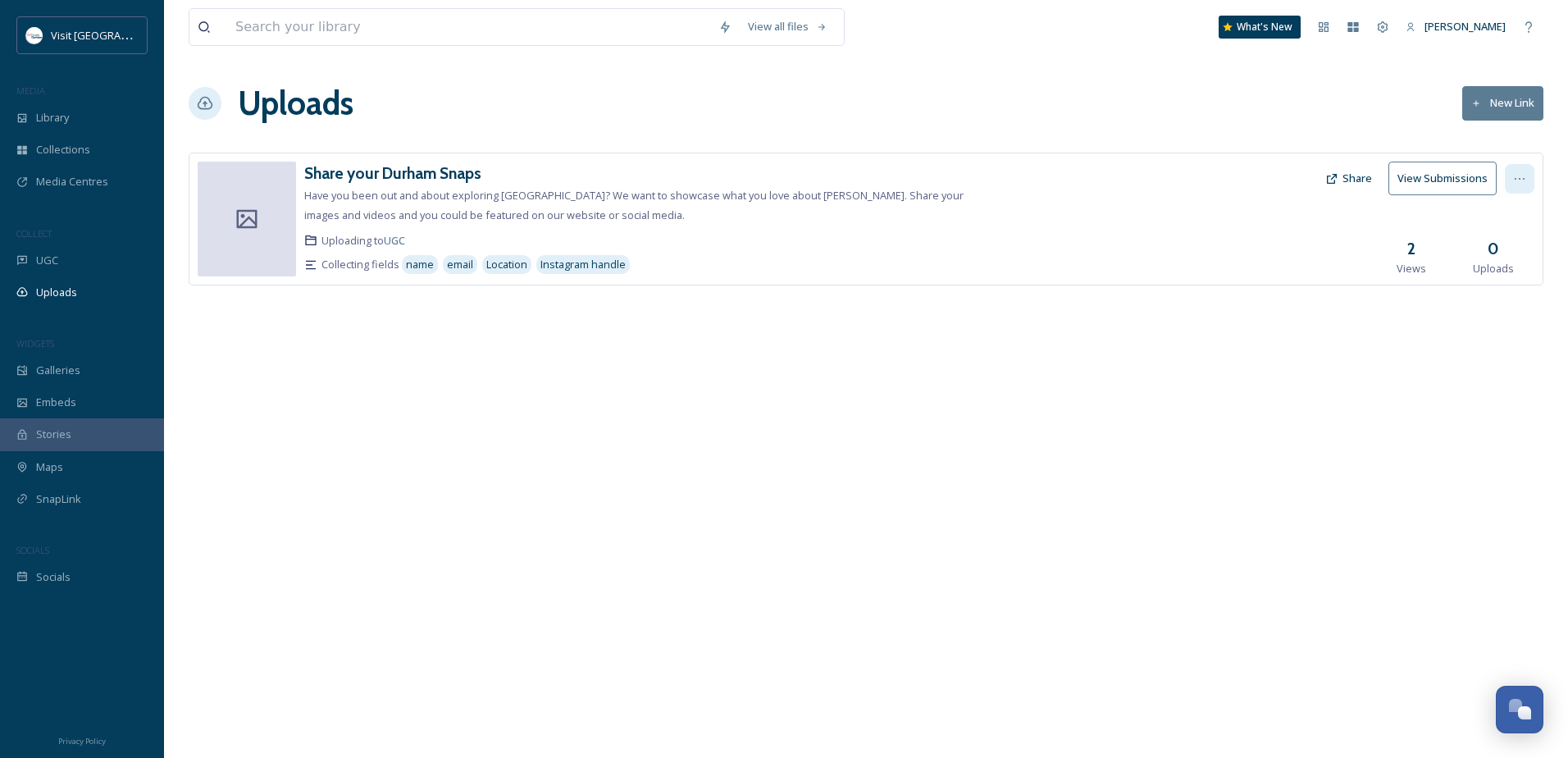
click at [1517, 173] on icon at bounding box center [1519, 179] width 13 height 13
click at [1510, 218] on span "View Link" at bounding box center [1502, 214] width 46 height 16
click at [66, 262] on div "UGC" at bounding box center [82, 260] width 164 height 32
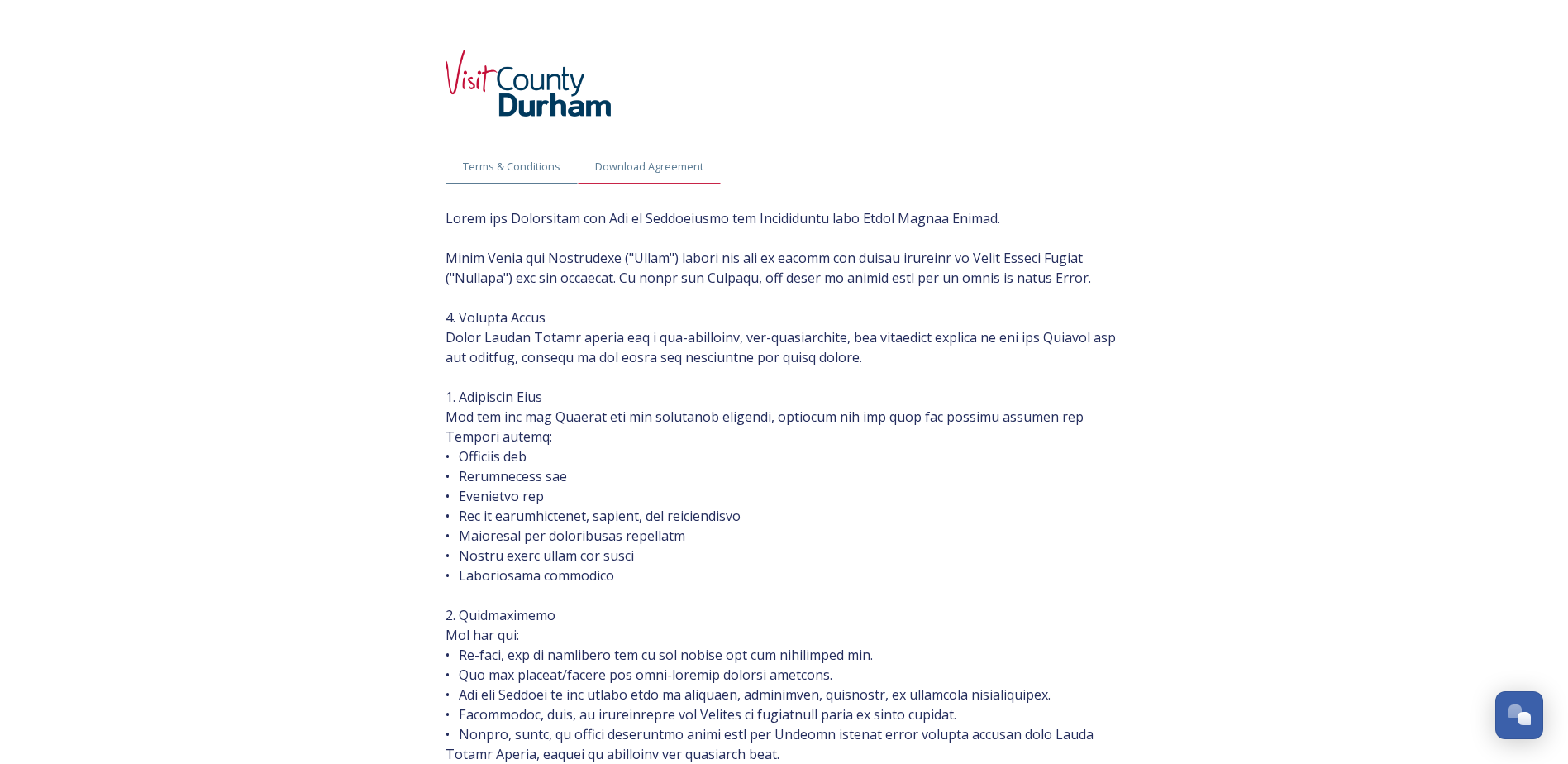
click at [648, 172] on span "Download Agreement" at bounding box center [649, 166] width 108 height 16
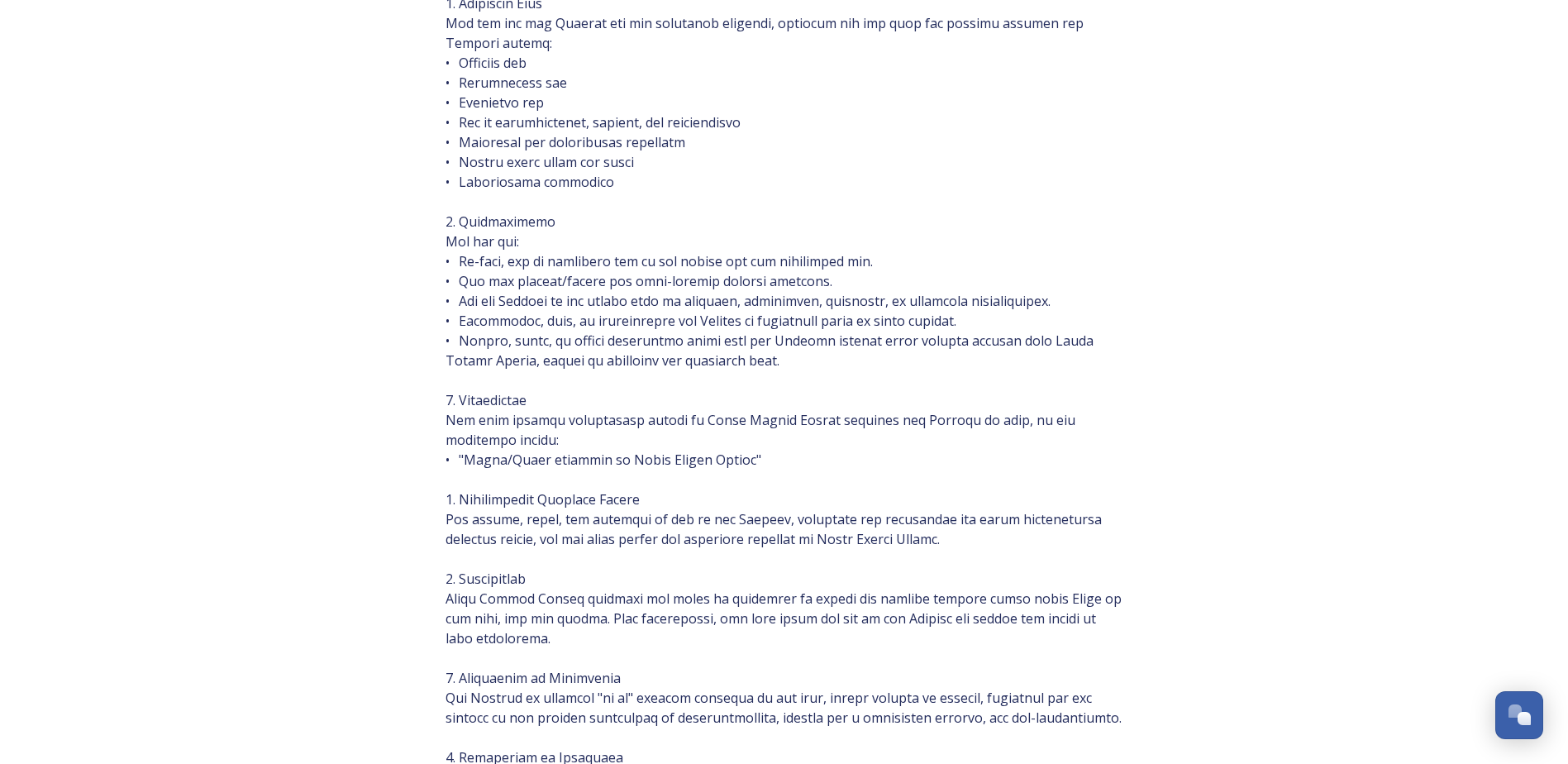
scroll to position [413, 0]
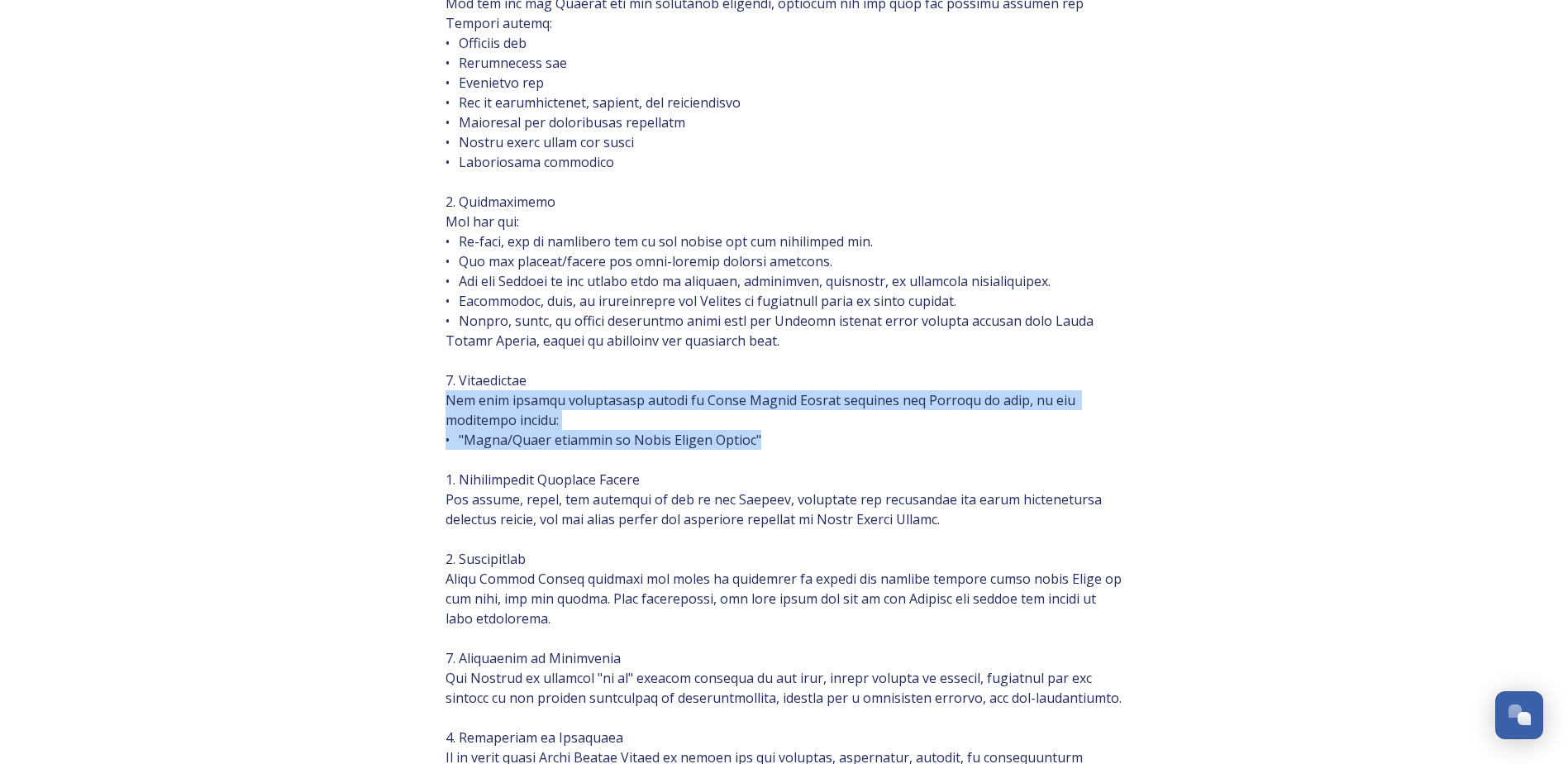
drag, startPoint x: 761, startPoint y: 442, endPoint x: 442, endPoint y: 397, distance: 322.2
drag, startPoint x: 442, startPoint y: 397, endPoint x: 502, endPoint y: 403, distance: 60.3
copy span "You must provide appropriate credit to Visit County Durham whenever the Content…"
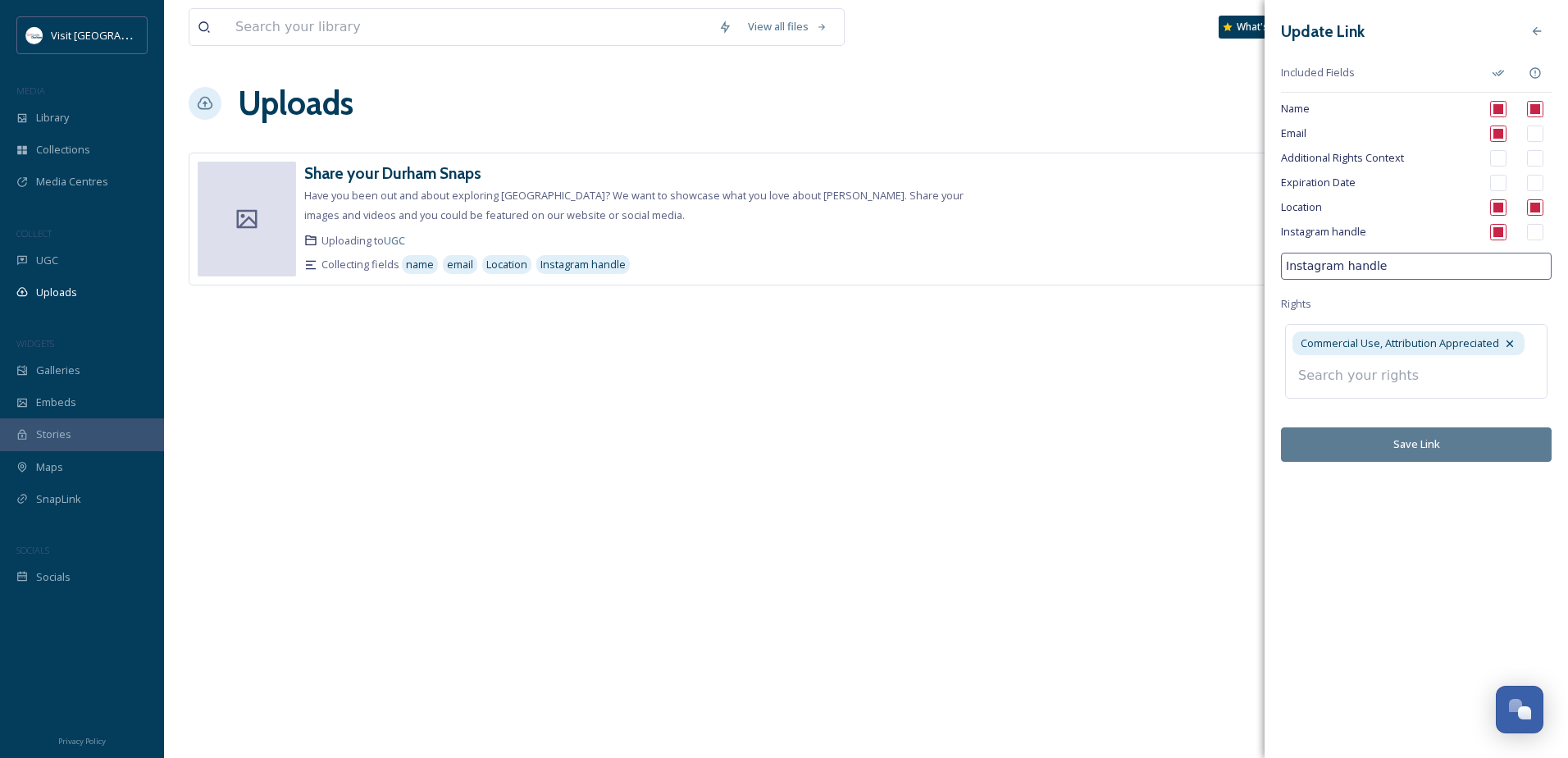
scroll to position [59, 0]
